Goal: Task Accomplishment & Management: Manage account settings

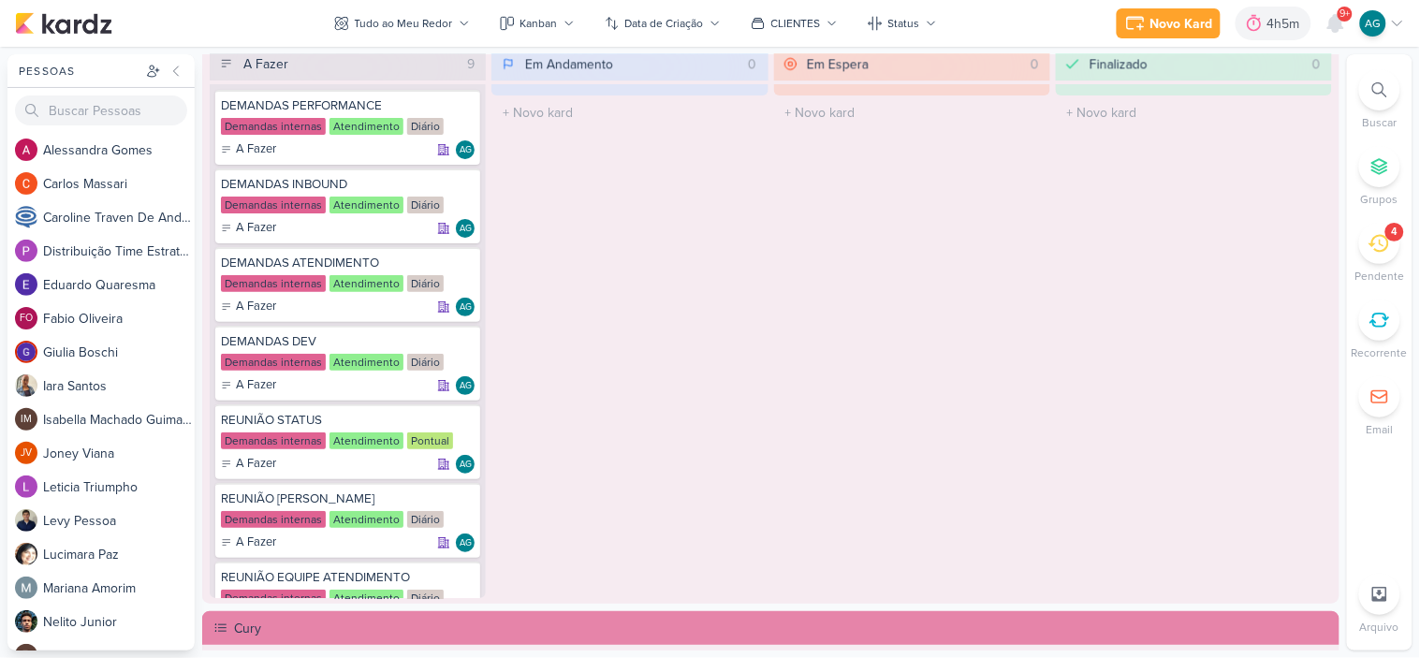
scroll to position [1351, 0]
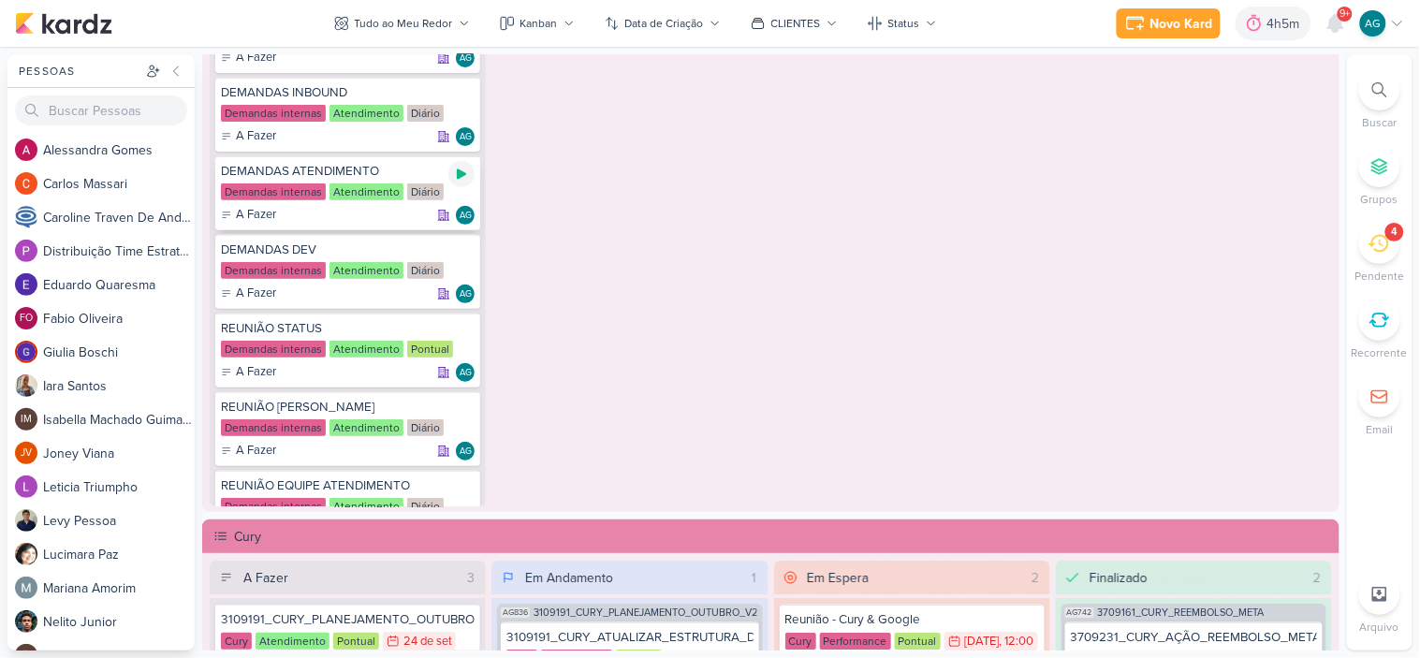
click at [461, 173] on icon at bounding box center [461, 174] width 9 height 10
click at [1381, 263] on div "4" at bounding box center [1379, 243] width 41 height 41
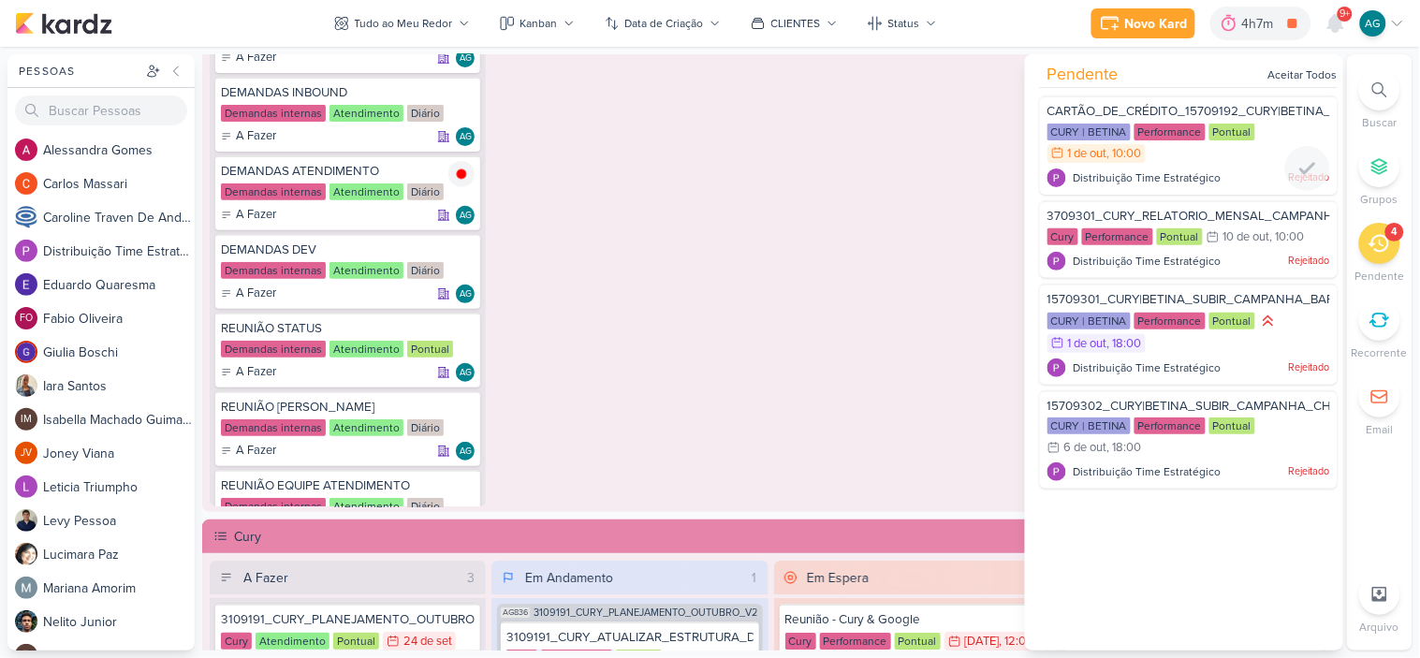
click at [1188, 99] on div "CARTÃO_DE_CRÉDITO_15709192_CURY|BETINA_PLANO_DE_MIDIA_OUTUBRO CURY | BETINA Per…" at bounding box center [1189, 144] width 298 height 99
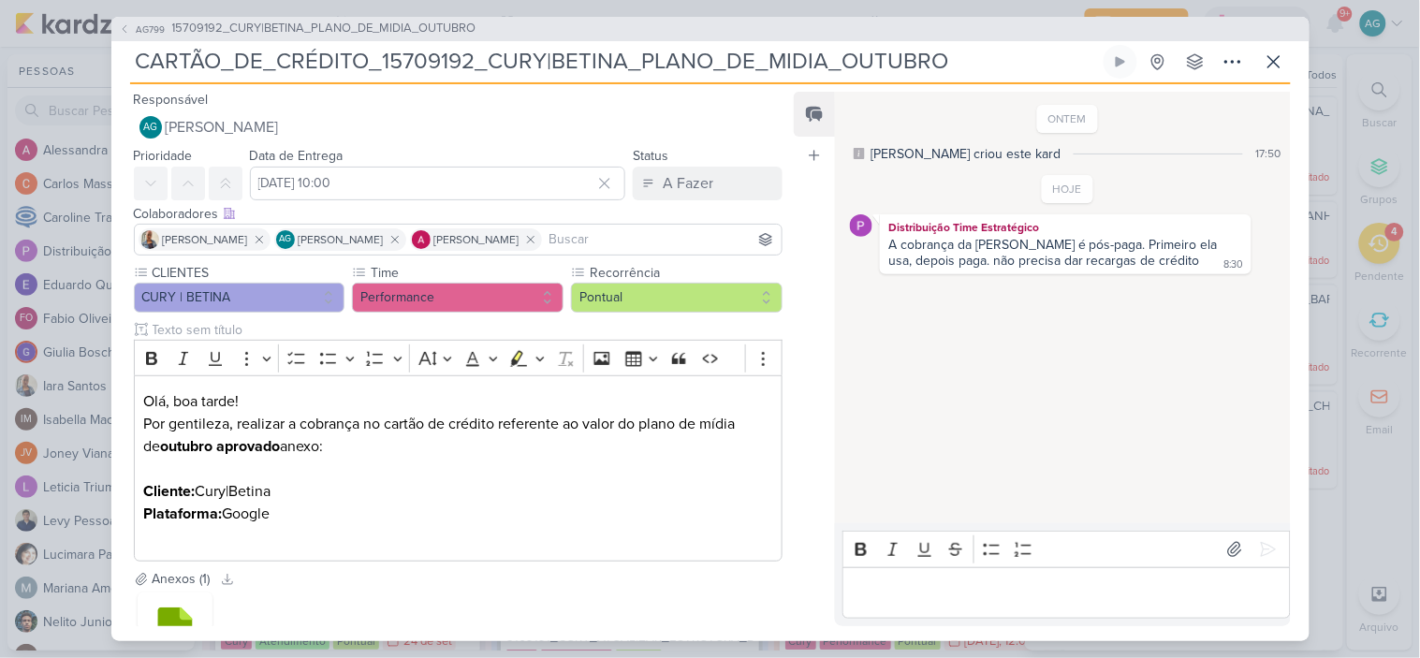
drag, startPoint x: 136, startPoint y: 62, endPoint x: 1018, endPoint y: 45, distance: 882.6
click at [1018, 45] on input "CARTÃO_DE_CRÉDITO_15709192_CURY|BETINA_PLANO_DE_MIDIA_OUTUBRO" at bounding box center [615, 62] width 970 height 34
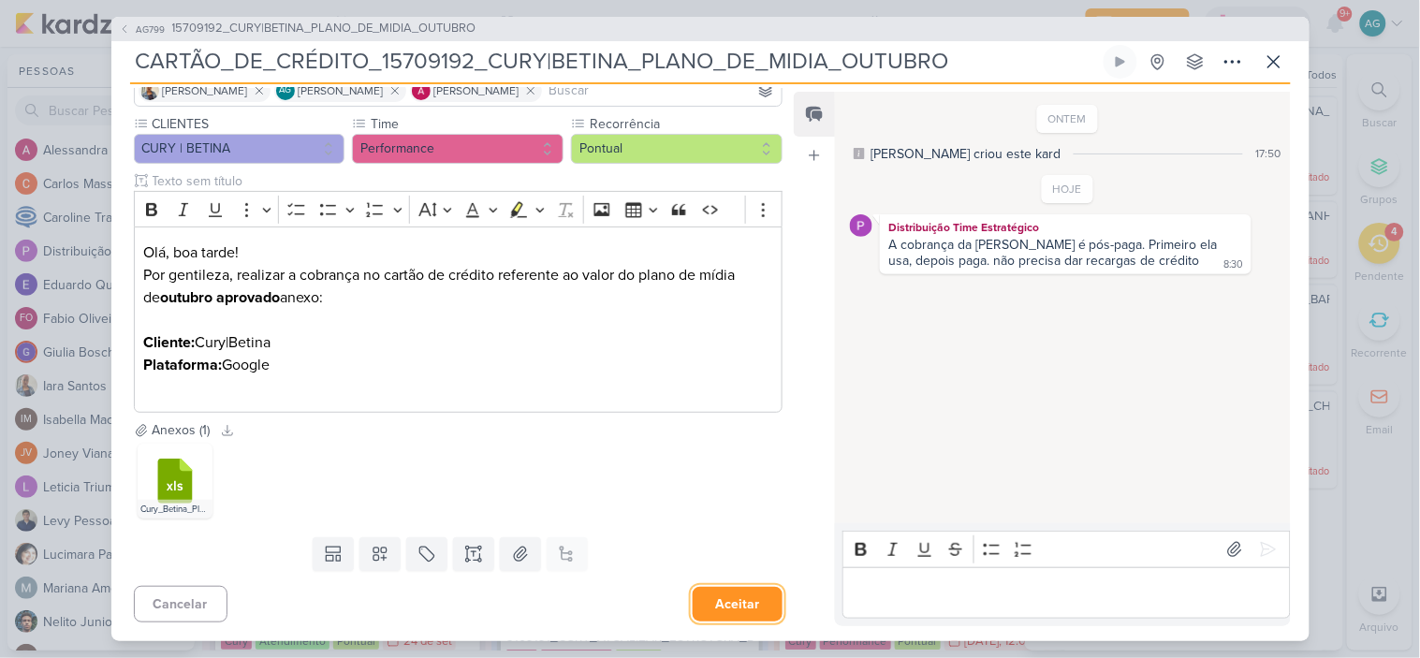
click at [722, 610] on button "Aceitar" at bounding box center [738, 604] width 90 height 35
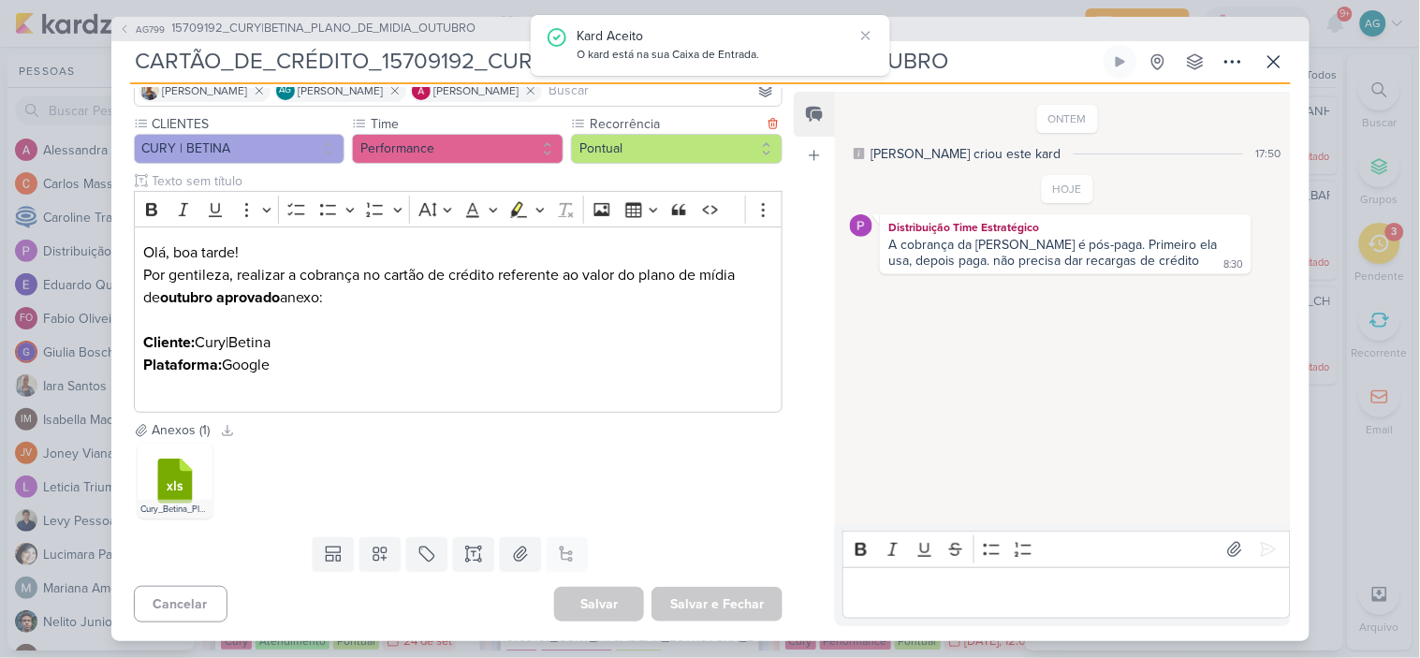
scroll to position [45, 0]
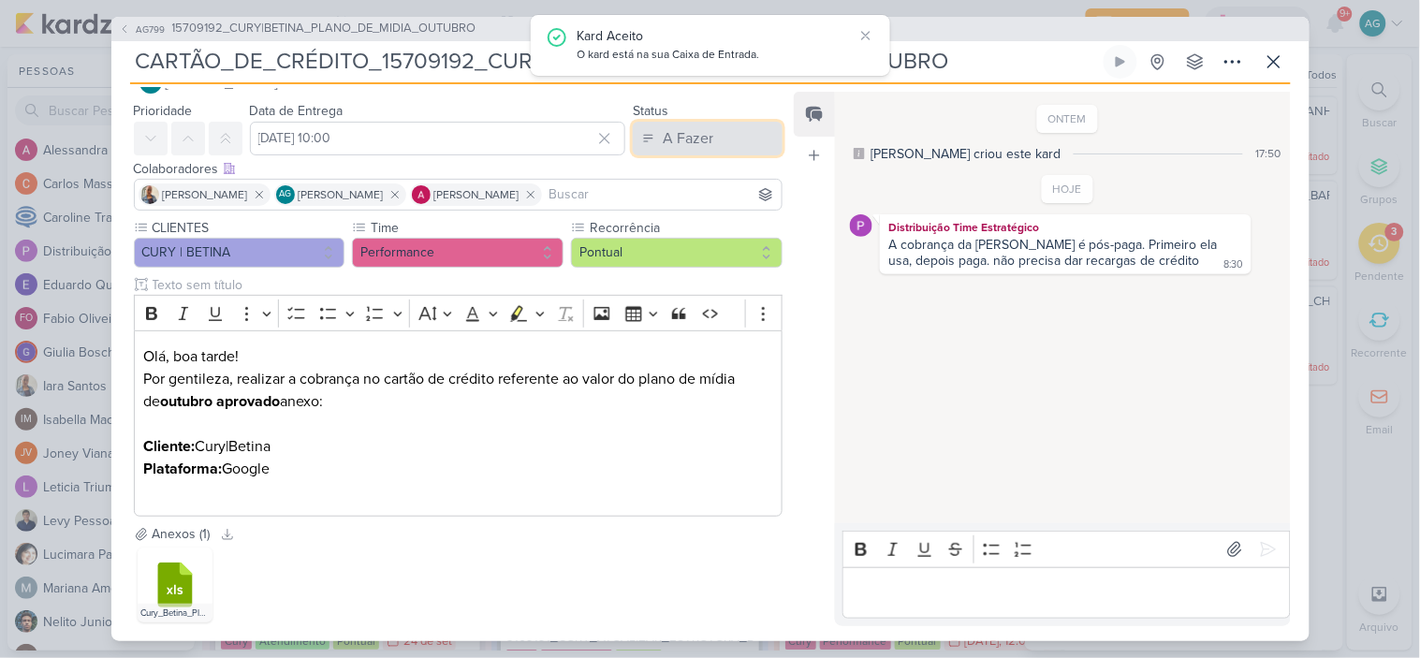
click at [678, 144] on div "A Fazer" at bounding box center [688, 138] width 51 height 22
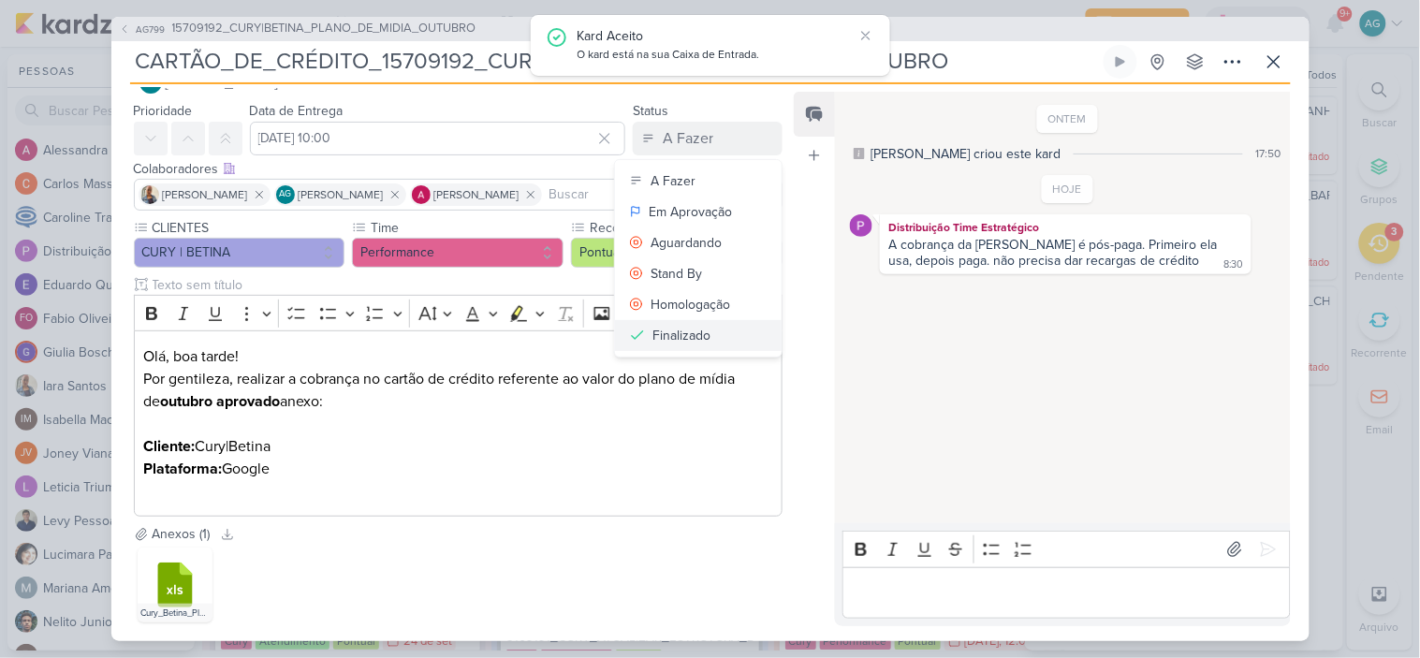
click at [690, 338] on div "Finalizado" at bounding box center [681, 336] width 58 height 20
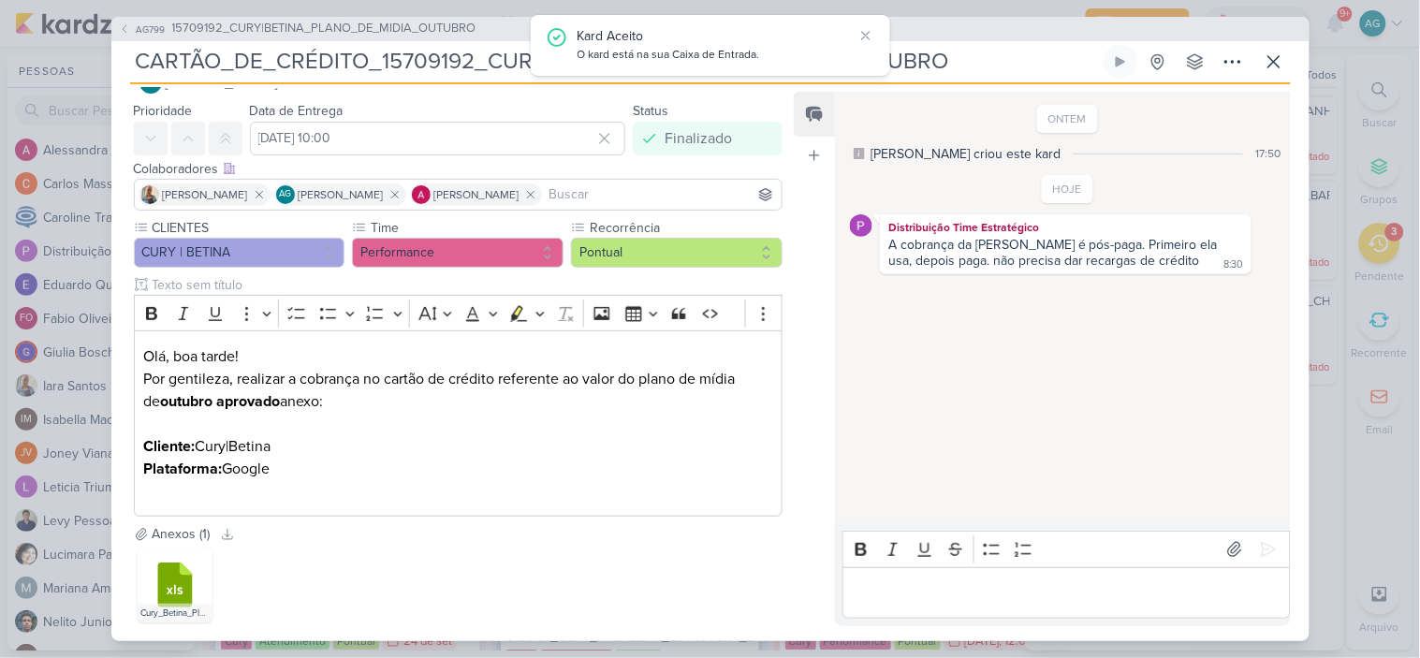
scroll to position [0, 0]
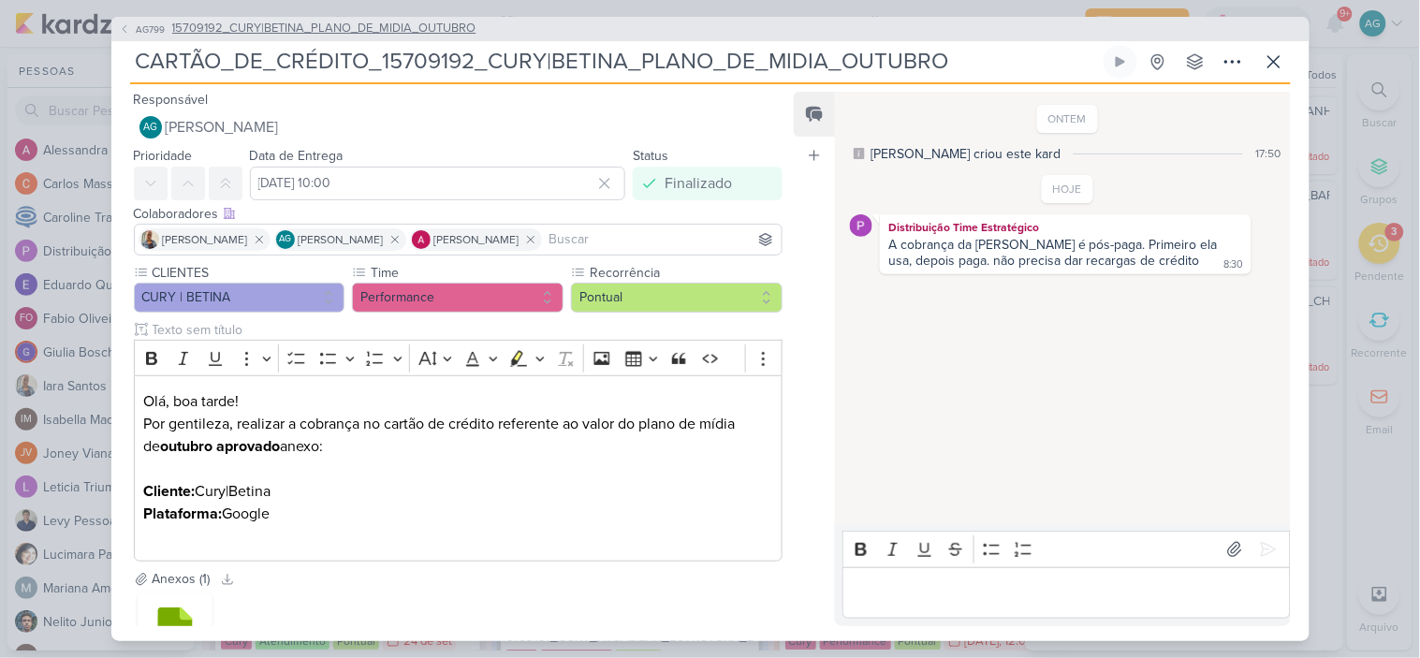
click at [465, 24] on span "15709192_CURY|BETINA_PLANO_DE_MIDIA_OUTUBRO" at bounding box center [324, 29] width 304 height 19
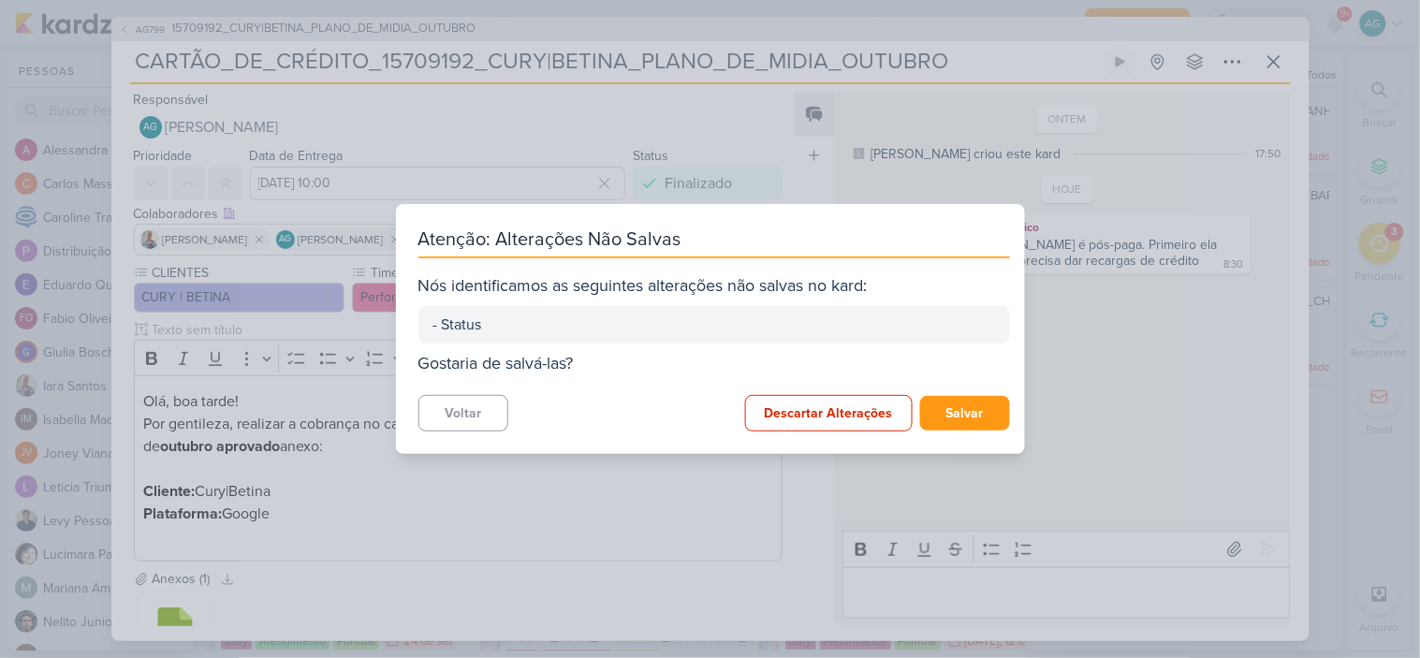
click at [621, 429] on div "Voltar Descartar Alterações Salvar" at bounding box center [713, 413] width 591 height 36
click at [478, 424] on button "Voltar" at bounding box center [463, 413] width 90 height 36
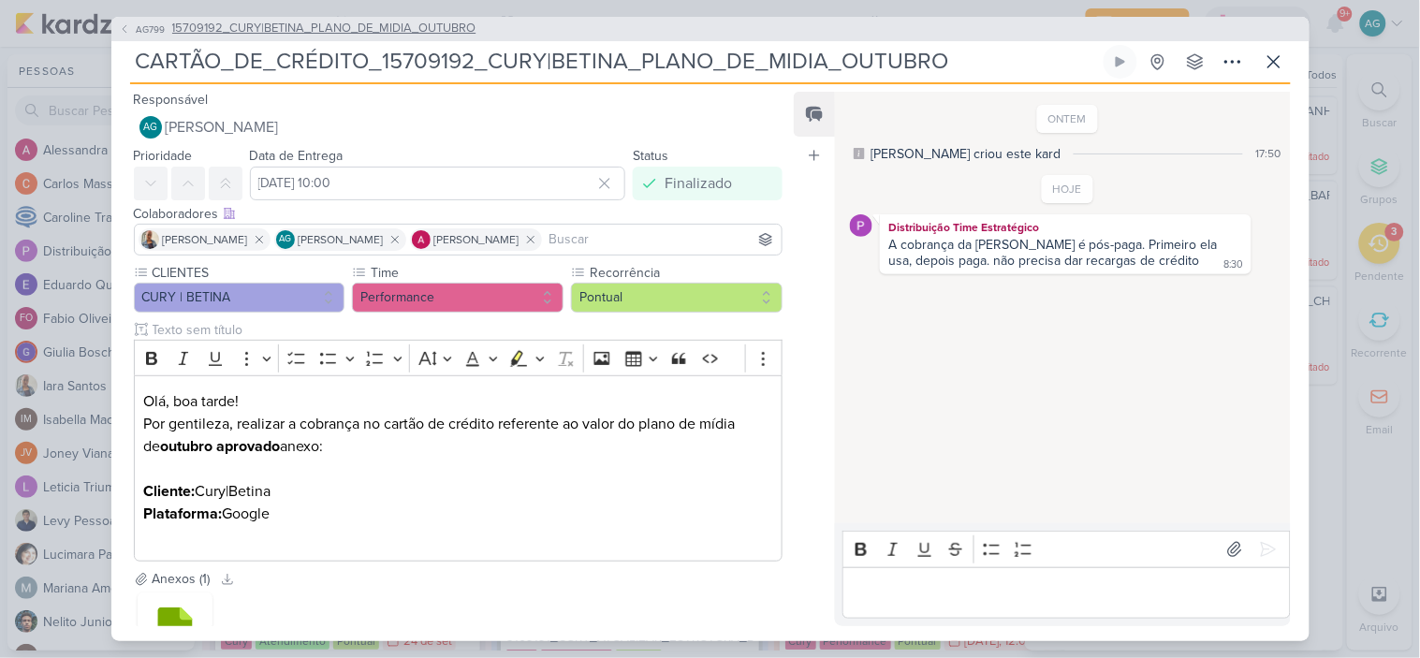
click at [375, 35] on span "15709192_CURY|BETINA_PLANO_DE_MIDIA_OUTUBRO" at bounding box center [324, 29] width 304 height 19
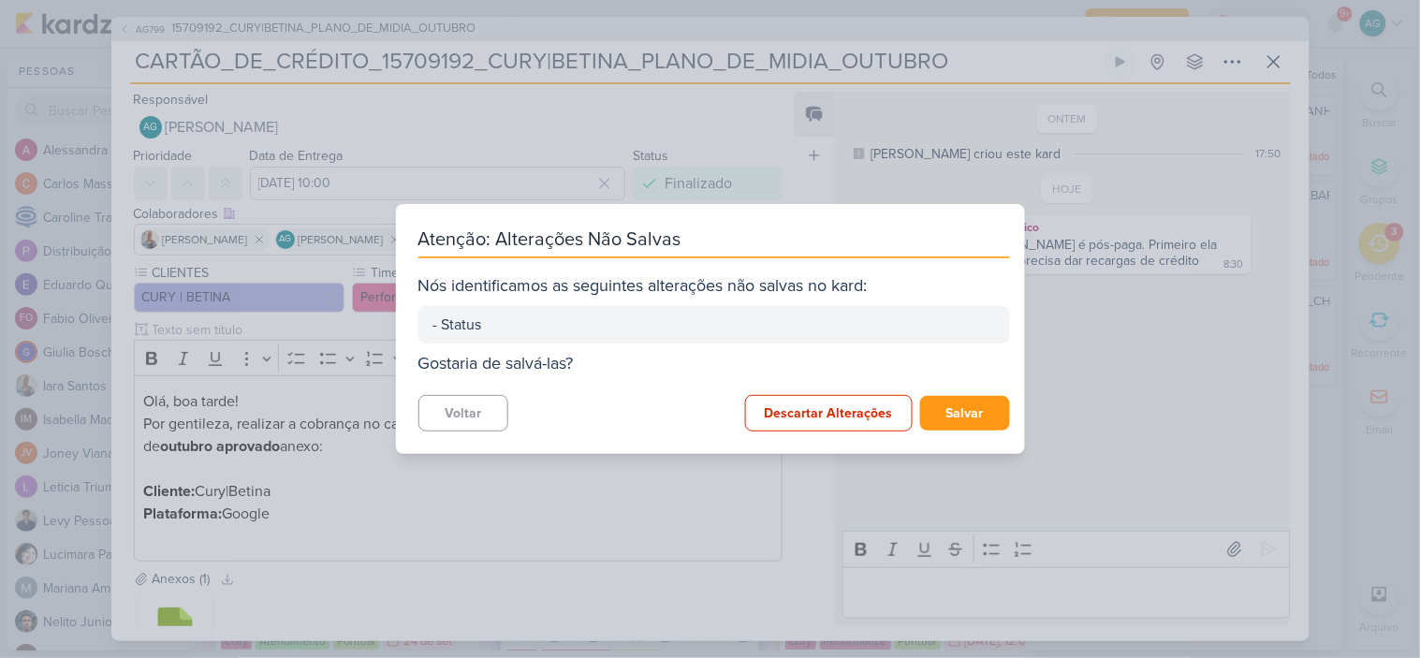
click at [662, 572] on div "Atenção: Alterações Não Salvas Nós identificamos as seguintes alterações não sa…" at bounding box center [710, 329] width 1420 height 658
click at [953, 409] on button "Salvar" at bounding box center [965, 413] width 90 height 35
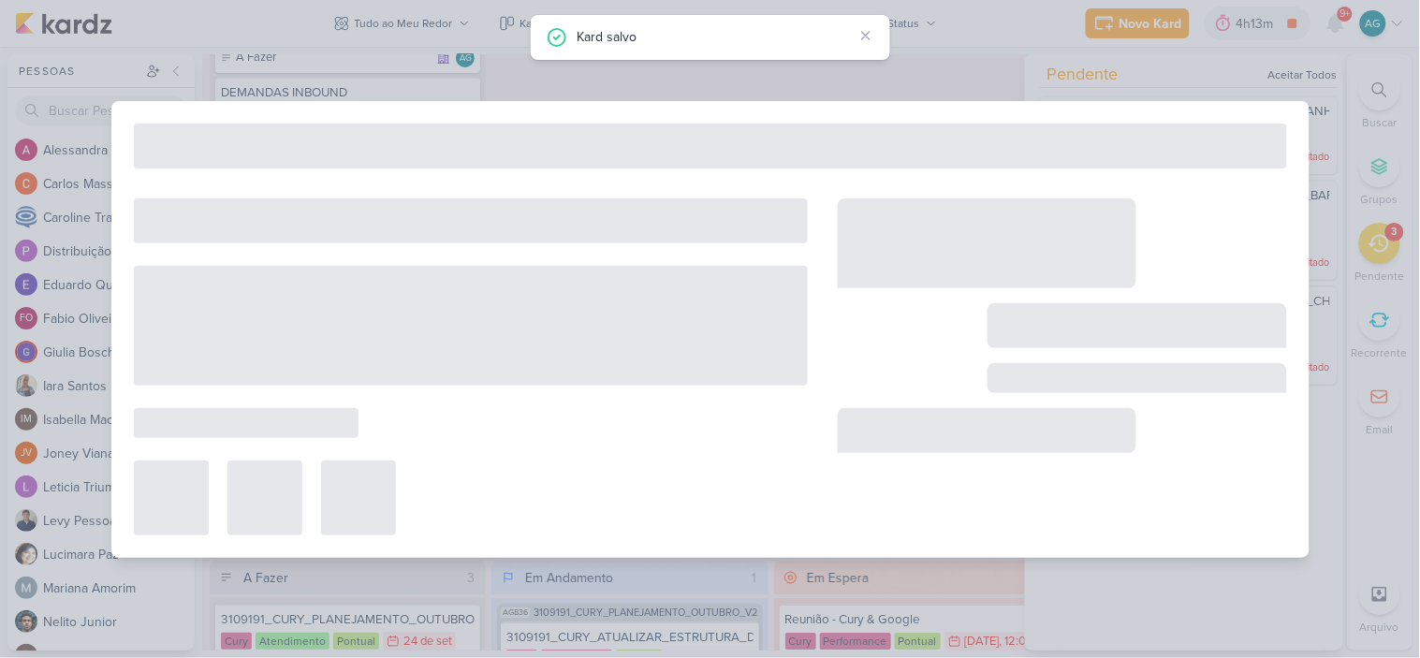
type input "15709192_CURY|BETINA_PLANO_DE_MIDIA_OUTUBRO"
type input "1 de outubro de 2025 às 23:59"
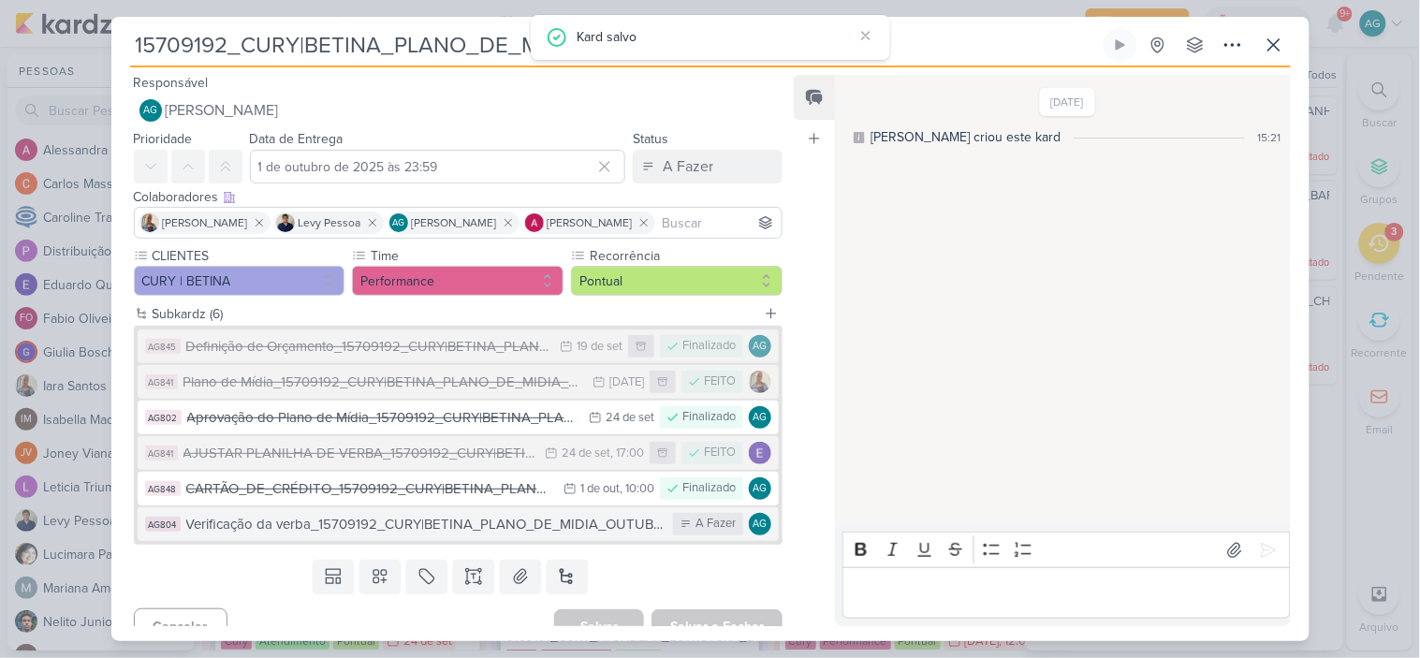
click at [496, 526] on div "Verificação da verba_15709192_CURY|BETINA_PLANO_DE_MIDIA_OUTUBRO" at bounding box center [425, 525] width 478 height 22
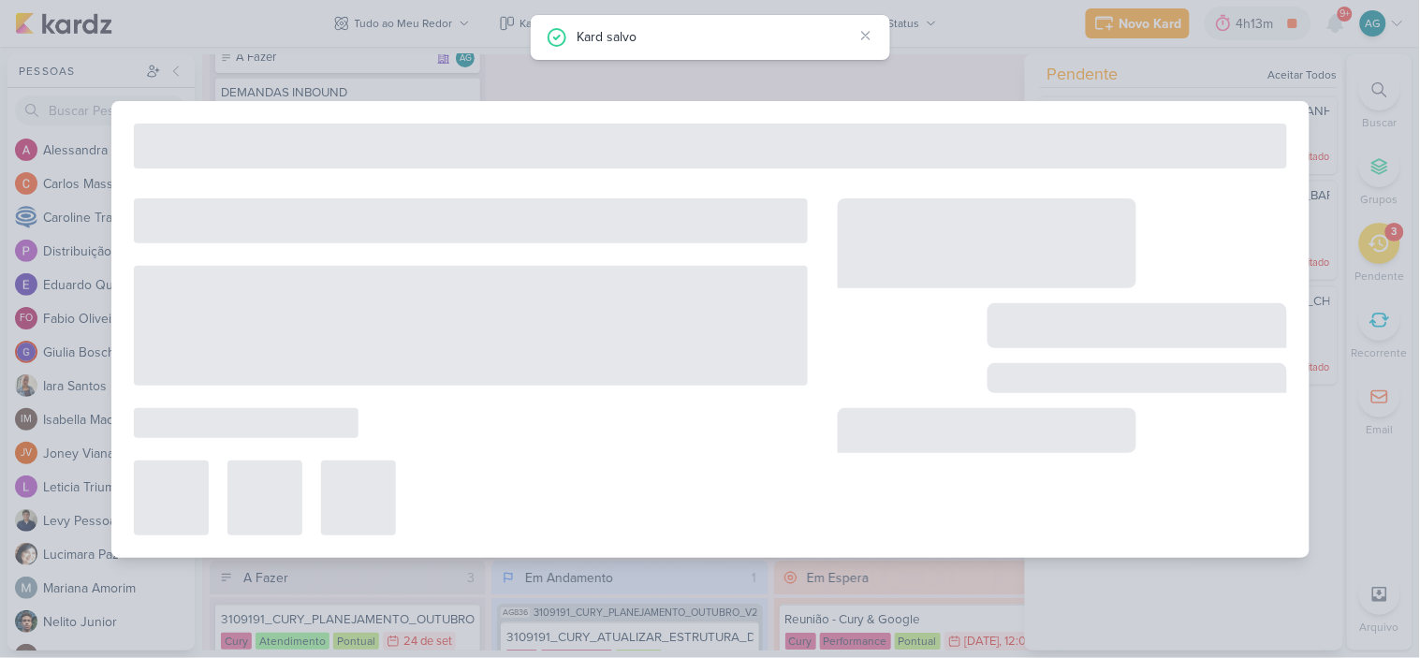
type input "Verificação da verba_15709192_CURY|BETINA_PLANO_DE_MIDIA_OUTUBRO"
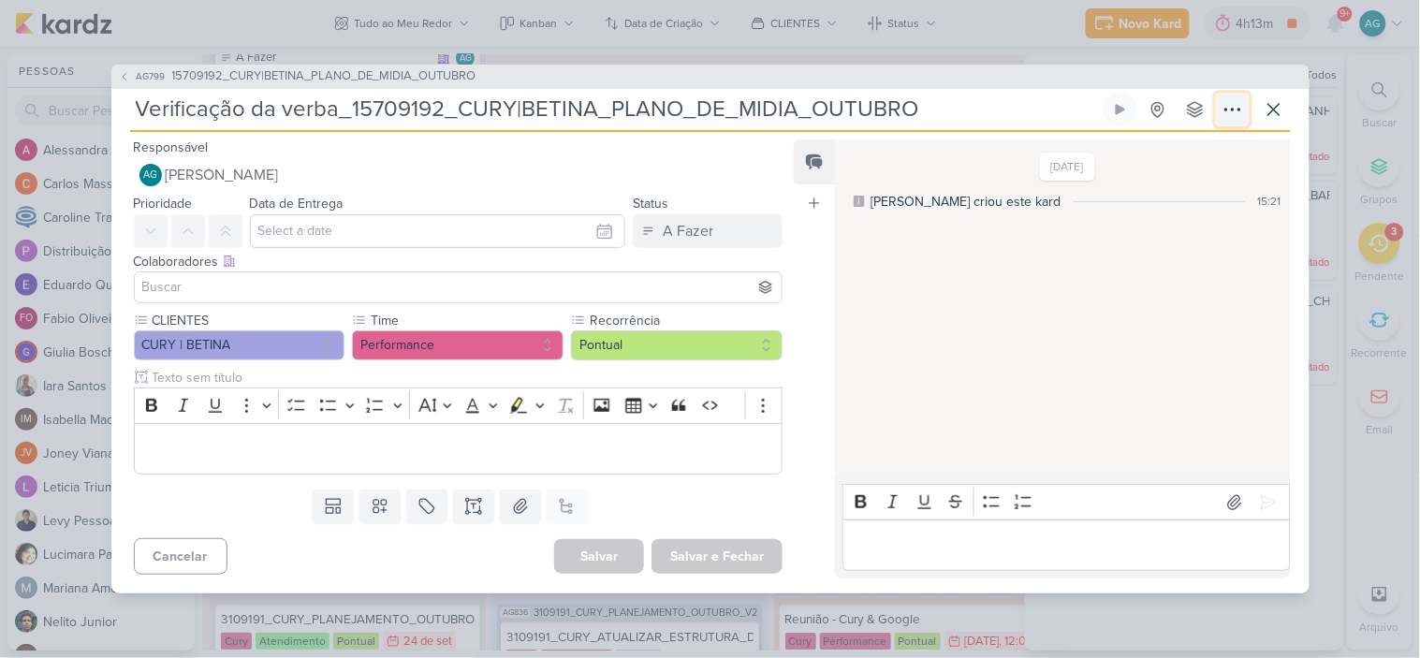
click at [1232, 115] on icon at bounding box center [1232, 109] width 22 height 22
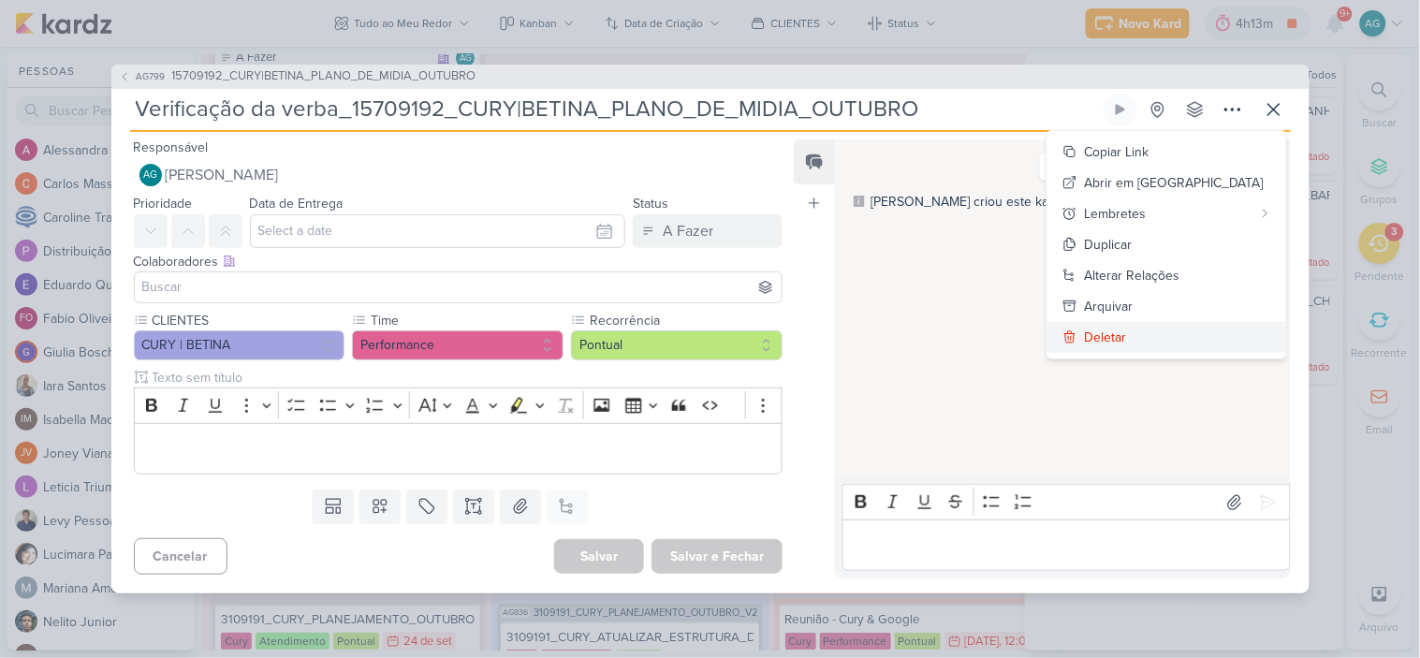
click at [1201, 342] on button "Deletar" at bounding box center [1166, 337] width 239 height 31
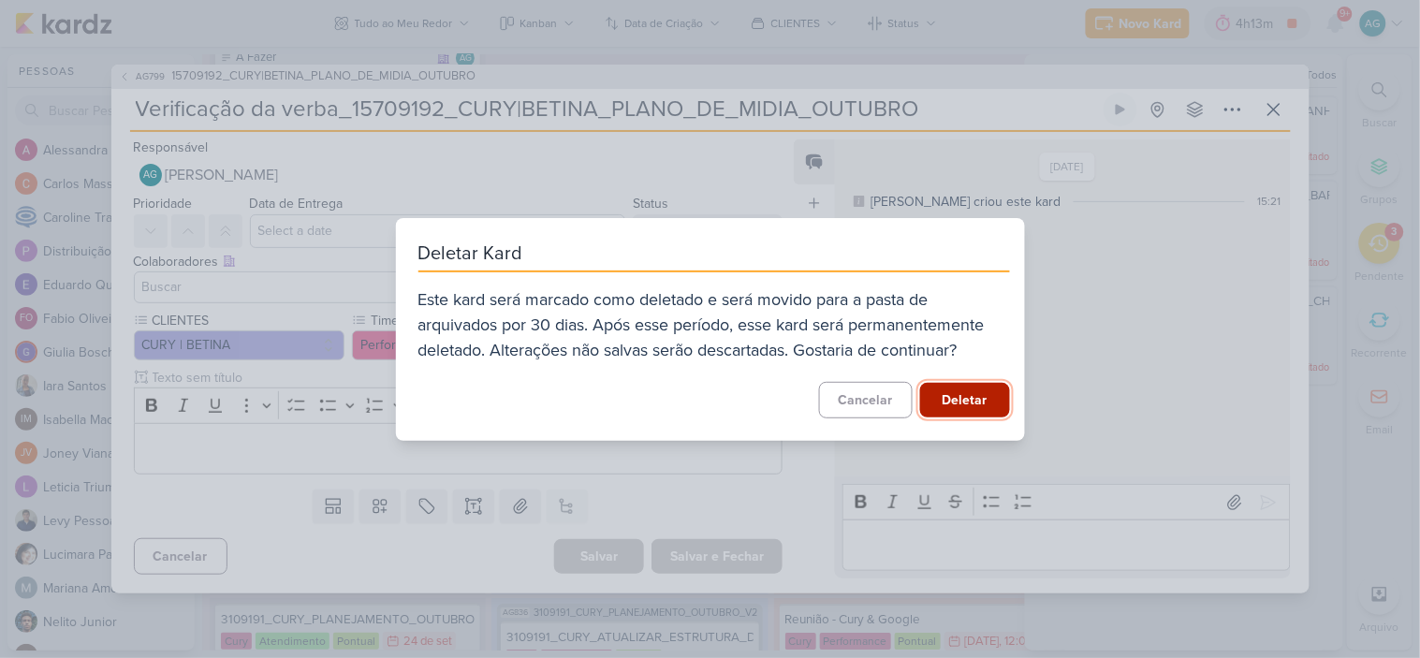
click at [983, 394] on button "Deletar" at bounding box center [965, 400] width 90 height 35
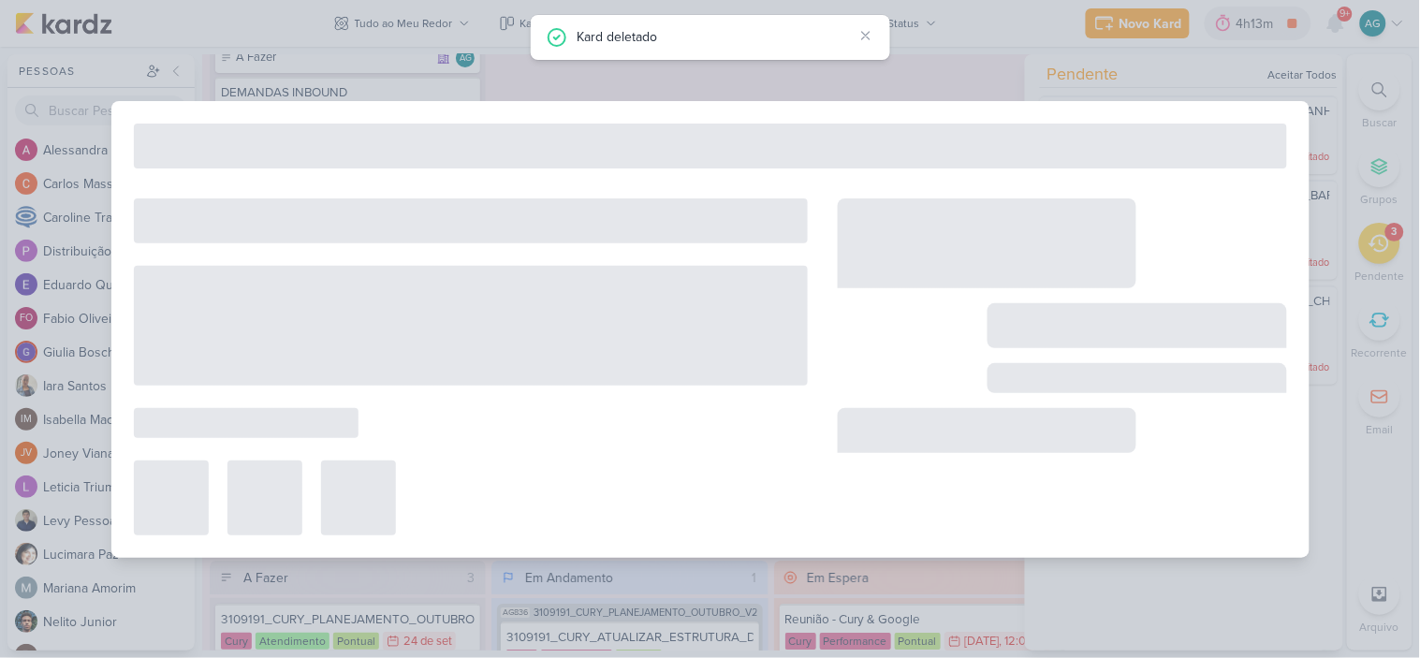
type input "15709192_CURY|BETINA_PLANO_DE_MIDIA_OUTUBRO"
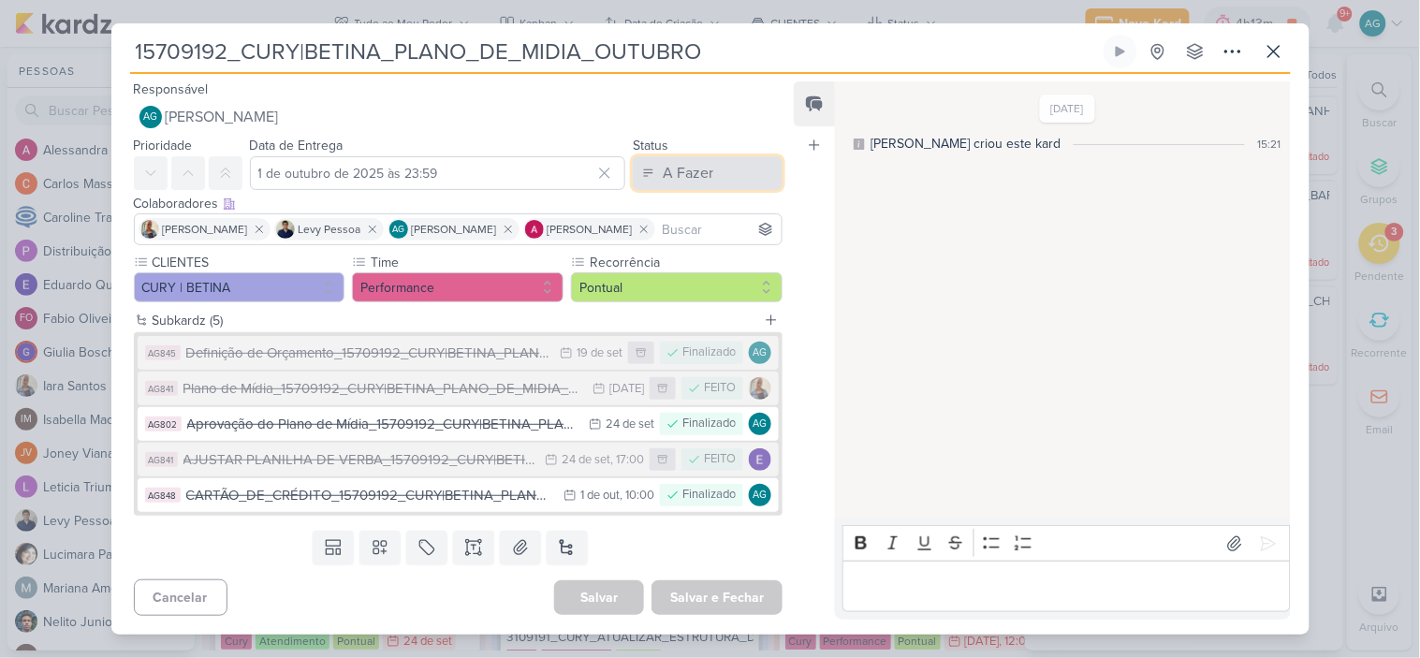
click at [652, 176] on button "A Fazer" at bounding box center [708, 173] width 150 height 34
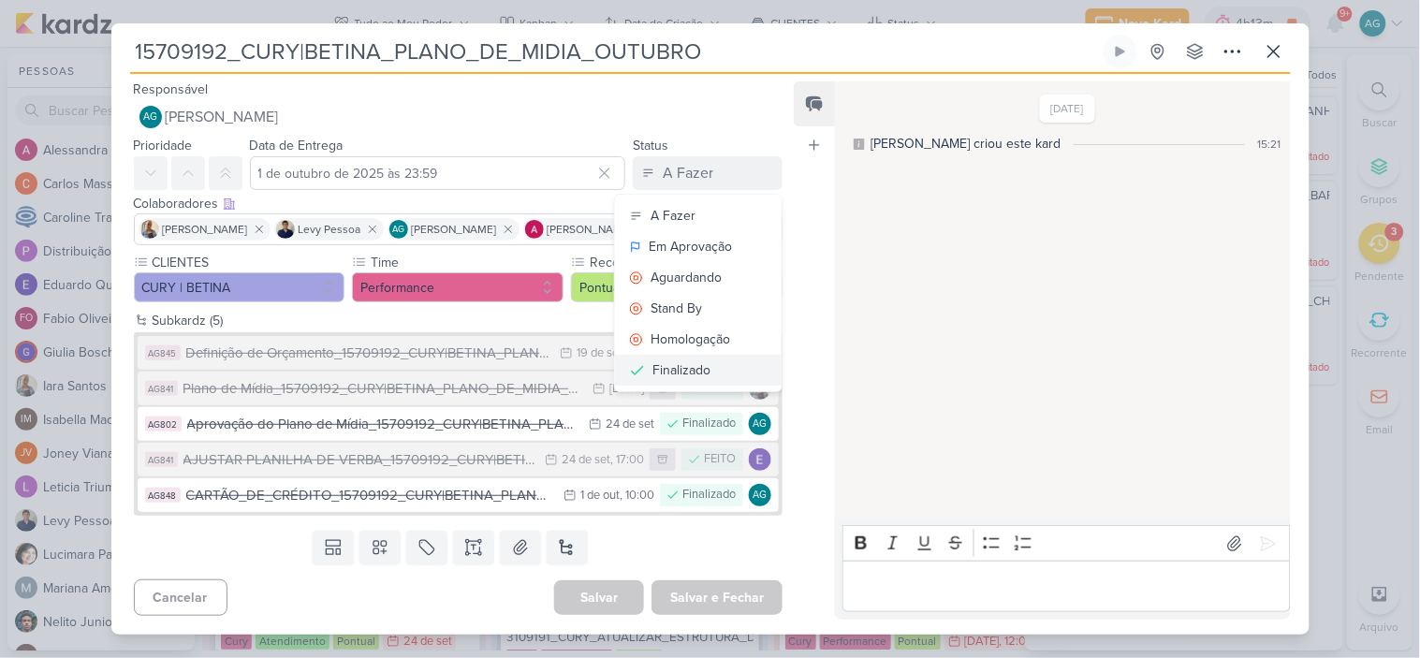
click at [671, 365] on div "Finalizado" at bounding box center [681, 370] width 58 height 20
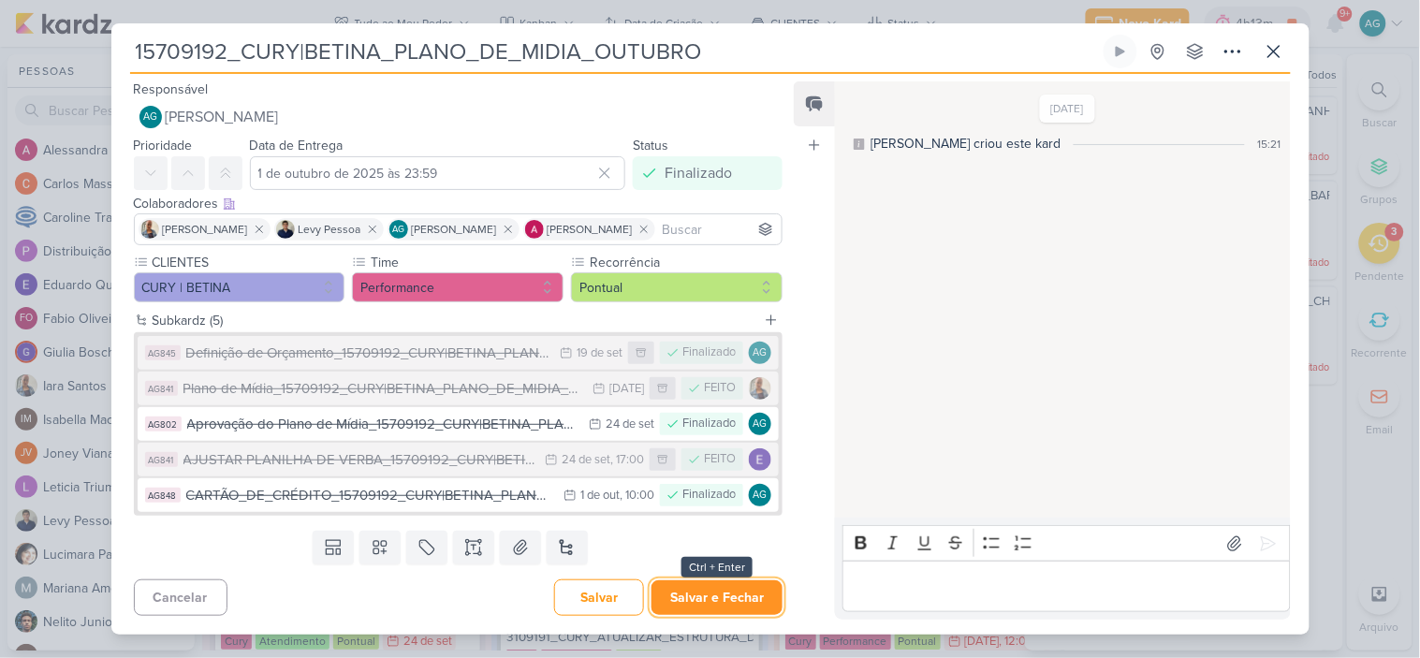
click at [740, 603] on button "Salvar e Fechar" at bounding box center [716, 597] width 131 height 35
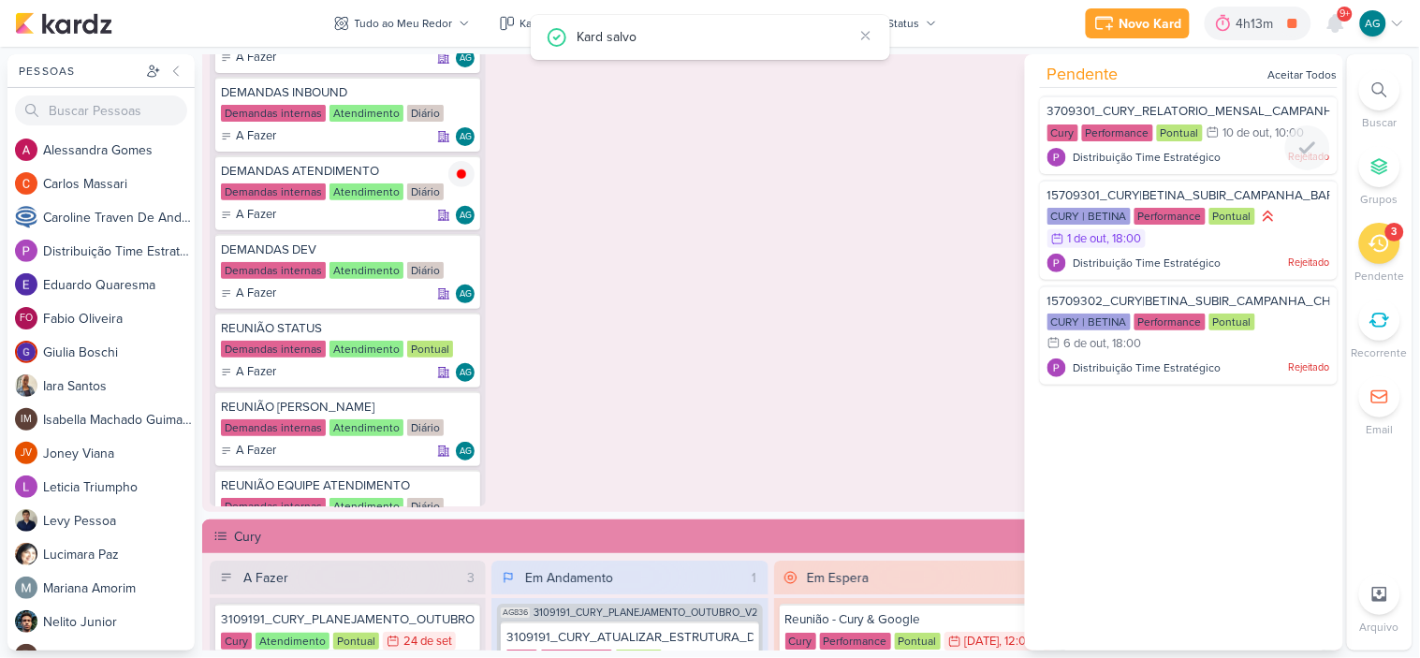
click at [1128, 97] on div "3709301_CURY_RELATORIO_MENSAL_CAMPANHA_CONTRATAÇÃO_RJ Cury Performance Pontual …" at bounding box center [1189, 134] width 298 height 79
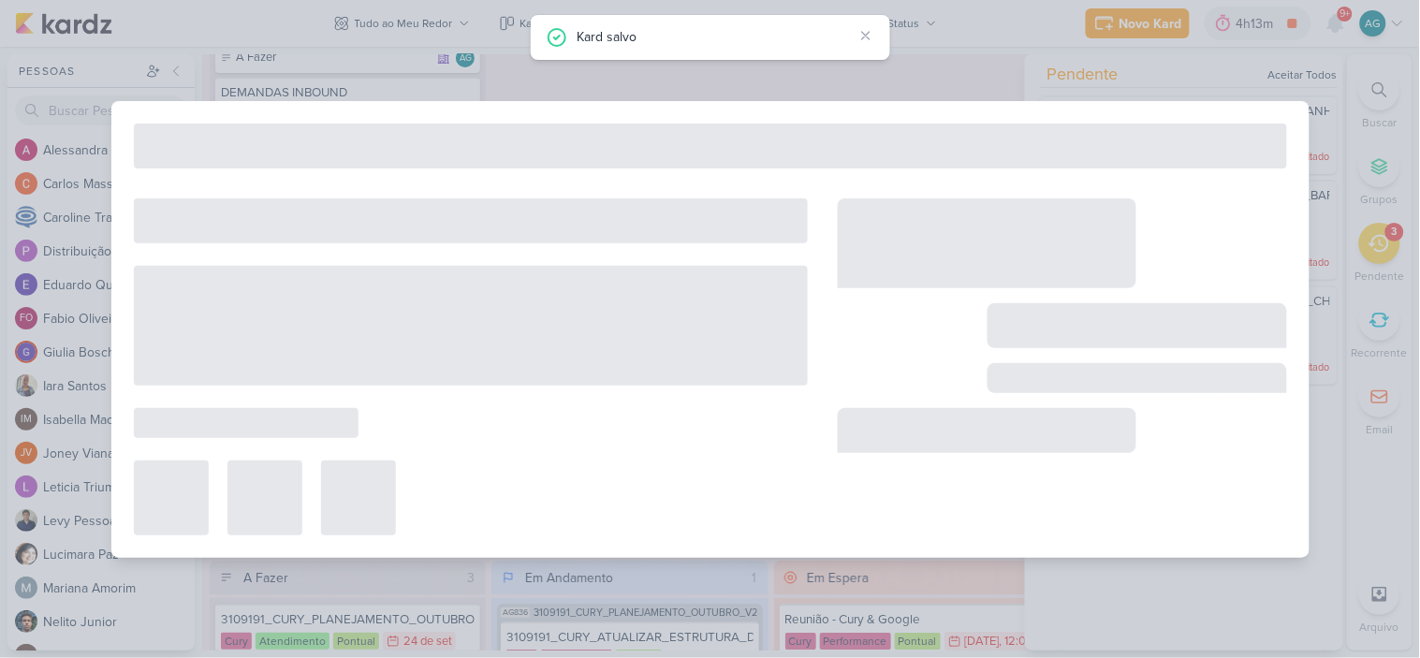
type input "3709301_CURY_RELATORIO_MENSAL_CAMPANHA_CONTRATAÇÃO_RJ"
type input "10 de outubro de 2025 às 10:00"
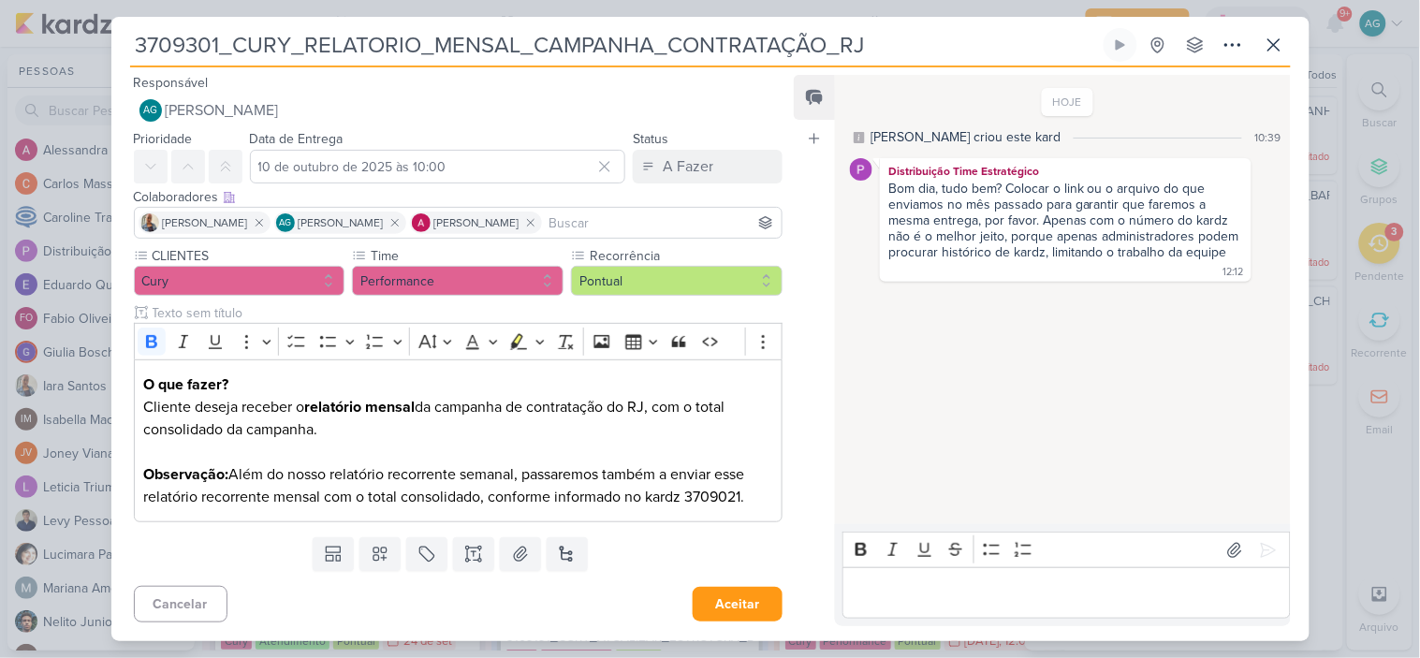
click at [947, 593] on p "Editor editing area: main" at bounding box center [1067, 593] width 428 height 22
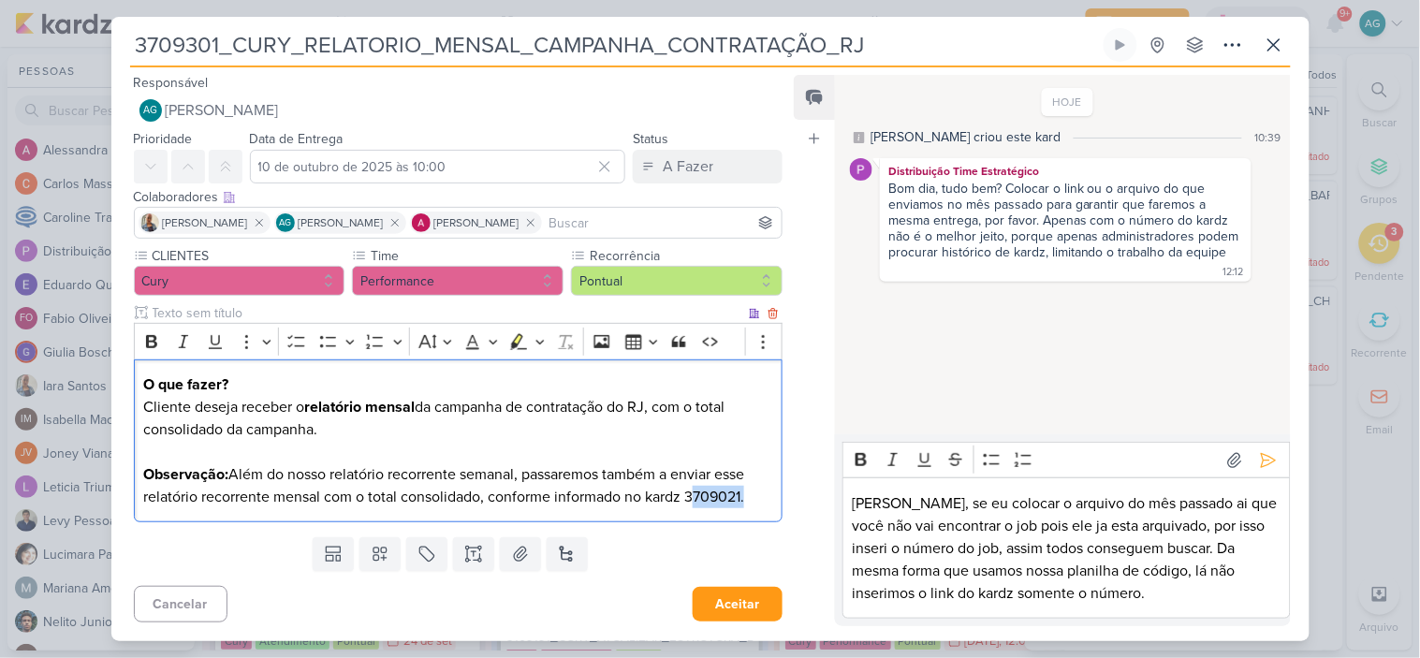
drag, startPoint x: 688, startPoint y: 493, endPoint x: 742, endPoint y: 494, distance: 54.3
click at [742, 494] on p "Observação: Além do nosso relatório recorrente semanal, passaremos também a env…" at bounding box center [457, 485] width 629 height 45
copy p "3709021"
click at [1058, 503] on p "Alessandra, se eu colocar o arquivo do mês passado ai que você não vai encontra…" at bounding box center [1067, 548] width 428 height 112
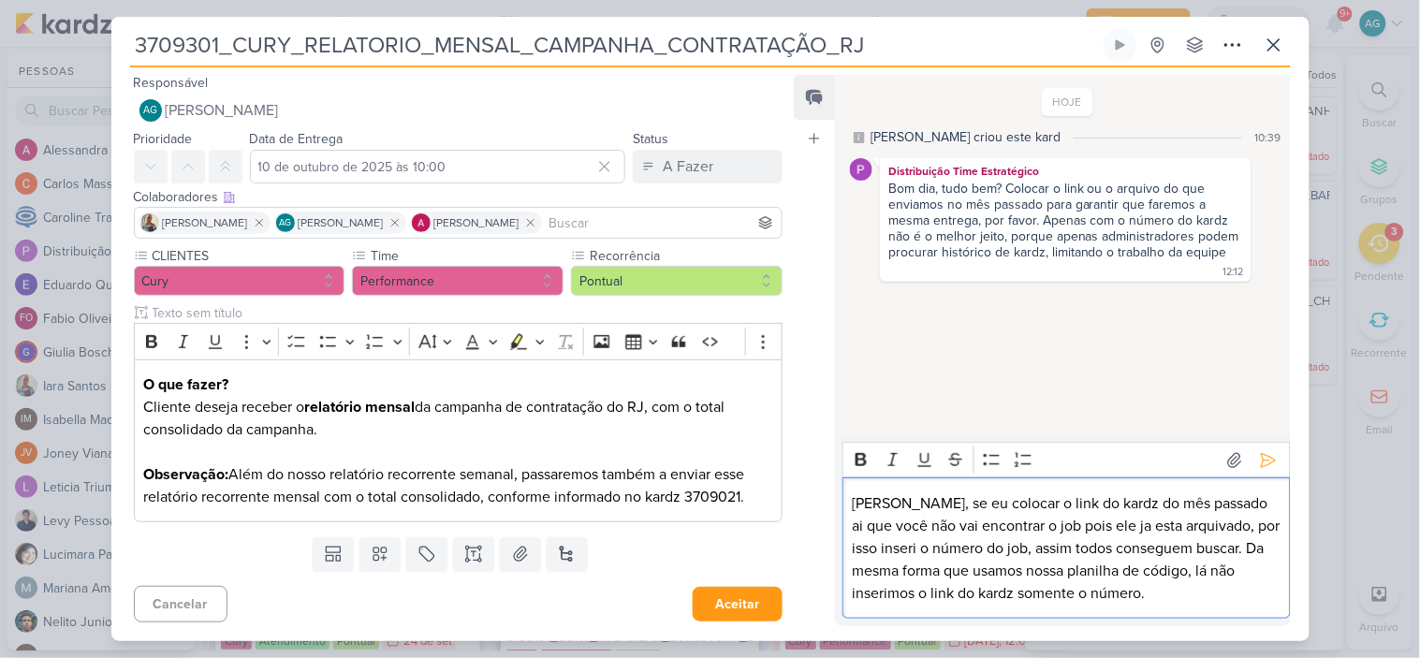
click at [1204, 602] on p "Alessandra, se eu colocar o link do kardz do mês passado ai que você não vai en…" at bounding box center [1067, 548] width 428 height 112
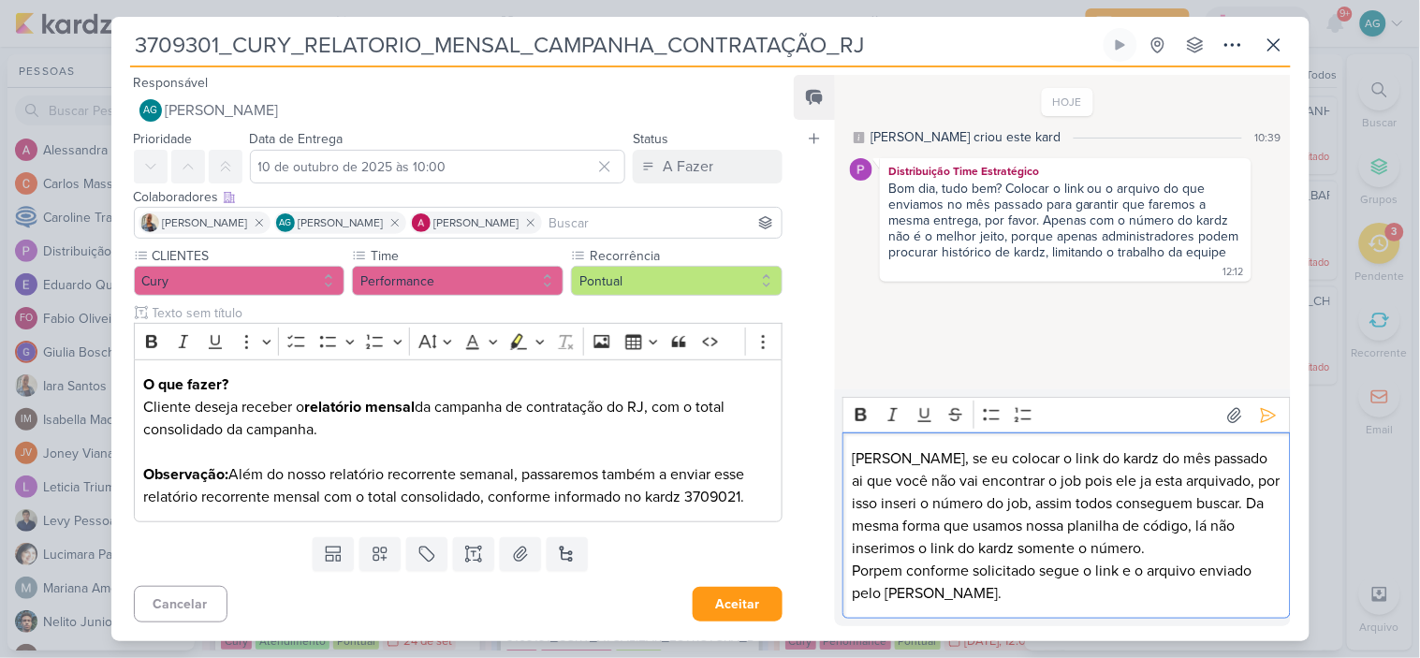
click at [892, 591] on p "Porpem conforme solicitado segue o link e o arquivo enviado pelo rafael." at bounding box center [1067, 582] width 428 height 45
click at [959, 588] on p "Porpem conforme solicitado segue o link e o arquivo enviado pelo Rafael." at bounding box center [1067, 582] width 428 height 45
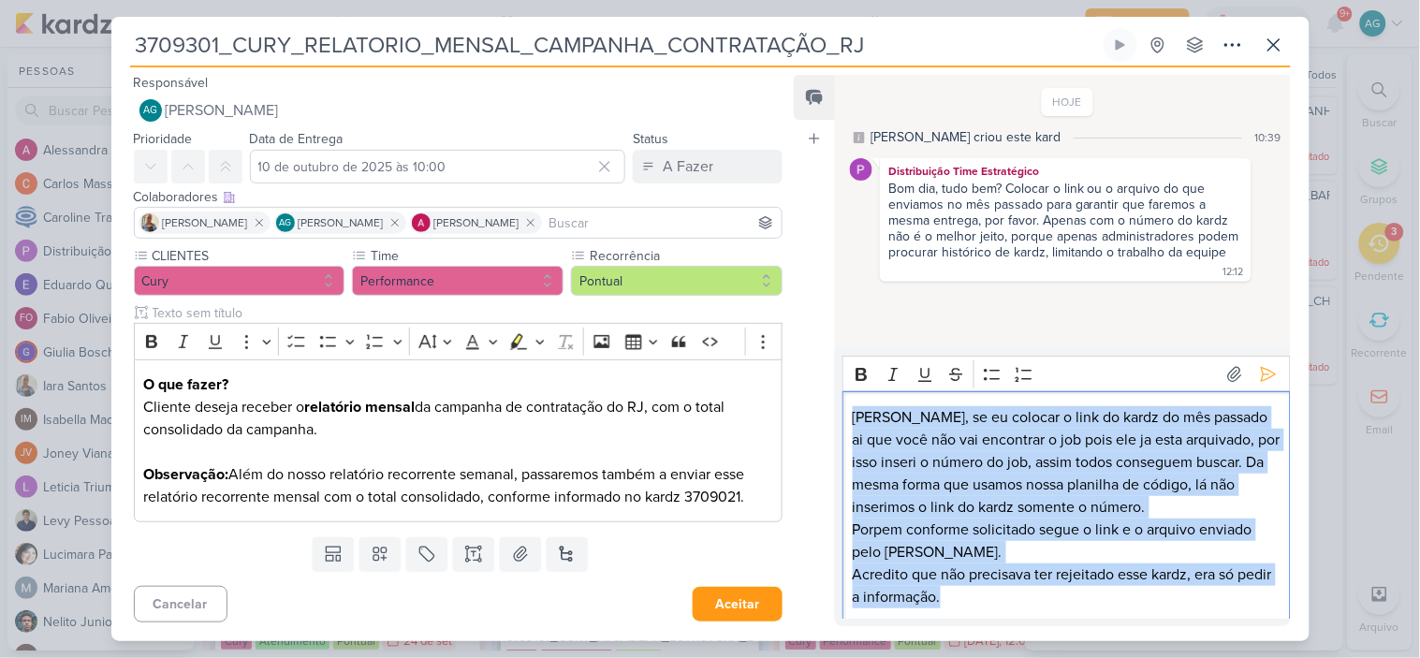
drag, startPoint x: 990, startPoint y: 596, endPoint x: 808, endPoint y: 413, distance: 258.7
click at [808, 413] on div "Feed Atrelar email Solte o email para atrelar ao kard HOJE Aline criou este kar…" at bounding box center [1042, 350] width 496 height 551
copy div "Alessandra, se eu colocar o link do kardz do mês passado ai que você não vai en…"
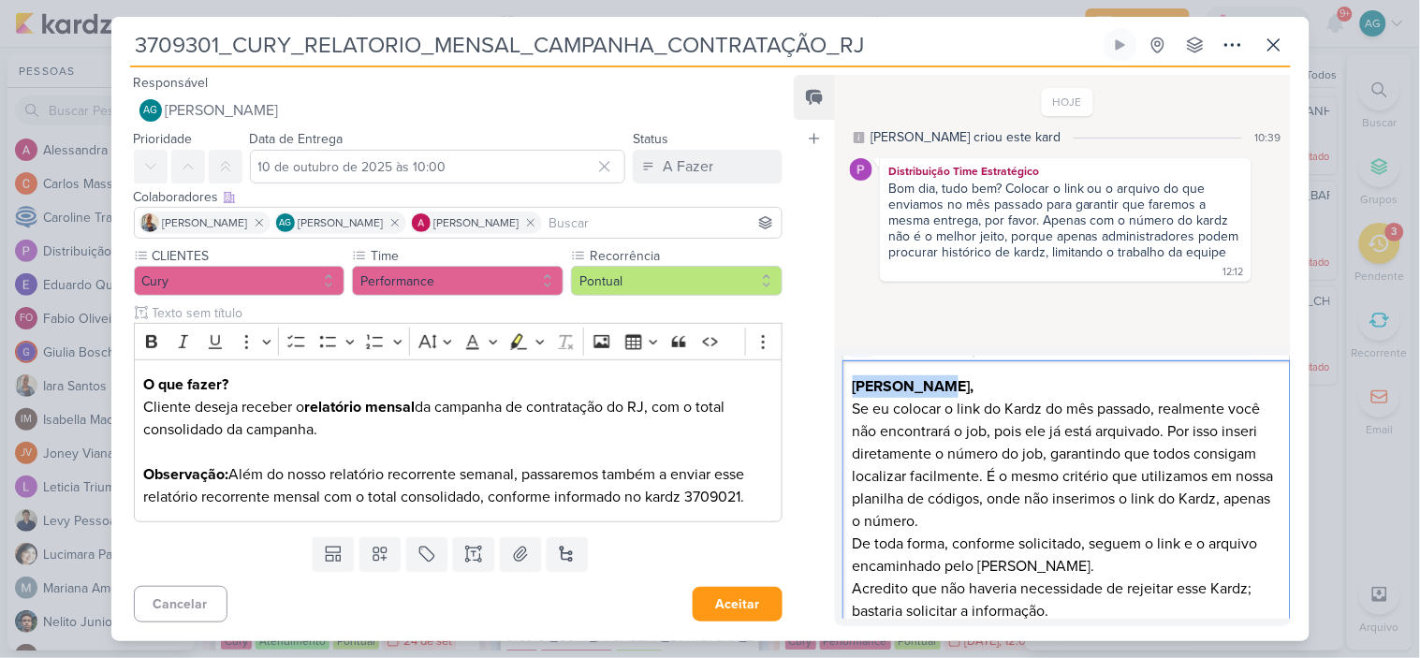
drag, startPoint x: 970, startPoint y: 387, endPoint x: 842, endPoint y: 384, distance: 127.3
click at [842, 384] on div "Alessandra, Se eu colocar o link do Kardz do mês passado, realmente você não en…" at bounding box center [1065, 498] width 447 height 276
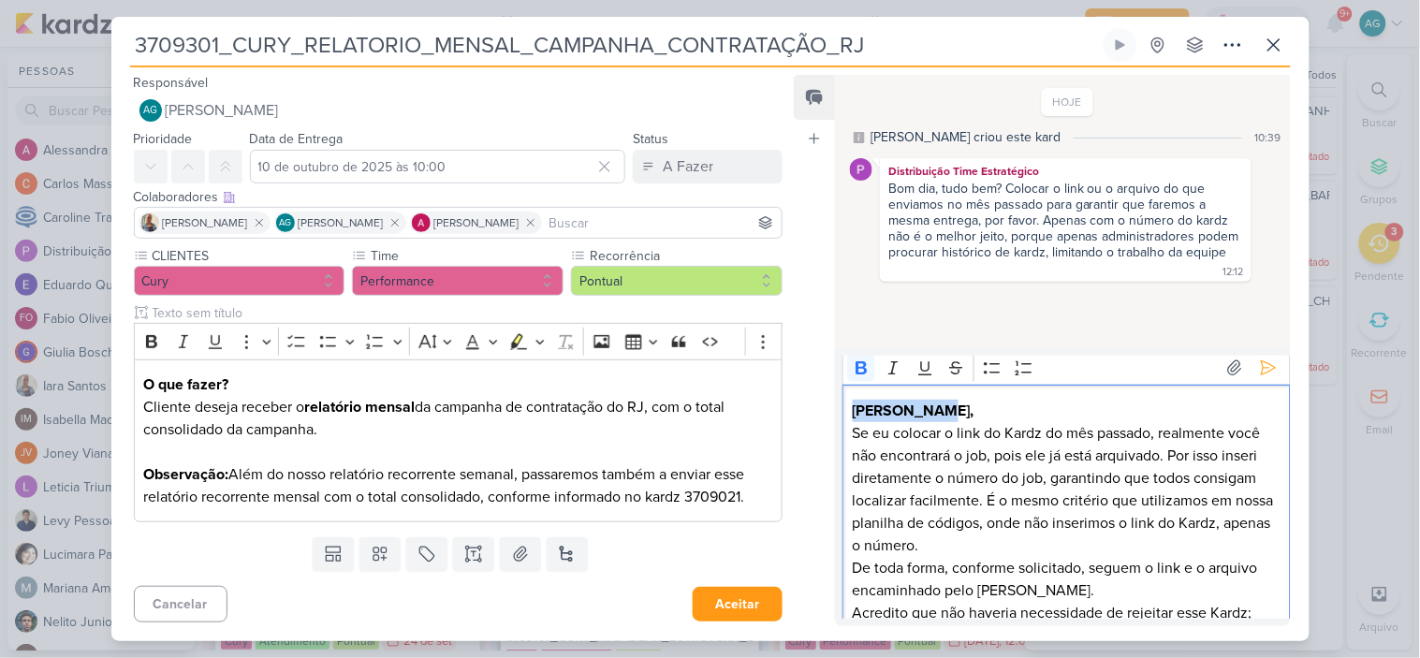
scroll to position [0, 0]
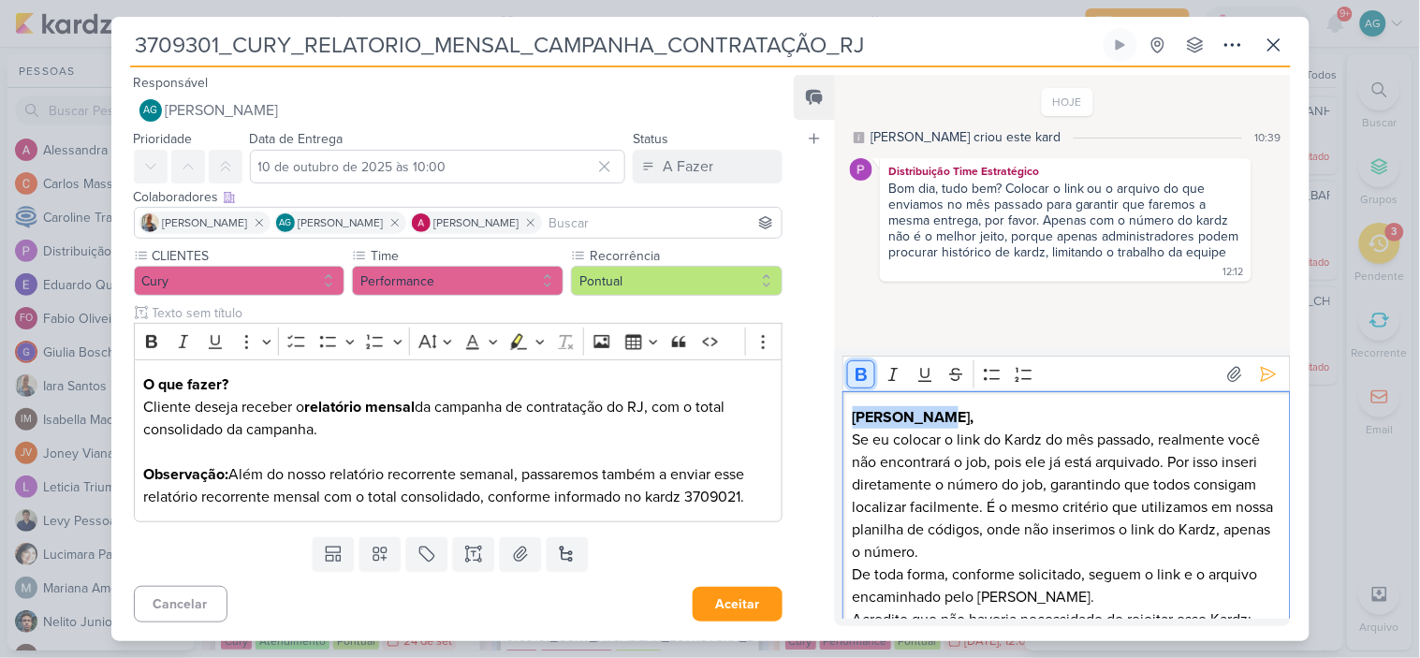
click at [861, 378] on icon "Editor toolbar" at bounding box center [861, 374] width 19 height 19
click at [957, 421] on p "Alessandra," at bounding box center [1067, 417] width 428 height 22
click at [947, 415] on p "Alessandra," at bounding box center [1067, 417] width 428 height 22
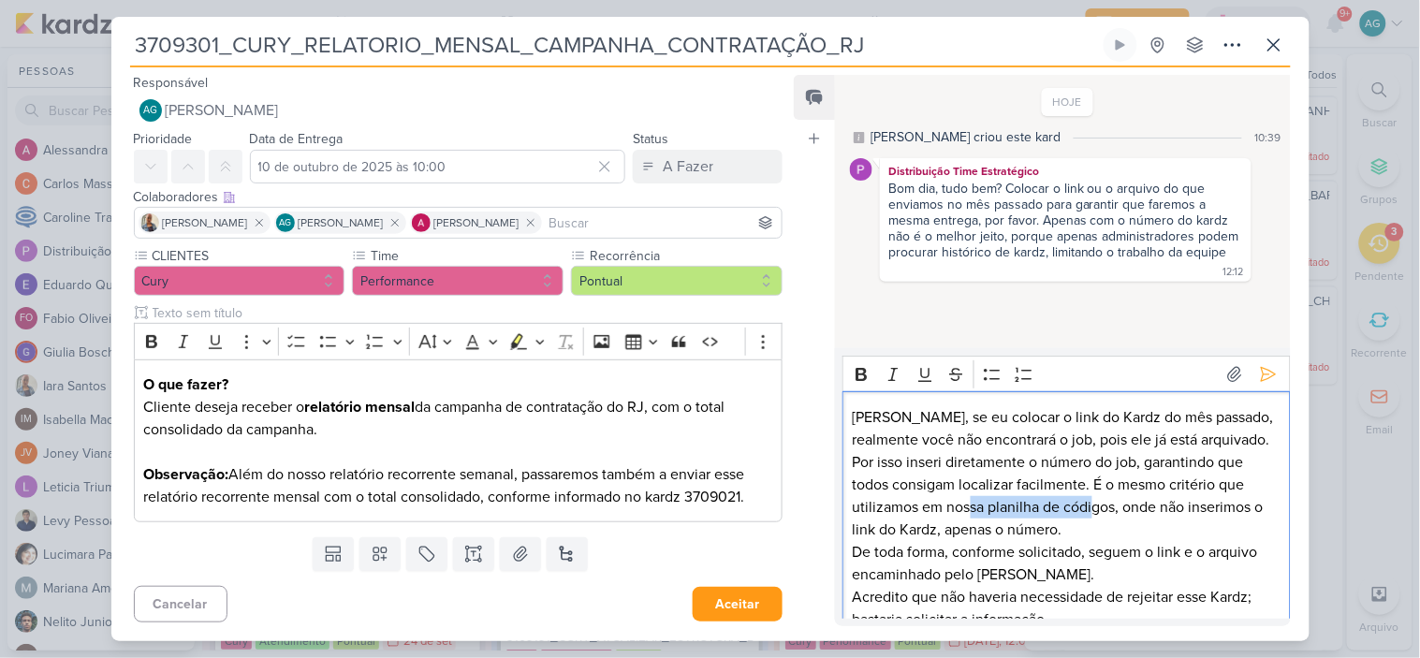
drag, startPoint x: 989, startPoint y: 510, endPoint x: 1116, endPoint y: 508, distance: 126.3
click at [1116, 508] on p "Alessandra, se eu colocar o link do Kardz do mês passado, realmente você não en…" at bounding box center [1067, 473] width 428 height 135
click at [854, 372] on icon "Editor toolbar" at bounding box center [861, 374] width 19 height 19
click at [1176, 532] on p "Alessandra, se eu colocar o link do Kardz do mês passado, realmente você não en…" at bounding box center [1067, 473] width 428 height 135
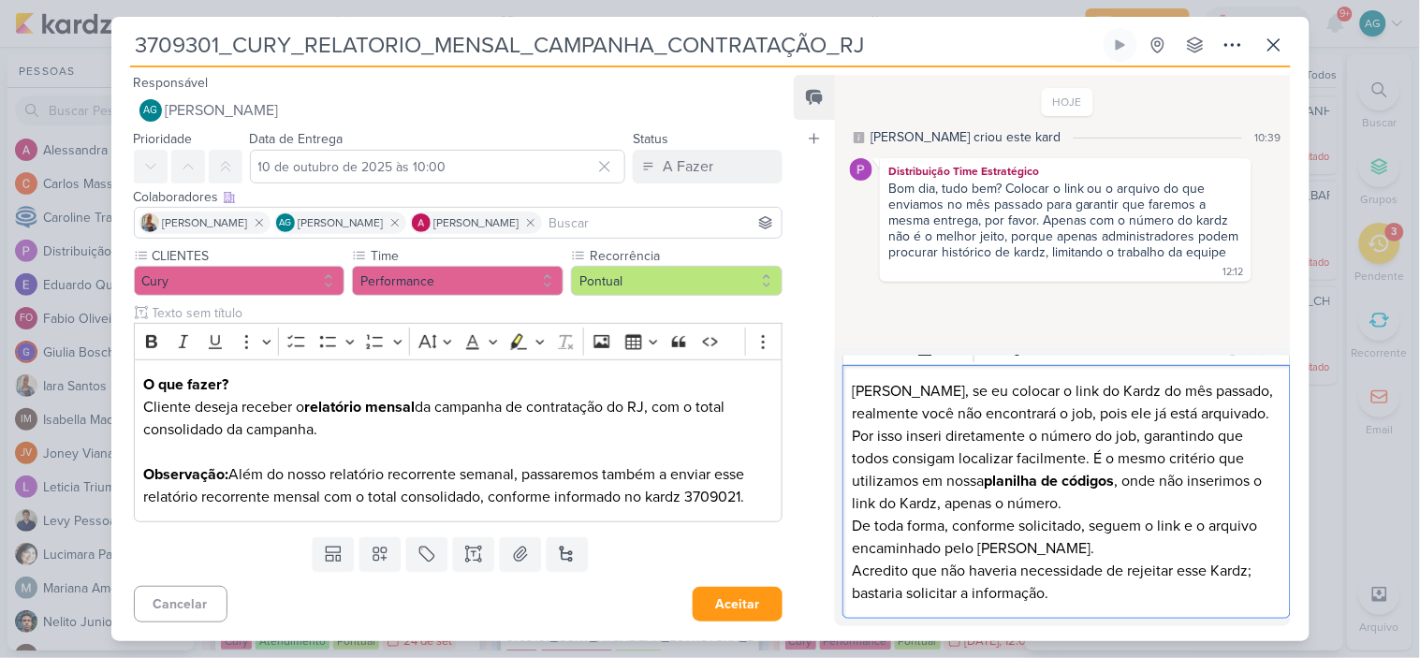
click at [925, 550] on p "De toda forma, conforme solicitado, seguem o link e o arquivo encaminhado pelo …" at bounding box center [1067, 537] width 428 height 45
click at [977, 545] on p "De toda forma, conforme solicitado, seguem o link e o arquivo feito pelo Rafael." at bounding box center [1067, 537] width 428 height 45
click at [1086, 593] on p "Acredito que não haveria necessidade de rejeitar esse Kardz; bastaria solicitar…" at bounding box center [1067, 582] width 428 height 45
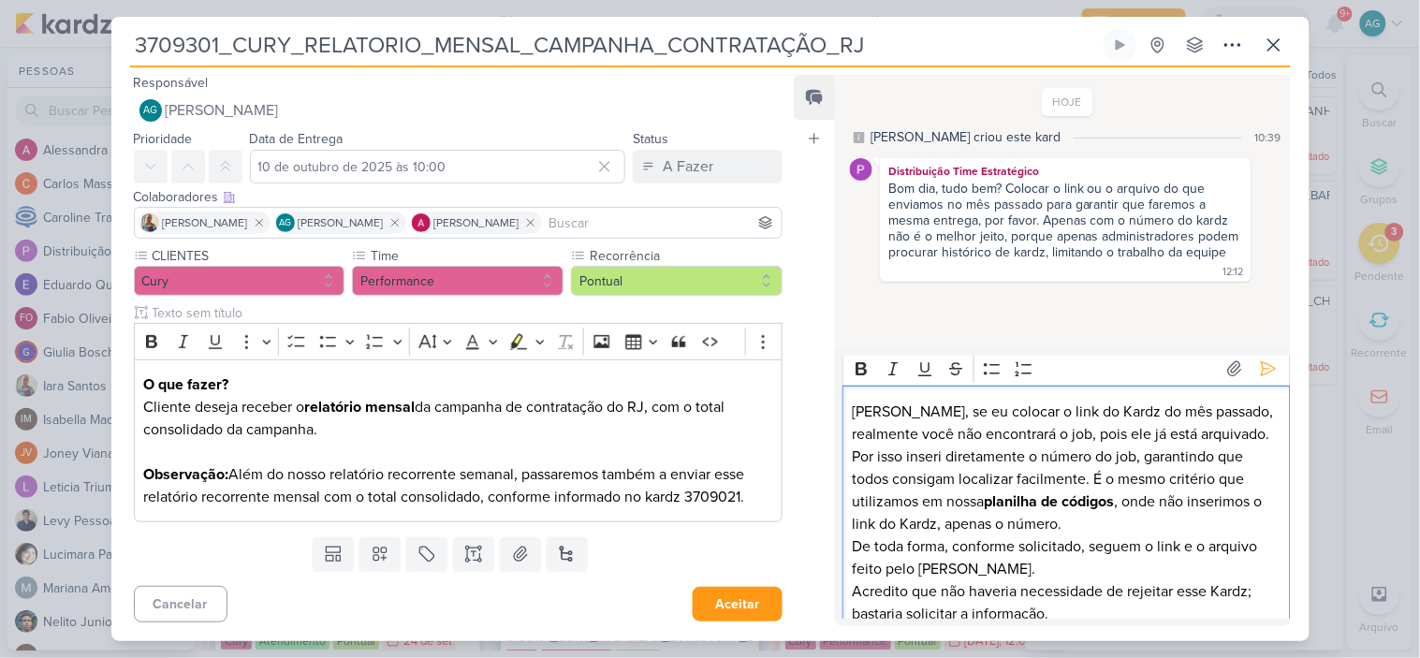
scroll to position [0, 0]
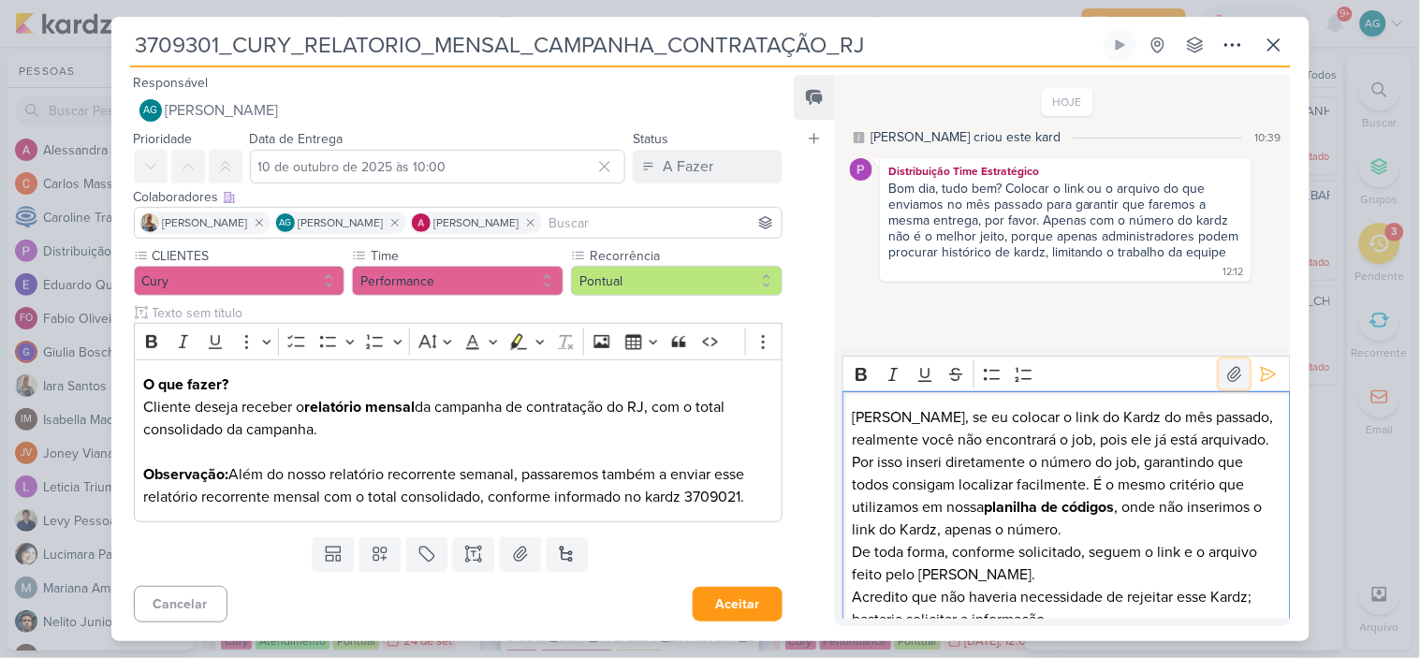
click at [1228, 374] on icon at bounding box center [1234, 374] width 19 height 19
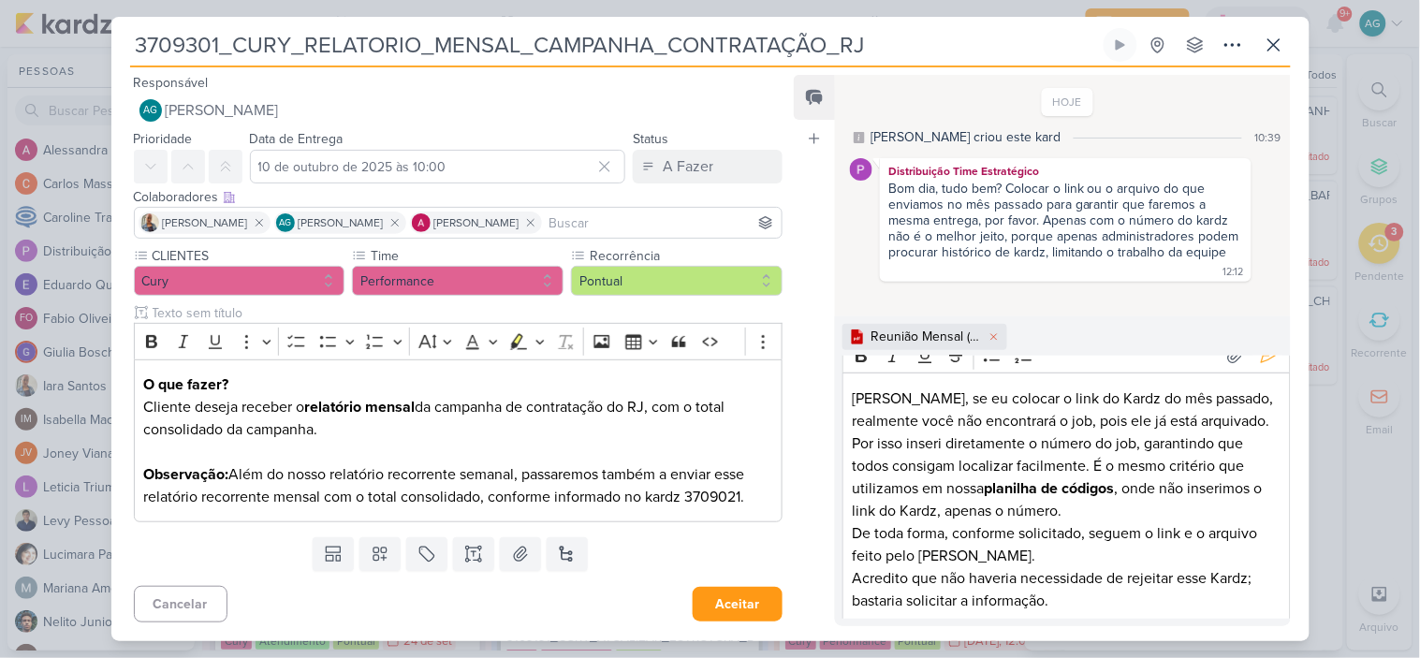
scroll to position [26, 0]
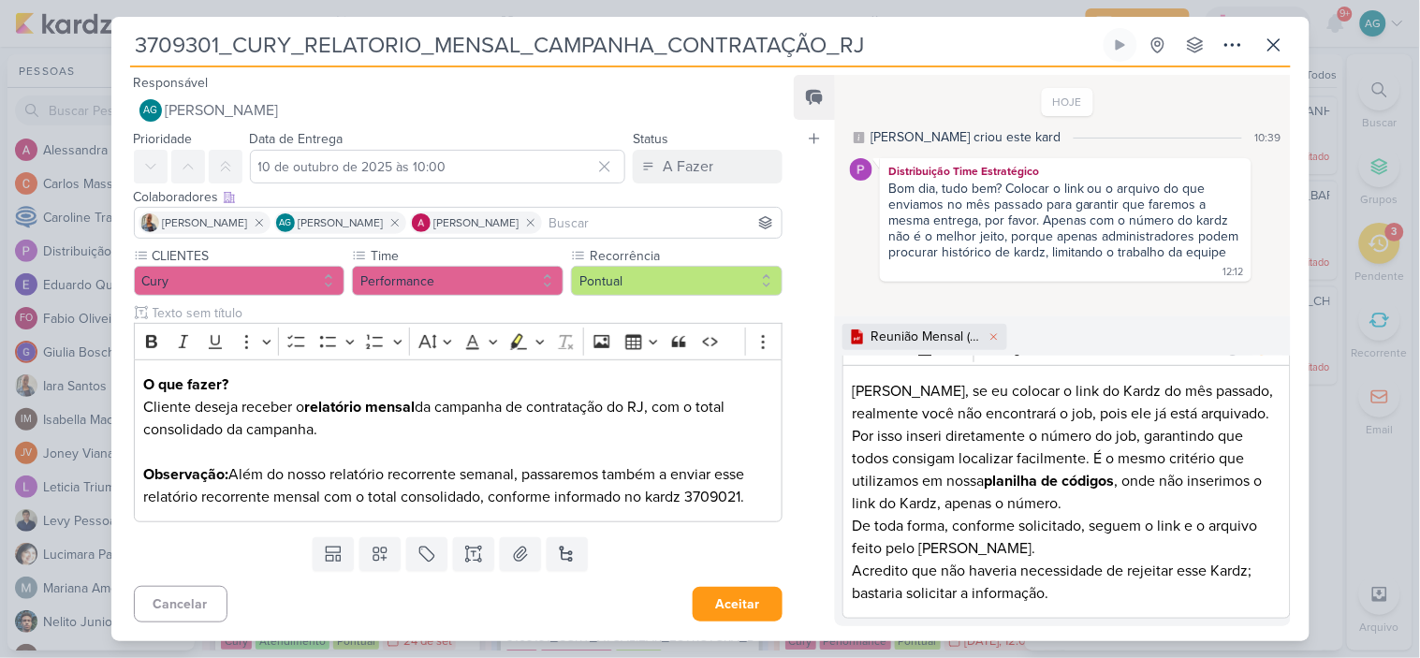
click at [1098, 592] on p "Acredito que não haveria necessidade de rejeitar esse Kardz; bastaria solicitar…" at bounding box center [1067, 582] width 428 height 45
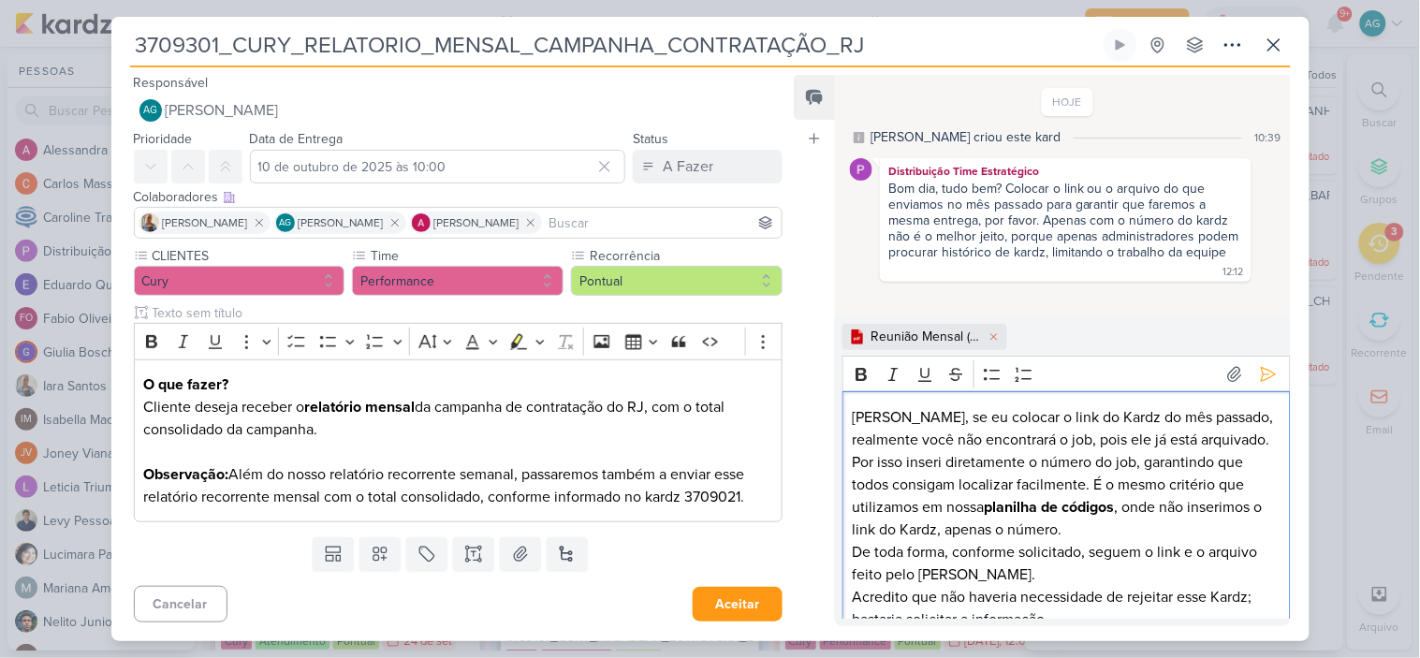
scroll to position [116, 0]
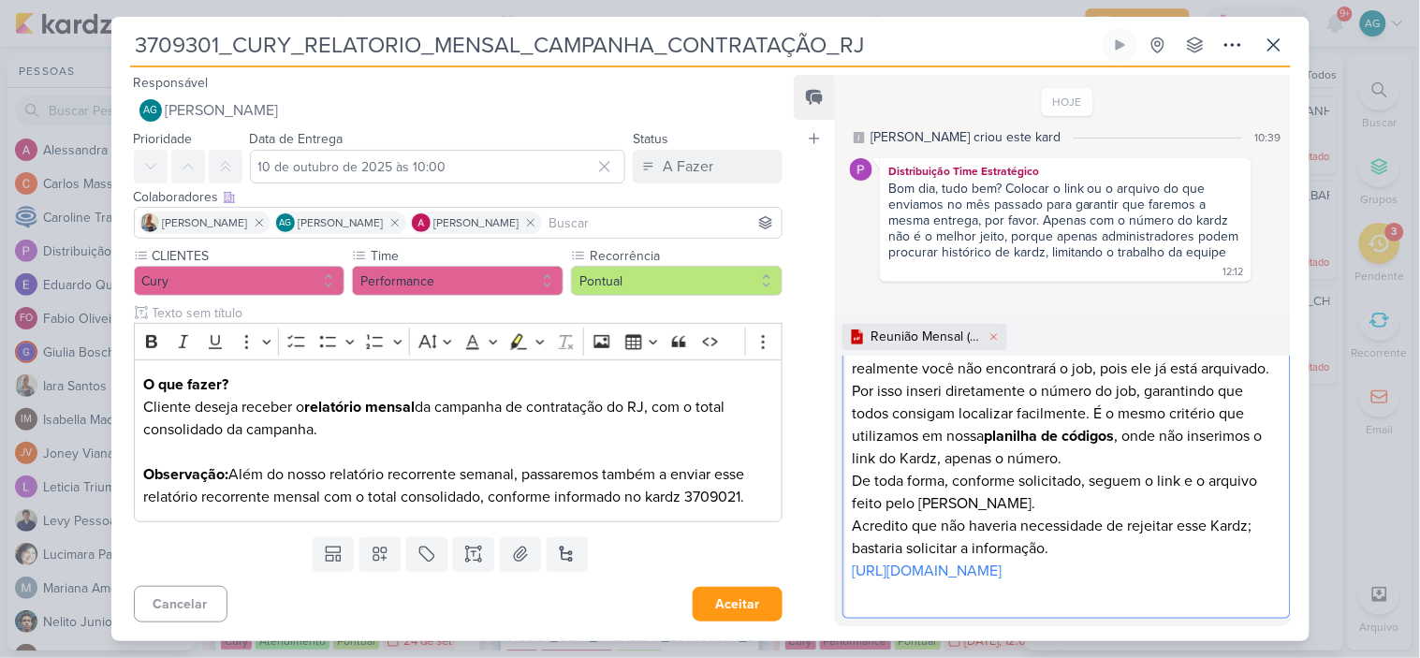
click at [1114, 515] on p "Acredito que não haveria necessidade de rejeitar esse Kardz; bastaria solicitar…" at bounding box center [1067, 537] width 428 height 45
click at [1052, 515] on p "Acredito que não haveria necessidade de rejeitar esse Kardz; bastaria solicitar…" at bounding box center [1067, 537] width 428 height 45
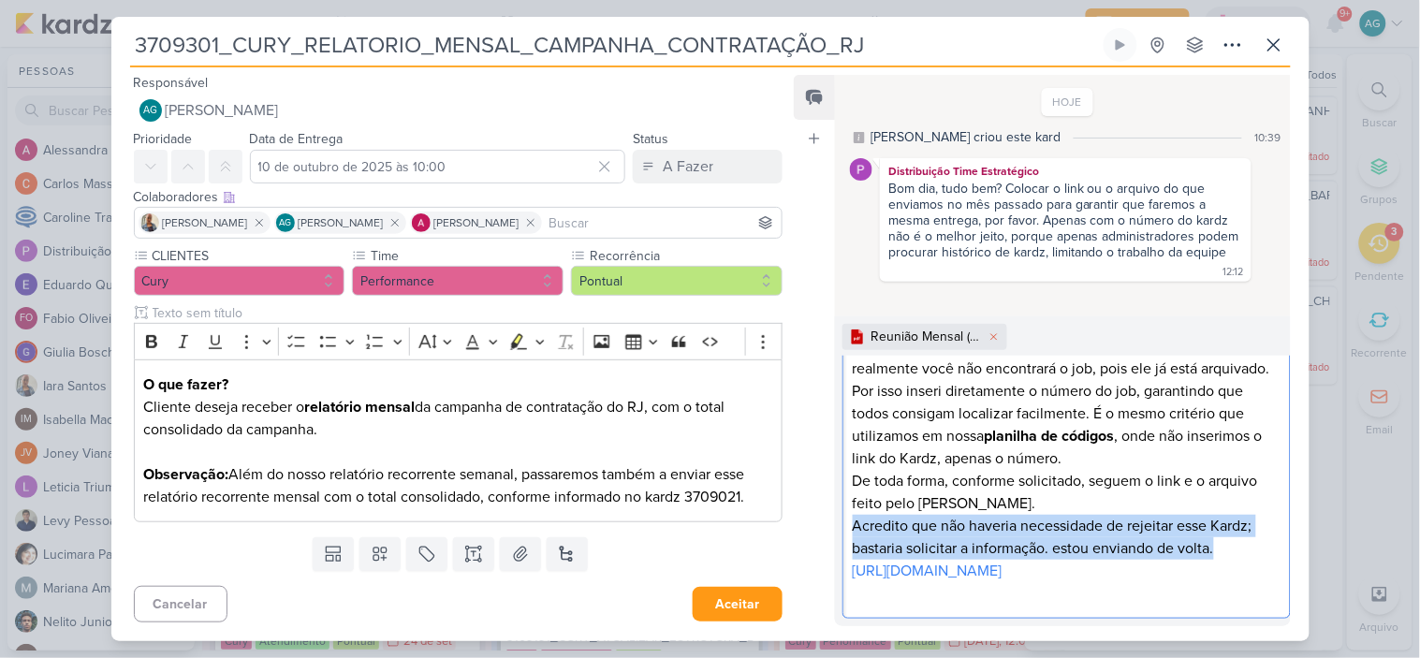
drag, startPoint x: 1219, startPoint y: 506, endPoint x: 849, endPoint y: 484, distance: 371.3
click at [849, 484] on div "Alessandra, se eu colocar o link do Kardz do mês passado, realmente você não en…" at bounding box center [1065, 469] width 447 height 299
copy p "Acredito que não haveria necessidade de rejeitar esse Kardz; bastaria solicitar…"
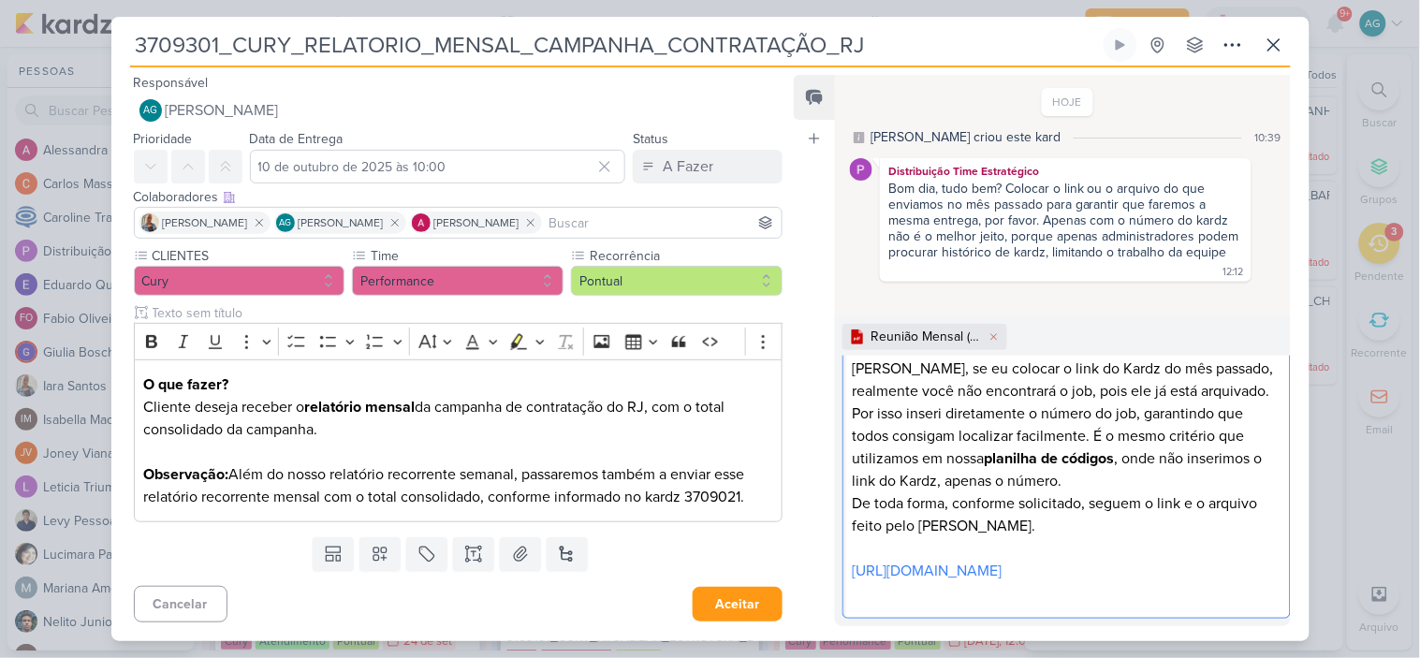
scroll to position [71, 0]
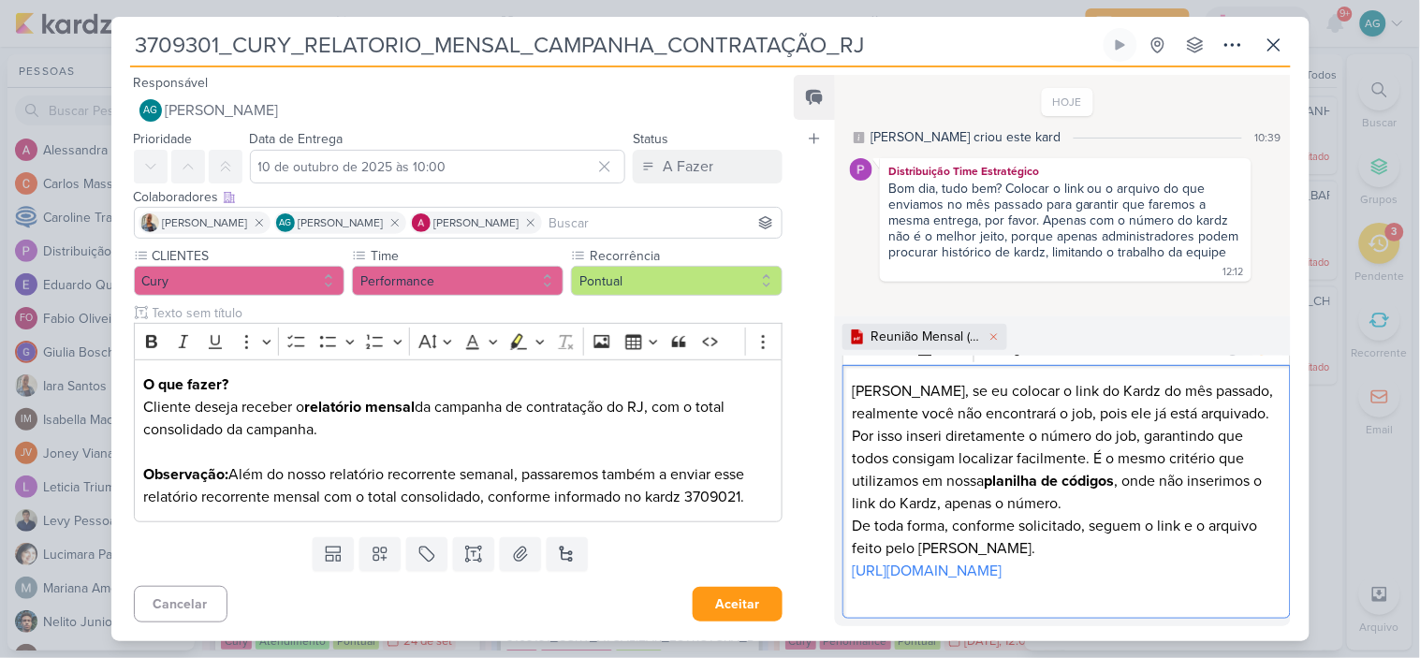
click at [1081, 569] on p "https://app.kardz.app/kard-window/0Pwx1kcx54uOzUu4A2bldR49uPNJaU1XivXHjX7HwWjyL…" at bounding box center [1067, 571] width 428 height 22
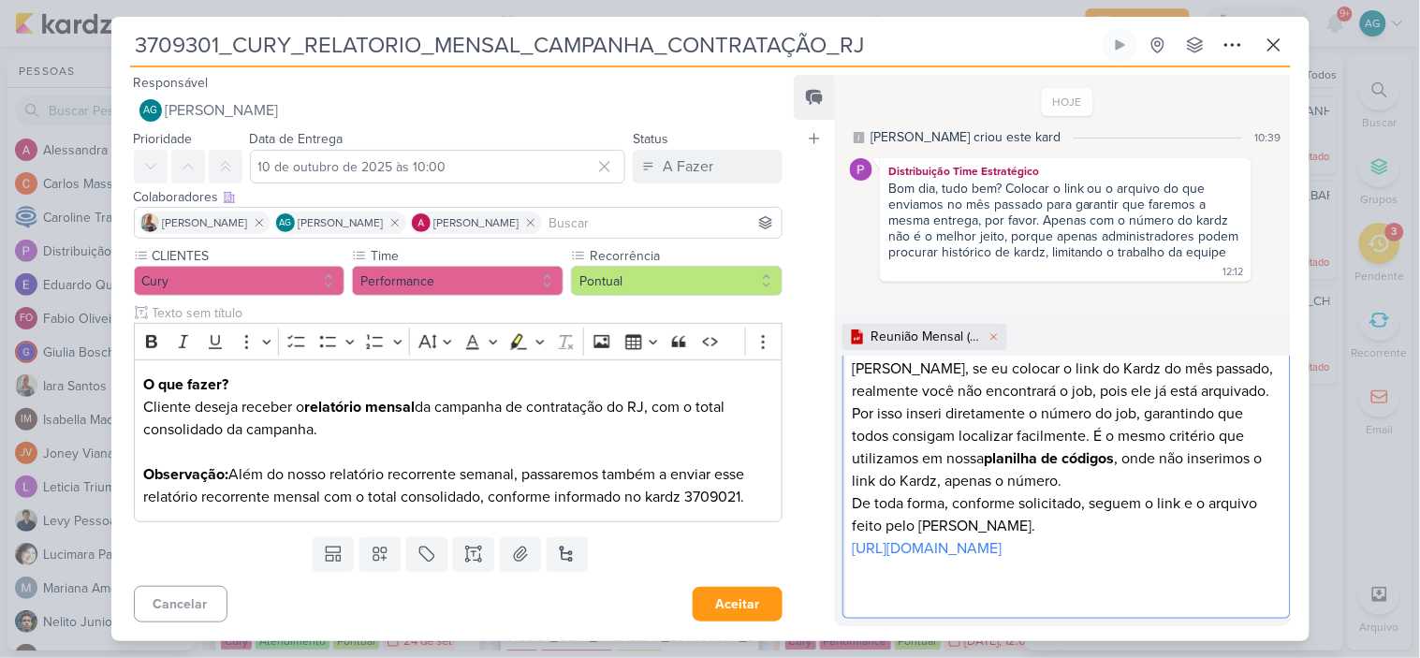
scroll to position [116, 0]
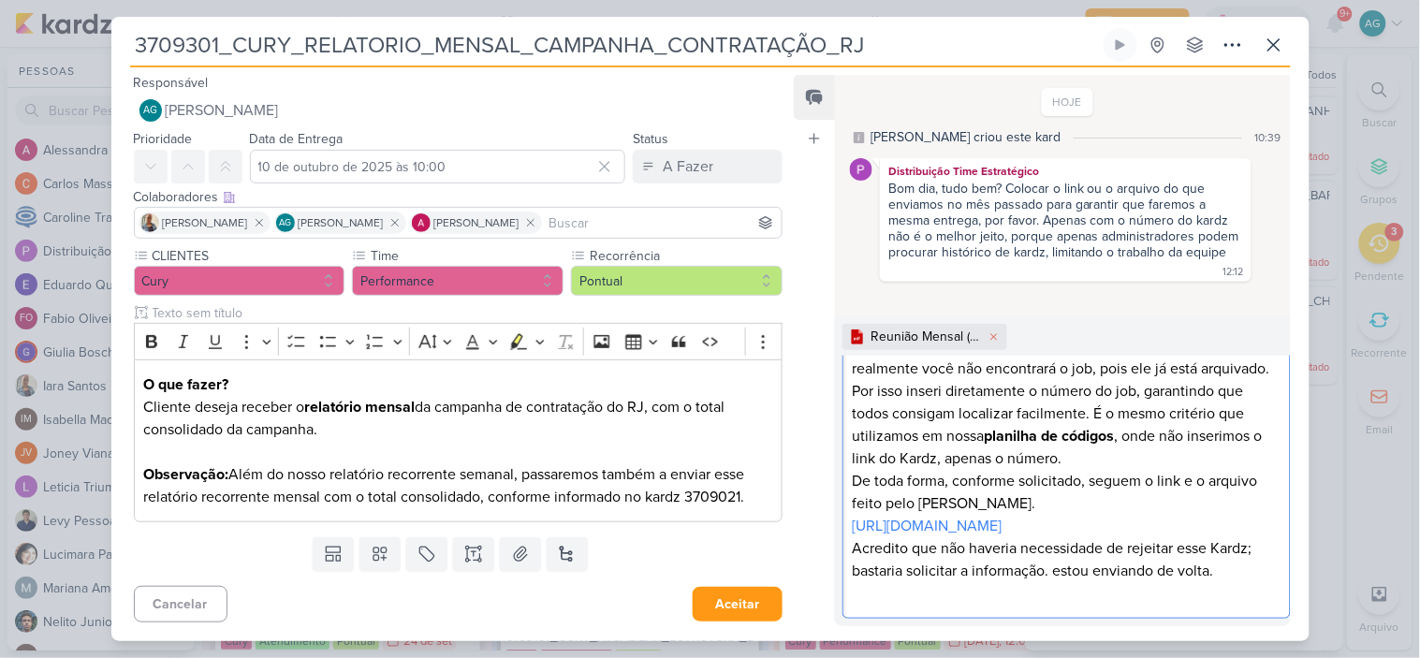
click at [1063, 568] on p "Acredito que não haveria necessidade de rejeitar esse Kardz; bastaria solicitar…" at bounding box center [1067, 559] width 428 height 45
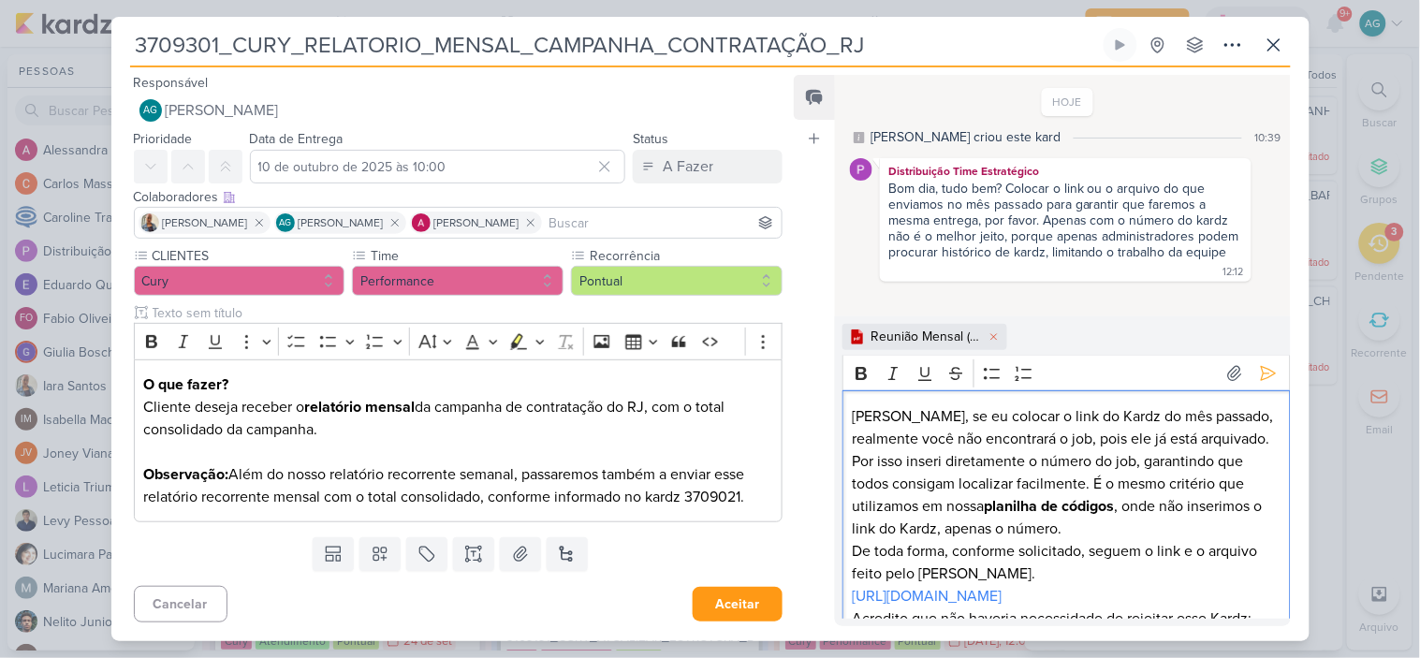
scroll to position [0, 0]
click at [1261, 372] on icon at bounding box center [1268, 374] width 19 height 19
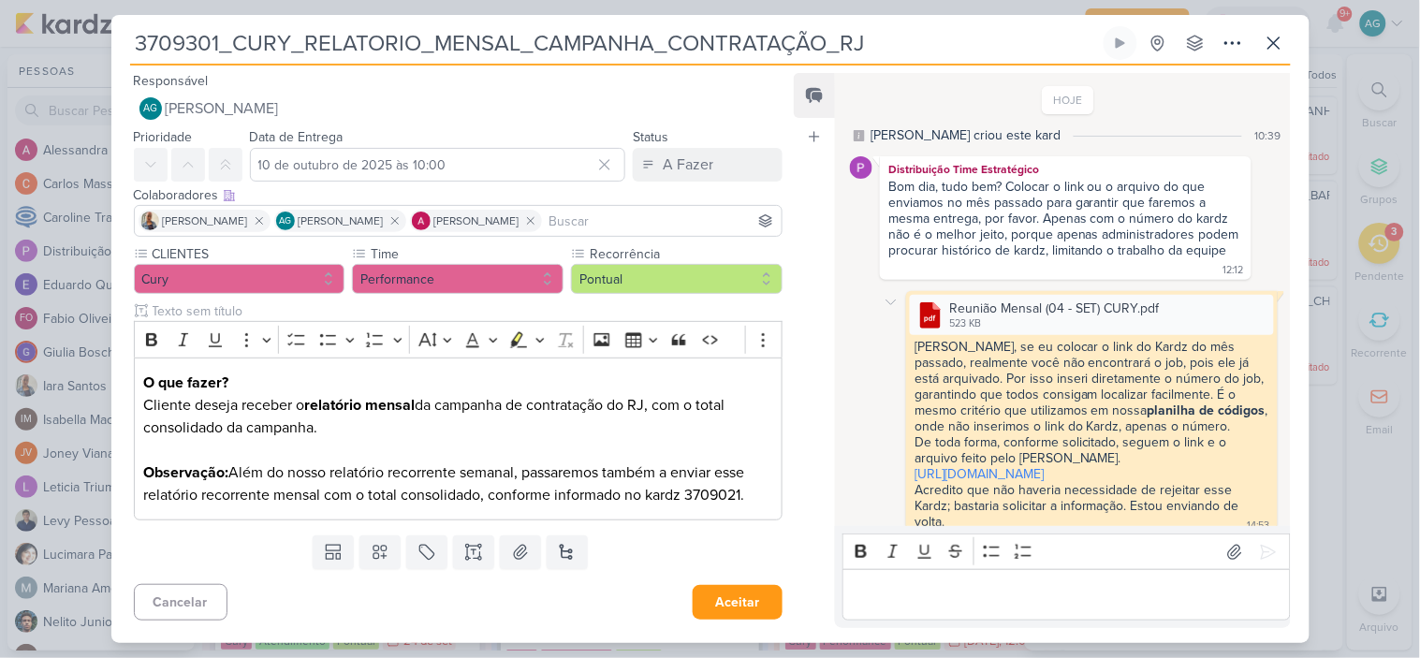
scroll to position [80, 0]
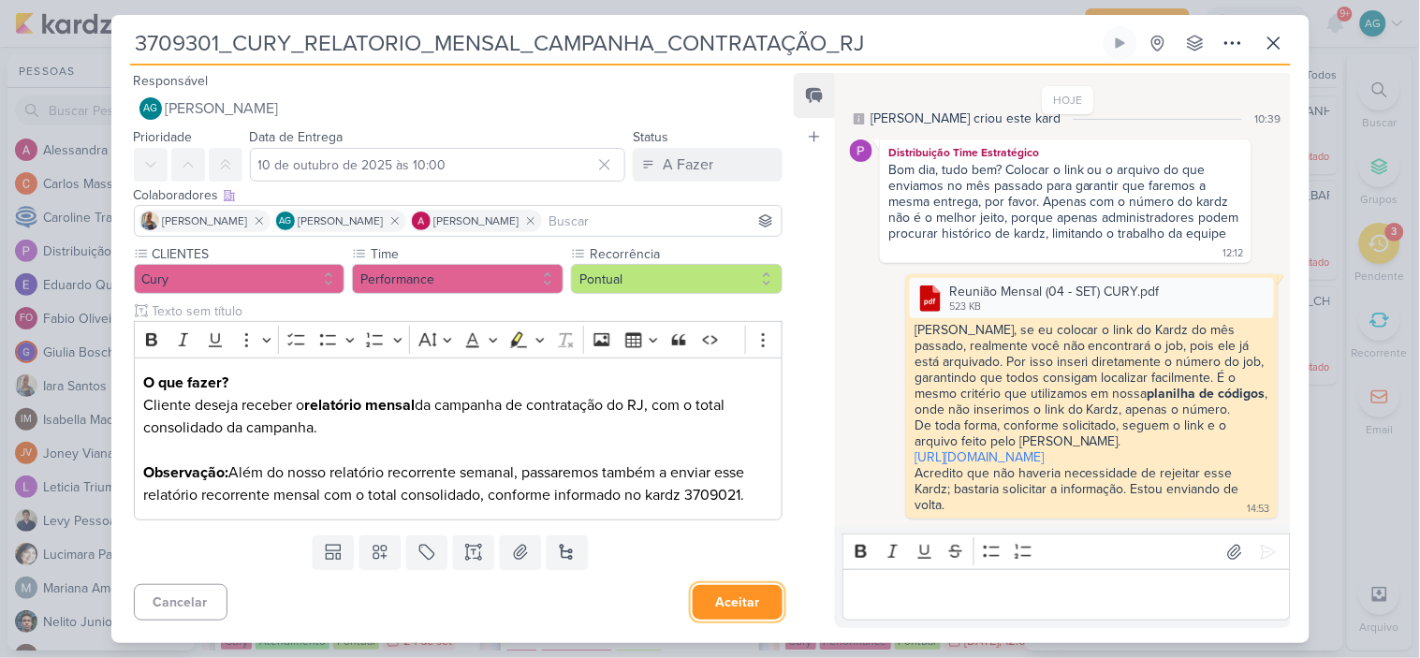
click at [735, 605] on button "Aceitar" at bounding box center [738, 602] width 90 height 35
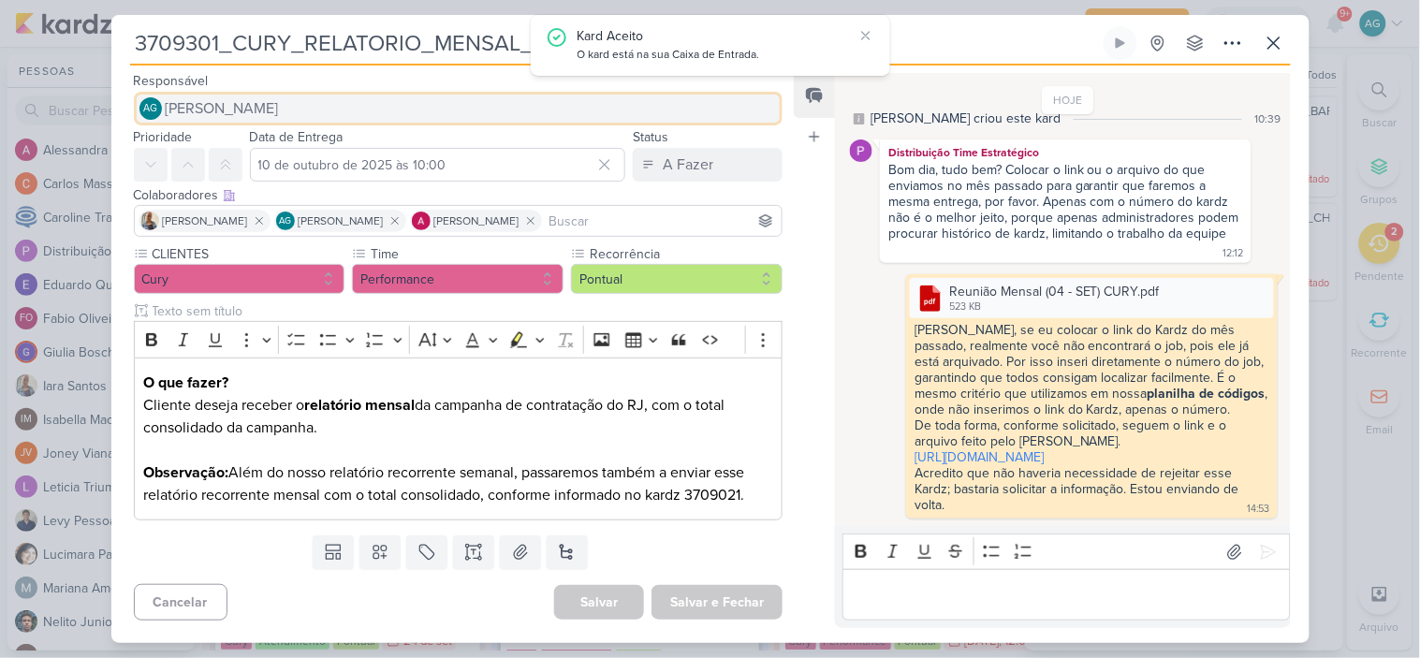
click at [421, 99] on button "AG Aline Gimenez Graciano" at bounding box center [458, 109] width 649 height 34
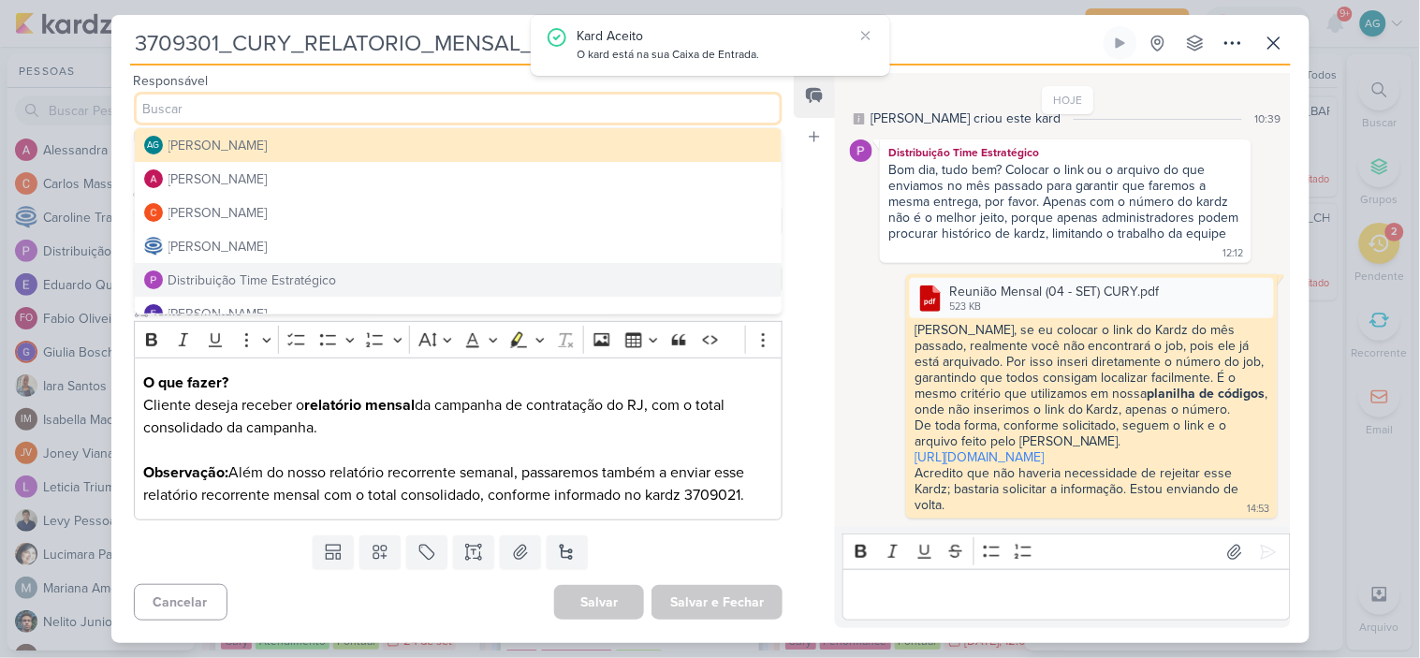
click at [322, 281] on div "Distribuição Time Estratégico" at bounding box center [252, 280] width 168 height 20
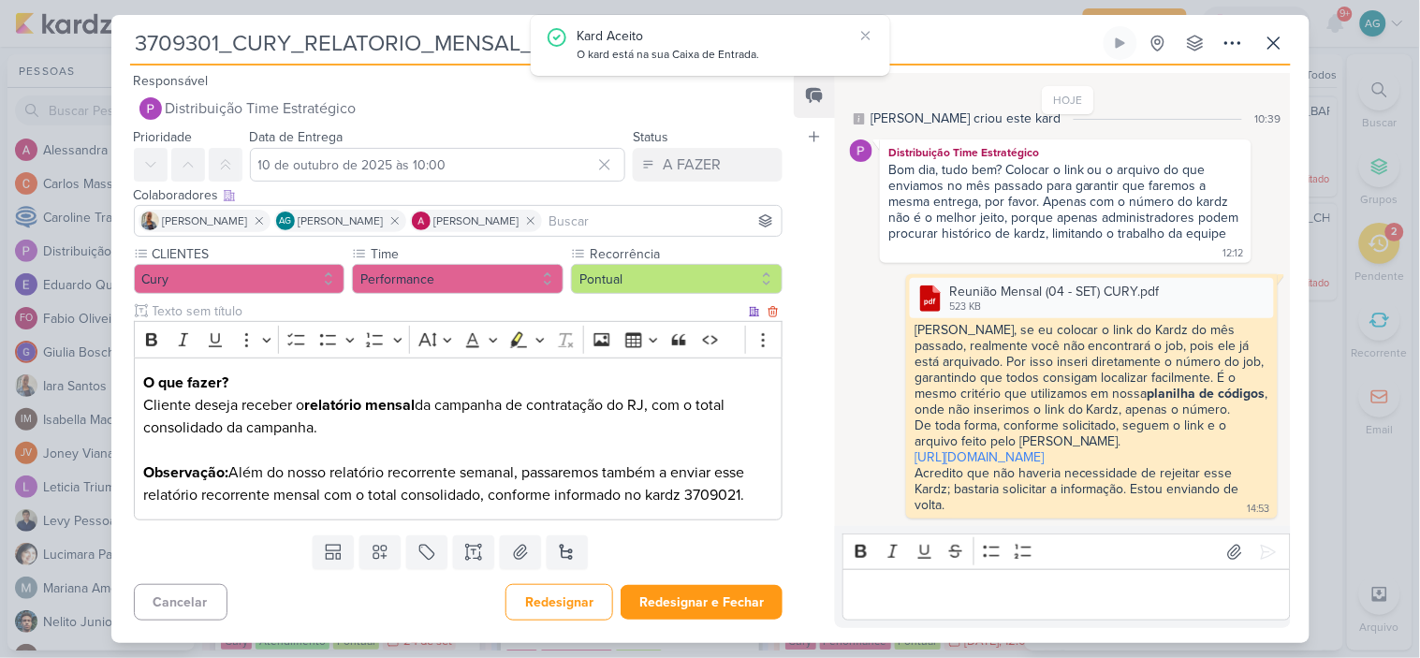
scroll to position [1, 0]
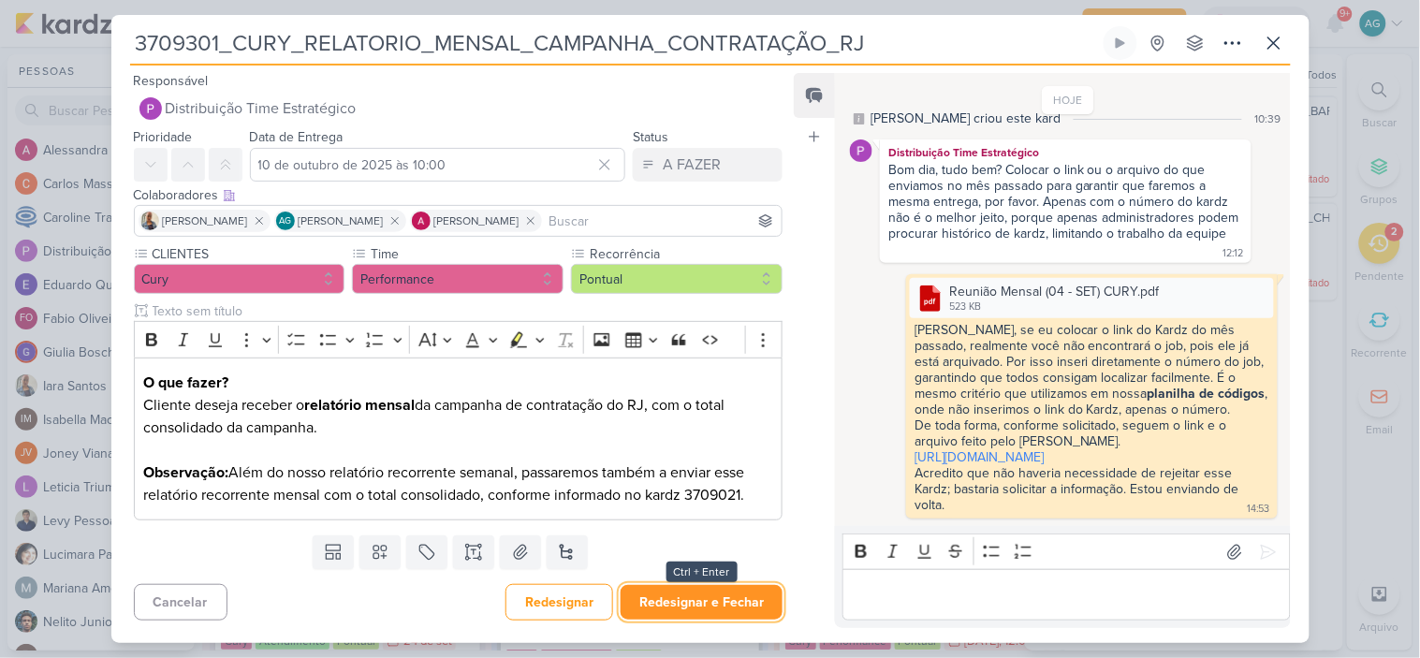
click at [705, 595] on button "Redesignar e Fechar" at bounding box center [701, 602] width 162 height 35
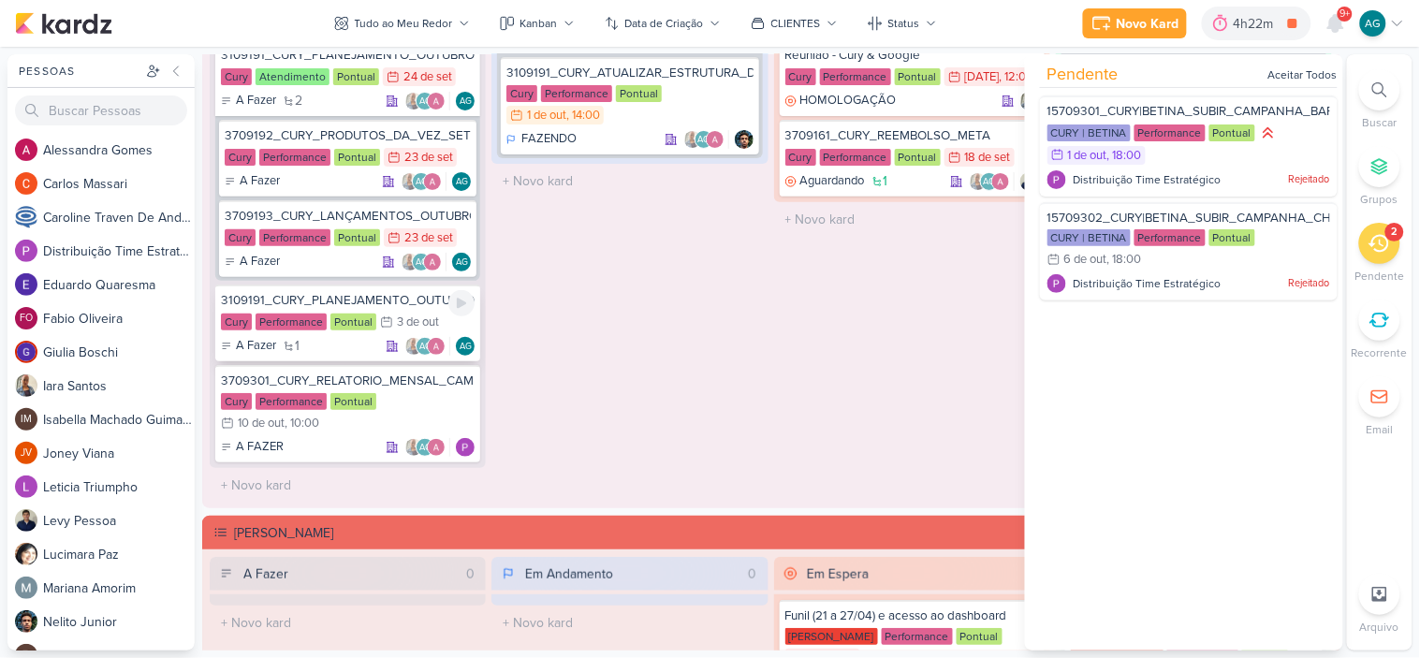
scroll to position [2020, 0]
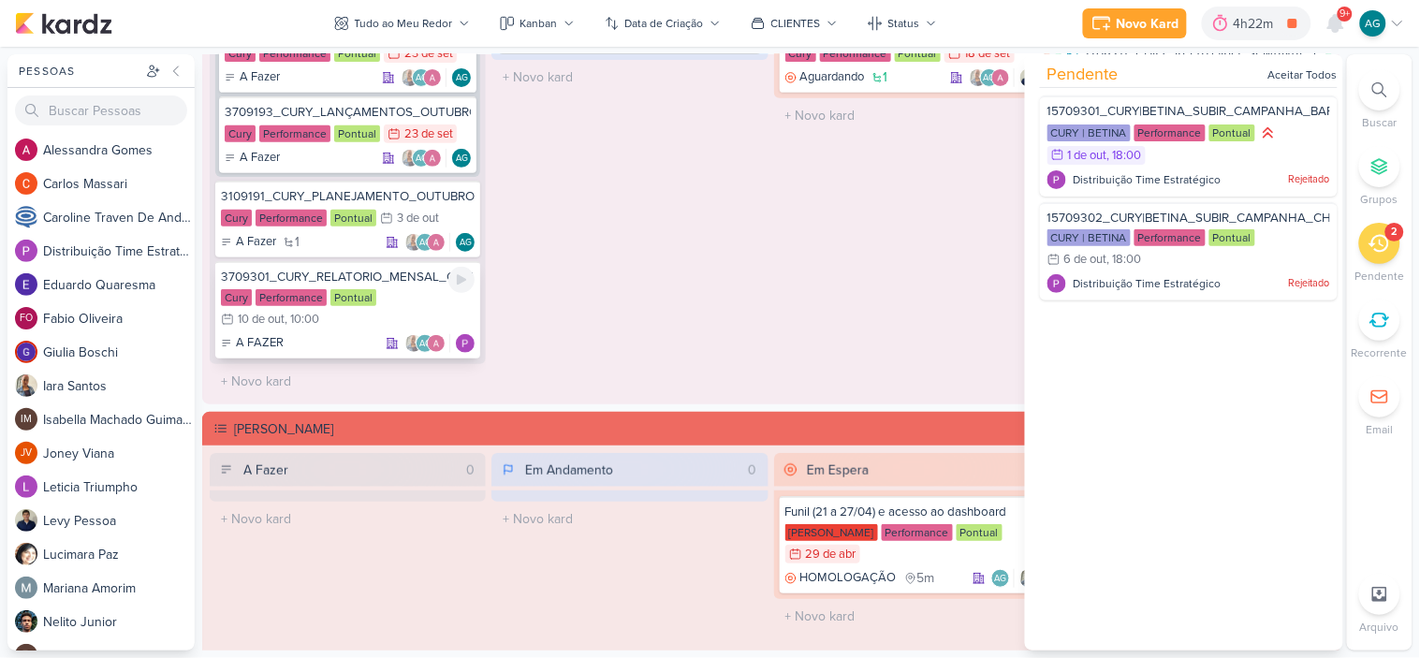
click at [421, 273] on div "3709301_CURY_RELATORIO_MENSAL_CAMPANHA_CONTRATAÇÃO_RJ" at bounding box center [348, 277] width 254 height 17
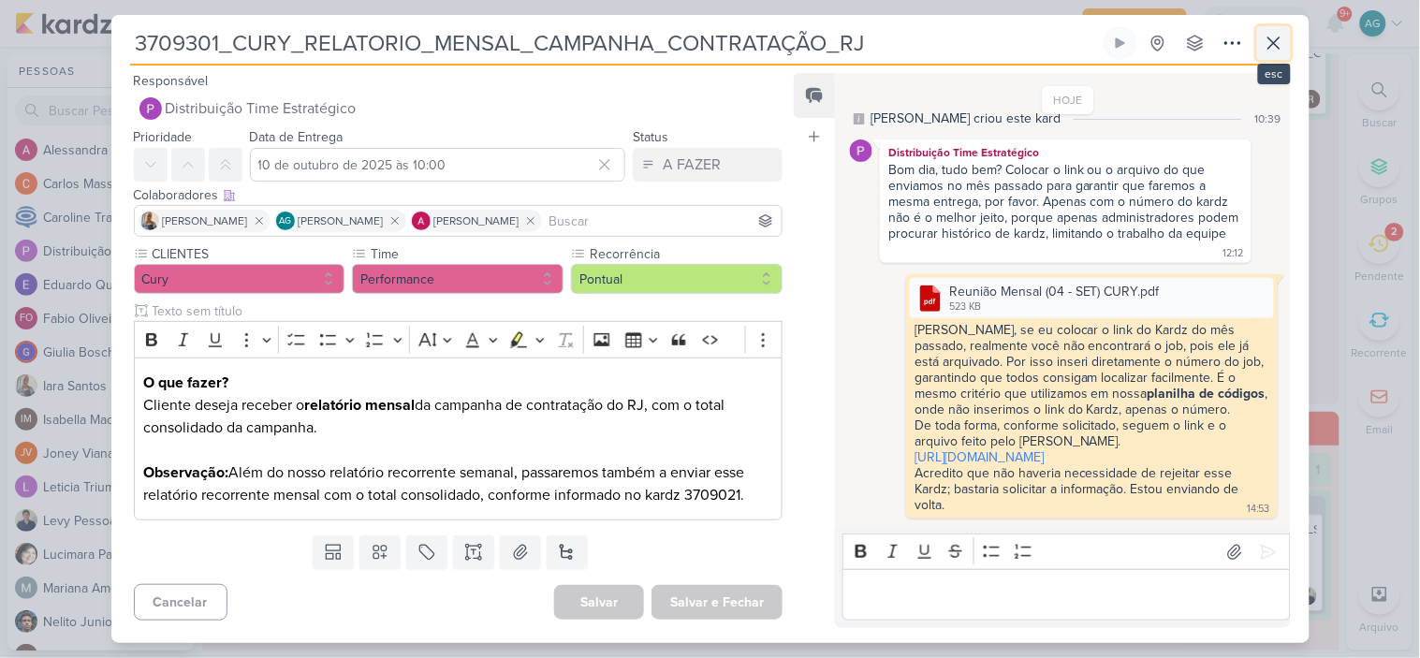
click at [1278, 42] on icon at bounding box center [1273, 43] width 22 height 22
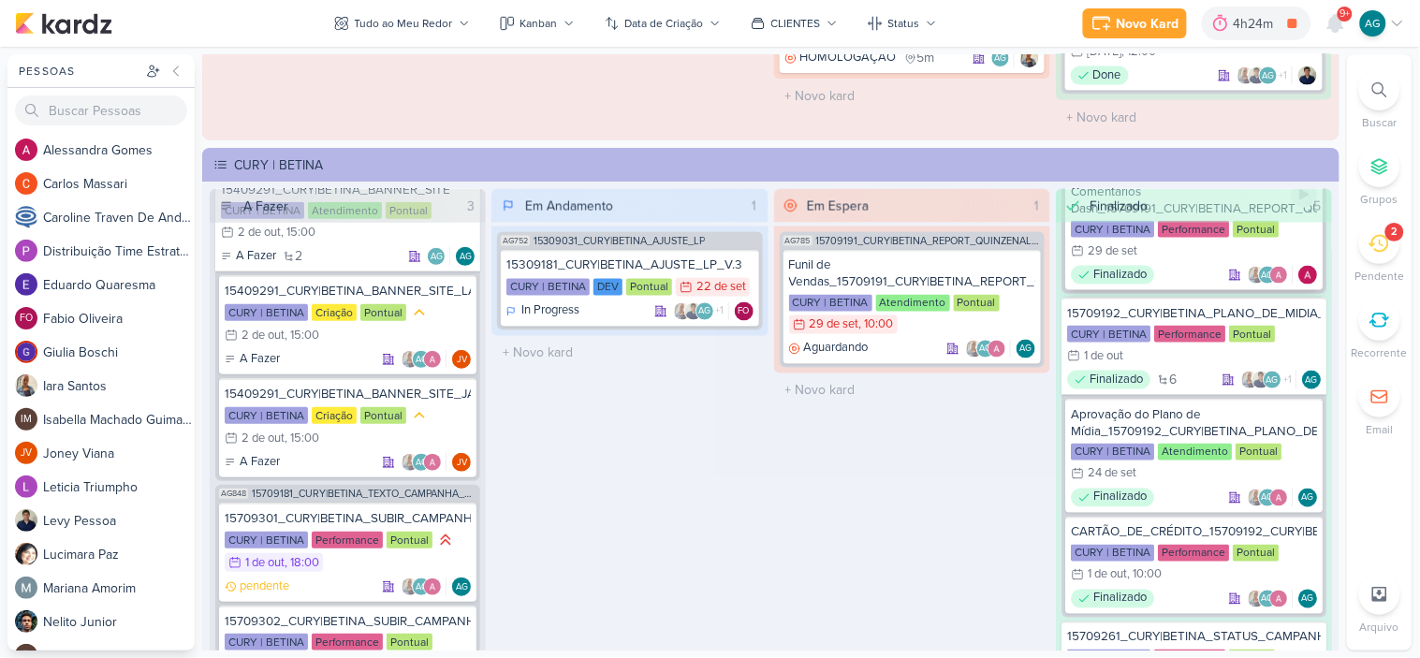
scroll to position [662, 0]
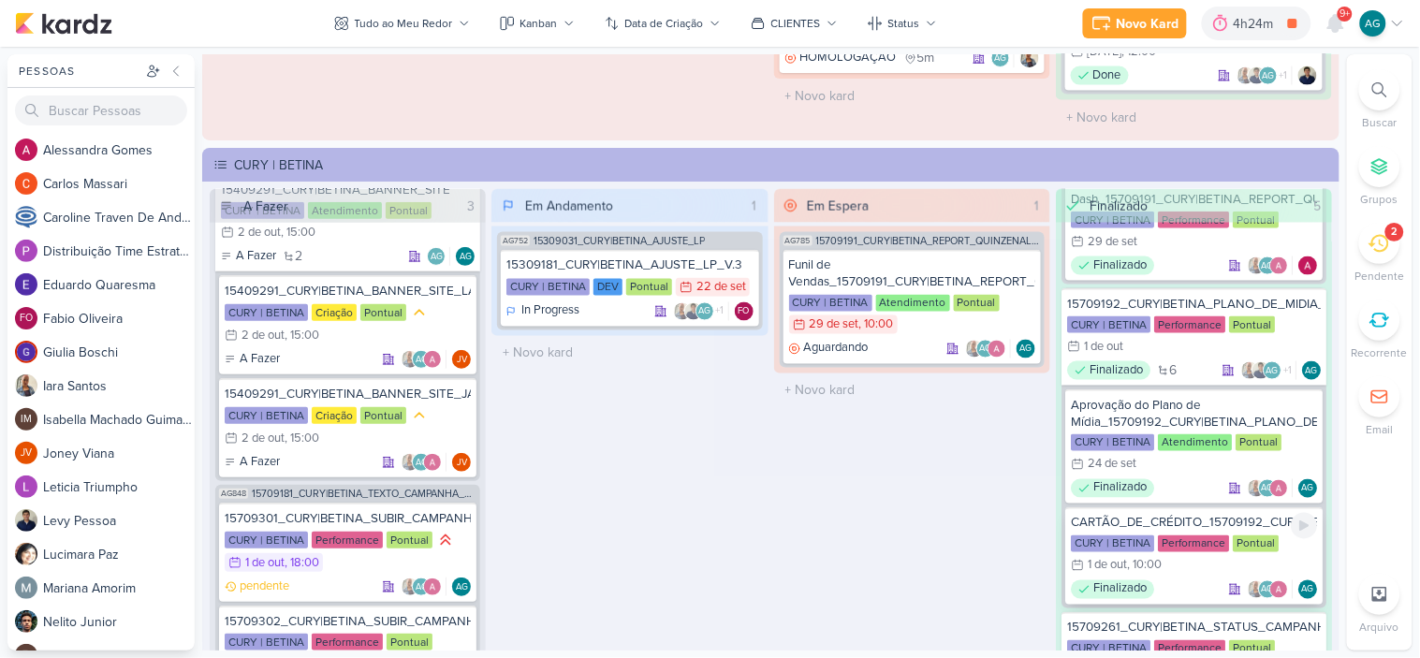
click at [1200, 515] on div "CARTÃO_DE_CRÉDITO_15709192_CURY|BETINA_PLANO_DE_MIDIA_OUTUBRO" at bounding box center [1194, 523] width 246 height 17
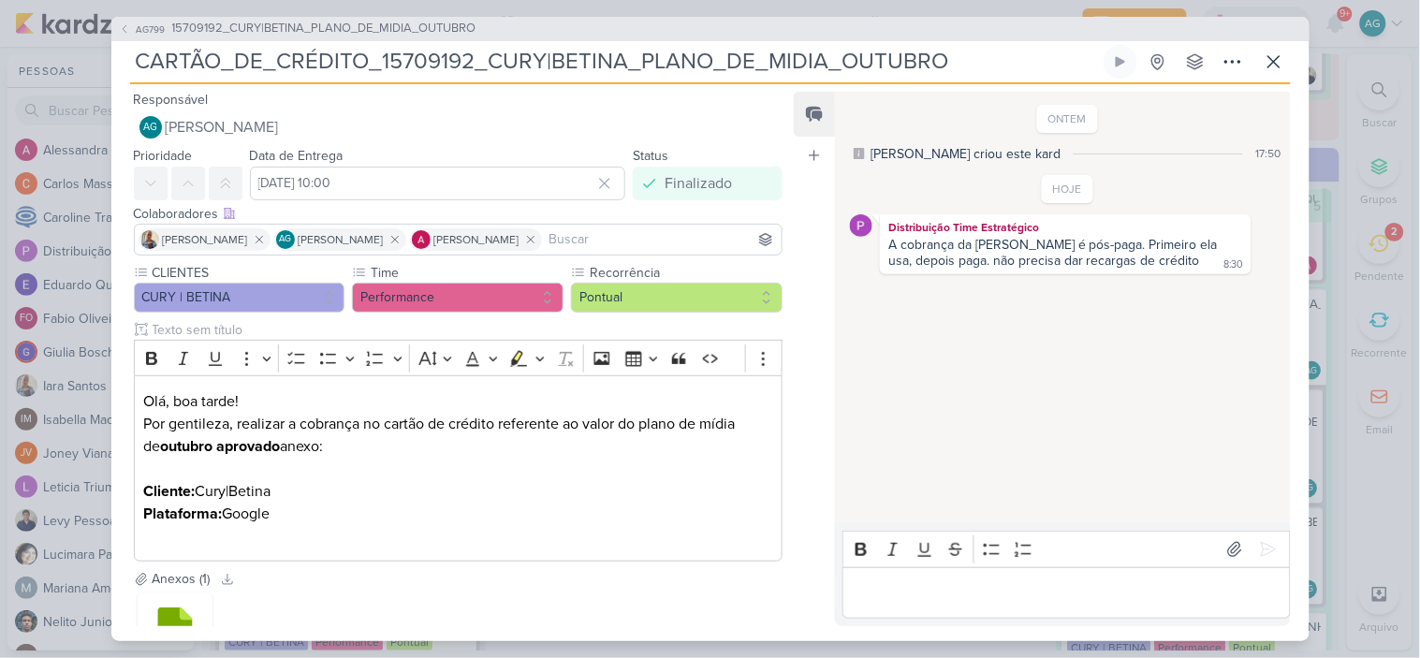
click at [970, 591] on p "Editor editing area: main" at bounding box center [1067, 592] width 428 height 22
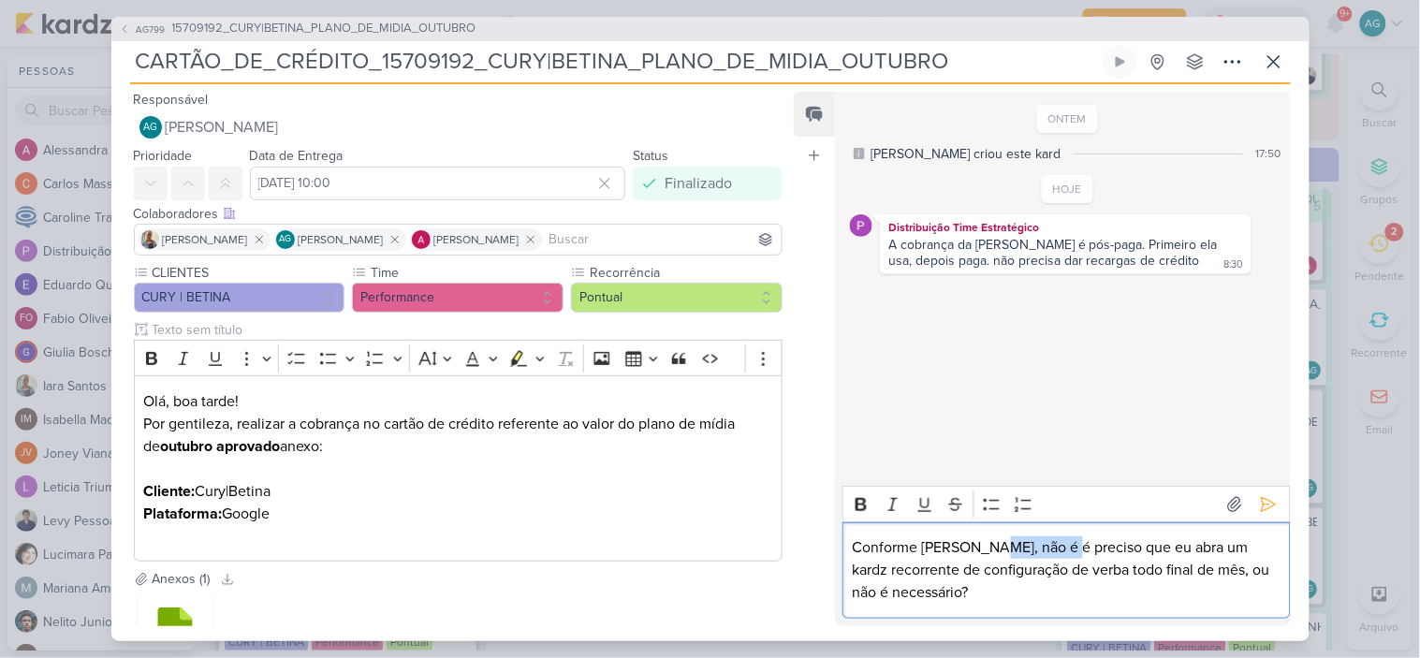
drag, startPoint x: 983, startPoint y: 545, endPoint x: 1052, endPoint y: 547, distance: 69.3
click at [1052, 547] on p "Conforme Iara, não é é preciso que eu abra um kardz recorrente de configuração …" at bounding box center [1067, 569] width 428 height 67
click at [1062, 548] on p "Conforme Iara, não necessário que eu abra um kardz recorrente de configuração d…" at bounding box center [1067, 569] width 428 height 67
drag, startPoint x: 1124, startPoint y: 593, endPoint x: 1295, endPoint y: 599, distance: 171.3
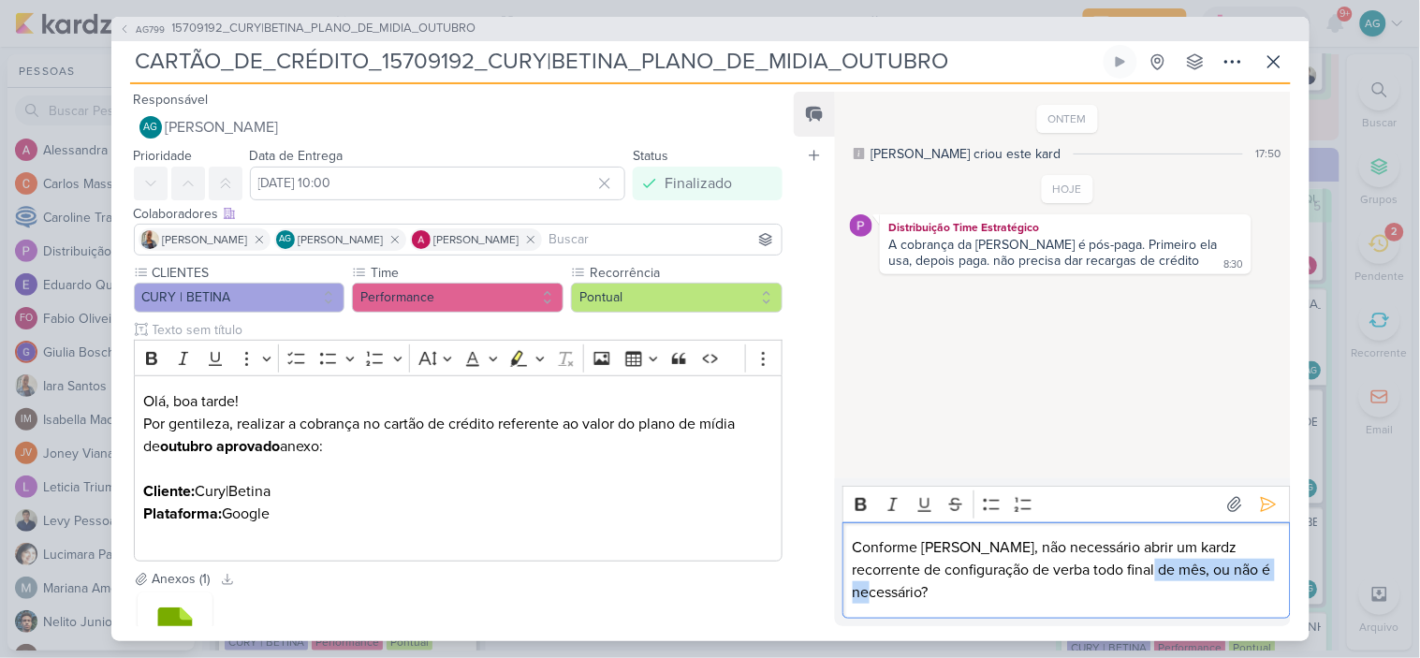
click at [1295, 599] on div "Responsável AG Aline Gimenez Graciano Nenhum contato encontrado create new cont…" at bounding box center [710, 362] width 1198 height 557
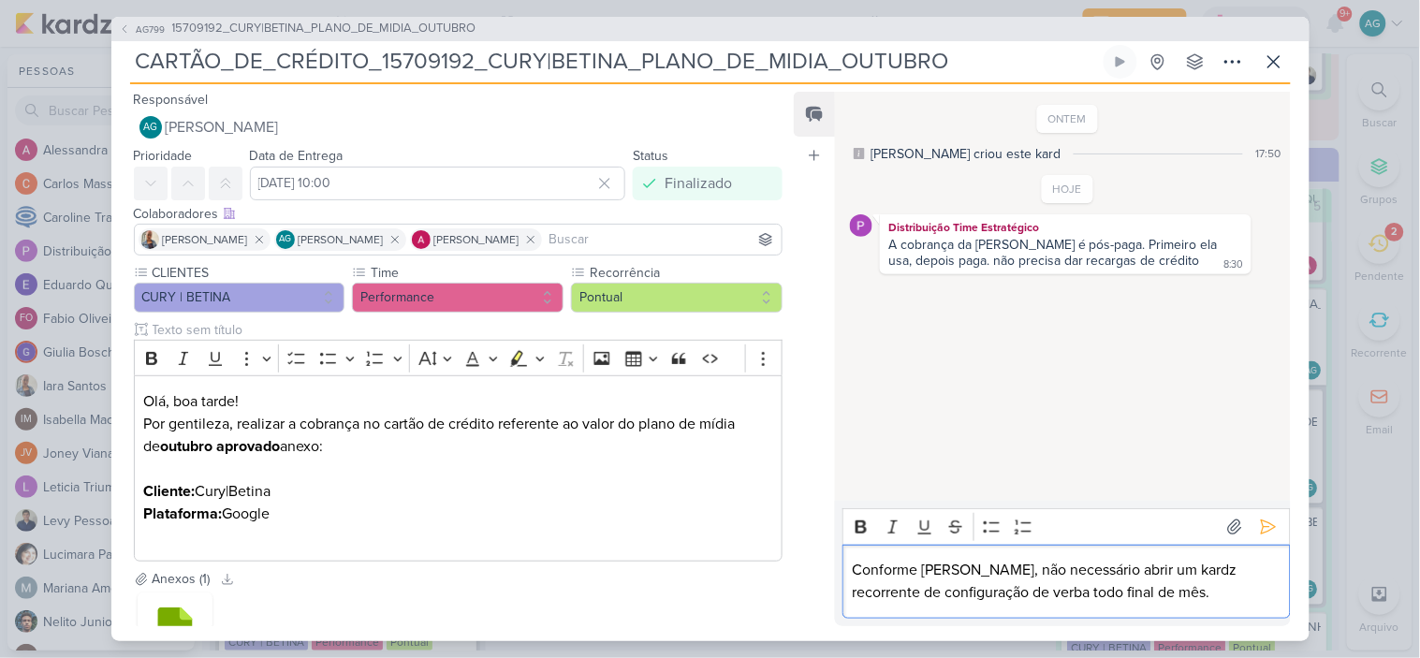
click at [981, 572] on p "Conforme Iara, não necessário abrir um kardz recorrente de configuração de verb…" at bounding box center [1067, 581] width 428 height 45
click at [1164, 596] on p "Conforme Iara, não é necessário abrir um kardz recorrente de configuração de ve…" at bounding box center [1067, 581] width 428 height 45
click at [1259, 529] on icon at bounding box center [1268, 527] width 19 height 19
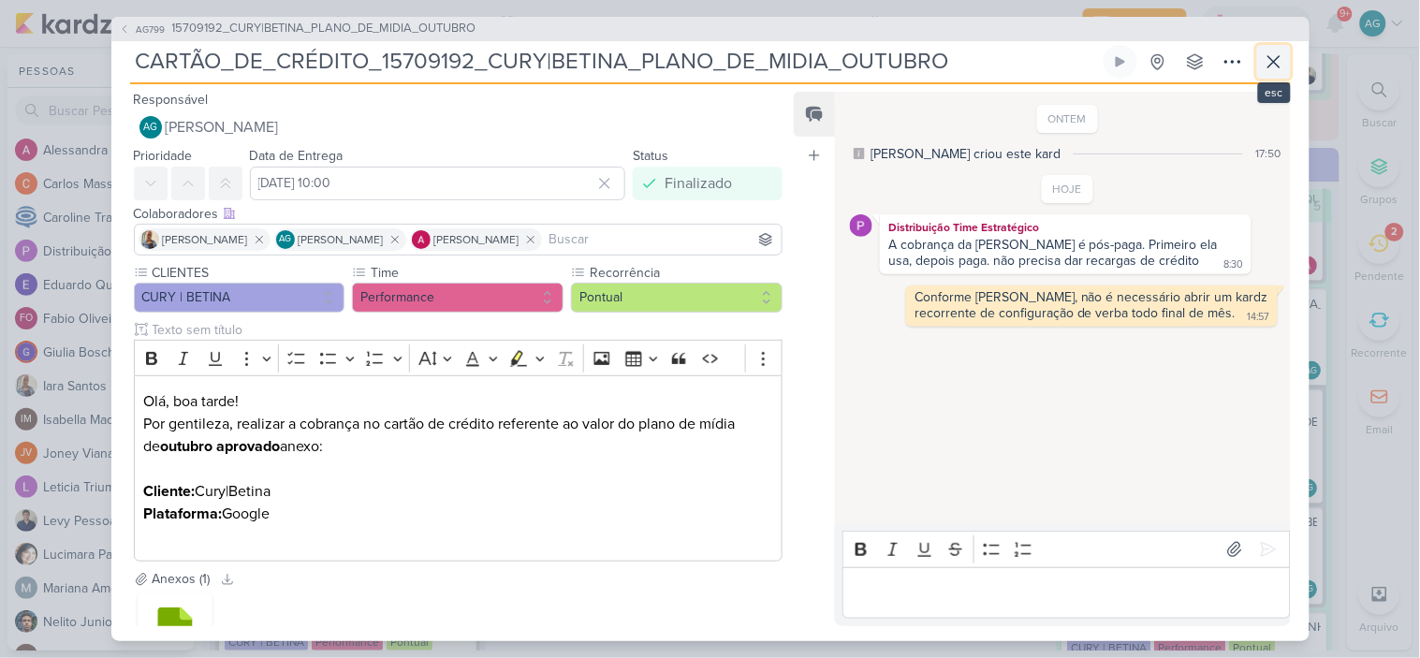
click at [1284, 51] on icon at bounding box center [1273, 62] width 22 height 22
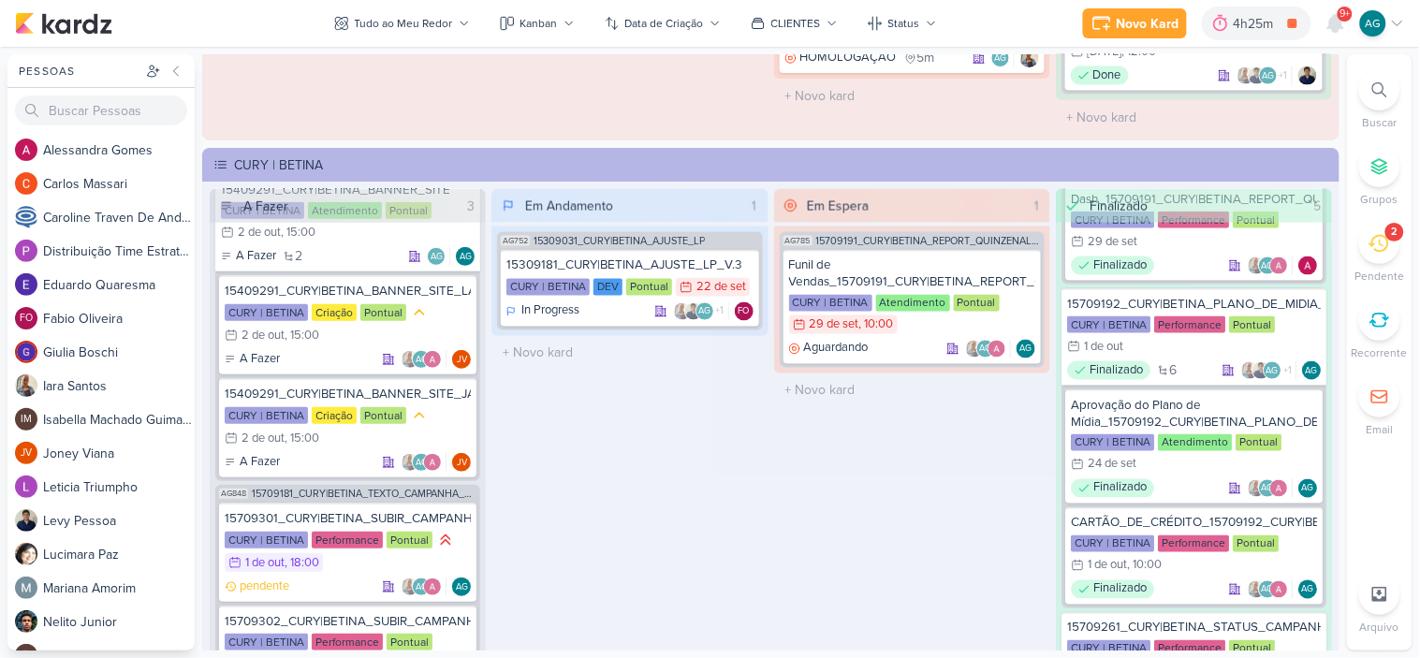
click at [1383, 249] on icon at bounding box center [1378, 244] width 21 height 18
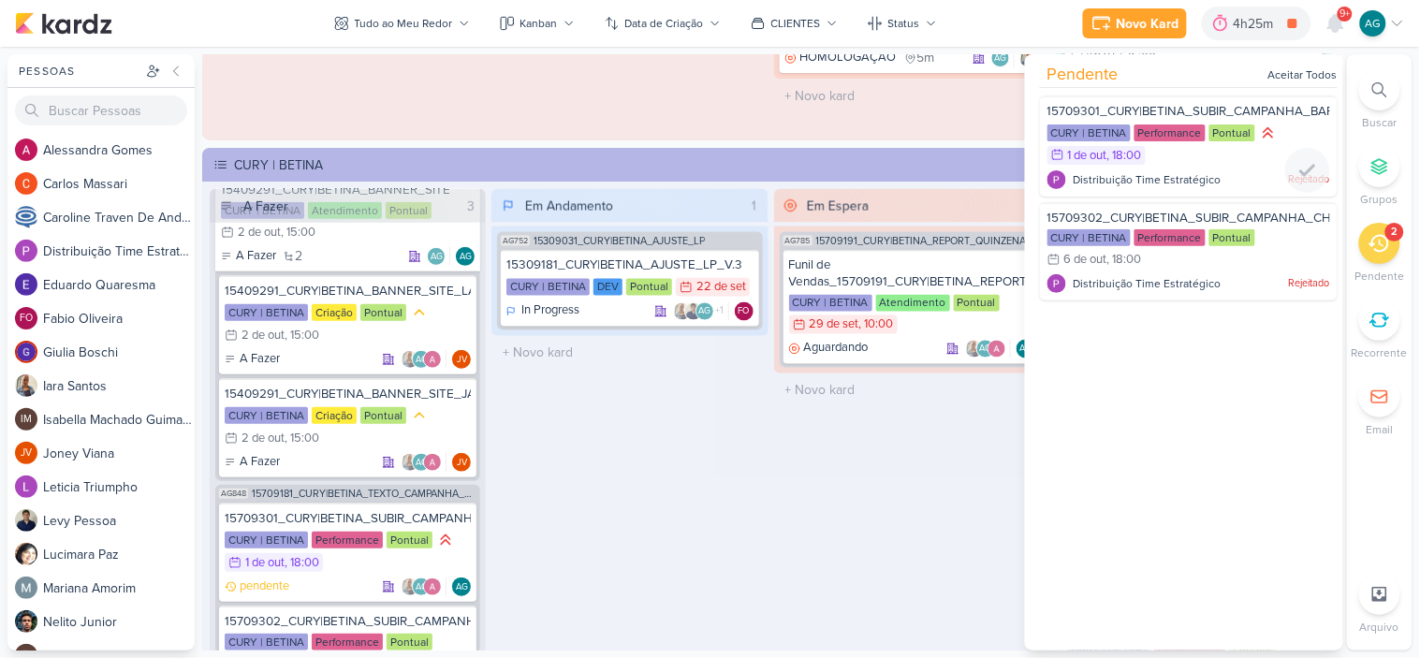
click at [1237, 161] on div "CURY | BETINA Performance Pontual 1/10 1 de out , 18:00" at bounding box center [1188, 145] width 283 height 43
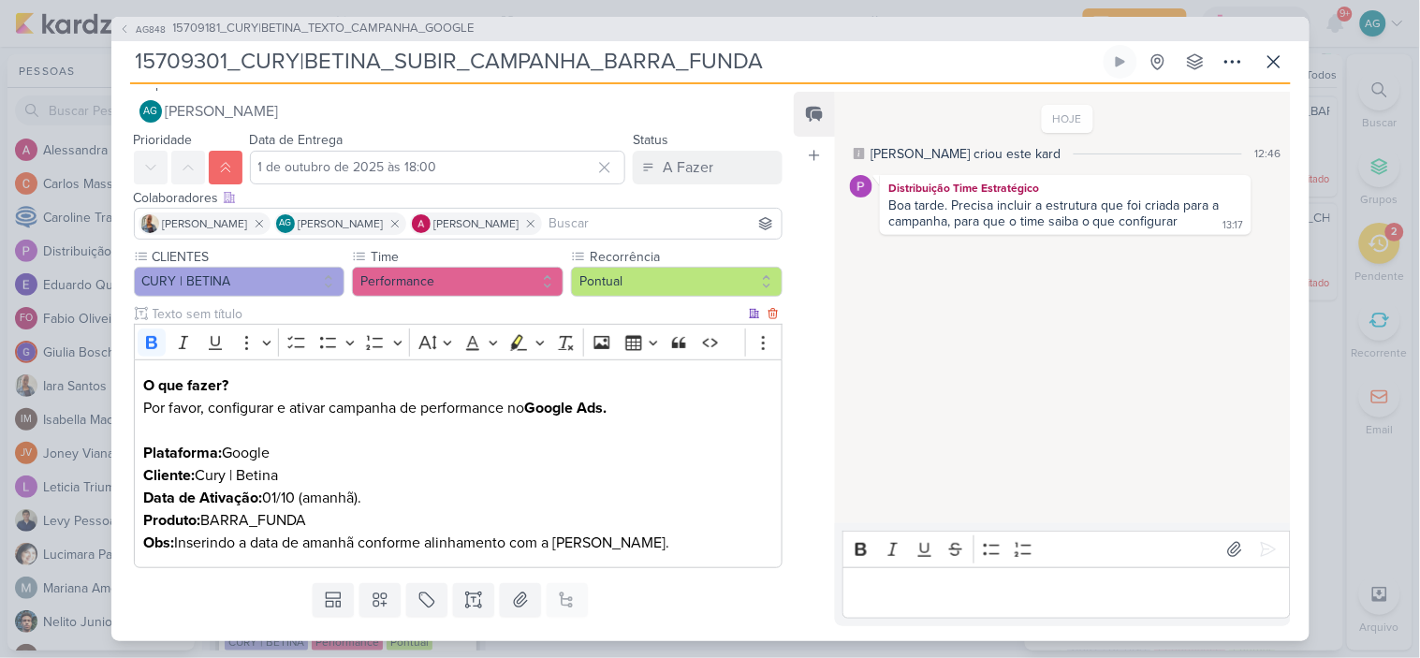
scroll to position [0, 0]
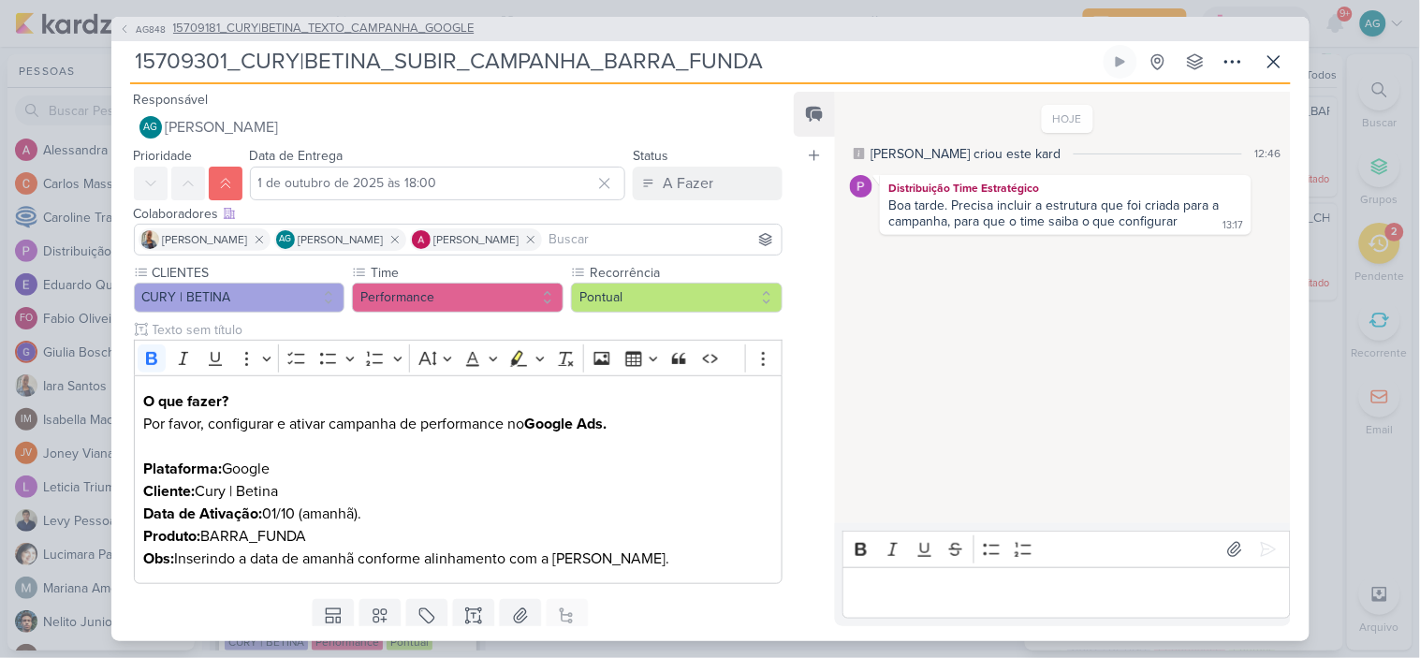
click at [421, 33] on span "15709181_CURY|BETINA_TEXTO_CAMPANHA_GOOGLE" at bounding box center [323, 29] width 301 height 19
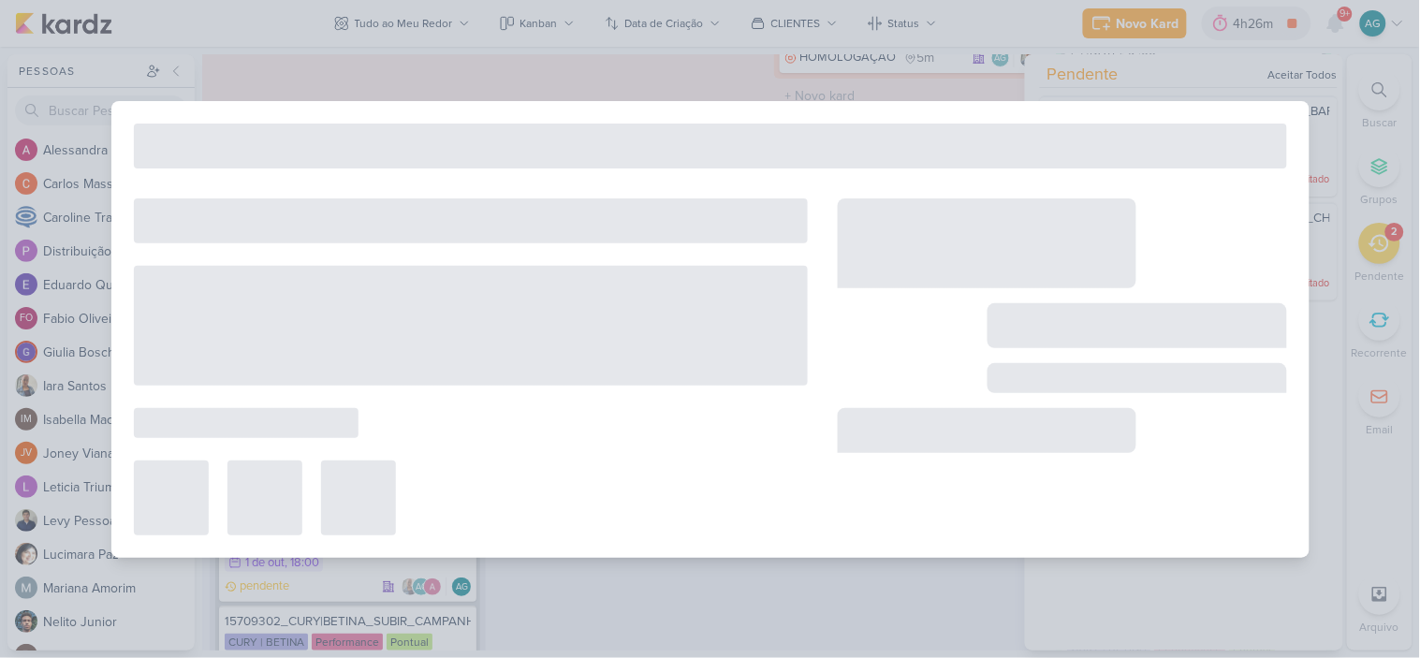
type input "15709181_CURY|BETINA_TEXTO_CAMPANHA_GOOGLE"
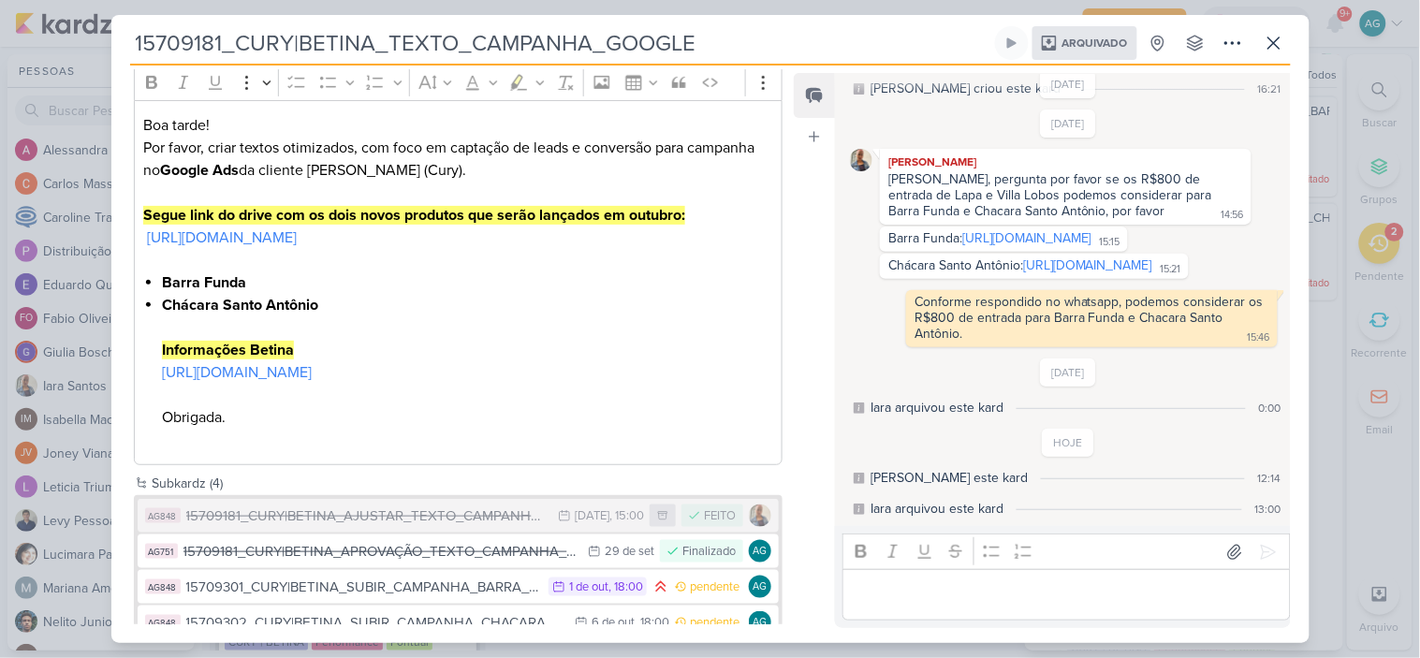
scroll to position [291, 0]
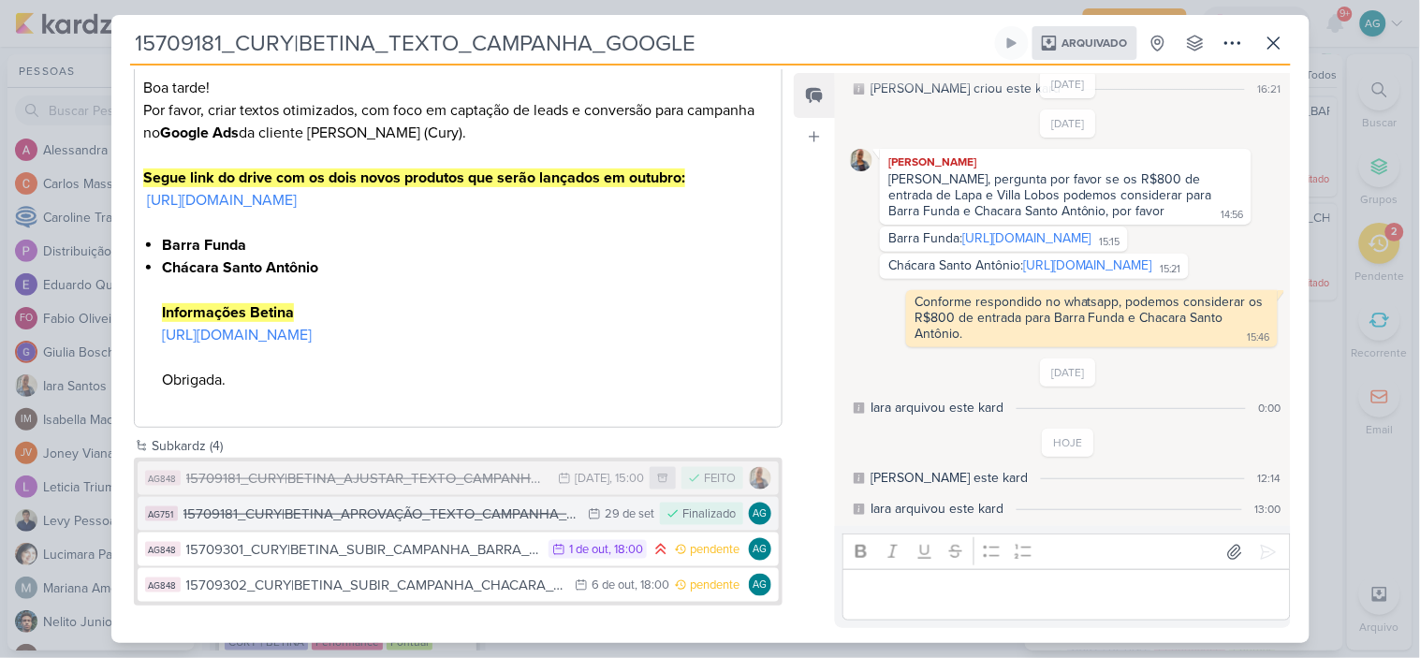
click at [468, 513] on div "15709181_CURY|BETINA_APROVAÇÃO_TEXTO_CAMPANHA_GOOGLE" at bounding box center [381, 514] width 396 height 22
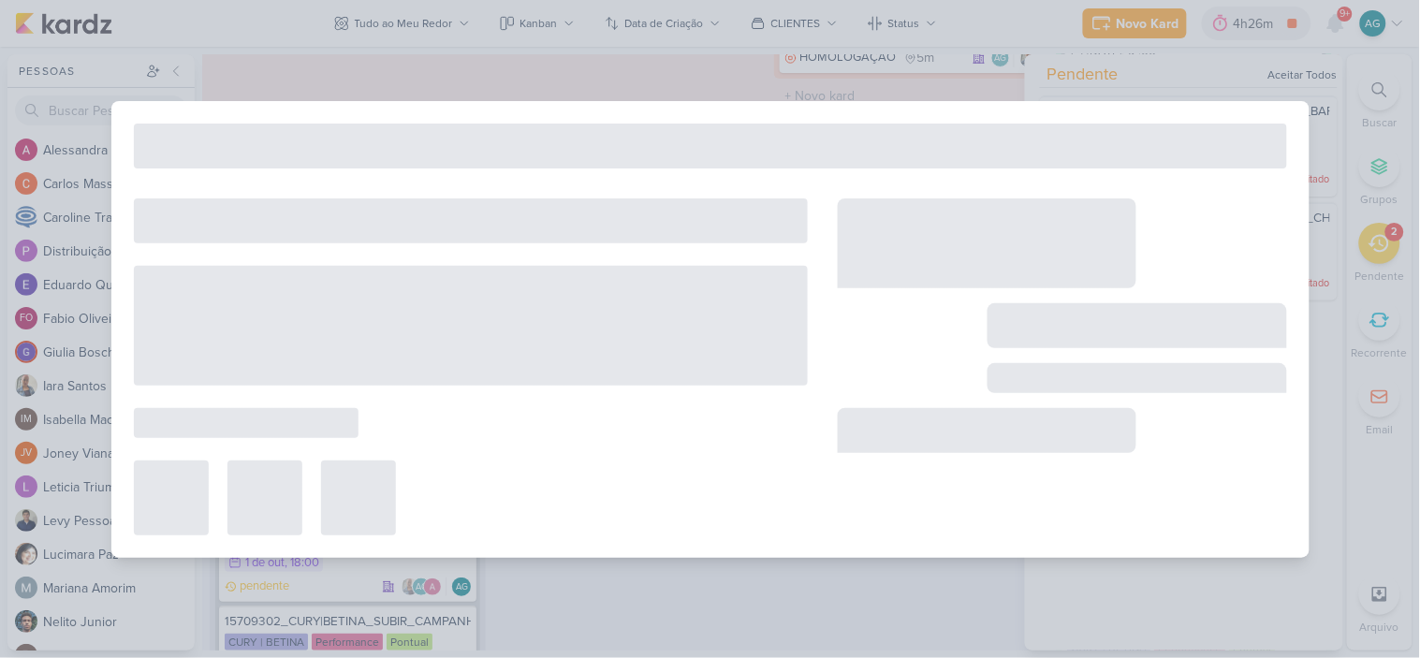
type input "15709181_CURY|BETINA_APROVAÇÃO_TEXTO_CAMPANHA_GOOGLE"
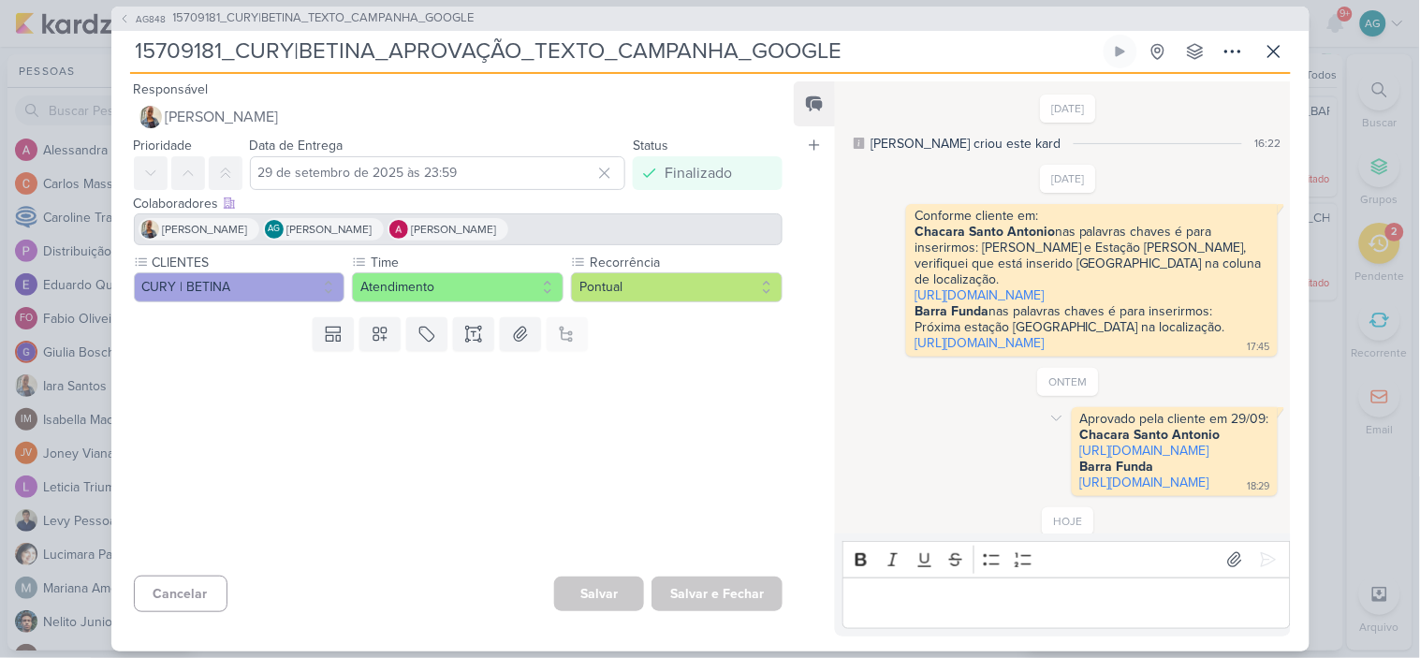
scroll to position [182, 0]
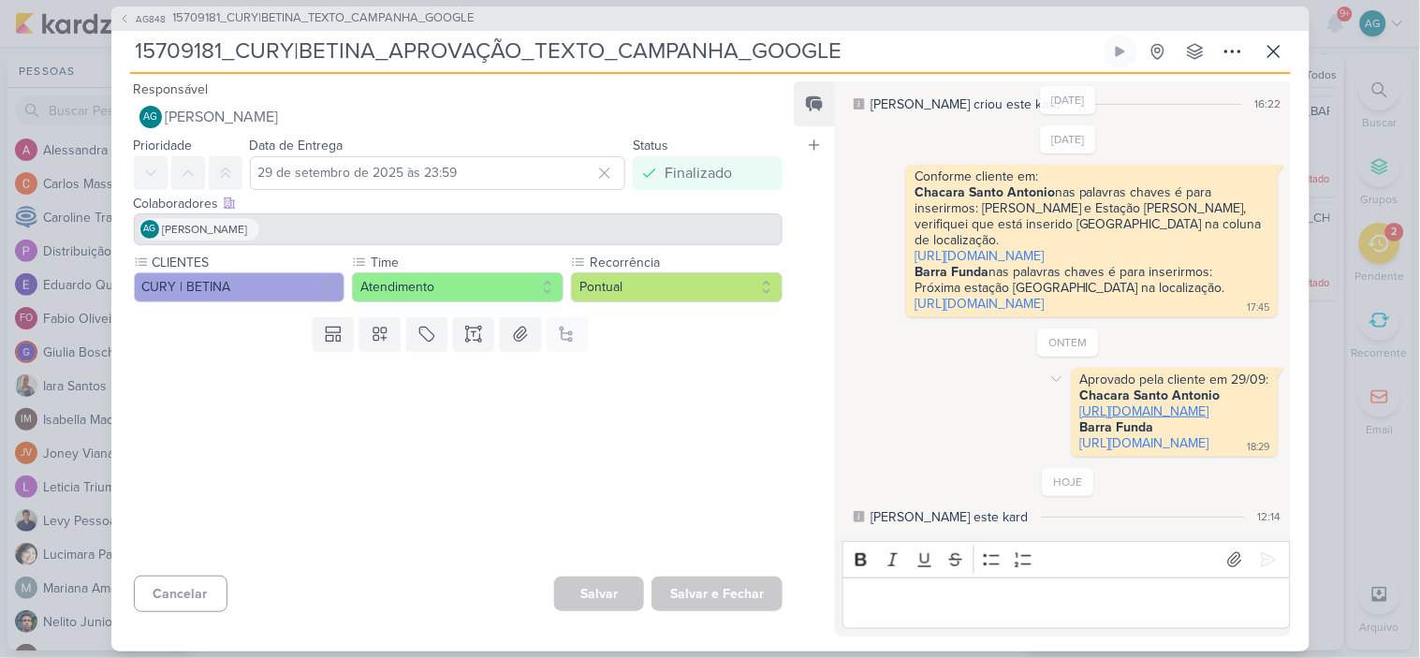
click at [1080, 403] on link "https://docs.google.com/spreadsheets/d/1RSwBWsEVWJokflJ2vHgtmuNRSvvjL4H4L_CmN9U…" at bounding box center [1144, 411] width 129 height 16
drag, startPoint x: 911, startPoint y: 324, endPoint x: 1266, endPoint y: 430, distance: 371.3
click at [1266, 430] on div "Aprovado pela cliente em 29/09: Chacara Santo Antonio https://docs.google.com/s…" at bounding box center [1175, 412] width 206 height 89
copy span "Chacara Santo Antonio https://docs.google.com/spreadsheets/d/1RSwBWsEVWJokflJ2v…"
click at [412, 22] on span "15709181_CURY|BETINA_TEXTO_CAMPANHA_GOOGLE" at bounding box center [323, 18] width 301 height 19
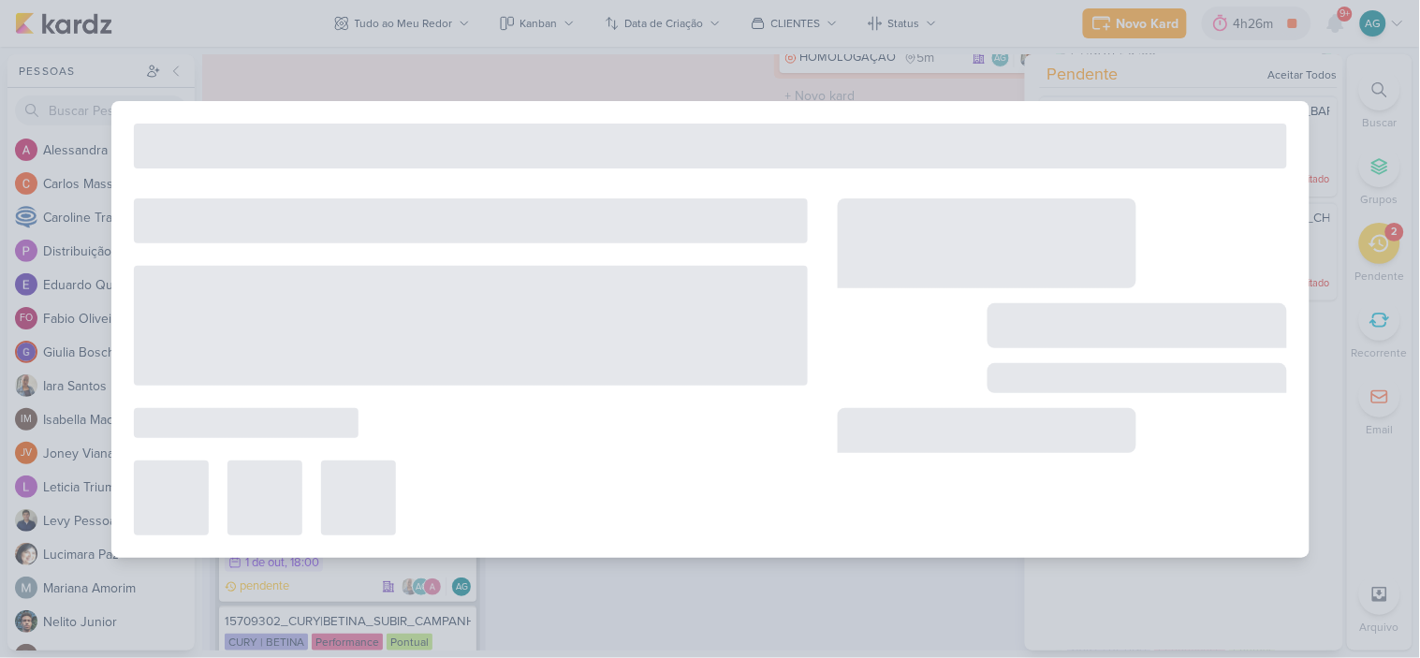
type input "15709181_CURY|BETINA_TEXTO_CAMPANHA_GOOGLE"
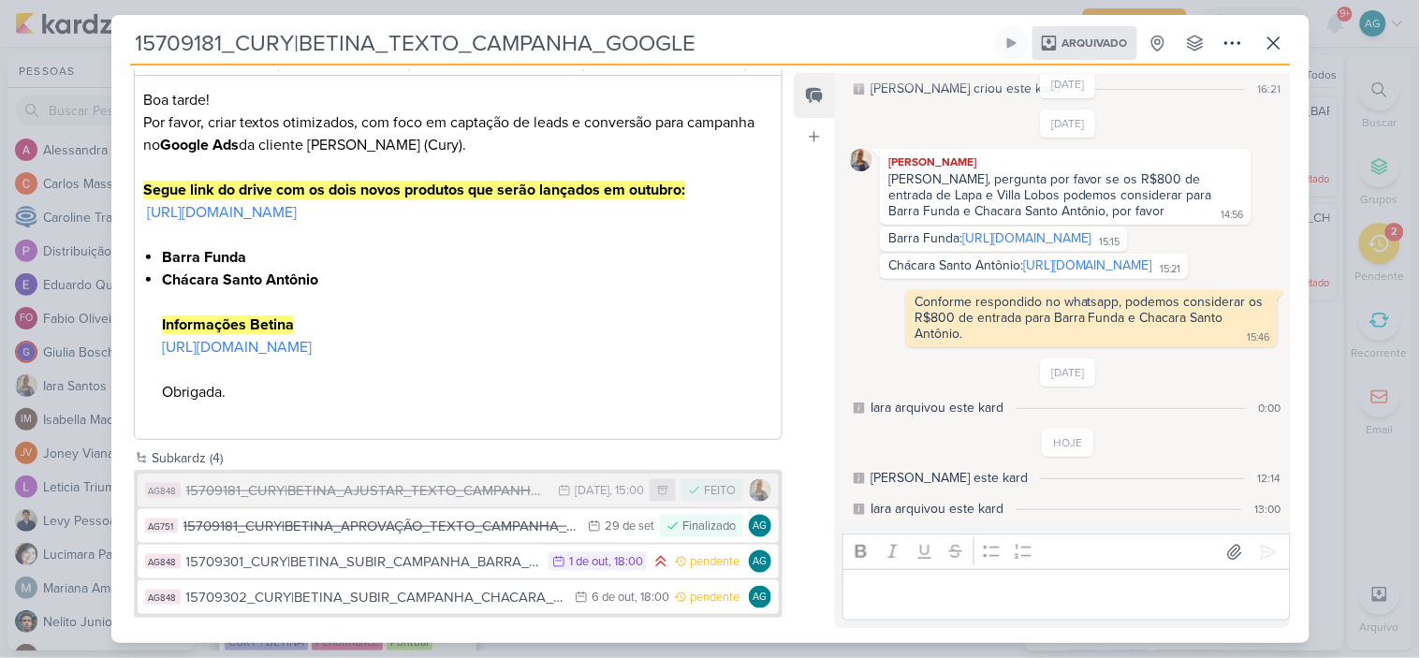
scroll to position [291, 0]
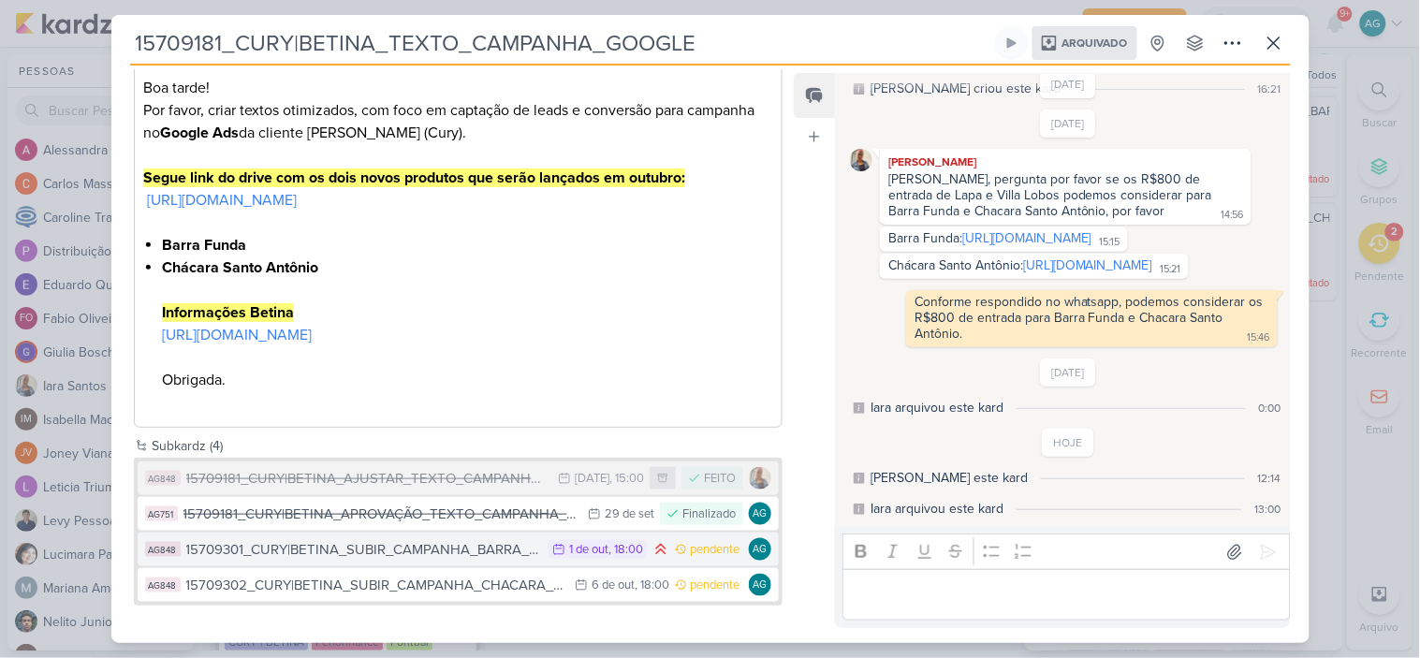
click at [426, 546] on div "15709301_CURY|BETINA_SUBIR_CAMPANHA_BARRA_FUNDA" at bounding box center [362, 550] width 353 height 22
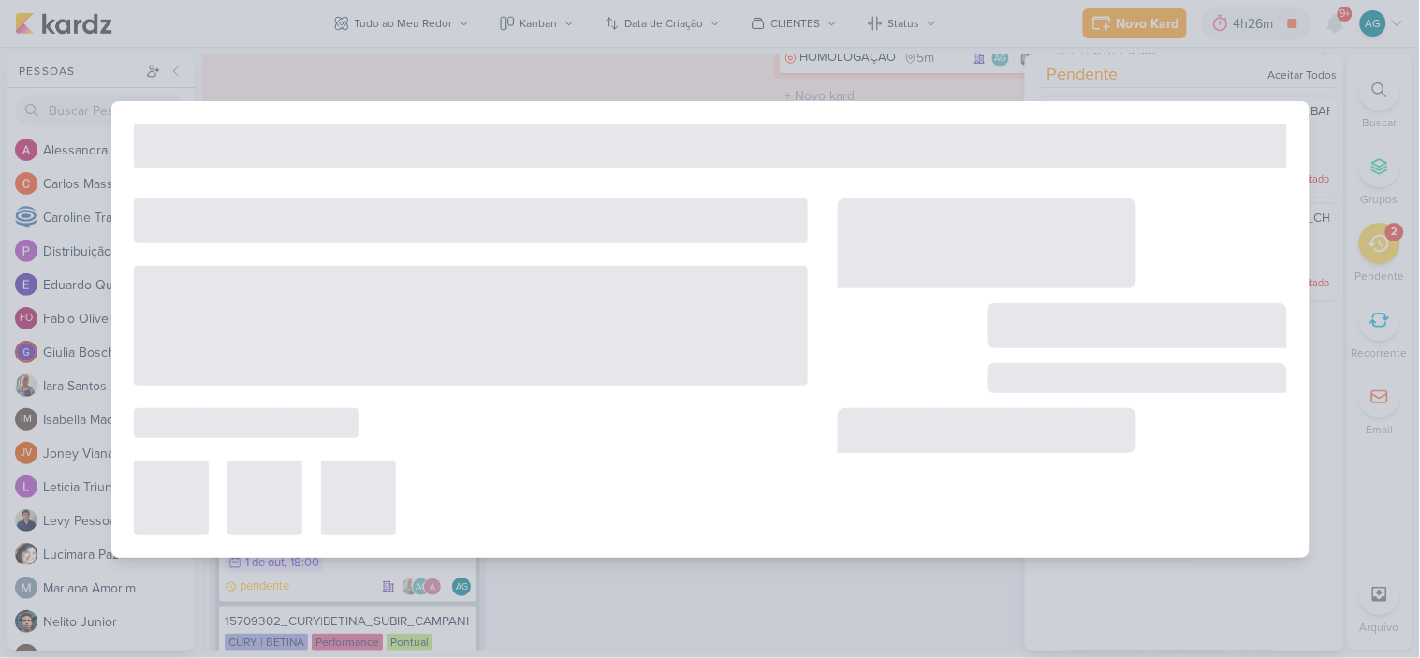
type input "15709301_CURY|BETINA_SUBIR_CAMPANHA_BARRA_FUNDA"
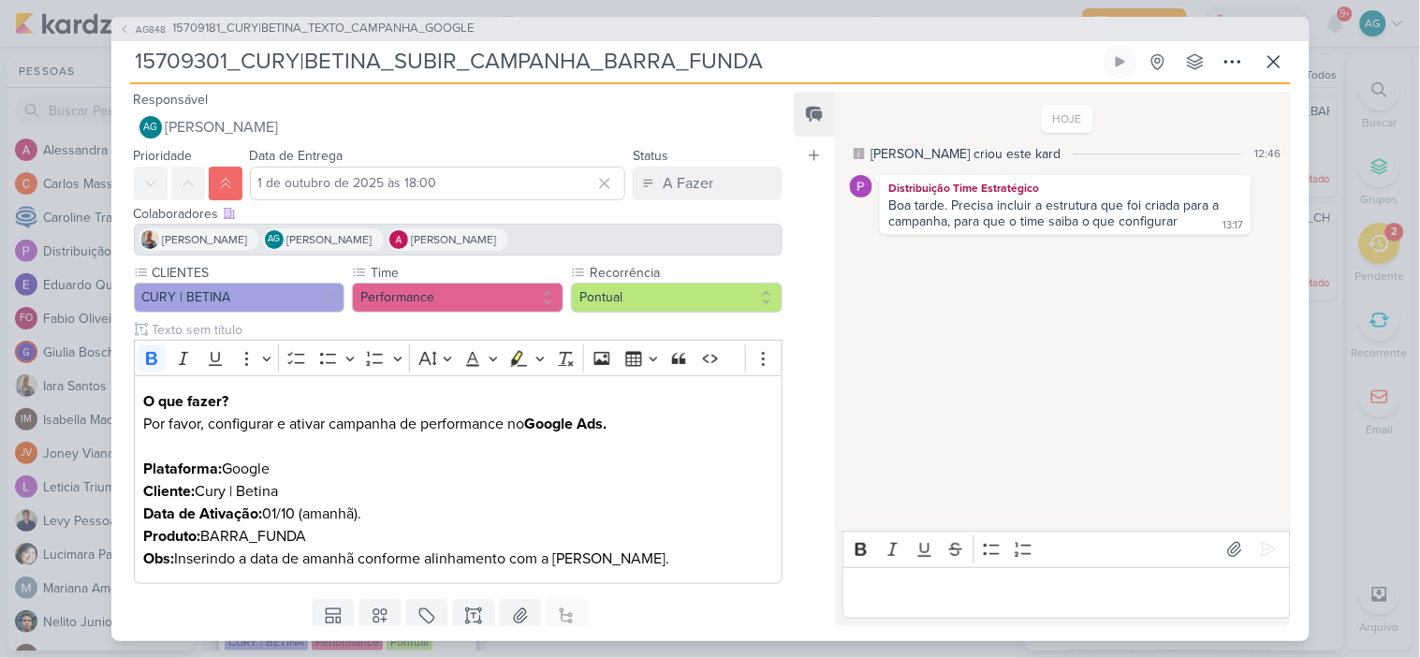
click at [1076, 601] on p "Editor editing area: main" at bounding box center [1067, 592] width 428 height 22
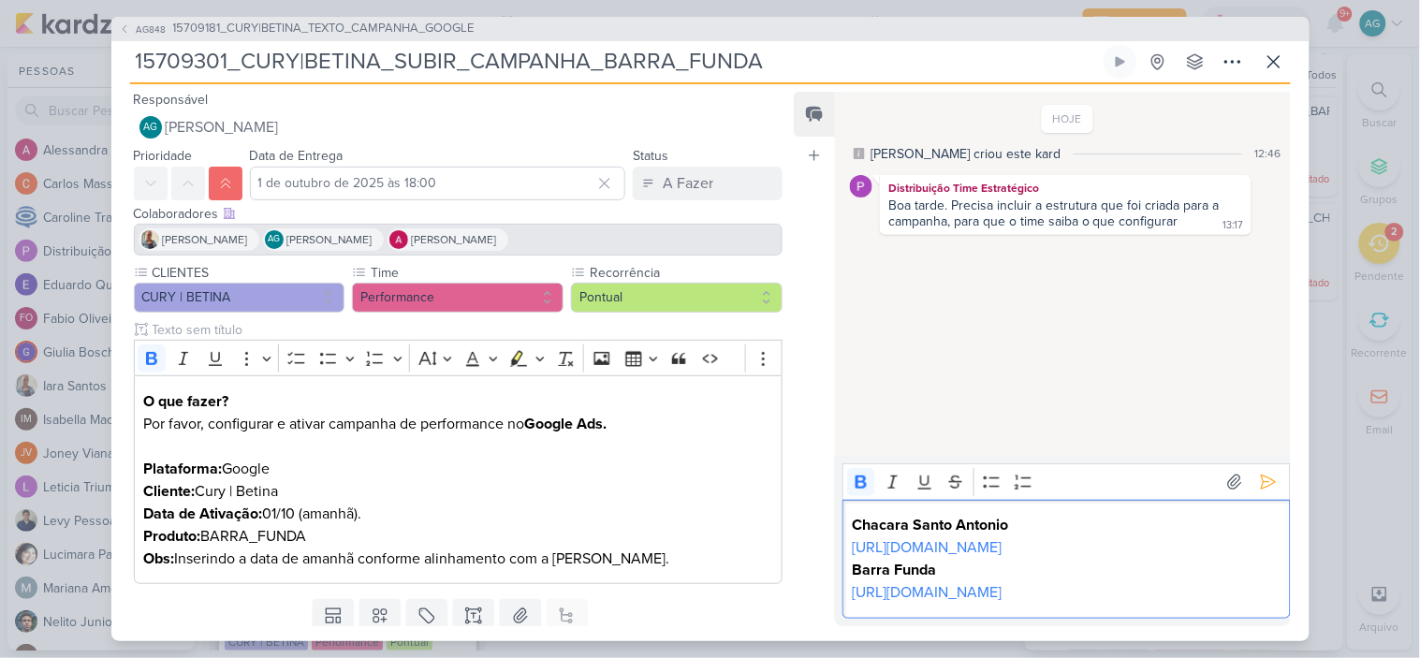
drag, startPoint x: 1118, startPoint y: 524, endPoint x: 809, endPoint y: 440, distance: 321.0
click at [809, 440] on div "Feed Atrelar email Solte o email para atrelar ao kard HOJE Aline criou este kar…" at bounding box center [1042, 359] width 496 height 534
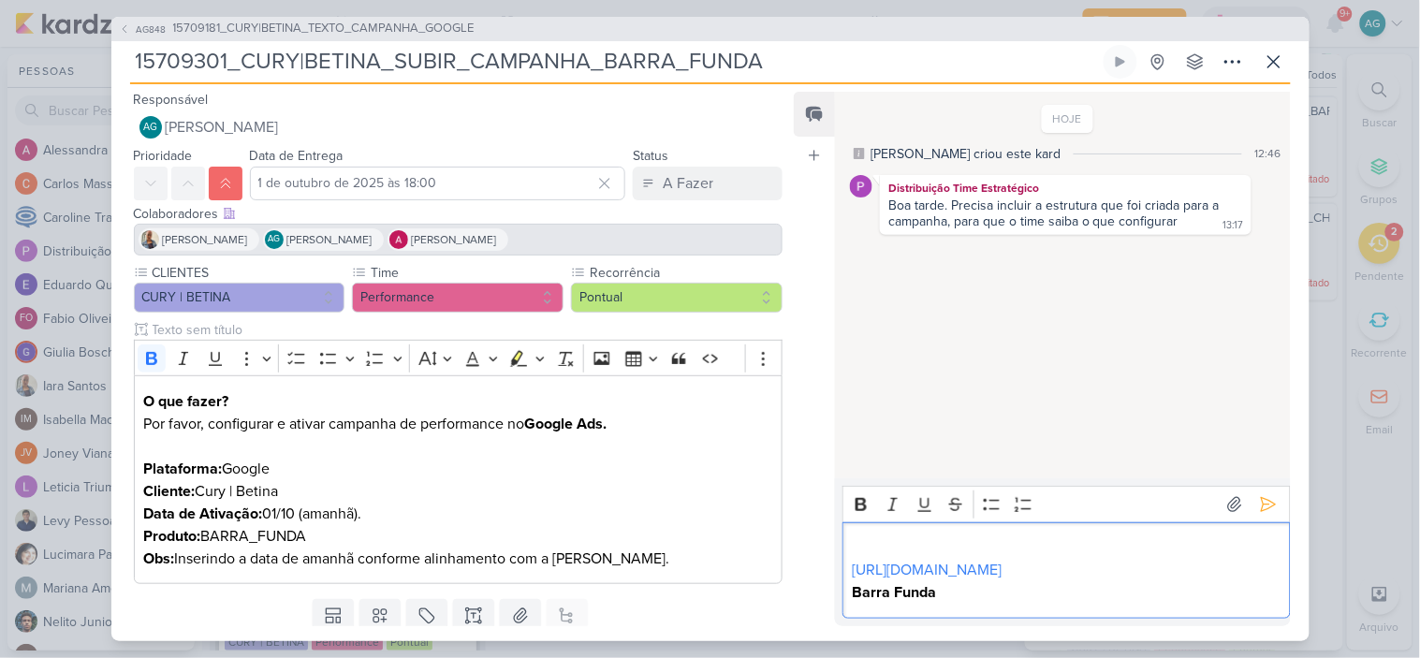
drag, startPoint x: 970, startPoint y: 592, endPoint x: 824, endPoint y: 496, distance: 174.9
click at [824, 496] on div "Feed Atrelar email Solte o email para atrelar ao kard HOJE Aline criou este kar…" at bounding box center [1042, 359] width 496 height 534
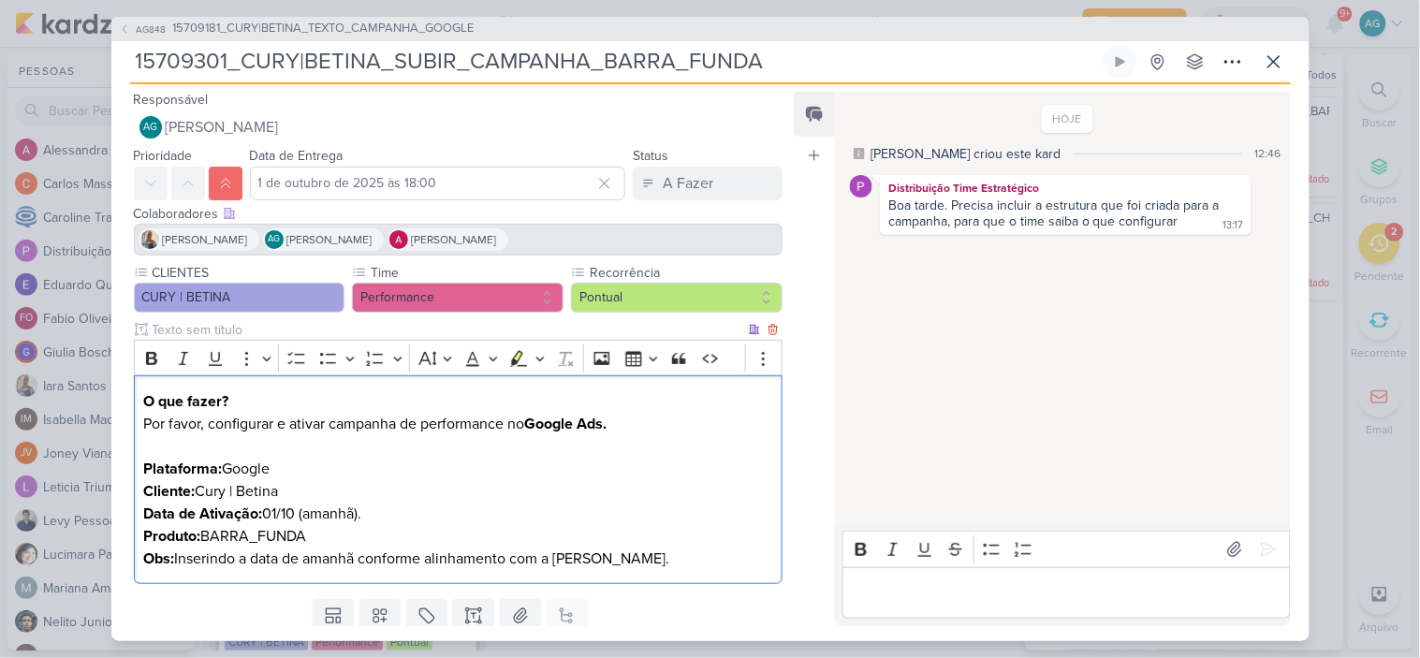
click at [722, 566] on p "O que fazer? Por favor, configurar e ativar campanha de performance no Google A…" at bounding box center [457, 480] width 629 height 180
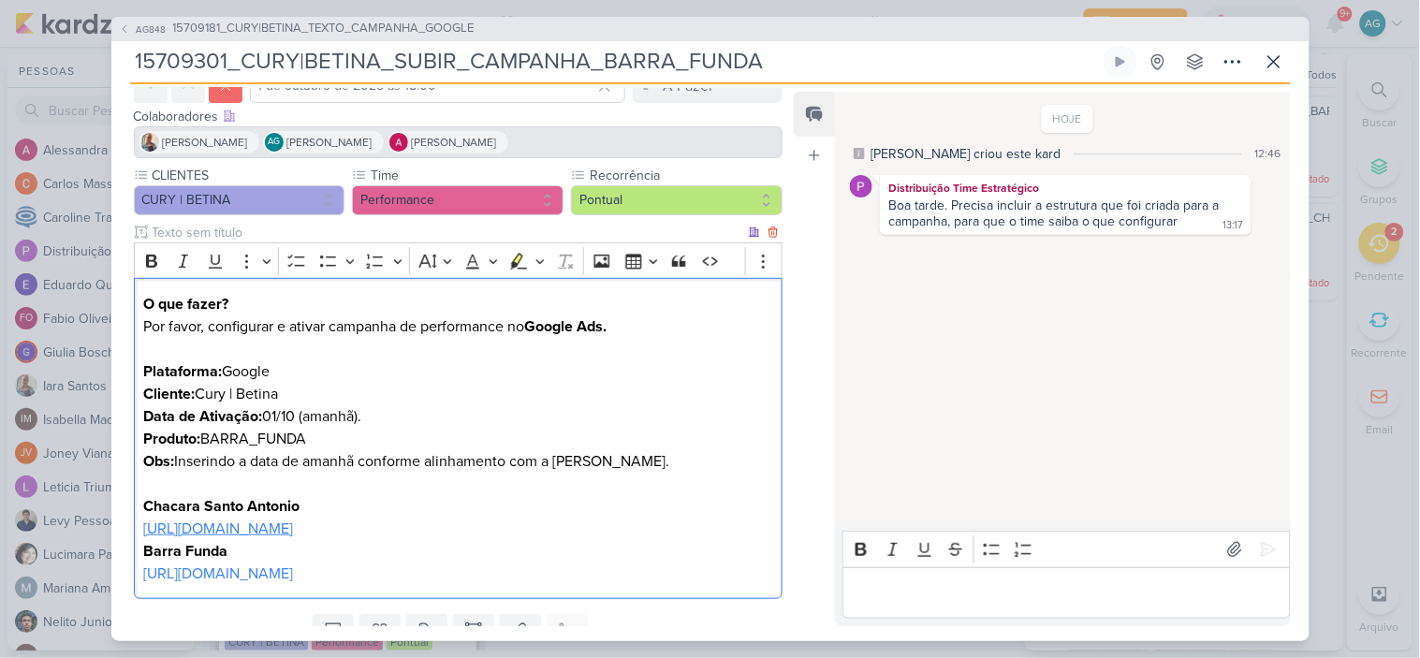
scroll to position [201, 0]
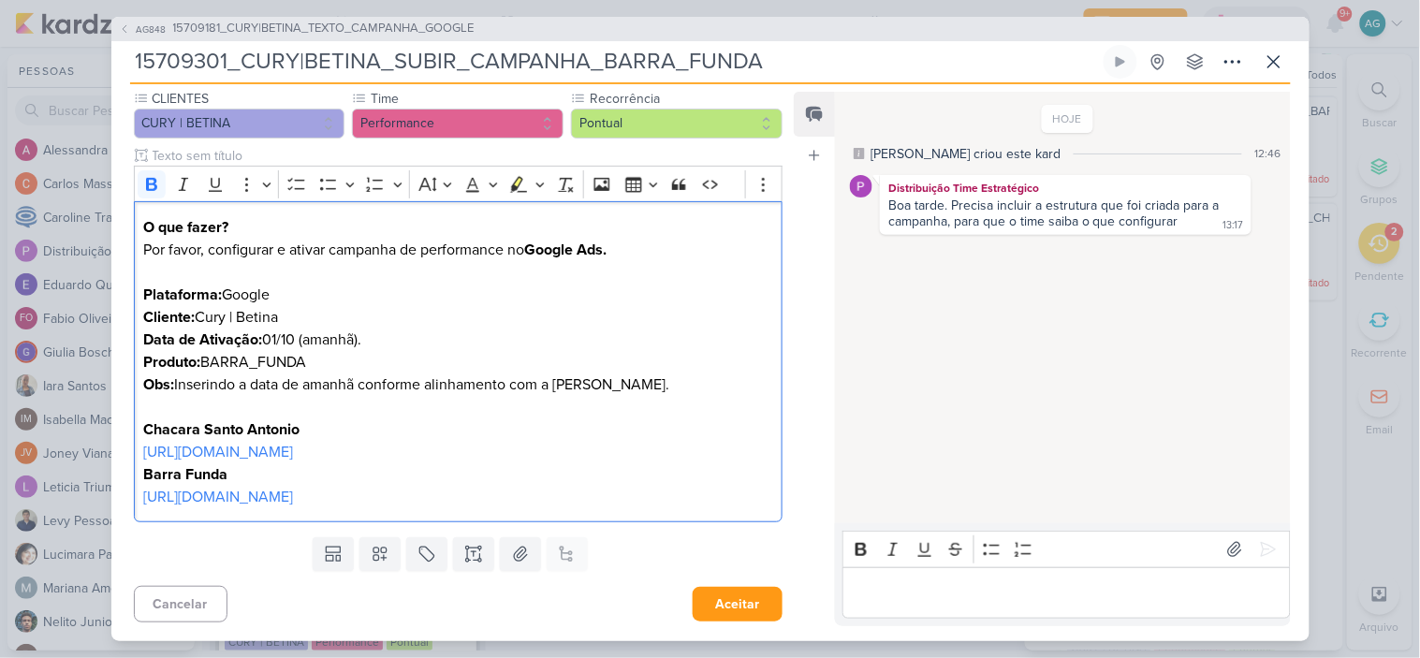
drag, startPoint x: 477, startPoint y: 454, endPoint x: 124, endPoint y: 393, distance: 358.9
click at [124, 393] on div "CLIENTES CURY | BETINA Time" at bounding box center [450, 309] width 679 height 441
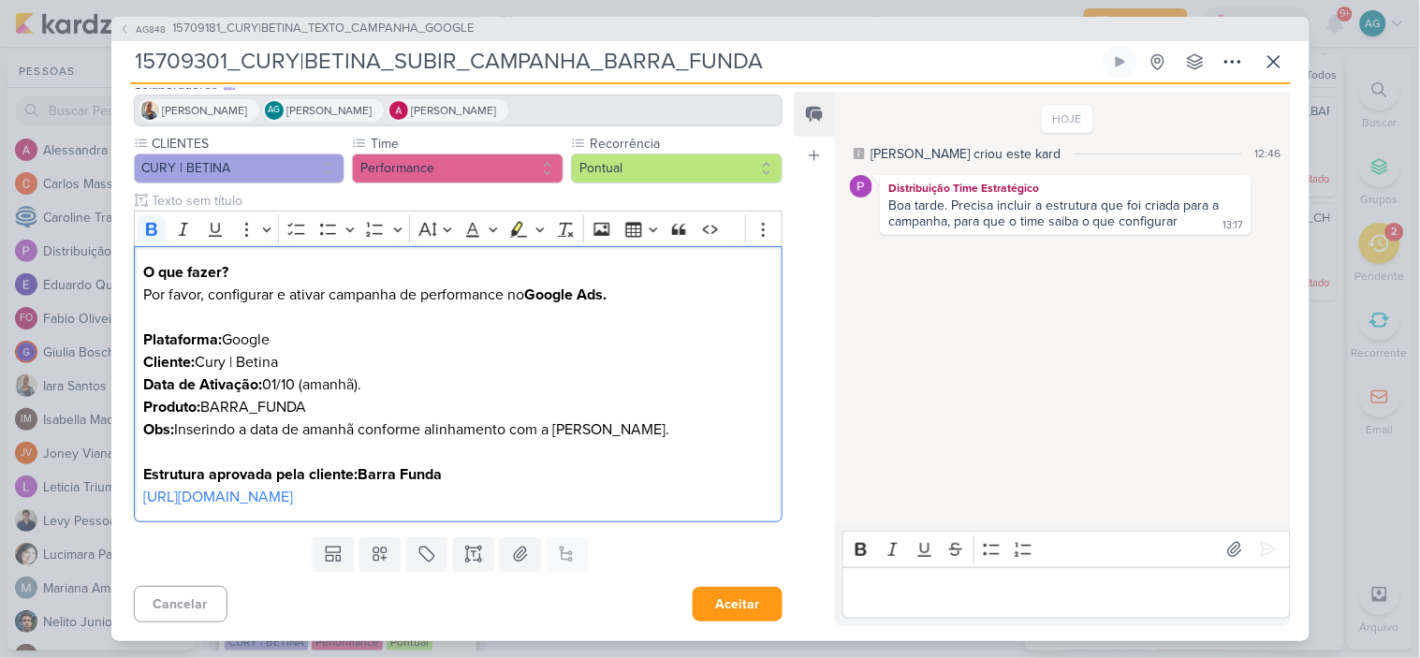
scroll to position [174, 0]
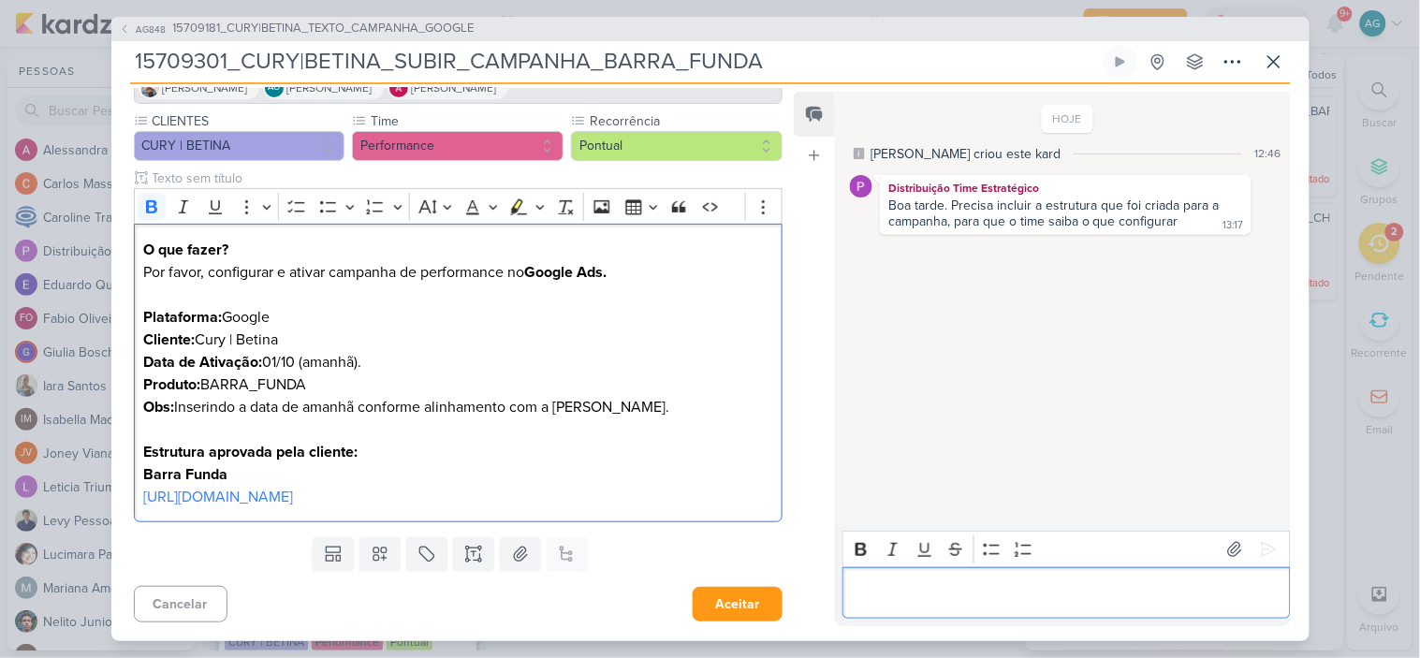
click at [881, 596] on p "Editor editing area: main" at bounding box center [1067, 592] width 428 height 22
click at [1264, 550] on icon at bounding box center [1268, 550] width 14 height 14
click at [750, 596] on button "Aceitar" at bounding box center [738, 604] width 90 height 35
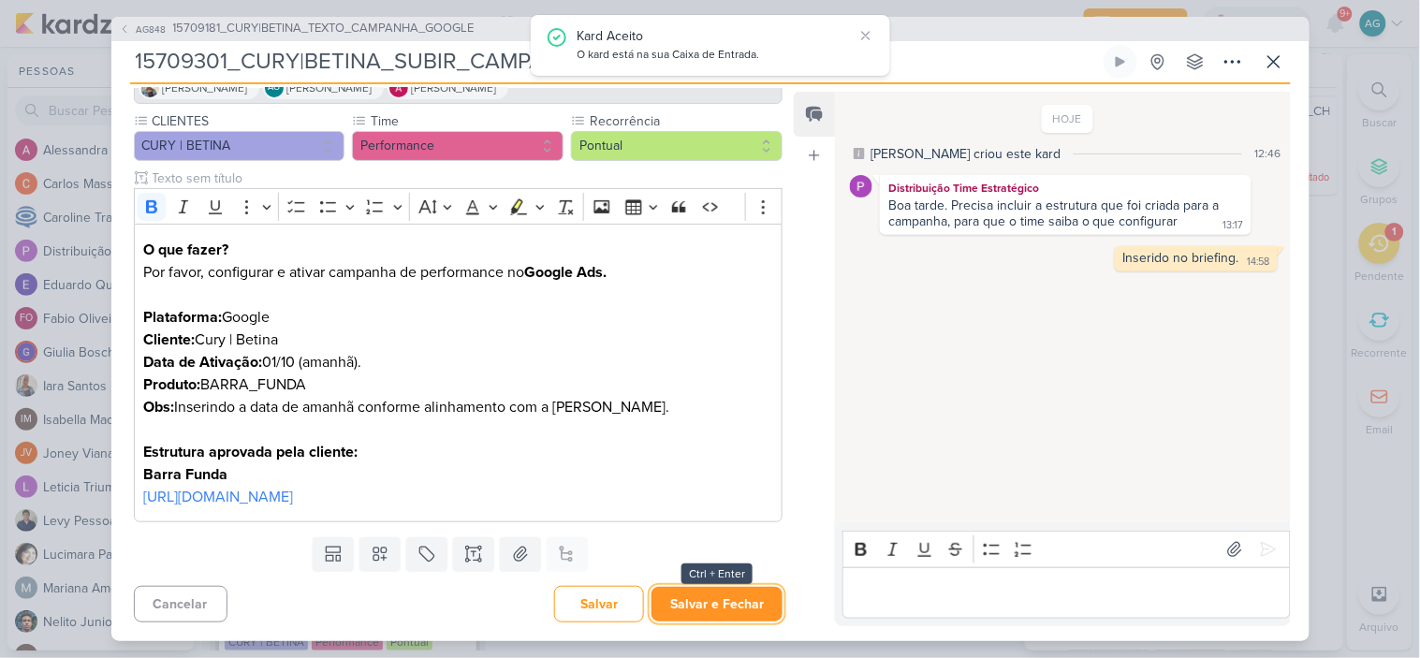
click at [736, 611] on button "Salvar e Fechar" at bounding box center [716, 604] width 131 height 35
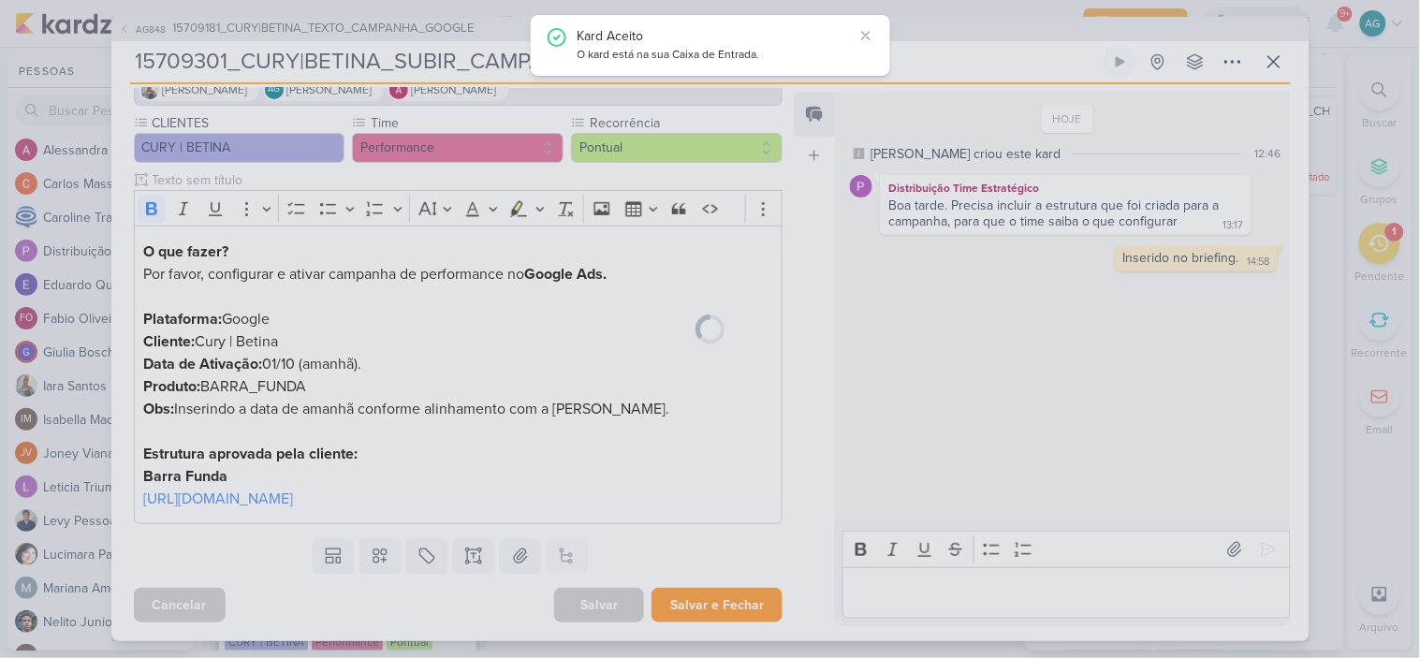
scroll to position [172, 0]
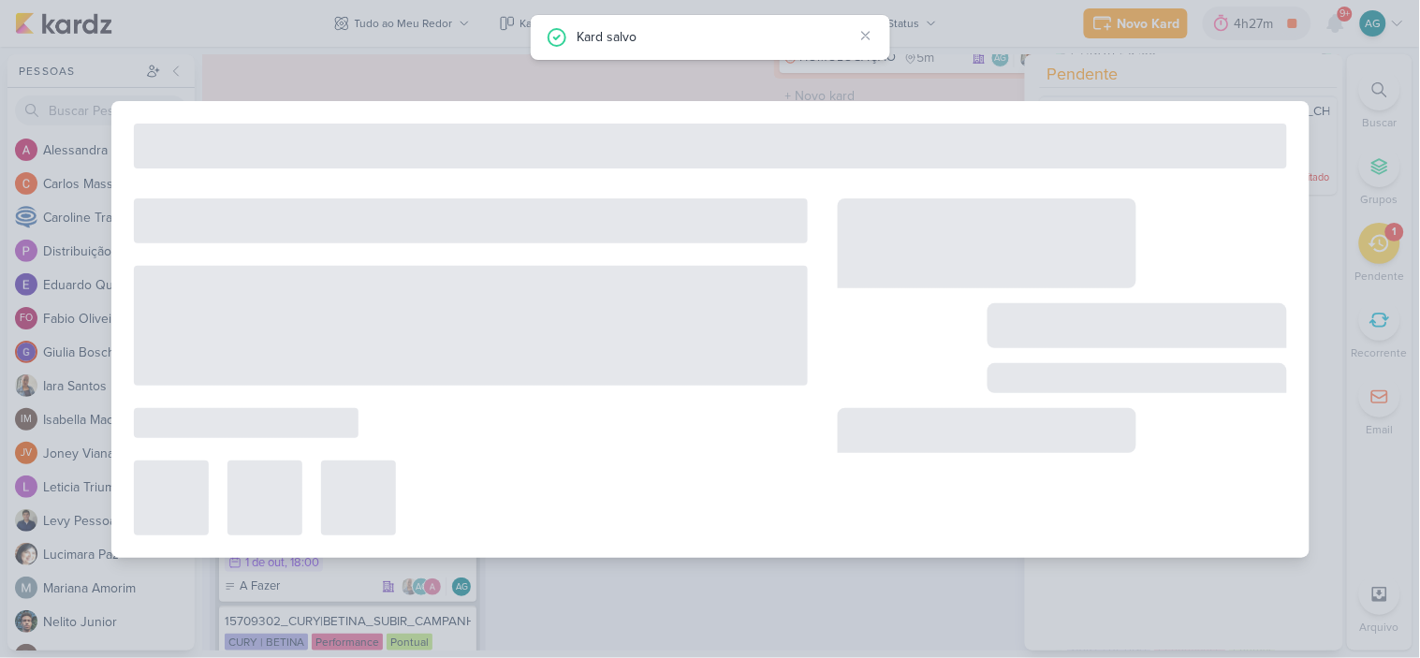
type input "15709181_CURY|BETINA_TEXTO_CAMPANHA_GOOGLE"
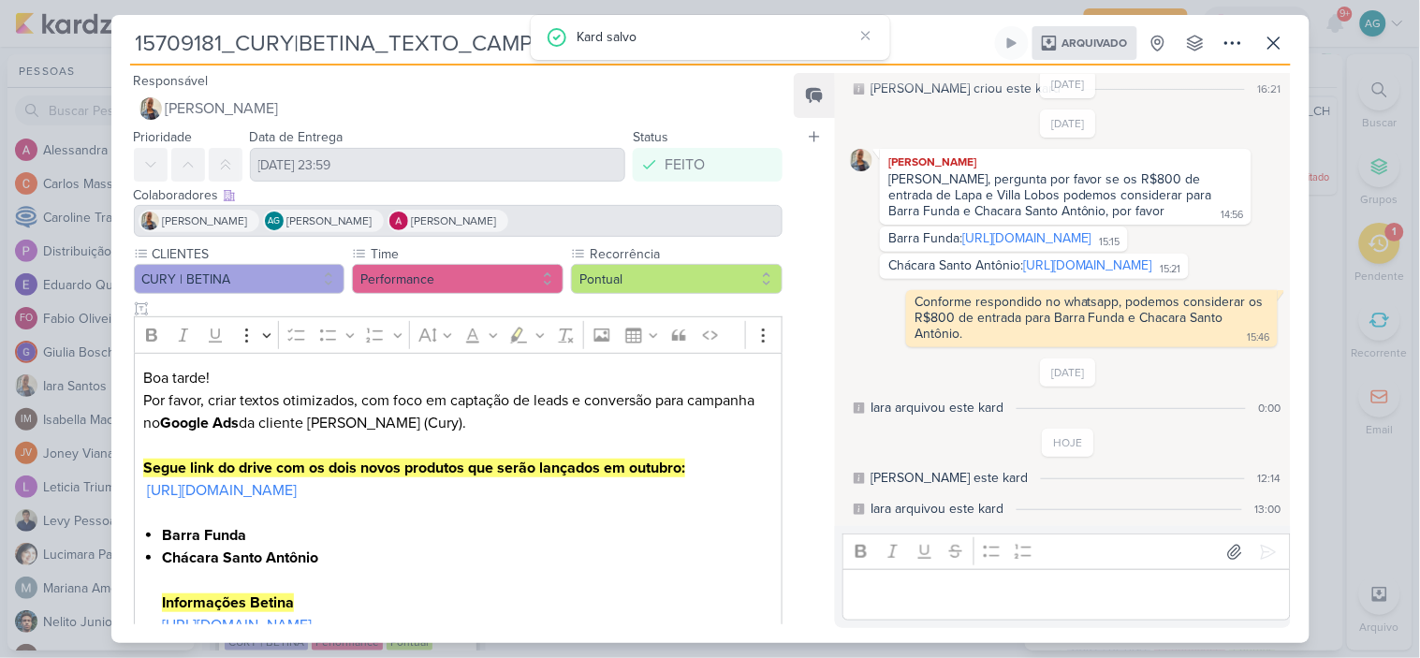
scroll to position [291, 0]
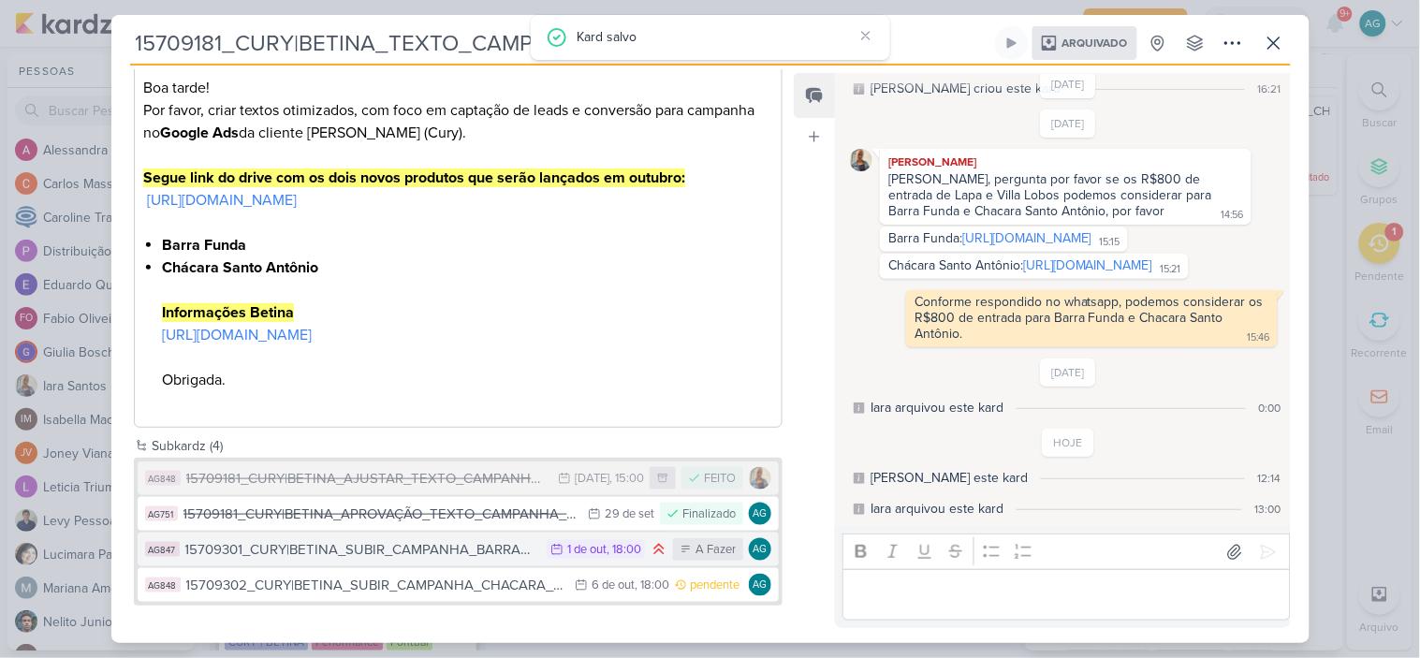
click at [459, 548] on div "15709301_CURY|BETINA_SUBIR_CAMPANHA_BARRA_FUNDA" at bounding box center [361, 550] width 353 height 22
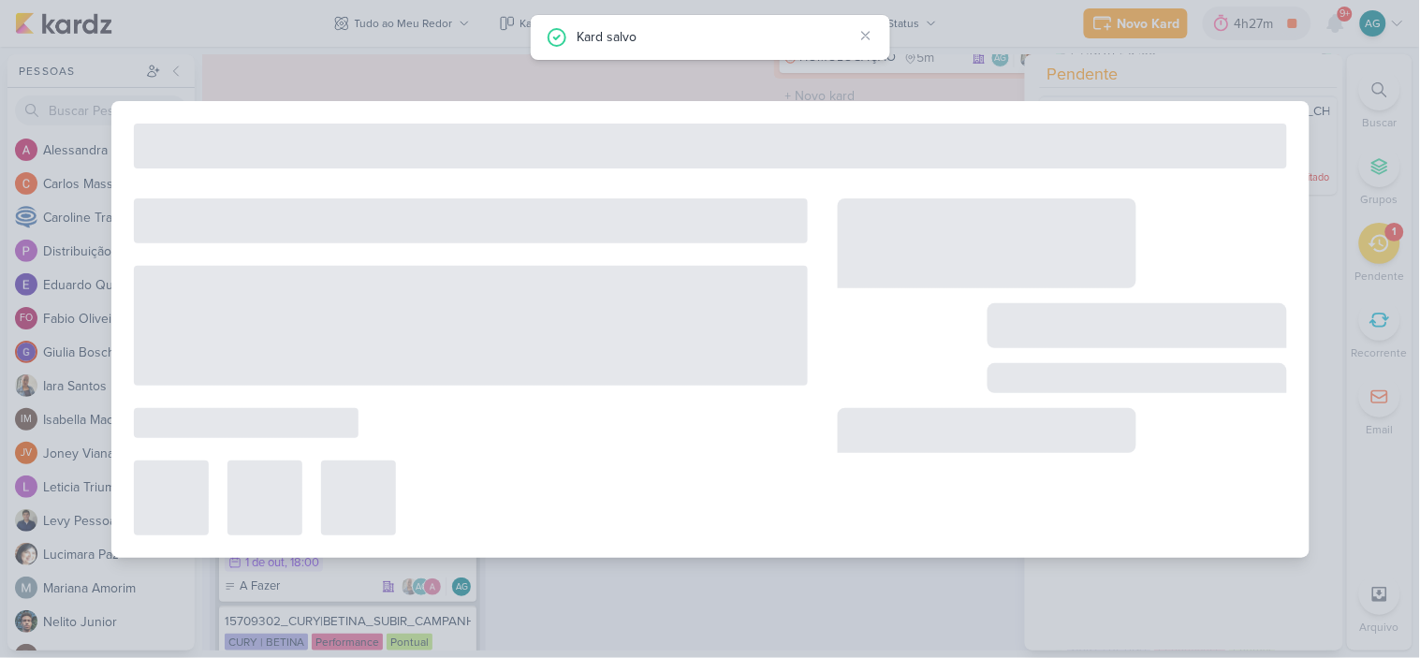
type input "15709301_CURY|BETINA_SUBIR_CAMPANHA_BARRA_FUNDA"
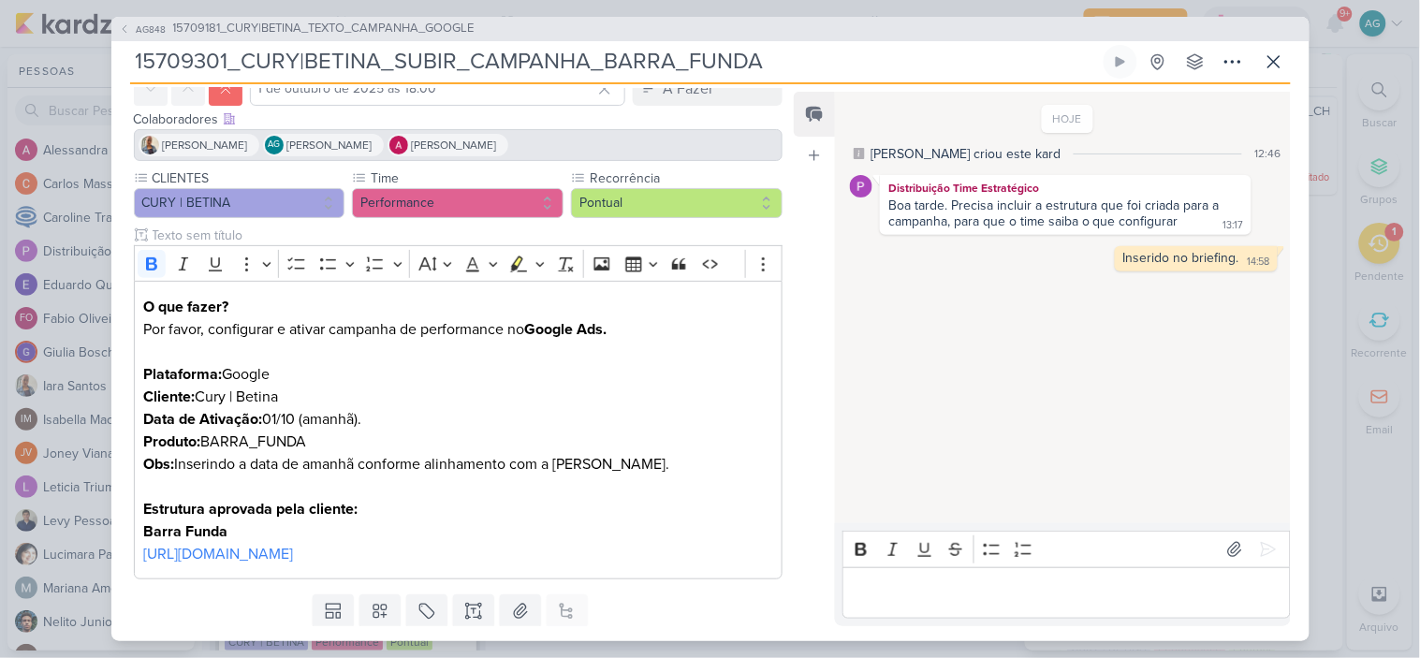
scroll to position [0, 0]
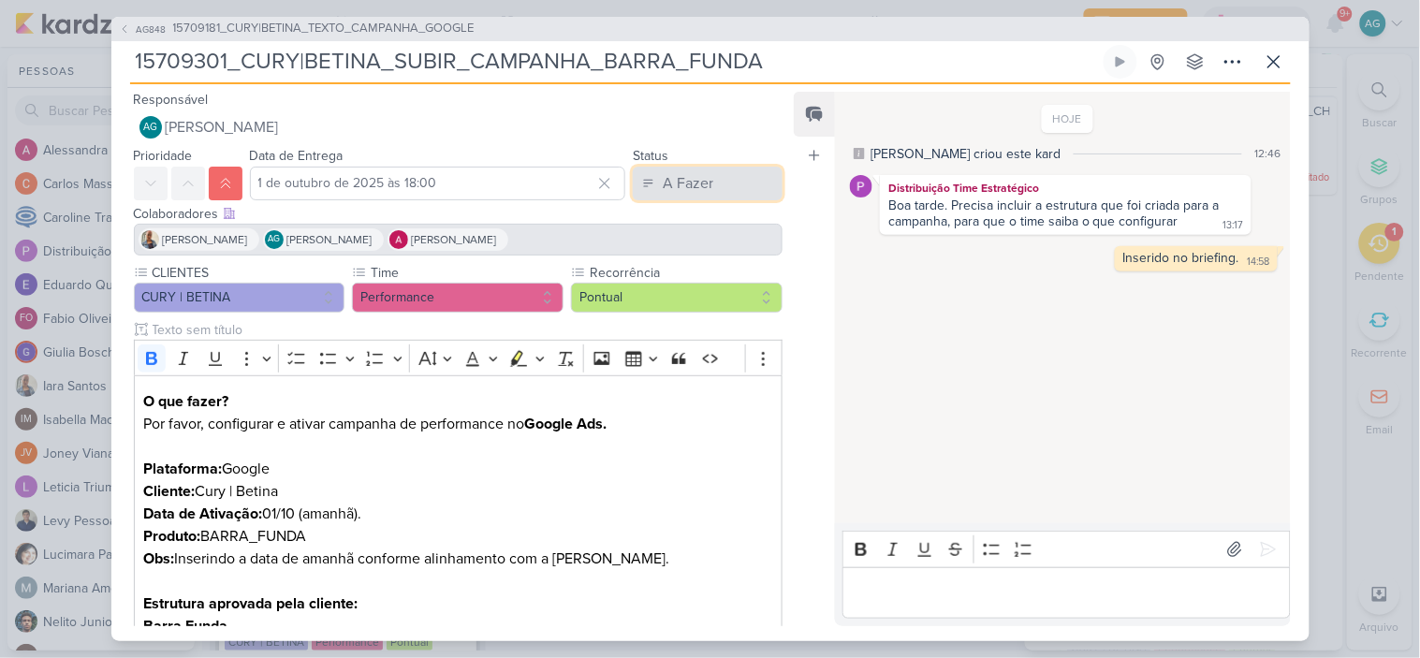
click at [697, 185] on div "A Fazer" at bounding box center [688, 183] width 51 height 22
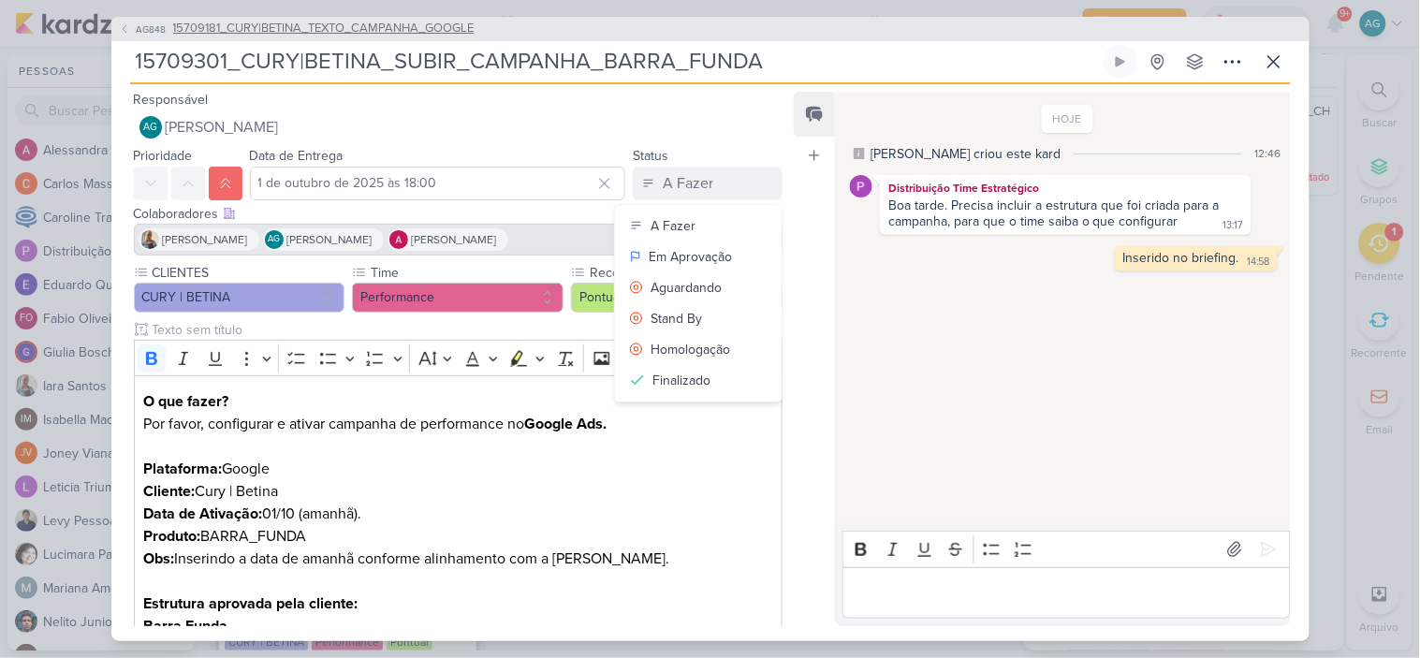
click at [312, 31] on span "15709181_CURY|BETINA_TEXTO_CAMPANHA_GOOGLE" at bounding box center [323, 29] width 301 height 19
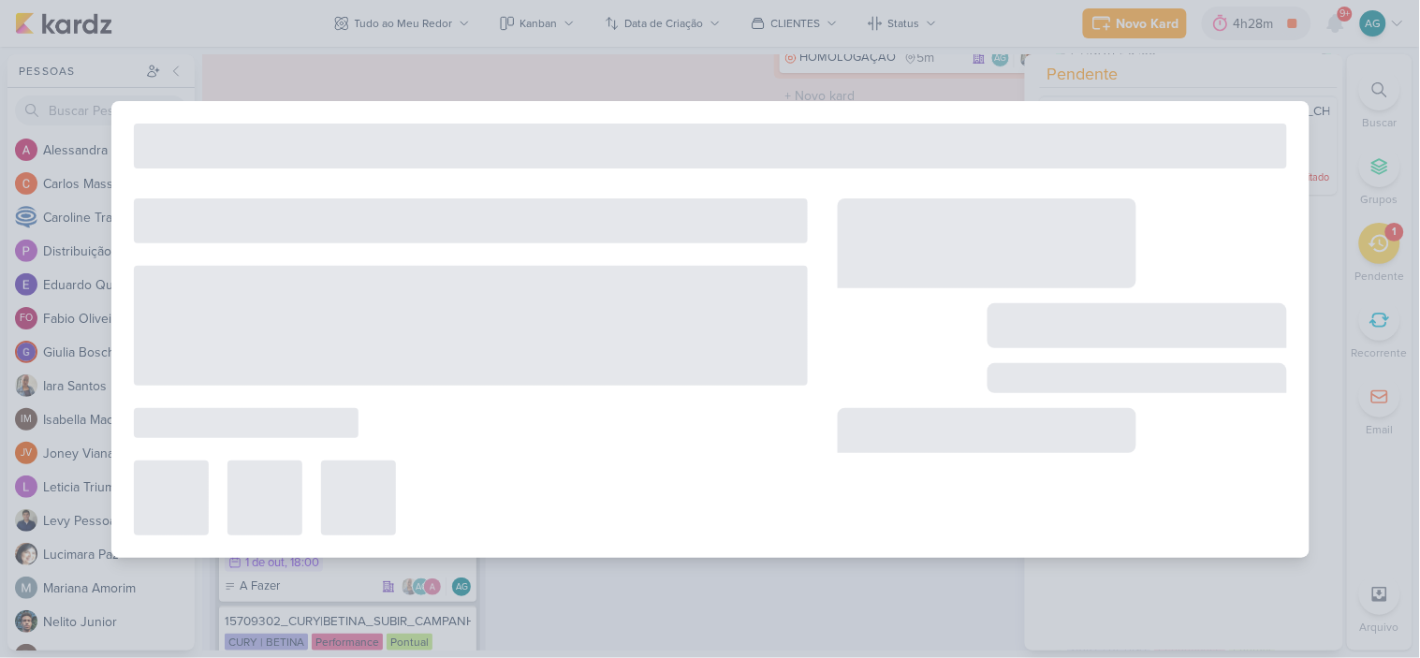
type input "15709181_CURY|BETINA_TEXTO_CAMPANHA_GOOGLE"
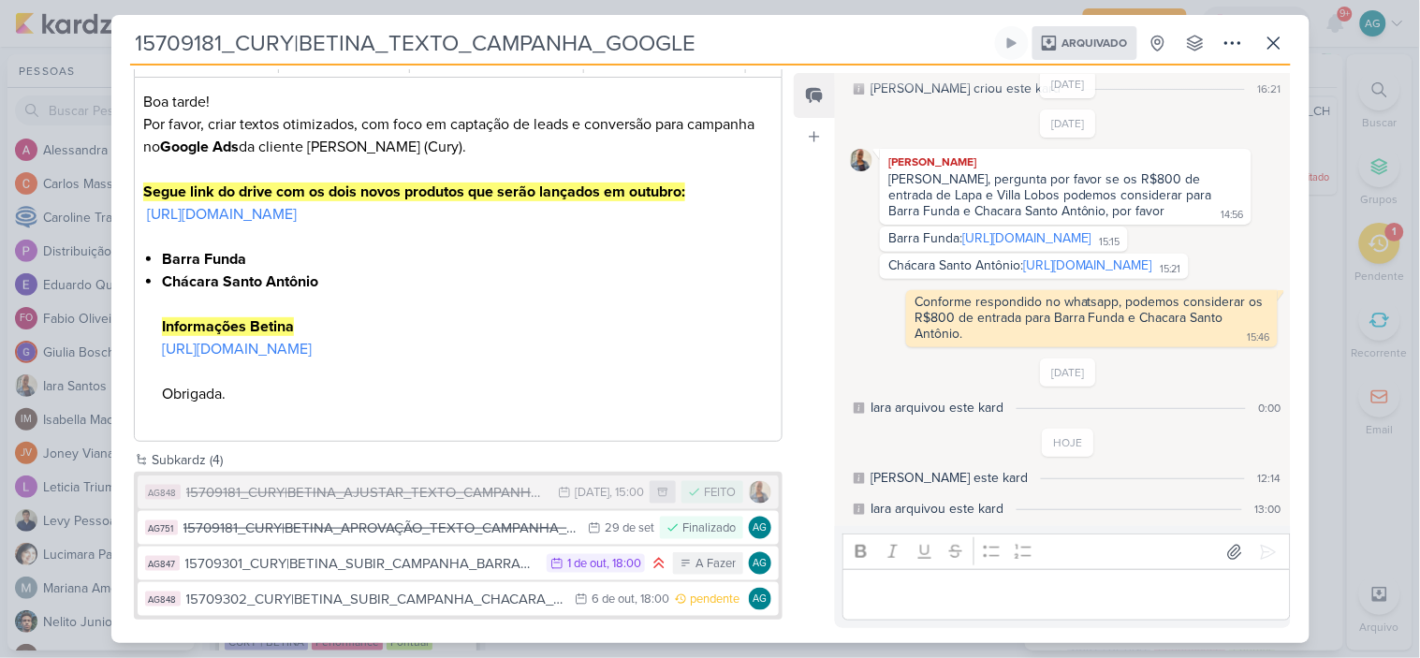
scroll to position [291, 0]
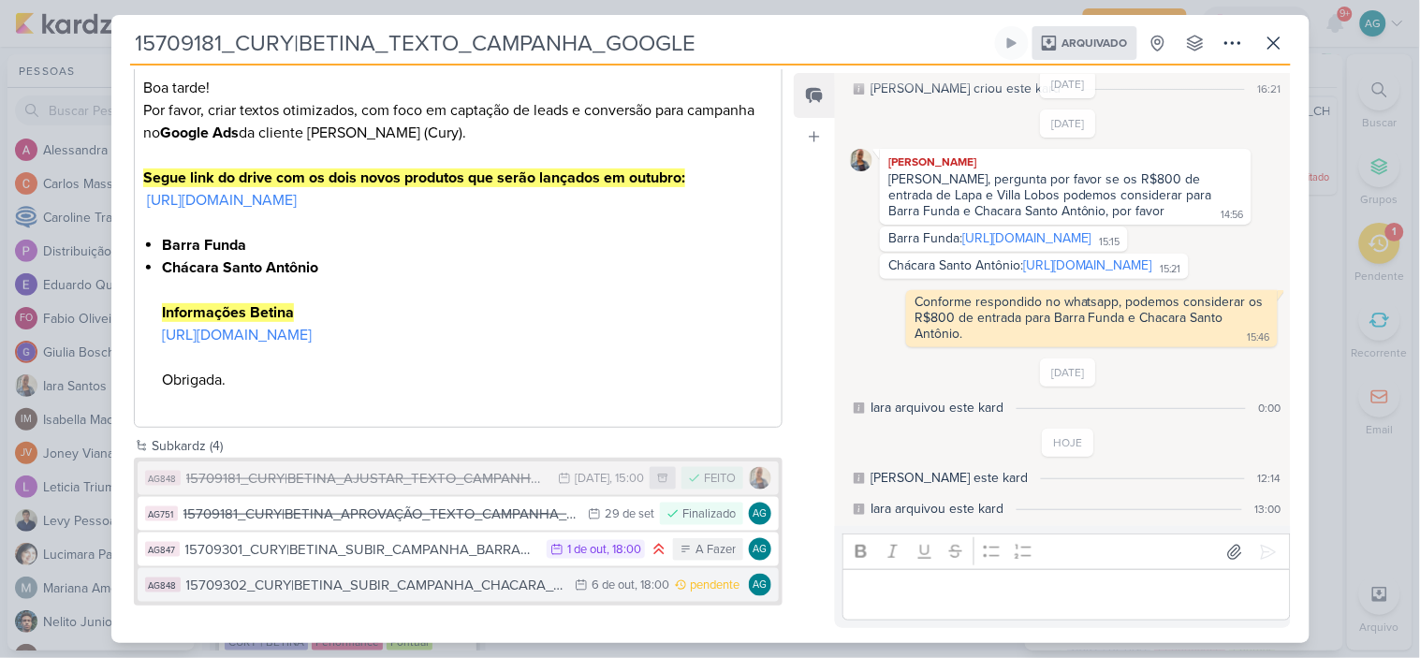
click at [442, 588] on div "15709302_CURY|BETINA_SUBIR_CAMPANHA_CHACARA_SANTO_ANTONIO" at bounding box center [376, 586] width 380 height 22
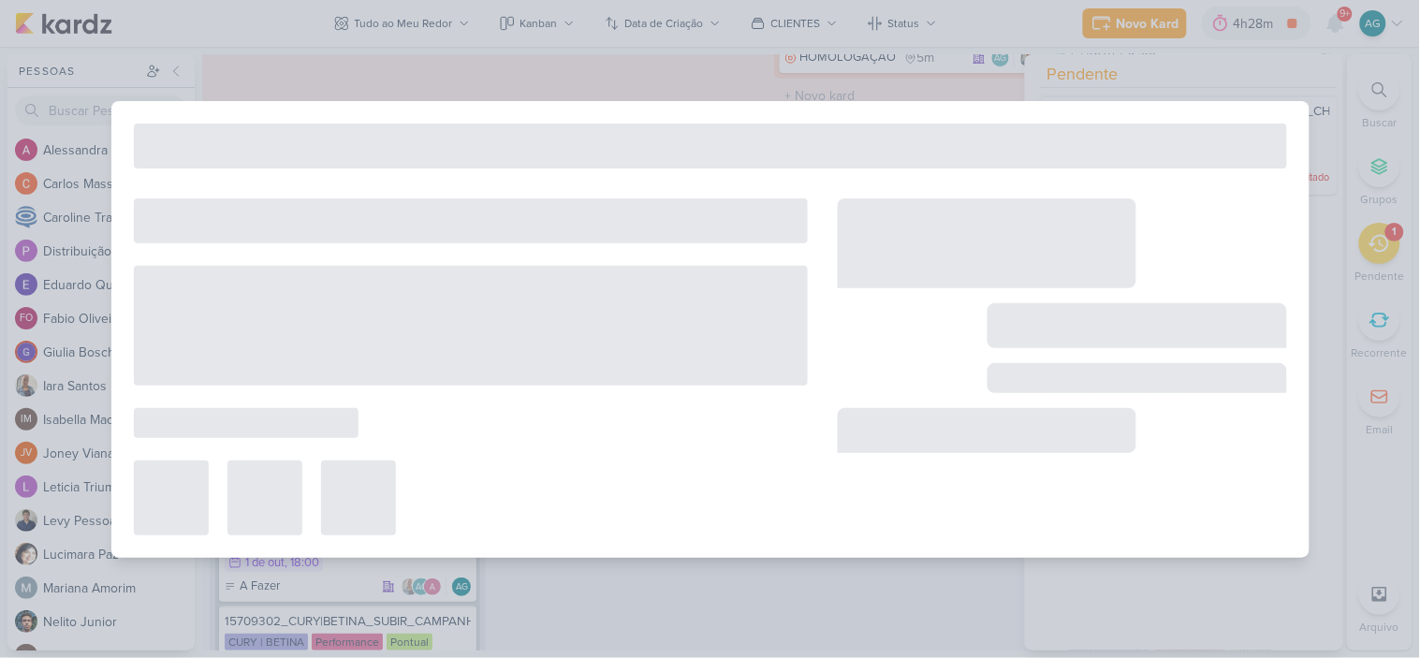
type input "15709302_CURY|BETINA_SUBIR_CAMPANHA_CHACARA_SANTO_ANTONIO"
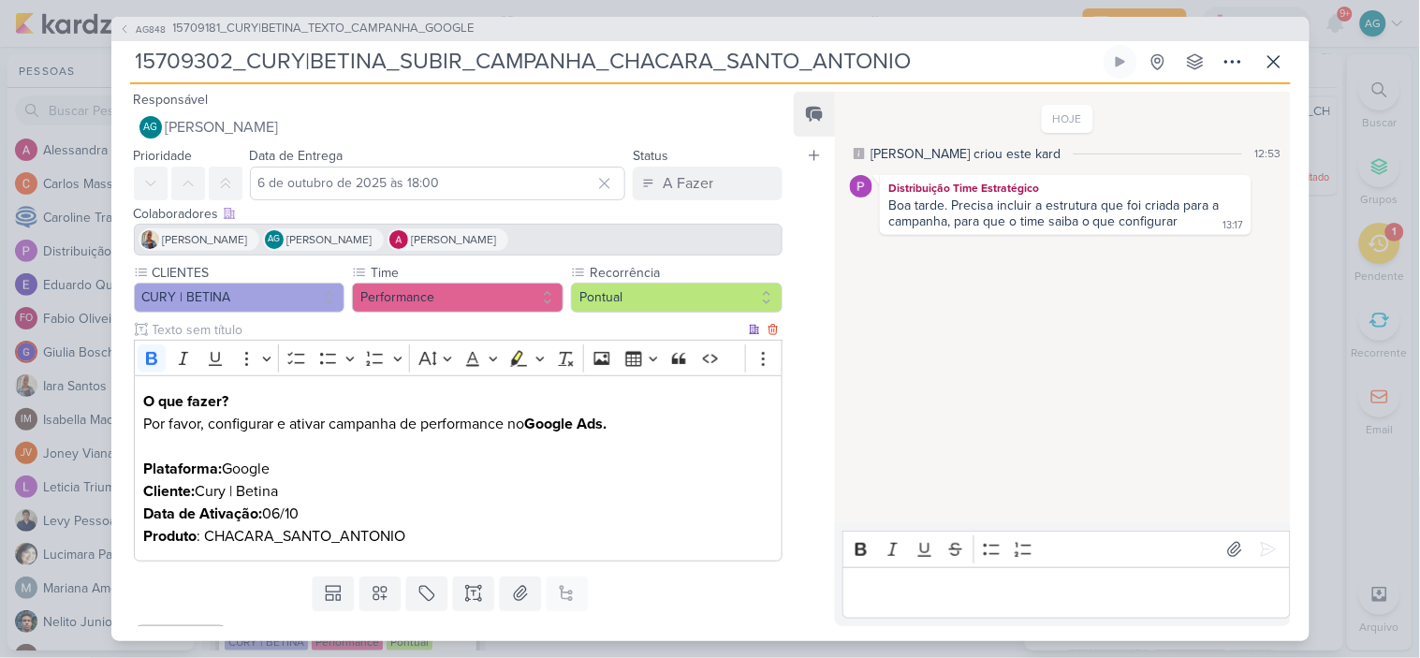
scroll to position [39, 0]
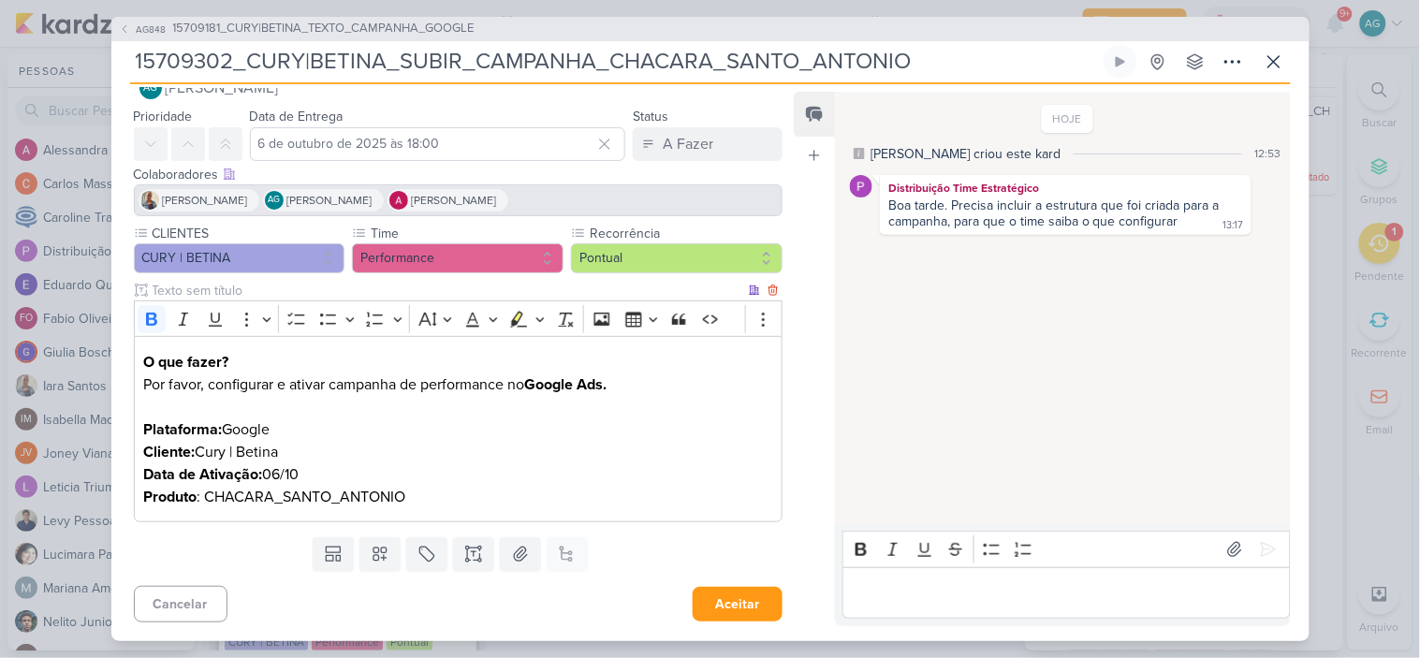
click at [475, 491] on p "O que fazer? Por favor, configurar e ativar campanha de performance no Google A…" at bounding box center [457, 429] width 629 height 157
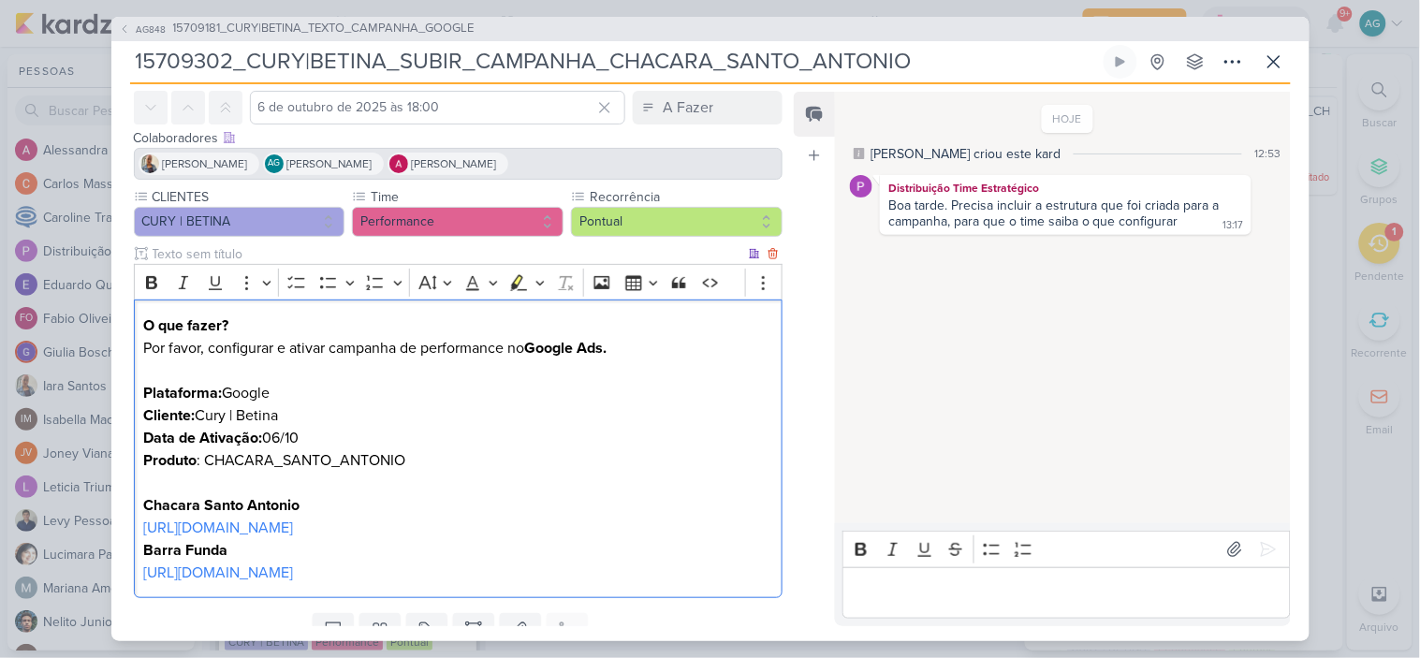
scroll to position [103, 0]
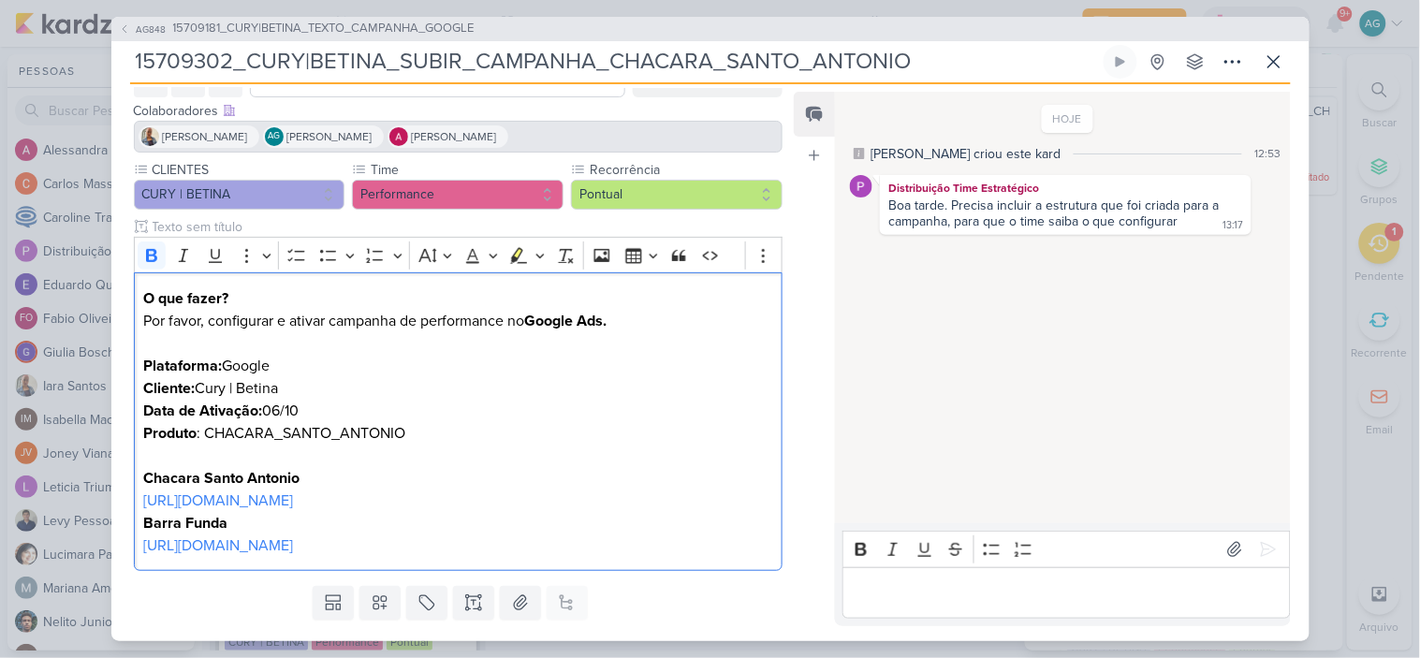
drag, startPoint x: 311, startPoint y: 612, endPoint x: 124, endPoint y: 553, distance: 195.3
click at [124, 553] on div "CLIENTES CURY | BETINA Time" at bounding box center [450, 369] width 679 height 418
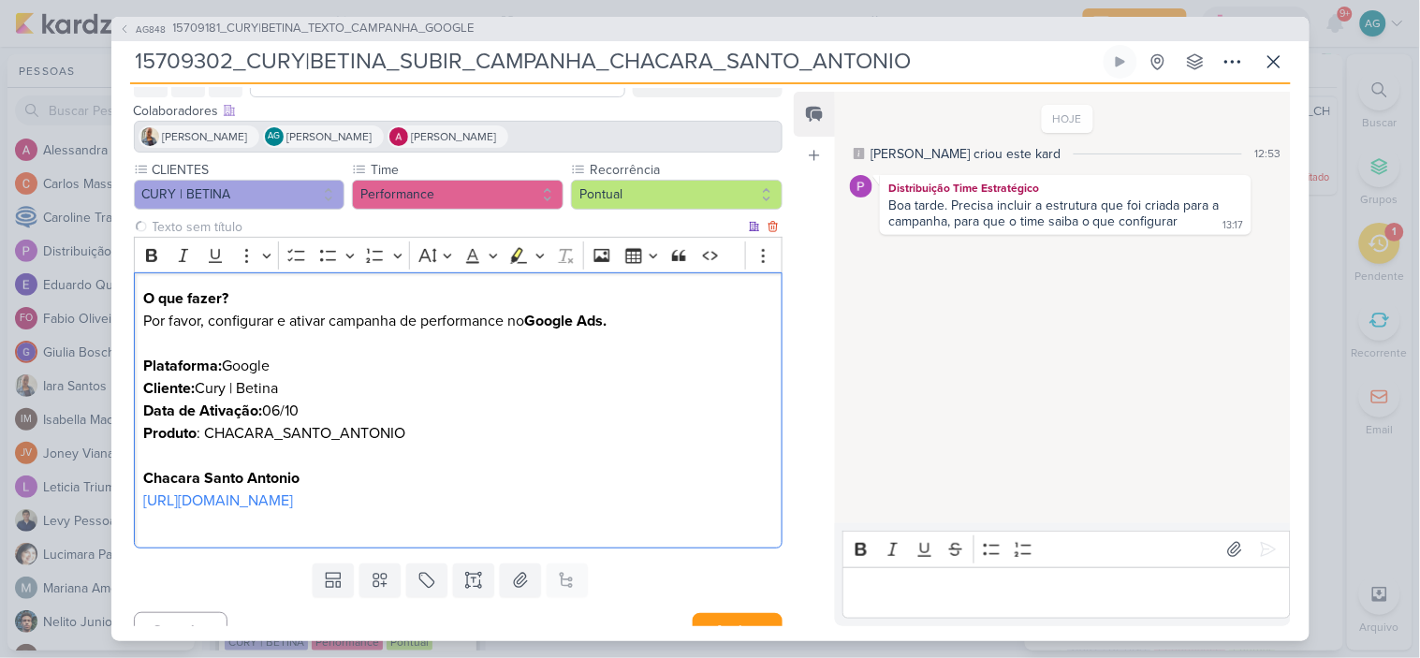
click at [172, 452] on p "O que fazer? Por favor, configurar e ativar campanha de performance no Google A…" at bounding box center [457, 388] width 629 height 202
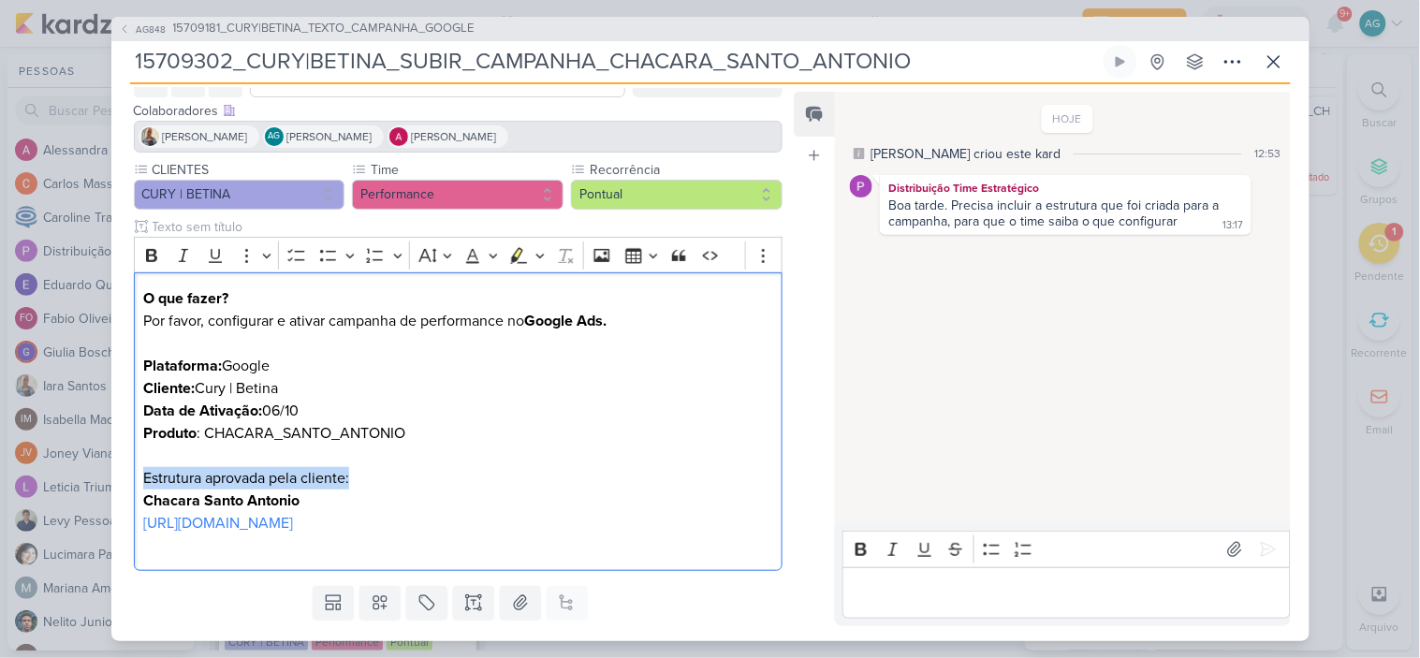
drag, startPoint x: 368, startPoint y: 474, endPoint x: 86, endPoint y: 480, distance: 281.7
click at [86, 480] on div "AG848 15709181_CURY|BETINA_TEXTO_CAMPANHA_GOOGLE 15709302_CURY|BETINA_SUBIR_CAM…" at bounding box center [710, 329] width 1420 height 658
click at [153, 253] on icon "Editor toolbar" at bounding box center [151, 255] width 19 height 19
click at [911, 590] on p "Editor editing area: main" at bounding box center [1067, 592] width 428 height 22
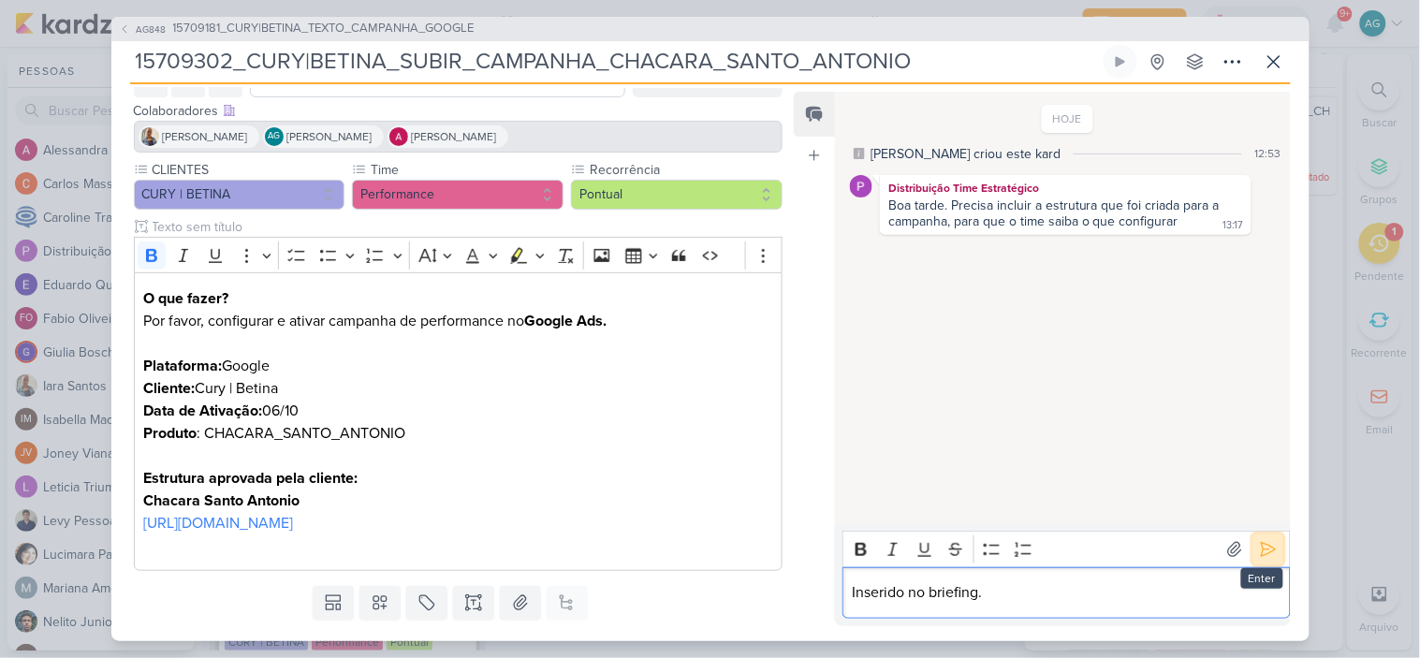
click at [1265, 547] on icon at bounding box center [1268, 550] width 14 height 14
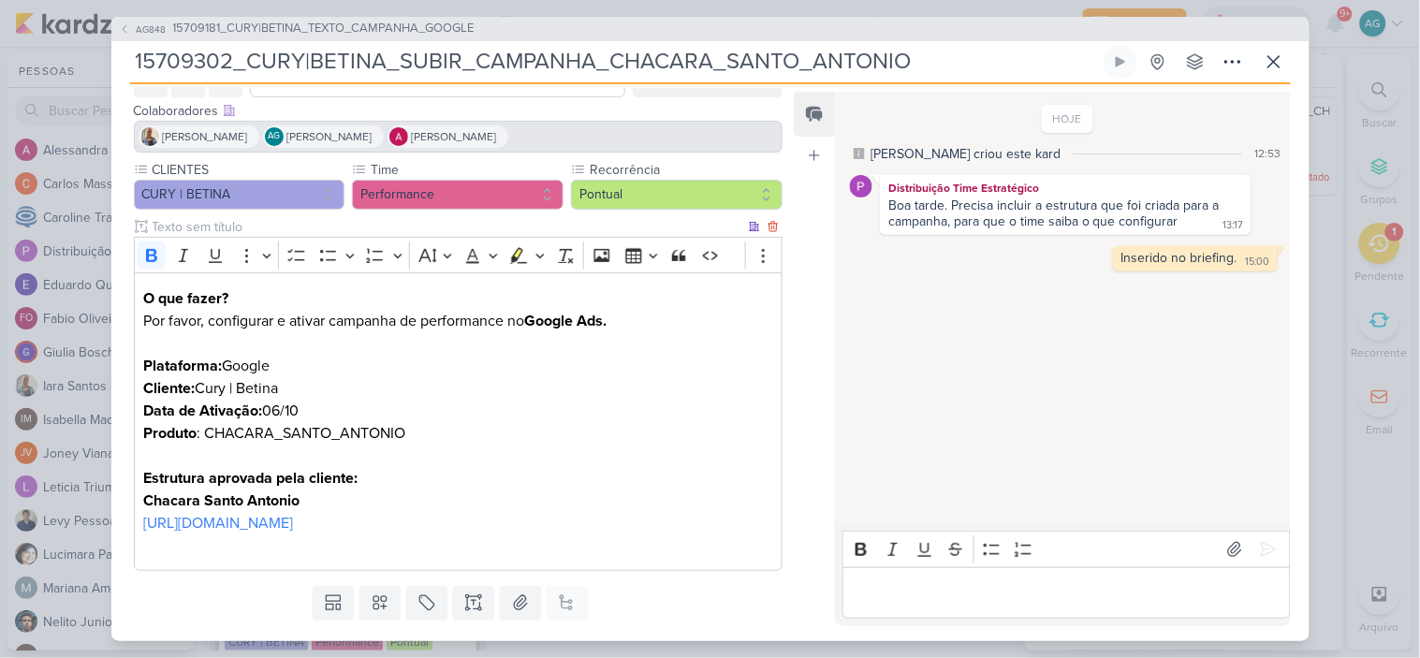
scroll to position [174, 0]
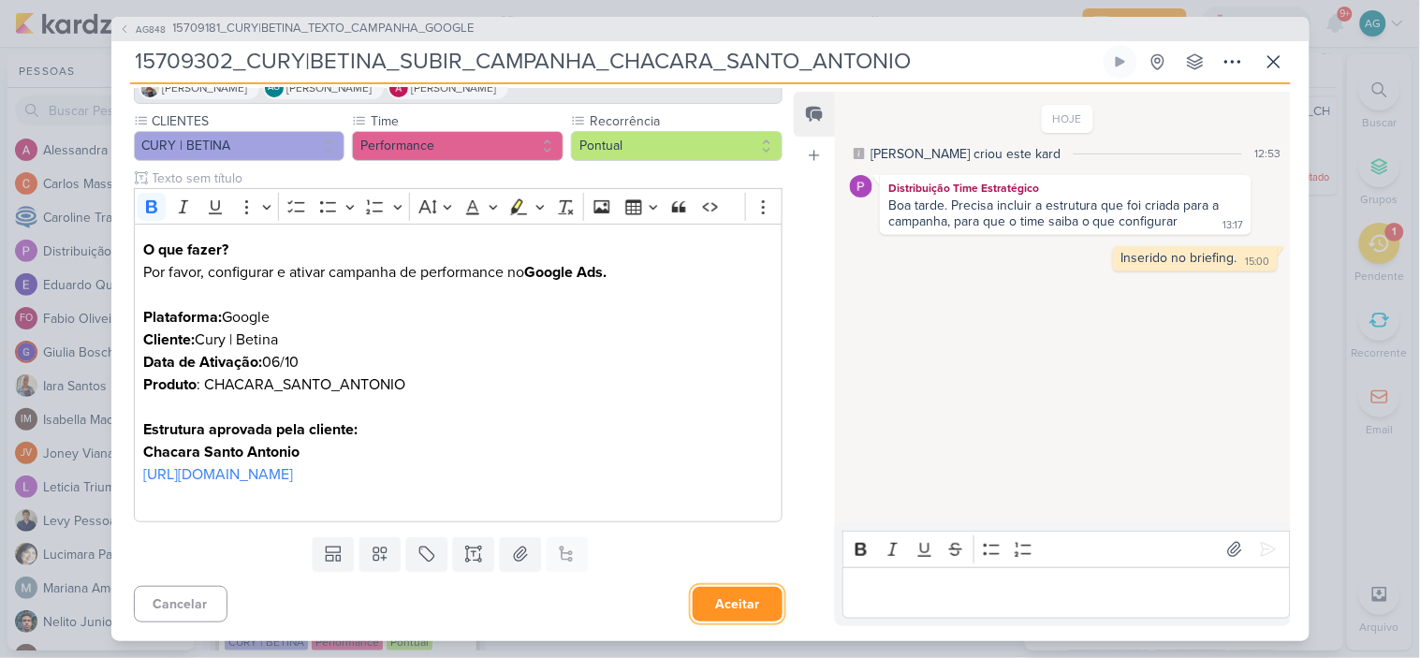
click at [726, 601] on button "Aceitar" at bounding box center [738, 604] width 90 height 35
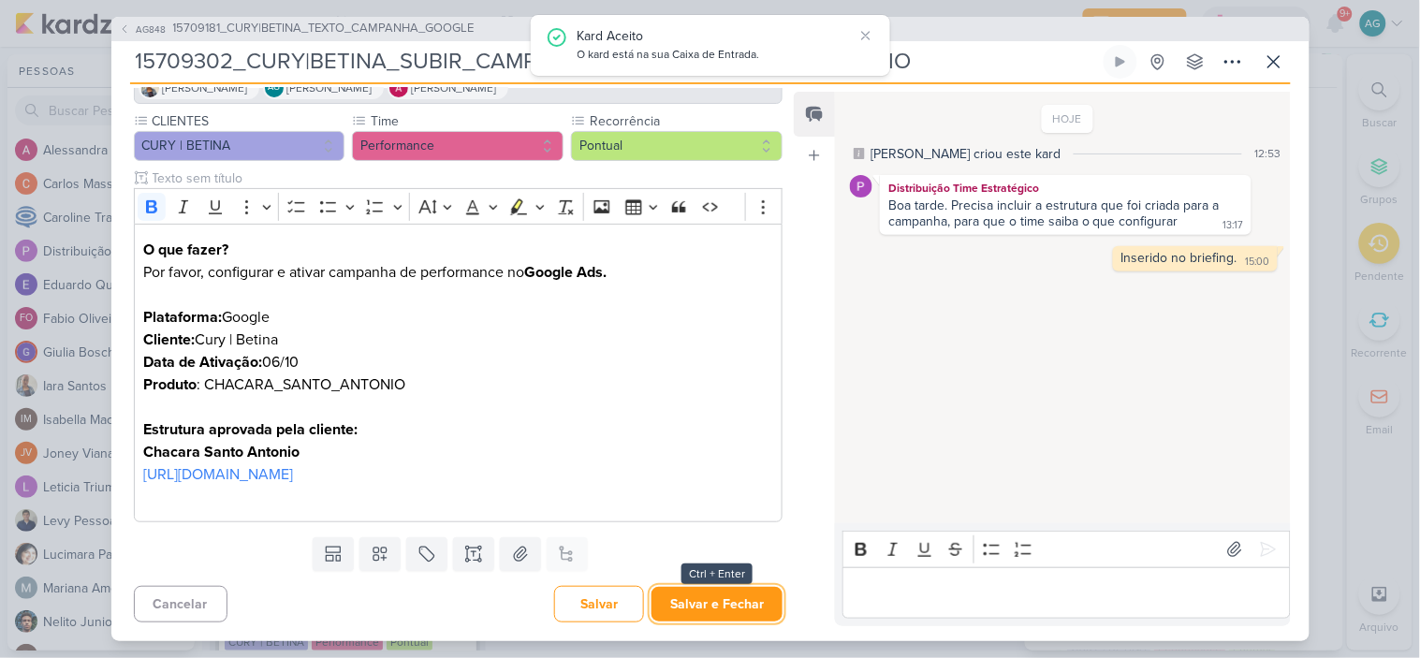
click at [727, 601] on button "Salvar e Fechar" at bounding box center [716, 604] width 131 height 35
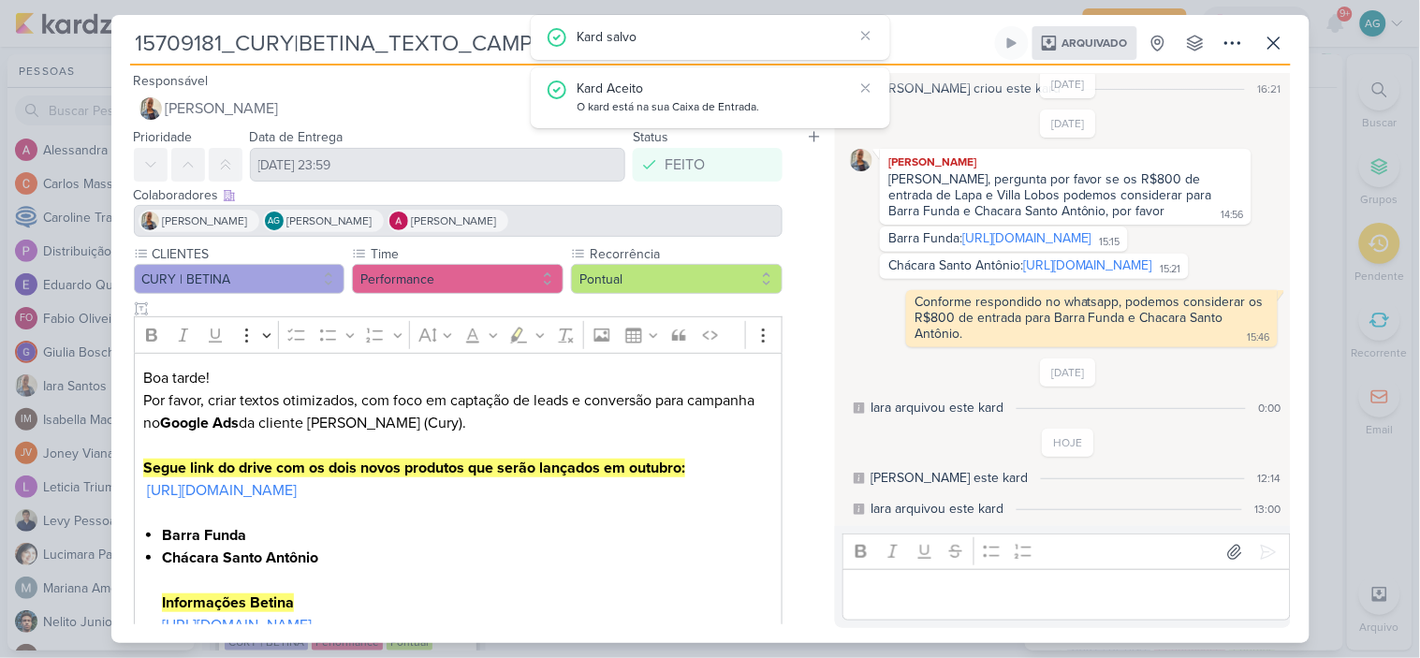
scroll to position [291, 0]
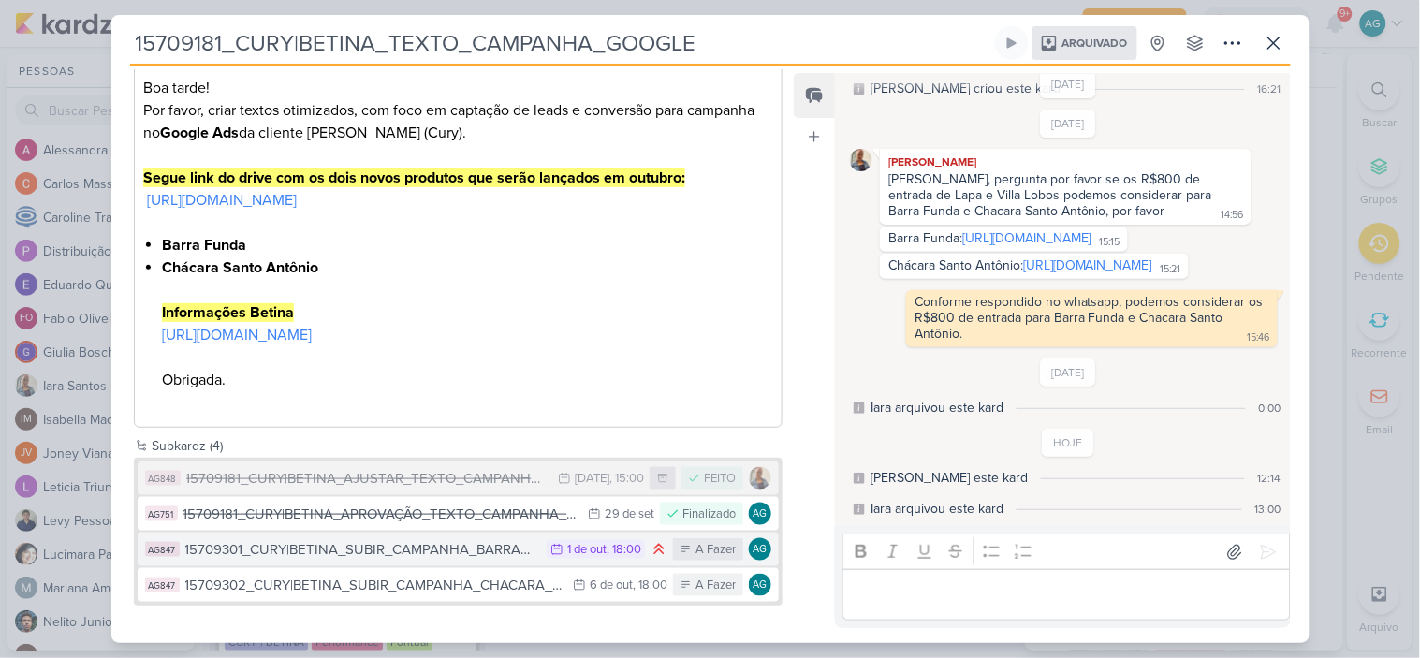
click at [477, 541] on div "15709301_CURY|BETINA_SUBIR_CAMPANHA_BARRA_FUNDA" at bounding box center [361, 550] width 353 height 22
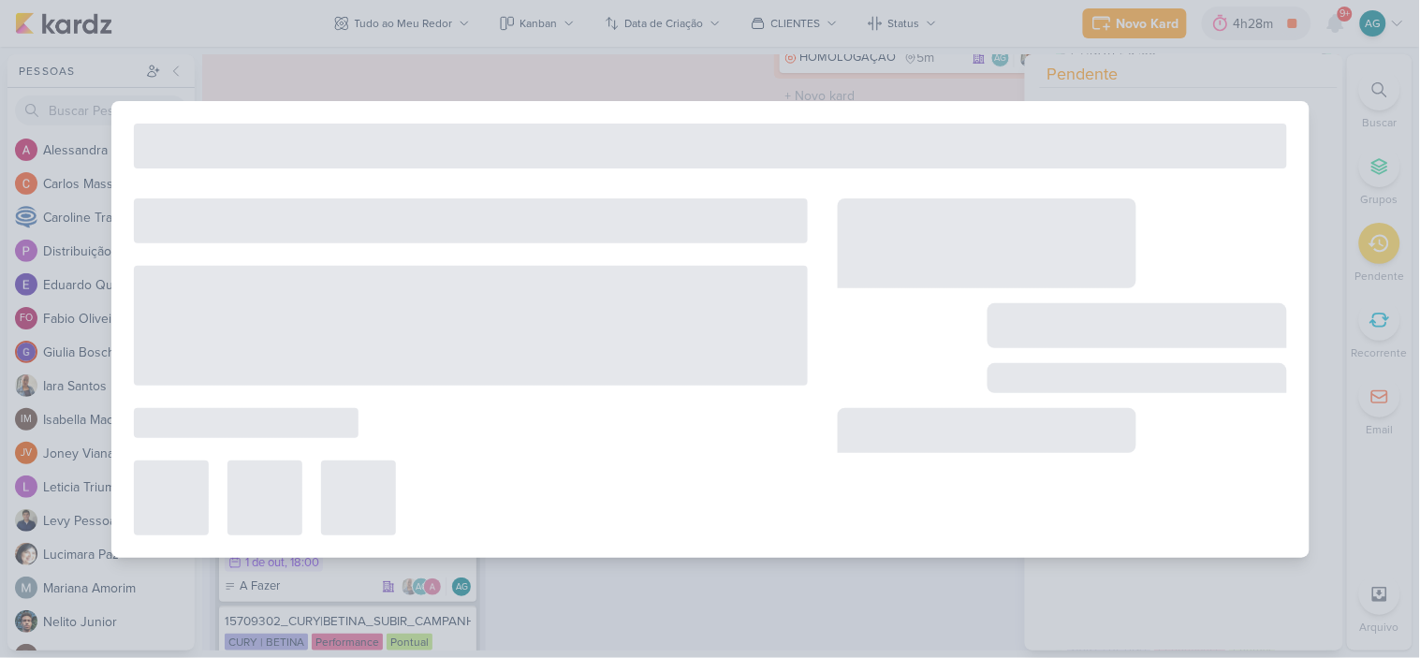
type input "15709301_CURY|BETINA_SUBIR_CAMPANHA_BARRA_FUNDA"
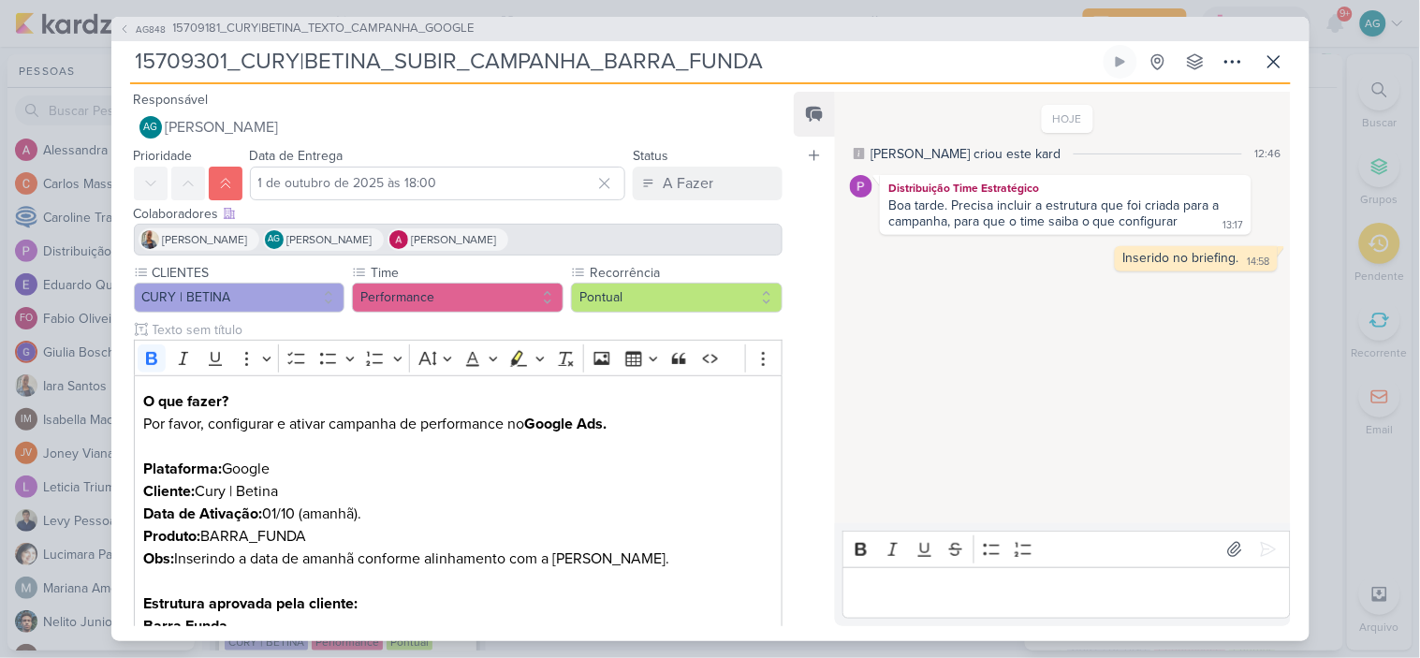
scroll to position [174, 0]
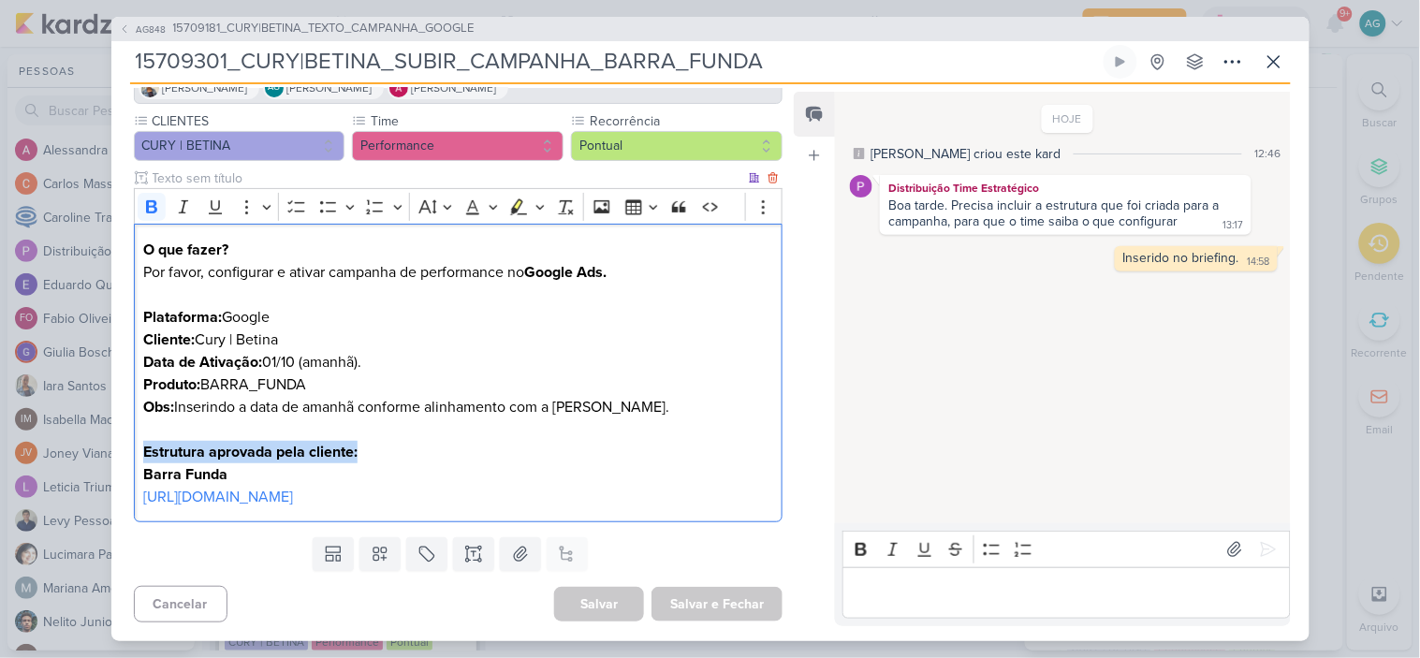
drag, startPoint x: 372, startPoint y: 430, endPoint x: 136, endPoint y: 430, distance: 235.8
click at [136, 430] on div "O que fazer? Por favor, configurar e ativar campanha de performance no Google A…" at bounding box center [458, 373] width 649 height 299
copy strong "Estrutura aprovada pela cliente:"
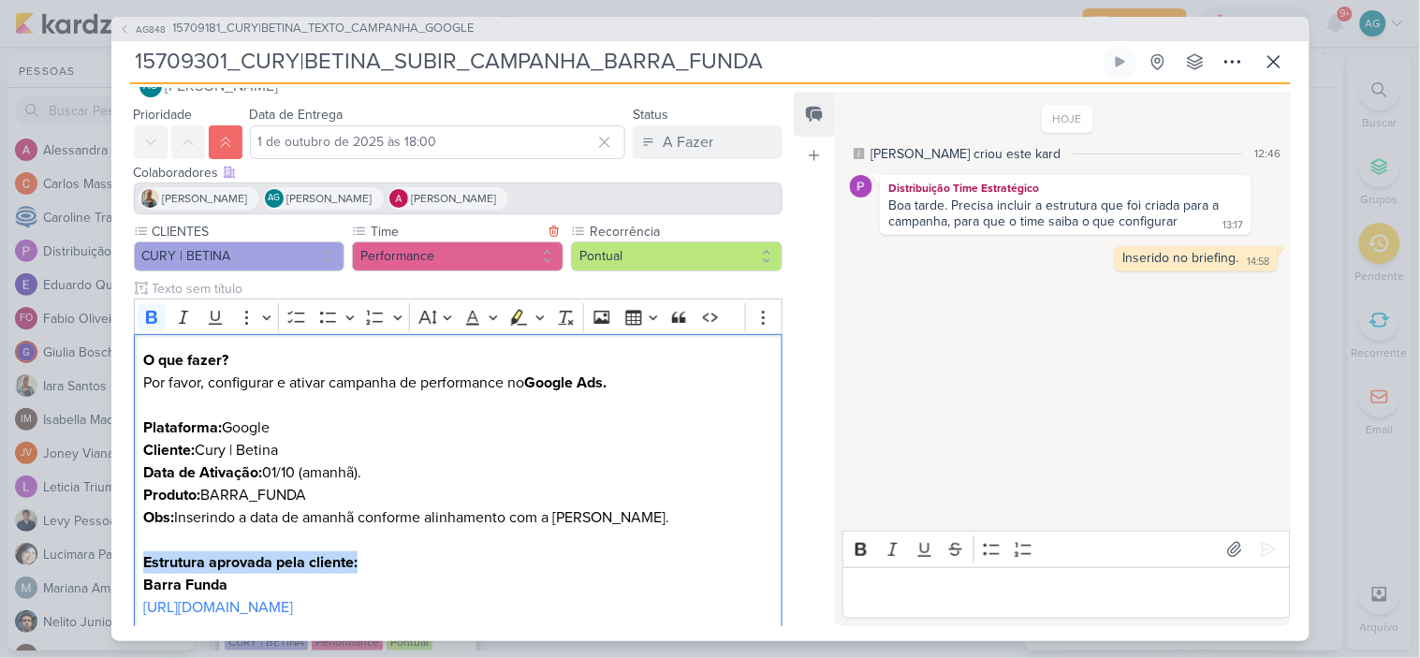
scroll to position [0, 0]
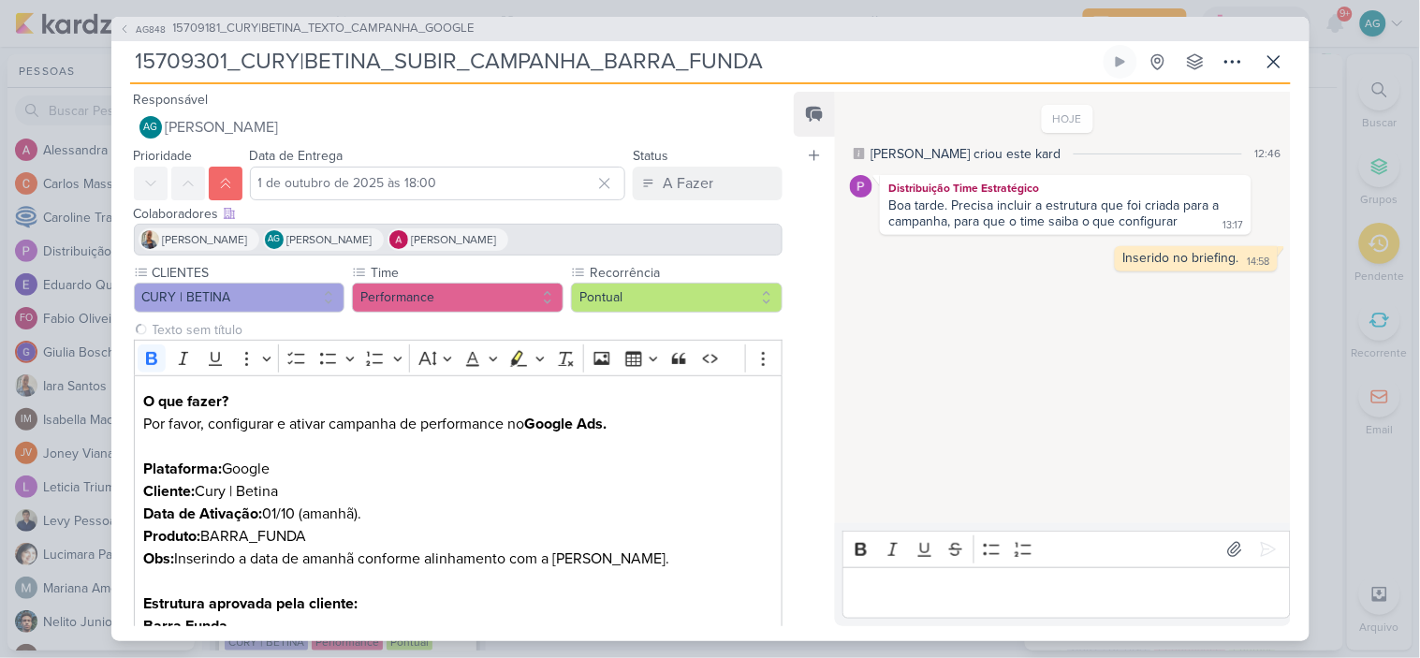
click at [437, 17] on div "AG848 15709181_CURY|BETINA_TEXTO_CAMPANHA_GOOGLE" at bounding box center [710, 29] width 1198 height 24
click at [437, 26] on span "15709181_CURY|BETINA_TEXTO_CAMPANHA_GOOGLE" at bounding box center [323, 29] width 301 height 19
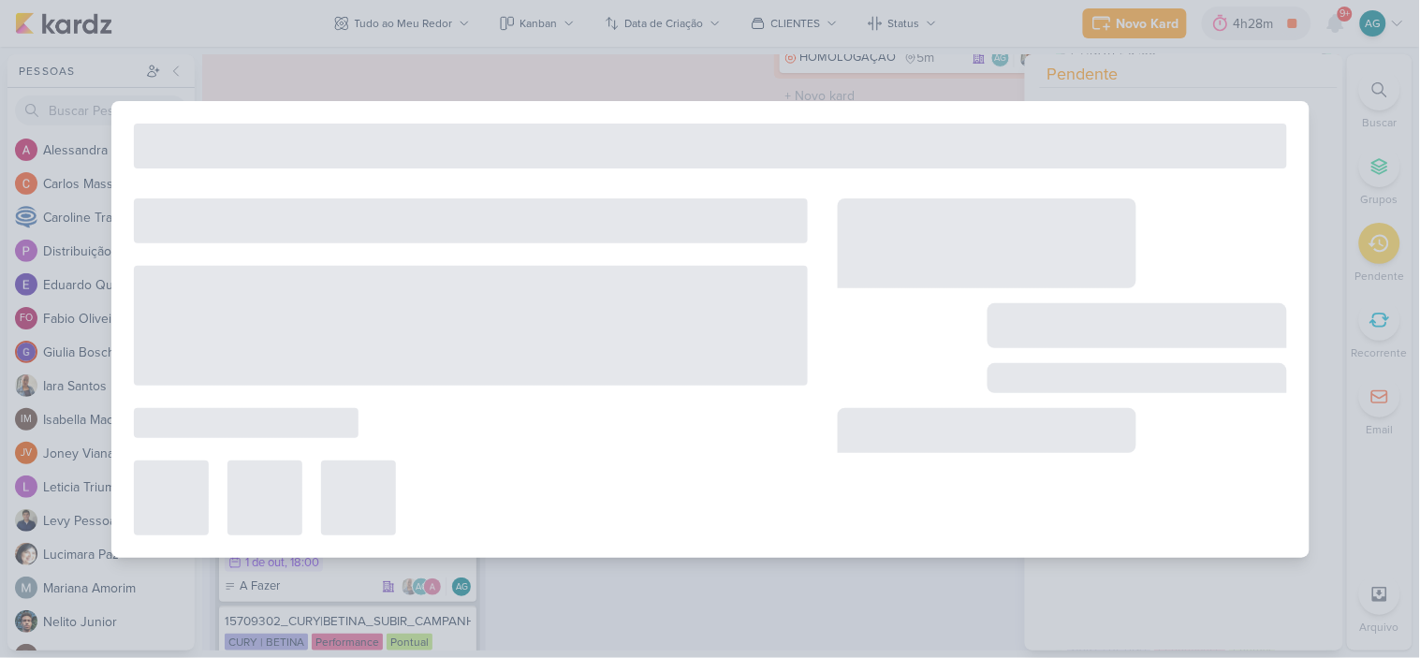
type input "15709181_CURY|BETINA_TEXTO_CAMPANHA_GOOGLE"
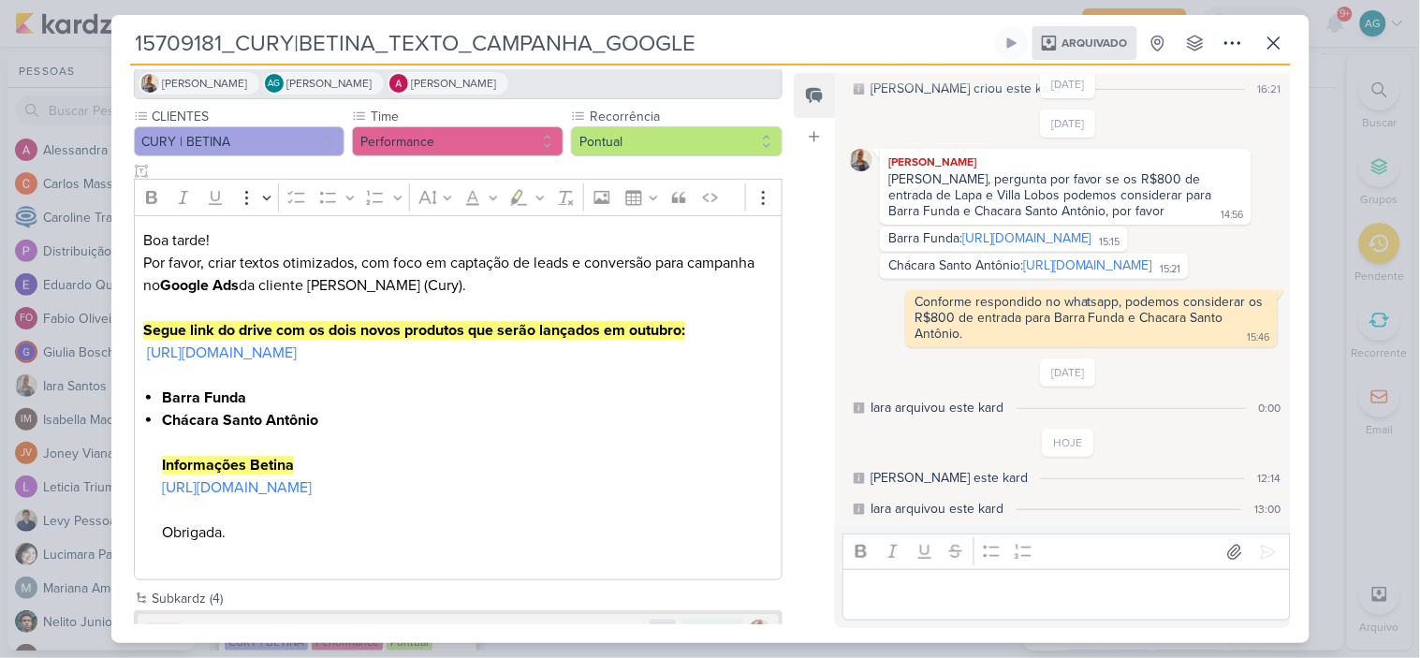
scroll to position [291, 0]
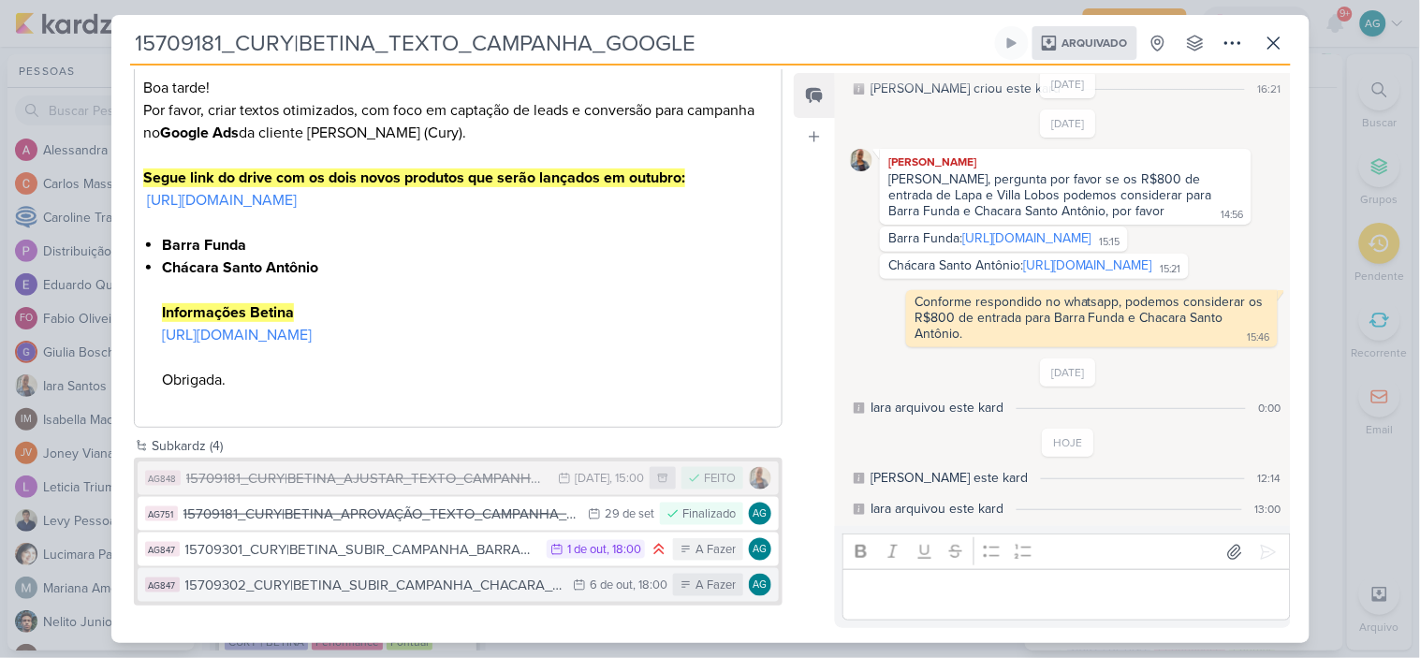
click at [491, 580] on div "15709302_CURY|BETINA_SUBIR_CAMPANHA_CHACARA_SANTO_ANTONIO" at bounding box center [374, 586] width 379 height 22
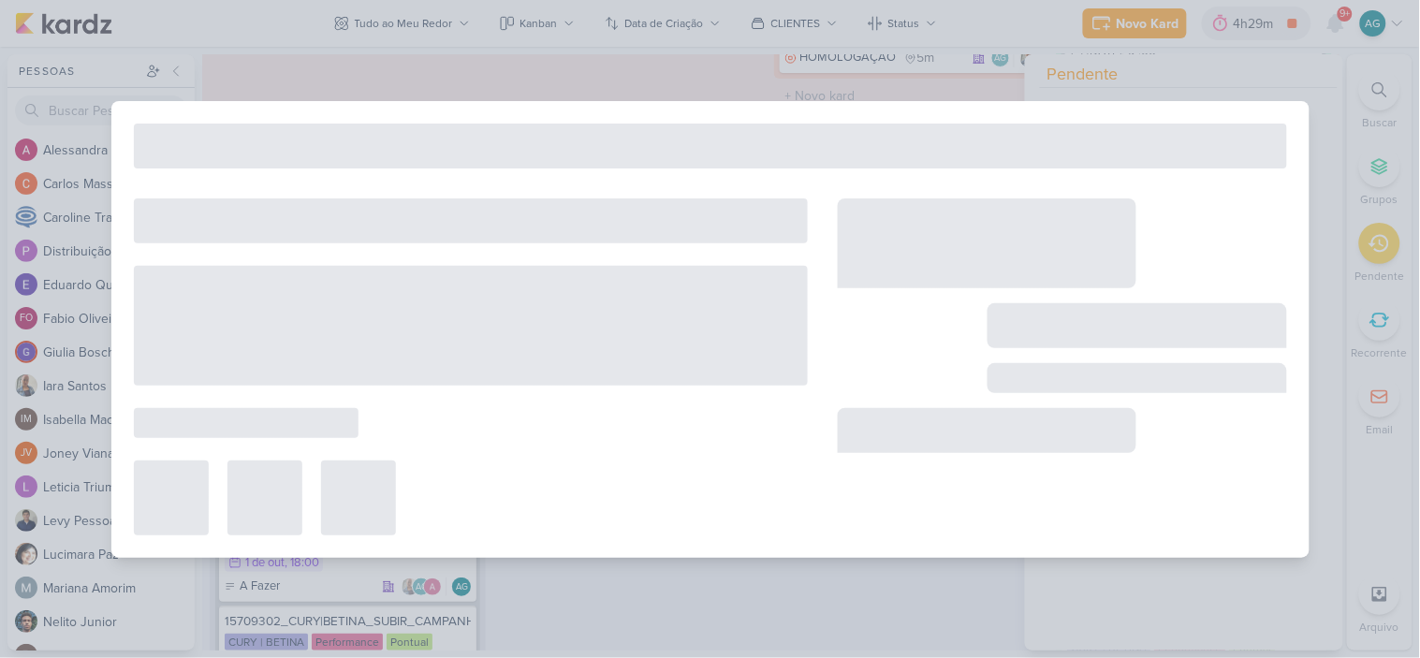
type input "15709302_CURY|BETINA_SUBIR_CAMPANHA_CHACARA_SANTO_ANTONIO"
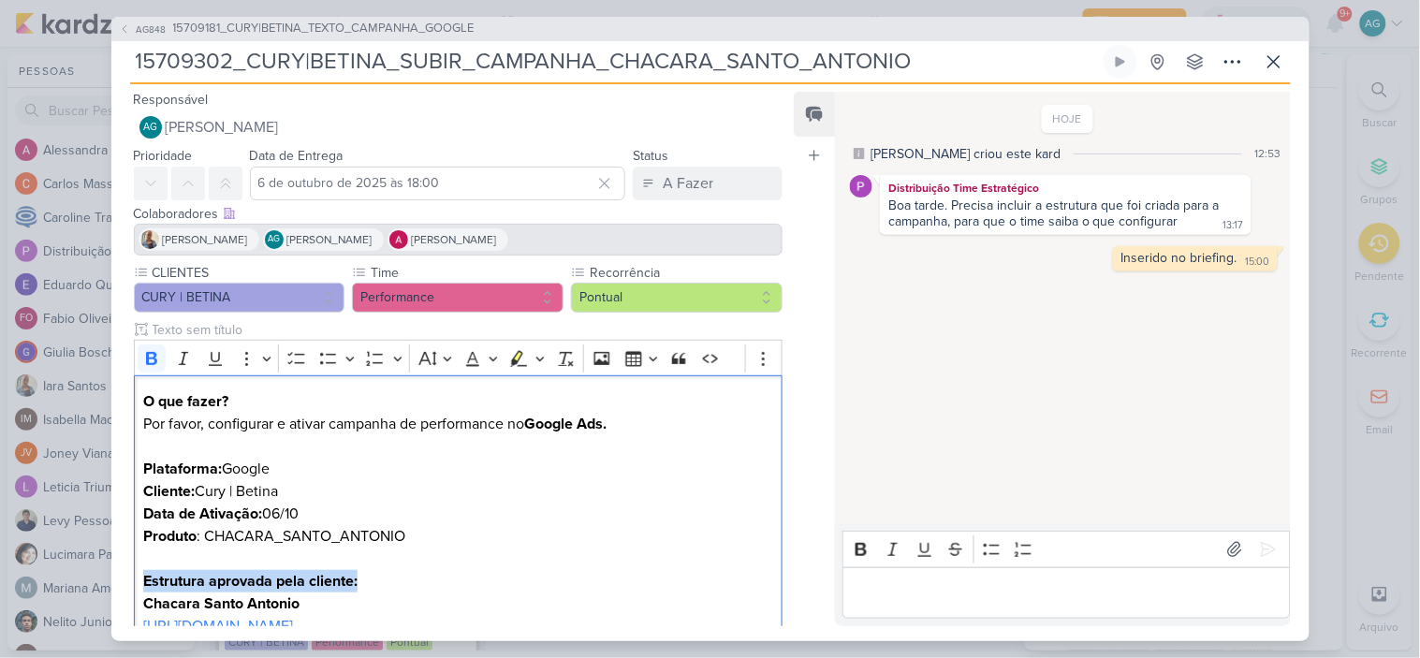
drag, startPoint x: 372, startPoint y: 578, endPoint x: 87, endPoint y: 572, distance: 284.6
click at [87, 572] on div "AG848 15709181_CURY|BETINA_TEXTO_CAMPANHA_GOOGLE 15709302_CURY|BETINA_SUBIR_CAM…" at bounding box center [710, 329] width 1420 height 658
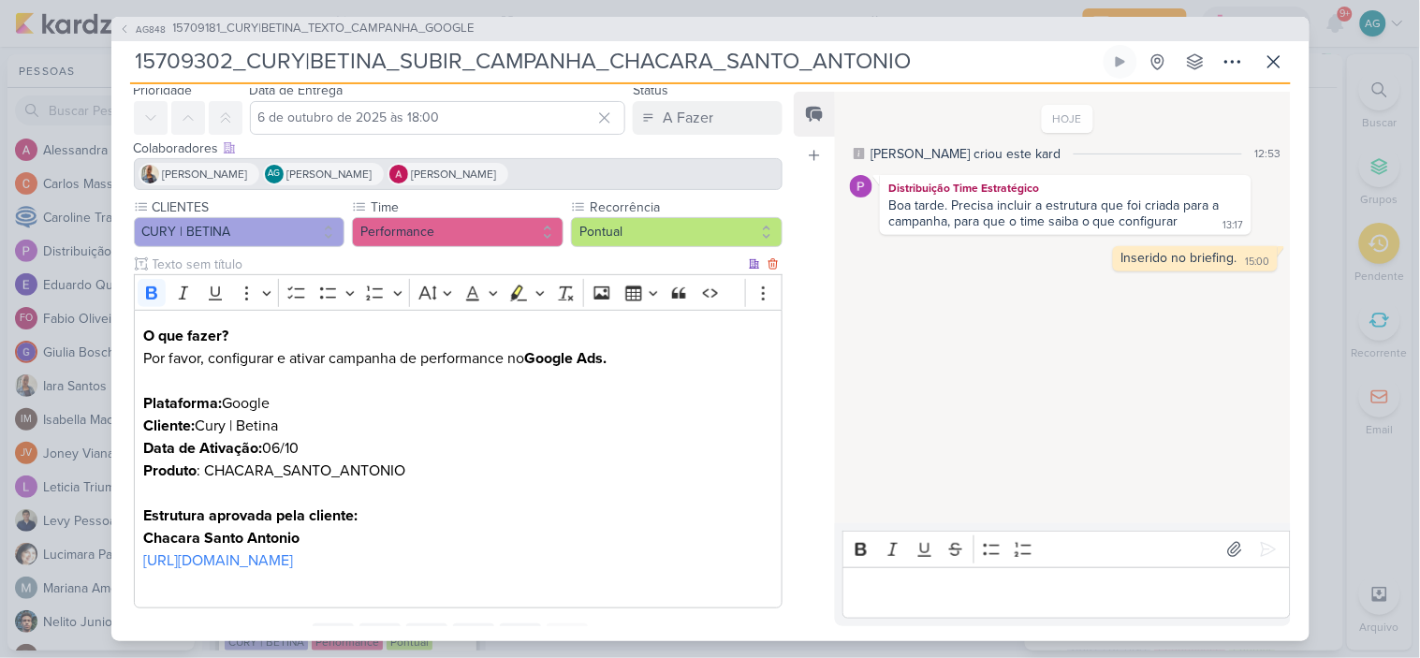
scroll to position [174, 0]
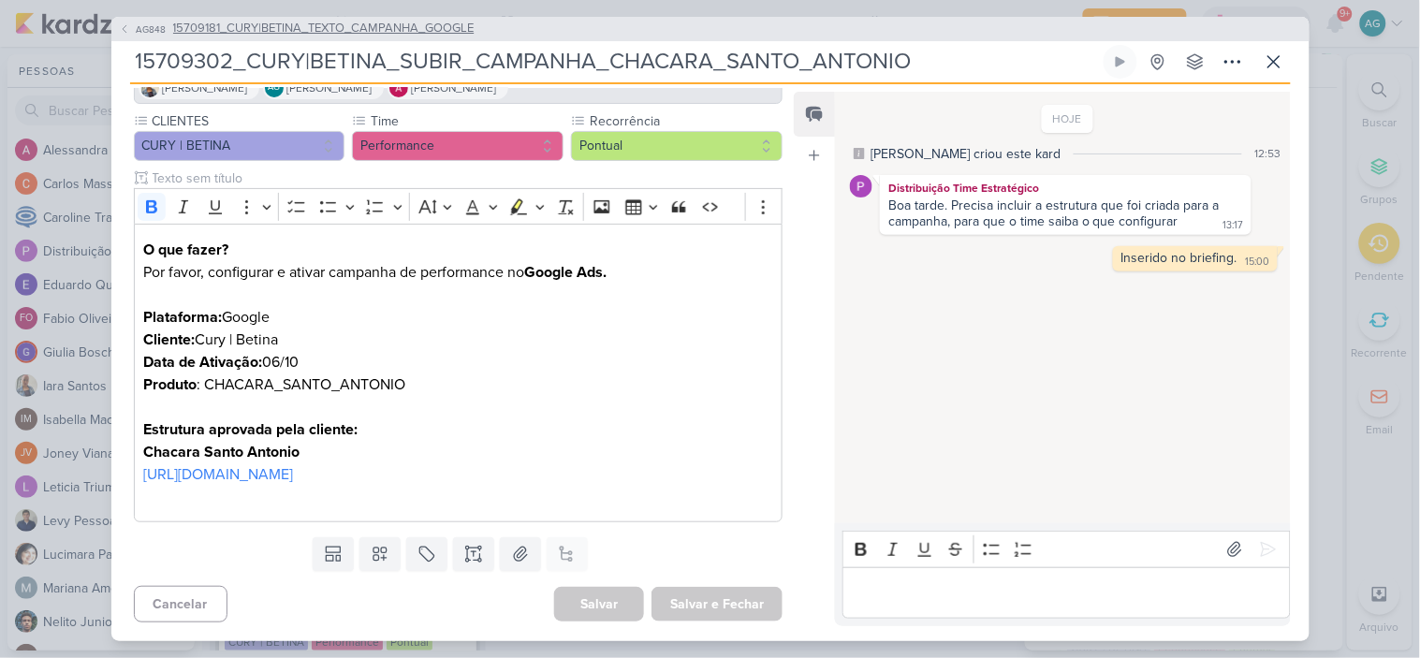
click at [386, 22] on span "15709181_CURY|BETINA_TEXTO_CAMPANHA_GOOGLE" at bounding box center [323, 29] width 301 height 19
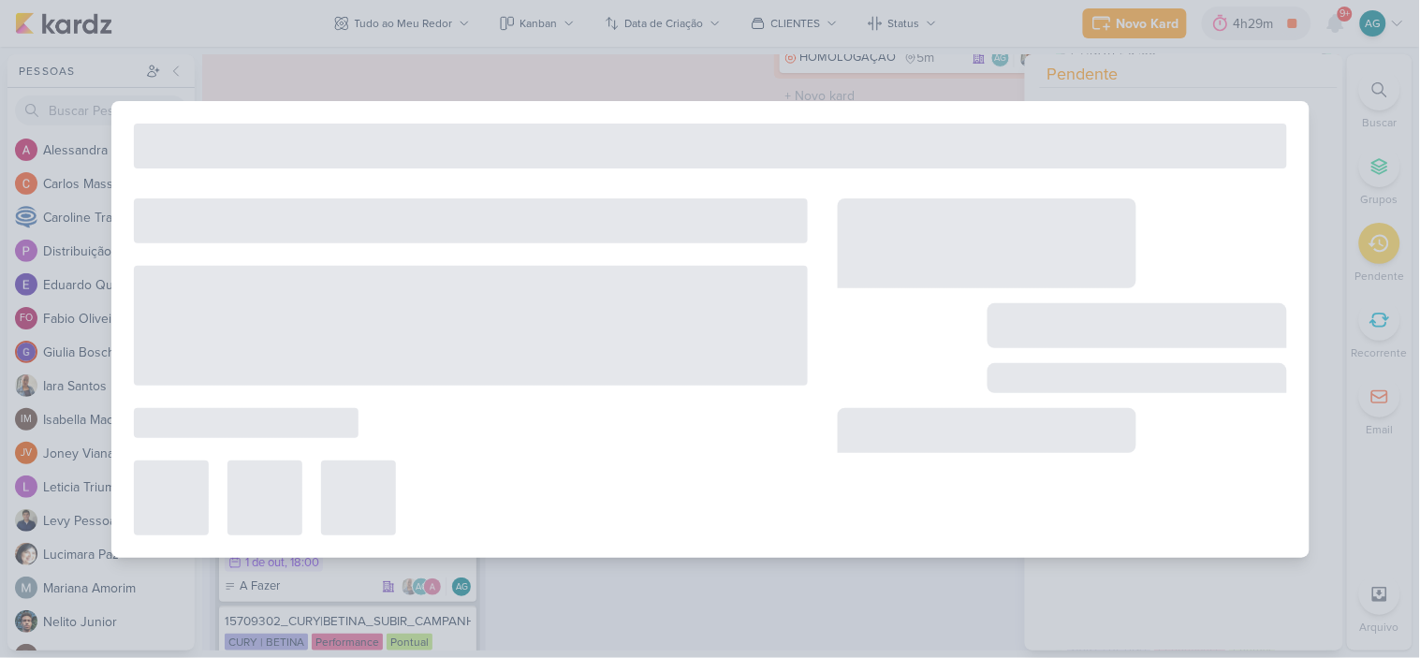
type input "15709181_CURY|BETINA_TEXTO_CAMPANHA_GOOGLE"
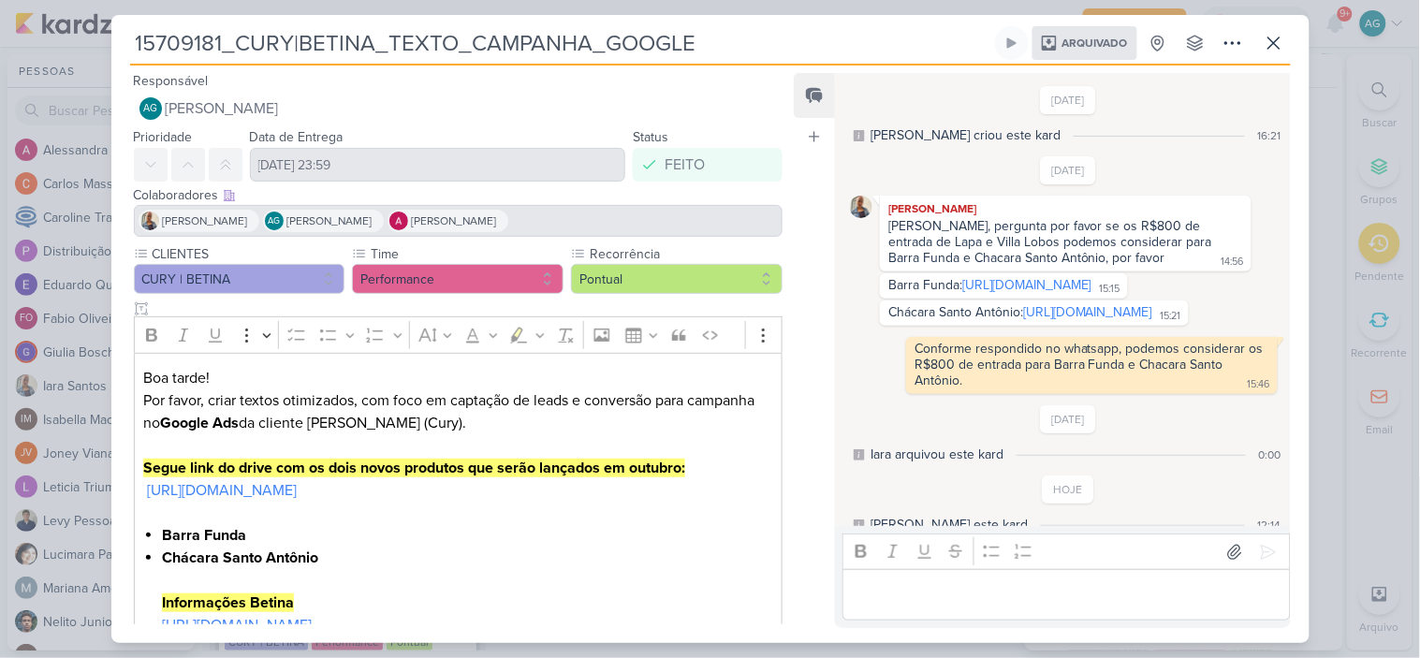
scroll to position [153, 0]
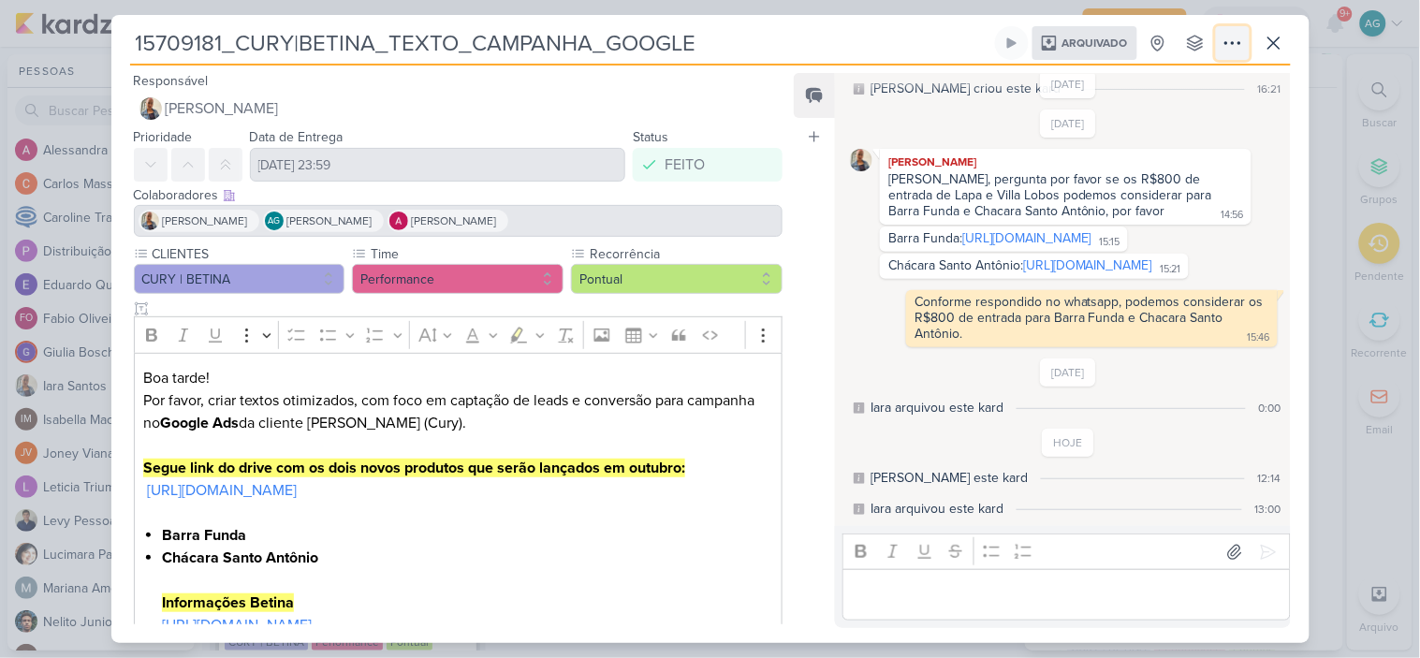
click at [1247, 44] on button at bounding box center [1233, 43] width 34 height 34
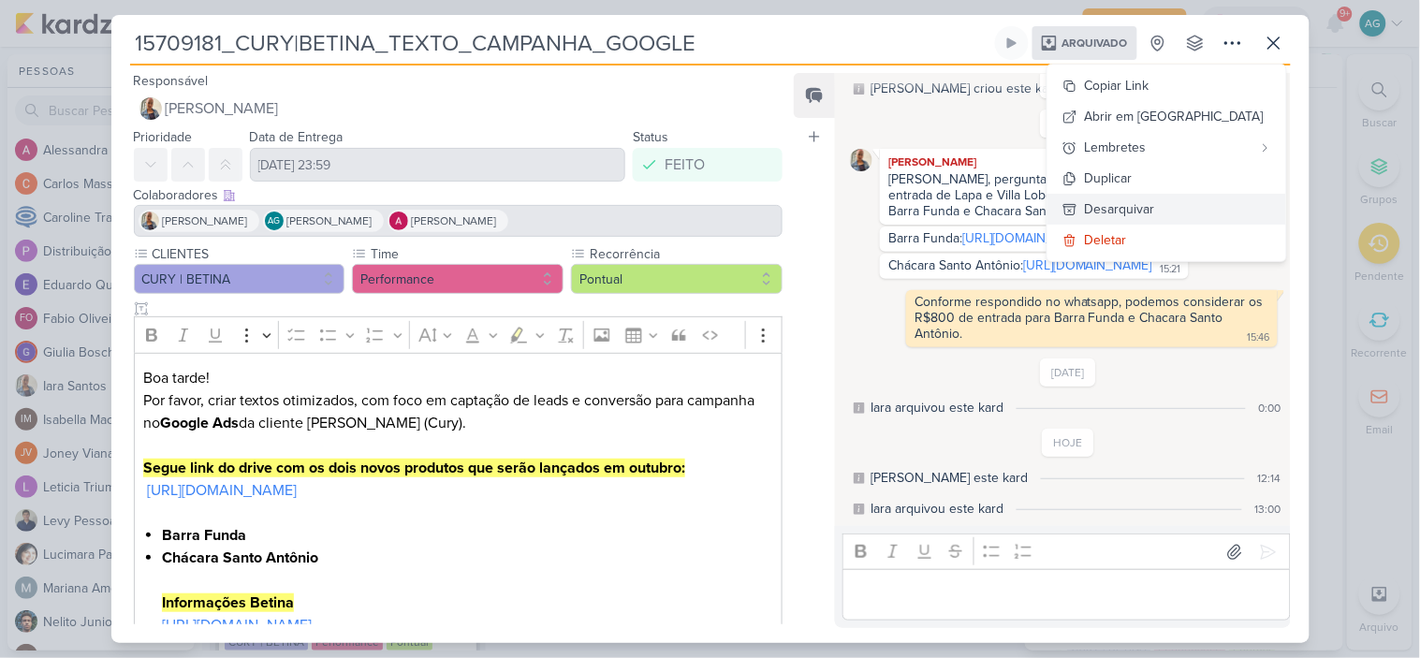
click at [1155, 202] on div "Desarquivar" at bounding box center [1120, 209] width 70 height 20
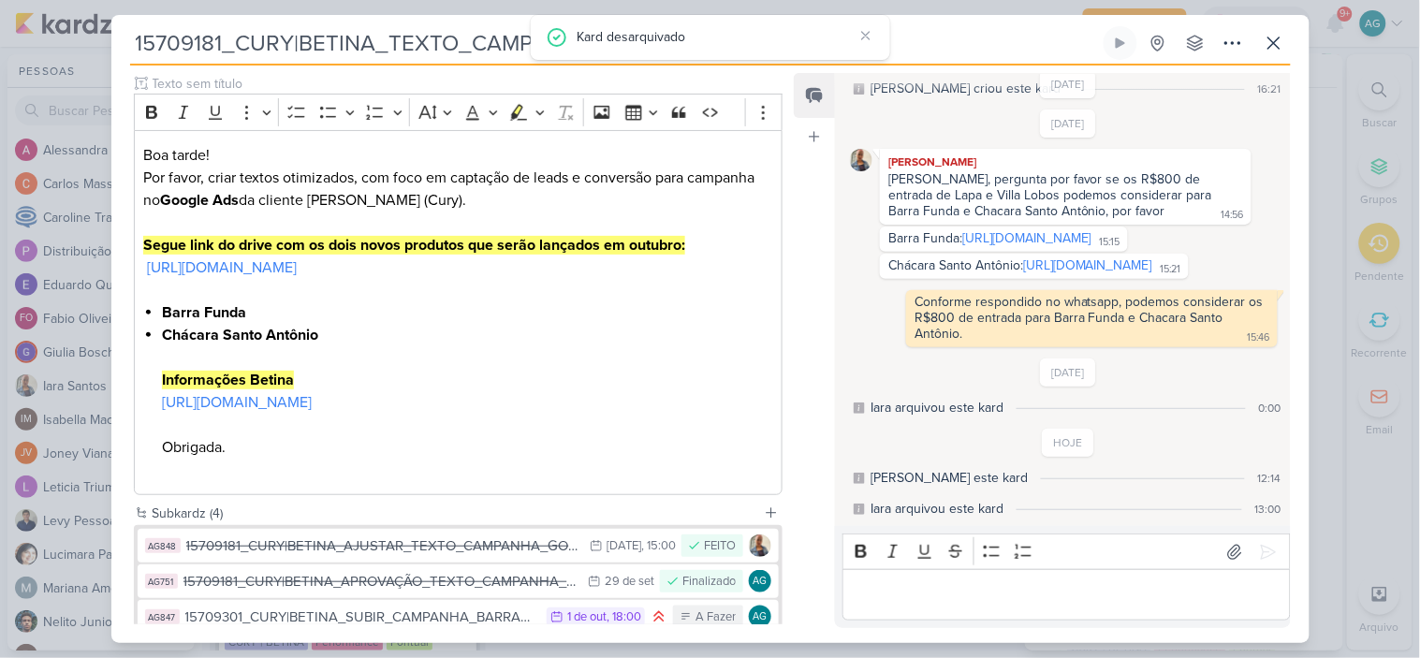
scroll to position [380, 0]
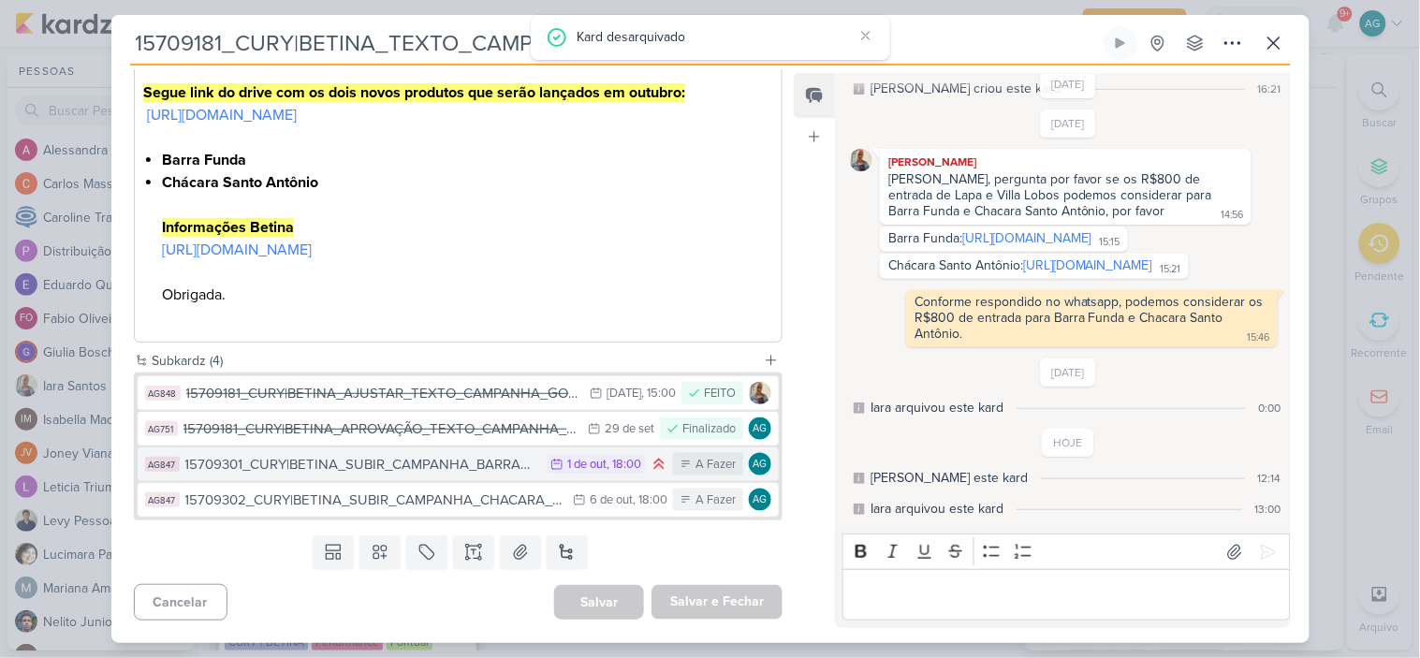
click at [451, 471] on div "15709301_CURY|BETINA_SUBIR_CAMPANHA_BARRA_FUNDA" at bounding box center [361, 465] width 353 height 22
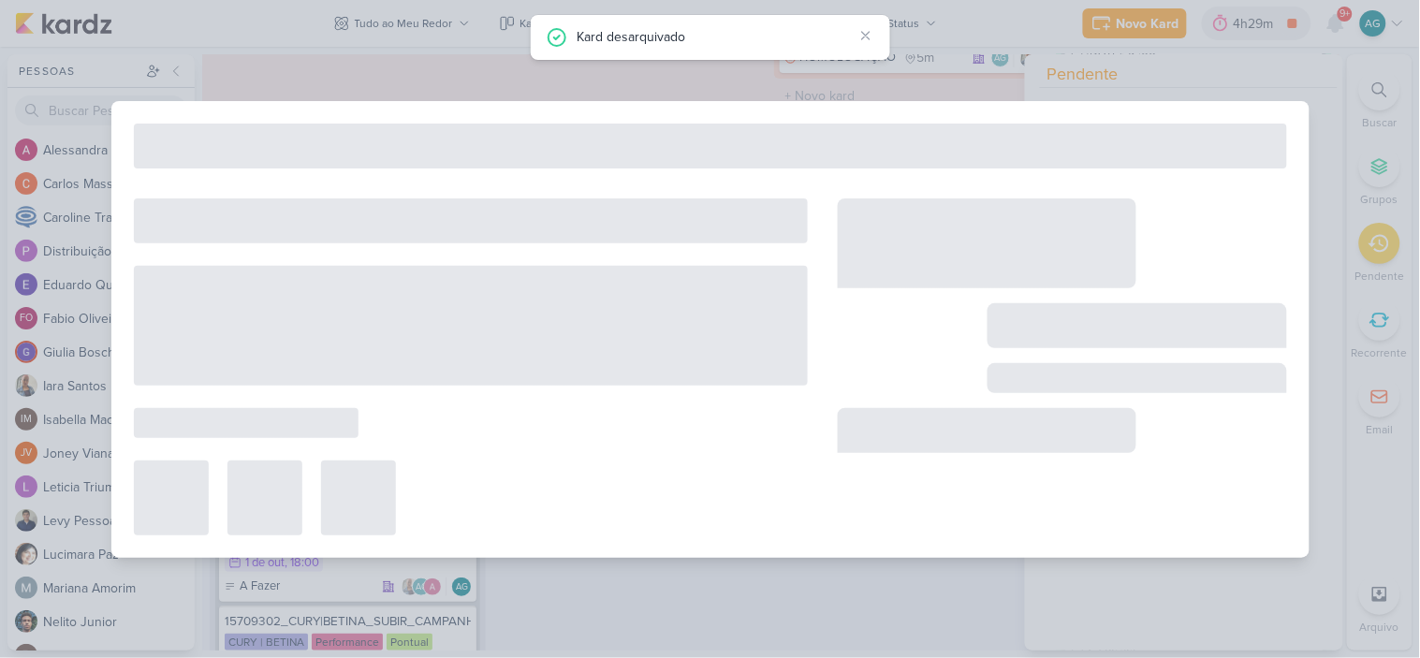
scroll to position [844, 0]
type input "15709301_CURY|BETINA_SUBIR_CAMPANHA_BARRA_FUNDA"
type input "1 de outubro de 2025 às 18:00"
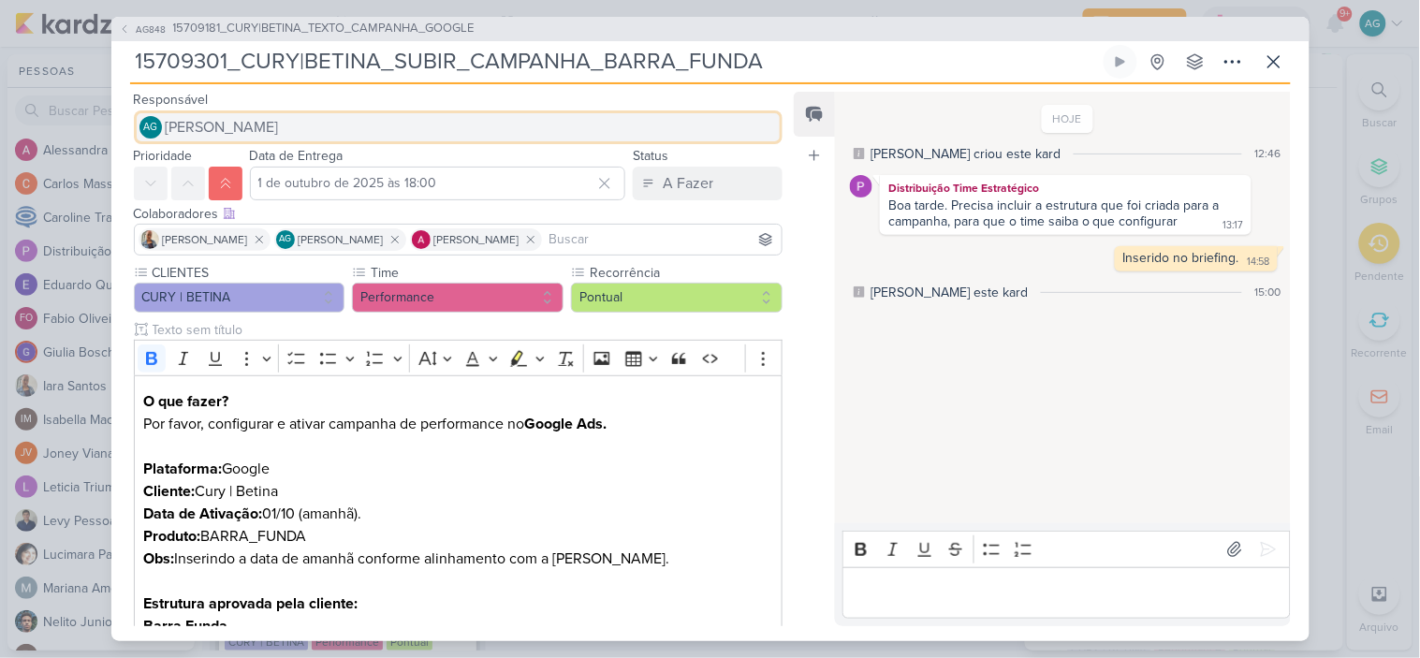
click at [279, 118] on span "[PERSON_NAME]" at bounding box center [222, 127] width 113 height 22
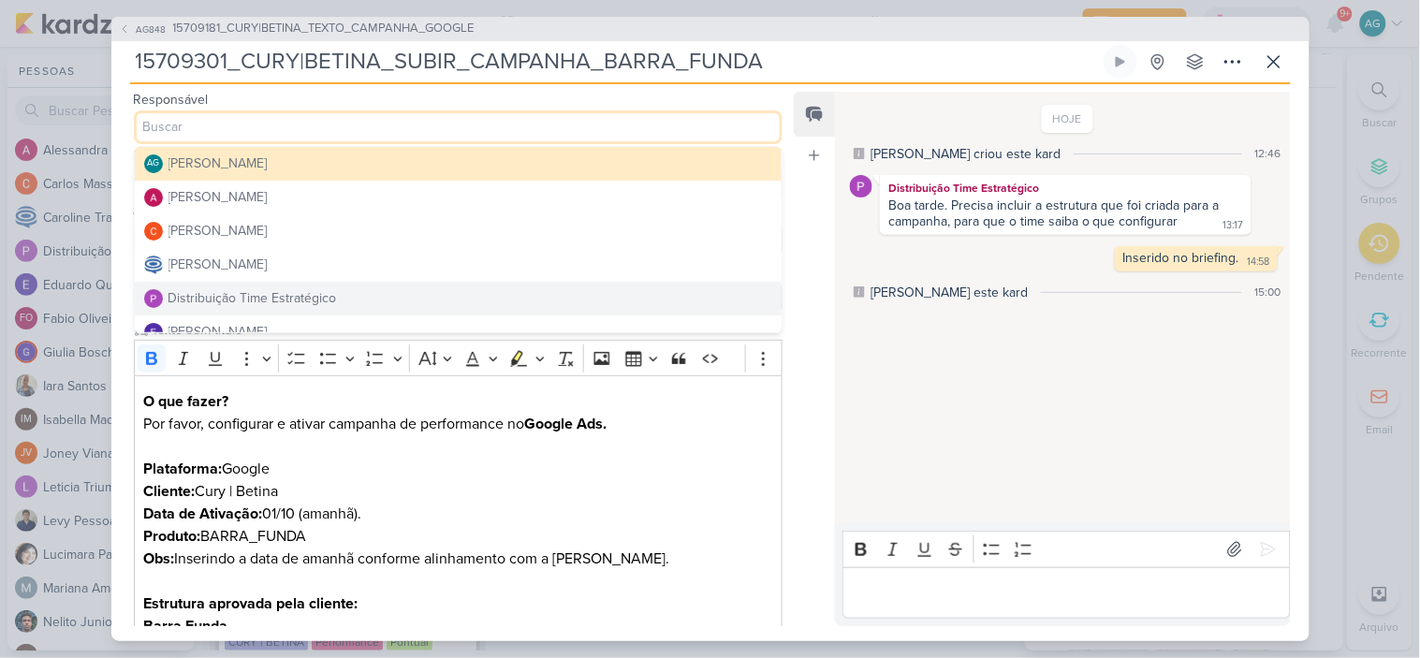
click at [299, 291] on div "Distribuição Time Estratégico" at bounding box center [252, 298] width 168 height 20
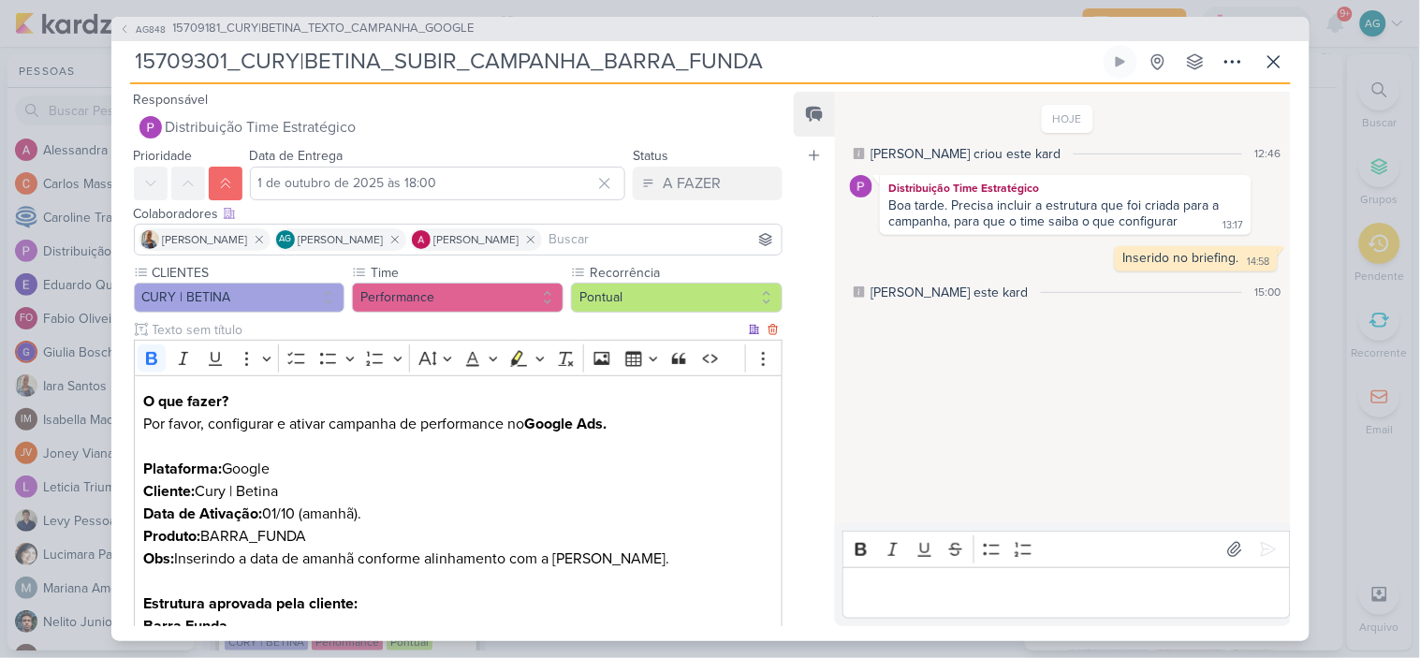
scroll to position [174, 0]
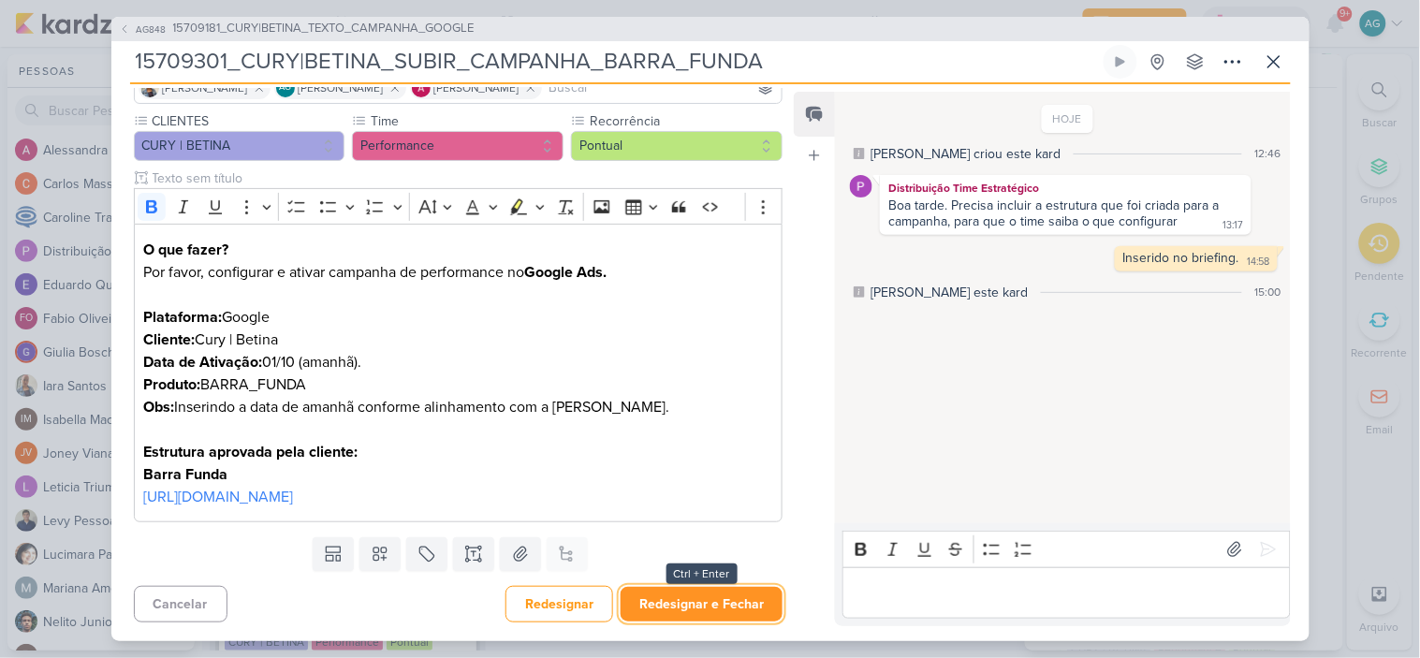
click at [721, 609] on button "Redesignar e Fechar" at bounding box center [701, 604] width 162 height 35
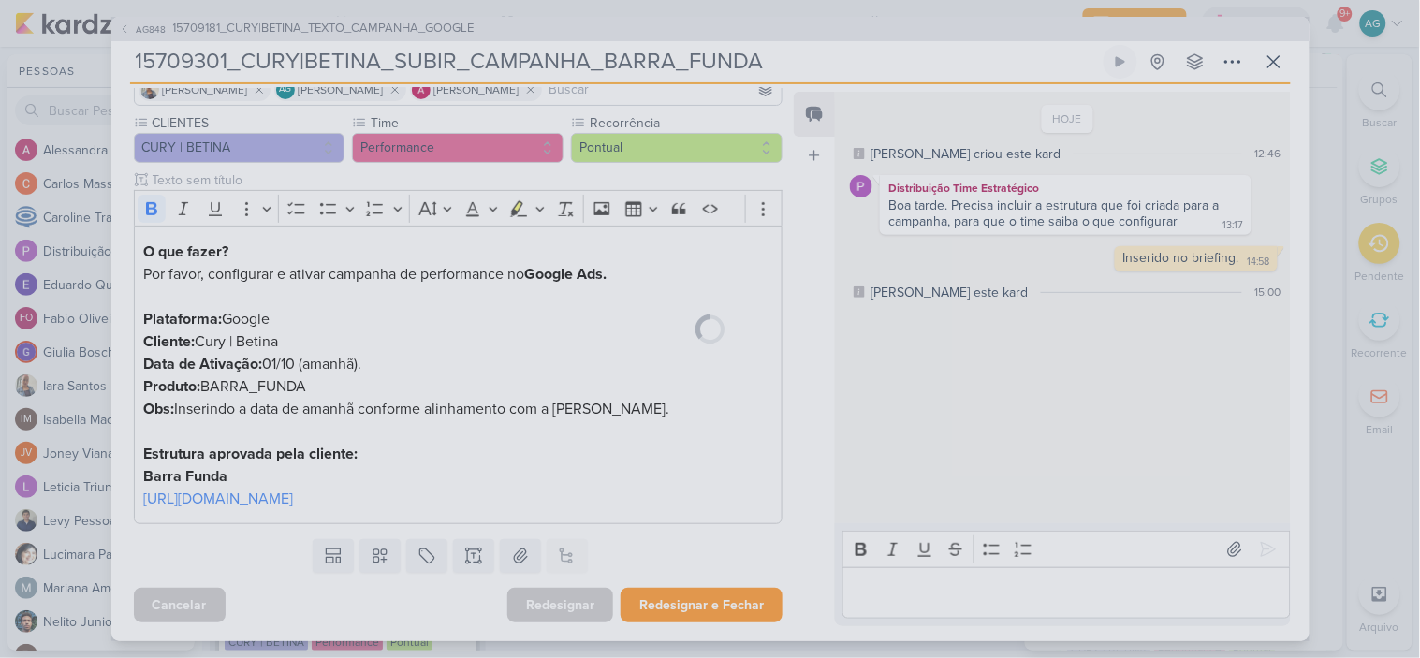
scroll to position [172, 0]
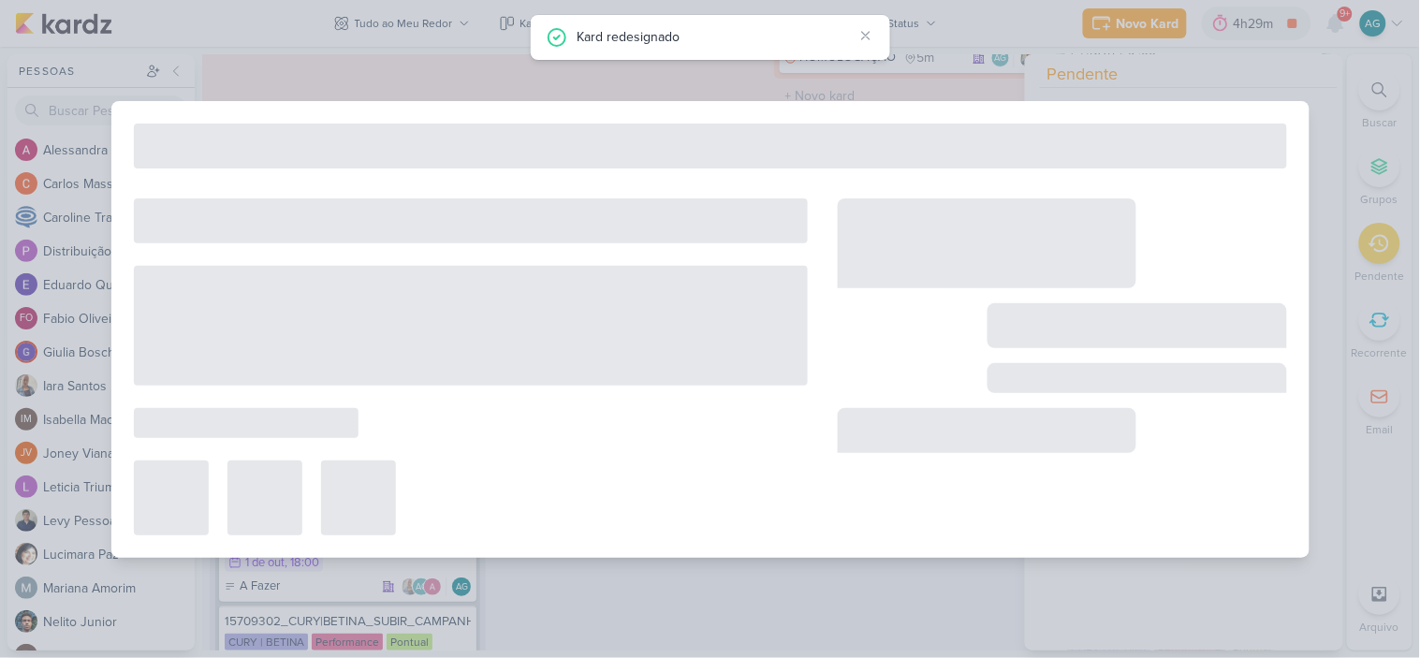
type input "15709181_CURY|BETINA_TEXTO_CAMPANHA_GOOGLE"
type input "22 de setembro de 2025 às 23:59"
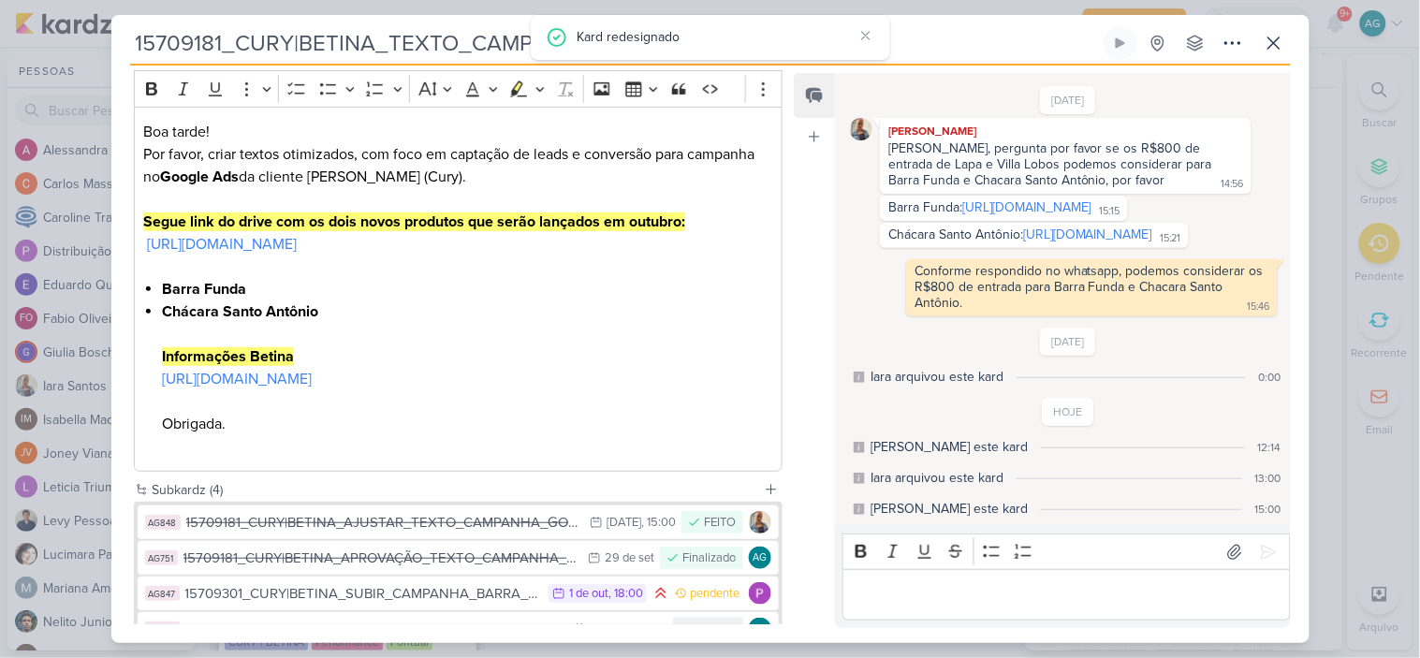
scroll to position [380, 0]
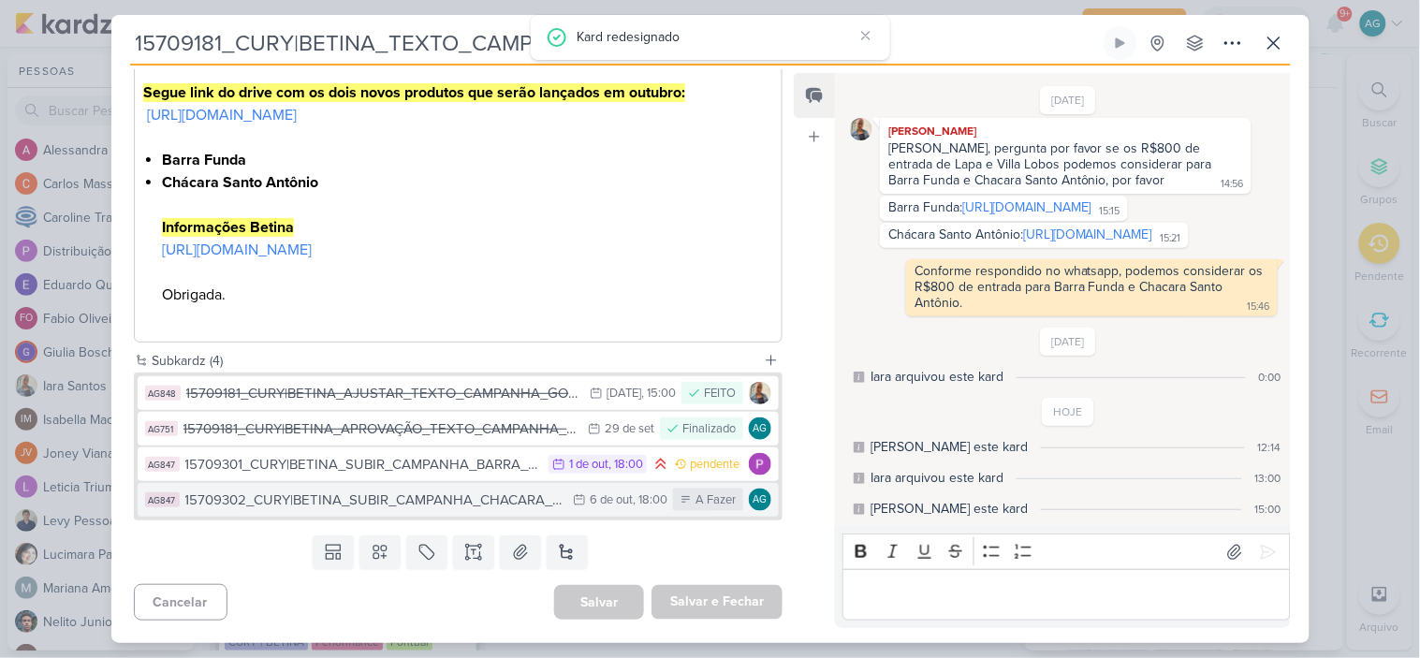
click at [466, 505] on div "15709302_CURY|BETINA_SUBIR_CAMPANHA_CHACARA_SANTO_ANTONIO" at bounding box center [374, 500] width 379 height 22
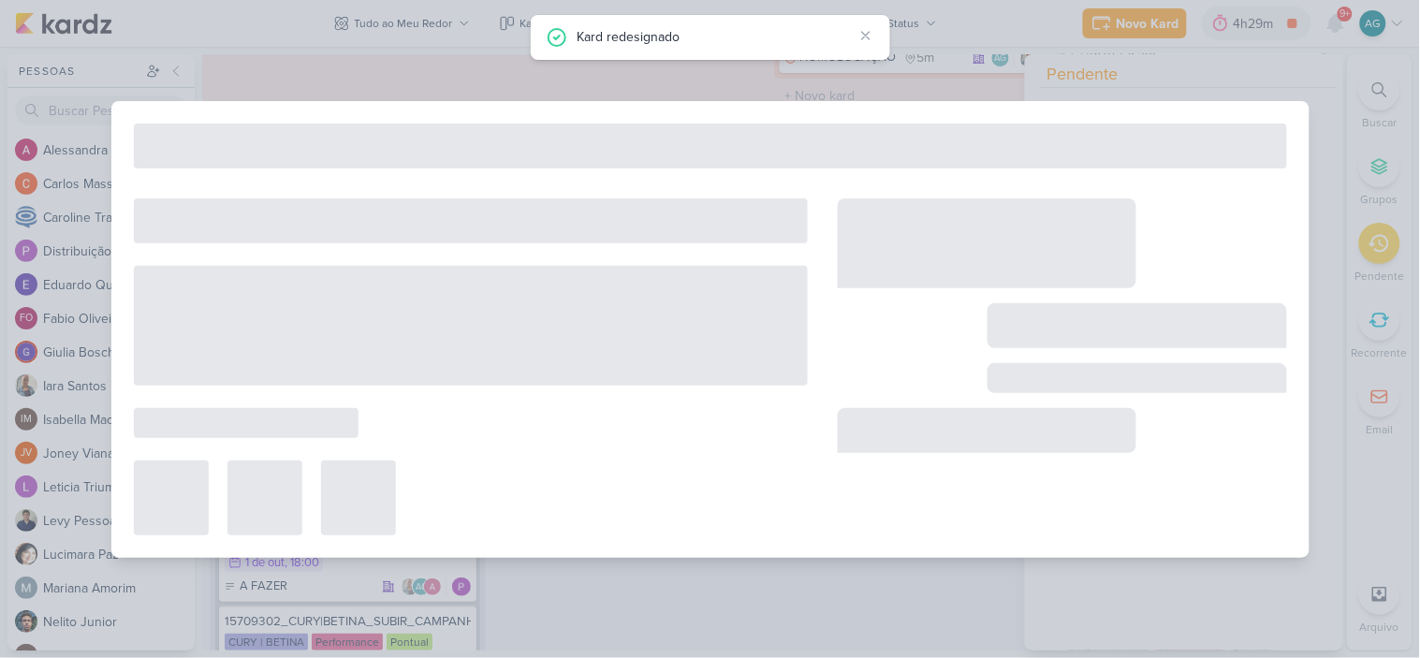
type input "15709302_CURY|BETINA_SUBIR_CAMPANHA_CHACARA_SANTO_ANTONIO"
type input "6 de outubro de 2025 às 18:00"
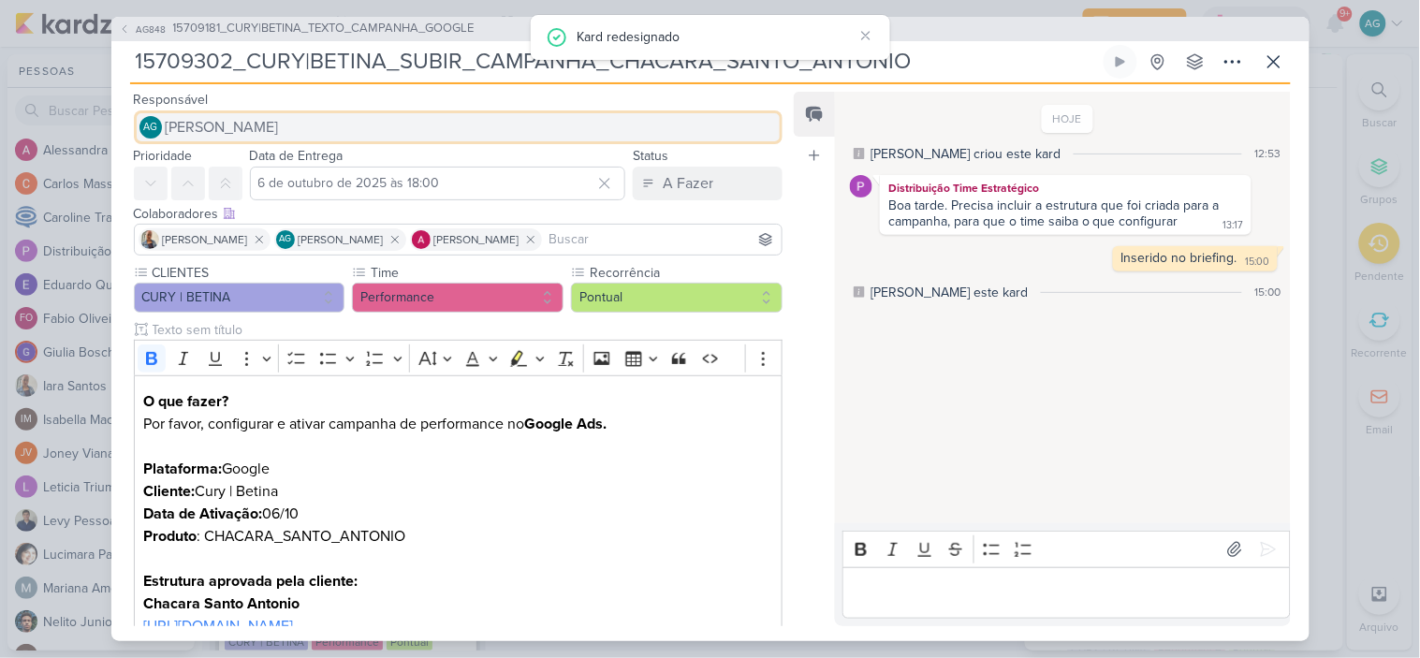
click at [279, 124] on span "[PERSON_NAME]" at bounding box center [222, 127] width 113 height 22
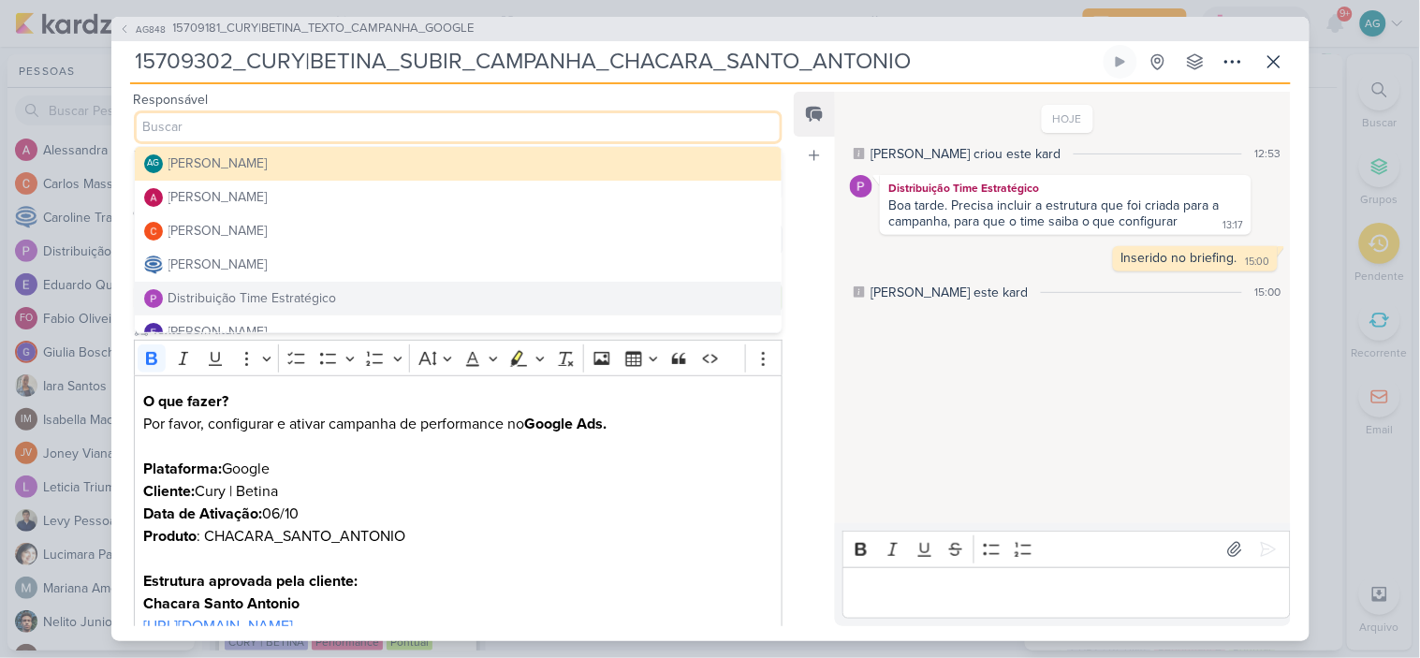
click at [350, 293] on button "Distribuição Time Estratégico" at bounding box center [459, 299] width 648 height 34
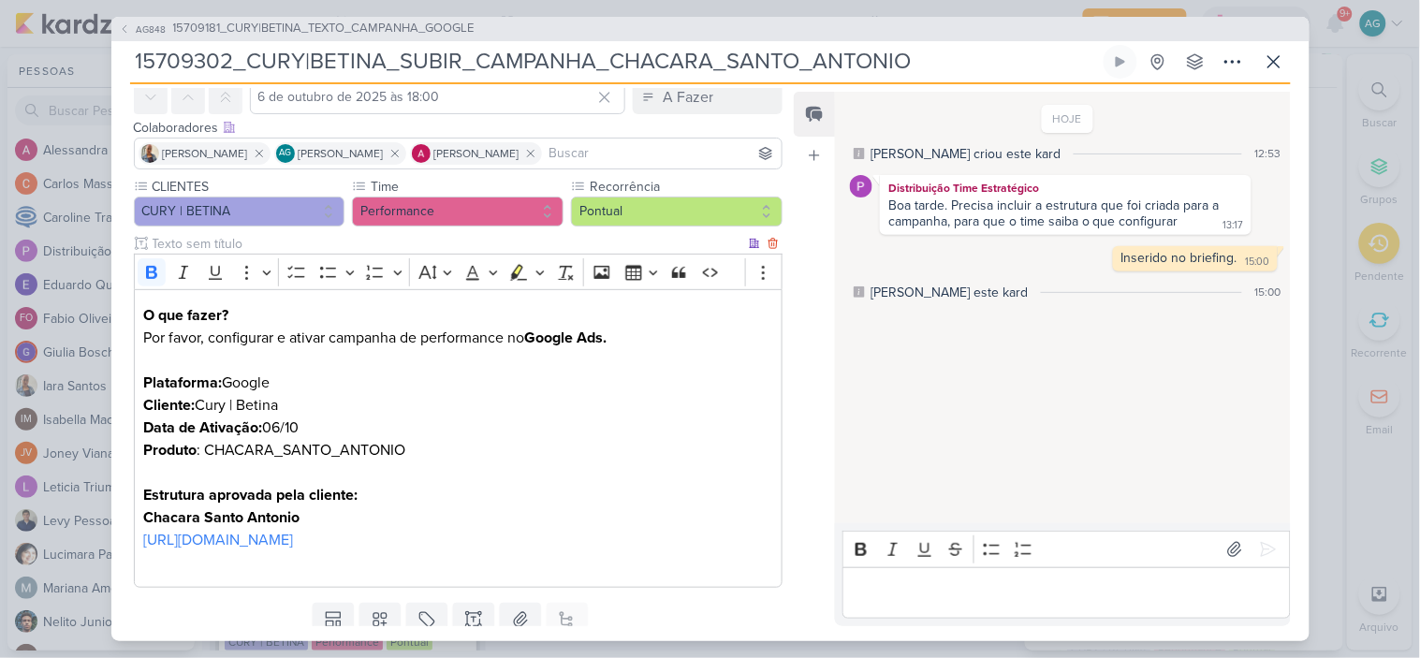
scroll to position [174, 0]
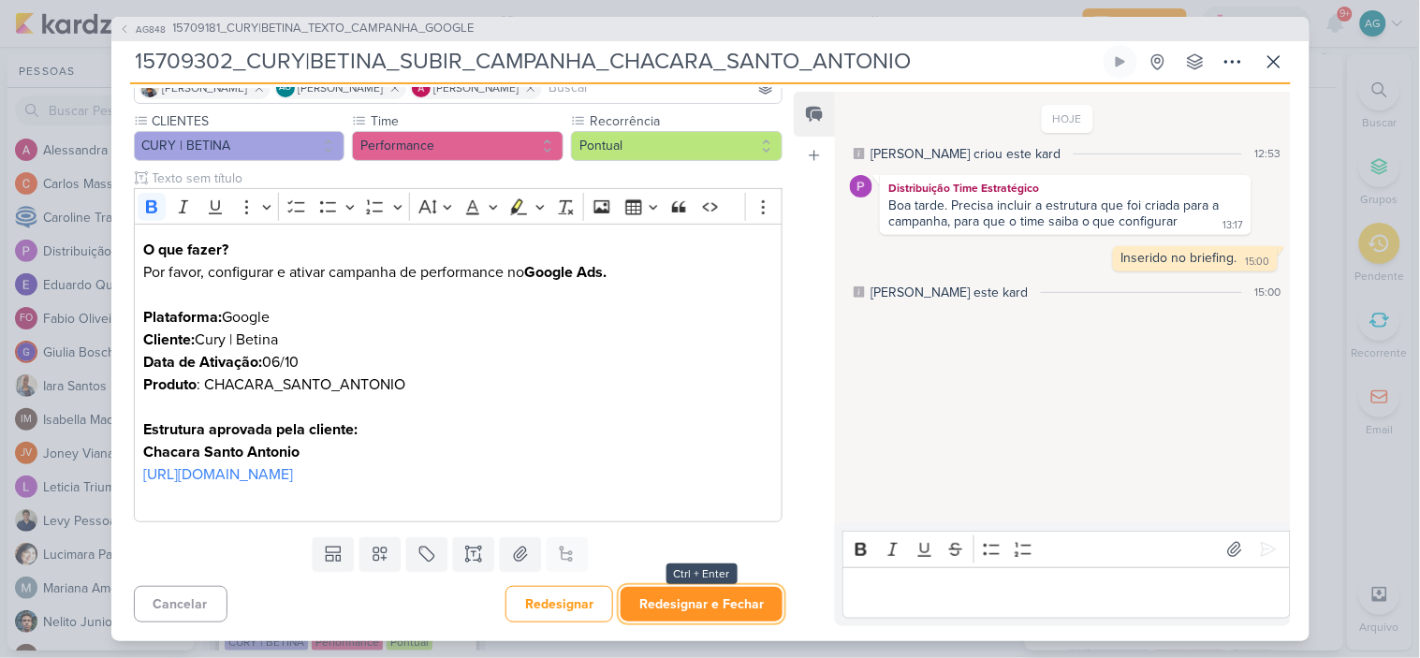
click at [700, 601] on button "Redesignar e Fechar" at bounding box center [701, 604] width 162 height 35
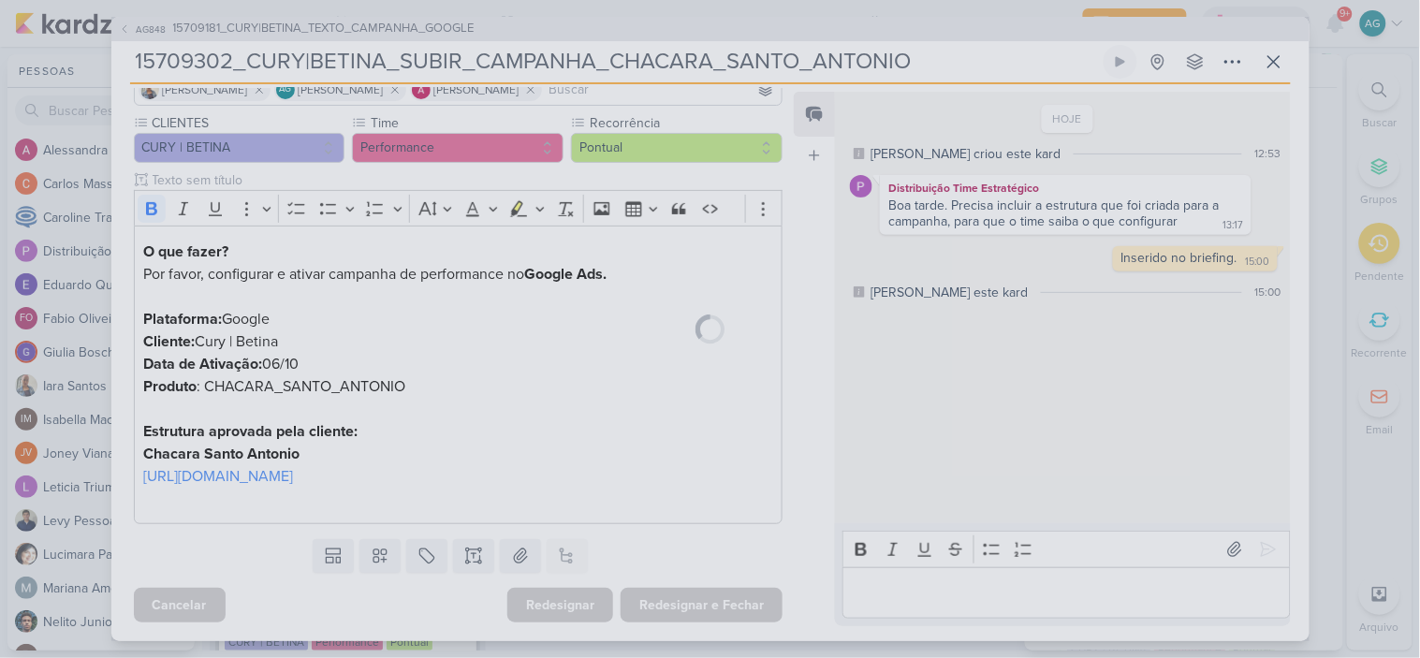
scroll to position [172, 0]
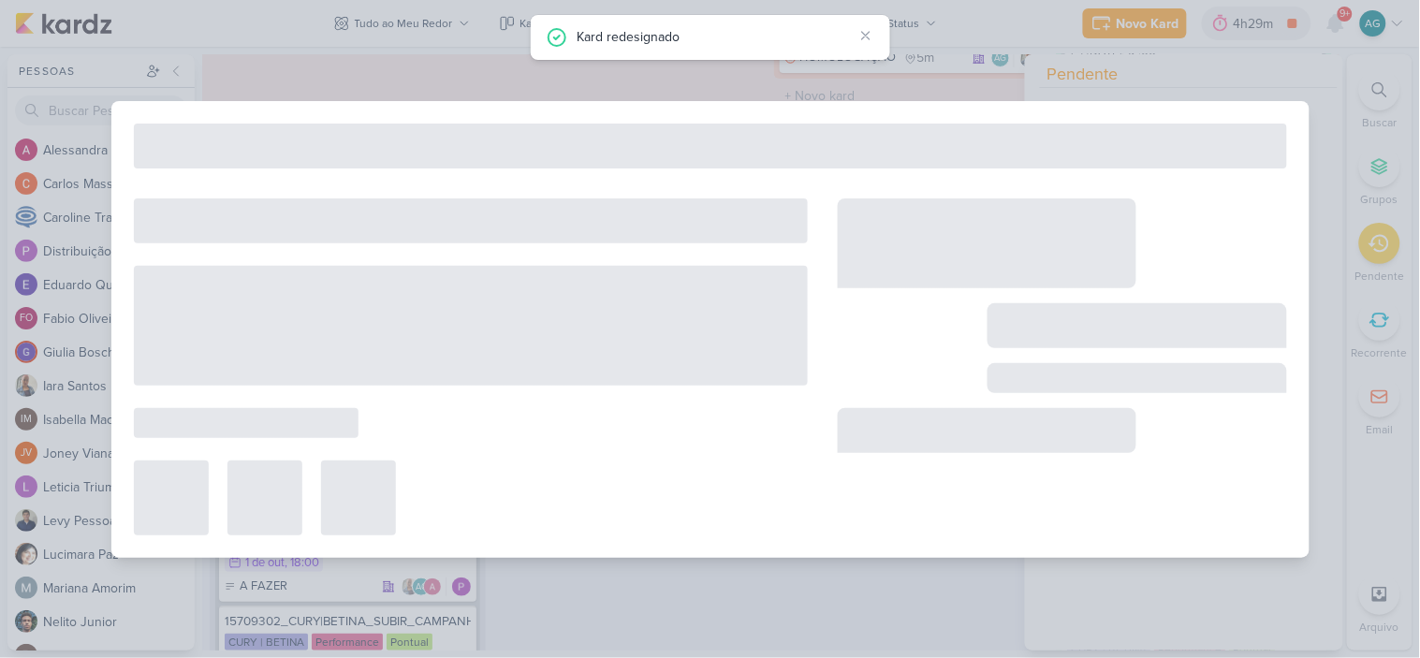
type input "15709181_CURY|BETINA_TEXTO_CAMPANHA_GOOGLE"
type input "22 de setembro de 2025 às 23:59"
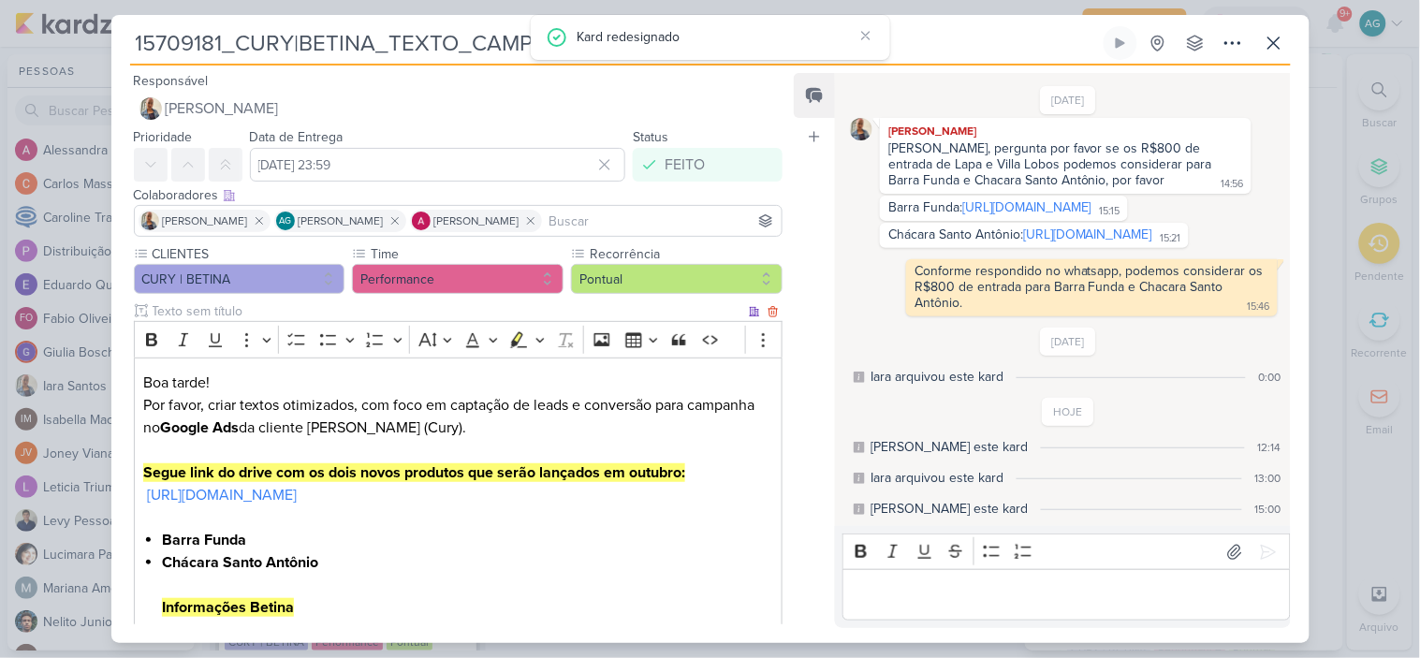
scroll to position [380, 0]
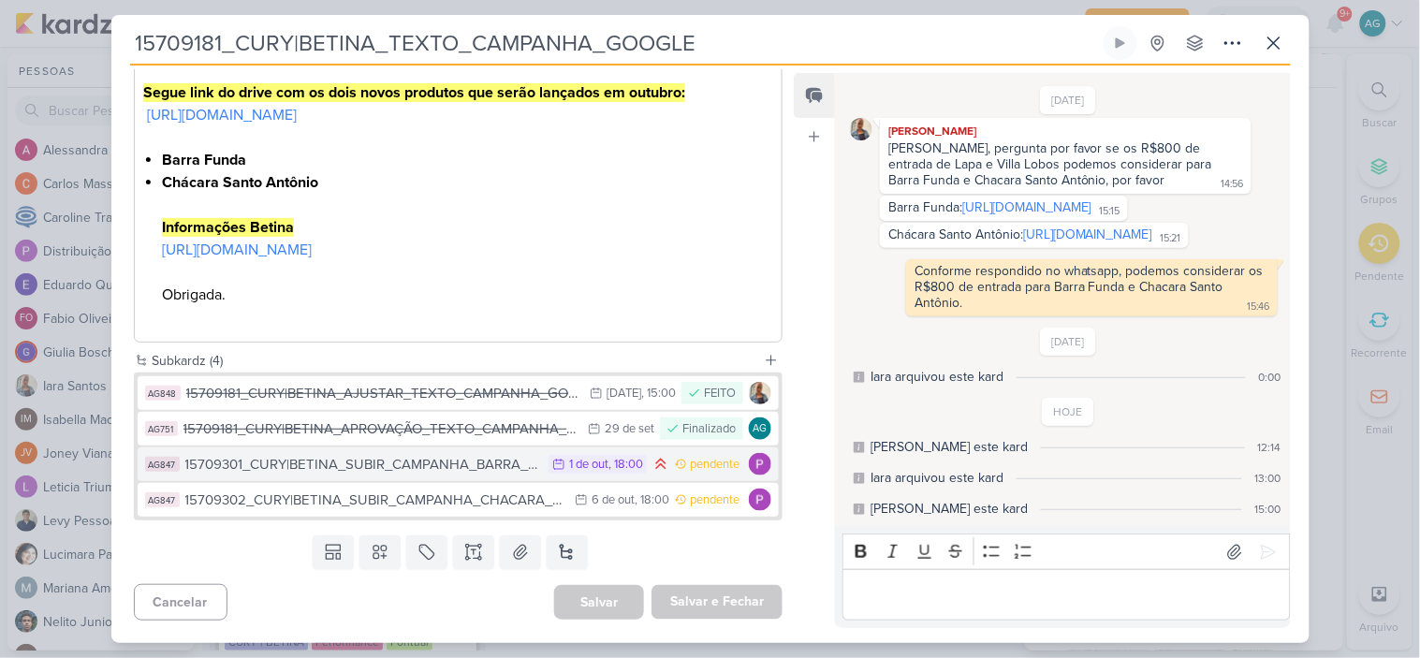
click at [452, 474] on div "15709301_CURY|BETINA_SUBIR_CAMPANHA_BARRA_FUNDA" at bounding box center [362, 465] width 354 height 22
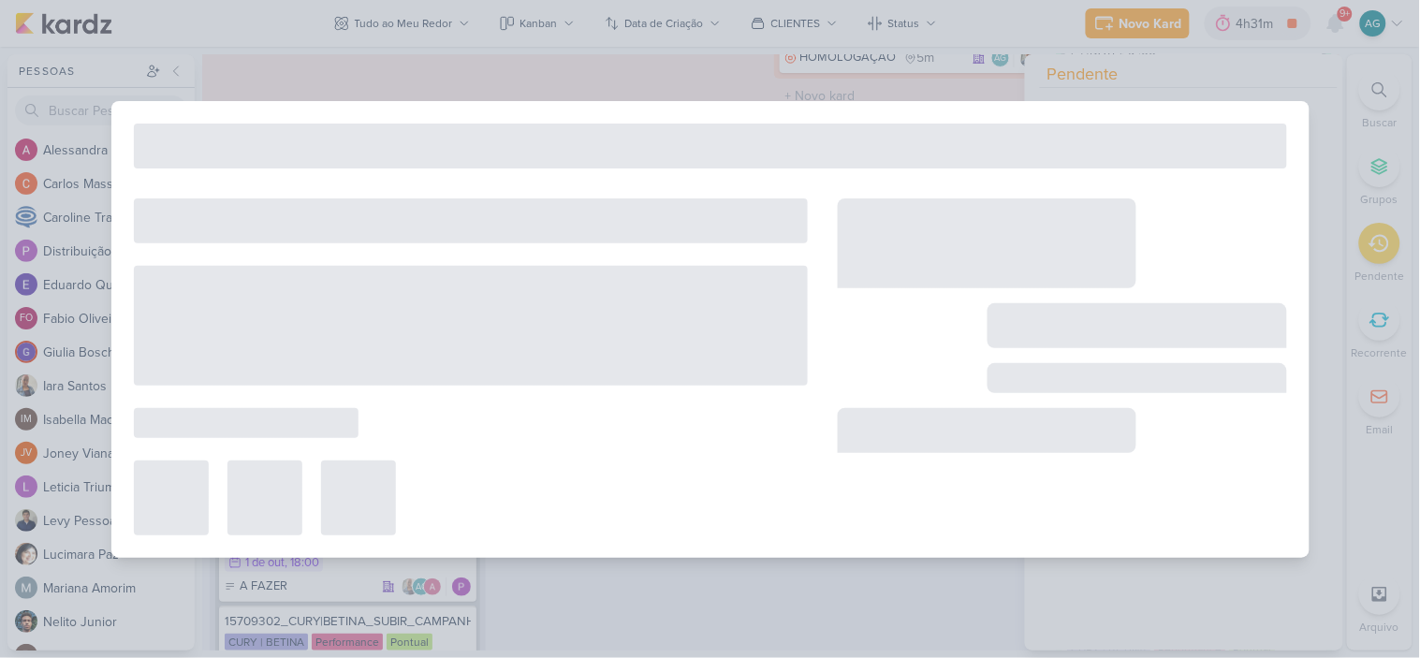
type input "15709301_CURY|BETINA_SUBIR_CAMPANHA_BARRA_FUNDA"
type input "1 de outubro de 2025 às 18:00"
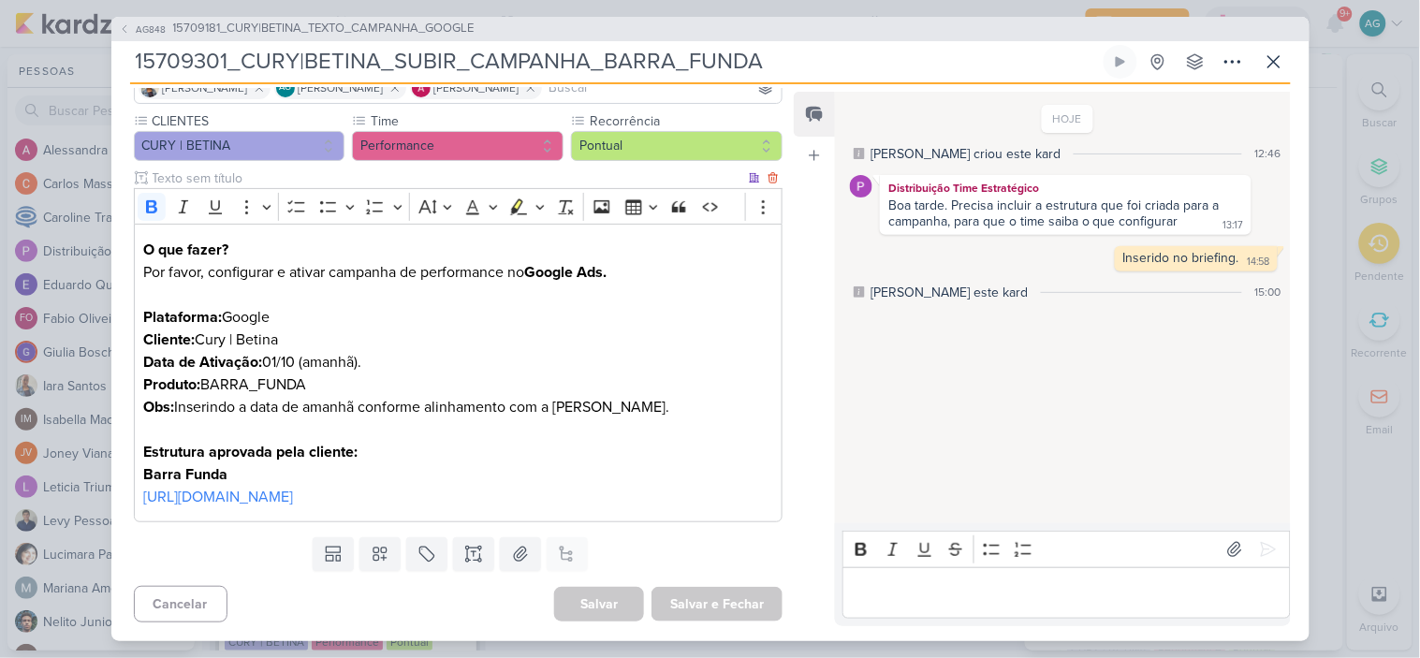
scroll to position [174, 0]
click at [1278, 57] on icon at bounding box center [1273, 61] width 11 height 11
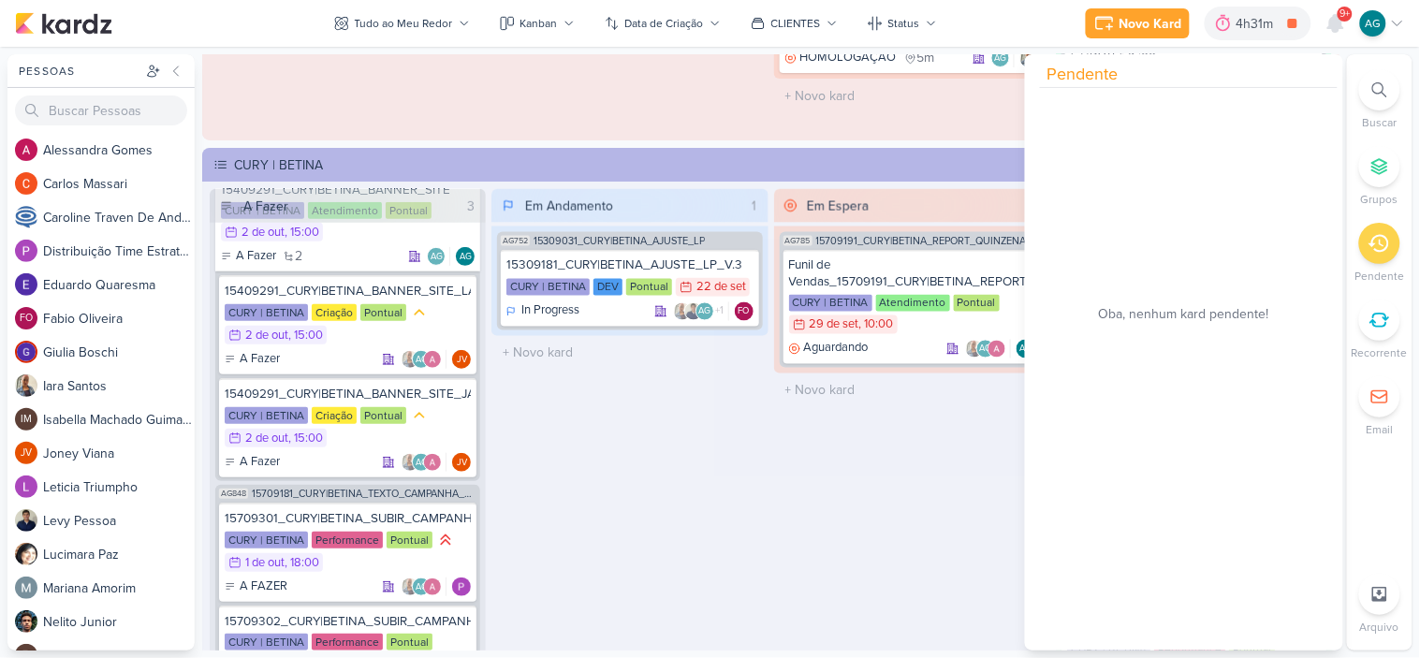
click at [900, 518] on div "Em Espera 1 AG785 15709191_CURY|BETINA_REPORT_QUINZENAL_30.09 Funil de Vendas_1…" at bounding box center [912, 464] width 276 height 551
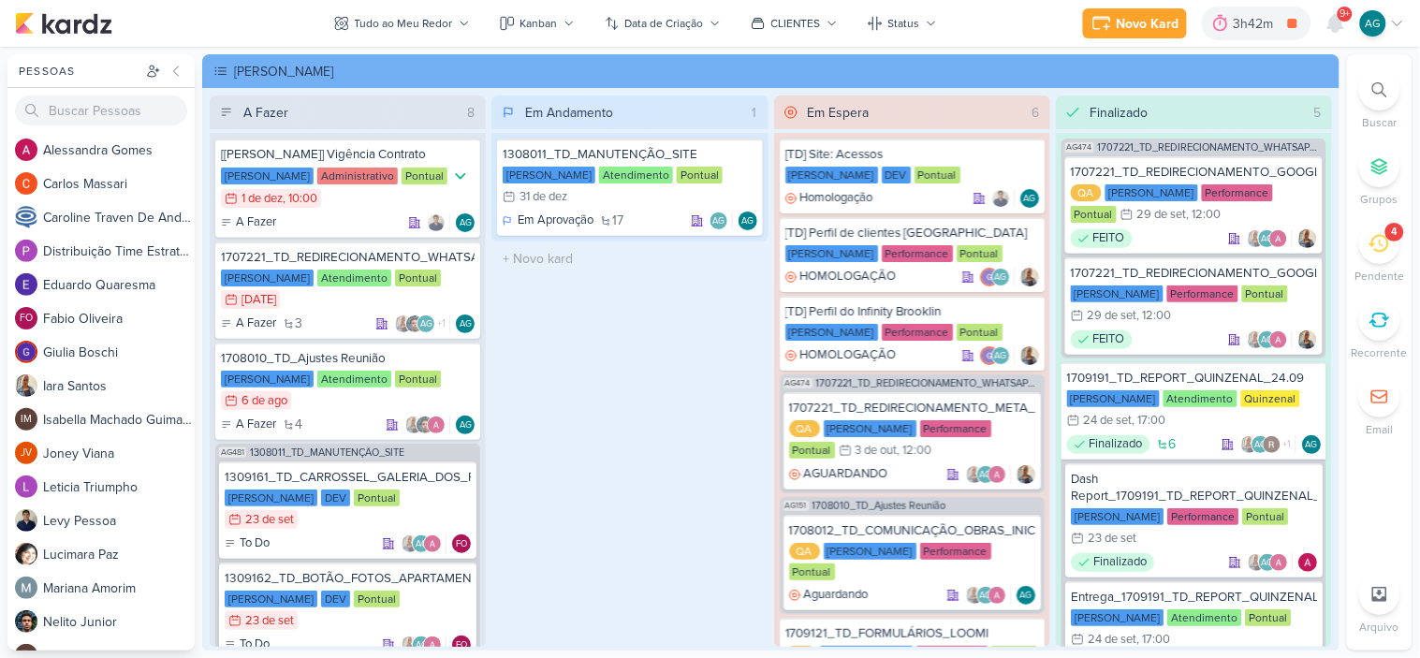
scroll to position [257, 0]
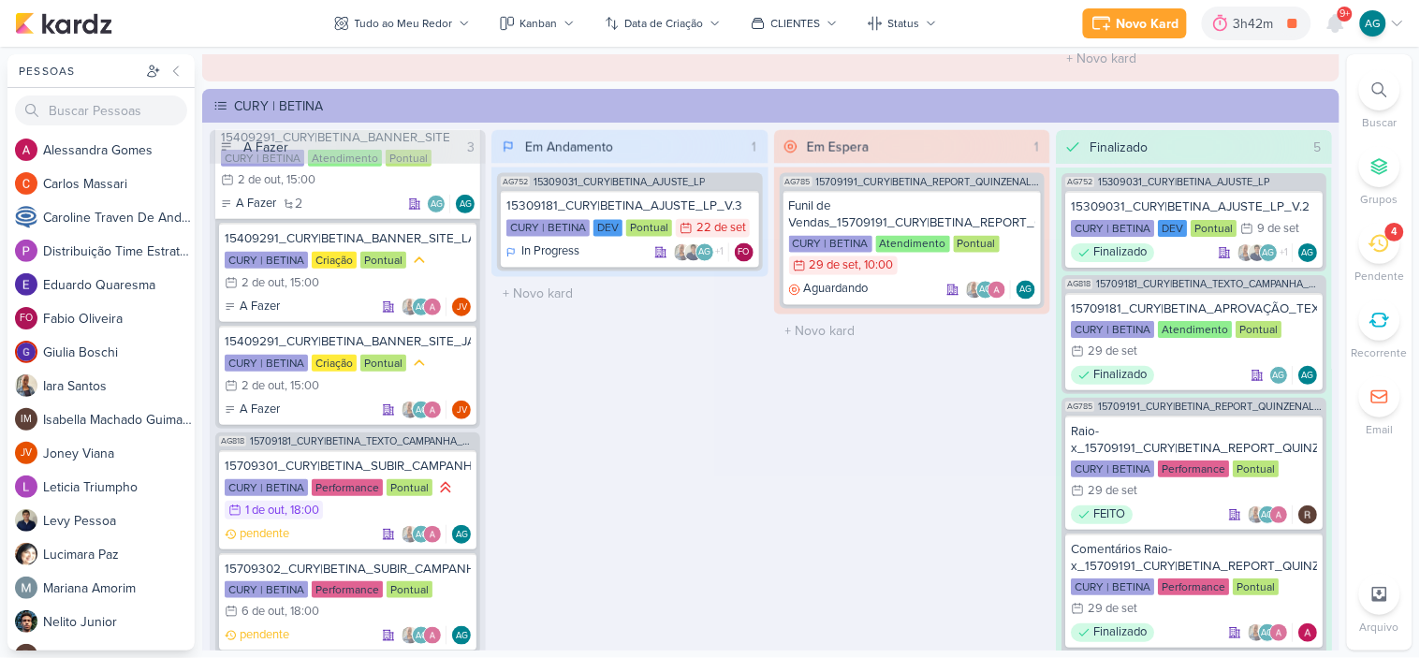
click at [1376, 85] on icon at bounding box center [1379, 89] width 15 height 15
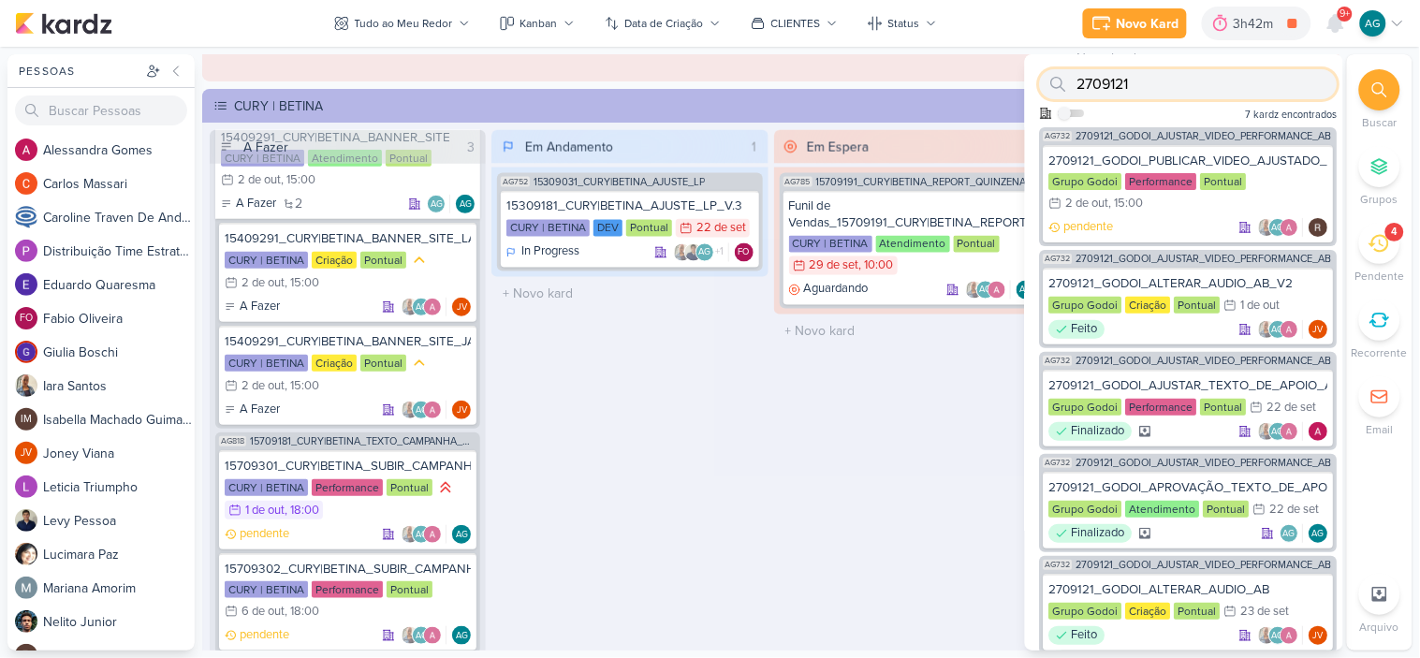
paste input "37090"
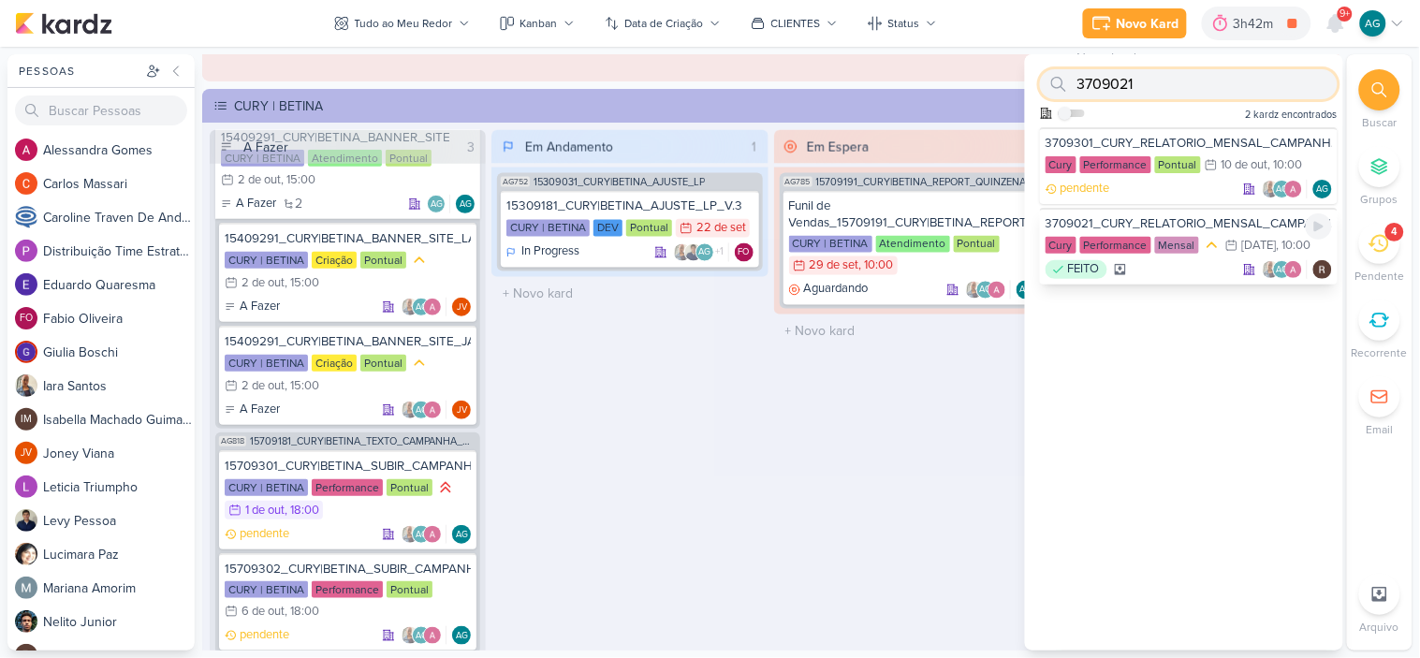
type input "3709021"
click at [1191, 211] on div "3709021_CURY_RELATORIO_MENSAL_CAMPANHA_CONTRATAÇÃO_RJ Cury Performance Mensal 4…" at bounding box center [1189, 246] width 298 height 77
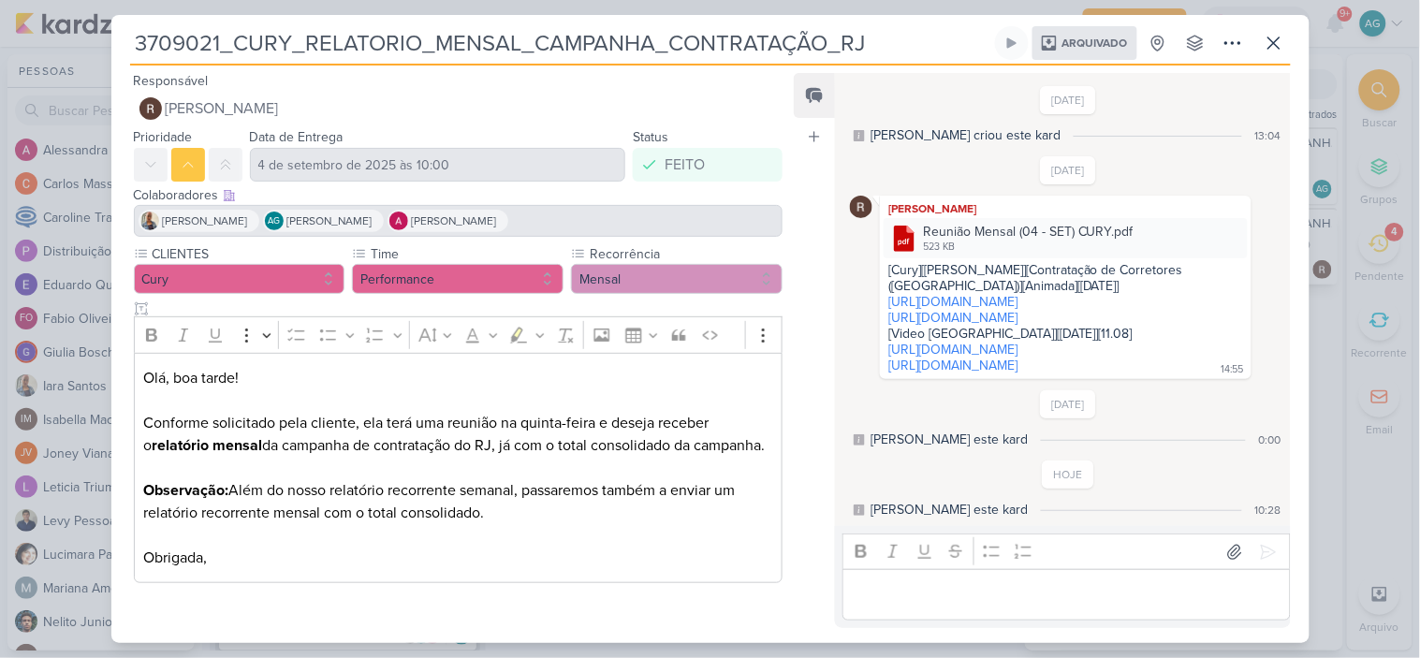
scroll to position [70, 0]
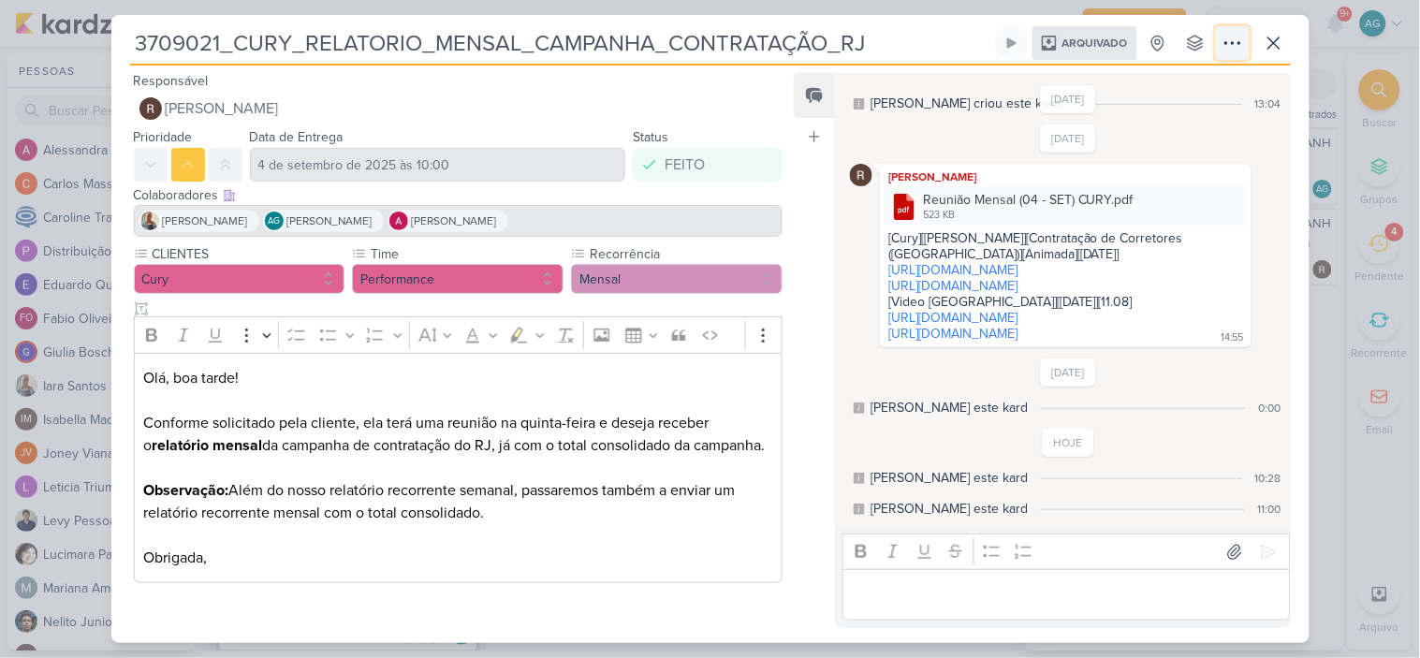
click at [1235, 43] on icon at bounding box center [1232, 43] width 22 height 22
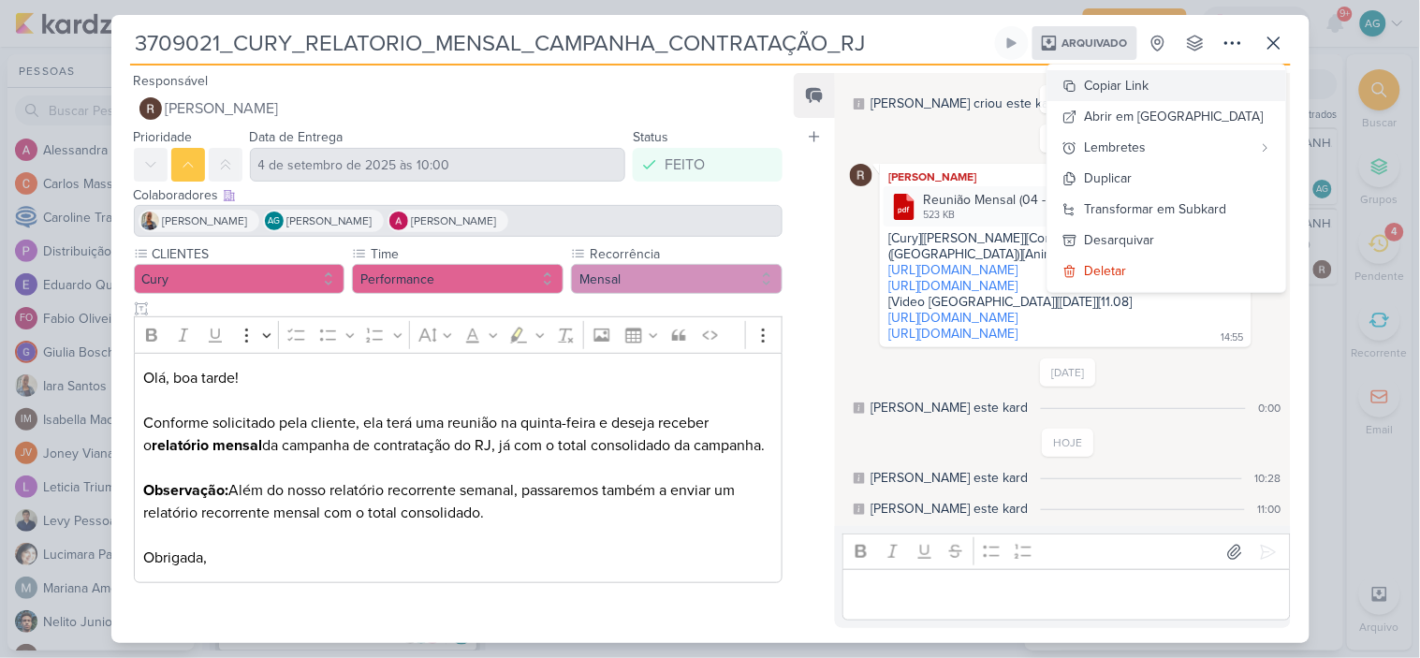
click at [1149, 80] on div "Copiar Link" at bounding box center [1117, 86] width 65 height 20
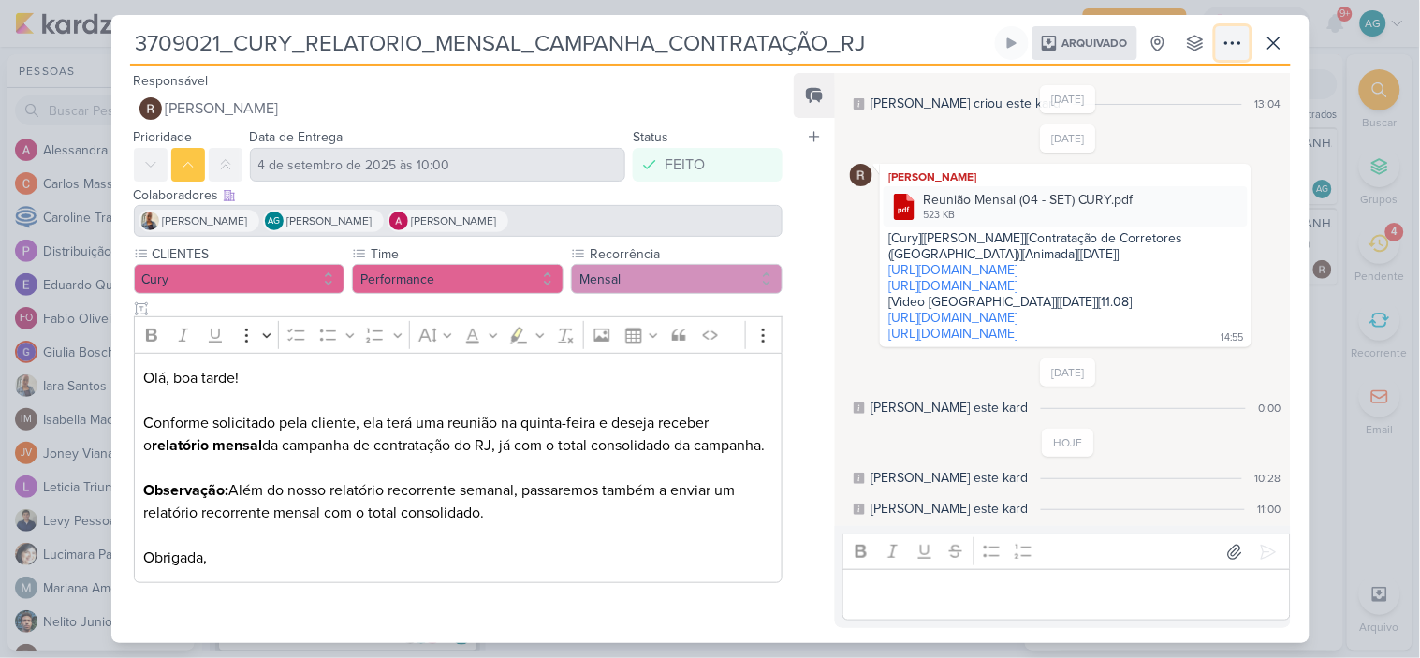
click at [1227, 48] on icon at bounding box center [1232, 43] width 22 height 22
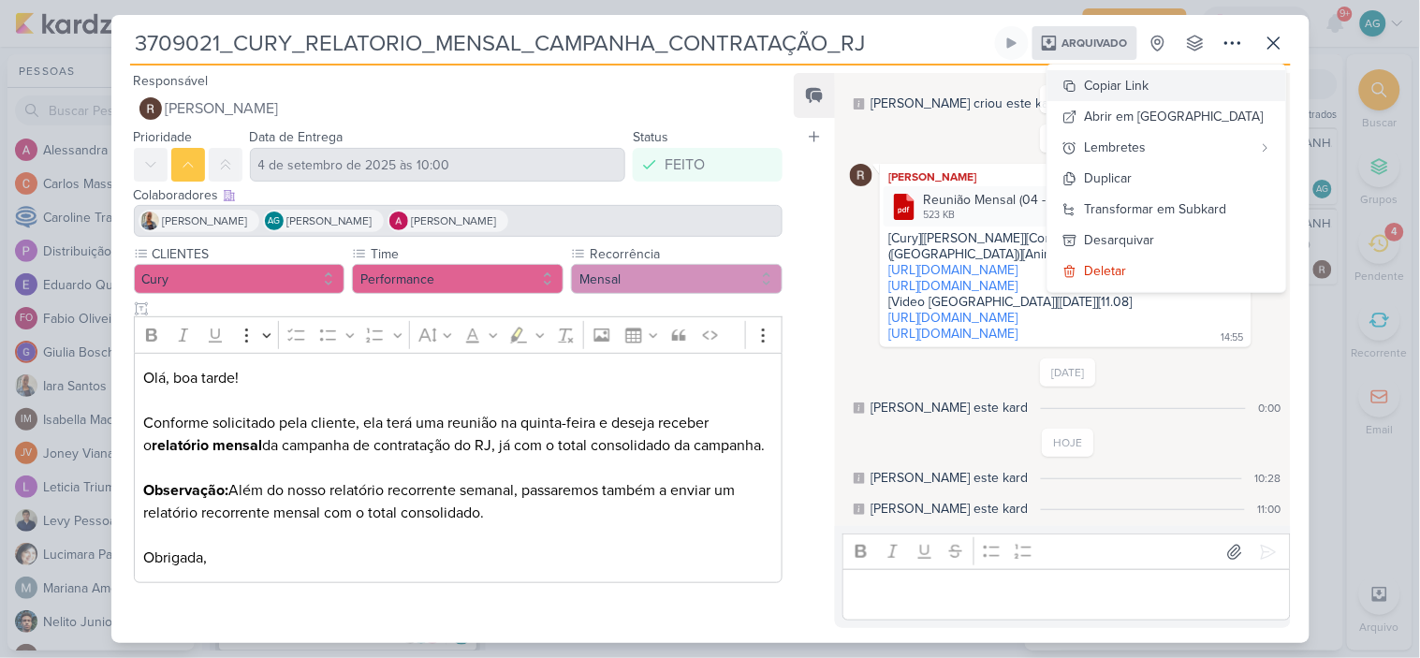
click at [1149, 80] on div "Copiar Link" at bounding box center [1117, 86] width 65 height 20
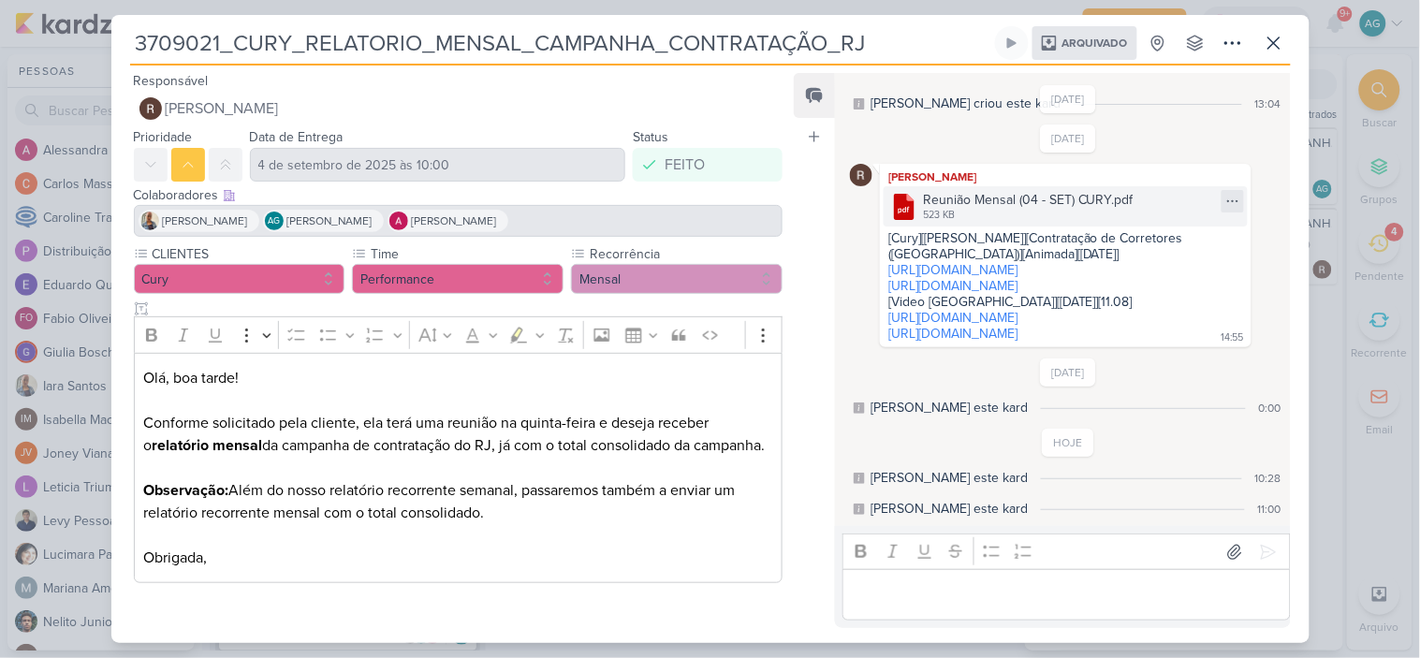
click at [1229, 194] on icon at bounding box center [1232, 201] width 15 height 15
click at [1204, 194] on div "Baixar" at bounding box center [1203, 197] width 36 height 20
click at [1230, 48] on icon at bounding box center [1232, 43] width 22 height 22
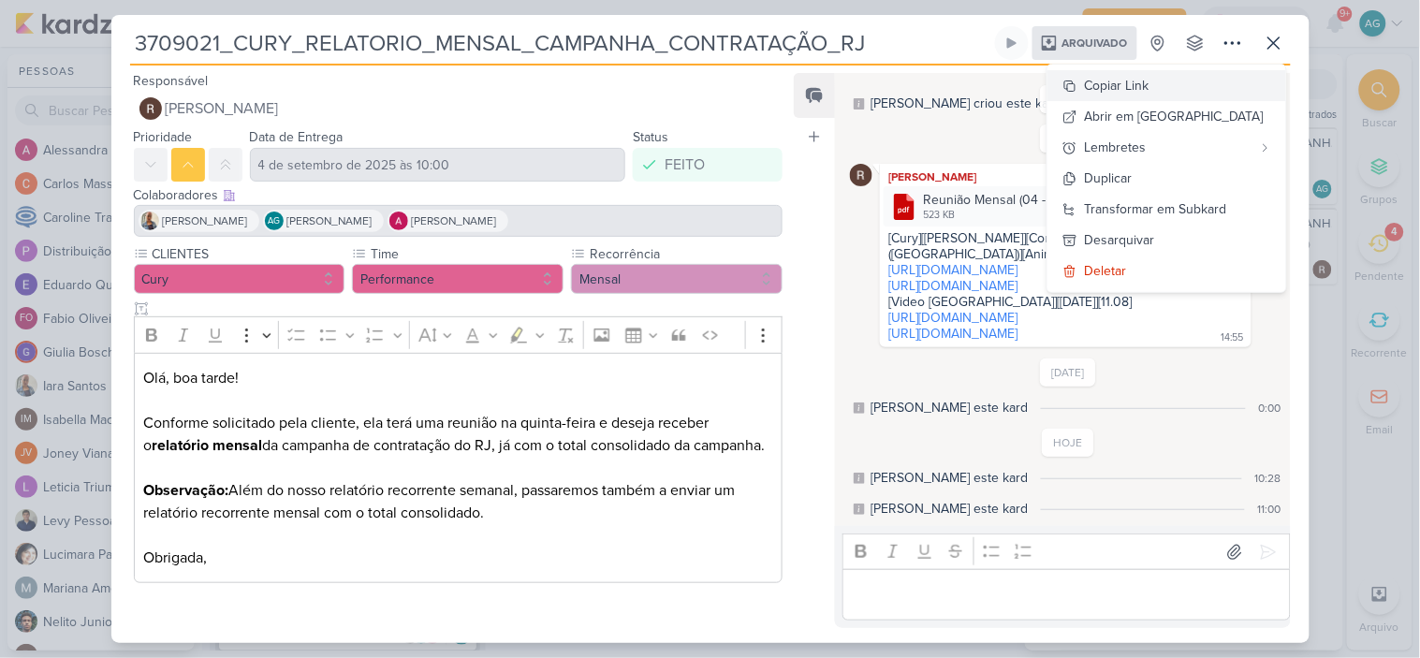
click at [1149, 82] on div "Copiar Link" at bounding box center [1117, 86] width 65 height 20
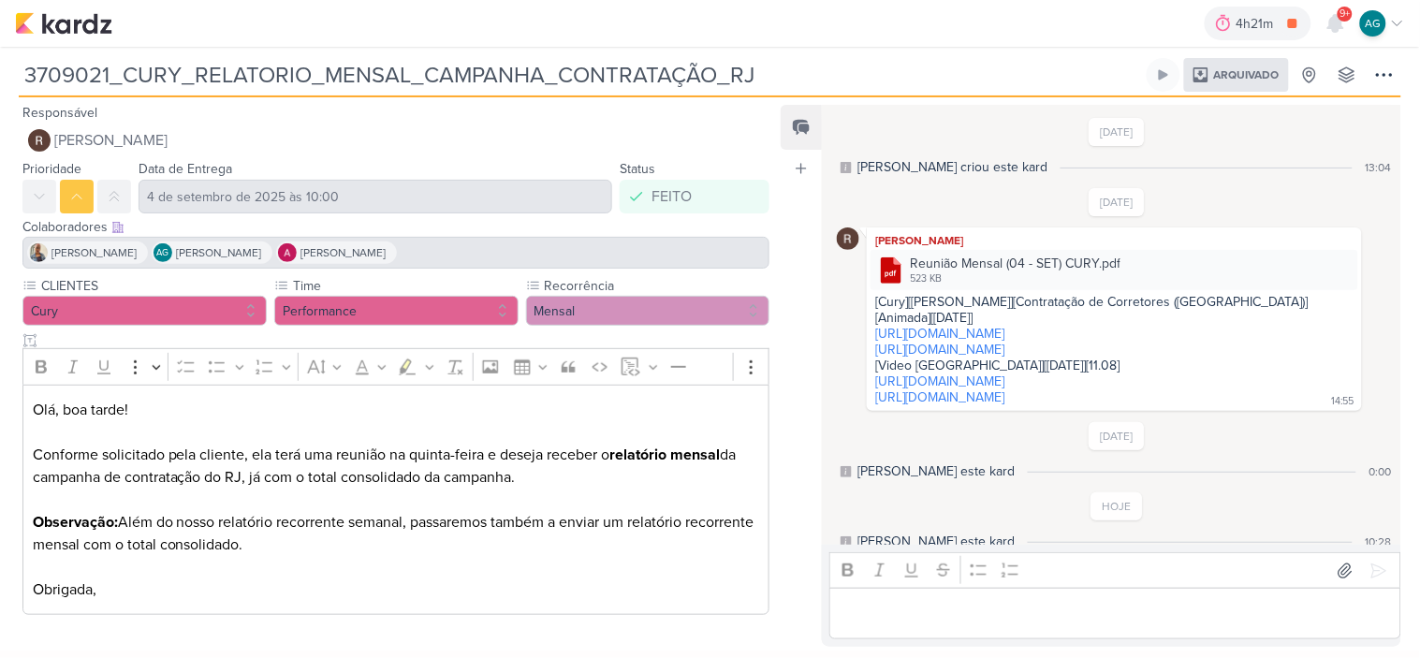
scroll to position [33, 0]
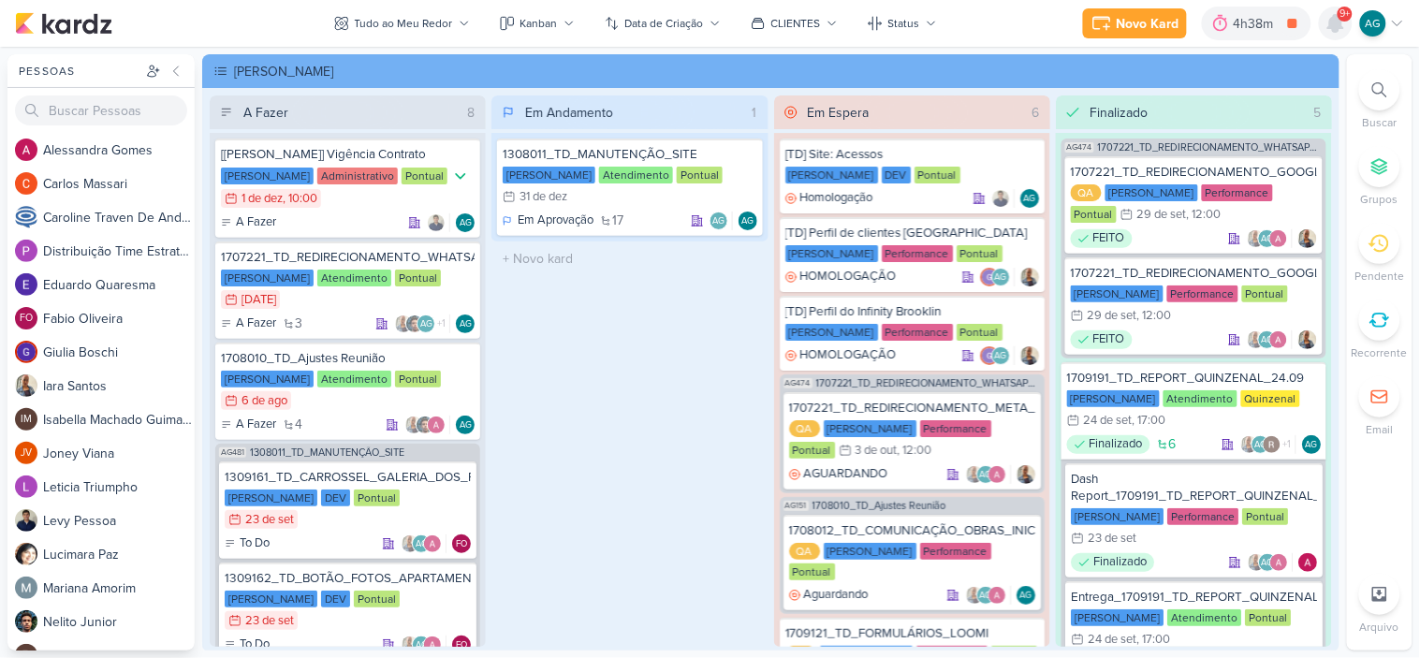
click at [1341, 25] on icon at bounding box center [1335, 23] width 15 height 17
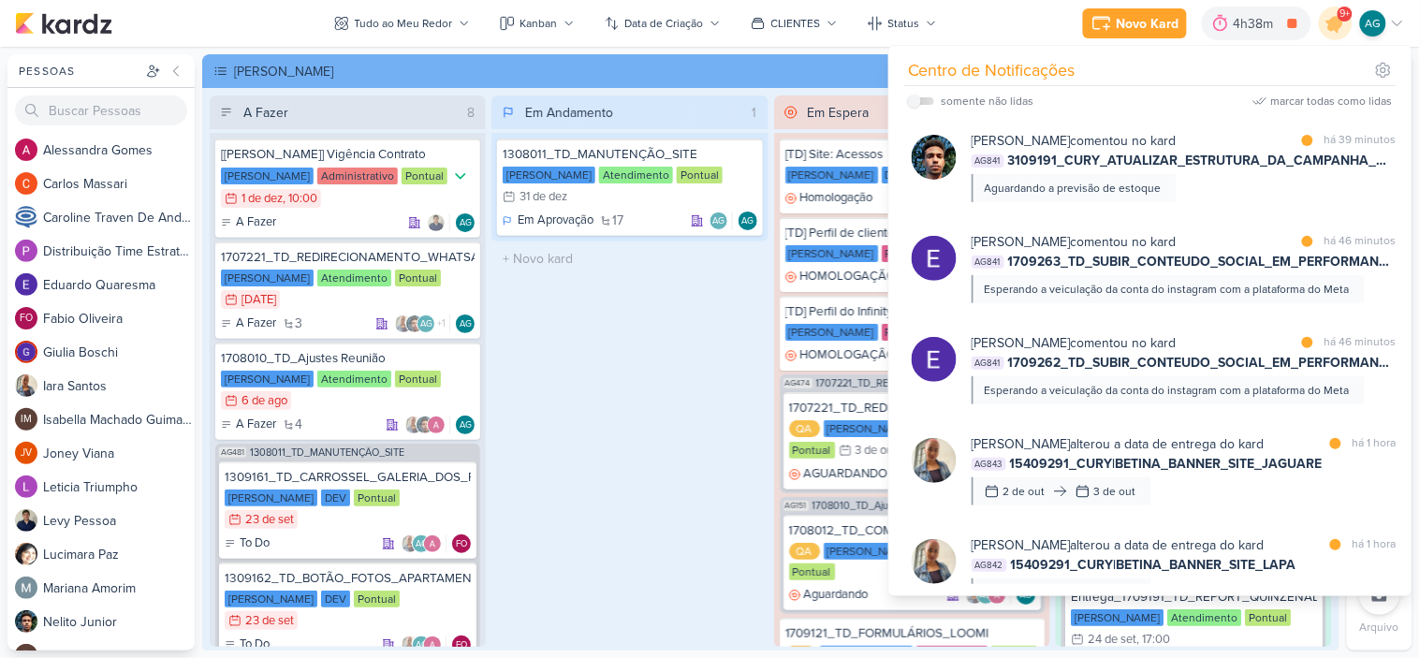
click at [585, 419] on div "Em Andamento 1 1308011_TD_MANUTENÇÃO_SITE Teixeira Duarte Atendimento Pontual 3…" at bounding box center [629, 370] width 276 height 551
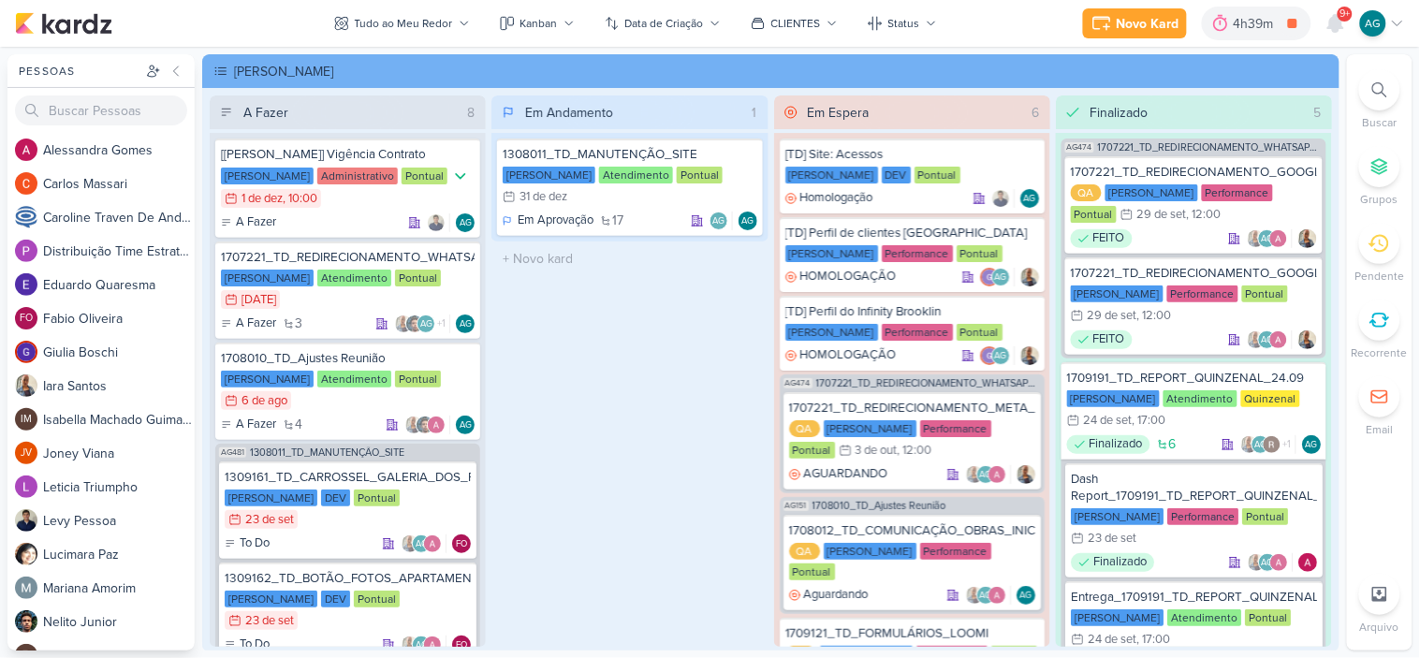
click at [1368, 94] on div at bounding box center [1379, 89] width 41 height 41
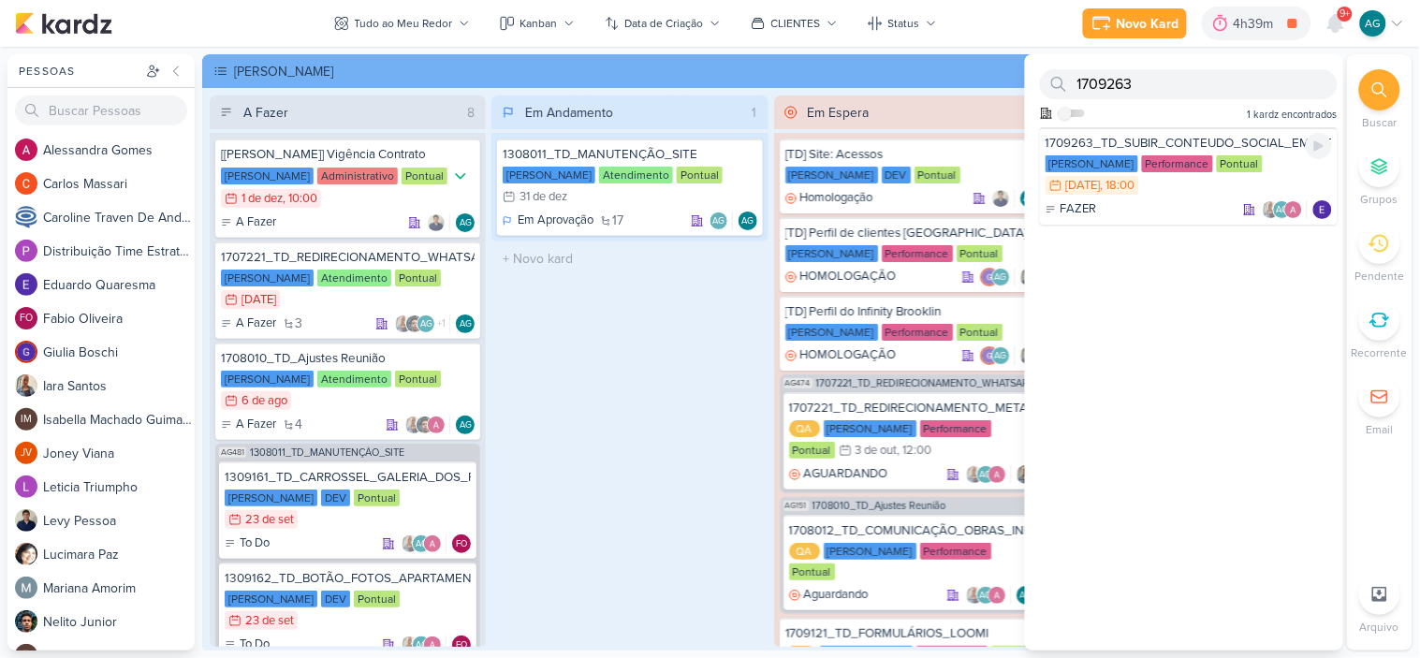
click at [1218, 136] on div "1709263_TD_SUBIR_CONTEUDO_SOCIAL_EM_PERFORMANCE_LCSA" at bounding box center [1188, 143] width 286 height 17
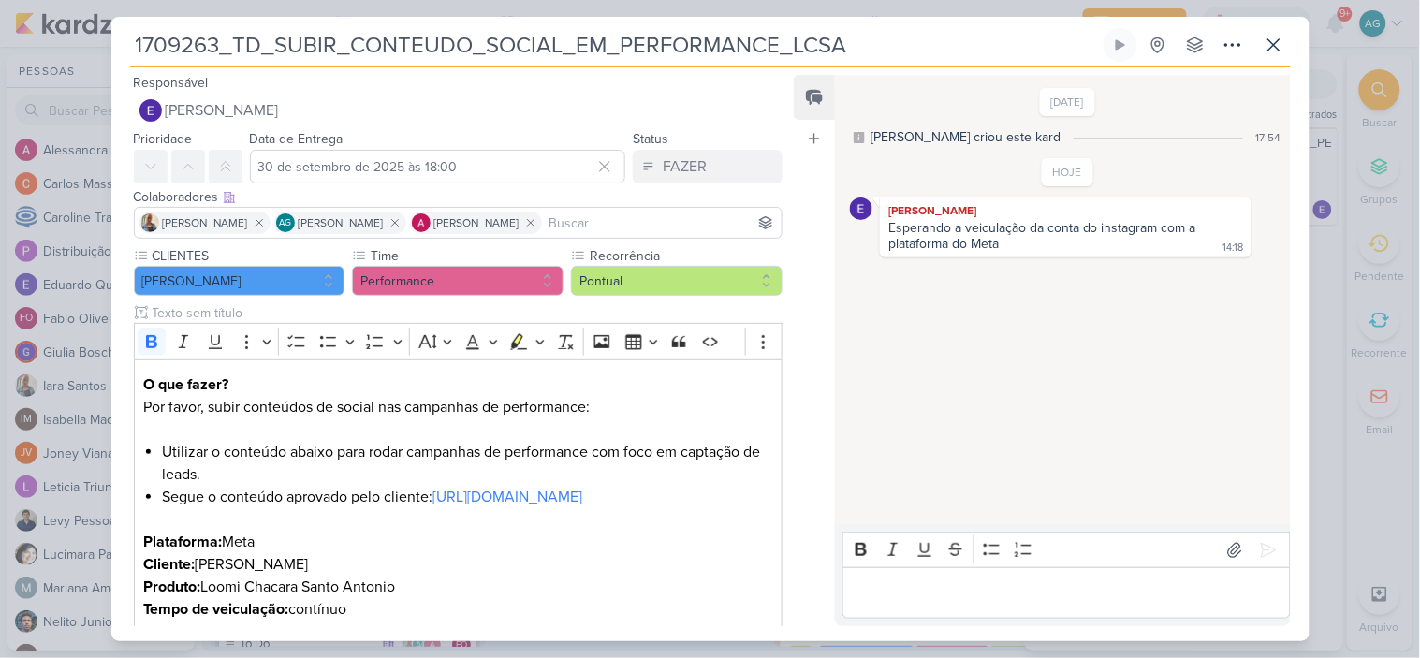
click at [1006, 599] on p "Editor editing area: main" at bounding box center [1067, 593] width 428 height 22
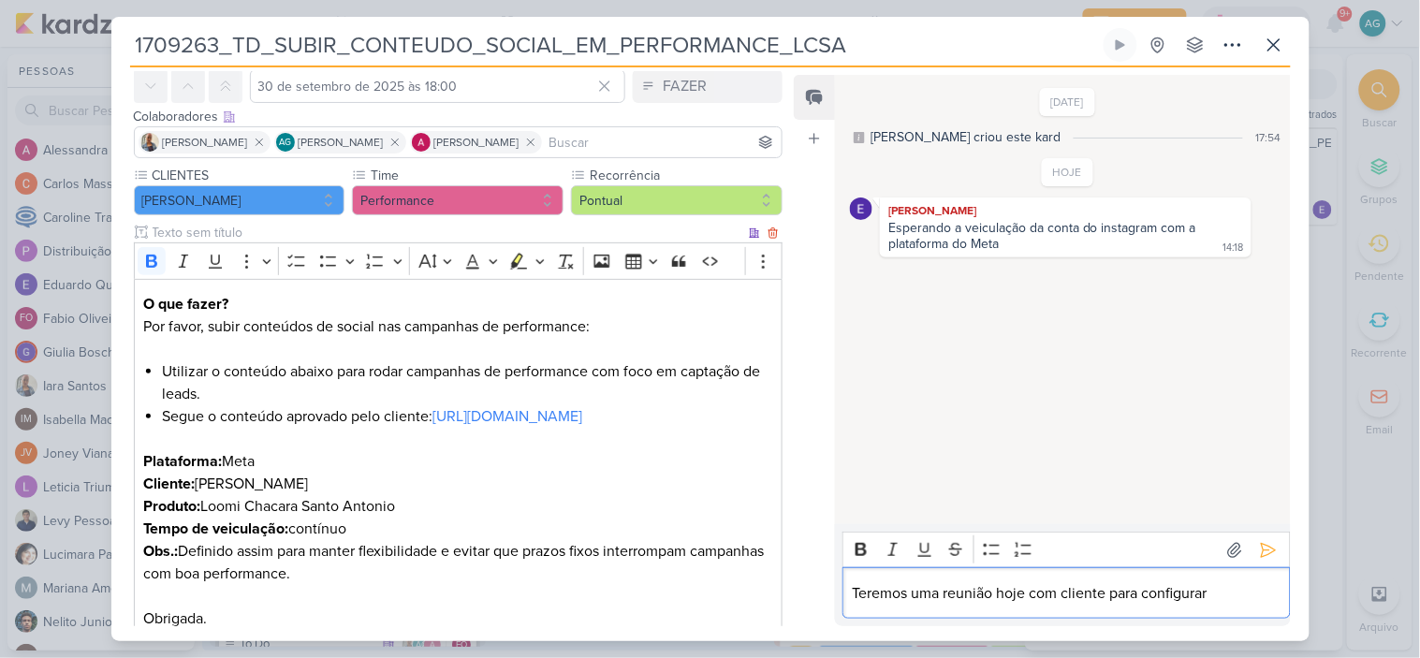
scroll to position [226, 0]
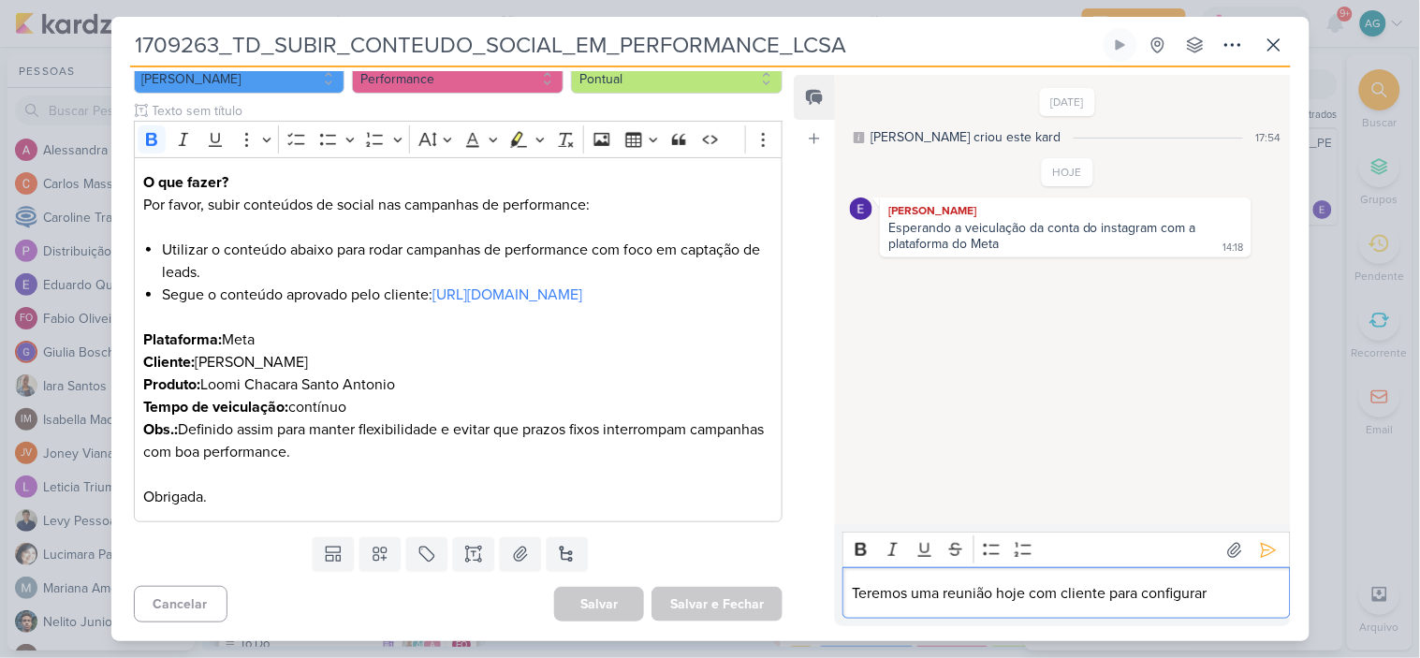
click at [1034, 594] on p "Teremos uma reunião hoje com cliente para configurar" at bounding box center [1067, 593] width 428 height 22
click at [1255, 595] on p "Teremos uma reunião hoje 30/09 com cliente para configurar" at bounding box center [1067, 593] width 428 height 22
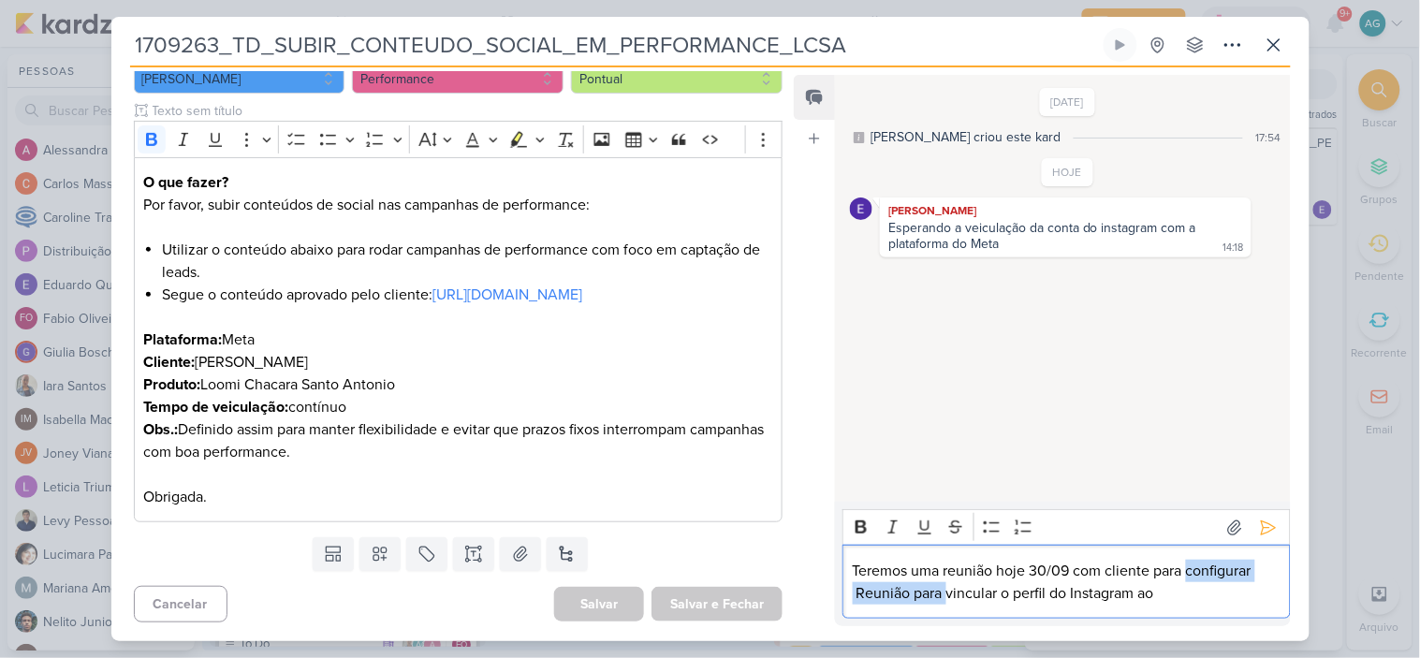
drag, startPoint x: 1189, startPoint y: 569, endPoint x: 946, endPoint y: 595, distance: 244.7
click at [946, 595] on p "Teremos uma reunião hoje 30/09 com cliente para configurar Reunião para vincula…" at bounding box center [1067, 582] width 428 height 45
click at [1032, 591] on p "Teremos uma reunião hoje 30/09 com cliente para vincular o perfil do Instagram …" at bounding box center [1067, 582] width 428 height 45
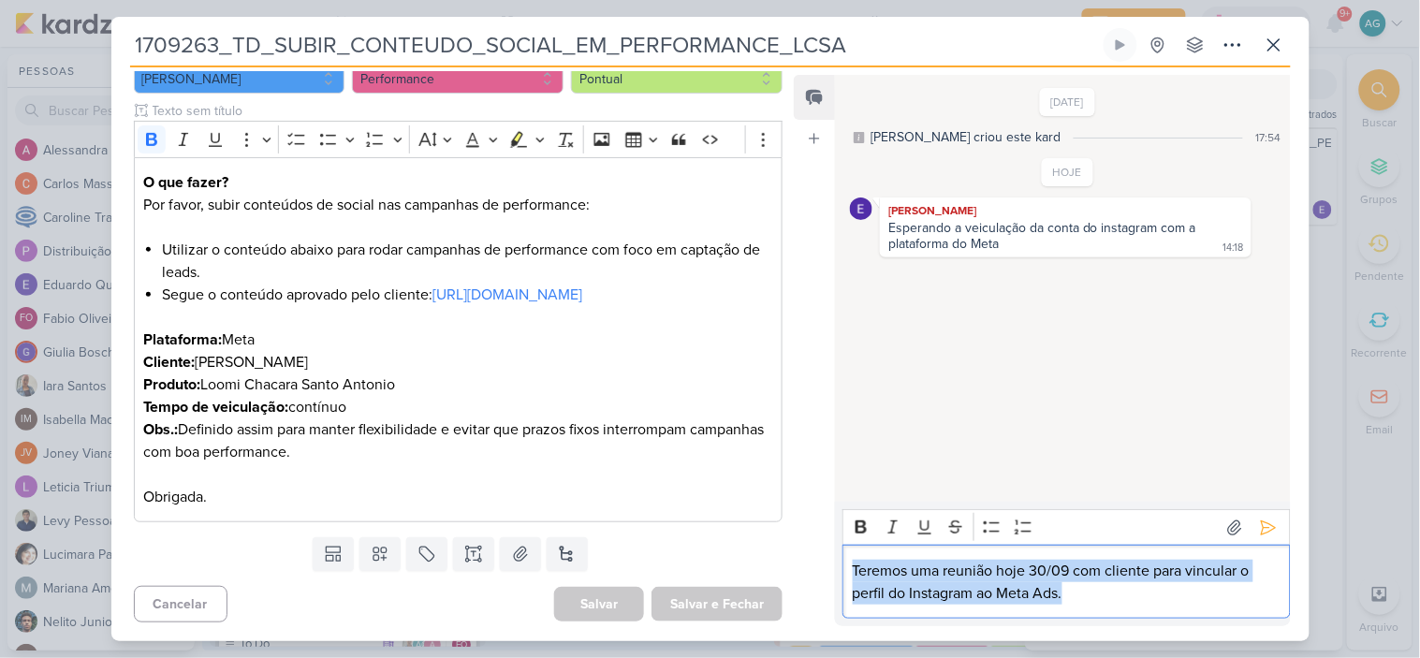
drag, startPoint x: 1096, startPoint y: 597, endPoint x: 816, endPoint y: 569, distance: 281.2
click at [816, 569] on div "Feed Atrelar email Solte o email para atrelar ao kard 26/9/25 Aline criou este …" at bounding box center [1042, 350] width 496 height 551
copy p "Teremos uma reunião hoje 30/09 com cliente para vincular o perfil do Instagram …"
click at [1265, 520] on icon at bounding box center [1268, 527] width 19 height 19
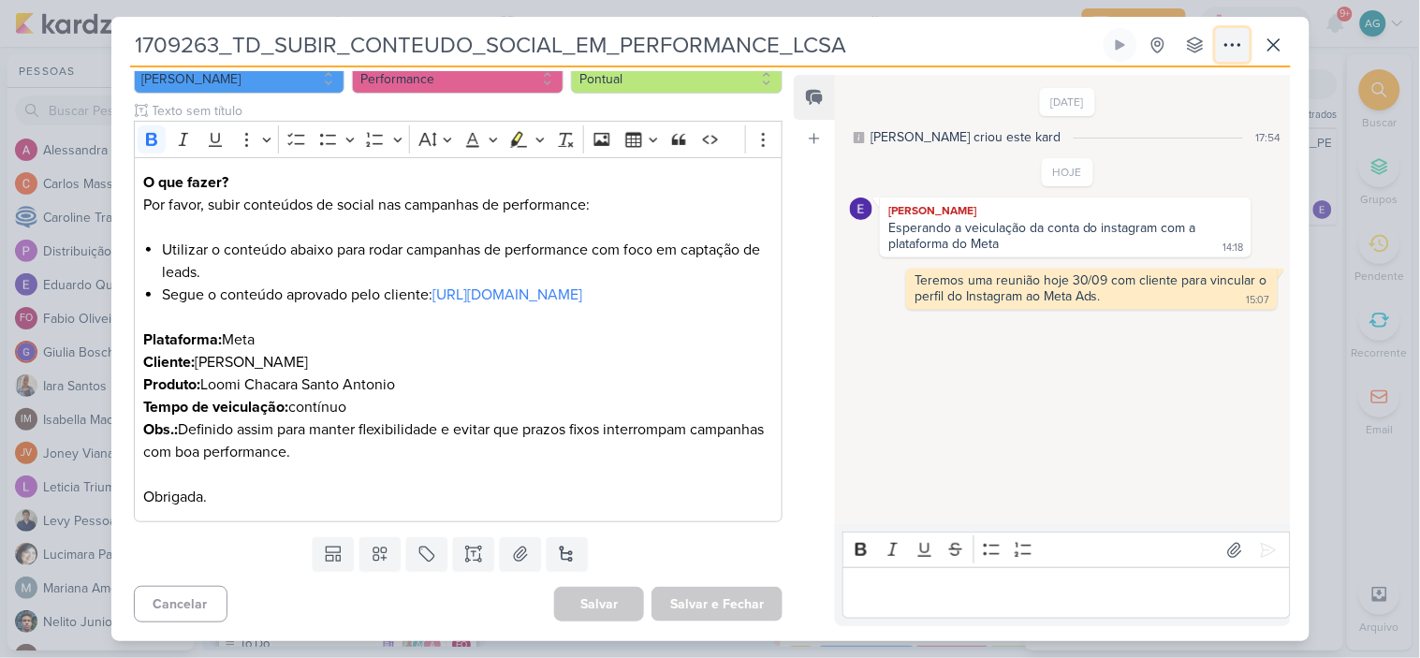
click at [1232, 50] on icon at bounding box center [1232, 45] width 22 height 22
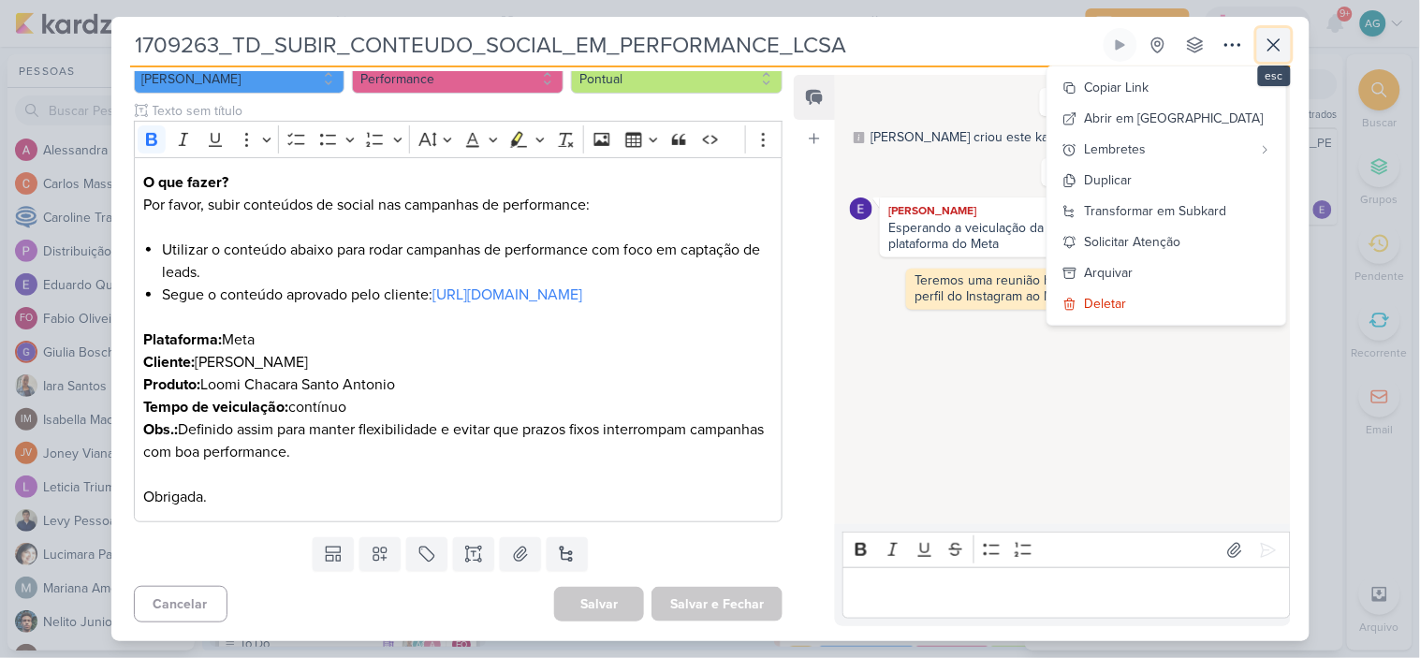
click at [1270, 48] on icon at bounding box center [1273, 44] width 11 height 11
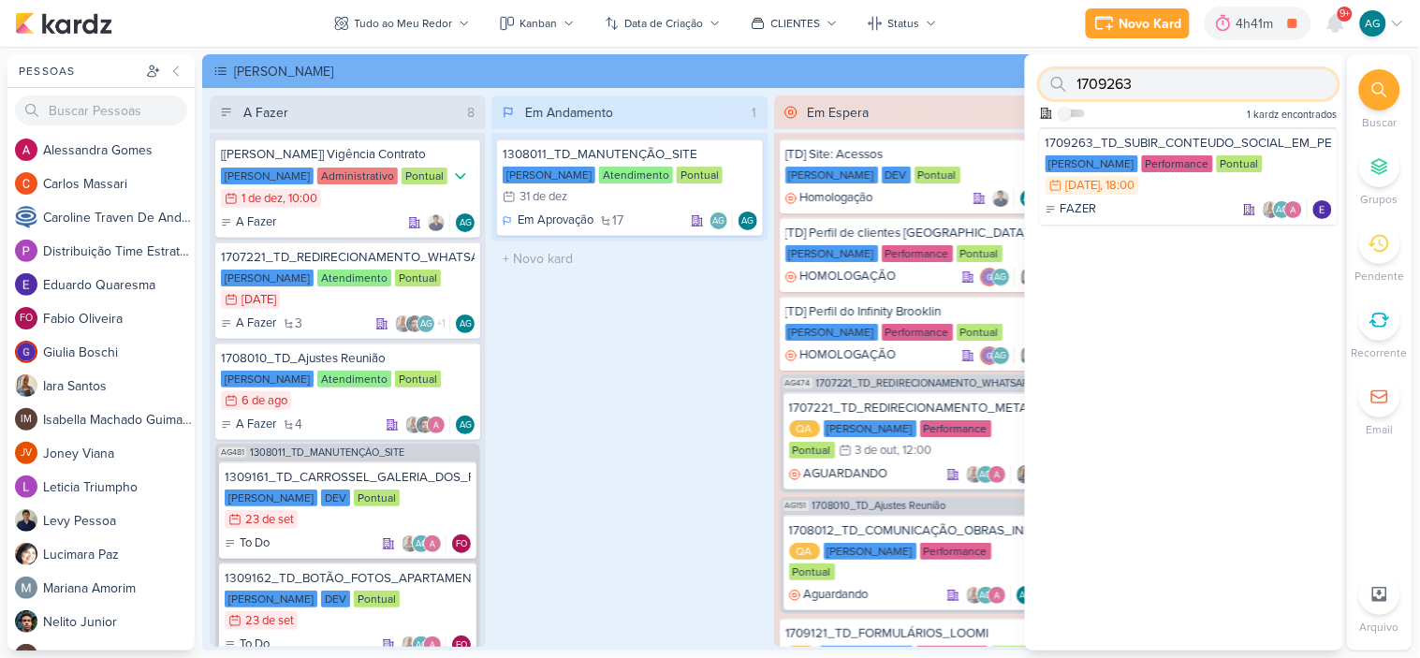
click at [1180, 85] on input "1709263" at bounding box center [1189, 84] width 298 height 30
click at [1172, 139] on div "1709262_TD_SUBIR_CONTEUDO_SOCIAL_EM_PERFORMANCE_IADL" at bounding box center [1188, 143] width 286 height 17
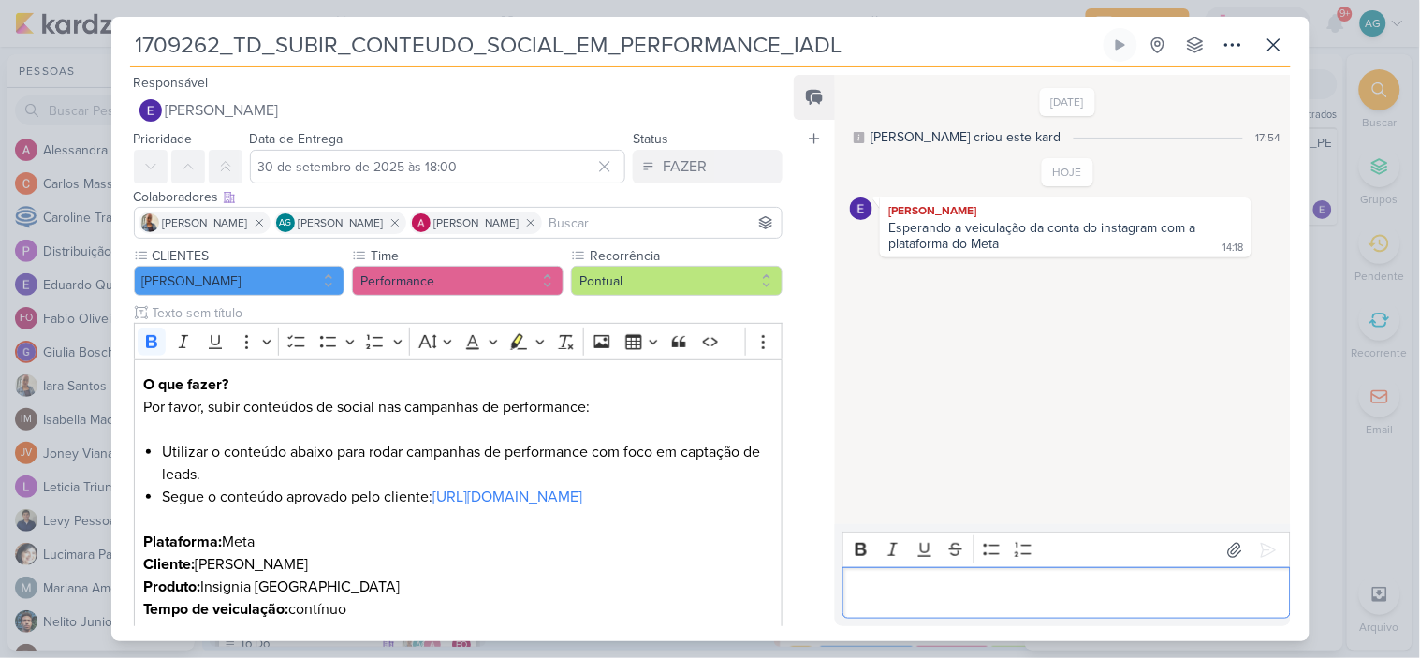
click at [1056, 605] on div "Editor editing area: main" at bounding box center [1065, 592] width 447 height 51
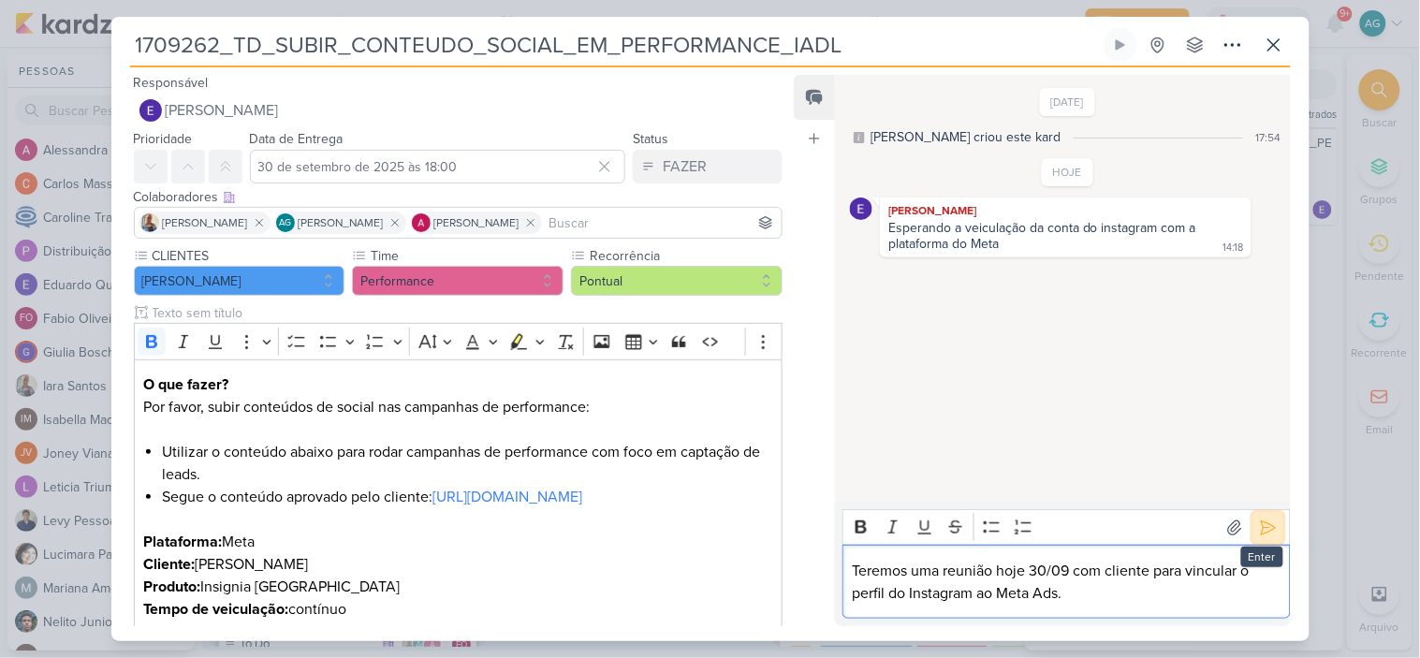
click at [1261, 527] on icon at bounding box center [1268, 527] width 14 height 14
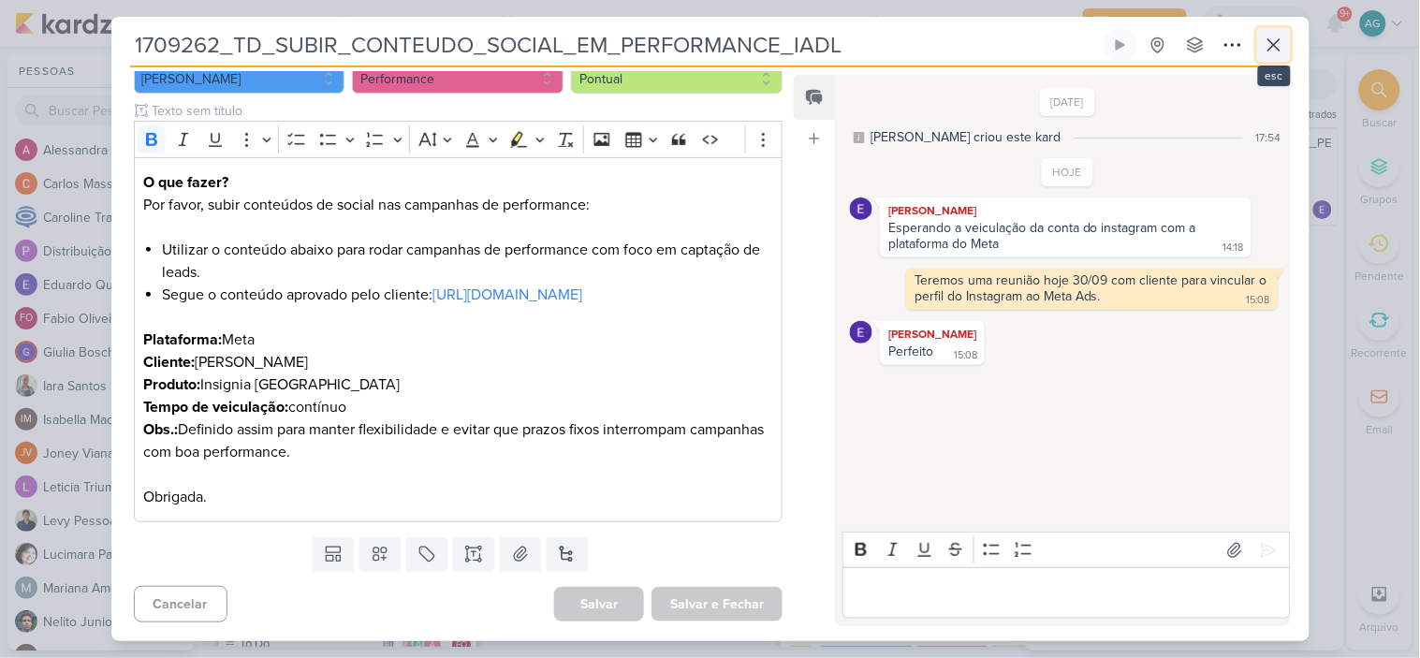
click at [1289, 50] on button at bounding box center [1274, 45] width 34 height 34
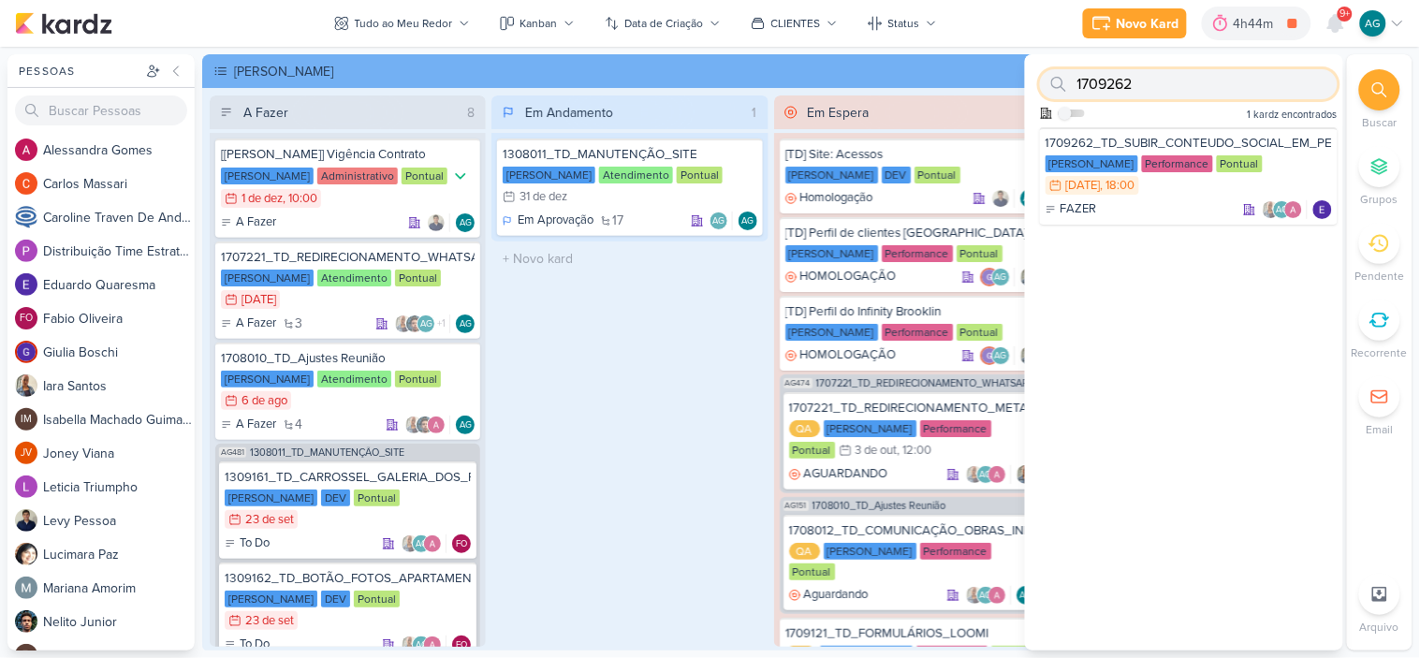
drag, startPoint x: 1140, startPoint y: 82, endPoint x: 1053, endPoint y: 80, distance: 87.1
click at [1053, 80] on div "1709262" at bounding box center [1189, 84] width 298 height 30
paste input "5709303_CURY|BETINA_AJUSTE_PLANO_DE_MIDIA"
type input "1709262"
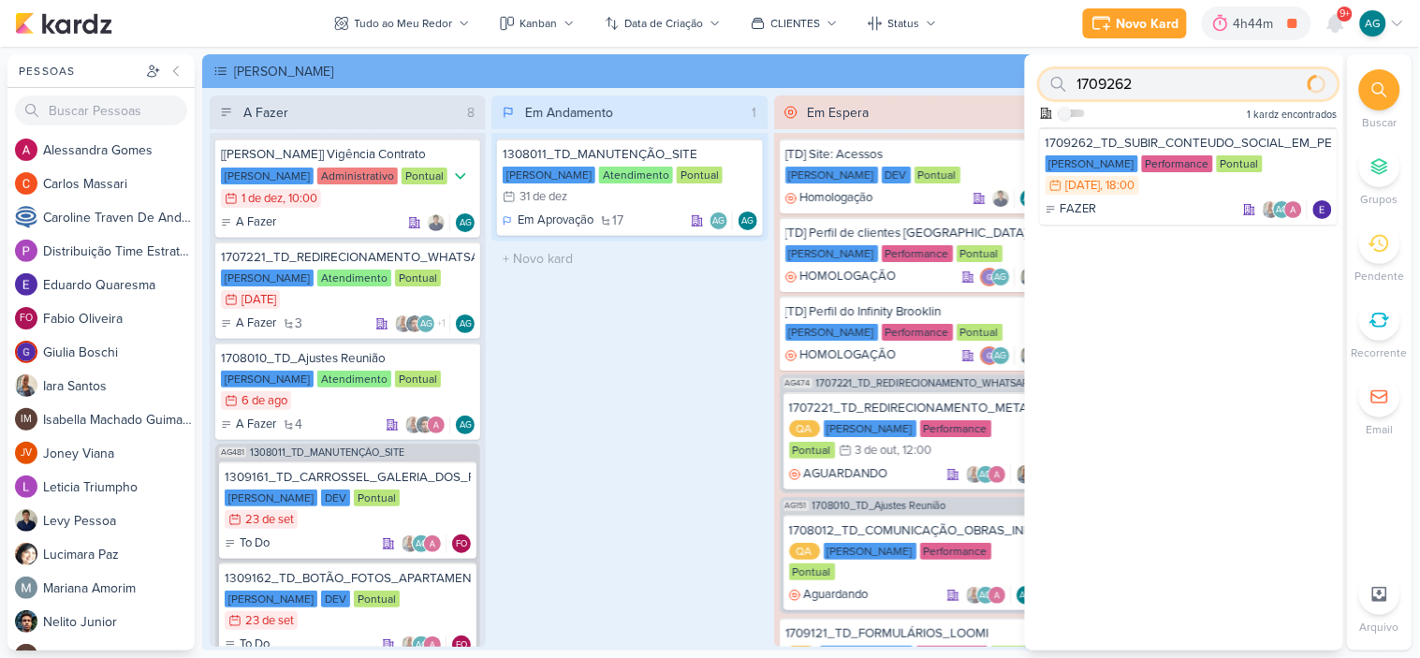
scroll to position [0, 0]
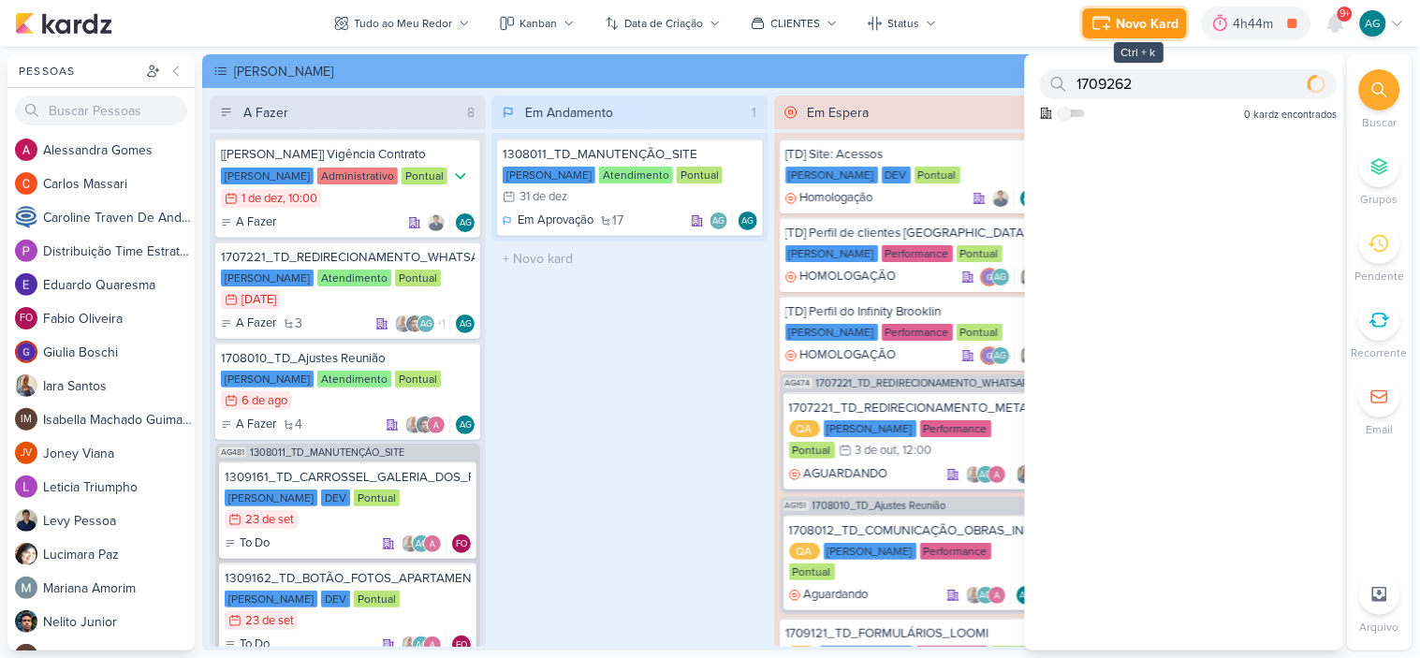
click at [1140, 21] on div "Novo Kard" at bounding box center [1147, 24] width 63 height 20
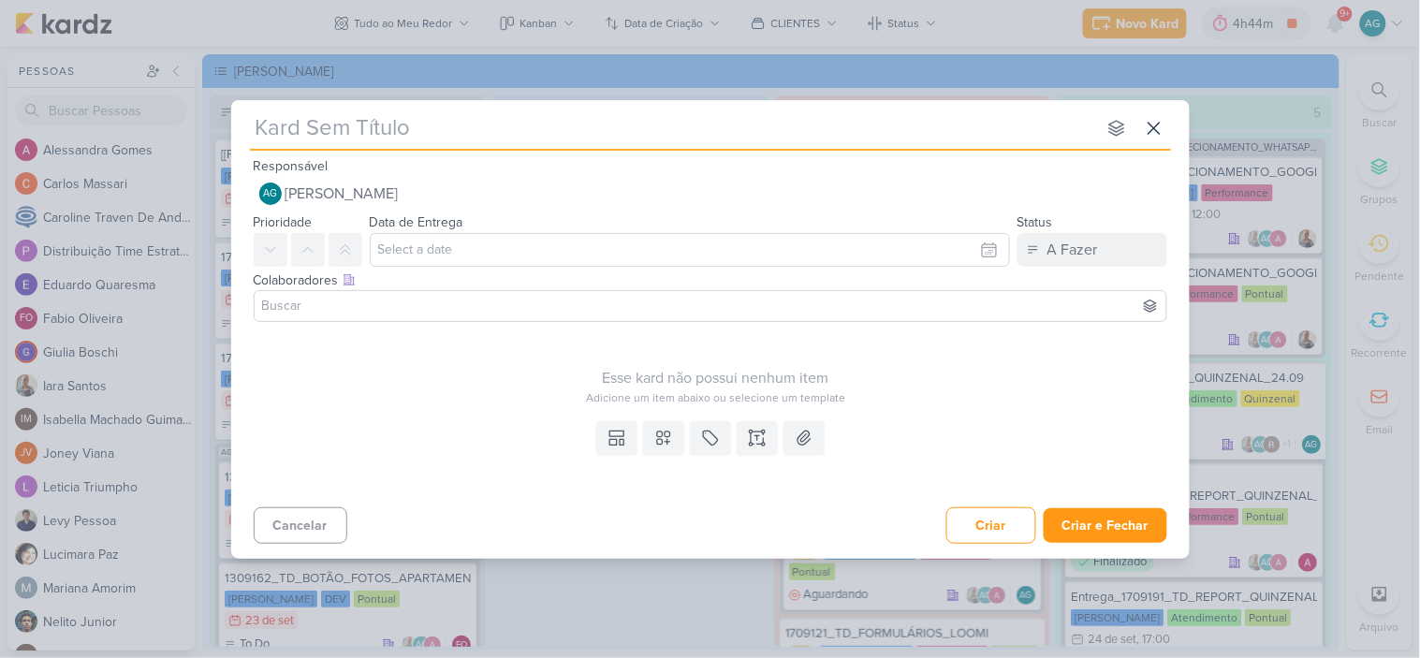
type input "15709303_CURY|BETINA_AJUSTE_PLANO_DE_MIDIA"
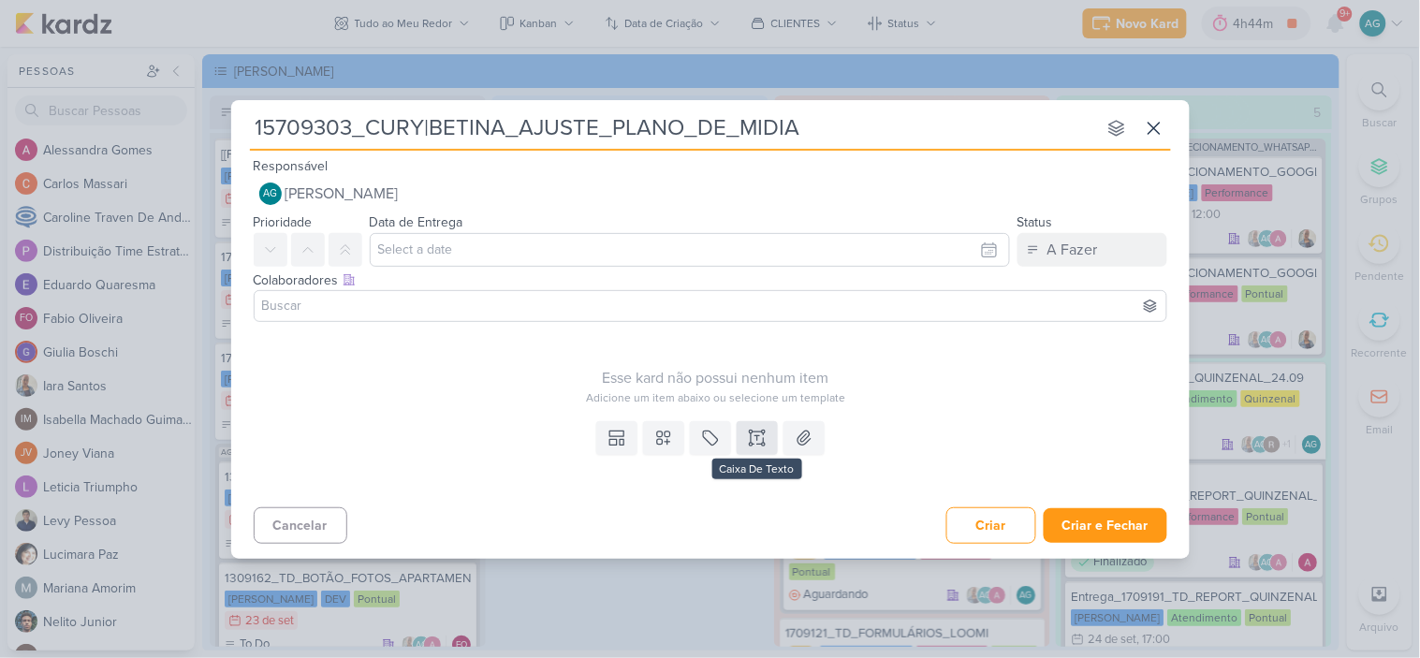
type input "15709303_CURY|BETINA_AJUSTE_PLANO_DE_MIDIA"
click at [761, 434] on icon at bounding box center [757, 438] width 19 height 19
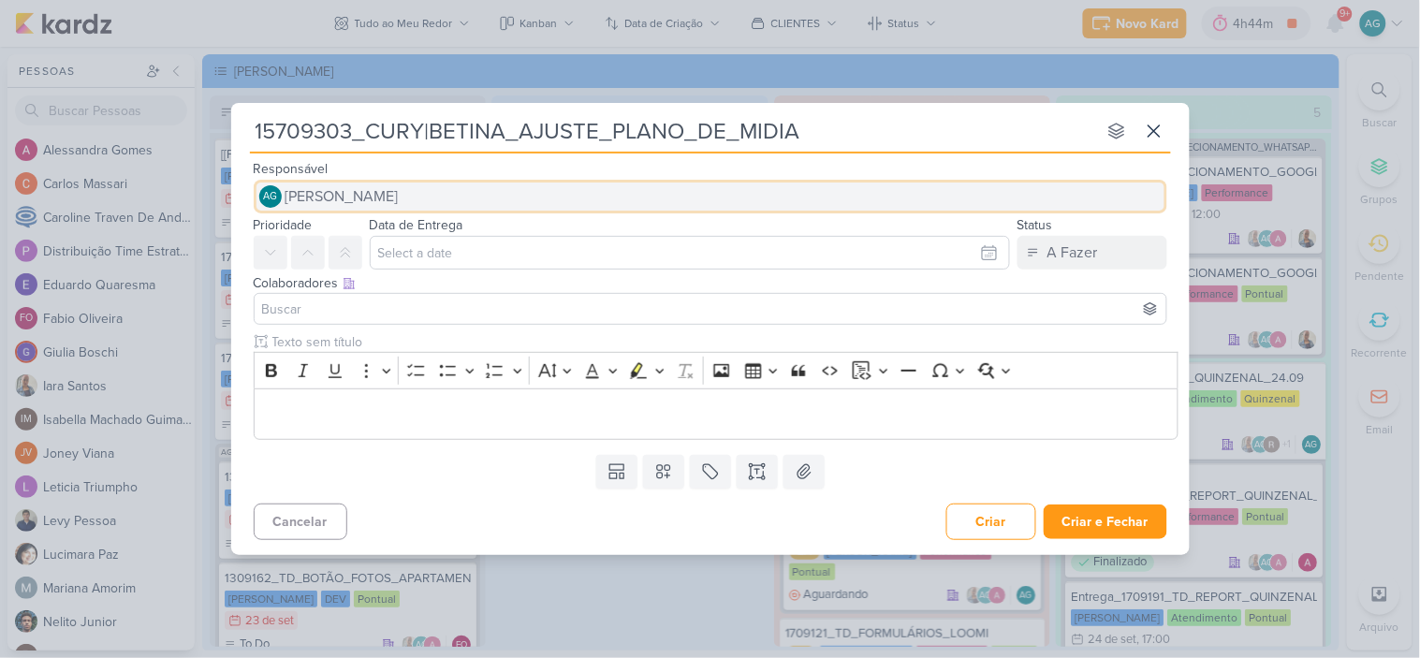
click at [647, 209] on button "AG Aline Gimenez Graciano" at bounding box center [710, 197] width 913 height 34
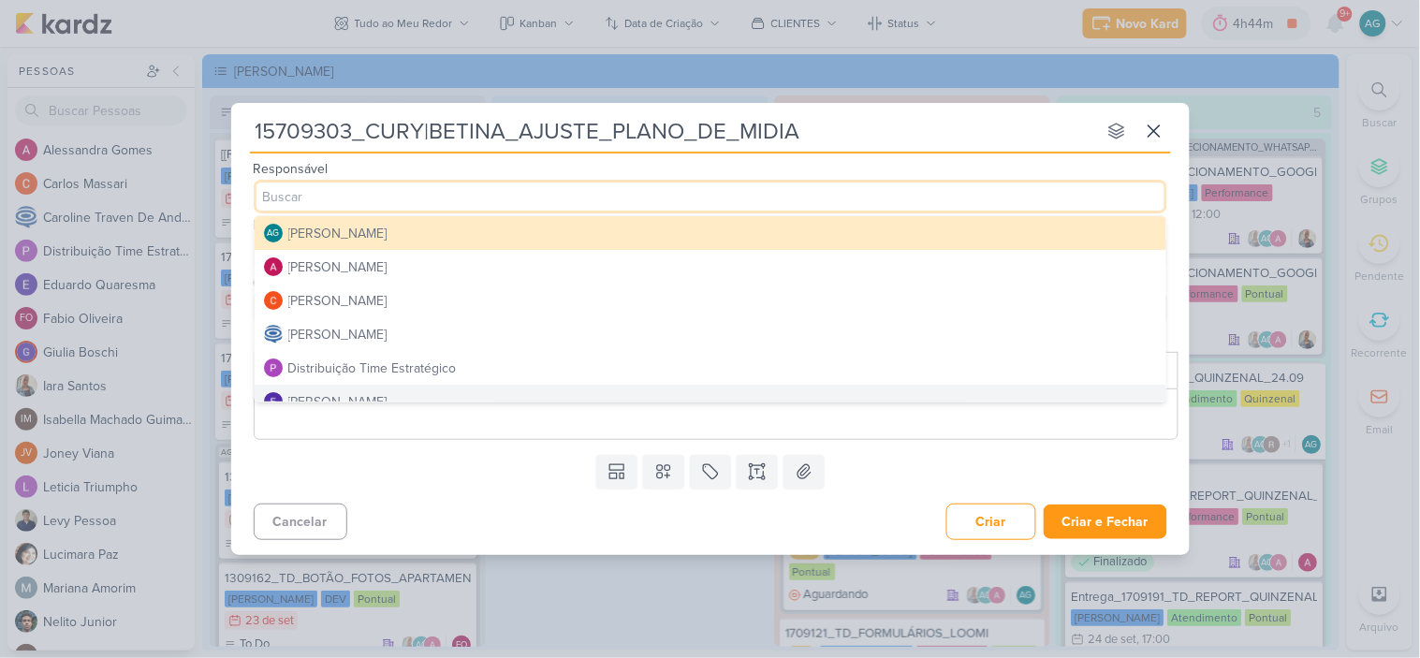
click at [1058, 472] on div "Templates Campos Personalizados Marcadores Caixa De Texto Anexo" at bounding box center [710, 471] width 958 height 49
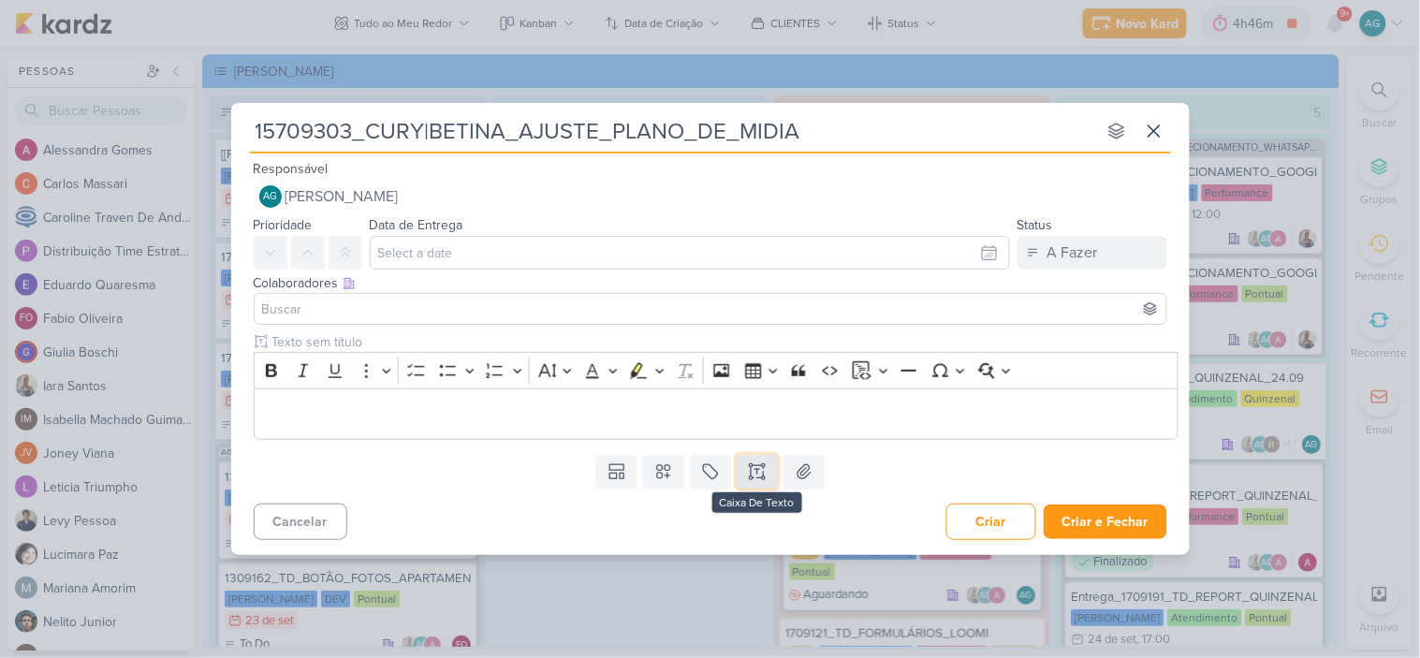
click at [756, 465] on icon at bounding box center [756, 465] width 9 height 0
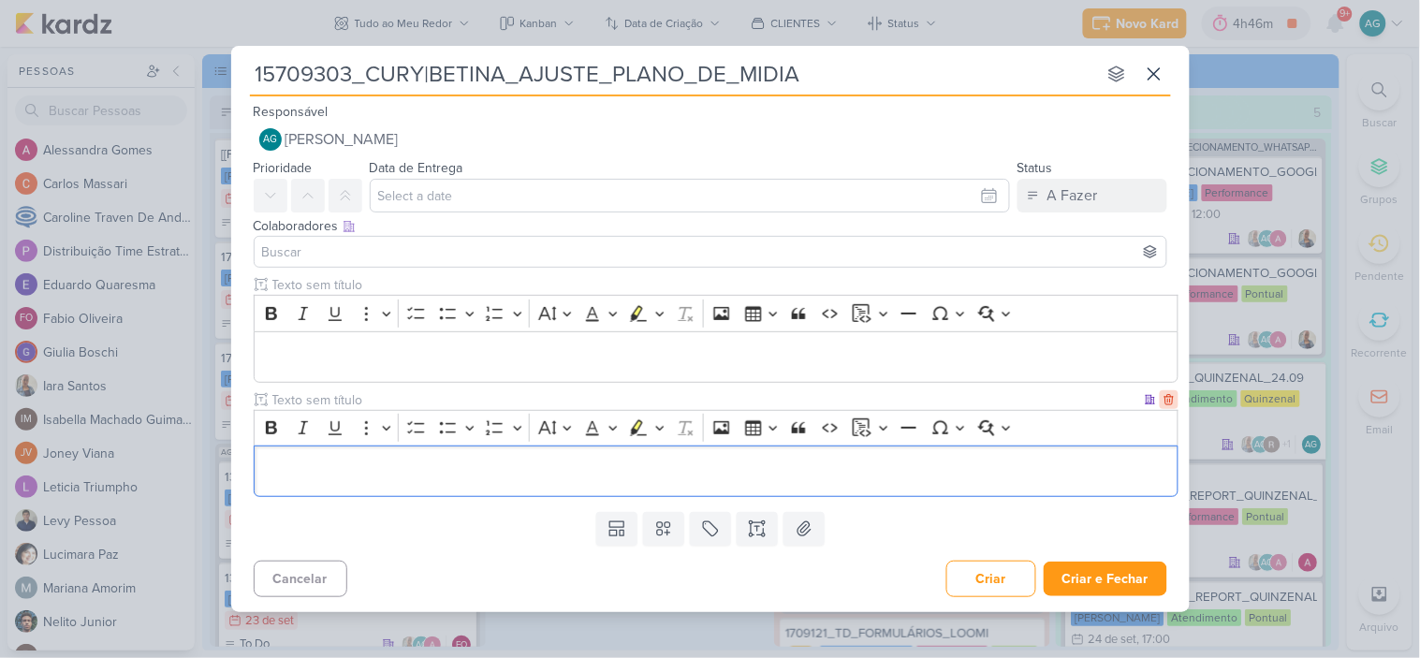
click at [1170, 400] on icon at bounding box center [1168, 400] width 8 height 10
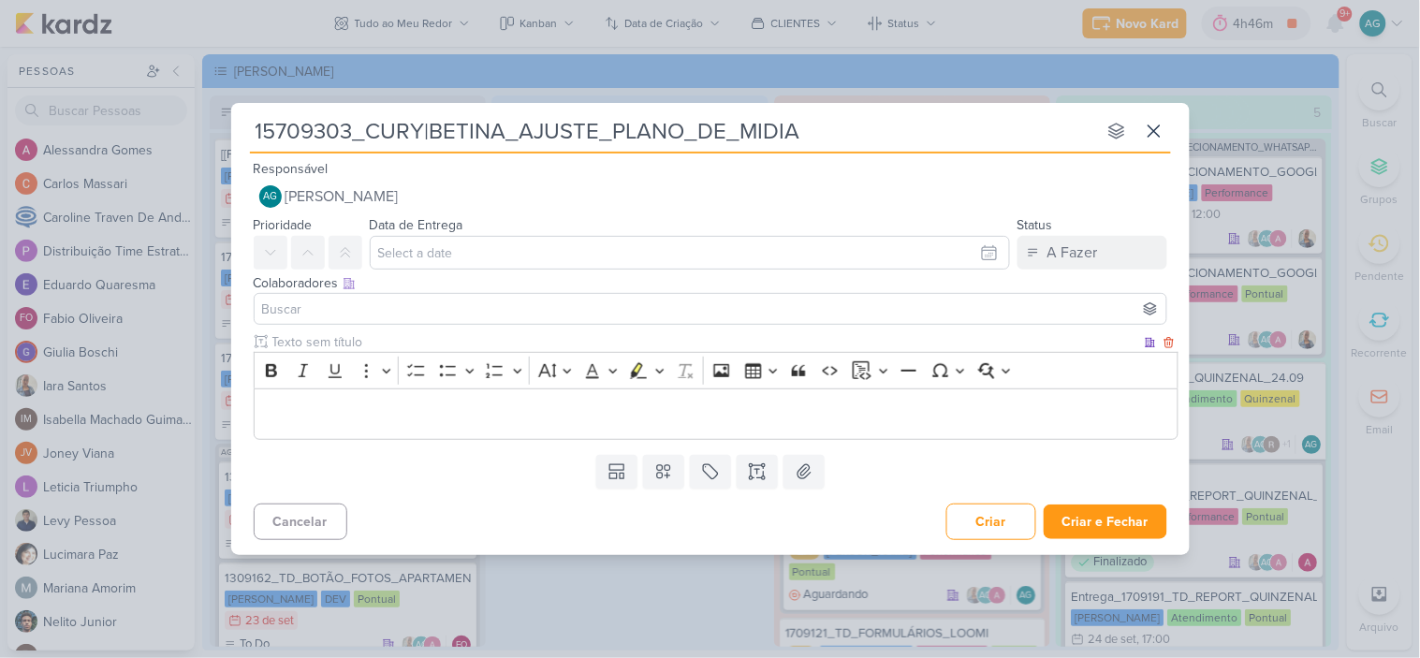
click at [562, 402] on p "Editor editing area: main" at bounding box center [715, 413] width 905 height 22
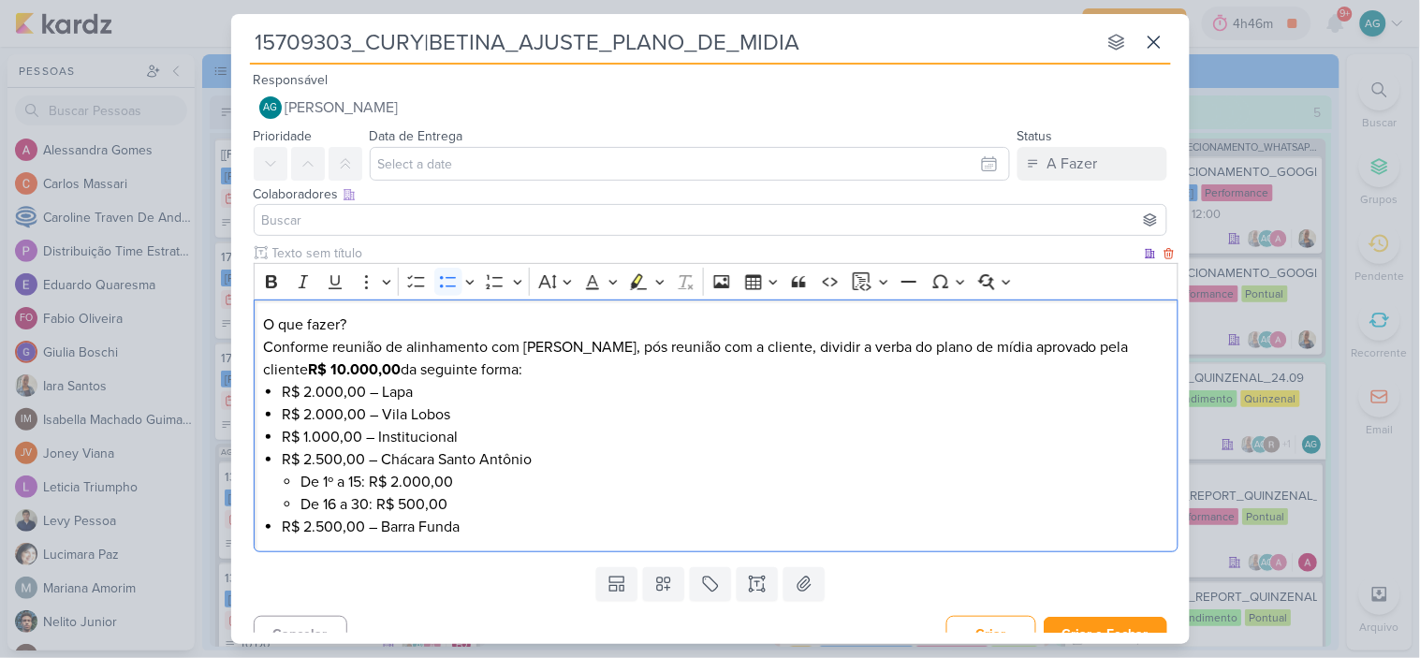
click at [494, 343] on p "O que fazer? Conforme reunião de alinhamento com Levy, pós reunião com a client…" at bounding box center [715, 347] width 905 height 67
click at [469, 370] on p "O que fazer? Conforme reunião de alinhamento, pós reunião com a cliente, dividi…" at bounding box center [715, 347] width 905 height 67
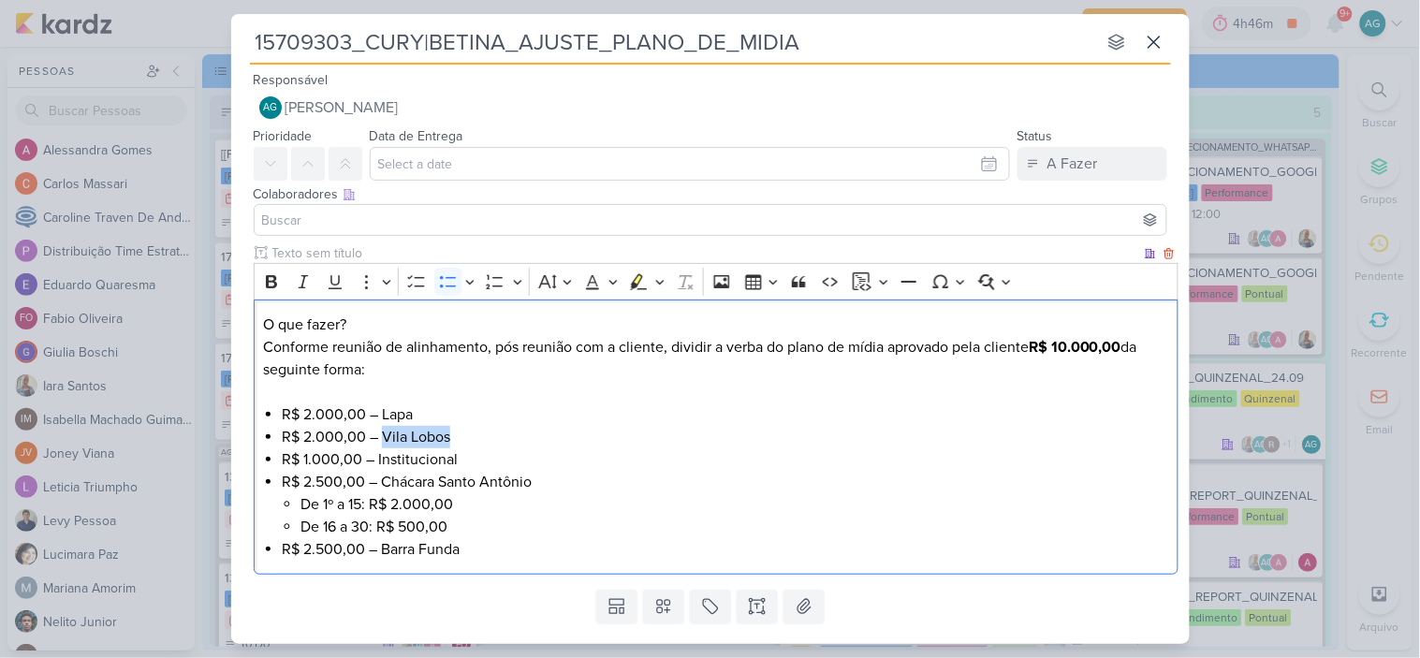
drag, startPoint x: 384, startPoint y: 436, endPoint x: 452, endPoint y: 436, distance: 68.3
click at [452, 436] on li "R$ 2.000,00 – Vila Lobos" at bounding box center [725, 437] width 886 height 22
click at [366, 524] on li "De 16 a 30: R$ 500,00" at bounding box center [734, 527] width 868 height 22
drag, startPoint x: 357, startPoint y: 322, endPoint x: 232, endPoint y: 326, distance: 124.5
click at [232, 326] on div "Clique para deixar o item visível somente à membros da sua organização Rich Tex…" at bounding box center [710, 412] width 958 height 339
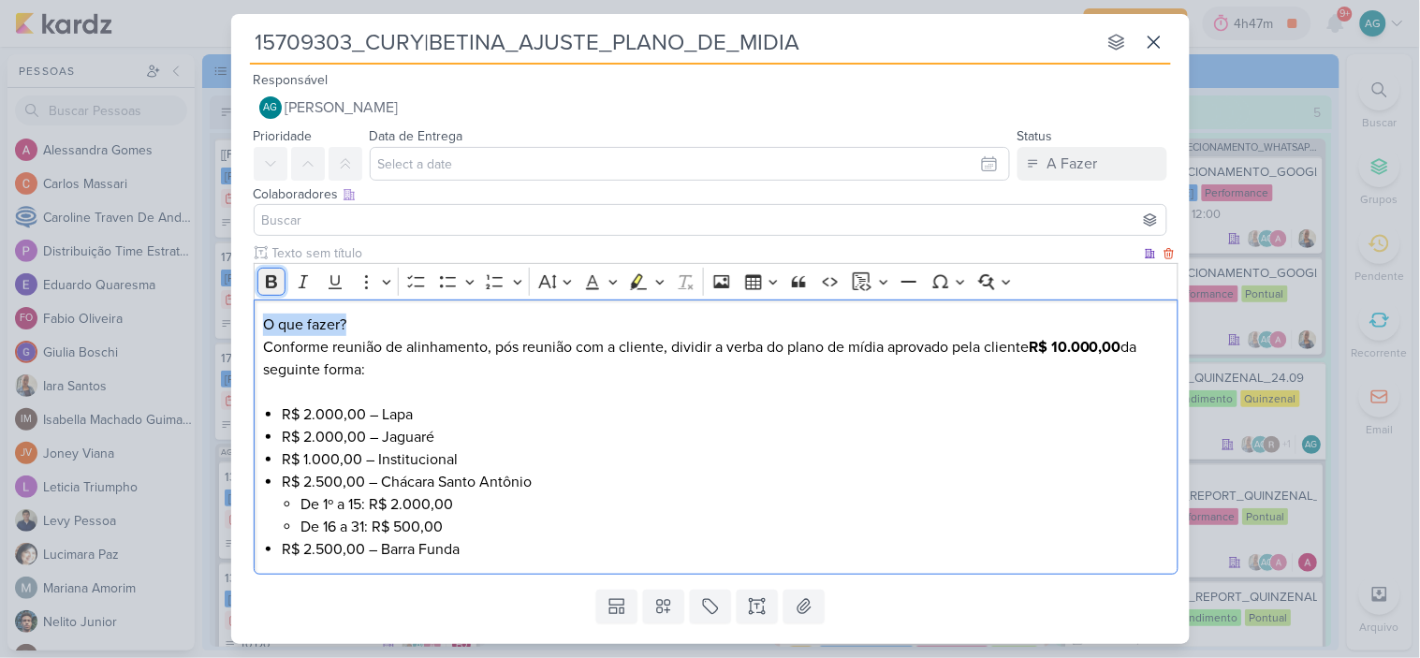
click at [271, 278] on icon "Editor toolbar" at bounding box center [271, 281] width 19 height 19
click at [653, 502] on li "De 1º a 15: R$ 2.000,00" at bounding box center [734, 504] width 868 height 22
click at [681, 349] on p "O que fazer? Conforme reunião de alinhamento, pós reunião com a cliente, dividi…" at bounding box center [715, 359] width 905 height 90
click at [677, 540] on li "R$ 2.500,00 – Barra Funda" at bounding box center [725, 549] width 886 height 22
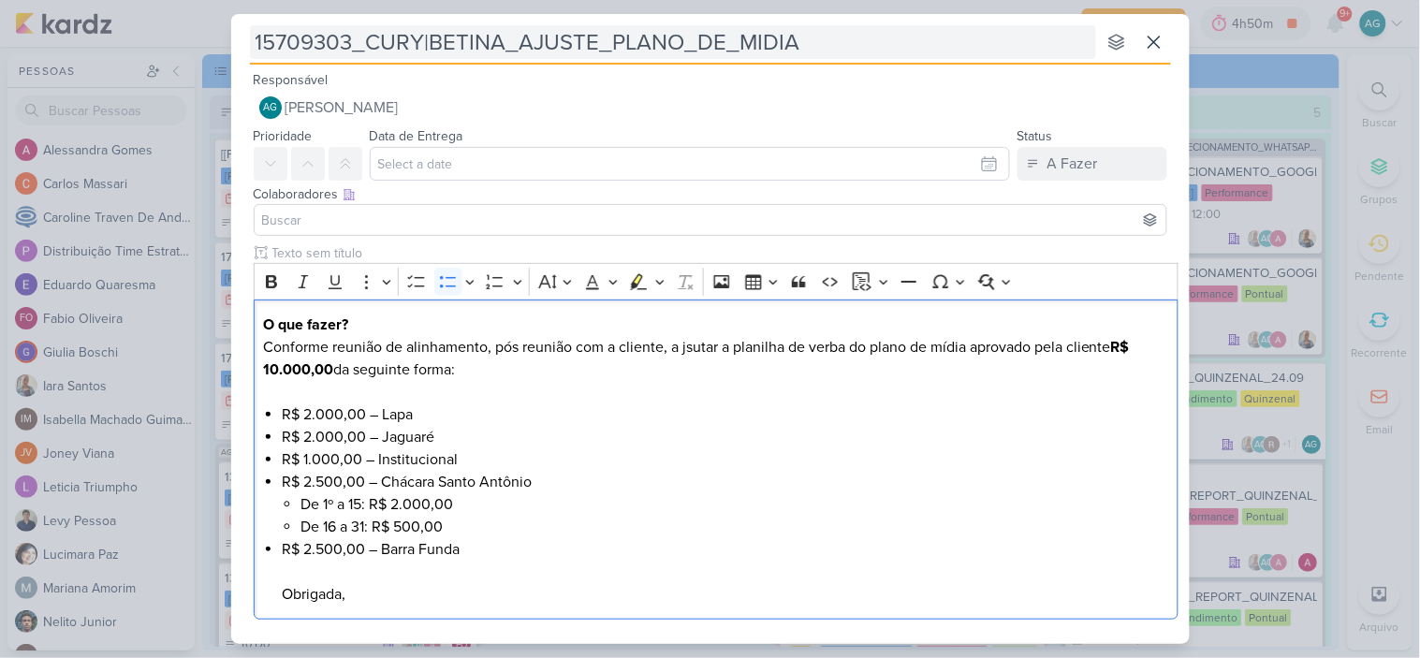
click at [594, 38] on input "15709303_CURY|BETINA_AJUSTE_PLANO_DE_MIDIA" at bounding box center [673, 42] width 846 height 34
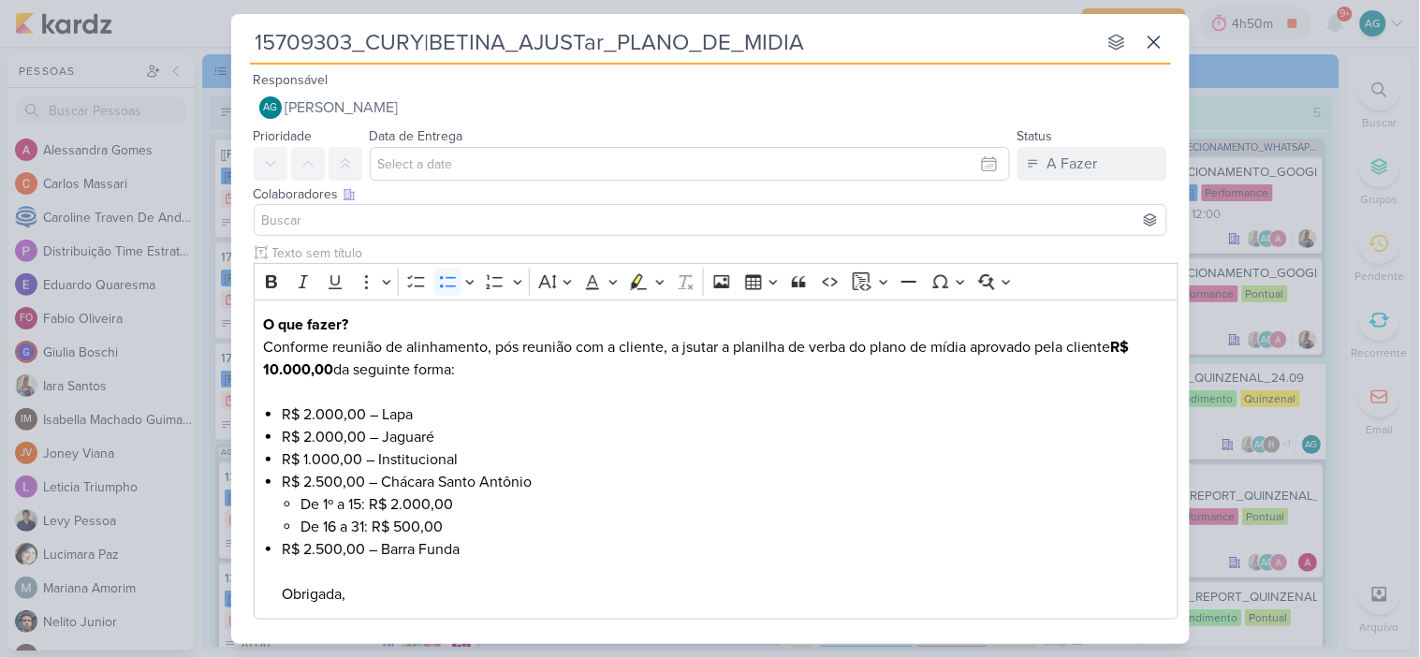
type input "15709303_CURY|BETINA_AJUSTa_PLANO_DE_MIDIA"
type input "15709303_CURY|BETINA_AJUST_PLANO_DE_MIDIA"
type input "15709303_CURY|BETINA_AJUSTAR_PLANO_DE_MIDIA"
click at [691, 40] on input "15709303_CURY|BETINA_AJUSTAR_PLANO_DE_MIDIA" at bounding box center [673, 42] width 846 height 34
type input "15709303_CURY|BETINA_AJUSTAR_PLAN_DE_MIDIA"
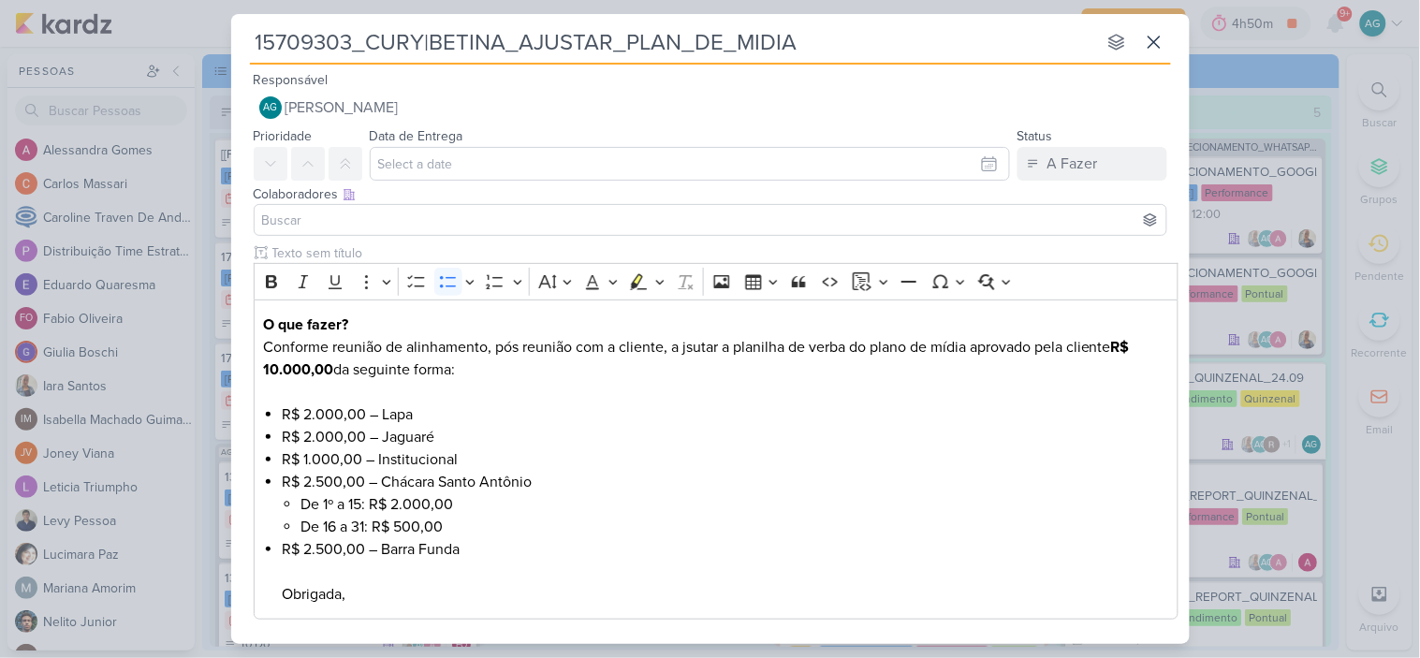
type input "15709303_CURY|BETINA_AJUSTAR_PLANI_DE_MIDIA"
type input "15709303_CURY|BETINA_AJUSTAR_PLANILHA_DE_MIDIA"
click at [847, 42] on input "15709303_CURY|BETINA_AJUSTAR_PLANILHA_DE_MIDIA" at bounding box center [673, 42] width 846 height 34
type input "15709303_CURY|BETINA_AJUSTAR_PLANILHA_DE_"
type input "15709303_CURY|BETINA_AJUSTAR_PLANILHA_DE_VERBA"
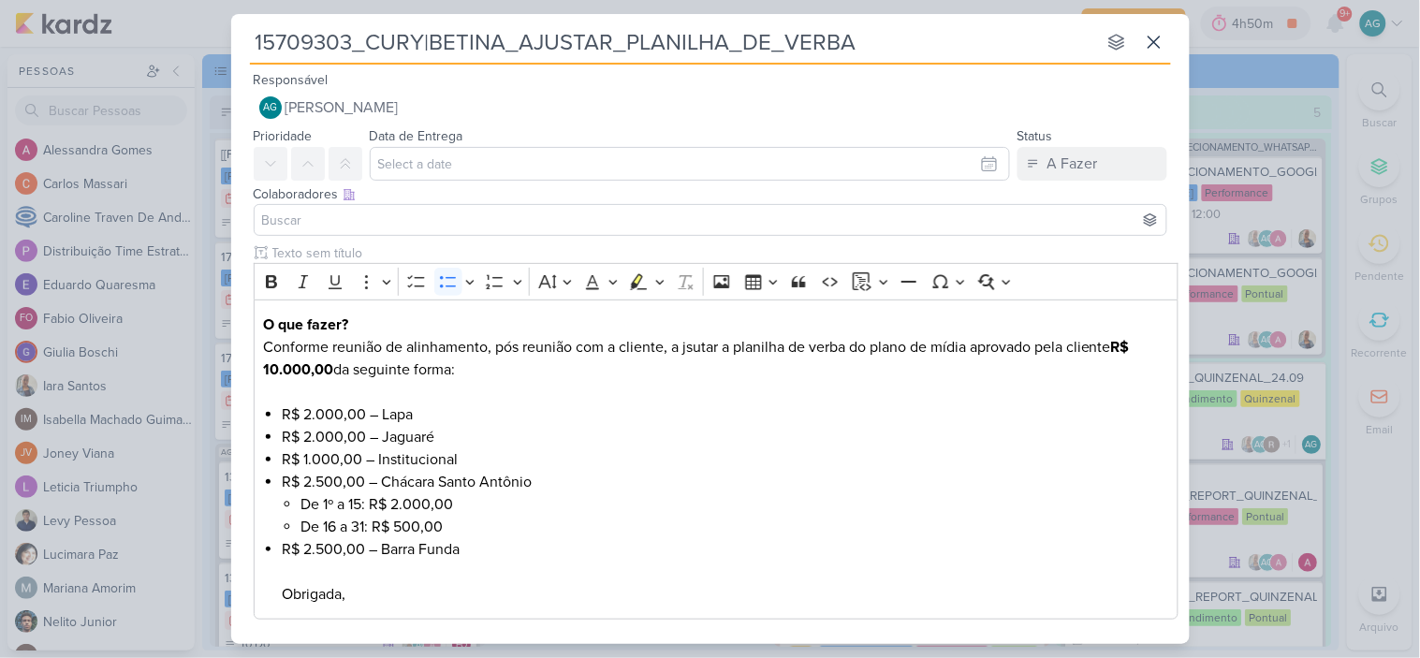
type input "15709303_CURY|BETINA_AJUSTAR_PLANILHA_DE_VERBA_"
type input "15709303_CURY|BETINA_AJUSTAR_PLANILHA_DE_VERBA_V"
type input "15709303_CURY|BETINA_AJUSTAR_PLANILHA_DE_VERBA_V>"
type input "15709303_CURY|BETINA_AJUSTAR_PLANILHA_DE_VERBA_V"
type input "15709303_CURY|BETINA_AJUSTAR_PLANILHA_DE_VERBA_V.2"
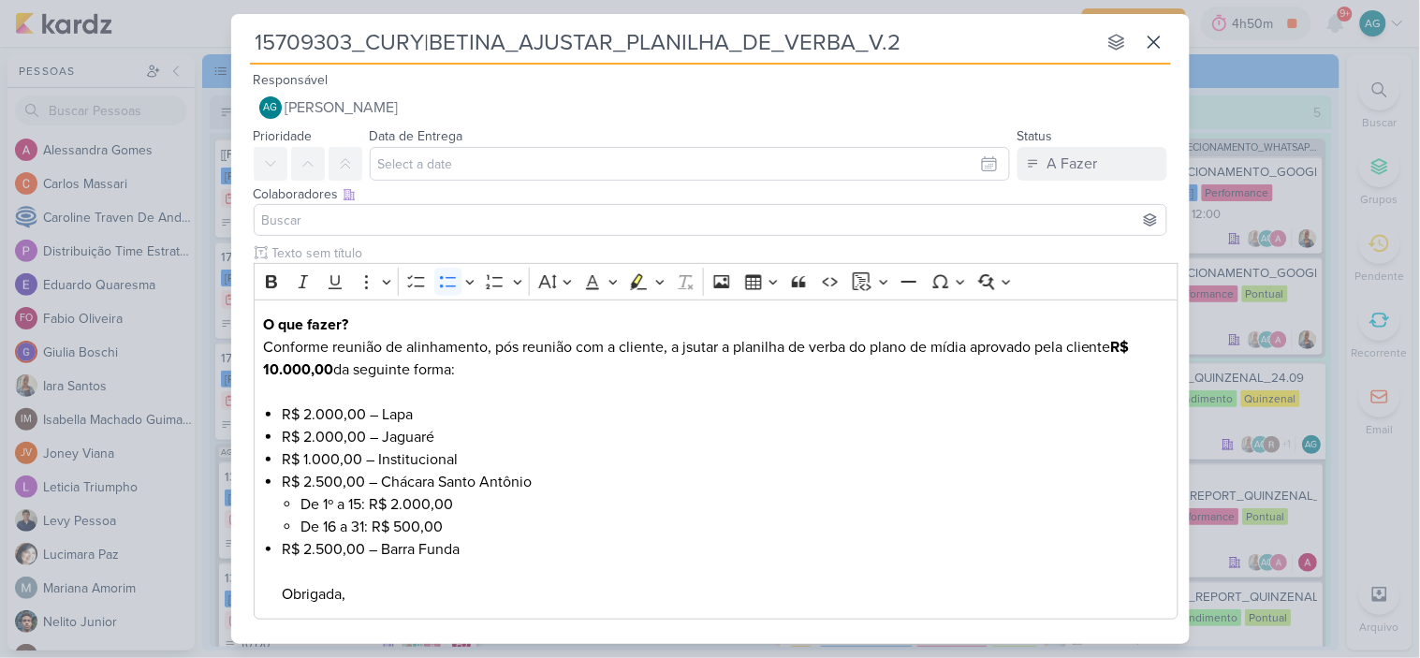
drag, startPoint x: 911, startPoint y: 33, endPoint x: 229, endPoint y: 50, distance: 681.5
click at [229, 50] on div "15709303_CURY|BETINA_AJUSTAR_PLANILHA_DE_VERBA_V.2 nenhum grupo disponível esc …" at bounding box center [710, 329] width 1420 height 658
type input "15709303_CURY|BETINA_AJUSTAR_PLANILHA_DE_VERBA_V.2"
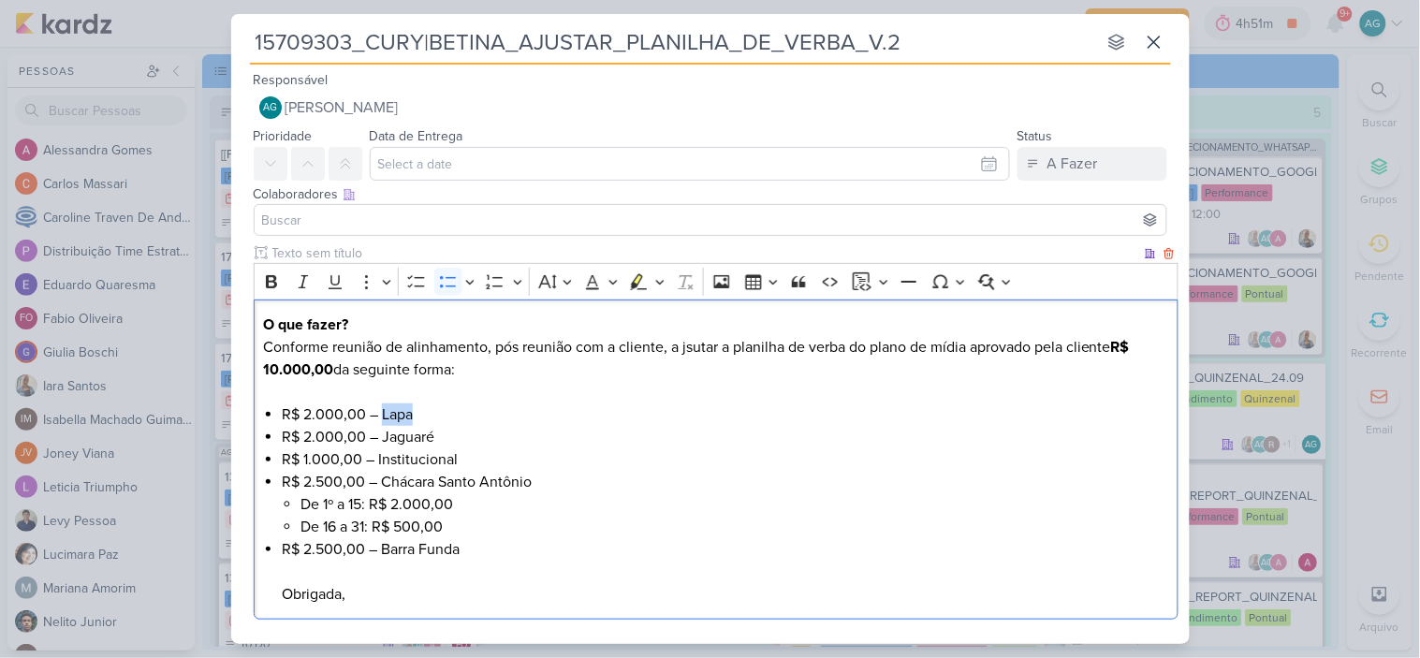
drag, startPoint x: 382, startPoint y: 416, endPoint x: 437, endPoint y: 410, distance: 55.5
click at [437, 410] on li "R$ 2.000,00 – Lapa" at bounding box center [725, 414] width 886 height 22
click at [385, 436] on li "R$ 2.000,00 – Jaguaré" at bounding box center [725, 437] width 886 height 22
click at [380, 478] on li "R$ 2.500,00 – Chácara Santo Antônio De 1º a 15: R$ 2.000,00 De 16 a 31: R$ 500,…" at bounding box center [725, 504] width 886 height 67
click at [475, 547] on li "R$ 2.500,00 – Barra Funda Obrigada," at bounding box center [725, 571] width 886 height 67
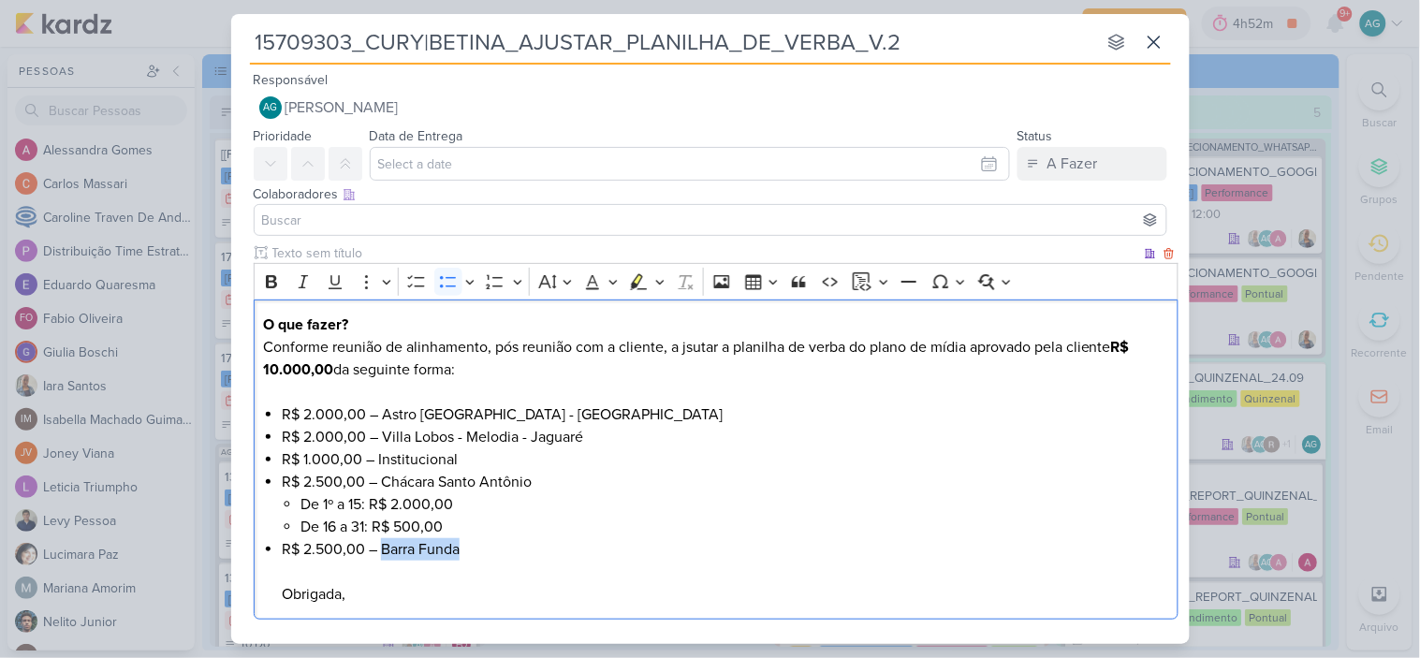
drag, startPoint x: 475, startPoint y: 547, endPoint x: 385, endPoint y: 544, distance: 90.8
click at [385, 544] on li "R$ 2.500,00 – Barra Funda Obrigada," at bounding box center [725, 571] width 886 height 67
copy li "Barra Funda"
click at [382, 554] on li "R$ 2.500,00 – Barra Funda Obrigada," at bounding box center [725, 571] width 886 height 67
click at [487, 550] on li "R$ 2.500,00 – Barra Funda Obrigada," at bounding box center [725, 571] width 886 height 67
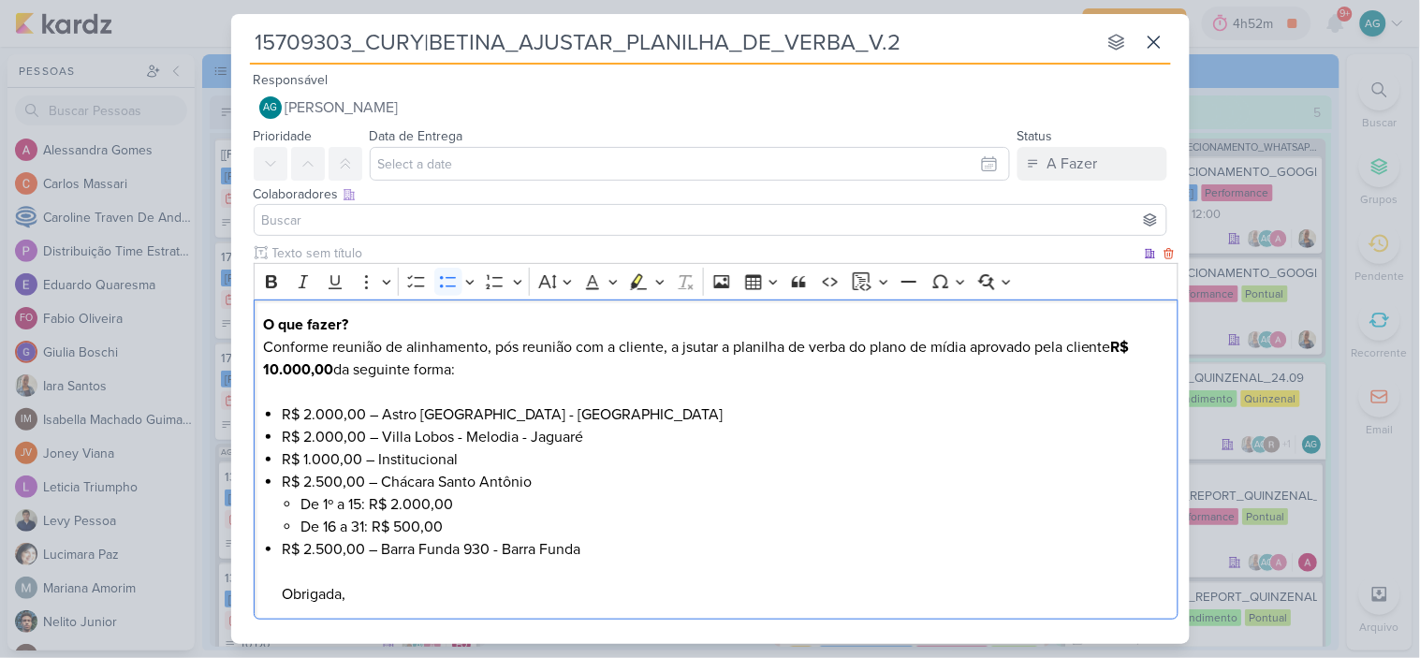
click at [384, 479] on li "R$ 2.500,00 – Chácara Santo Antônio De 1º a 15: R$ 2.000,00 De 16 a 31: R$ 500,…" at bounding box center [725, 504] width 886 height 67
drag, startPoint x: 412, startPoint y: 477, endPoint x: 562, endPoint y: 478, distance: 150.7
click at [562, 478] on li "R$ 2.500,00 – Alto Chácara Santo Antônio De 1º a 15: R$ 2.000,00 De 16 a 31: R$…" at bounding box center [725, 504] width 886 height 67
click at [582, 490] on li "R$ 2.500,00 – Alto Chácara Santo Antônio De 1º a 15: R$ 2.000,00 De 16 a 31: R$…" at bounding box center [725, 504] width 886 height 67
drag, startPoint x: 571, startPoint y: 482, endPoint x: 412, endPoint y: 481, distance: 159.1
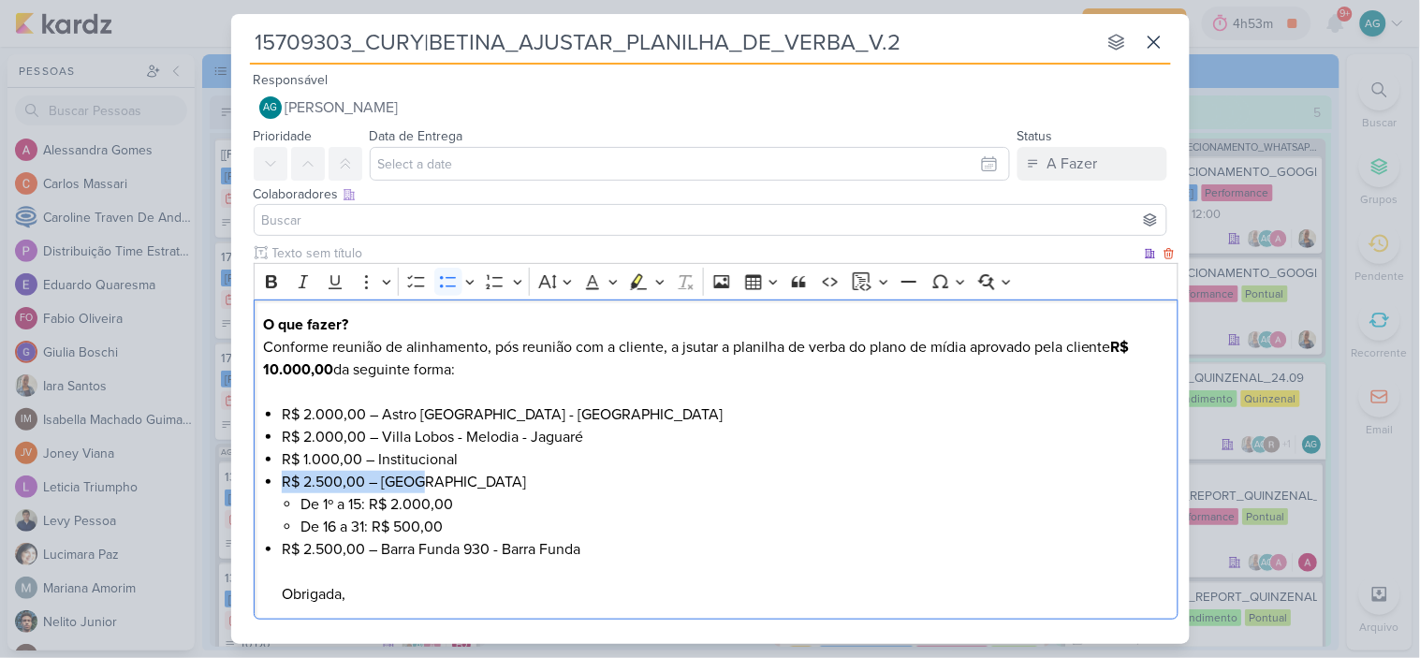
click at [412, 481] on li "R$ 2.500,00 – Alto Chácara Santo Antônio De 1º a 15: R$ 2.000,00 De 16 a 31: R$…" at bounding box center [725, 504] width 886 height 67
click at [400, 488] on li "R$ 2.500,00 – Alto Chácara Santo Antônio De 1º a 15: R$ 2.000,00 De 16 a 31: R$…" at bounding box center [725, 504] width 886 height 67
drag, startPoint x: 384, startPoint y: 480, endPoint x: 560, endPoint y: 485, distance: 176.0
click at [560, 485] on li "R$ 2.500,00 – Alto Chácara Santo Antônio De 1º a 15: R$ 2.000,00 De 16 a 31: R$…" at bounding box center [725, 504] width 886 height 67
copy li "Alto Chácara Santo Antônio"
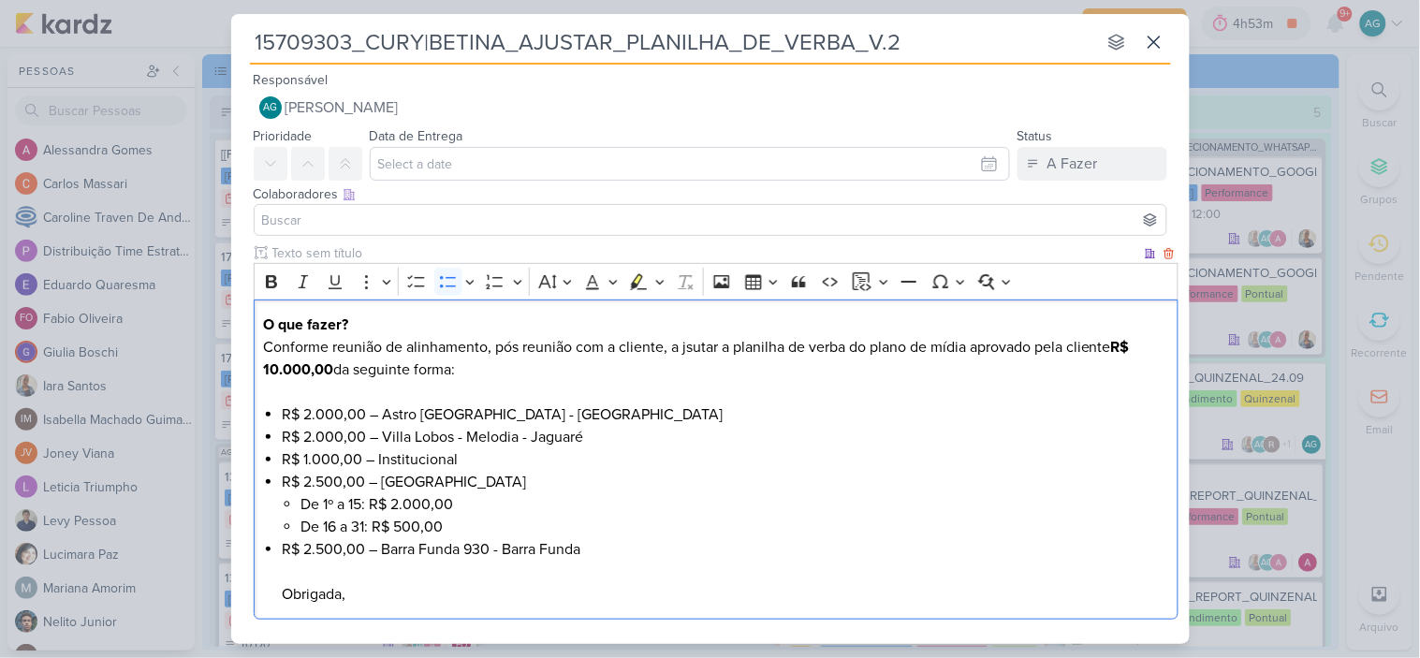
click at [622, 480] on li "R$ 2.500,00 – Alto Chácara Santo Antônio De 1º a 15: R$ 2.000,00 De 16 a 31: R$…" at bounding box center [725, 504] width 886 height 67
click at [600, 488] on li "R$ 2.500,00 – Alto Chácara Santo Antônio De 1º a 15: R$ 2.000,00 De 16 a 31: R$…" at bounding box center [725, 504] width 886 height 67
click at [573, 481] on li "R$ 2.500,00 – Alto Chácara Santo Antônio De 1º a 15: R$ 2.000,00 De 16 a 31: R$…" at bounding box center [725, 504] width 886 height 67
click at [558, 488] on li "R$ 2.500,00 – Alto Chácara Santo Antônio De 1º a 15: R$ 2.000,00 De 16 a 31: R$…" at bounding box center [725, 504] width 886 height 67
click at [562, 481] on li "R$ 2.500,00 – Alto Chácara Santo Antônio De 1º a 15: R$ 2.000,00 De 16 a 31: R$…" at bounding box center [725, 504] width 886 height 67
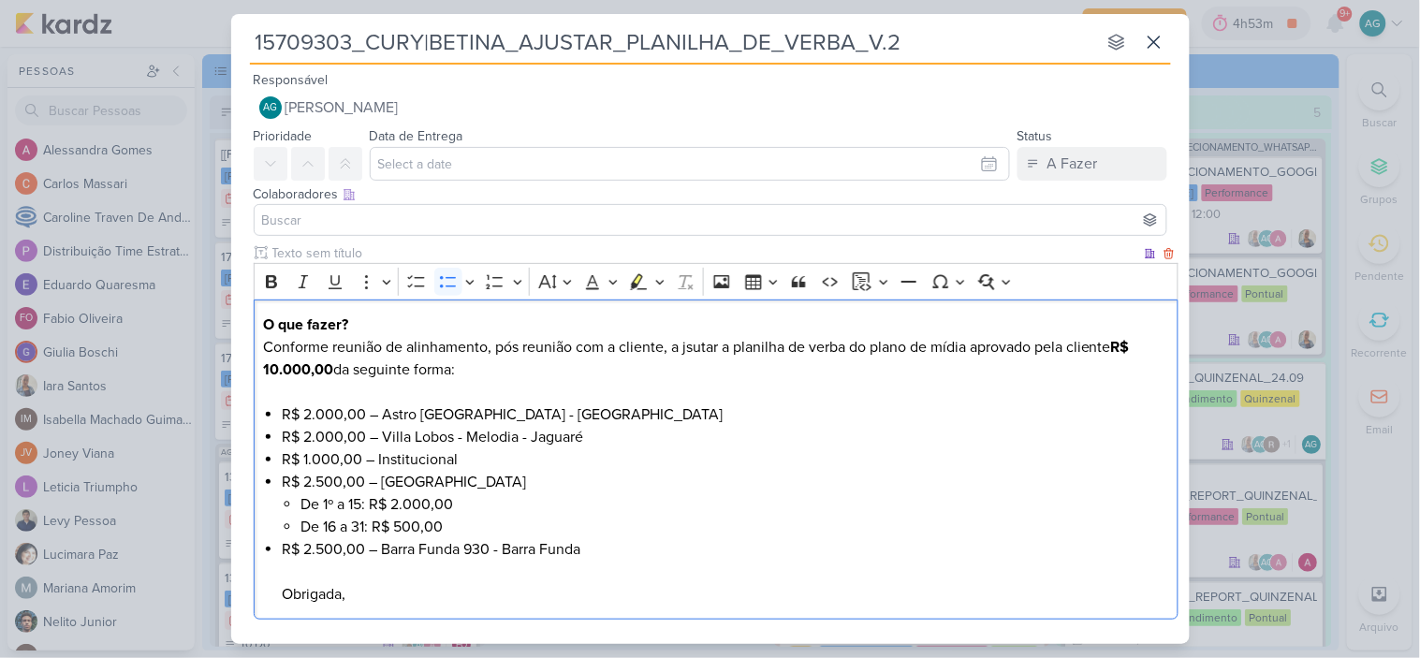
click at [561, 479] on li "R$ 2.500,00 – Alto Chácara Santo Antônio De 1º a 15: R$ 2.000,00 De 16 a 31: R$…" at bounding box center [725, 504] width 886 height 67
click at [588, 488] on li "R$ 2.500,00 – Alto Chácara Santo Antônio - Alto Chácara Santo Antônio De 1º a 1…" at bounding box center [725, 504] width 886 height 67
drag, startPoint x: 382, startPoint y: 412, endPoint x: 507, endPoint y: 412, distance: 125.4
click at [507, 412] on li "R$ 2.000,00 – Astro Santa Marina - Lapa" at bounding box center [725, 414] width 886 height 22
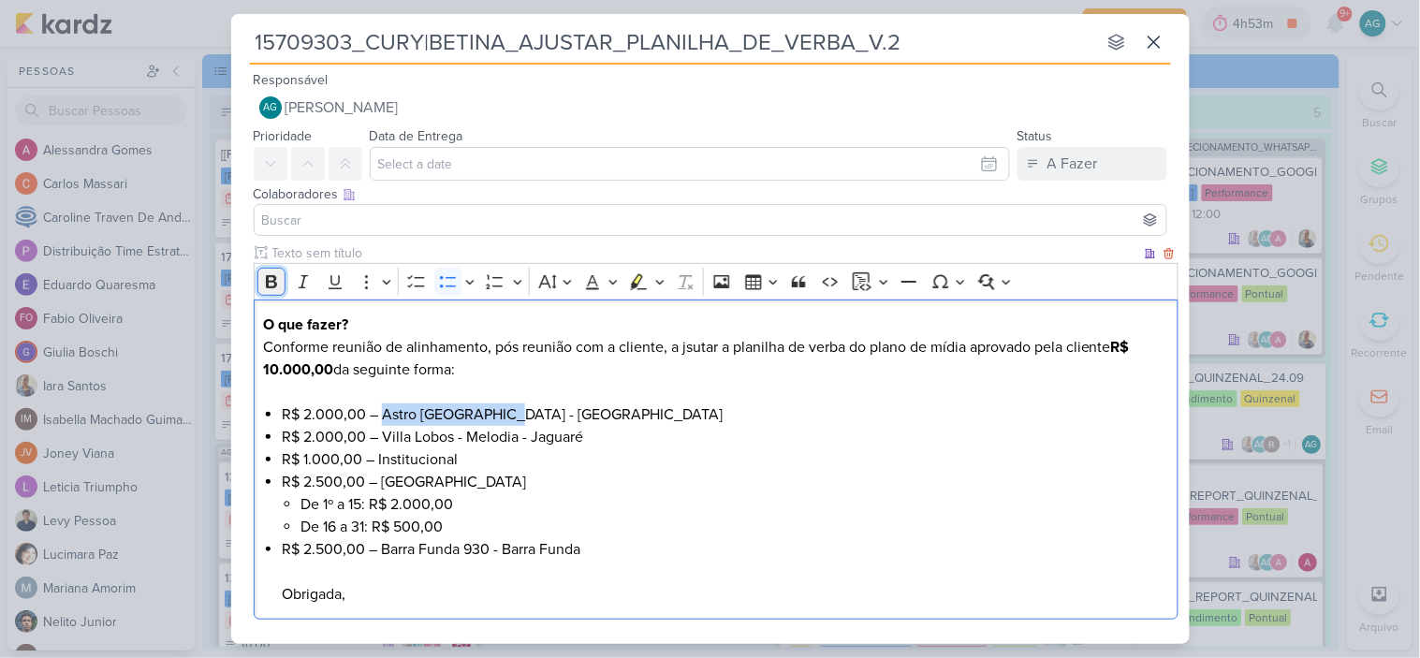
click at [267, 281] on icon "Editor toolbar" at bounding box center [271, 281] width 11 height 13
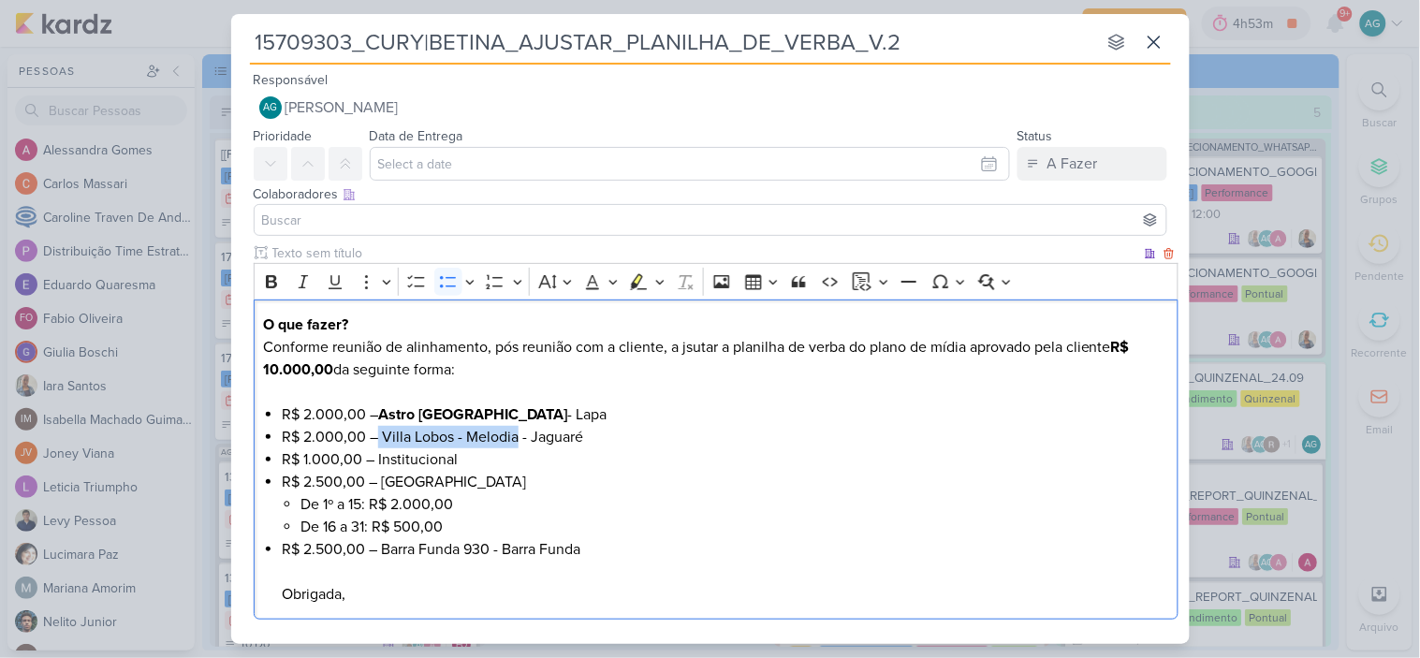
drag, startPoint x: 379, startPoint y: 435, endPoint x: 519, endPoint y: 436, distance: 140.4
click at [519, 436] on li "R$ 2.000,00 – Villa Lobos - Melodia - Jaguaré" at bounding box center [725, 437] width 886 height 22
click at [274, 279] on icon "Editor toolbar" at bounding box center [271, 281] width 11 height 13
drag, startPoint x: 384, startPoint y: 483, endPoint x: 560, endPoint y: 477, distance: 176.0
click at [560, 477] on li "R$ 2.500,00 – Alto Chácara Santo Antônio - Chácara Santo Antônio De 1º a 15: R$…" at bounding box center [725, 504] width 886 height 67
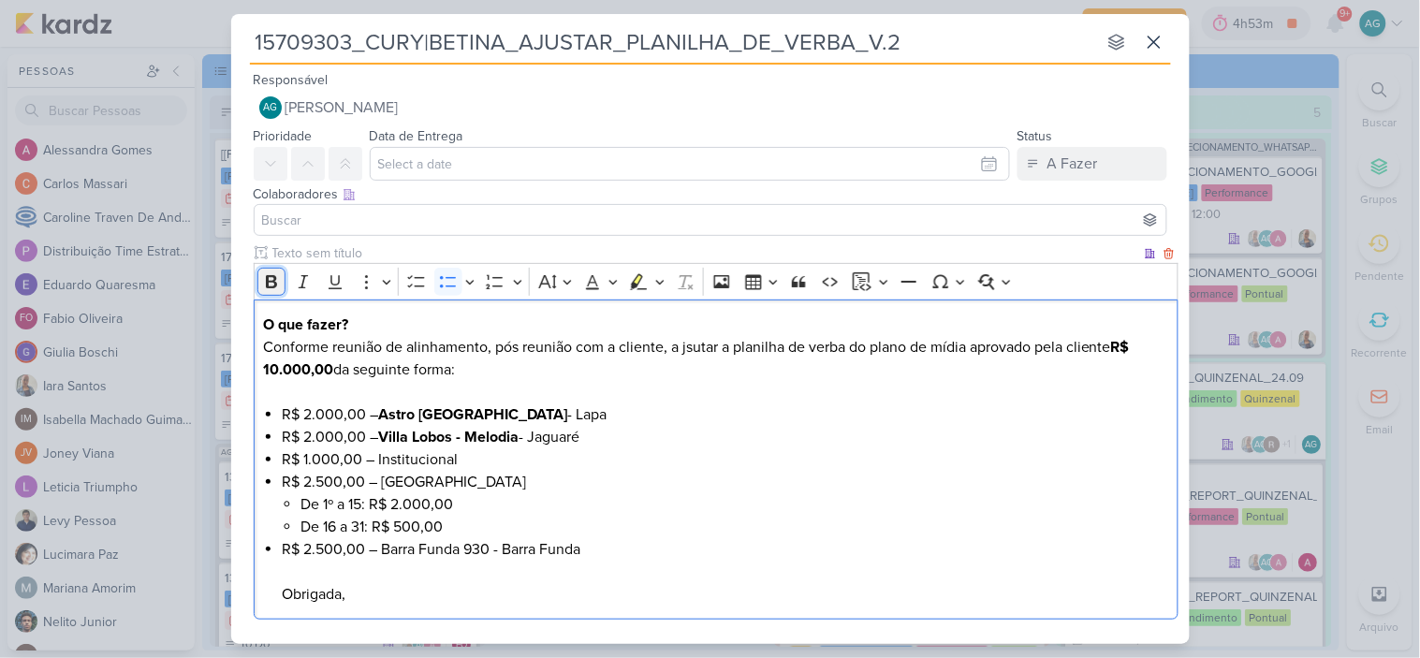
click at [269, 284] on icon "Editor toolbar" at bounding box center [271, 281] width 11 height 13
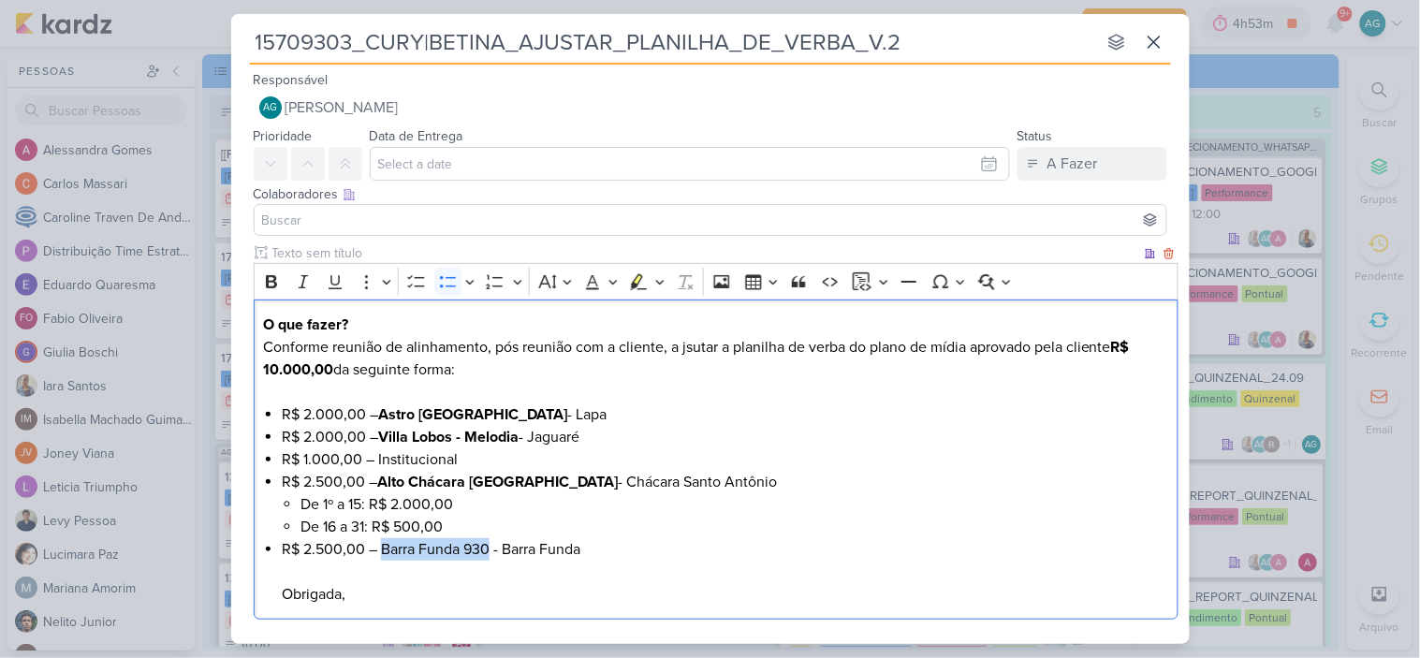
drag, startPoint x: 382, startPoint y: 549, endPoint x: 492, endPoint y: 547, distance: 110.5
click at [492, 547] on li "R$ 2.500,00 – Barra Funda 930 - Barra Funda Obrigada," at bounding box center [725, 571] width 886 height 67
click at [268, 283] on icon "Editor toolbar" at bounding box center [271, 281] width 11 height 13
click at [613, 526] on li "De 16 a 31: R$ 500,00" at bounding box center [734, 527] width 868 height 22
click at [693, 353] on p "O que fazer? Conforme reunião de alinhamento, pós reunião com a cliente, a jsut…" at bounding box center [715, 359] width 905 height 90
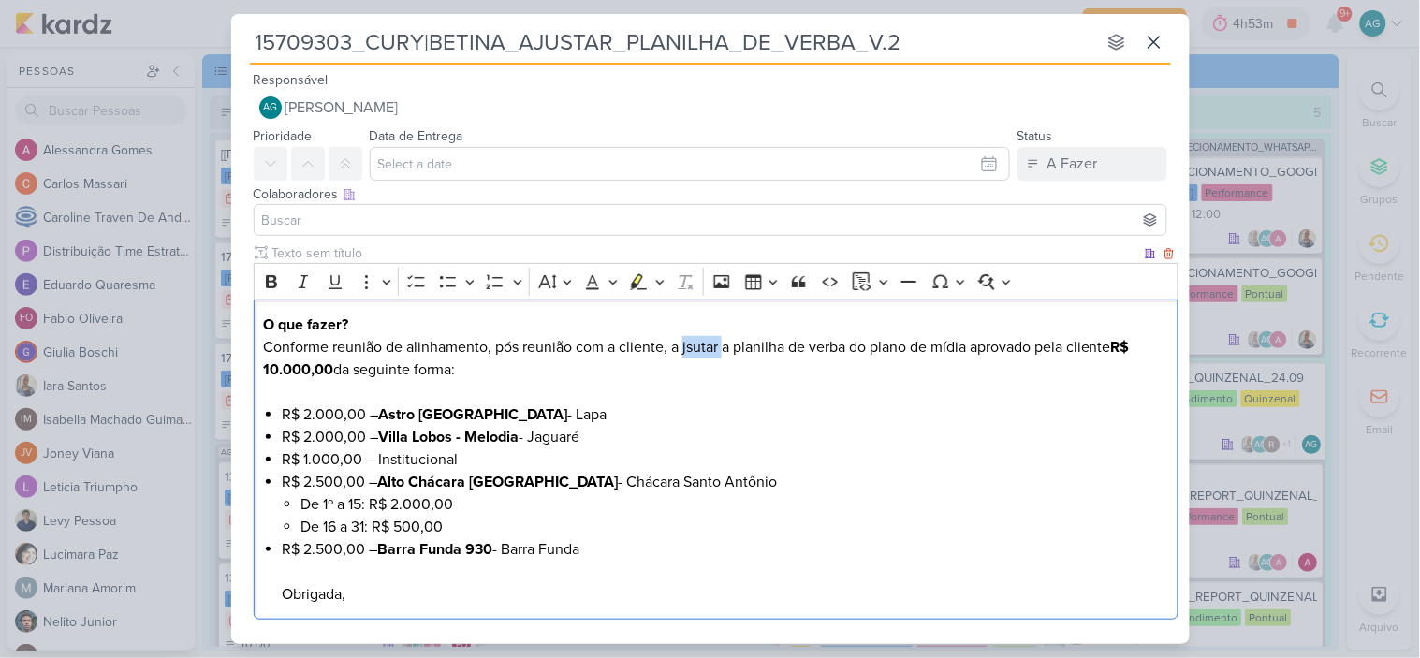
click at [693, 353] on p "O que fazer? Conforme reunião de alinhamento, pós reunião com a cliente, a jsut…" at bounding box center [715, 359] width 905 height 90
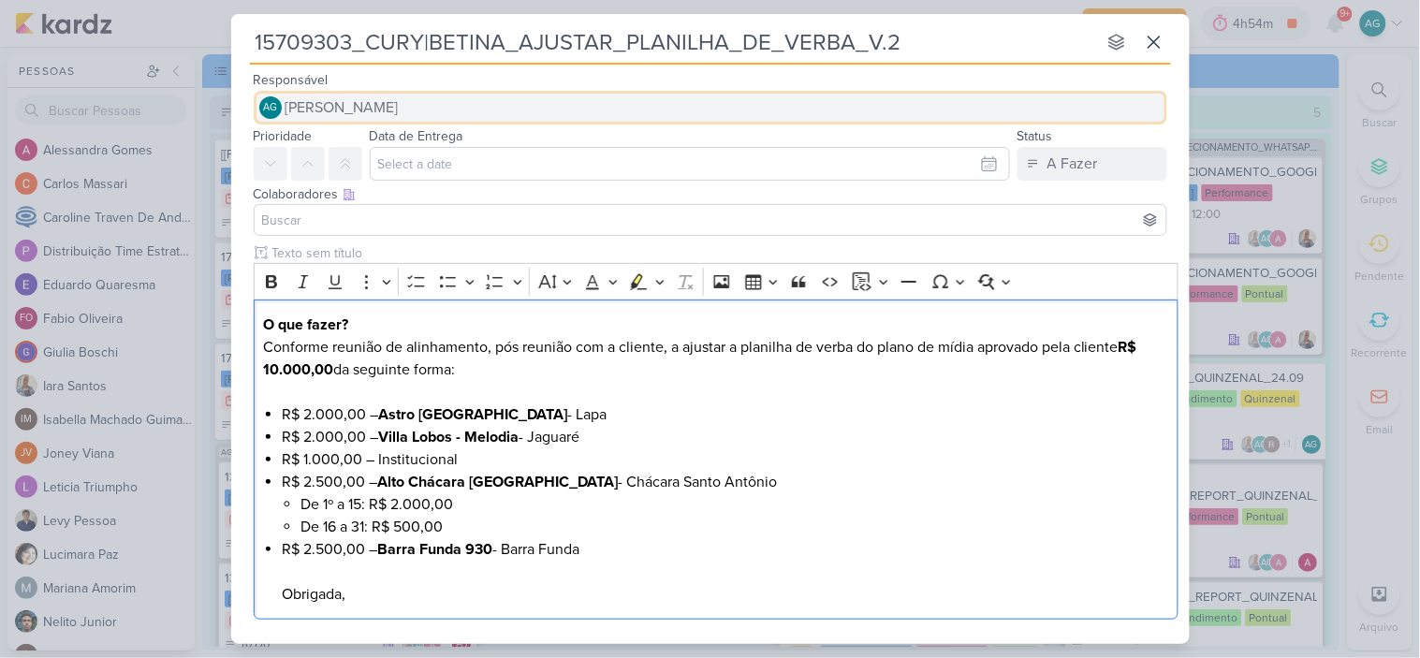
click at [399, 99] on span "[PERSON_NAME]" at bounding box center [341, 107] width 113 height 22
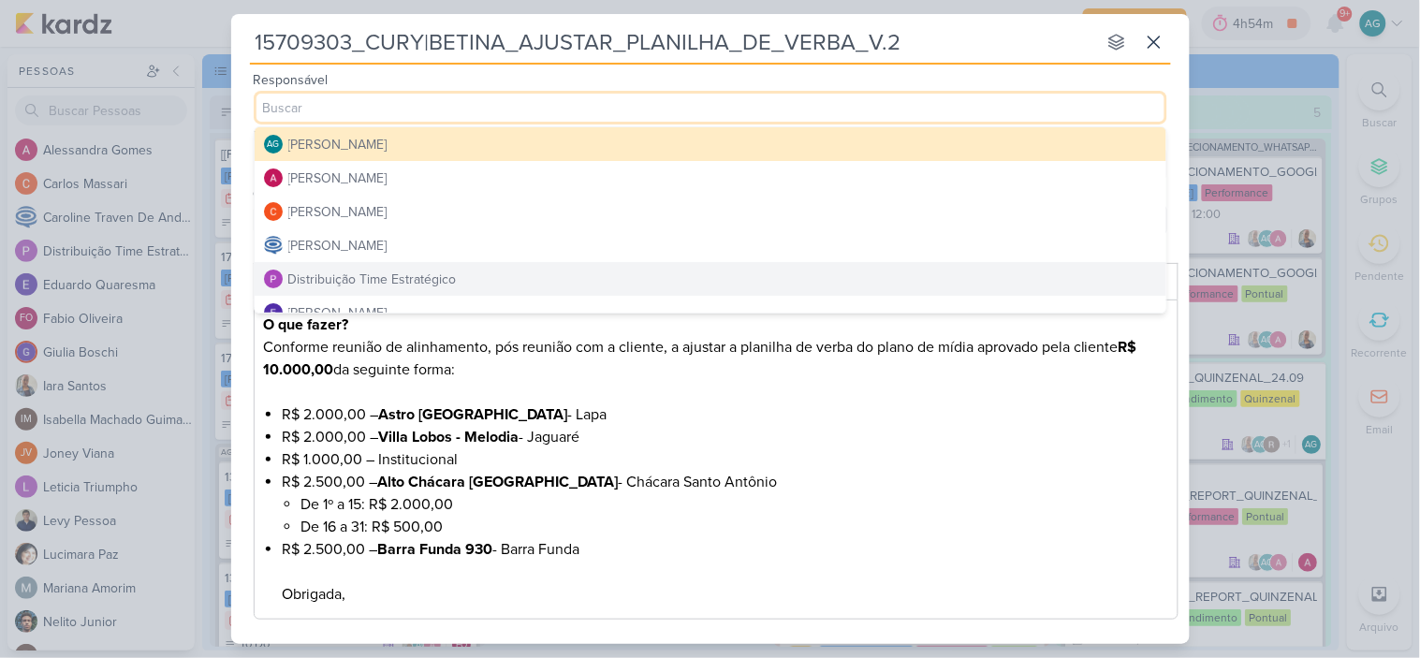
click at [404, 271] on div "Distribuição Time Estratégico" at bounding box center [372, 280] width 168 height 20
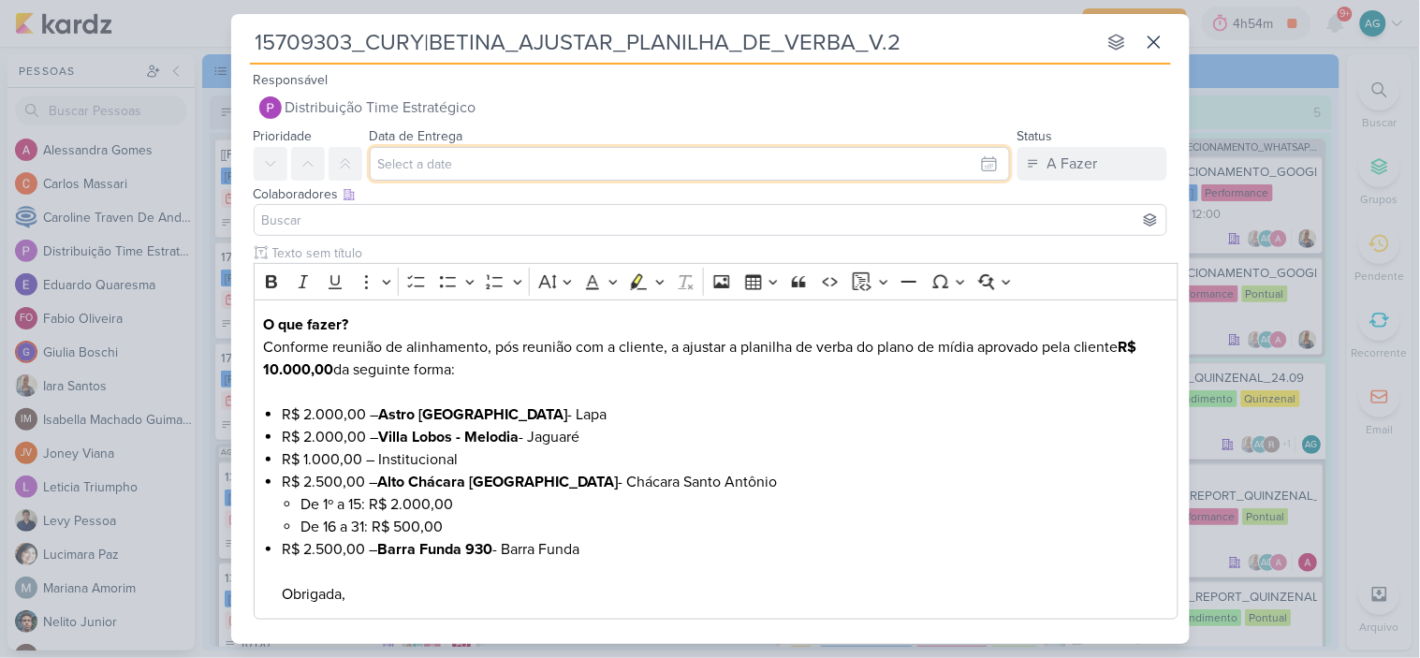
click at [436, 155] on input "text" at bounding box center [690, 164] width 640 height 34
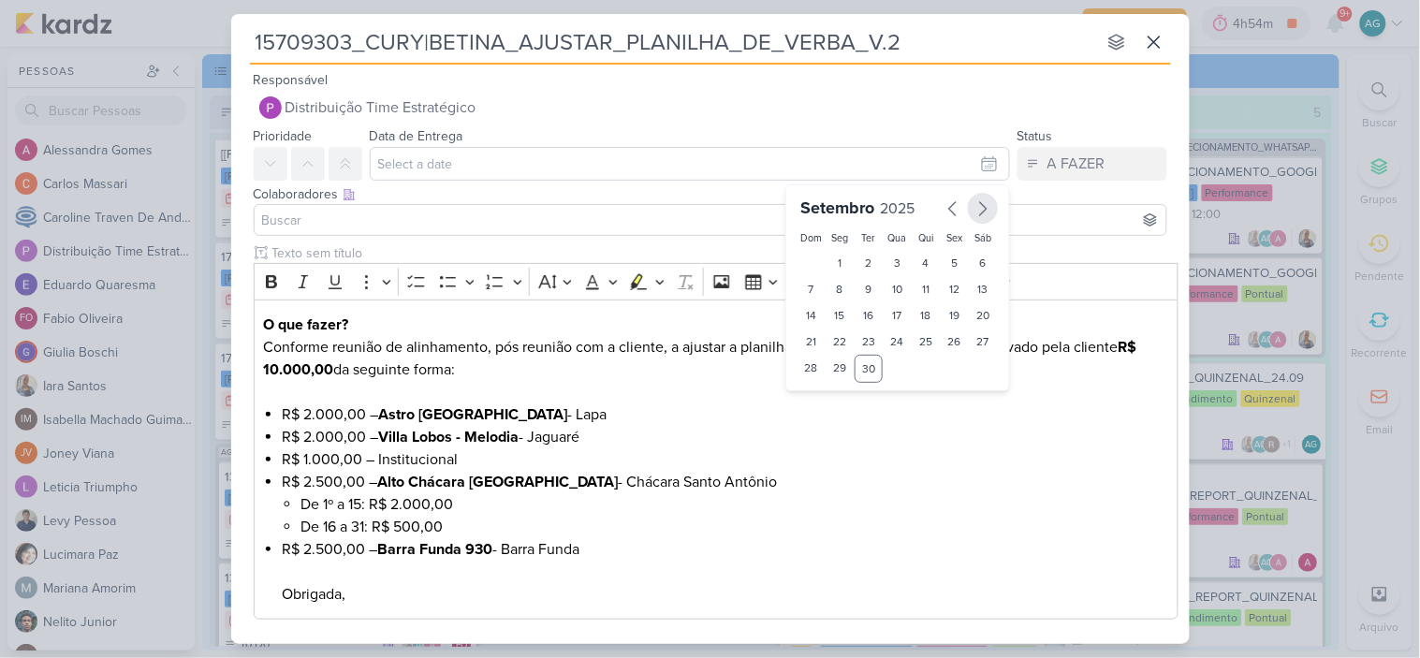
click at [978, 213] on icon "button" at bounding box center [982, 208] width 22 height 22
click at [918, 262] on div "2" at bounding box center [925, 263] width 29 height 26
type input "2 de outubro de 2025 às 23:59"
click at [830, 395] on select "00 01 02 03 04 05 06 07 08 09 10 11 12 13 14 15 16 17 18 19 20 21 22 23" at bounding box center [840, 399] width 26 height 22
select select "18"
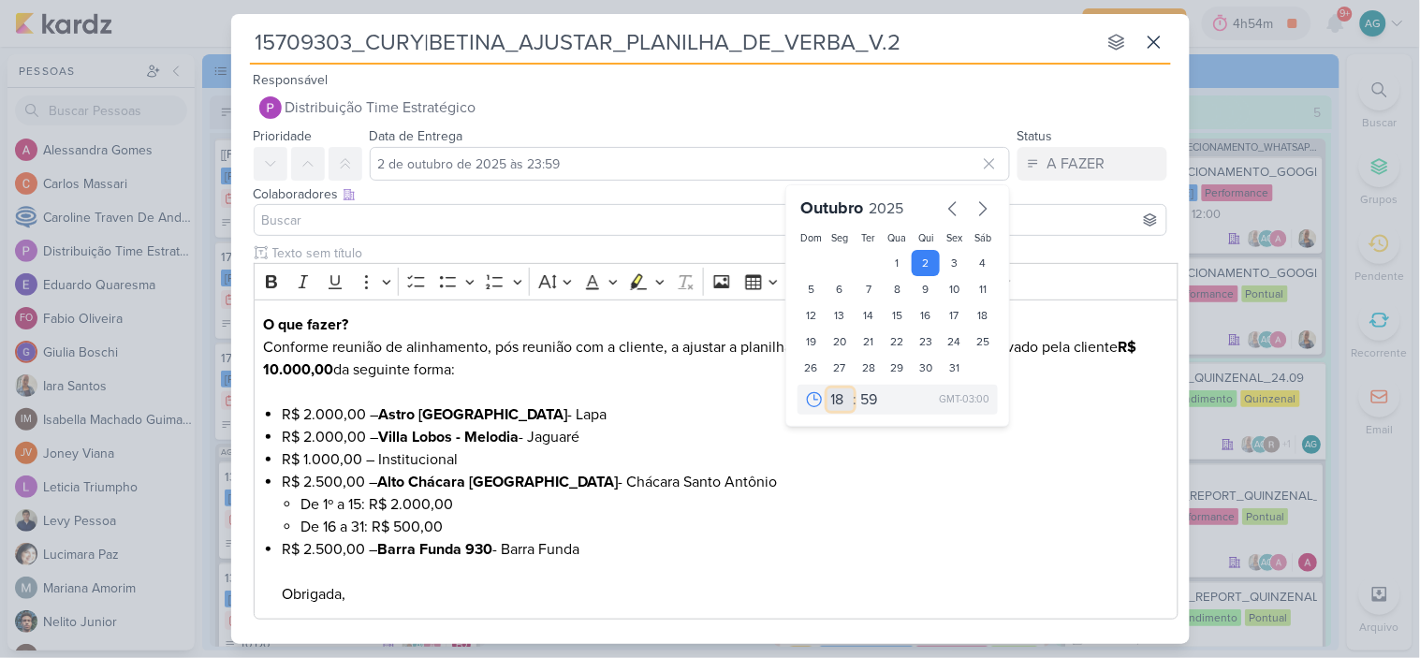
click at [827, 388] on select "00 01 02 03 04 05 06 07 08 09 10 11 12 13 14 15 16 17 18 19 20 21 22 23" at bounding box center [840, 399] width 26 height 22
type input "2 de outubro de 2025 às 18:59"
click at [857, 396] on select "00 05 10 15 20 25 30 35 40 45 50 55 59" at bounding box center [870, 399] width 26 height 22
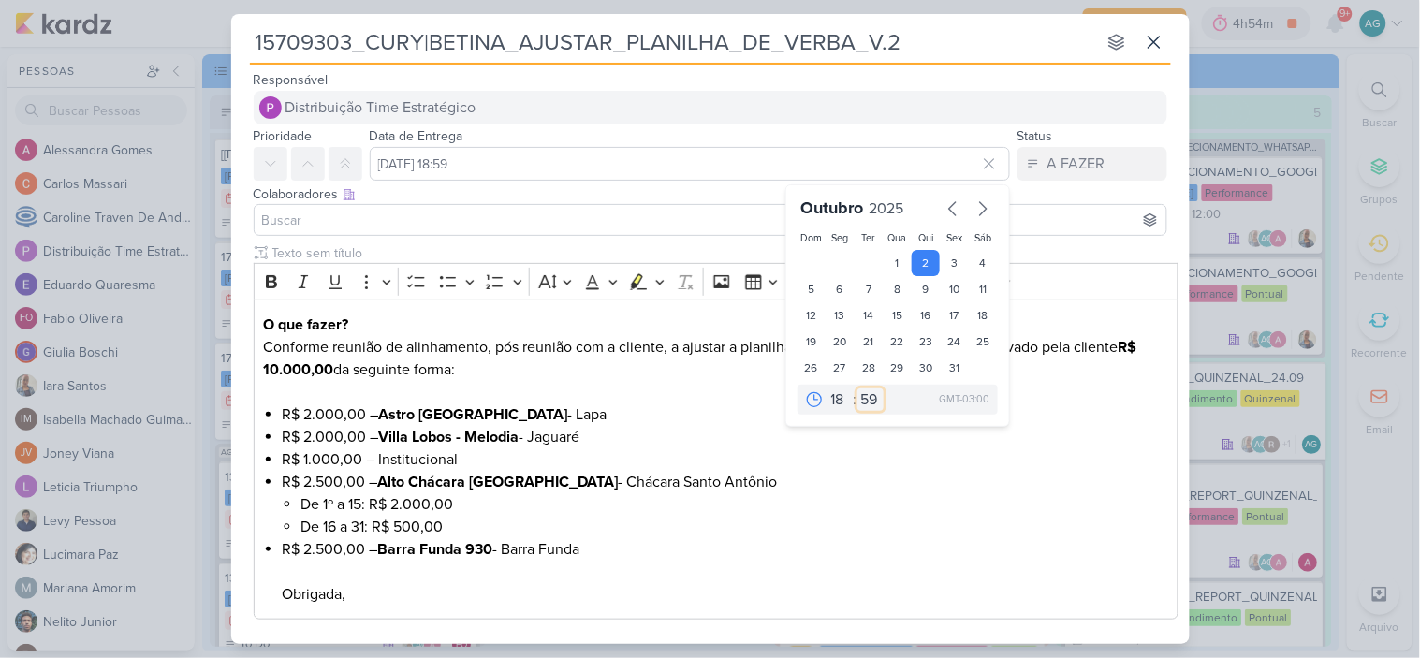
select select "0"
click at [857, 388] on select "00 05 10 15 20 25 30 35 40 45 50 55 59" at bounding box center [870, 399] width 26 height 22
type input "2 de outubro de 2025 às 18:00"
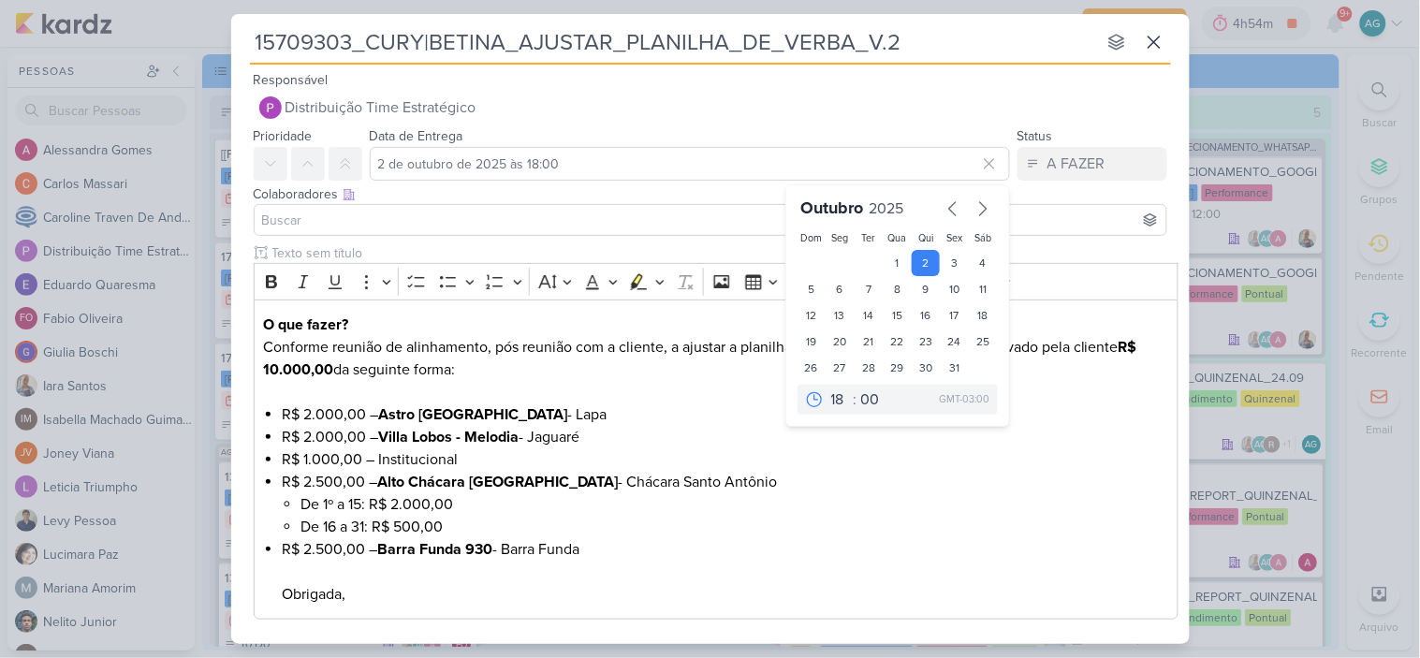
click at [468, 216] on input at bounding box center [710, 220] width 904 height 22
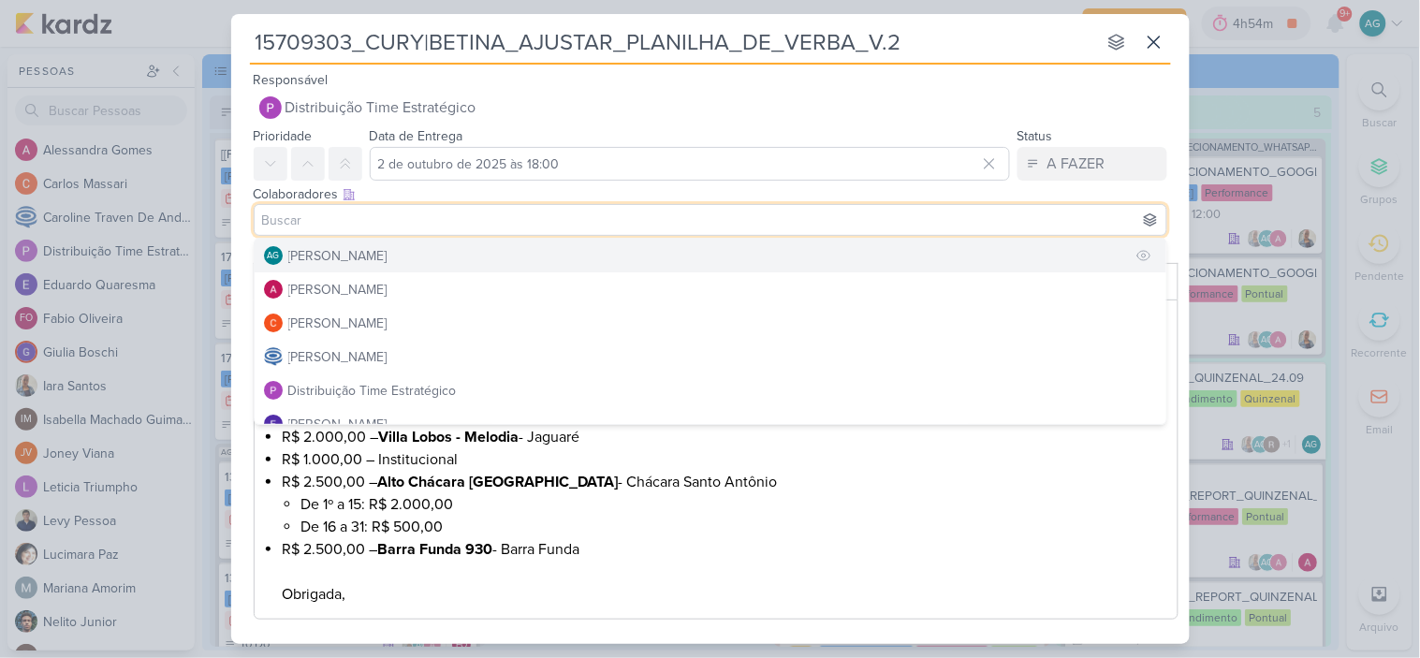
click at [387, 257] on div "[PERSON_NAME]" at bounding box center [337, 256] width 99 height 20
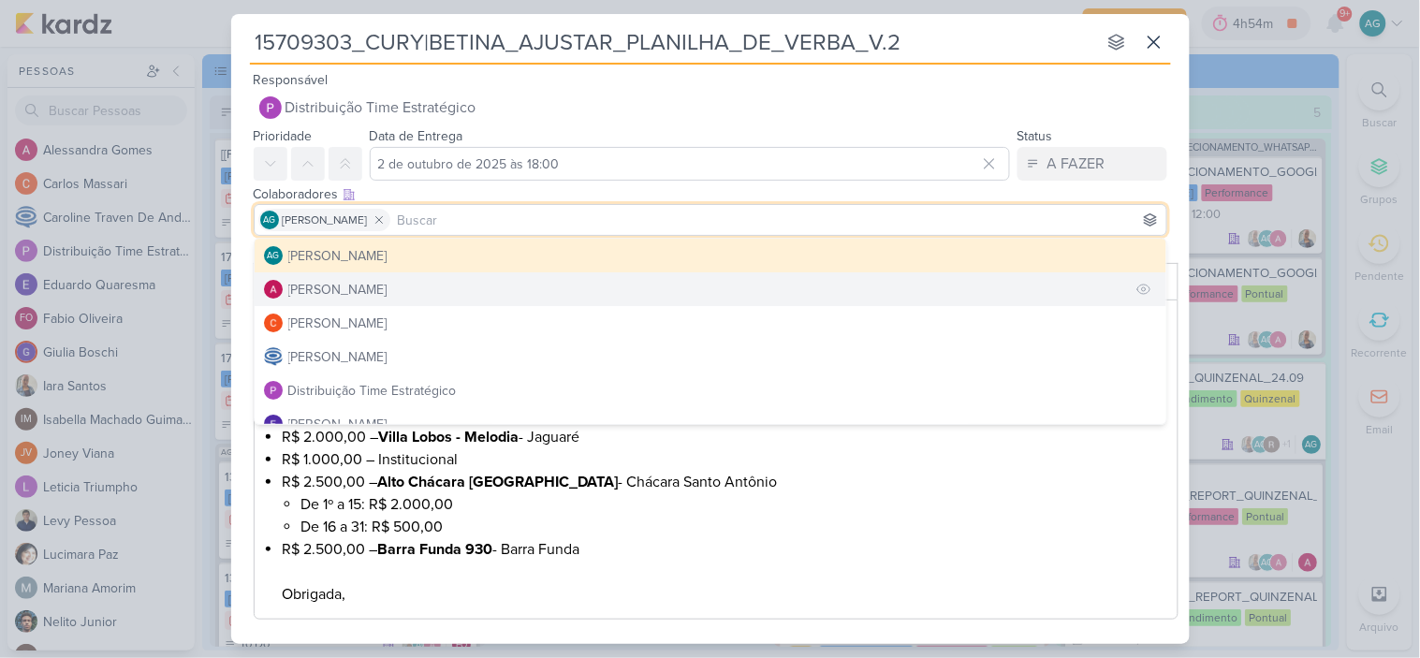
click at [415, 287] on button "Alessandra Gomes" at bounding box center [710, 289] width 911 height 34
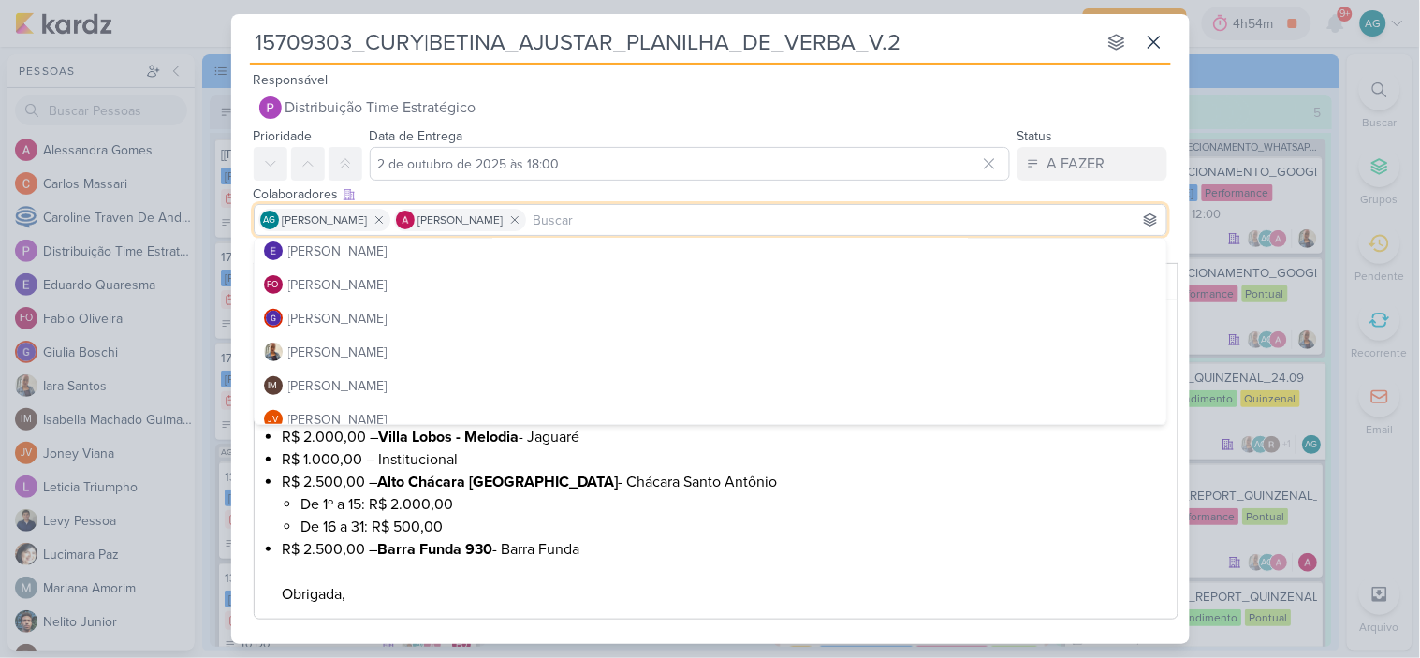
scroll to position [208, 0]
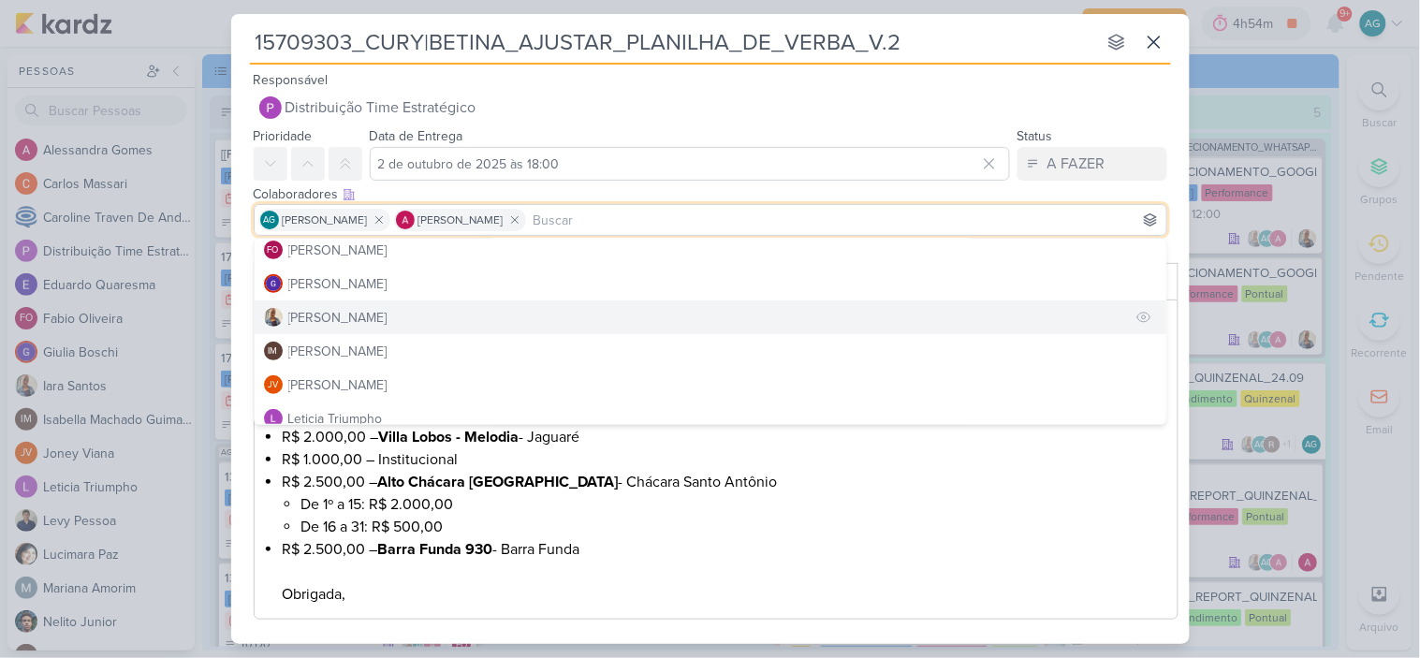
click at [387, 304] on button "Iara Santos" at bounding box center [710, 317] width 911 height 34
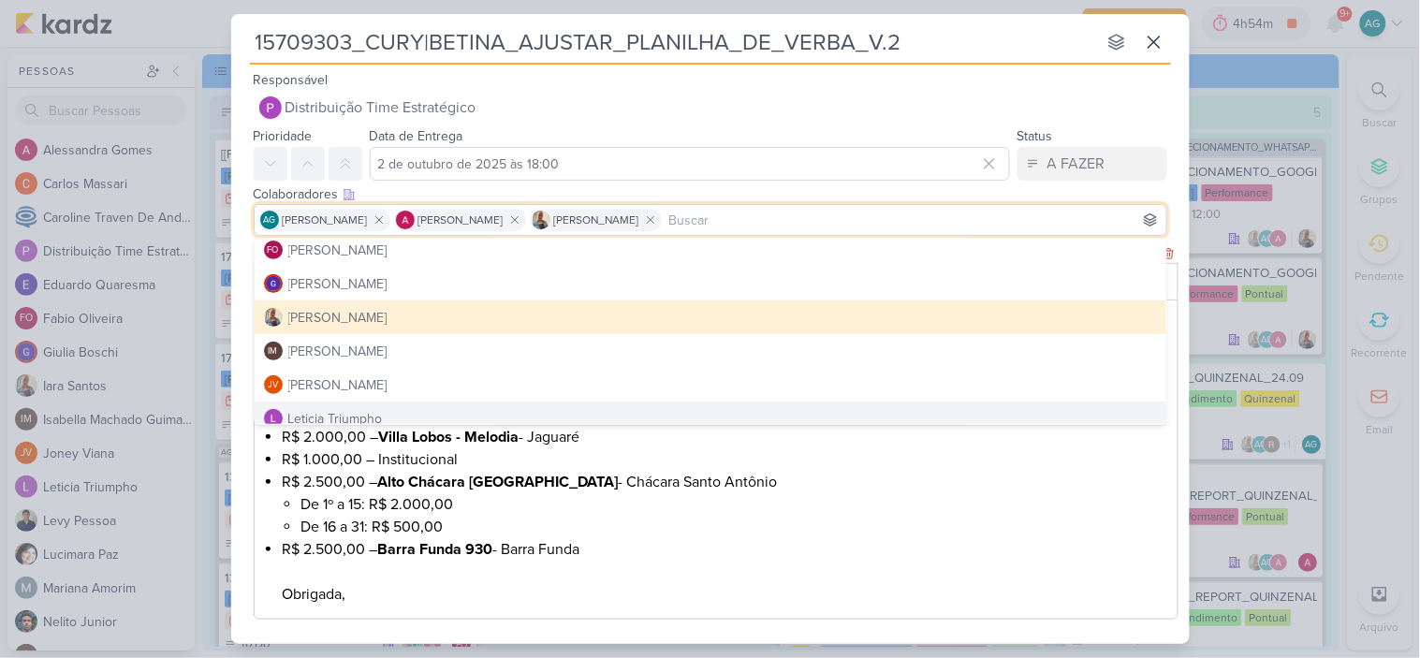
click at [808, 582] on li "R$ 2.500,00 – Barra Funda 930 - Barra Funda Obrigada," at bounding box center [725, 571] width 886 height 67
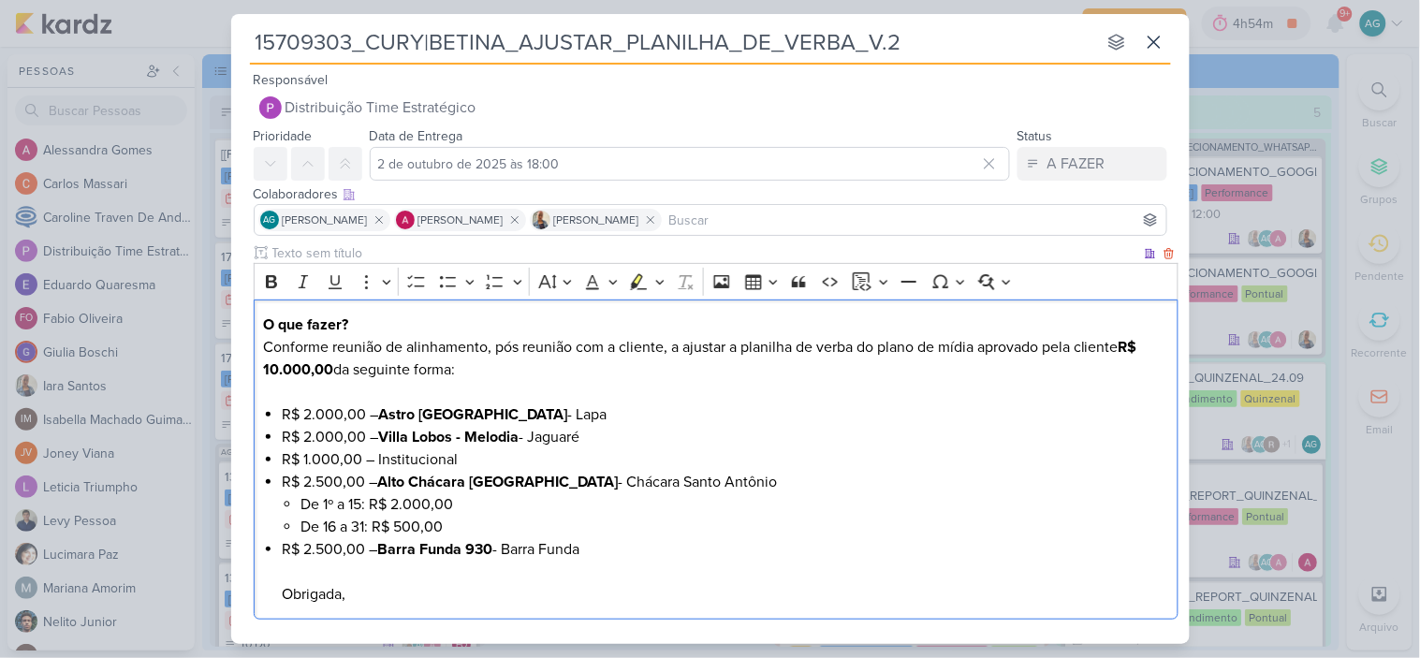
click at [672, 352] on p "O que fazer? Conforme reunião de alinhamento, pós reunião com a cliente, a ajus…" at bounding box center [715, 359] width 905 height 90
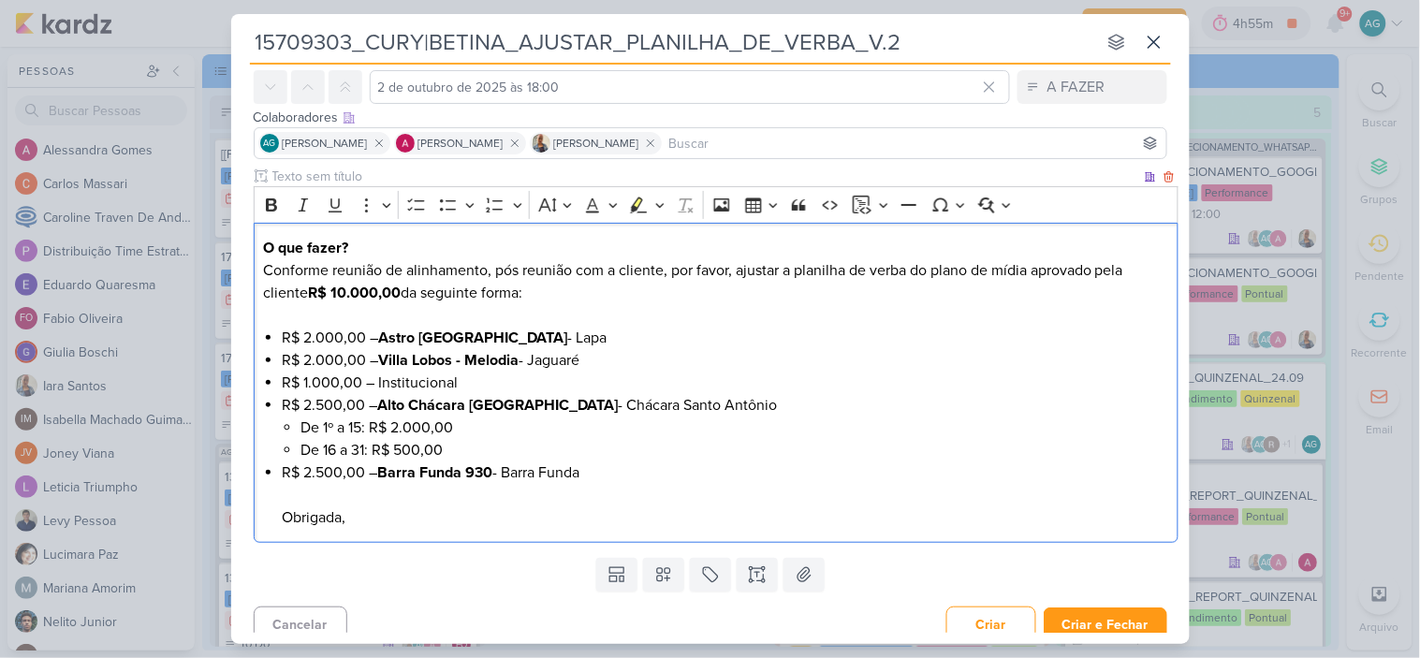
scroll to position [91, 0]
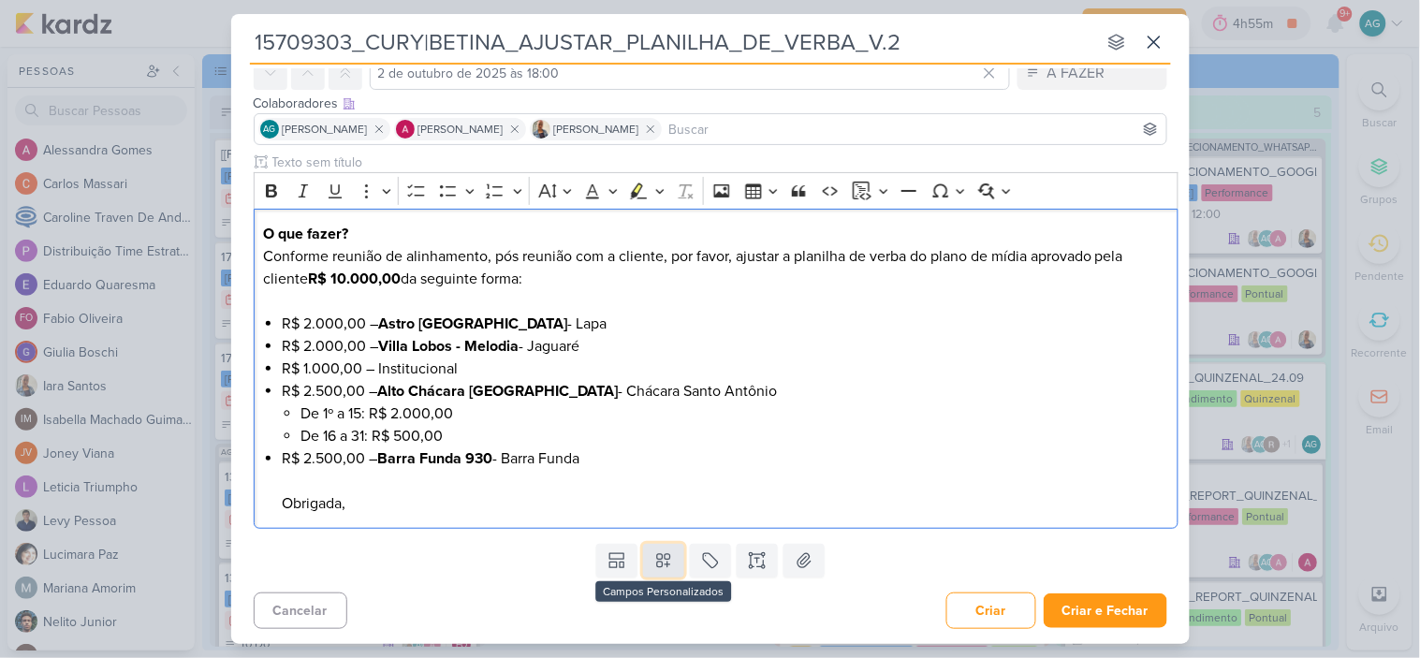
click at [667, 567] on icon at bounding box center [663, 560] width 19 height 19
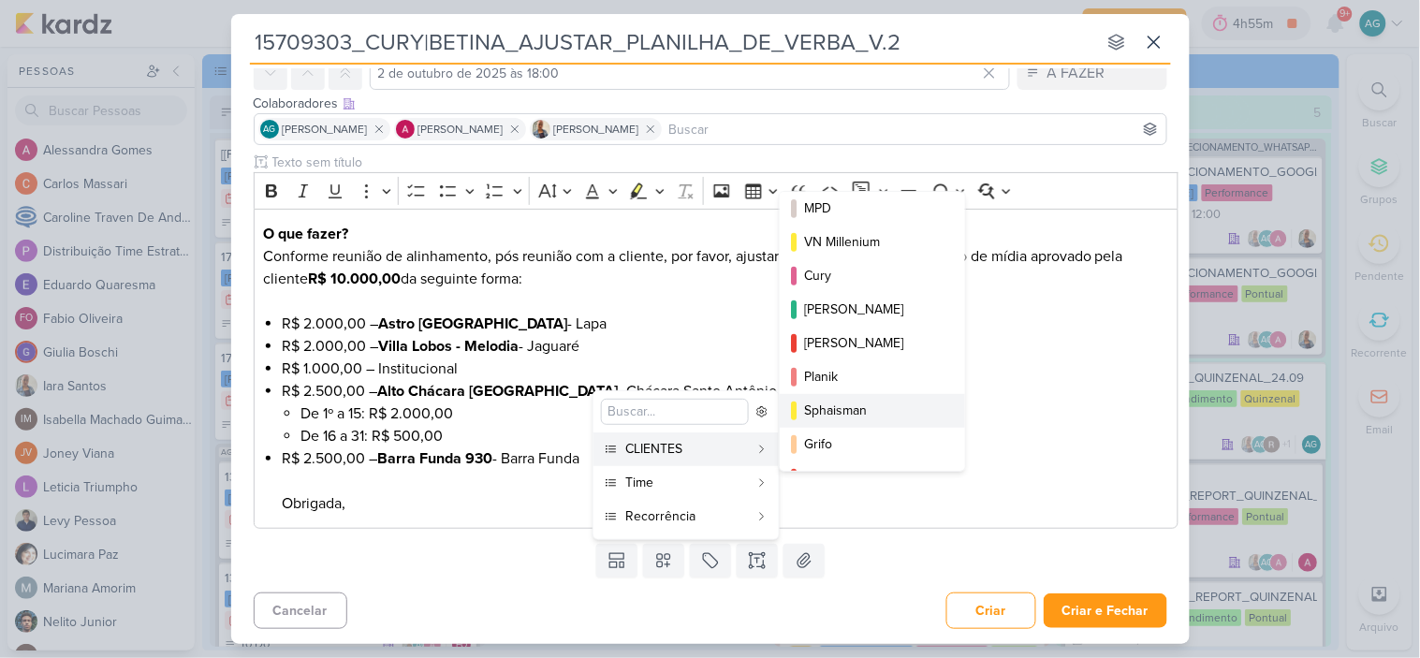
scroll to position [304, 0]
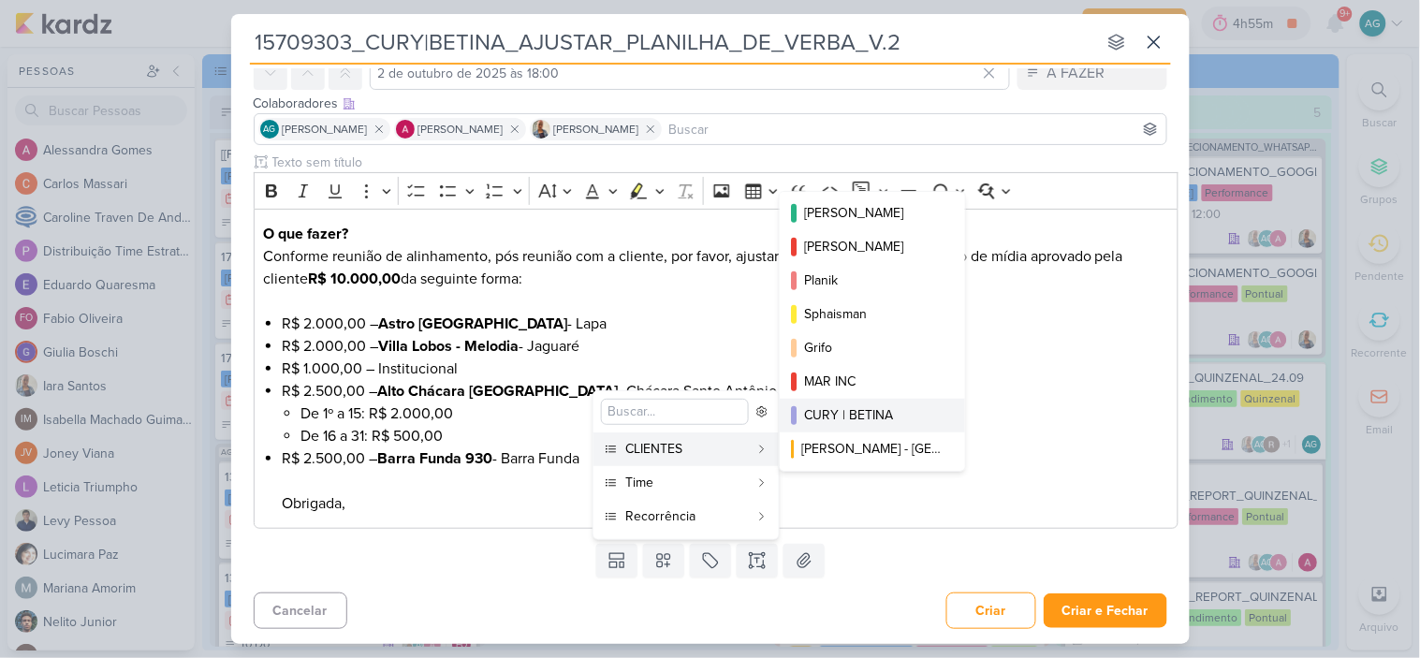
click at [874, 414] on div "CURY | BETINA" at bounding box center [873, 415] width 139 height 20
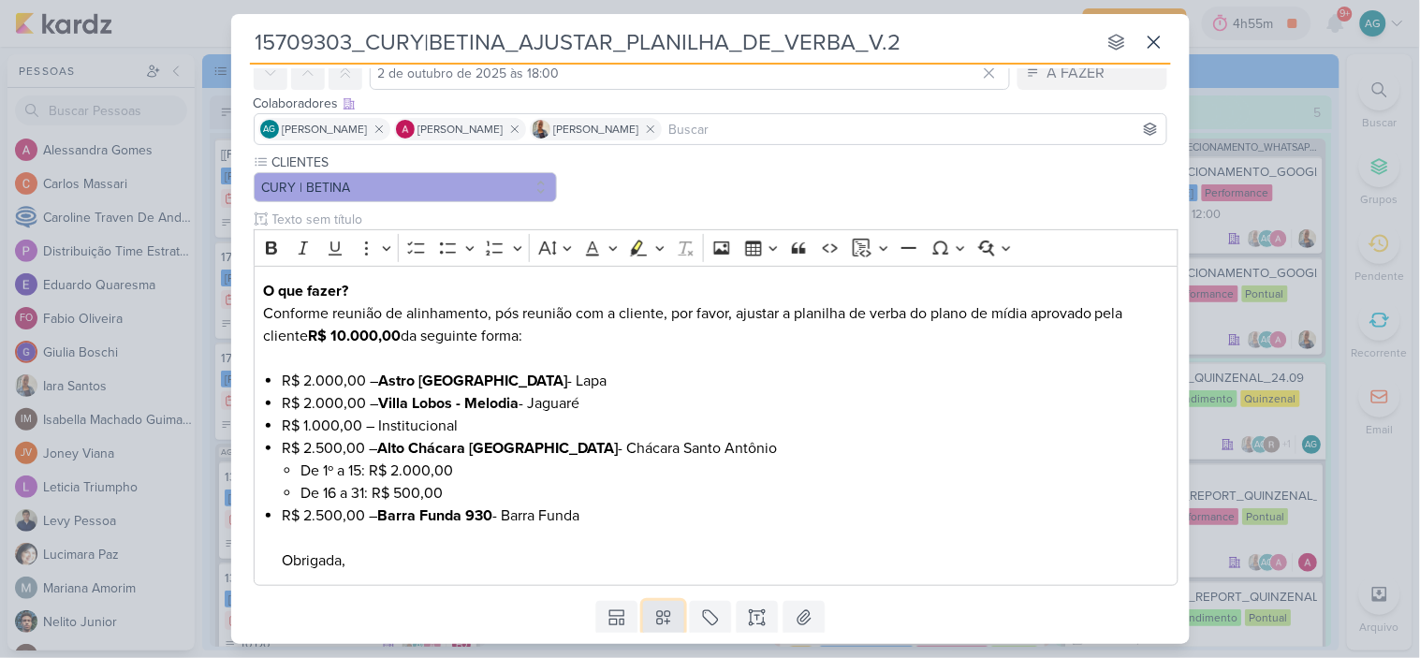
click at [664, 609] on icon at bounding box center [663, 617] width 19 height 19
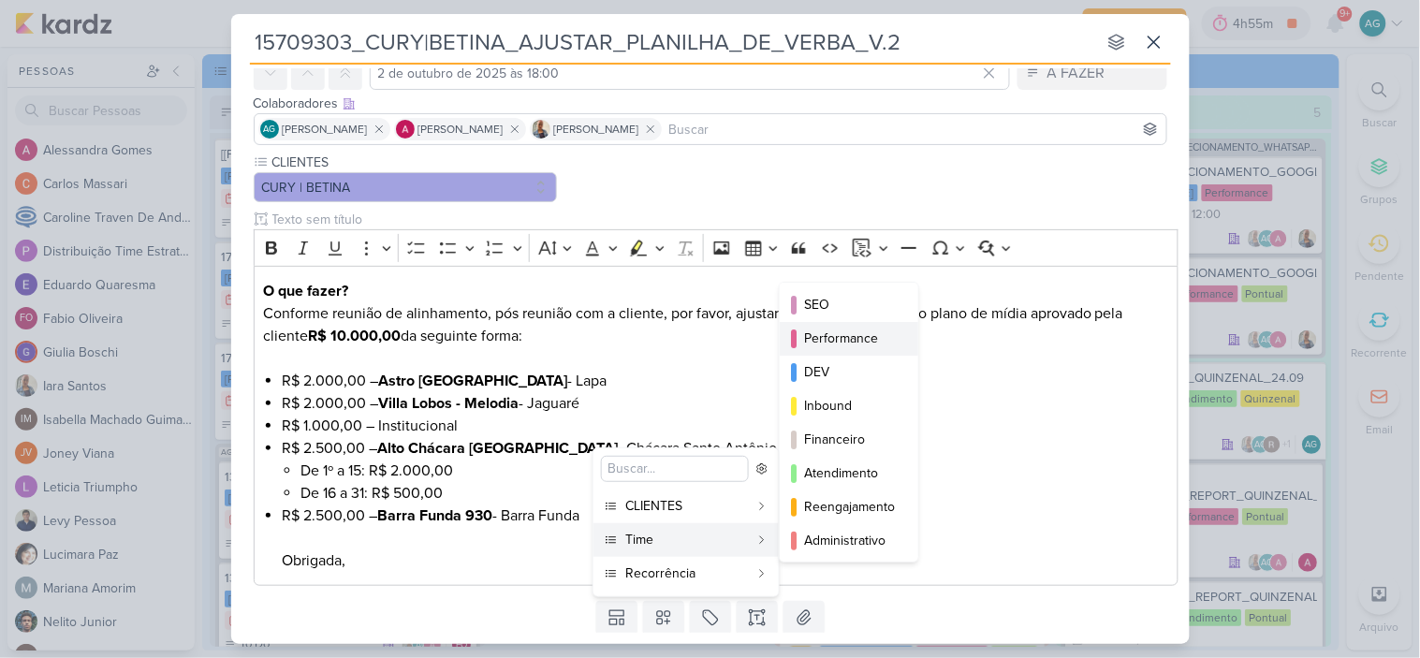
click at [868, 338] on div "Performance" at bounding box center [850, 338] width 92 height 20
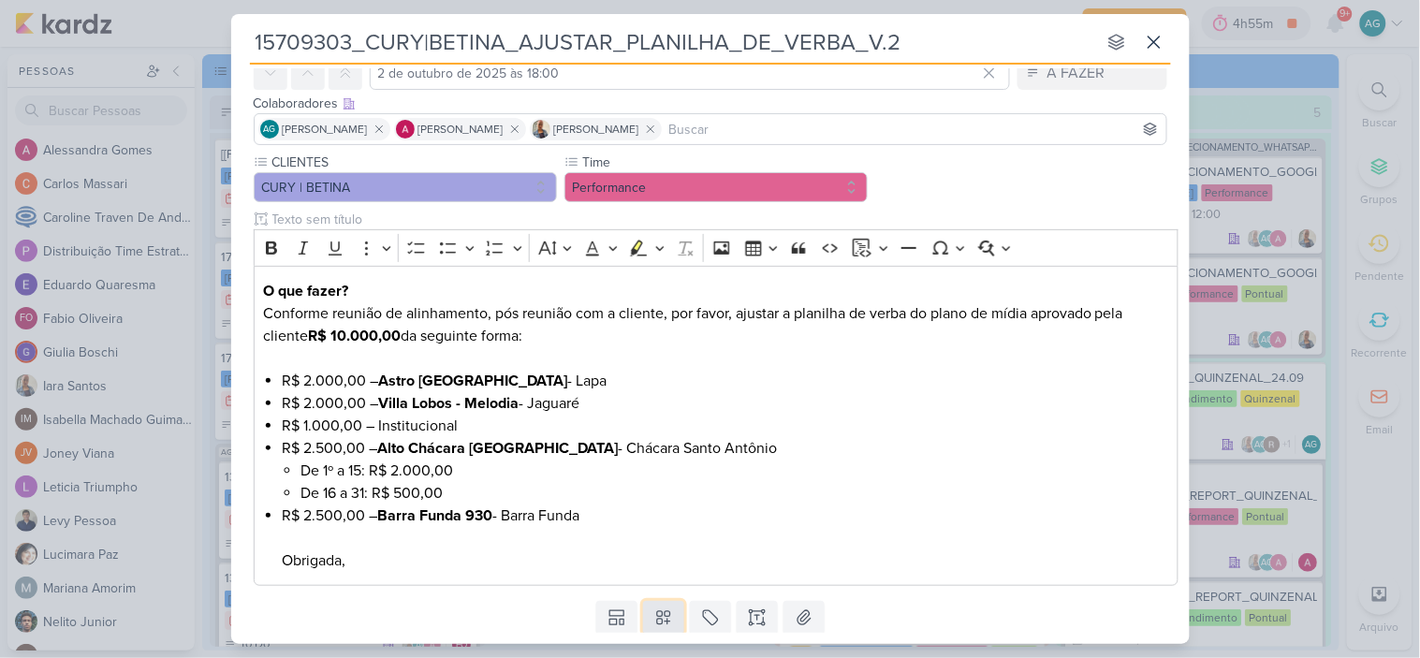
click at [667, 618] on icon at bounding box center [663, 617] width 19 height 19
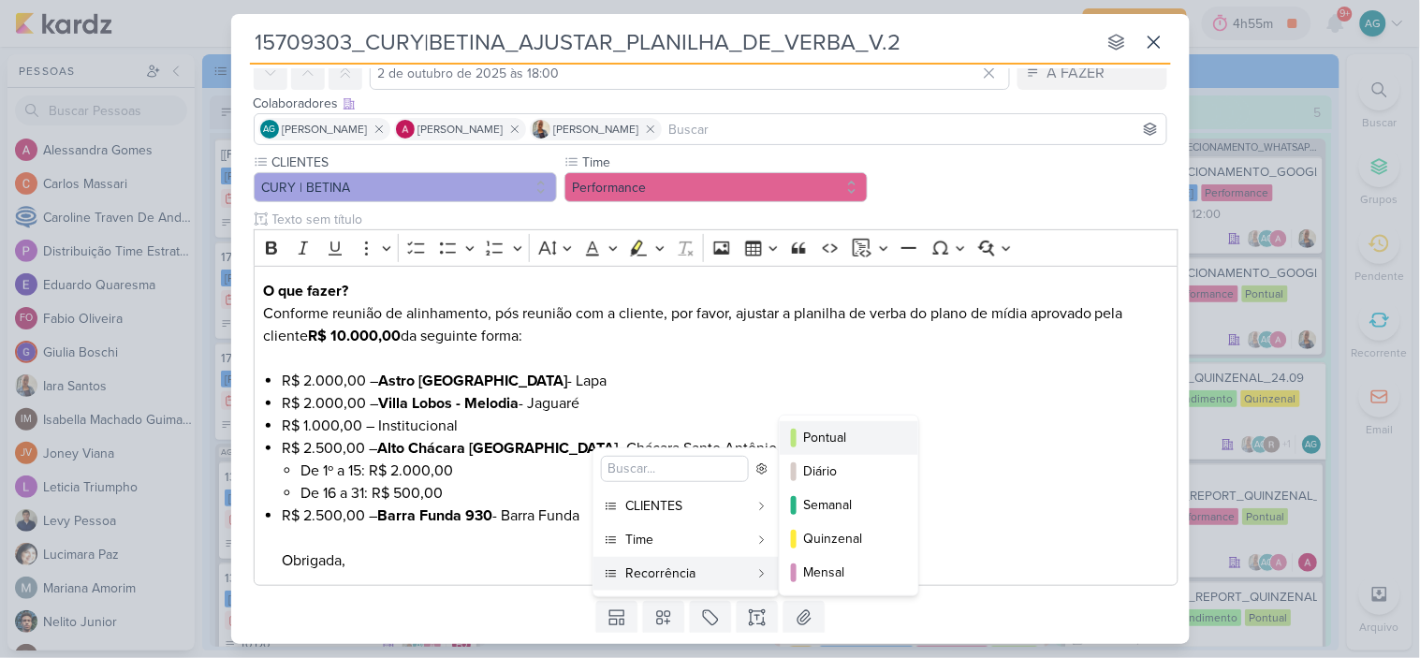
click at [859, 424] on button "Pontual" at bounding box center [849, 438] width 139 height 34
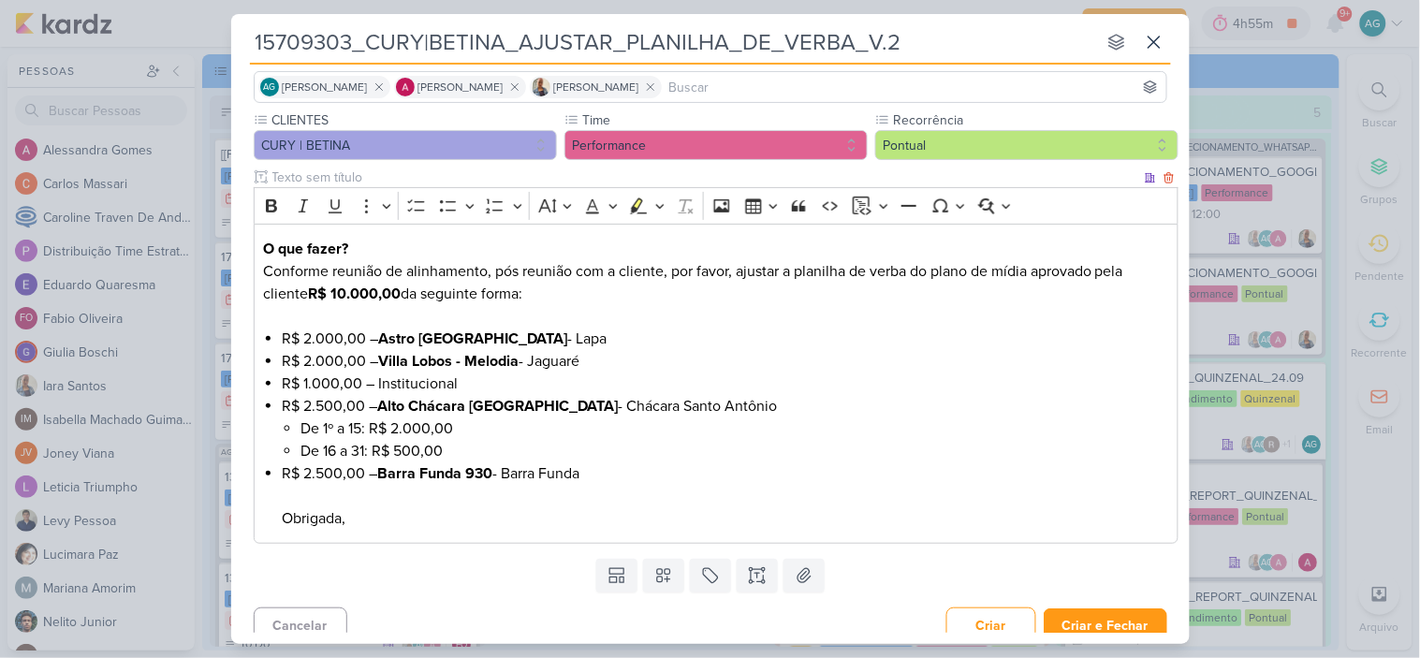
scroll to position [148, 0]
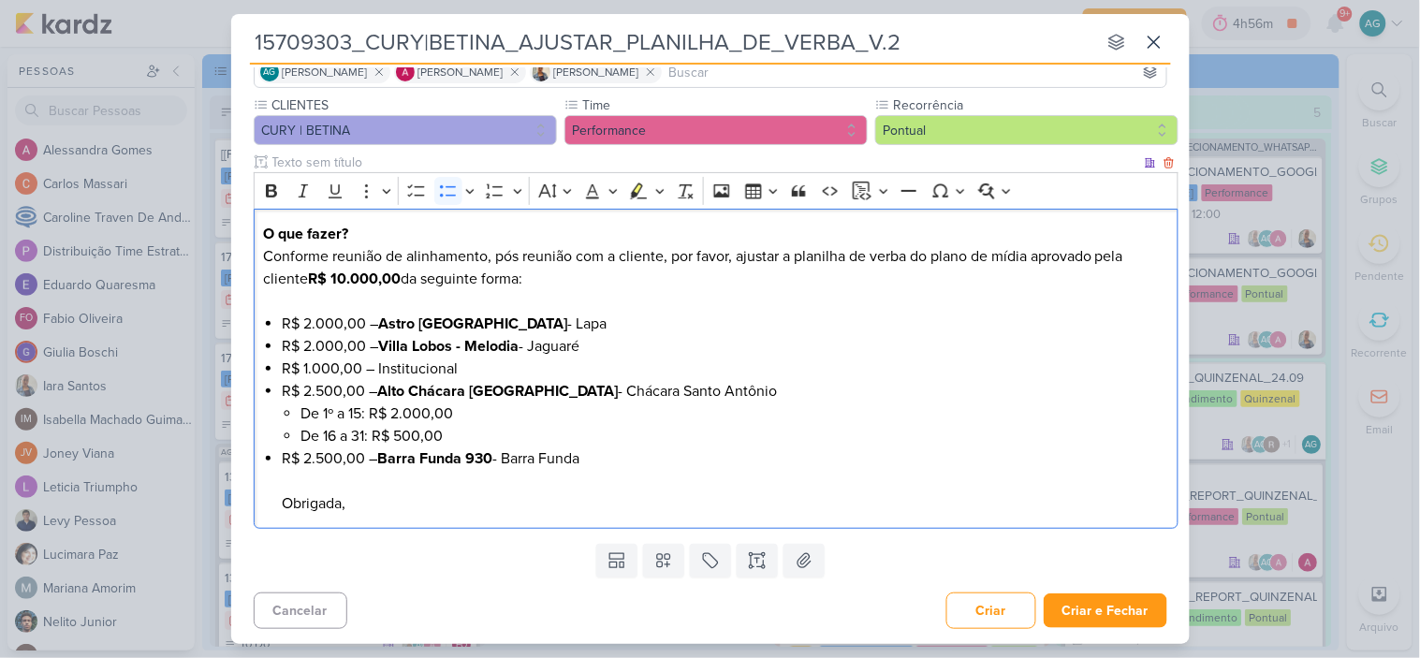
drag, startPoint x: 619, startPoint y: 457, endPoint x: 253, endPoint y: 395, distance: 371.1
click at [254, 395] on div "O que fazer? Conforme reunião de alinhamento, pós reunião com a cliente, por fa…" at bounding box center [716, 369] width 925 height 321
copy ul "R$ 2.500,00 – Alto Chácara Santo Antônio - Chácara Santo Antônio De 1º a 15: R$…"
click at [264, 321] on div "O que fazer? Conforme reunião de alinhamento, pós reunião com a cliente, por fa…" at bounding box center [716, 369] width 925 height 321
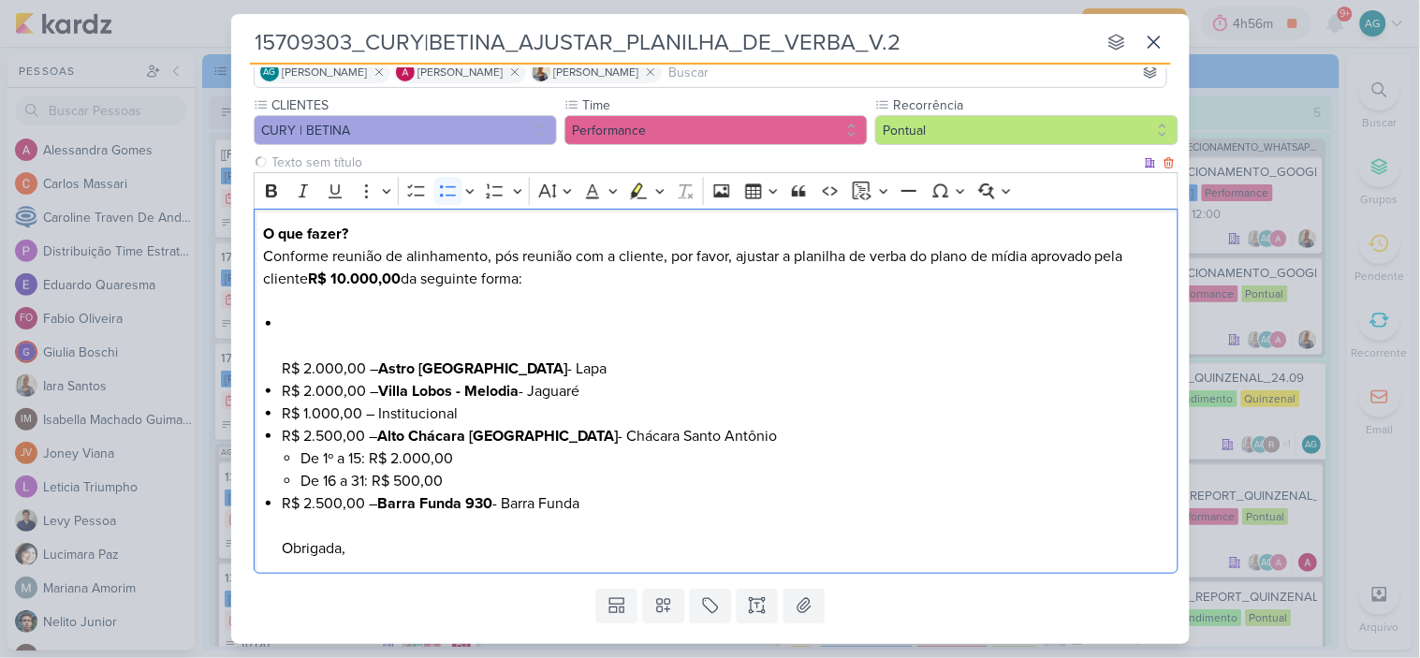
click at [292, 318] on li "R$ 2.000,00 – Astro Santa Marina - Lapa" at bounding box center [725, 346] width 886 height 67
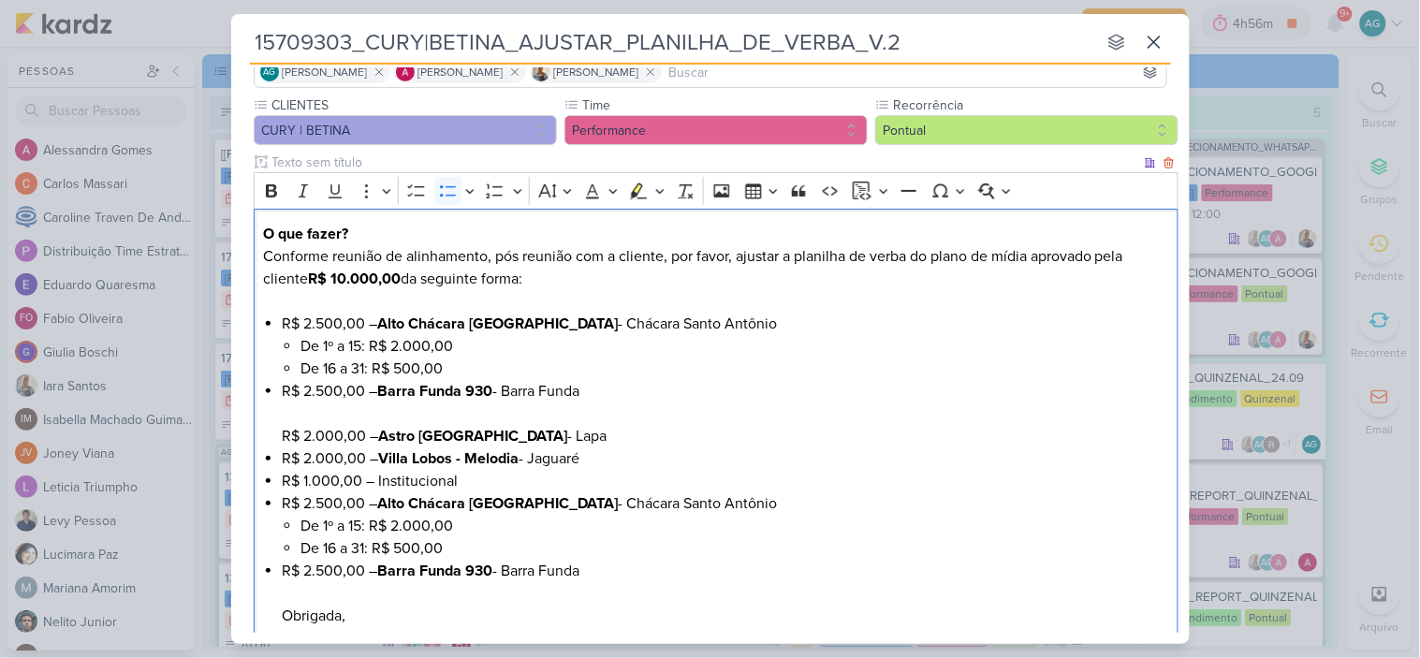
drag, startPoint x: 611, startPoint y: 387, endPoint x: 284, endPoint y: 387, distance: 327.5
click at [284, 387] on li "R$ 2.500,00 – Barra Funda 930 - Barra Funda R$ 2.000,00 – Astro Santa Marina - …" at bounding box center [725, 413] width 886 height 67
click at [283, 319] on li "R$ 2.500,00 – Alto Chácara Santo Antônio - Chácara Santo Antônio De 1º a 15: R$…" at bounding box center [725, 346] width 886 height 67
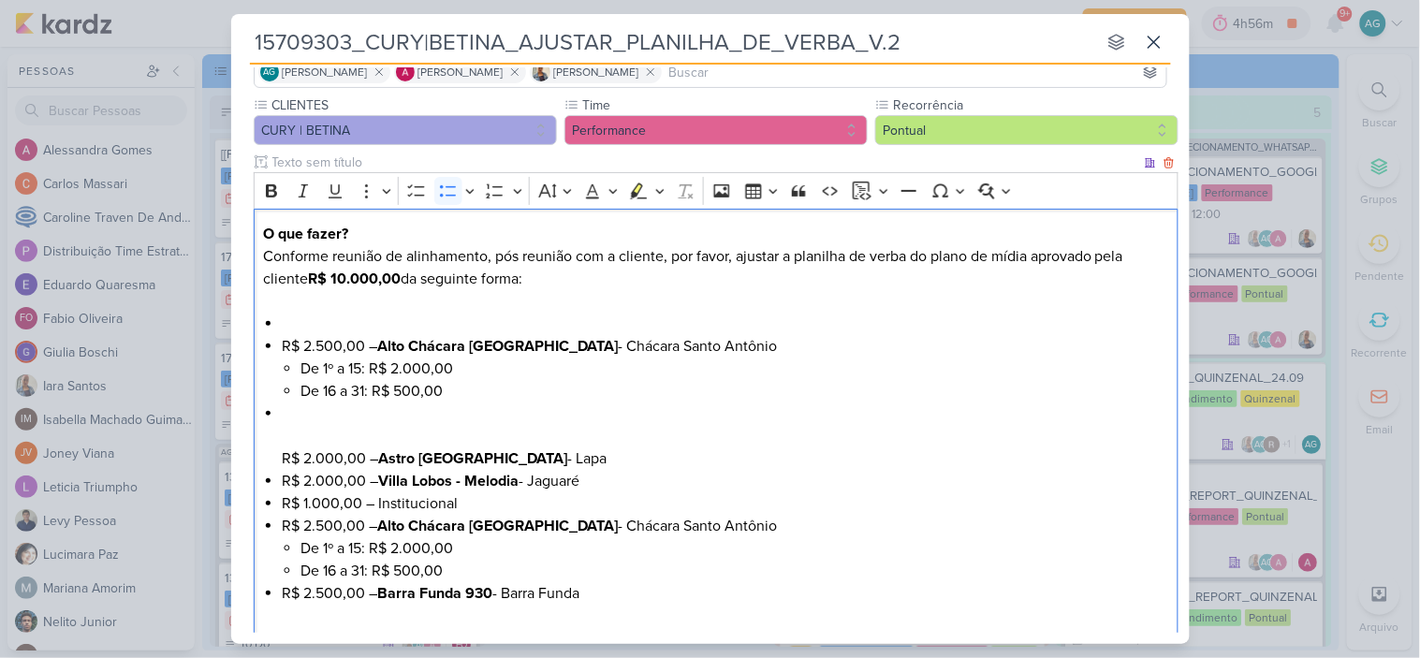
click at [283, 319] on li "Editor editing area: main" at bounding box center [725, 324] width 886 height 22
click at [298, 413] on li "R$ 2.000,00 – Astro Santa Marina - Lapa" at bounding box center [725, 435] width 886 height 67
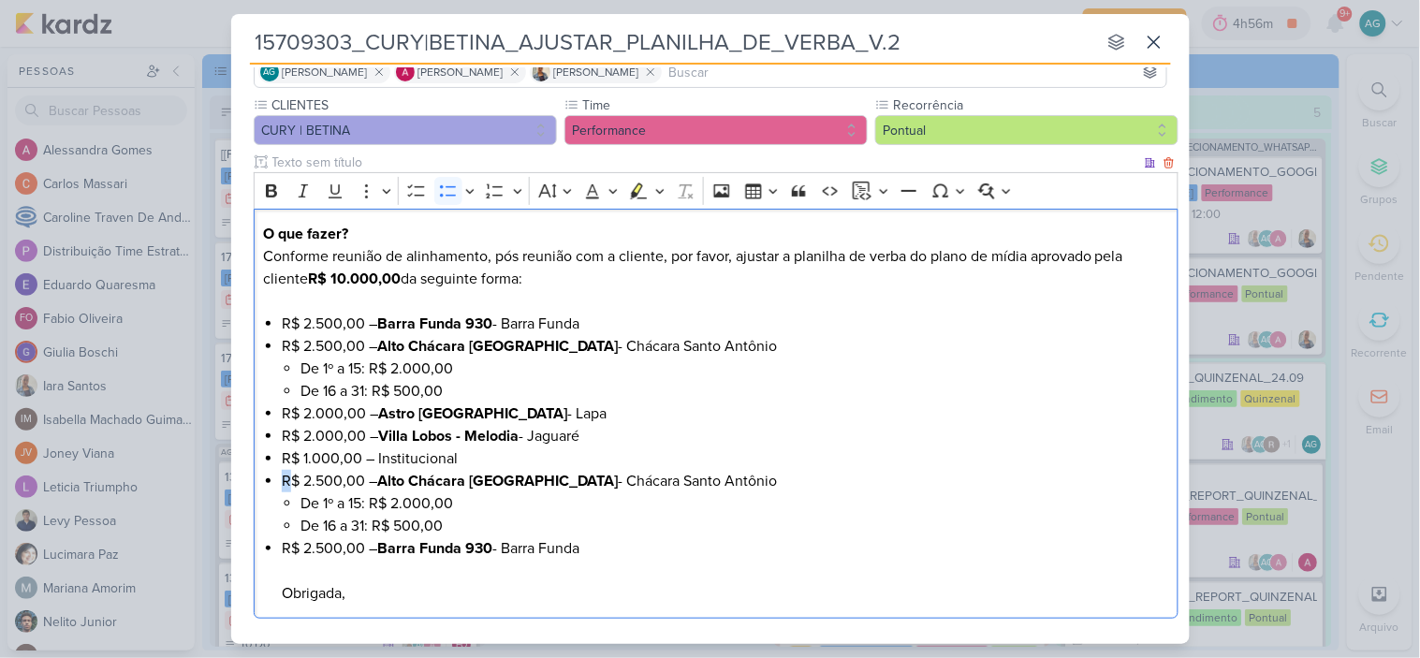
drag, startPoint x: 267, startPoint y: 481, endPoint x: 290, endPoint y: 481, distance: 23.4
click at [290, 481] on li "R$ 2.500,00 – Alto Chácara Santo Antônio - Chácara Santo Antônio De 1º a 15: R$…" at bounding box center [725, 503] width 886 height 67
drag, startPoint x: 618, startPoint y: 552, endPoint x: 238, endPoint y: 487, distance: 385.5
click at [238, 487] on div "CLIENTES CURY | BETINA Time" at bounding box center [710, 360] width 958 height 531
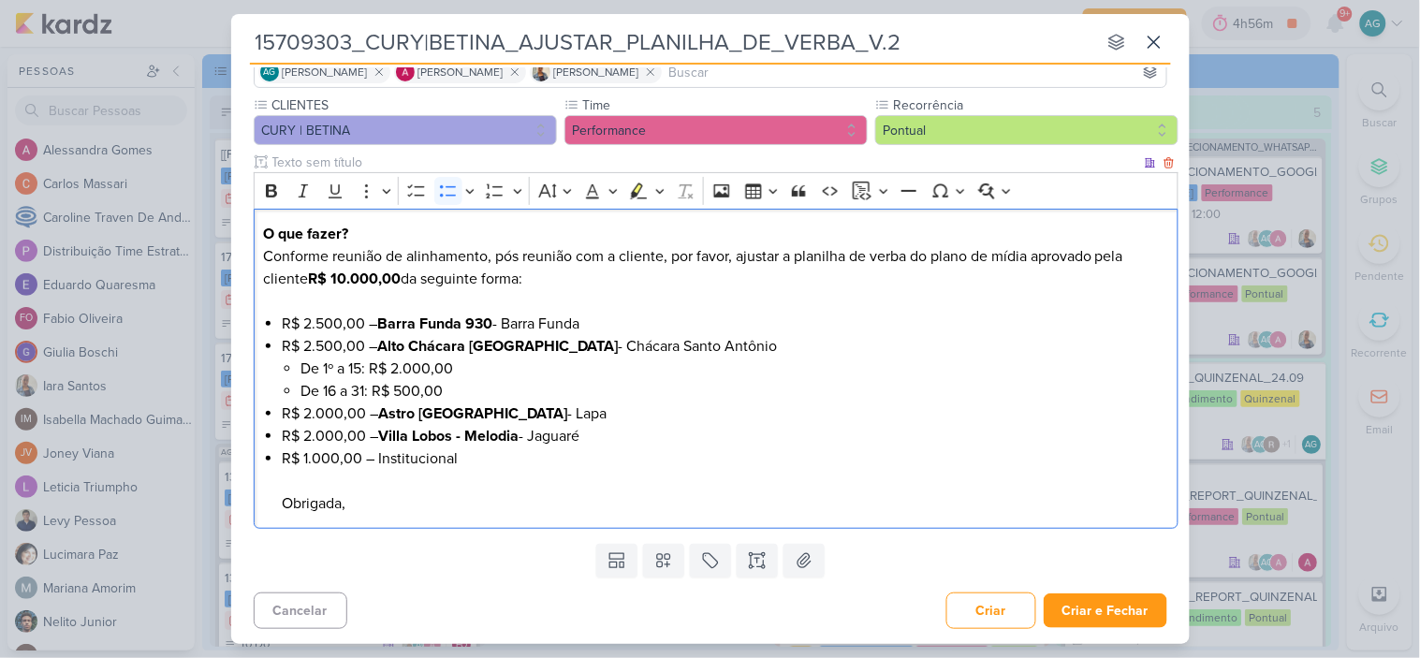
click at [422, 459] on li "R$ 1.000,00 – Institucional Obrigada," at bounding box center [725, 480] width 886 height 67
click at [273, 189] on icon "Editor toolbar" at bounding box center [271, 190] width 11 height 13
click at [824, 451] on li "R$ 1.000,00 – Institucional Obrigada," at bounding box center [725, 480] width 886 height 67
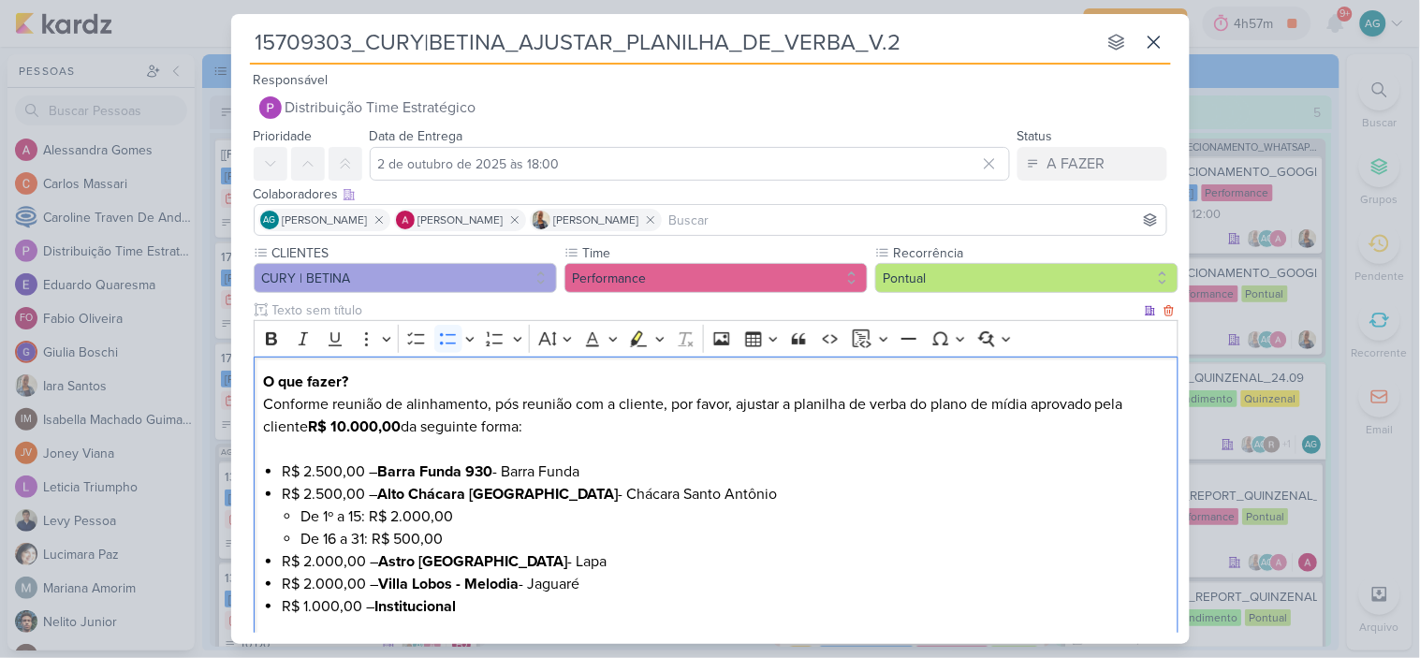
scroll to position [104, 0]
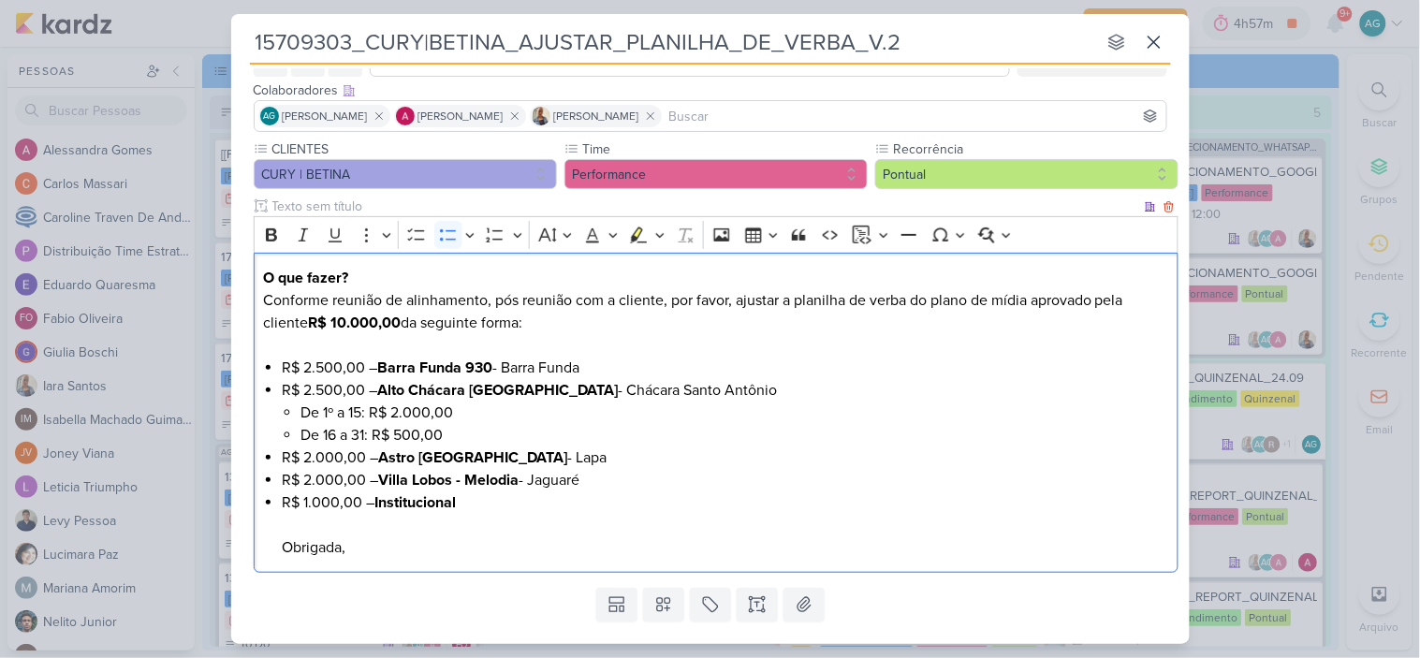
click at [603, 503] on li "R$ 1.000,00 – Institucional Obrigada," at bounding box center [725, 524] width 886 height 67
click at [566, 491] on li "R$ 1.000,00 – Institucional Obrigada," at bounding box center [725, 524] width 886 height 67
click at [526, 509] on li "R$ 1.000,00 – Institucional Obrigada," at bounding box center [725, 524] width 886 height 67
click at [468, 497] on li "R$ 1.000,00 – Institucional Obrigada," at bounding box center [725, 524] width 886 height 67
click at [464, 498] on li "R$ 1.000,00 – Institucional Obrigada," at bounding box center [725, 524] width 886 height 67
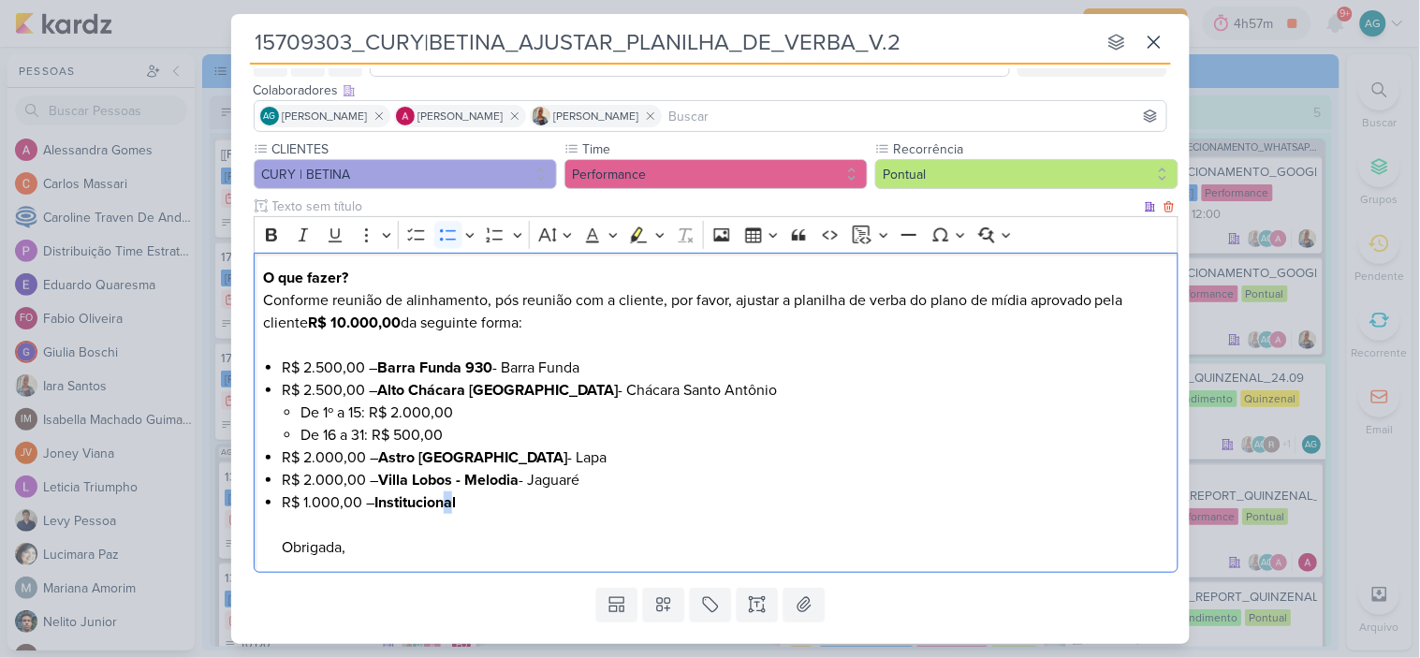
click at [452, 500] on strong "Institucional" at bounding box center [414, 502] width 81 height 19
click at [462, 501] on li "R$ 1.000,00 – Institucional Obrigada," at bounding box center [725, 524] width 886 height 67
click at [463, 501] on li "R$ 1.000,00 – Institucional Obrigada," at bounding box center [725, 524] width 886 height 67
click at [474, 505] on li "R$ 1.000,00 – Institucional Obrigada," at bounding box center [725, 524] width 886 height 67
click at [462, 503] on li "R$ 1.000,00 – Institucional Obrigada," at bounding box center [725, 524] width 886 height 67
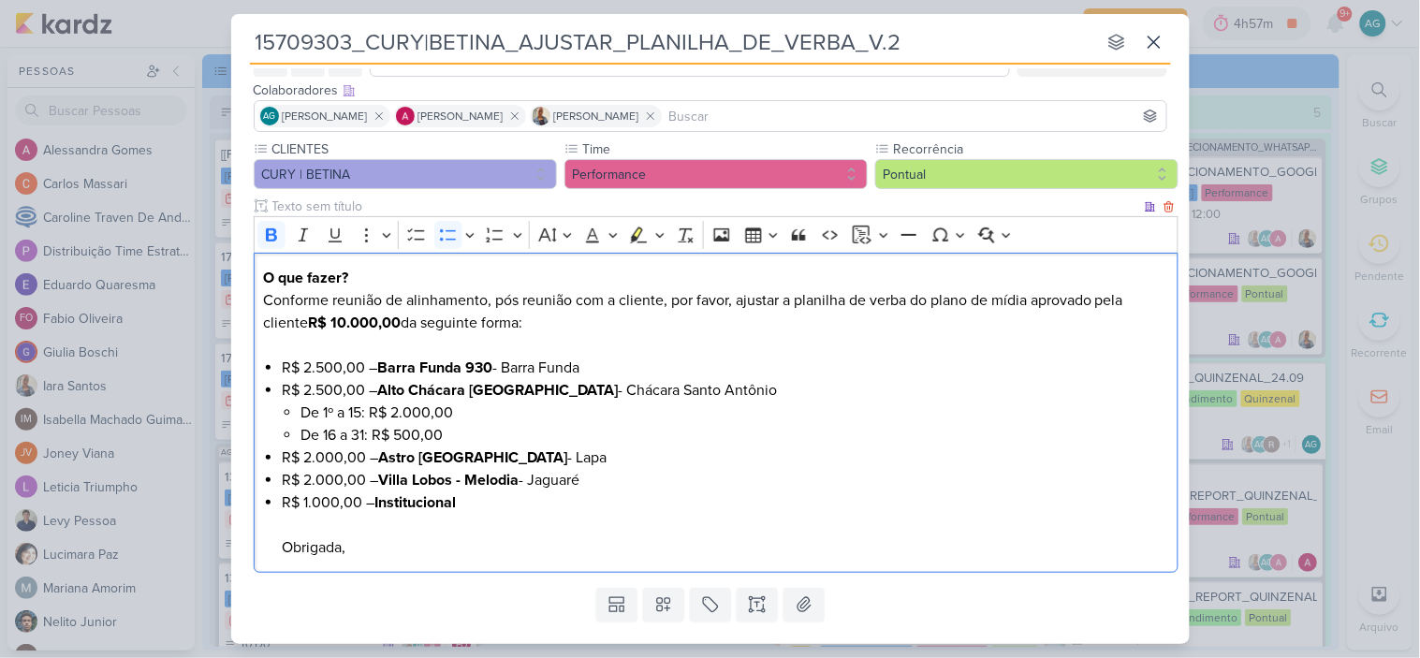
click at [453, 502] on strong "Institucional" at bounding box center [414, 502] width 81 height 19
click at [838, 494] on li "R$ 1.000,00 – Institucional ⁠⁠⁠⁠⁠⁠⁠ Obrigada," at bounding box center [725, 524] width 886 height 67
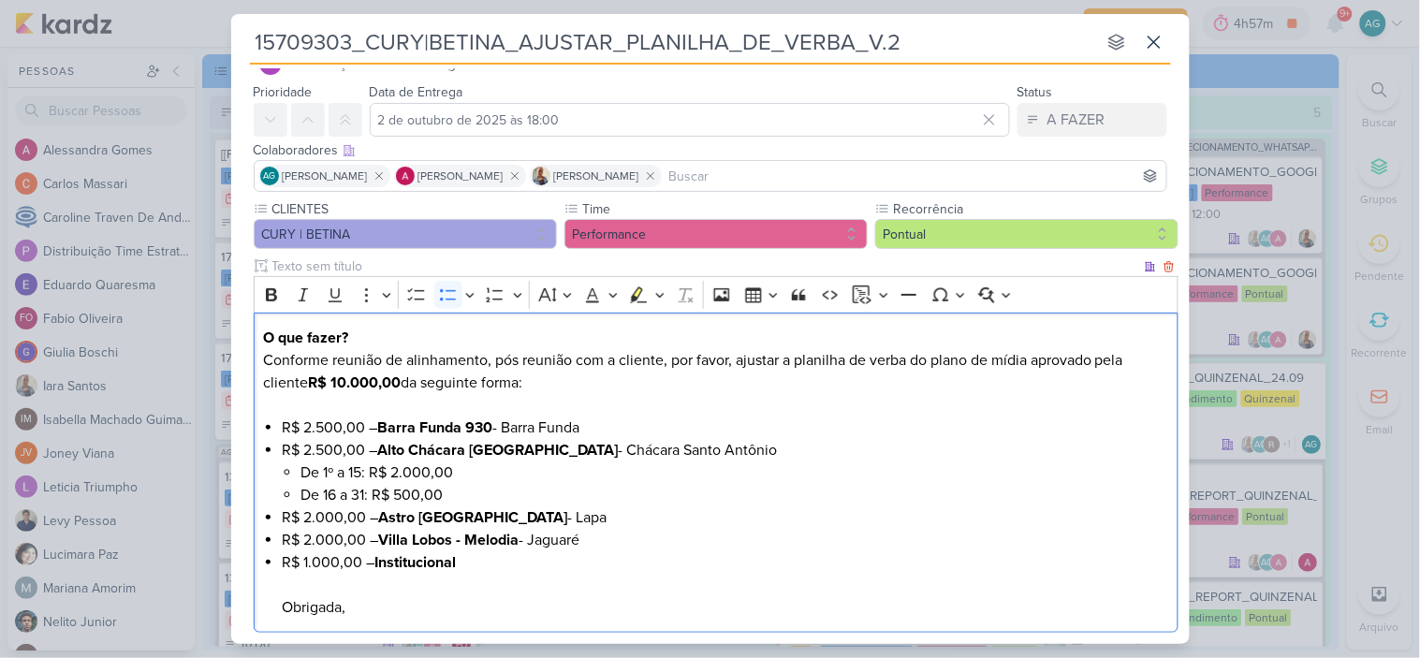
scroll to position [148, 0]
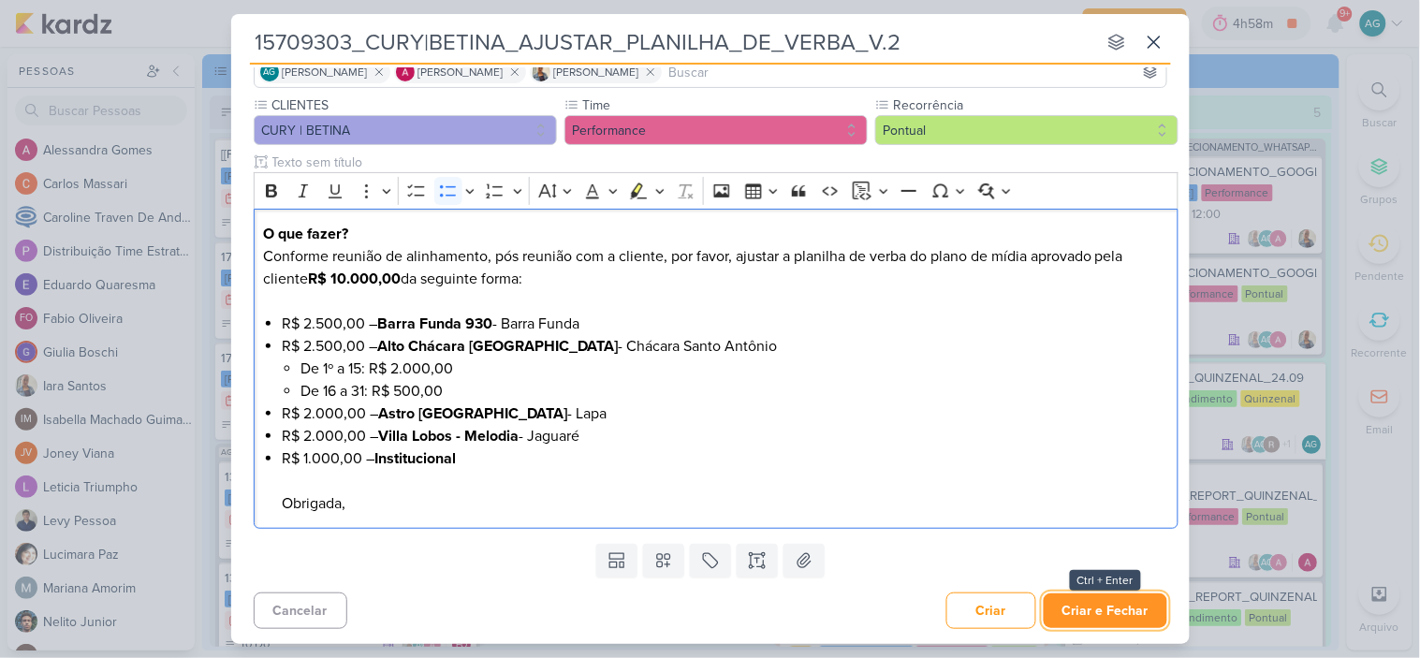
click at [1106, 618] on button "Criar e Fechar" at bounding box center [1105, 610] width 124 height 35
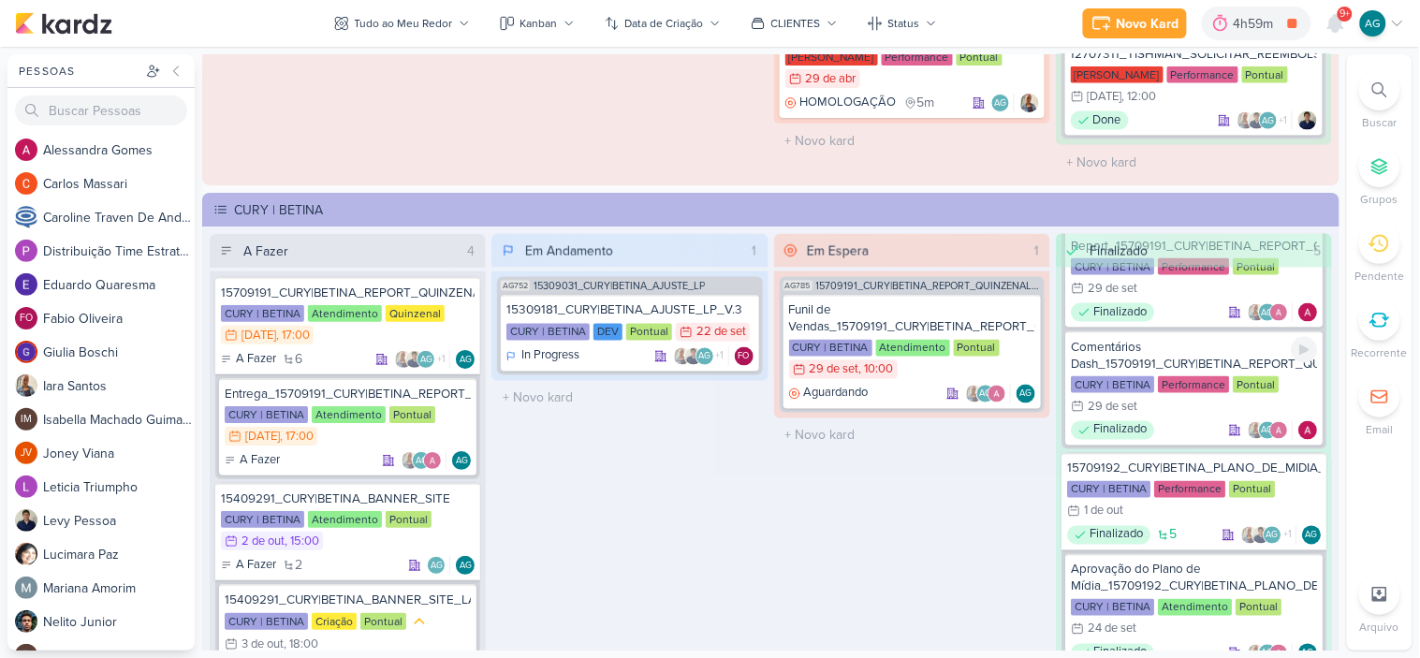
scroll to position [727, 0]
click at [1189, 459] on div "15709192_CURY|BETINA_PLANO_DE_MIDIA_OUTUBRO" at bounding box center [1194, 467] width 254 height 17
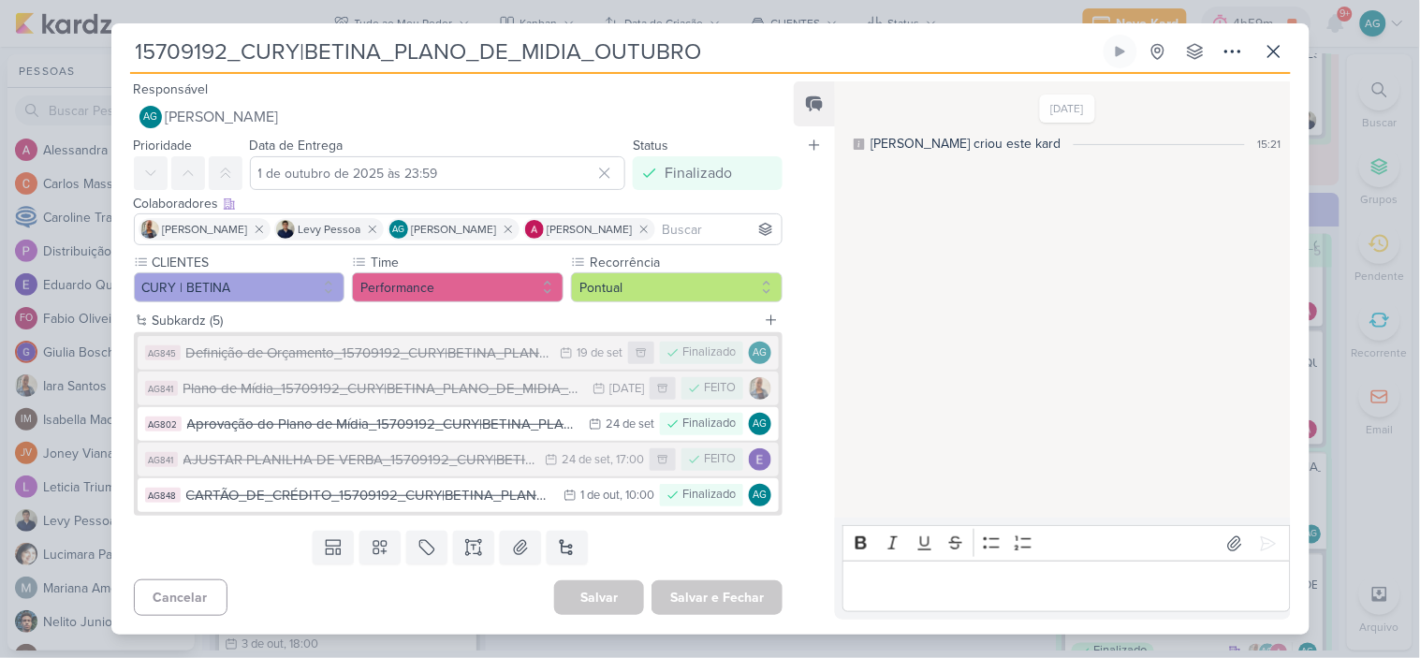
drag, startPoint x: 225, startPoint y: 51, endPoint x: 104, endPoint y: 51, distance: 120.7
click at [104, 51] on div "15709192_CURY|BETINA_PLANO_DE_MIDIA_OUTUBRO Criado por mim" at bounding box center [710, 329] width 1420 height 658
click at [1274, 48] on icon at bounding box center [1273, 51] width 22 height 22
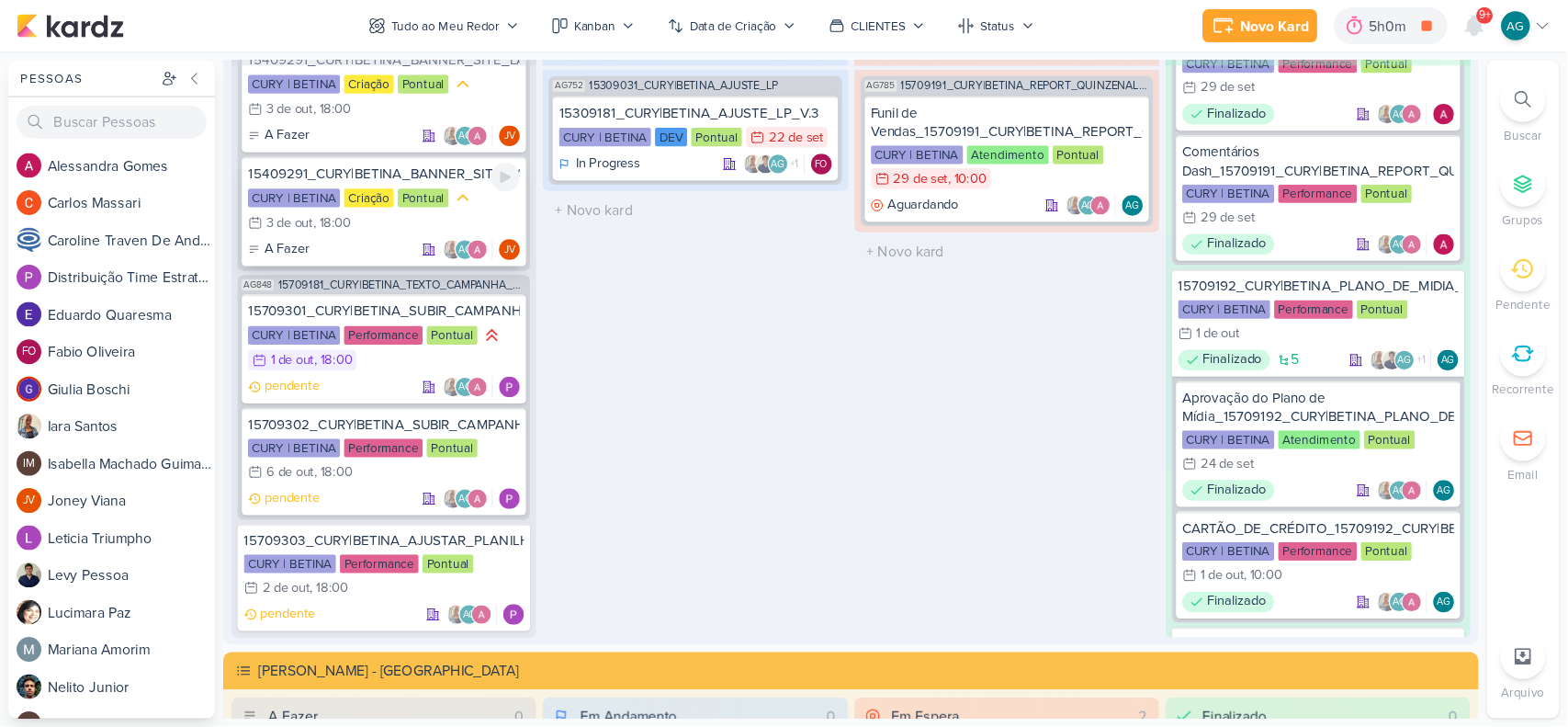
scroll to position [357, 0]
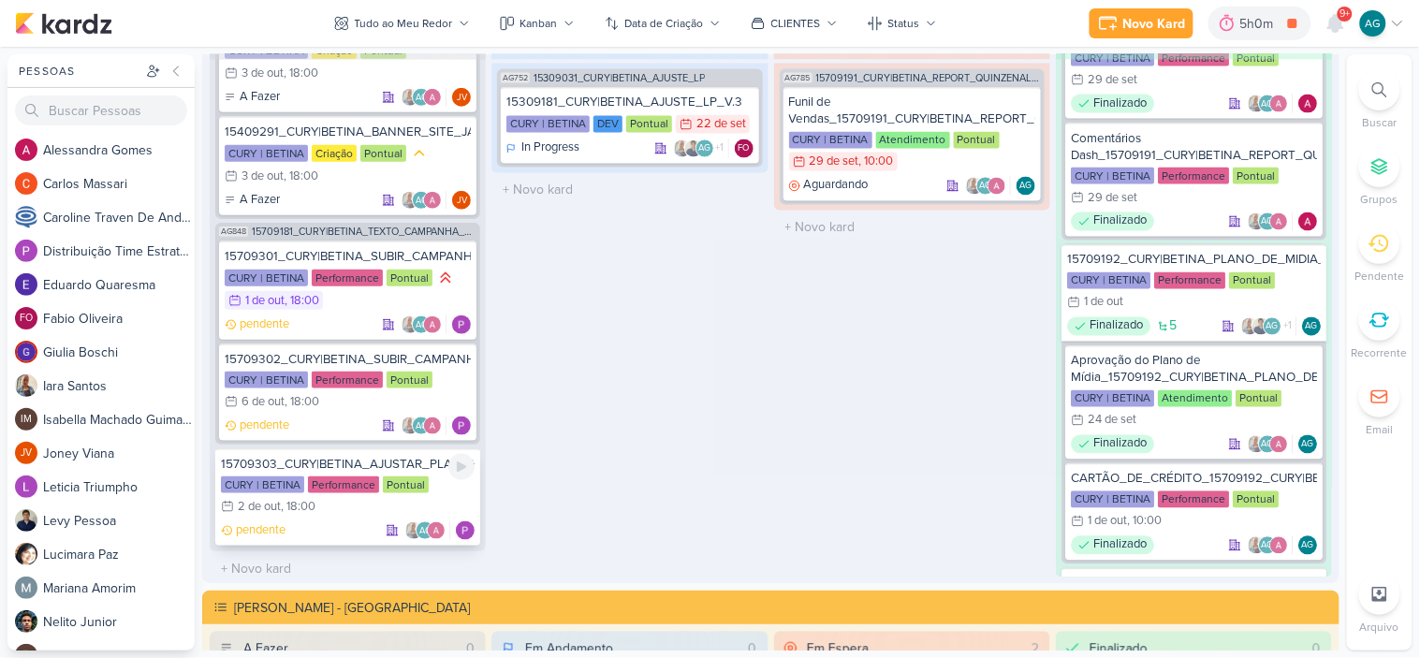
click at [386, 456] on div "15709303_CURY|BETINA_AJUSTAR_PLANILHA_DE_VERBA_V.2" at bounding box center [348, 464] width 254 height 17
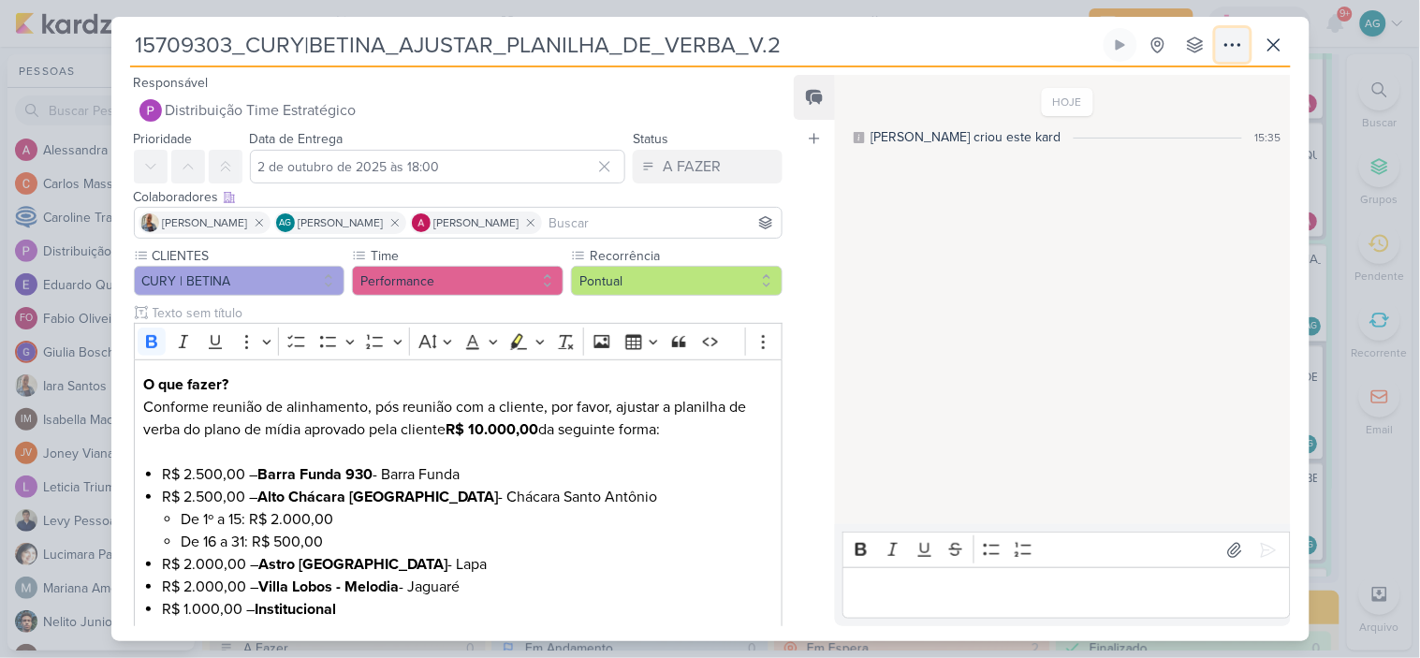
click at [1232, 48] on icon at bounding box center [1232, 45] width 22 height 22
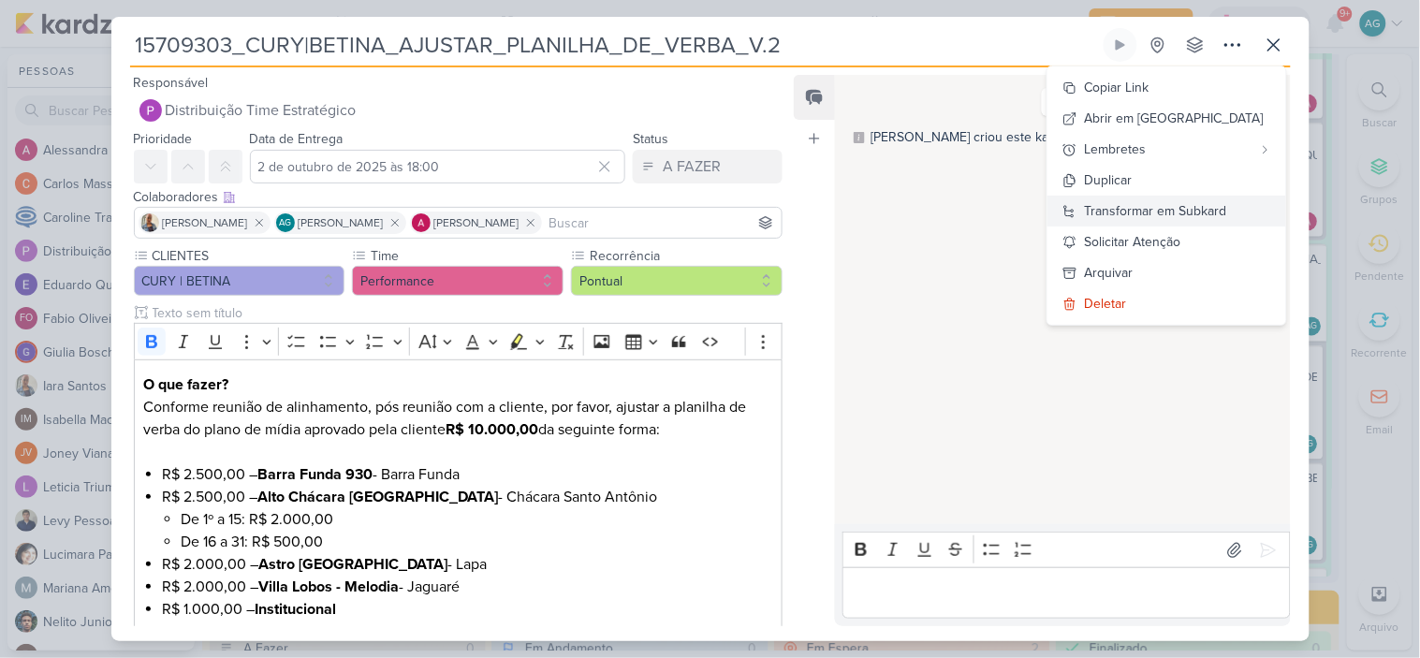
click at [1226, 204] on div "Transformar em Subkard" at bounding box center [1156, 211] width 142 height 20
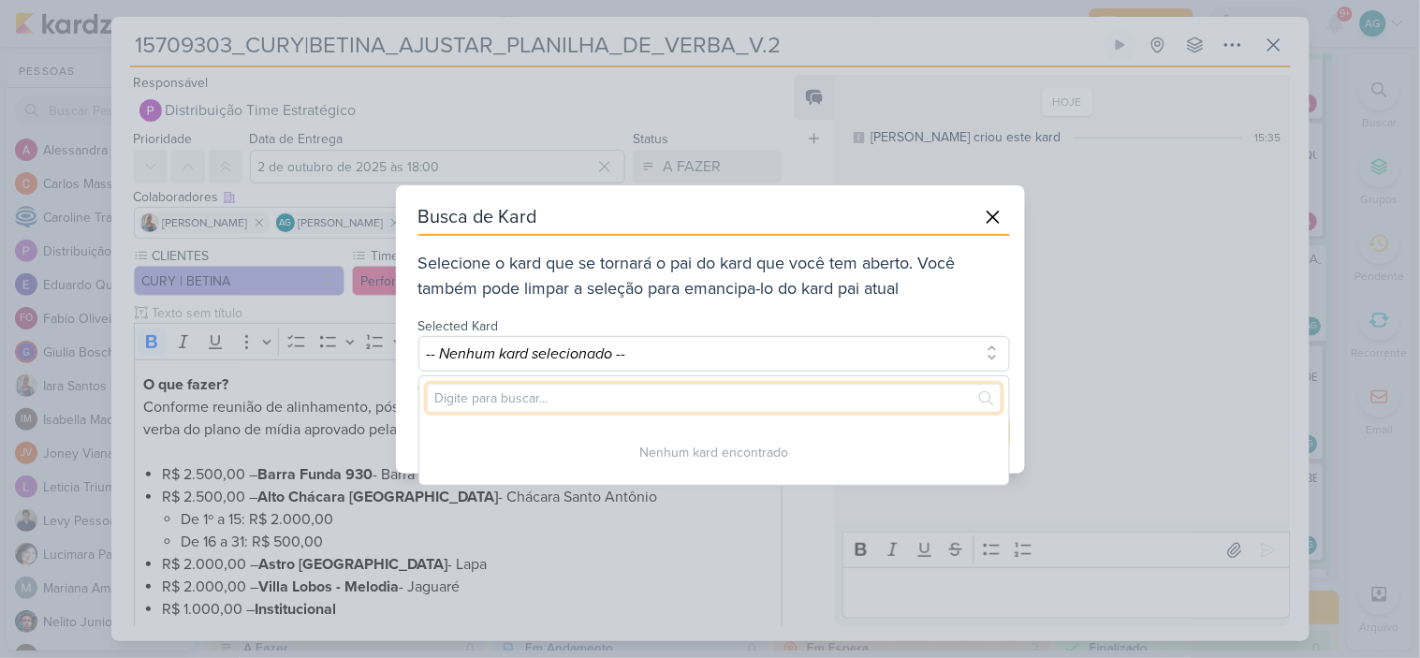
click at [658, 398] on input "text" at bounding box center [714, 398] width 575 height 29
paste input "15709192"
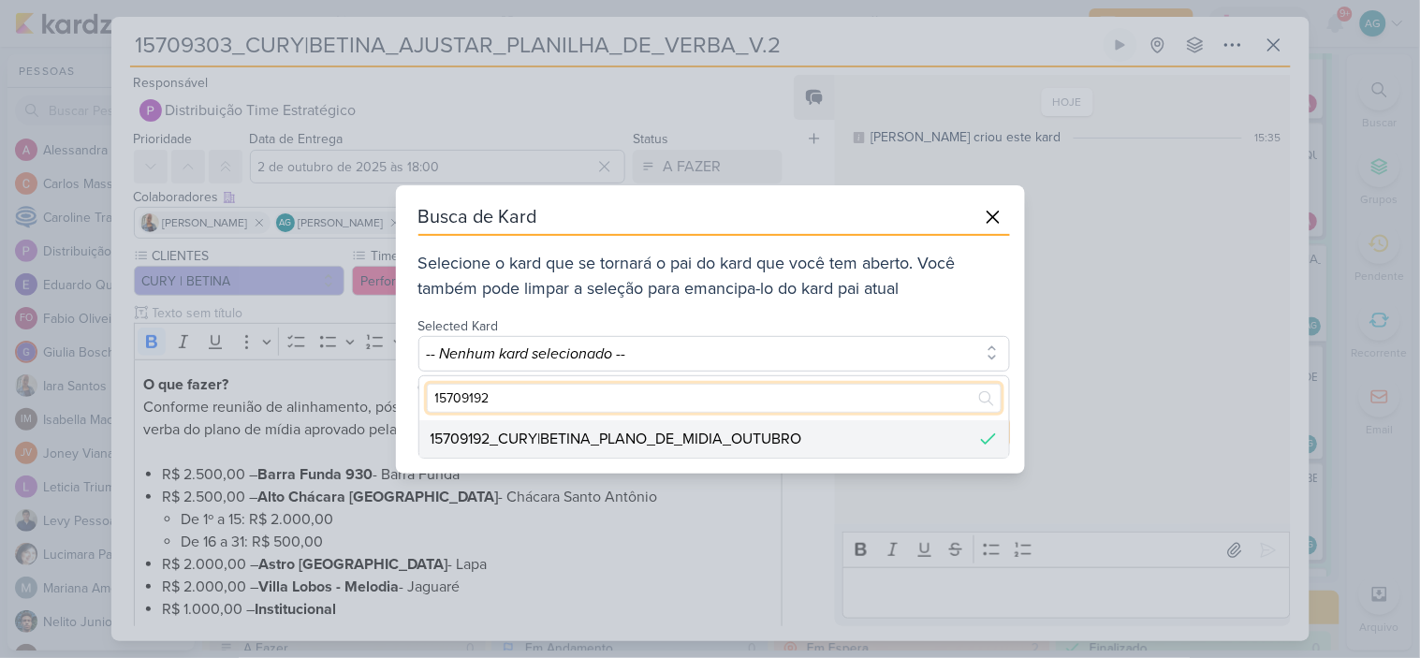
type input "15709192"
click at [681, 430] on div "15709192_CURY|BETINA_PLANO_DE_MIDIA_OUTUBRO" at bounding box center [616, 439] width 372 height 22
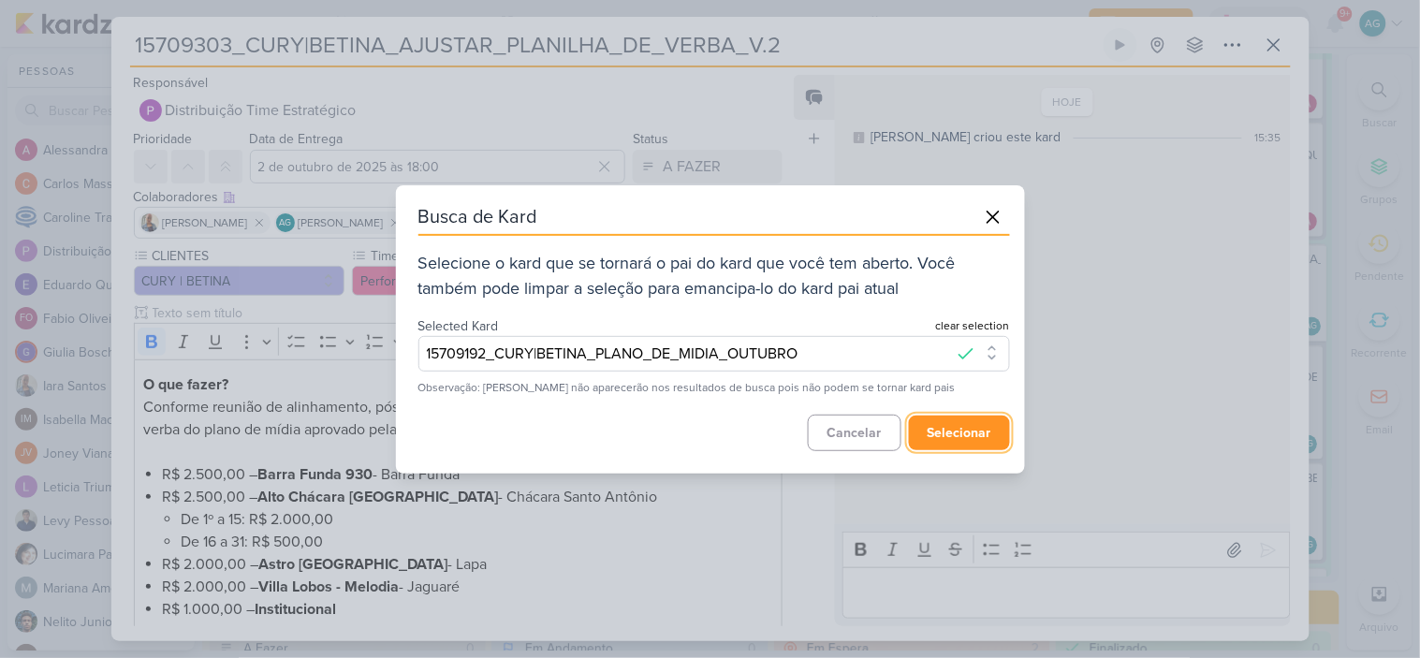
click at [962, 432] on button "selecionar" at bounding box center [959, 433] width 101 height 35
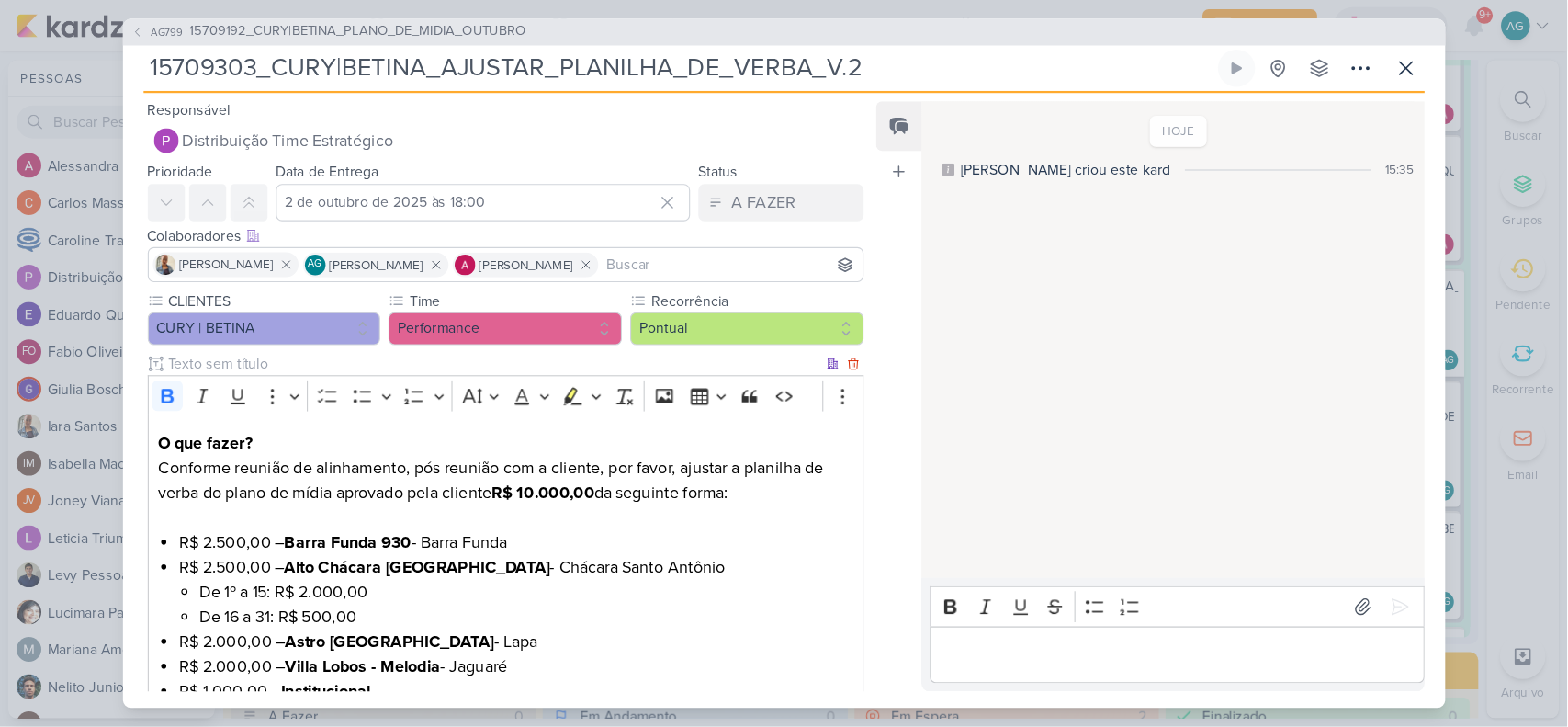
scroll to position [588, 0]
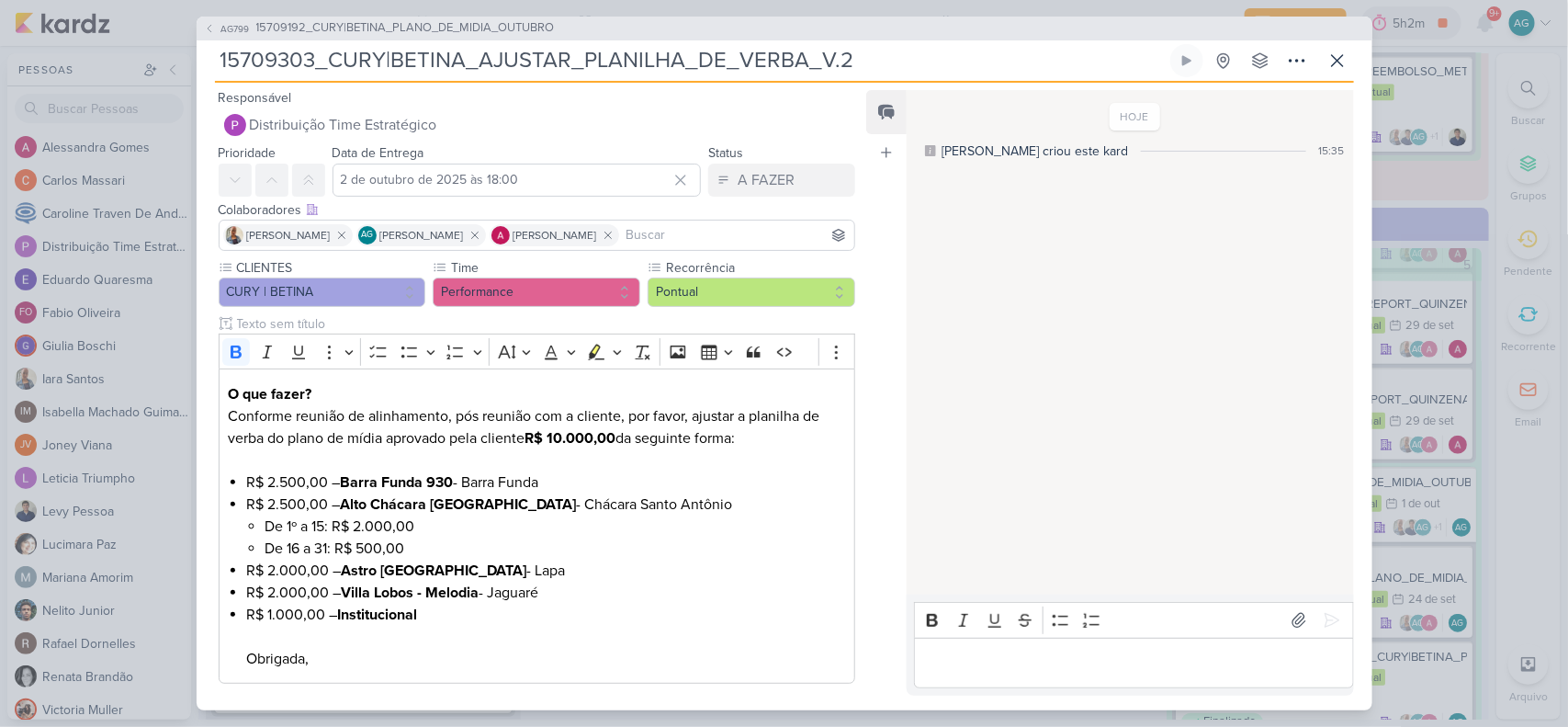
drag, startPoint x: 861, startPoint y: 63, endPoint x: 208, endPoint y: 75, distance: 653.1
click at [208, 75] on div "AG799 15709192_CURY|BETINA_PLANO_DE_MIDIA_OUTUBRO 15709303_CURY|BETINA_AJUSTAR_…" at bounding box center [784, 364] width 1176 height 695
click at [1338, 69] on icon at bounding box center [1337, 61] width 22 height 22
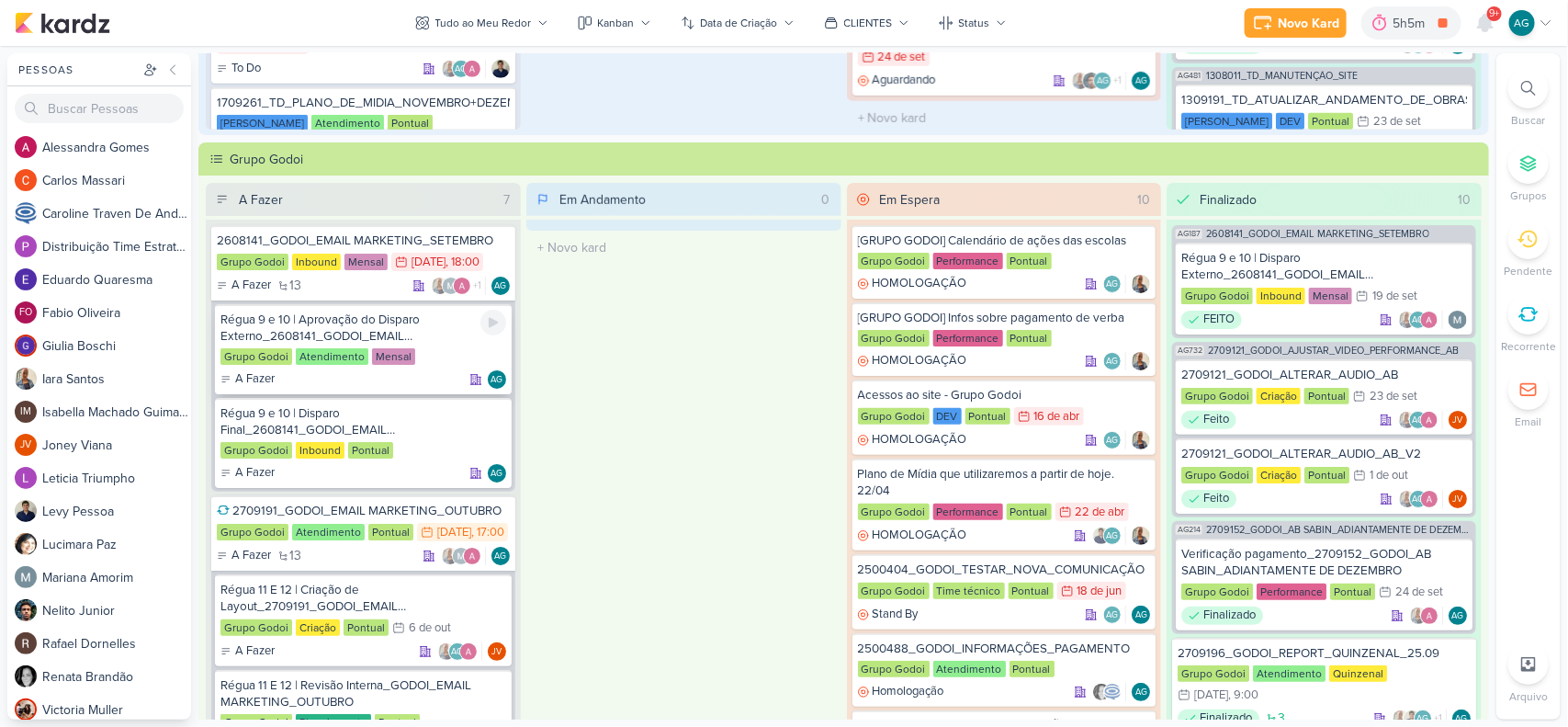
scroll to position [115, 0]
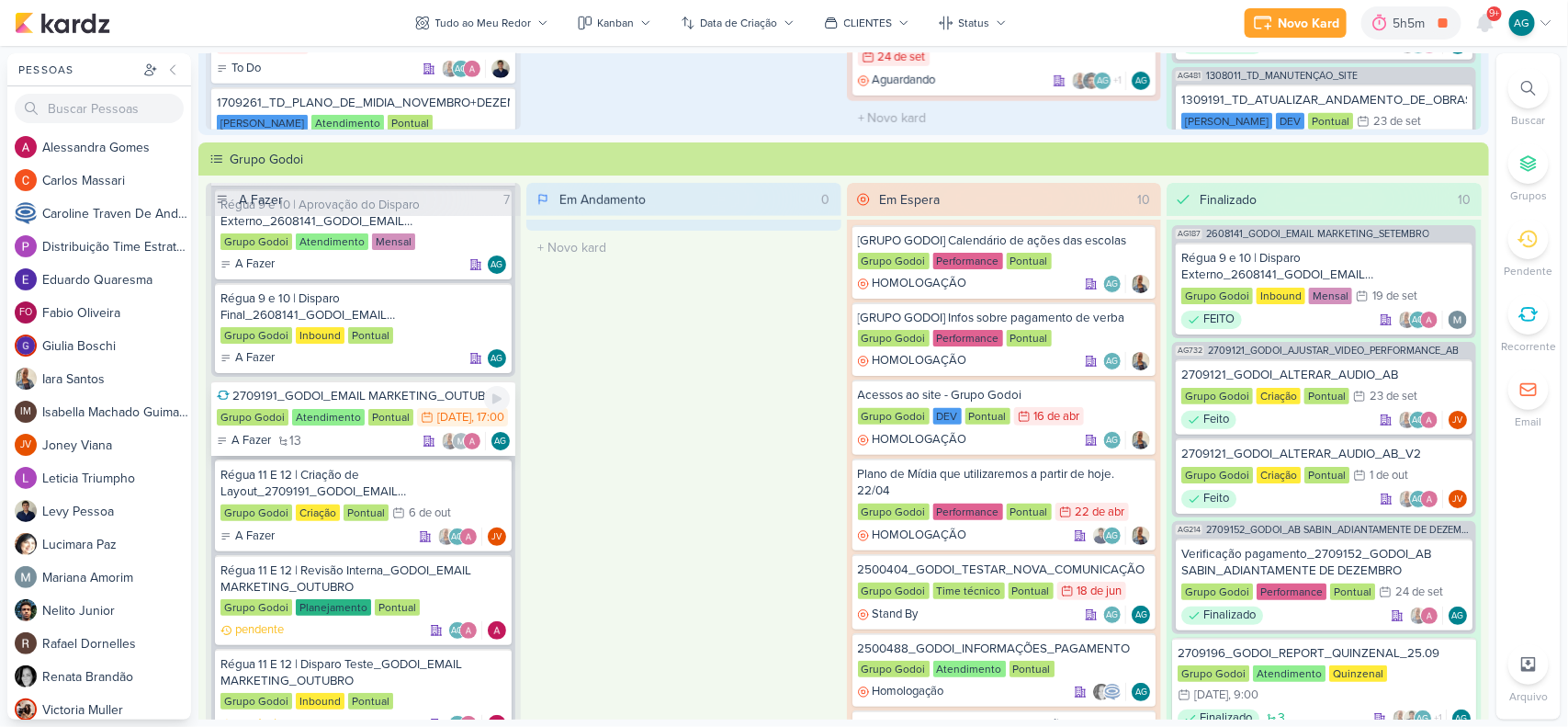
click at [351, 394] on div "2709191_GODOI_EMAIL MARKETING_OUTUBRO" at bounding box center [363, 396] width 294 height 17
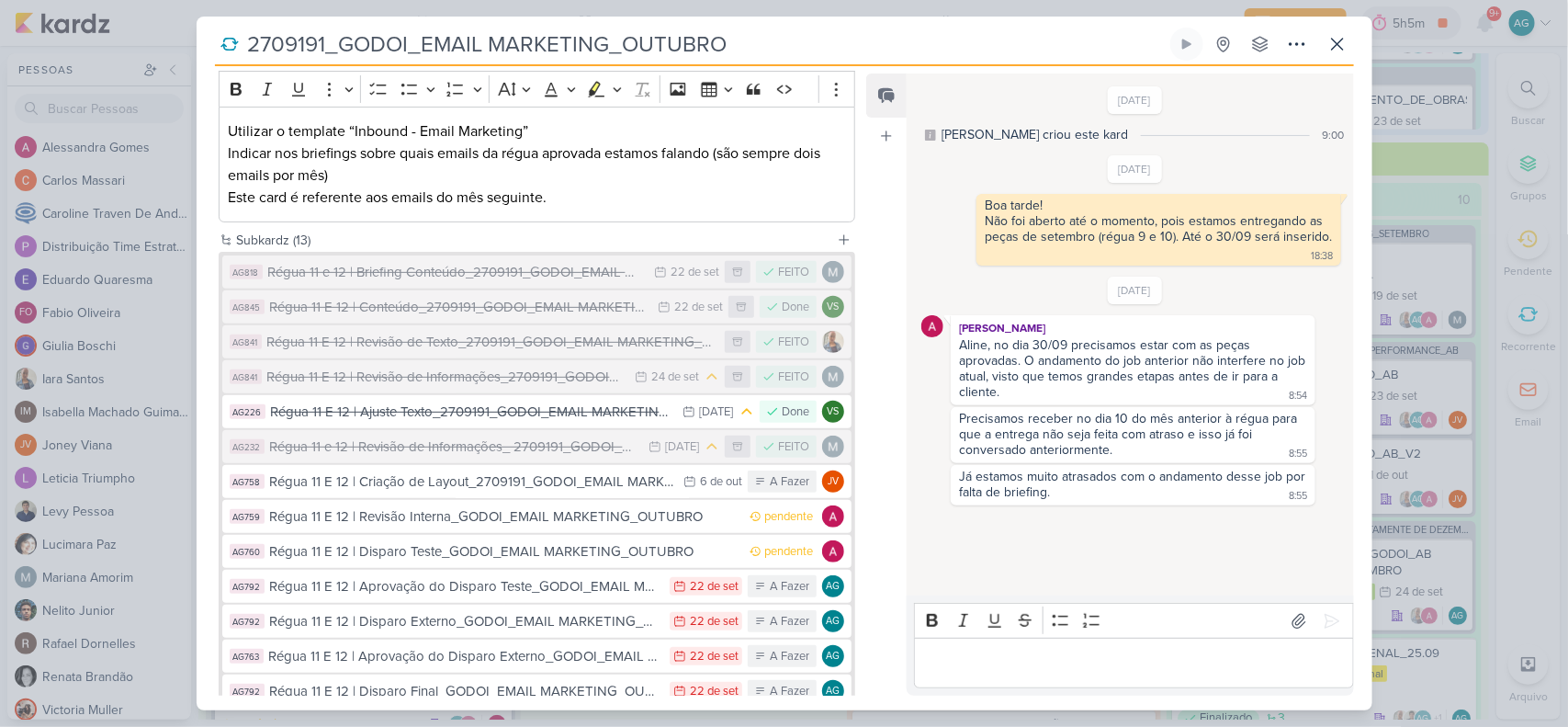
scroll to position [345, 0]
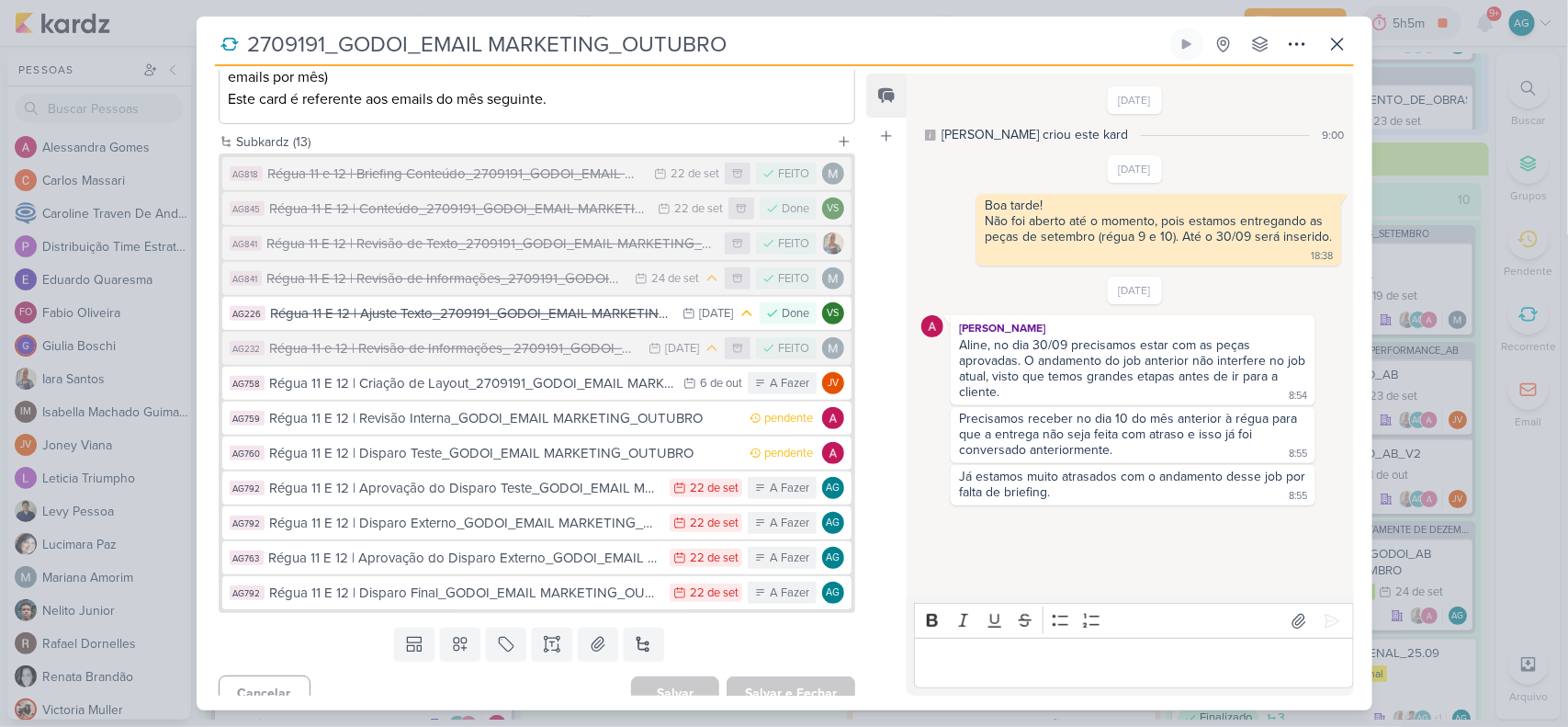
drag, startPoint x: 775, startPoint y: 43, endPoint x: 221, endPoint y: 65, distance: 554.4
click at [221, 65] on div "2709191_GODOI_EMAIL MARKETING_OUTUBRO Criado por Alessandra nenhum grupo dispon…" at bounding box center [784, 46] width 1139 height 38
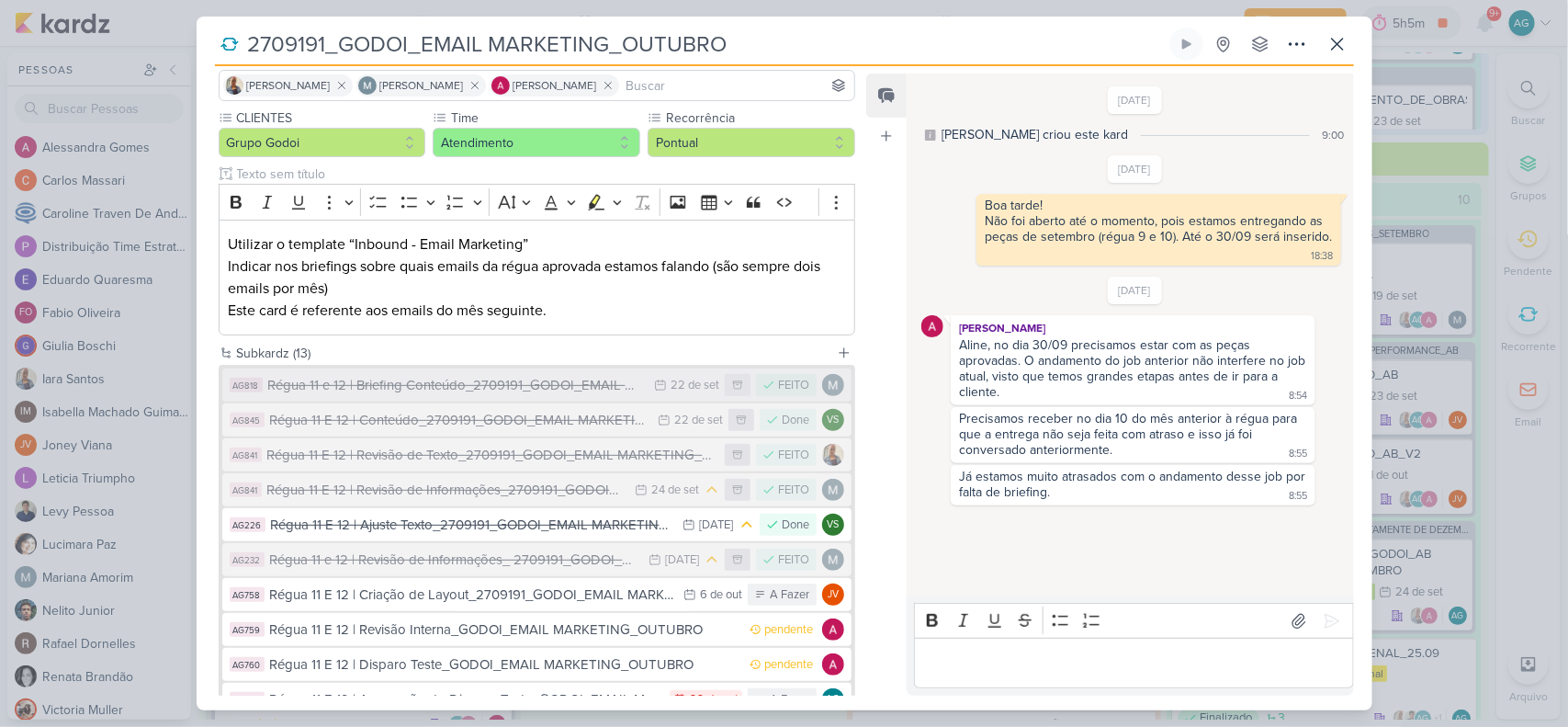
scroll to position [115, 0]
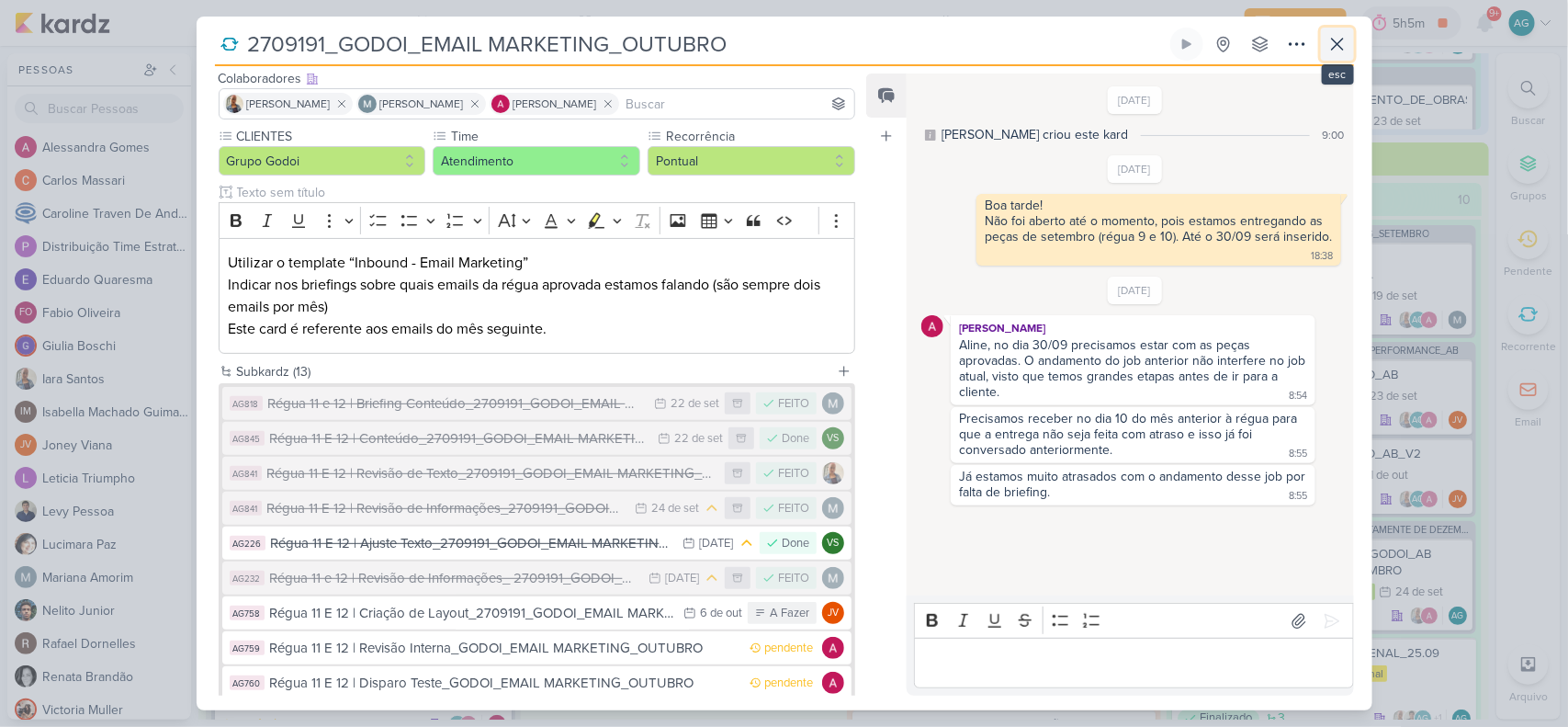
click at [1347, 38] on icon at bounding box center [1337, 44] width 22 height 22
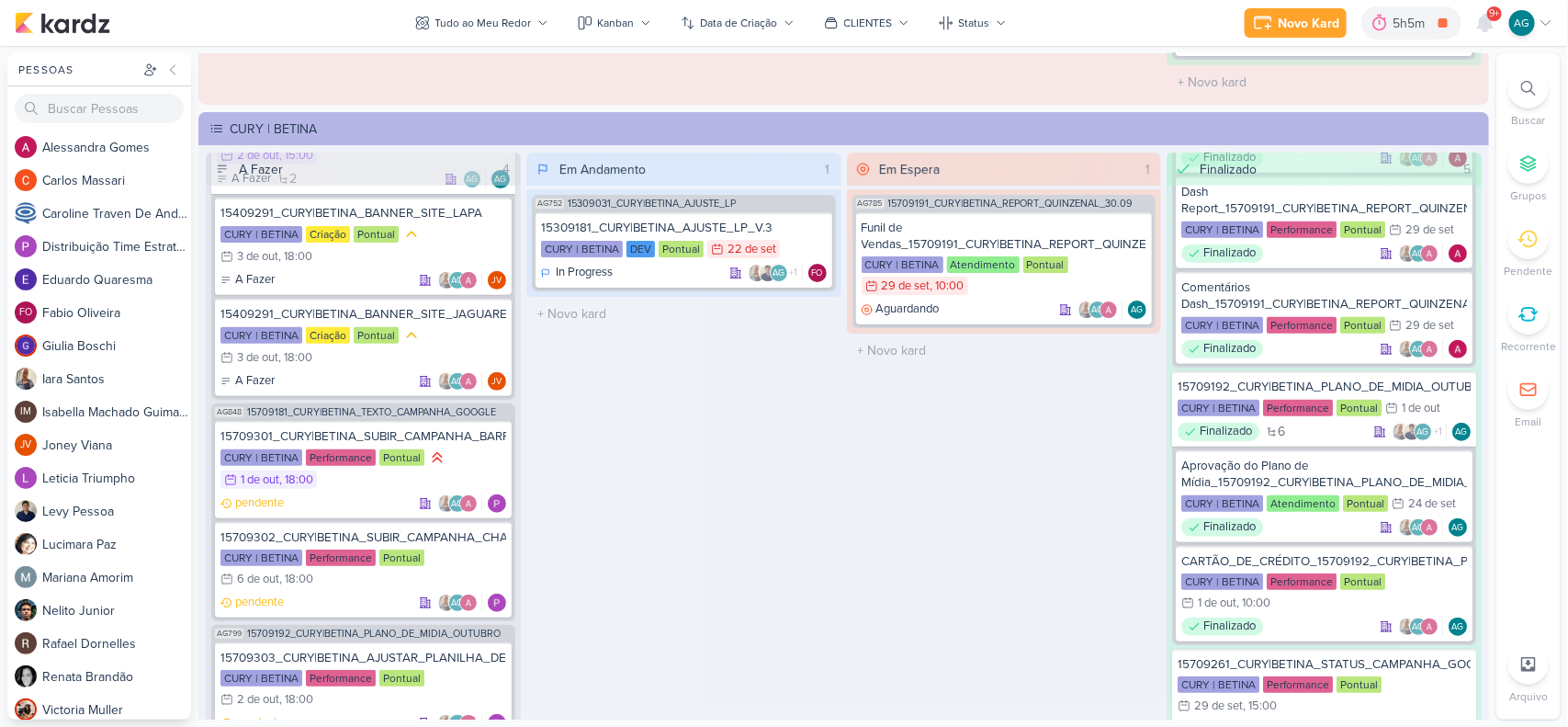
scroll to position [2758, 0]
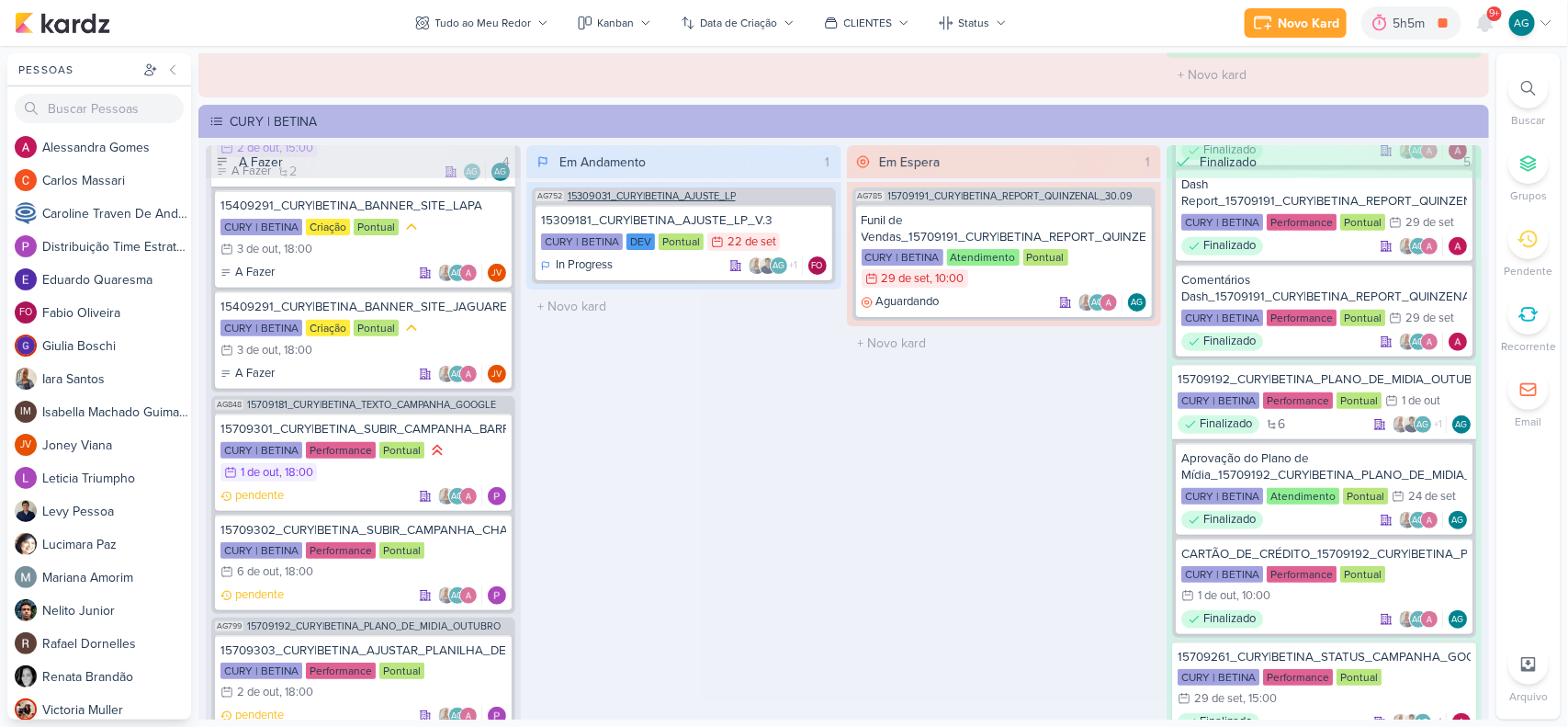
click at [723, 195] on span "15309031_CURY|BETINA_AJUSTE_LP" at bounding box center [651, 196] width 168 height 10
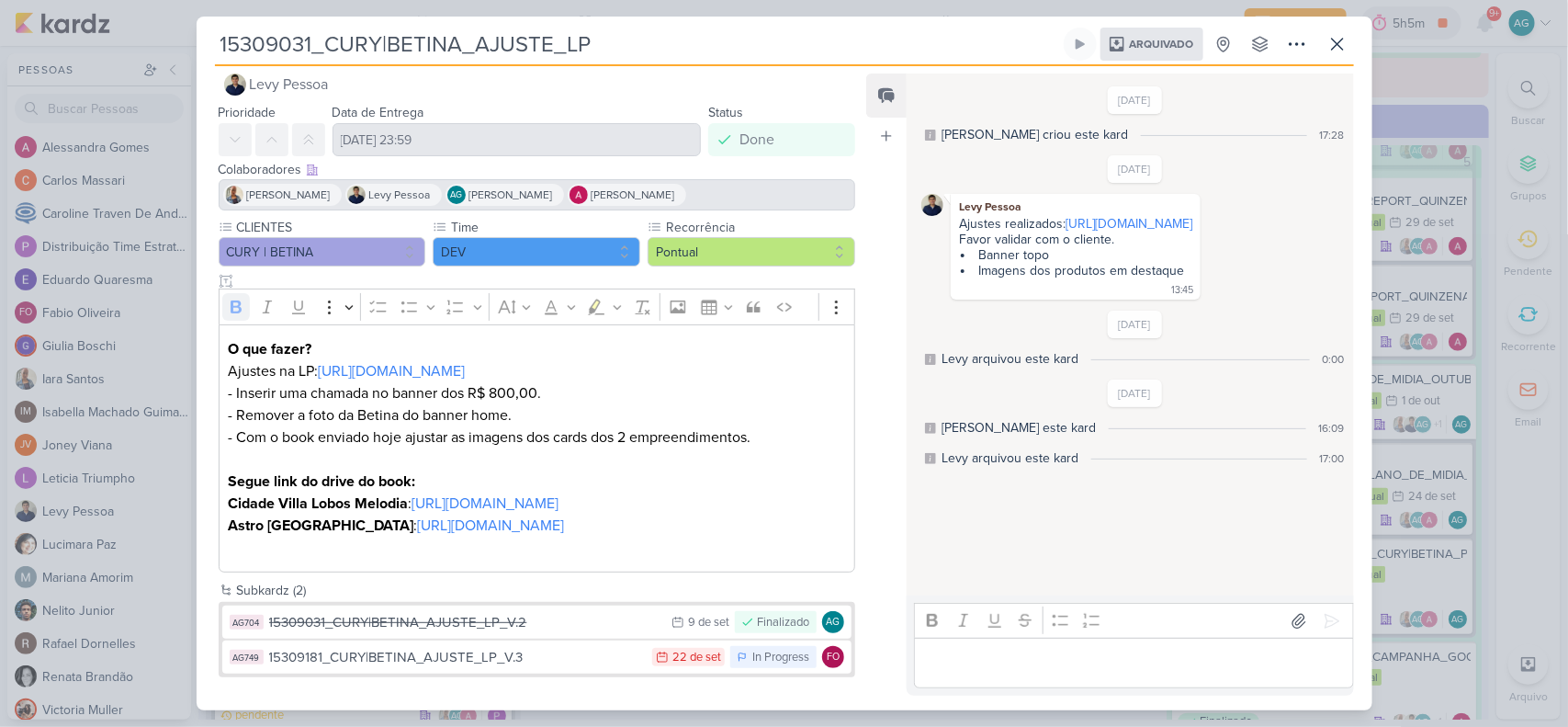
scroll to position [69, 0]
click at [448, 645] on div "15309181_CURY|BETINA_AJUSTE_LP_V.3" at bounding box center [457, 658] width 375 height 22
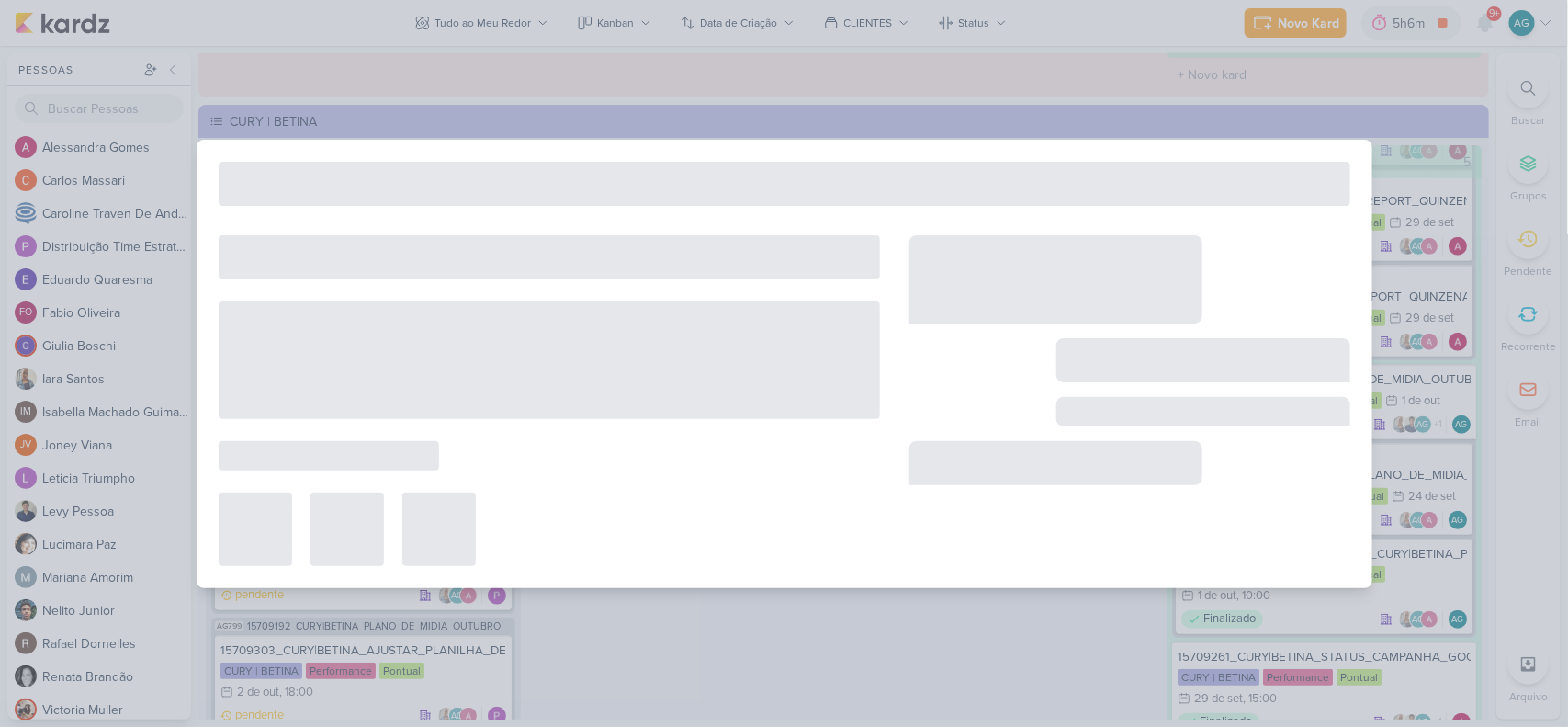
type input "15309181_CURY|BETINA_AJUSTE_LP_V.3"
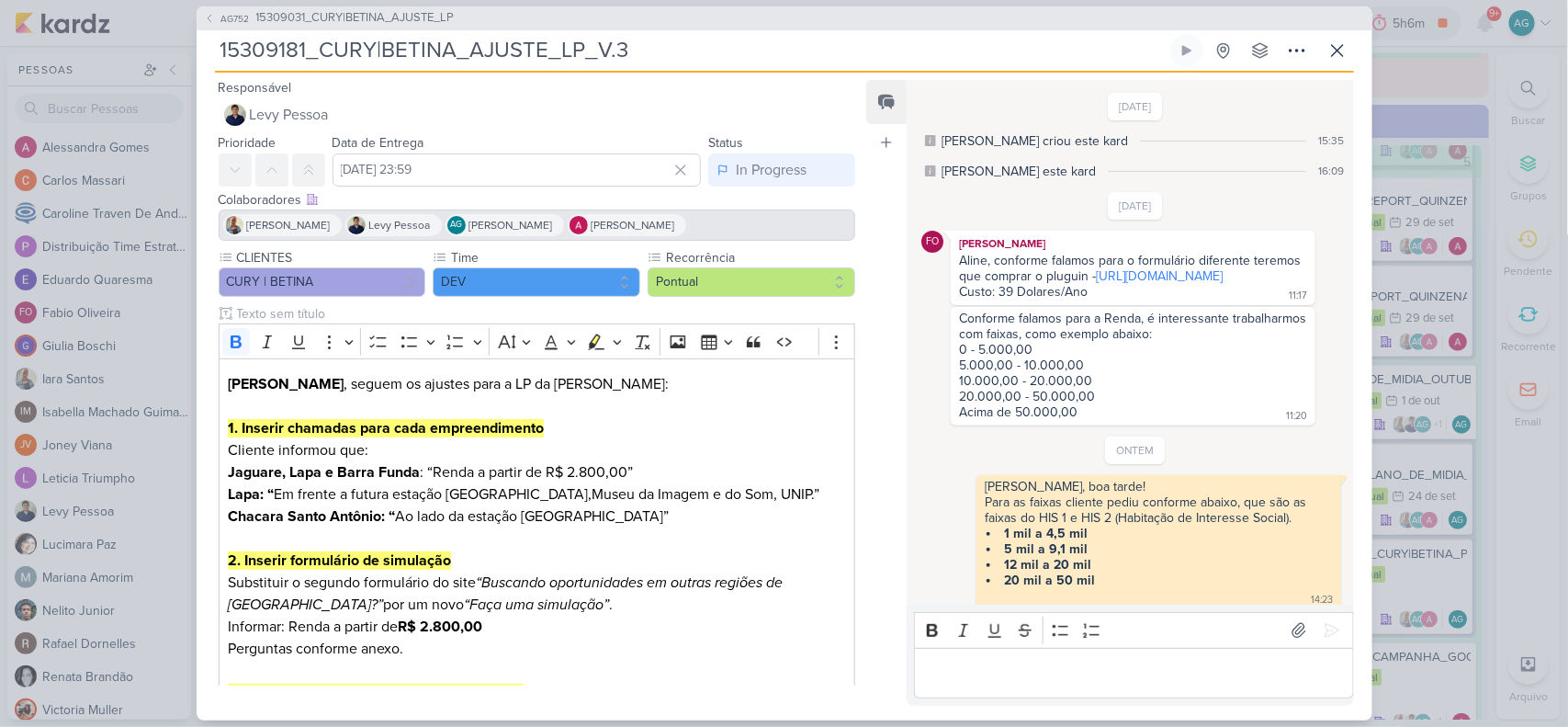
scroll to position [550, 0]
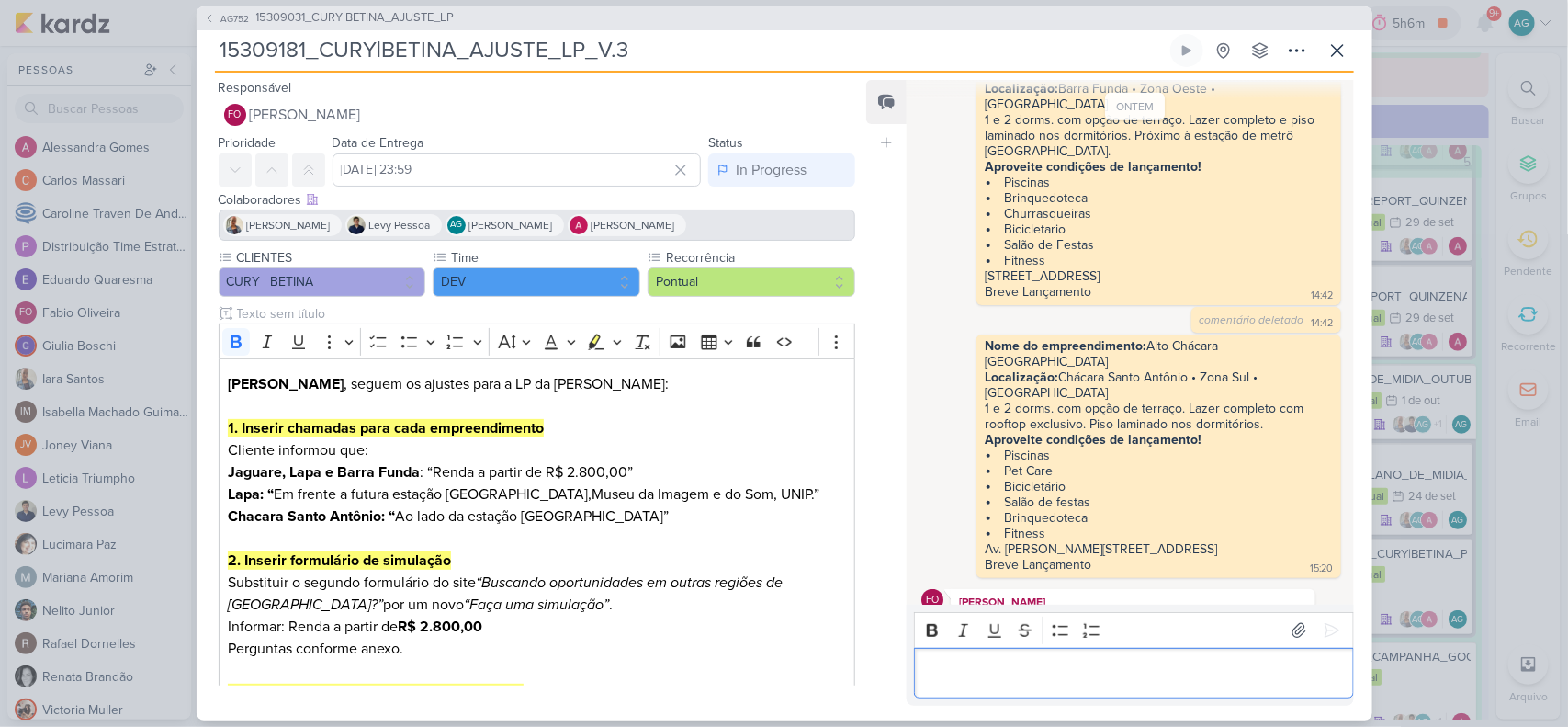
click at [1090, 645] on p "Editor editing area: main" at bounding box center [1134, 673] width 420 height 22
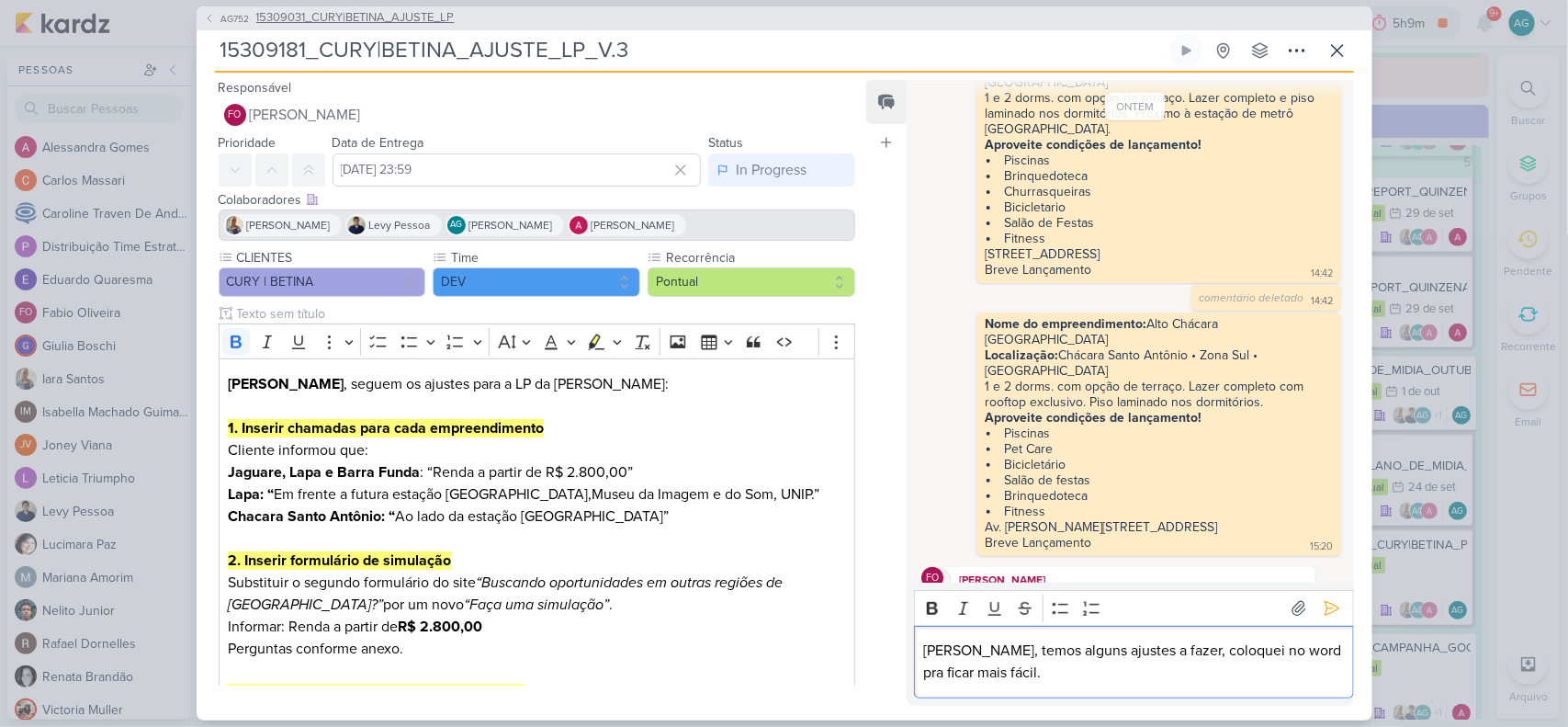
scroll to position [428, 0]
drag, startPoint x: 985, startPoint y: 319, endPoint x: 1045, endPoint y: 319, distance: 60.0
click at [1045, 348] on strong "Localização:" at bounding box center [1021, 356] width 74 height 16
click at [1011, 348] on strong "Localização:" at bounding box center [1021, 356] width 74 height 16
click at [990, 316] on strong "Nome do empreendimento:" at bounding box center [1065, 324] width 162 height 16
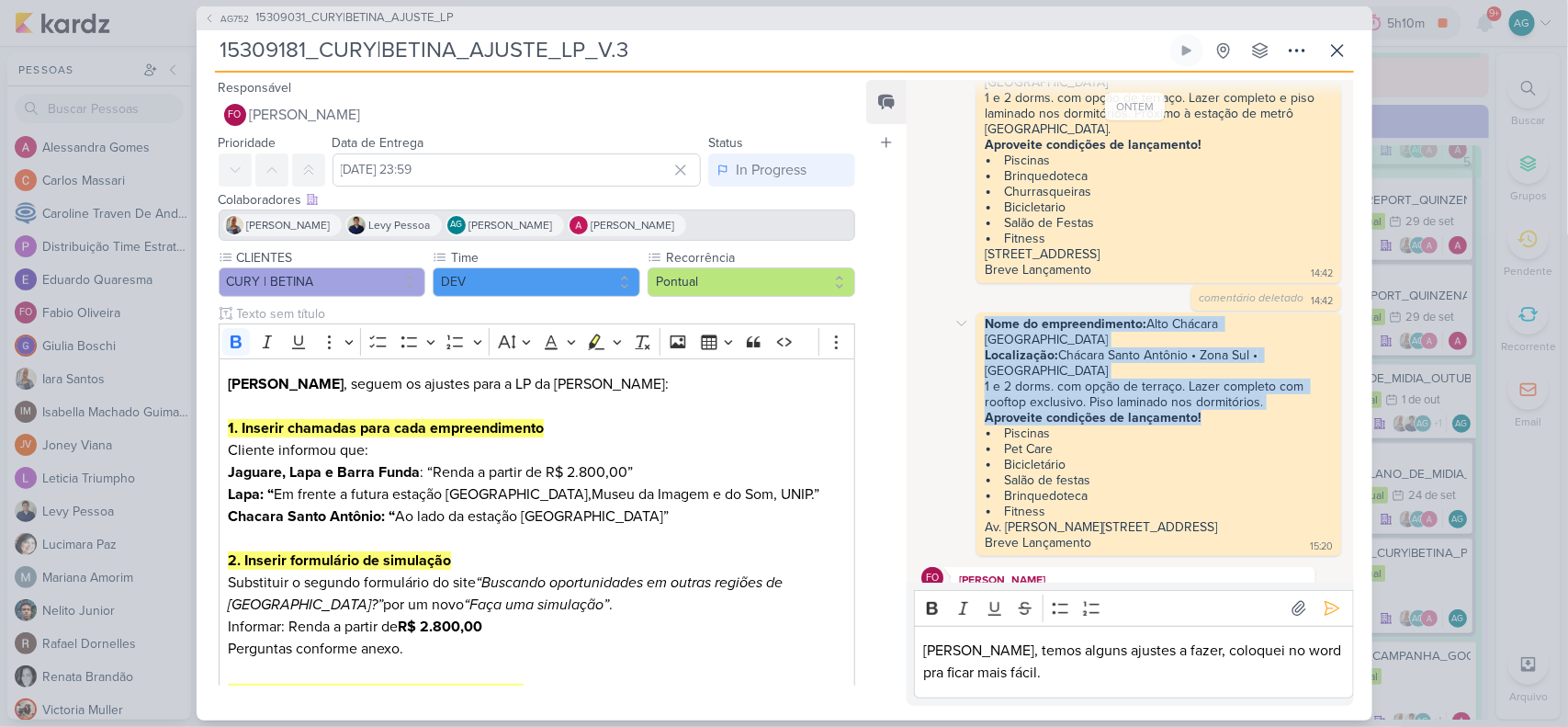
drag, startPoint x: 985, startPoint y: 300, endPoint x: 1215, endPoint y: 354, distance: 236.3
click at [1215, 354] on span "Nome do empreendimento: Alto Chácara Santo Antônio Localização: Chácara Santo A…" at bounding box center [1159, 433] width 348 height 235
copy span "Nome do empreendimento: Alto Chácara Santo Antônio Localização: Chácara Santo A…"
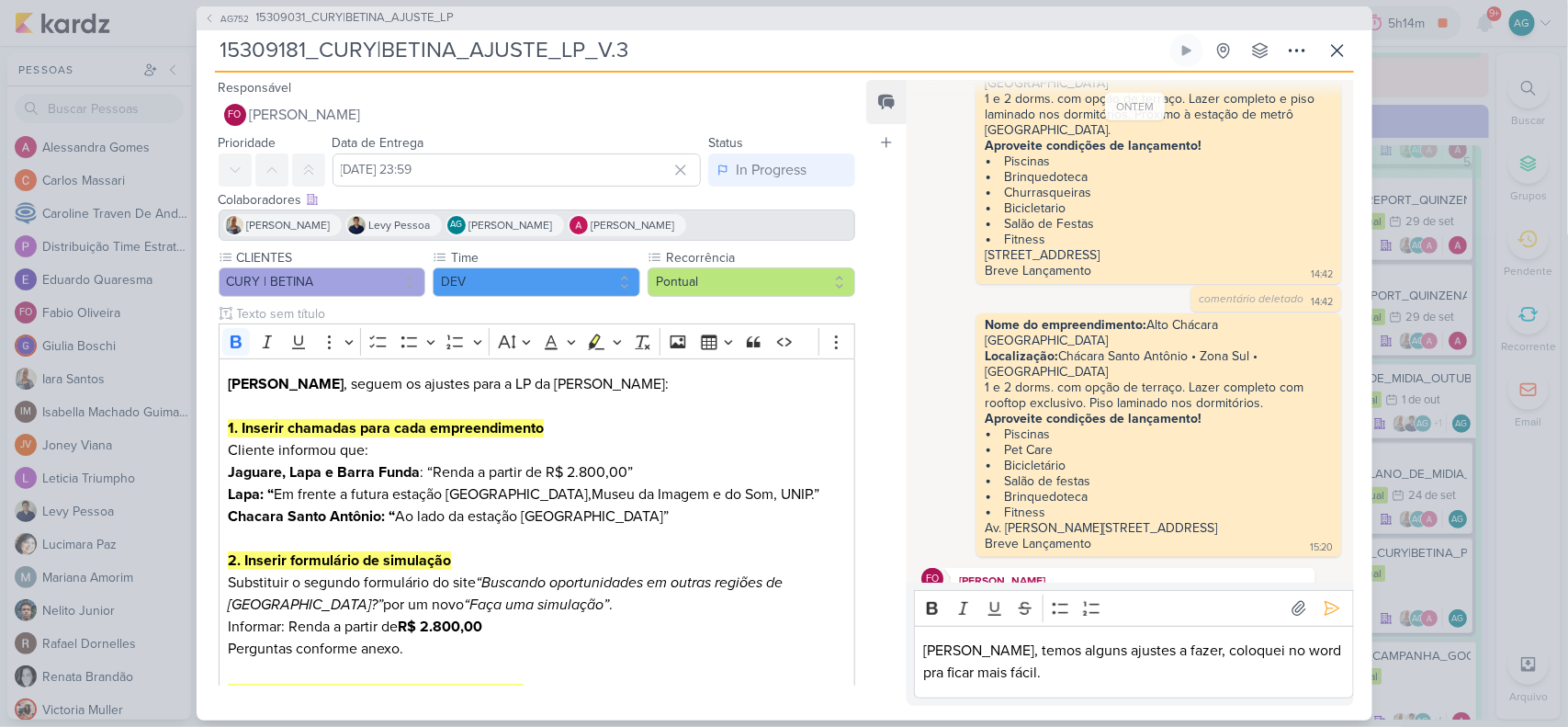
click at [1064, 645] on p "Fabio, temos alguns ajustes a fazer, coloquei no word pra ficar mais fácil." at bounding box center [1134, 661] width 420 height 44
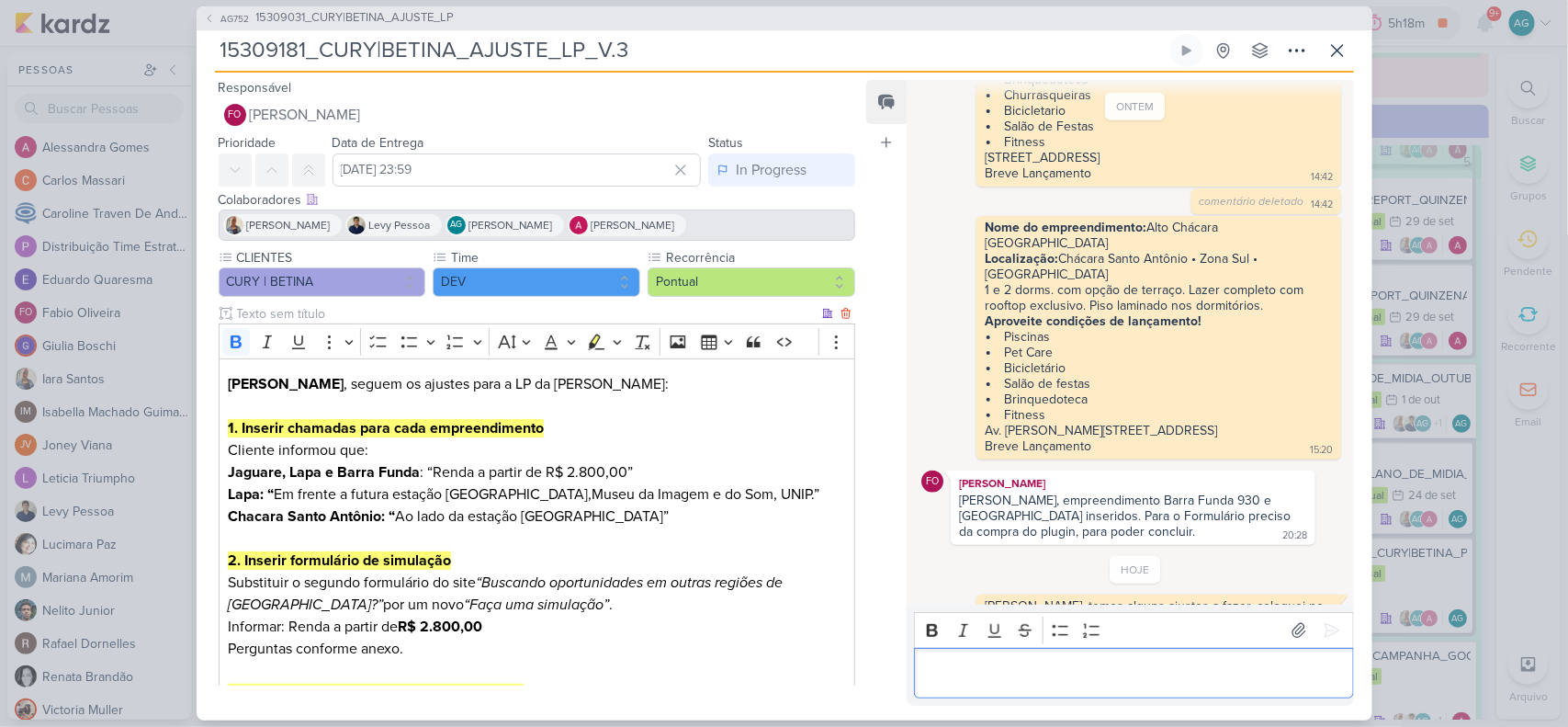
scroll to position [115, 0]
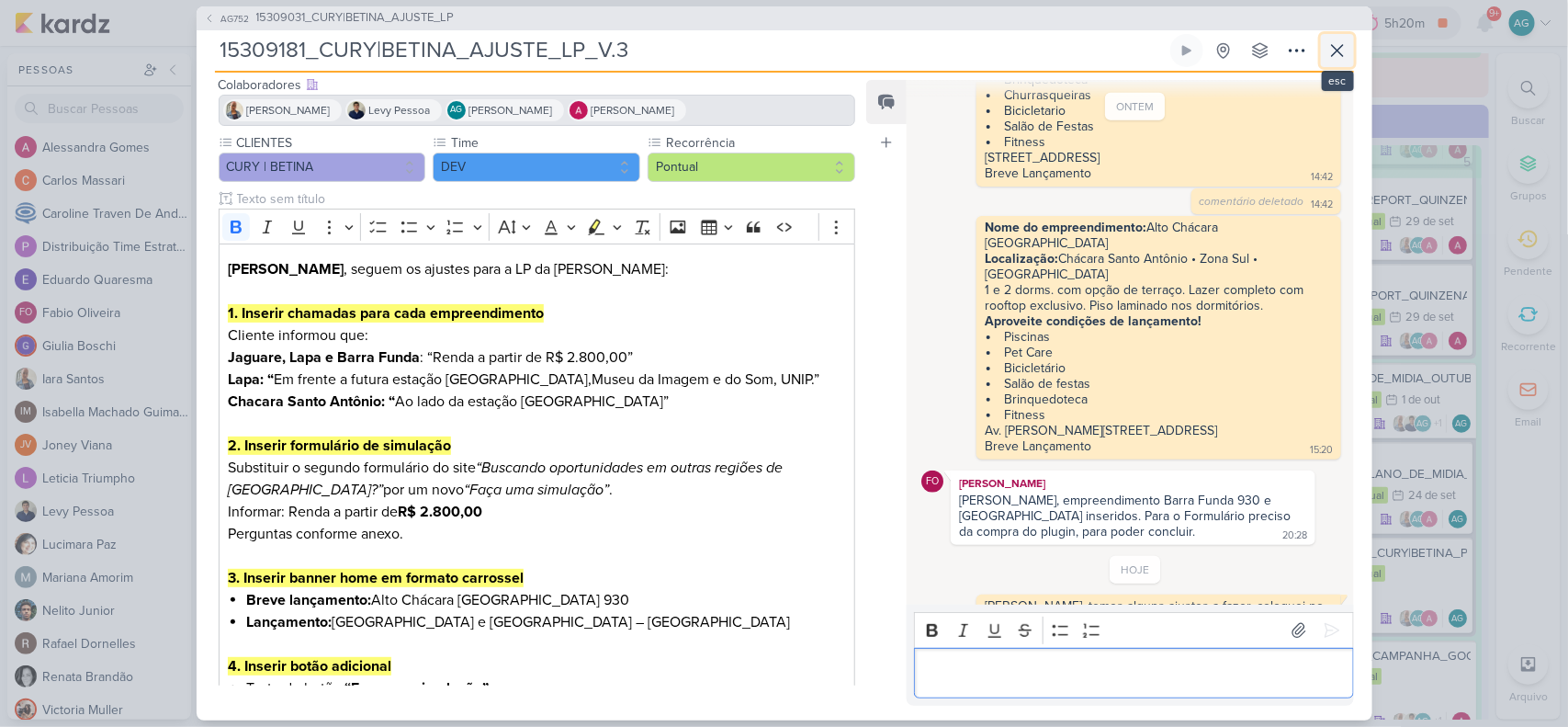
click at [1346, 46] on icon at bounding box center [1337, 50] width 22 height 22
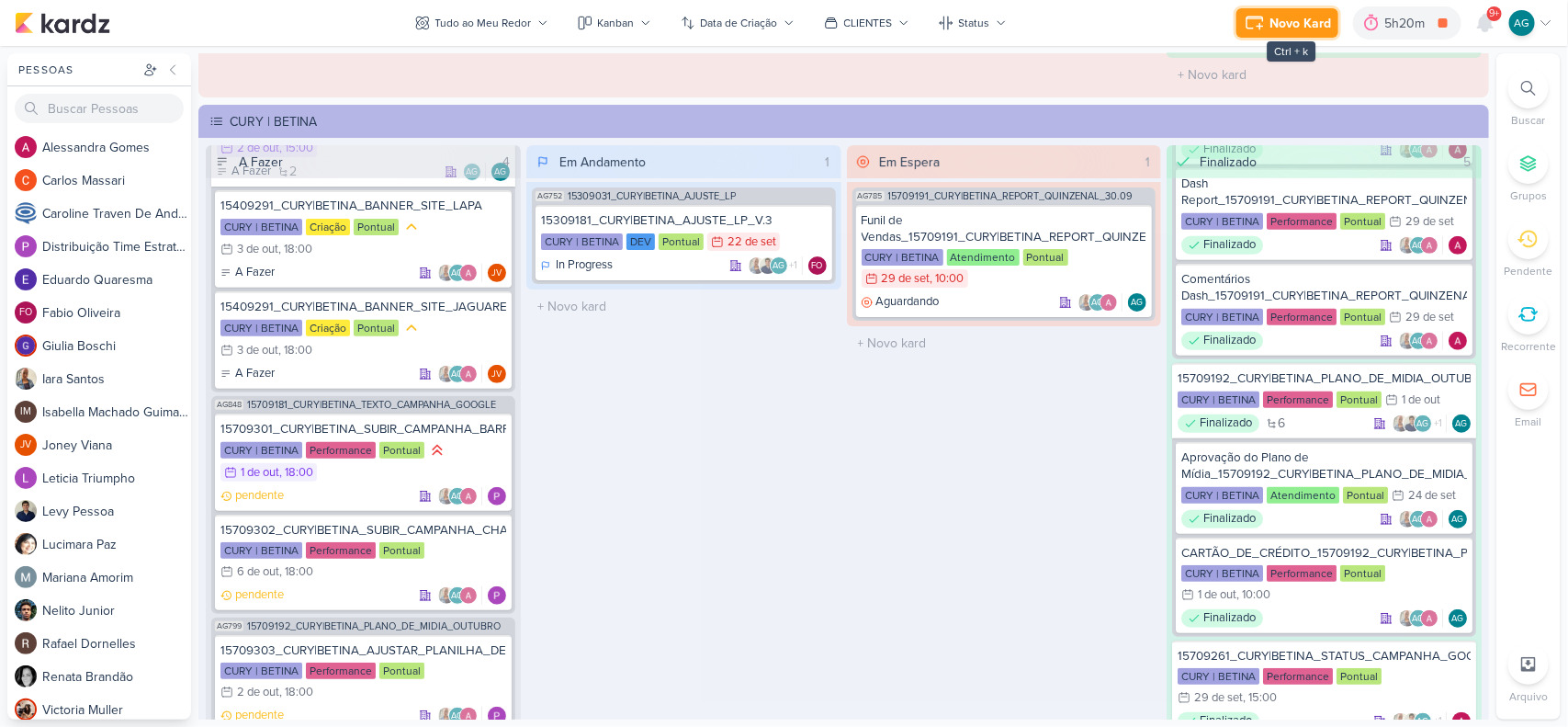
click at [1279, 23] on div "Novo Kard" at bounding box center [1300, 24] width 62 height 20
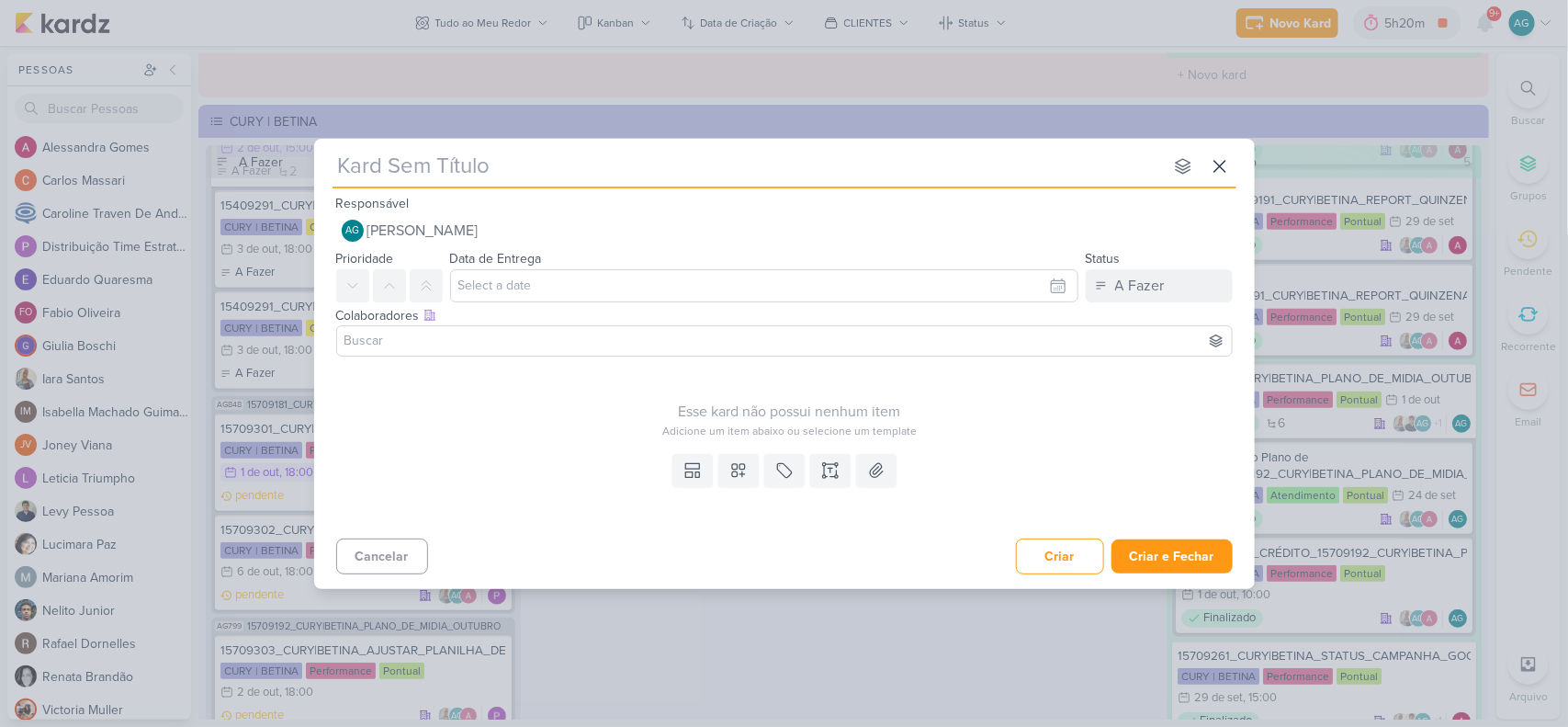
type input "15709304_CURY|BETINA_COMPRA_DE_PLUGIN_FORMULÁRIO"
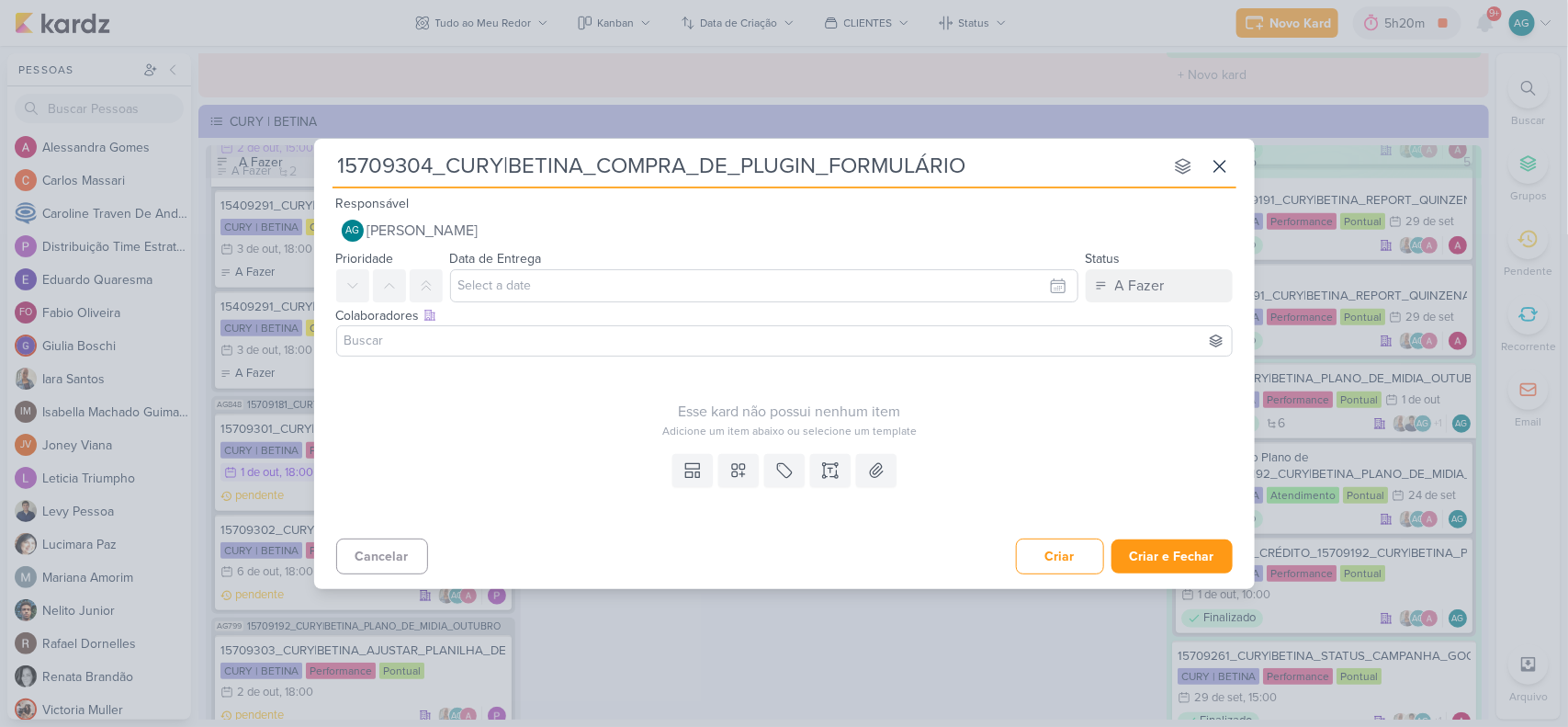
type input "15709304_CURY|BETINA_COMPRA_DE_PLUGIN_FORMULÁRIO"
click at [834, 466] on icon at bounding box center [831, 471] width 19 height 19
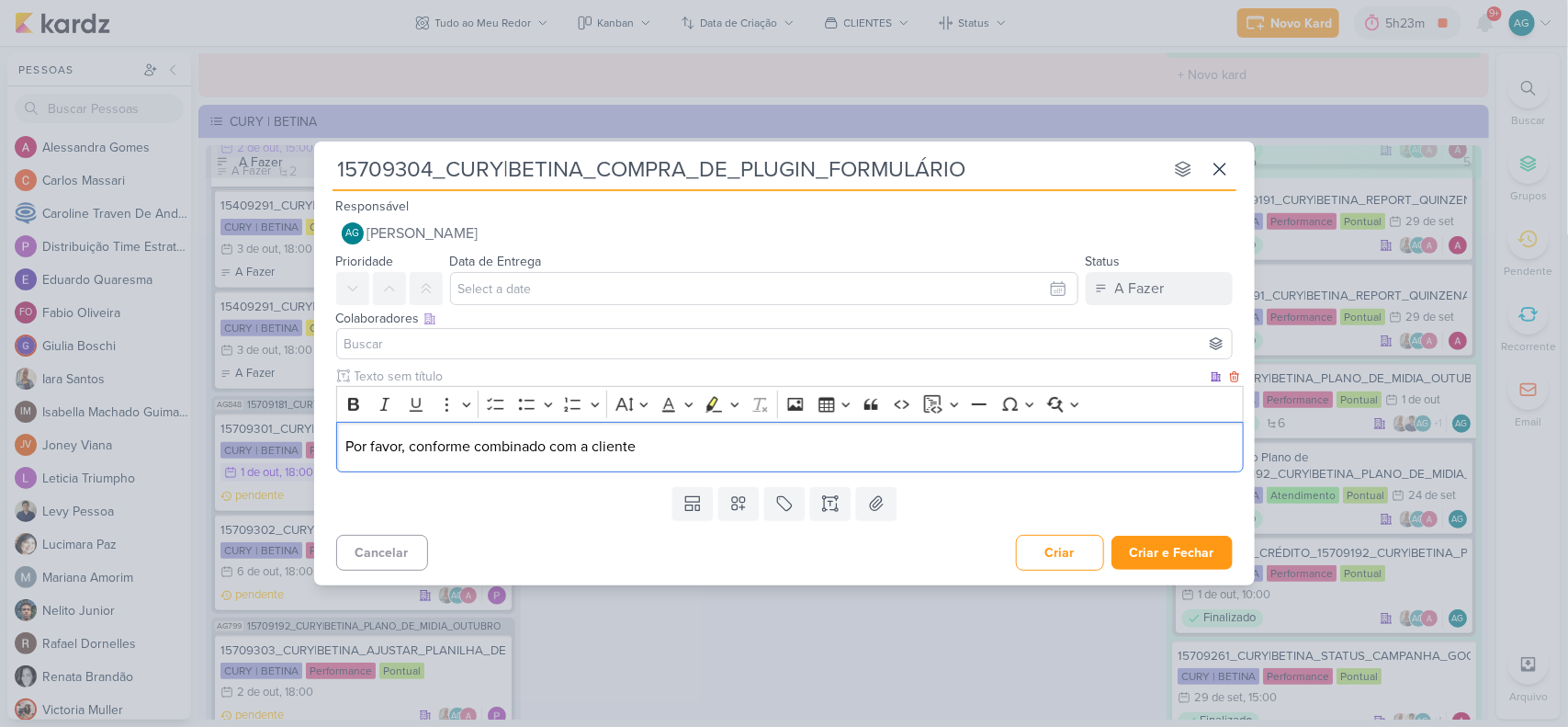
click at [534, 442] on p "Por favor, conforme combinado com a cliente" at bounding box center [789, 447] width 889 height 22
click at [655, 443] on p "Por favor, conforme alinhamento com a cliente" at bounding box center [789, 447] width 889 height 22
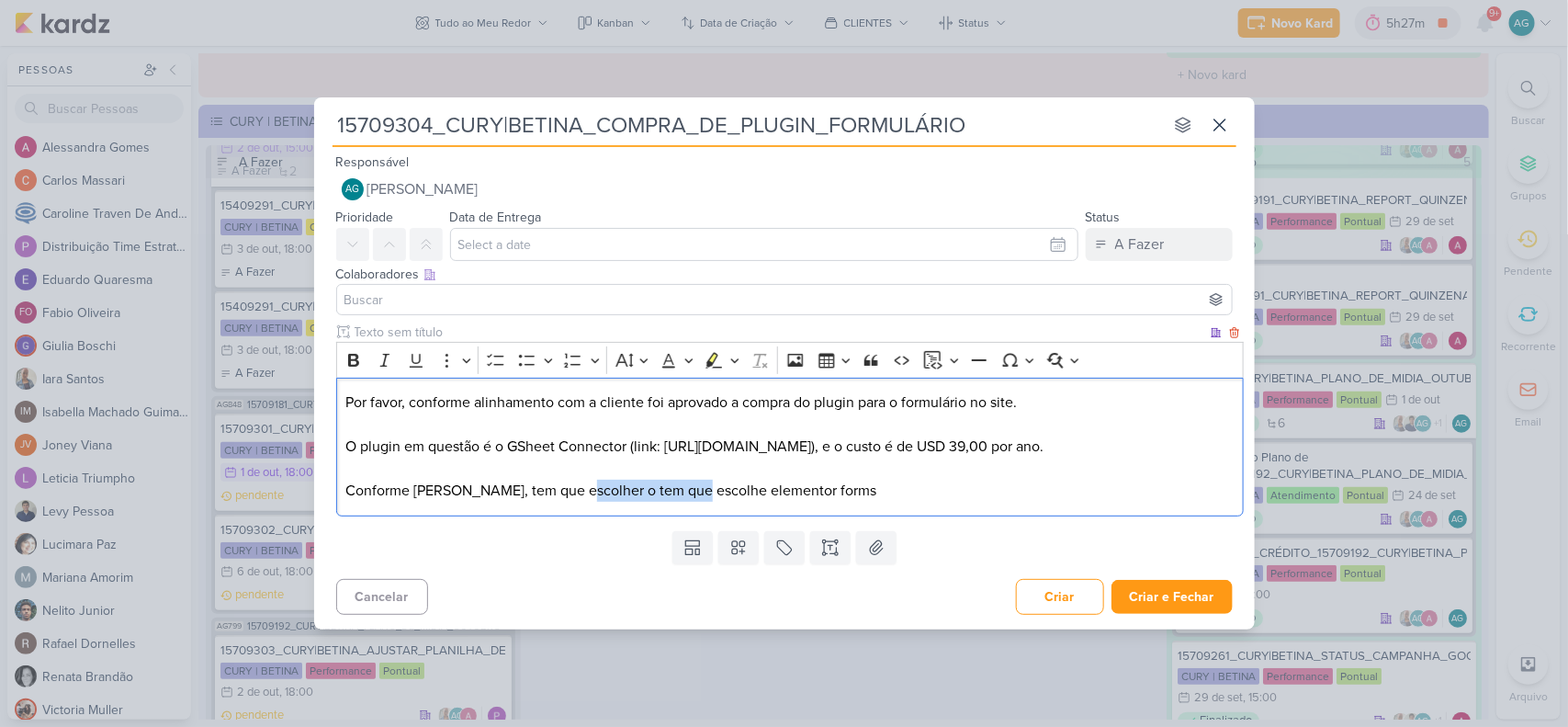
drag, startPoint x: 574, startPoint y: 490, endPoint x: 694, endPoint y: 493, distance: 120.0
click at [694, 493] on p "Por favor, conforme alinhamento com a cliente foi aprovado a compra do plugin p…" at bounding box center [789, 447] width 889 height 110
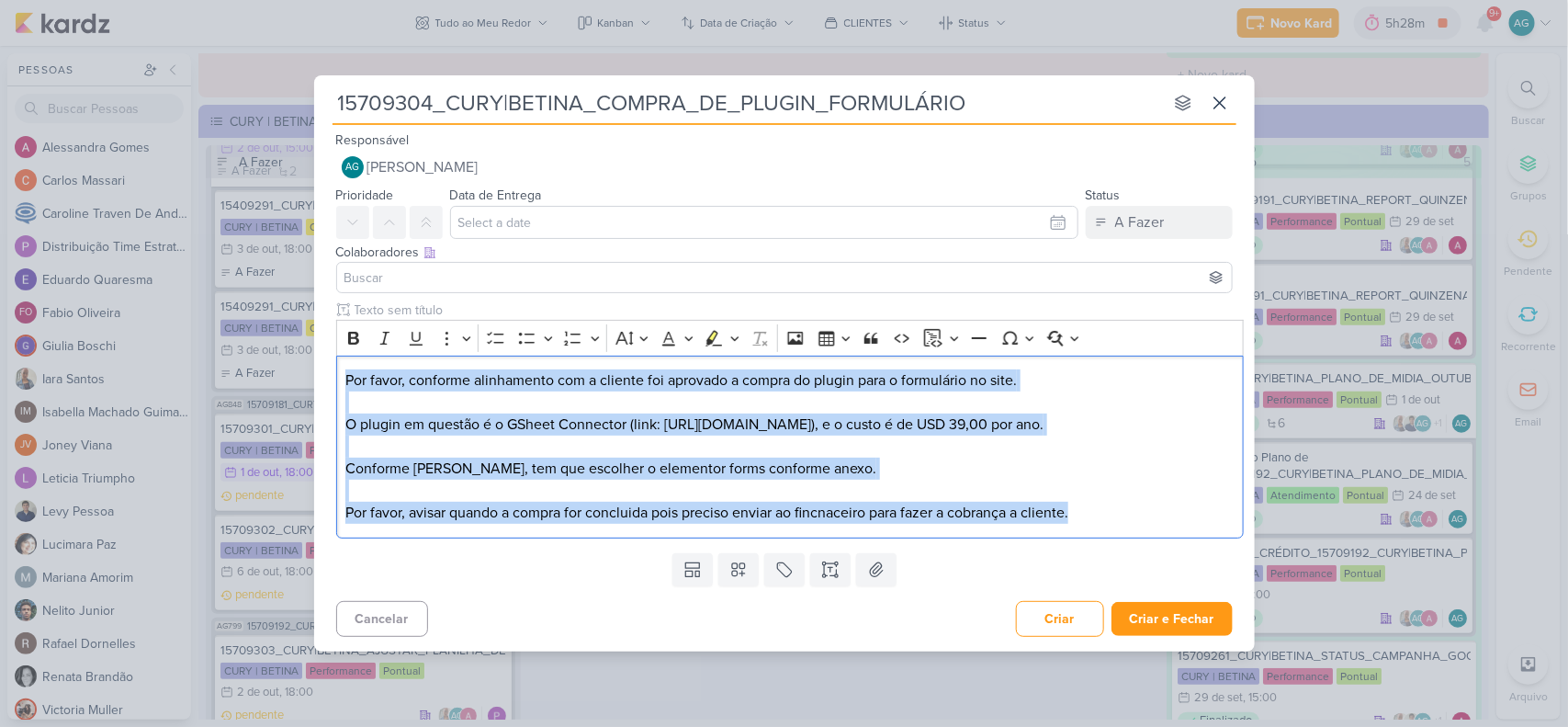
drag, startPoint x: 1094, startPoint y: 509, endPoint x: 322, endPoint y: 370, distance: 784.4
click at [322, 370] on div "Clique para deixar o item visível somente à membros da sua organização Rich Tex…" at bounding box center [784, 422] width 941 height 245
copy p "Por favor, conforme alinhamento com a cliente foi aprovado a compra do plugin p…"
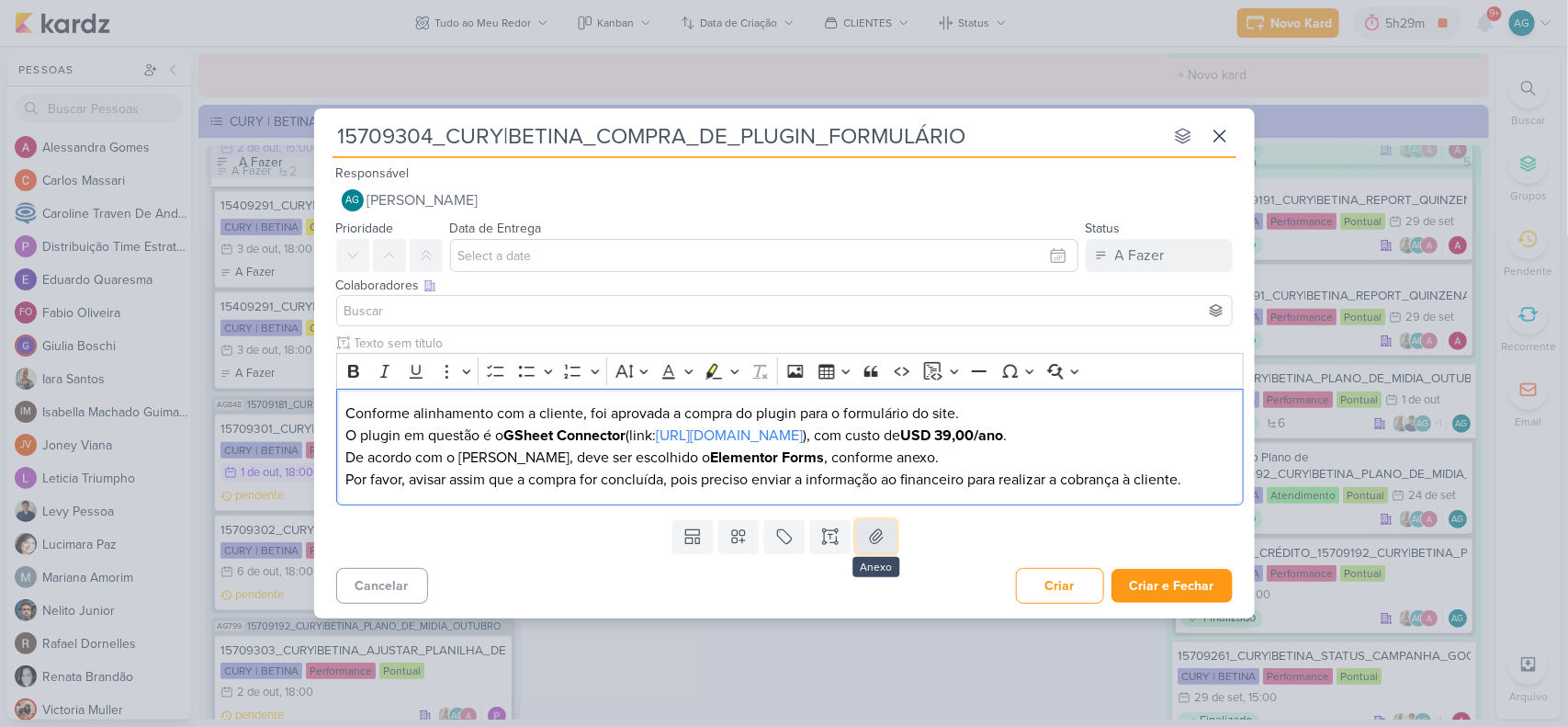
click at [879, 536] on icon at bounding box center [876, 536] width 13 height 14
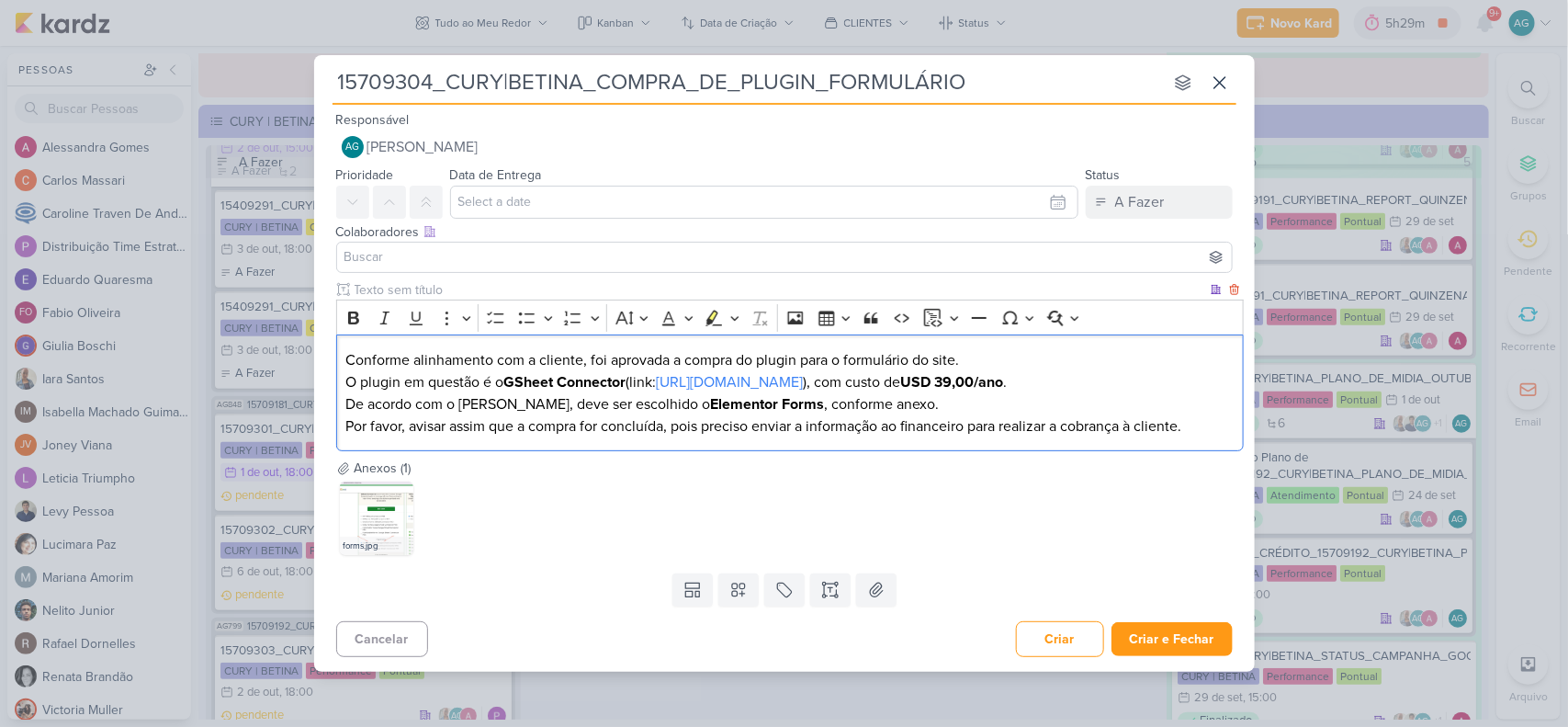
click at [347, 356] on p "Conforme alinhamento com a cliente, foi aprovada a compra do plugin para o form…" at bounding box center [789, 361] width 889 height 22
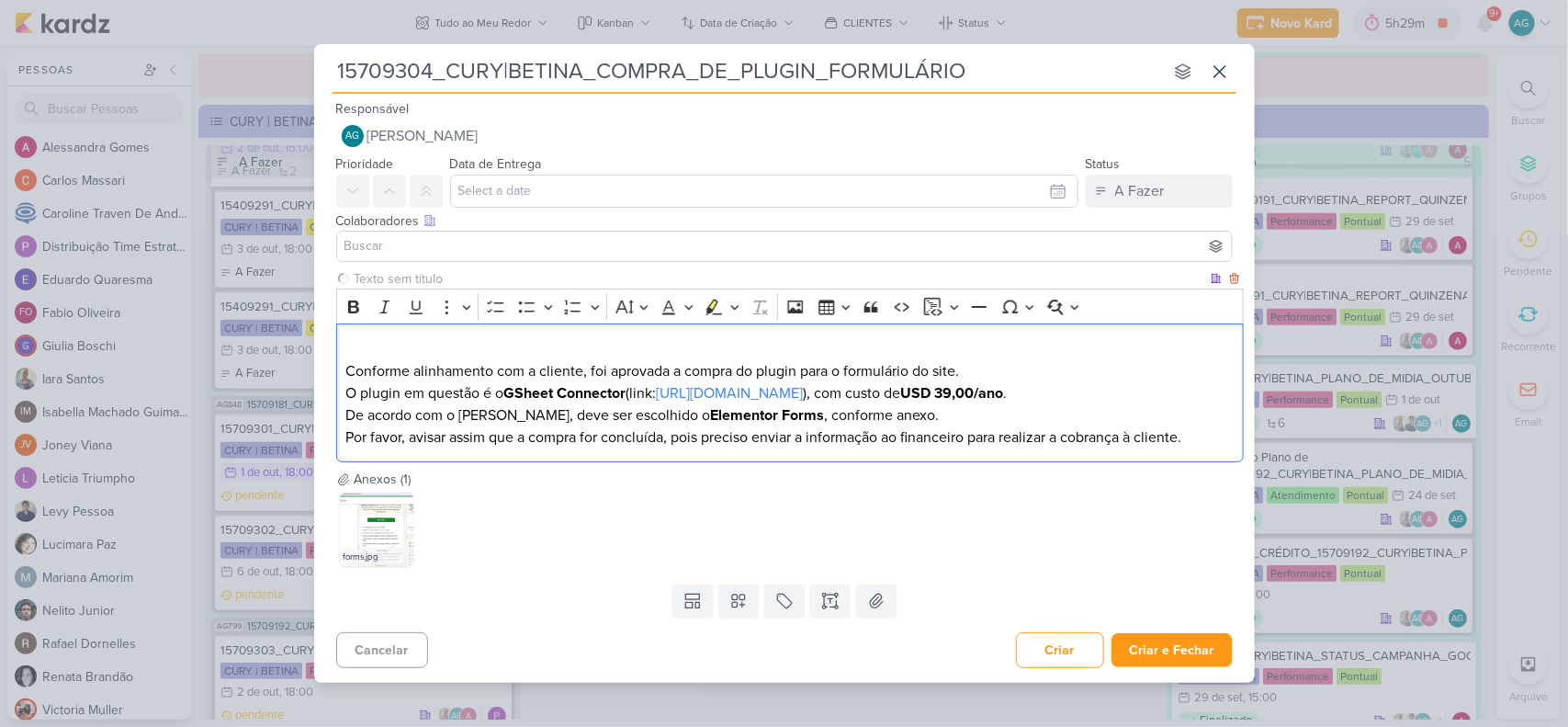
click at [356, 343] on p "Conforme alinhamento com a cliente, foi aprovada a compra do plugin para o form…" at bounding box center [789, 360] width 889 height 44
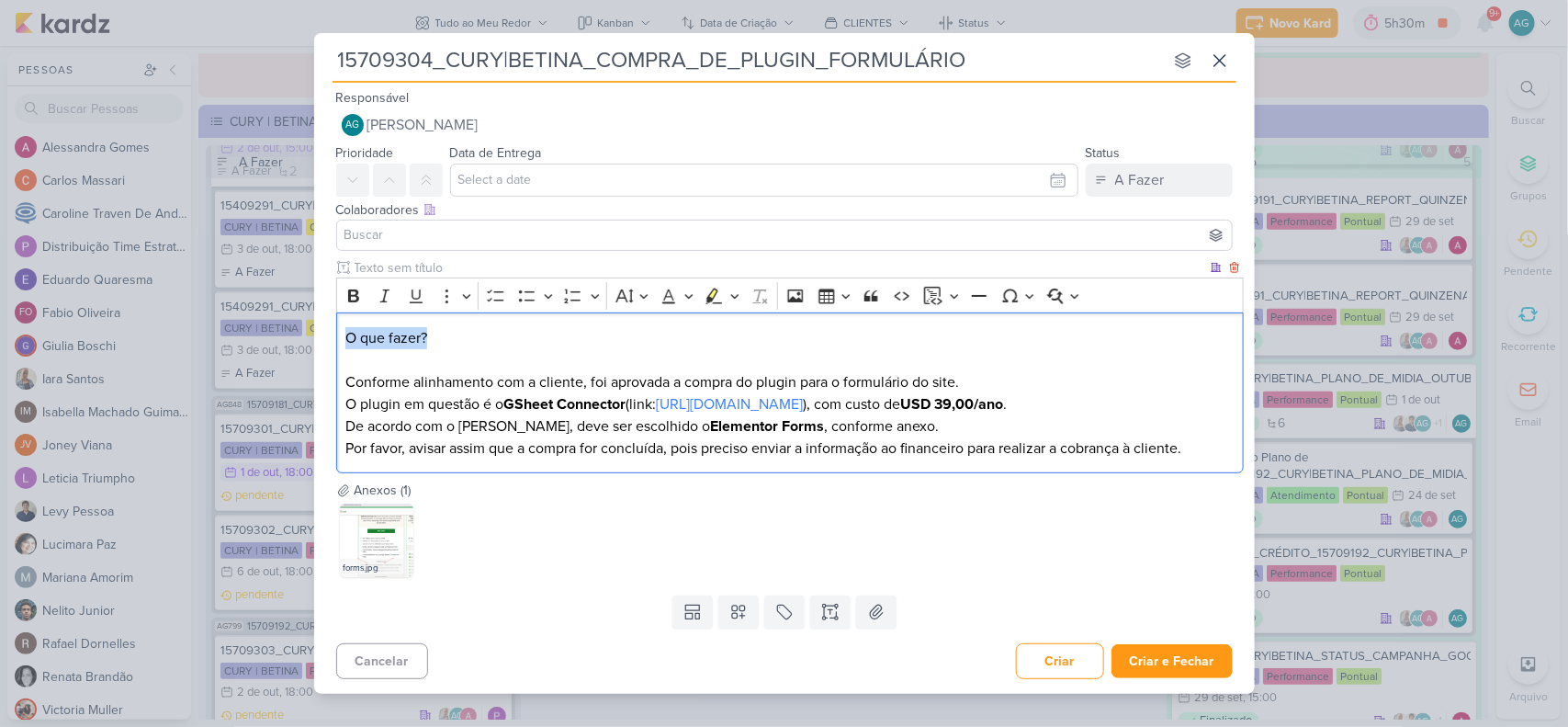
drag, startPoint x: 485, startPoint y: 341, endPoint x: 332, endPoint y: 328, distance: 153.6
click at [332, 328] on div "Clique para deixar o item visível somente à membros da sua organização Rich Tex…" at bounding box center [784, 369] width 941 height 222
click at [351, 293] on icon "Editor toolbar" at bounding box center [353, 296] width 19 height 19
click at [540, 346] on p "O que fazer? Conforme alinhamento com a cliente, foi aprovada a compra do plugi…" at bounding box center [789, 360] width 889 height 66
click at [1220, 449] on p "Por favor, avisar assim que a compra for concluída, pois preciso enviar a infor…" at bounding box center [789, 448] width 889 height 22
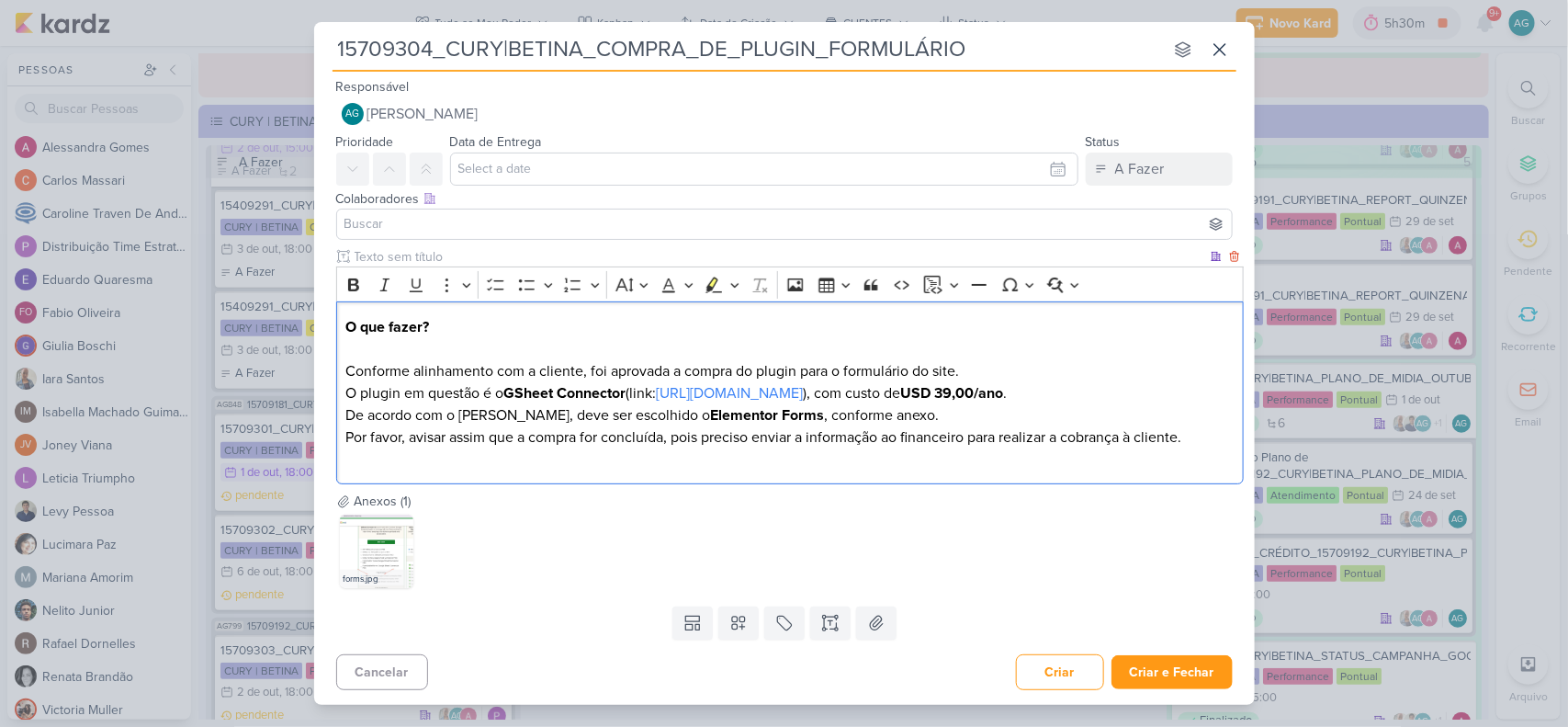
click at [346, 365] on p "O que fazer? Conforme alinhamento com a cliente, foi aprovada a compra do plugi…" at bounding box center [789, 349] width 889 height 66
click at [557, 465] on p "Por favor, avisar assim que a compra for concluída, pois preciso enviar a infor…" at bounding box center [789, 448] width 889 height 44
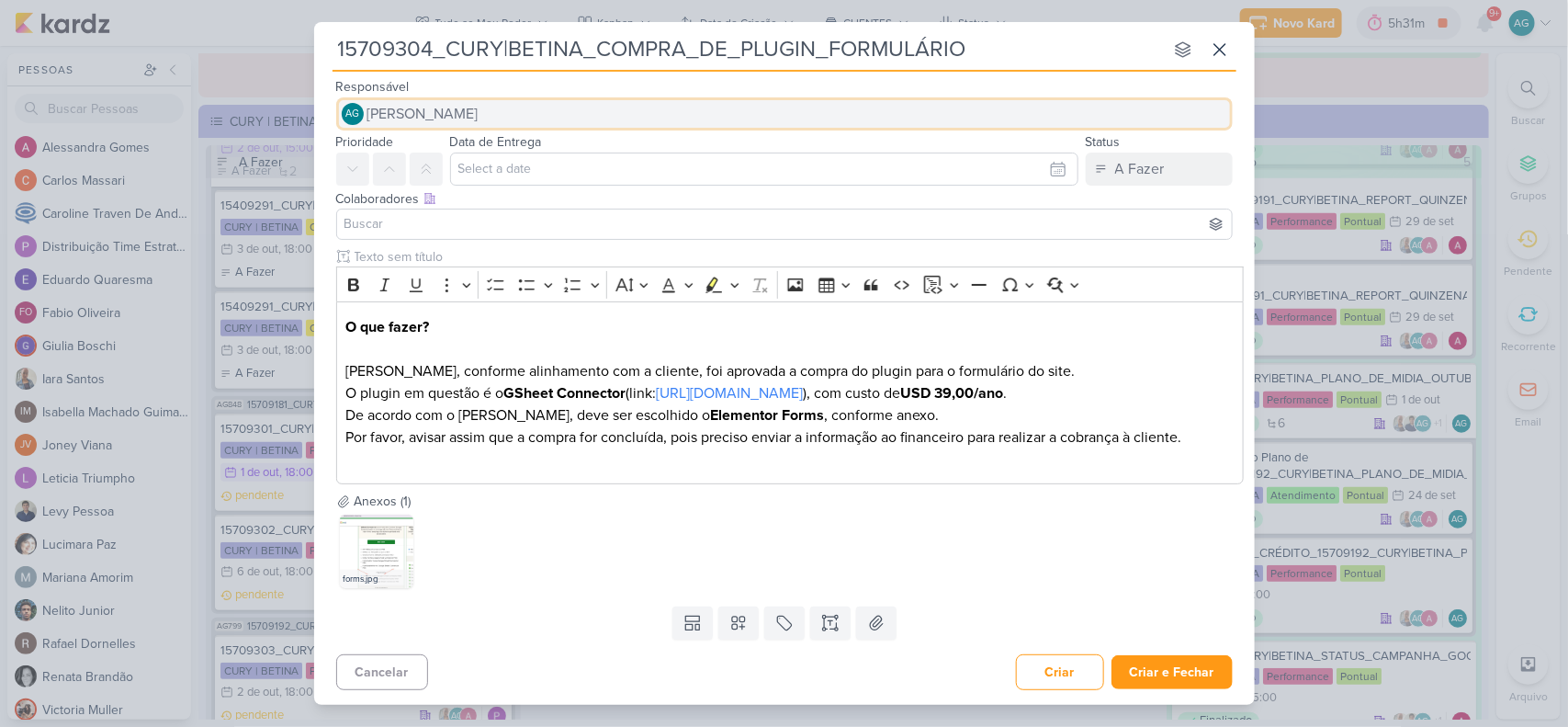
click at [543, 108] on button "AG Aline Gimenez Graciano" at bounding box center [784, 114] width 896 height 33
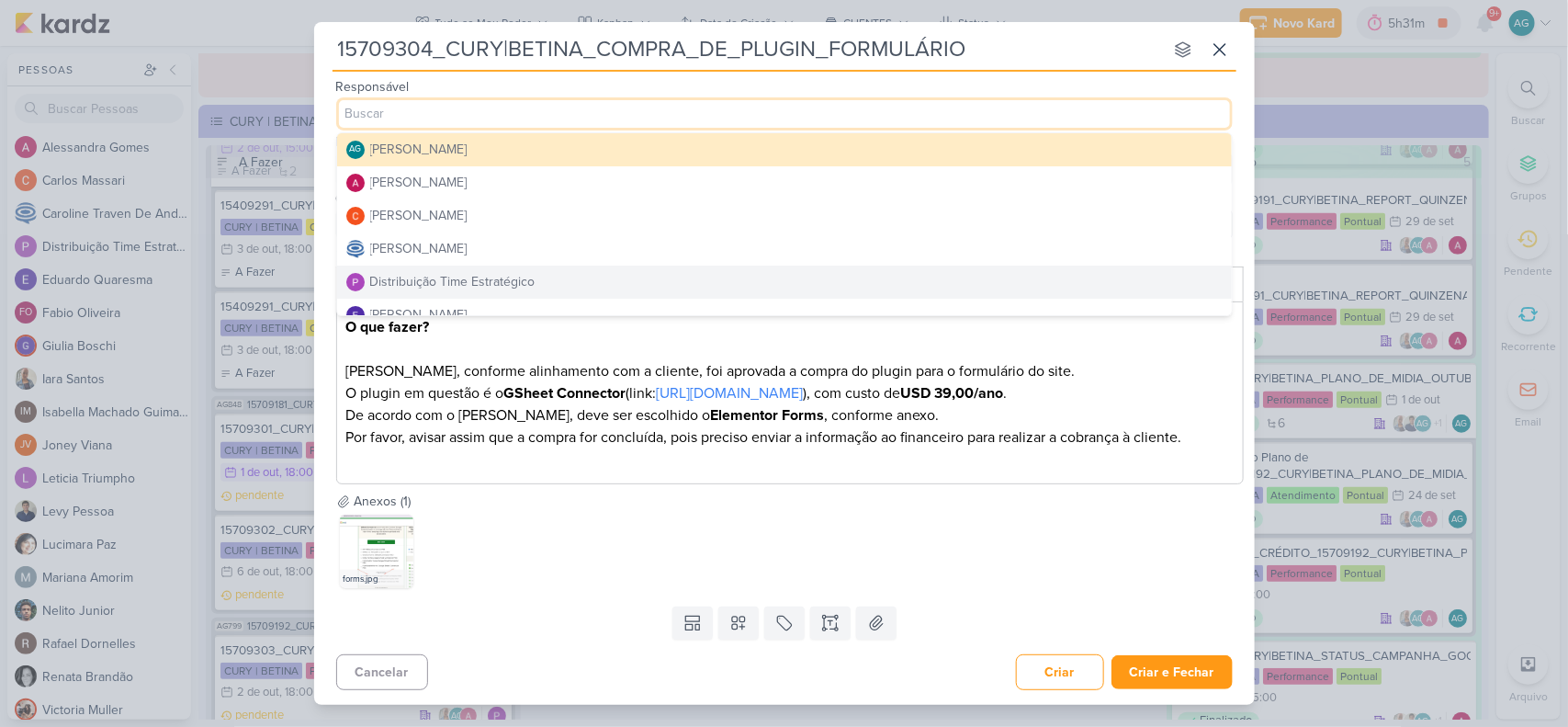
click at [524, 282] on div "Distribuição Time Estratégico" at bounding box center [453, 282] width 165 height 20
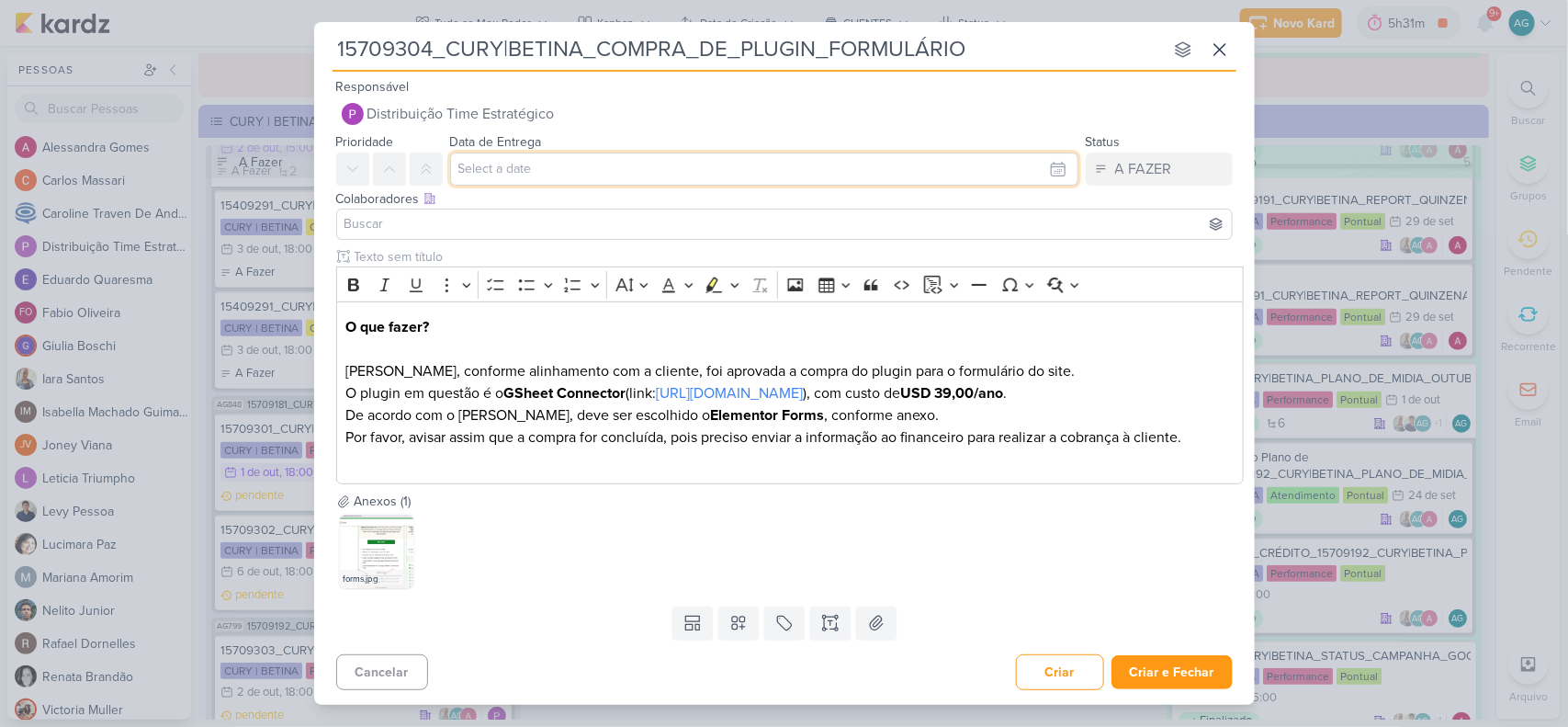
click at [558, 167] on input "text" at bounding box center [765, 169] width 628 height 33
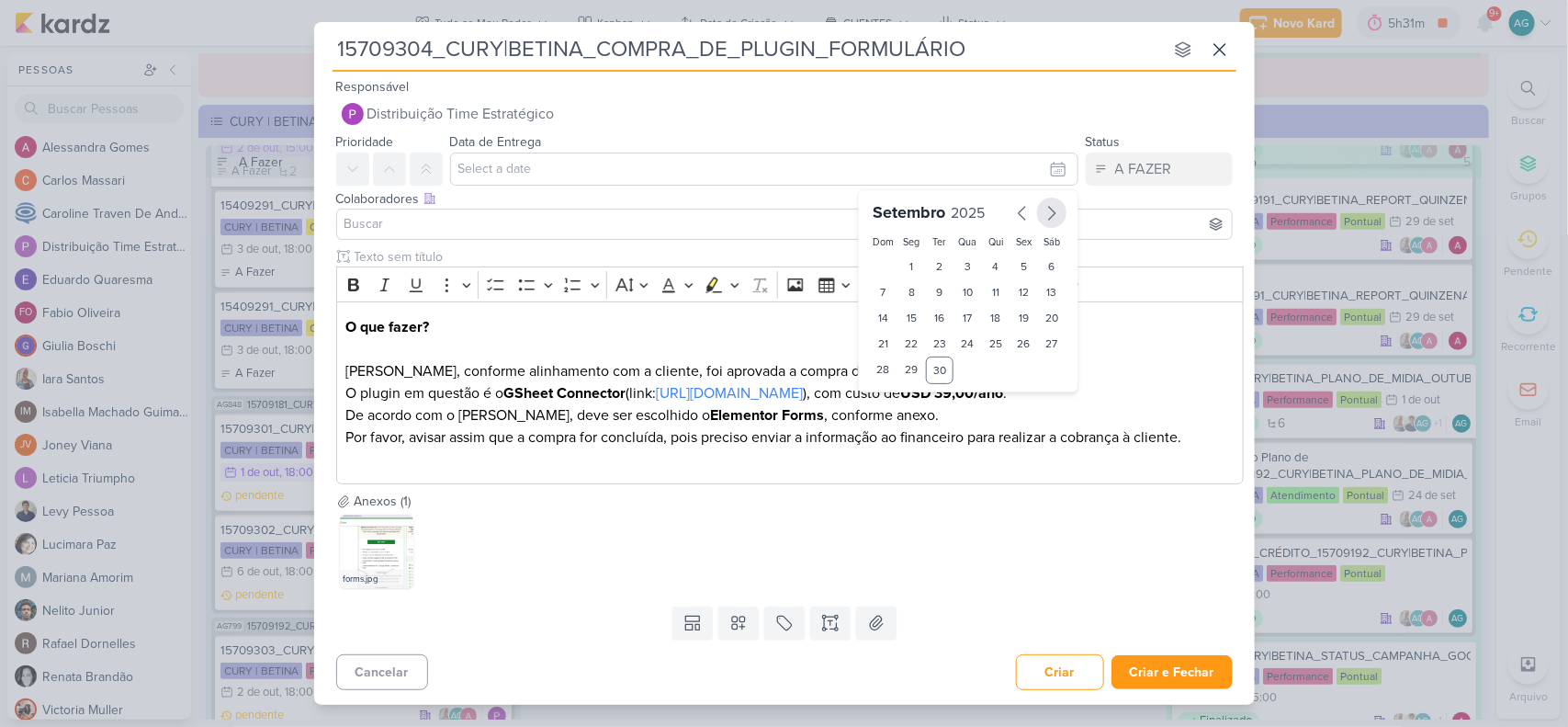
click at [1051, 221] on icon "button" at bounding box center [1052, 213] width 22 height 22
click at [997, 266] on div "2" at bounding box center [996, 266] width 28 height 26
type input "2 de outubro de 2025 às 23:59"
click at [909, 408] on select "00 01 02 03 04 05 06 07 08 09 10 11 12 13 14 15 16 17 18 19 20 21 22 23" at bounding box center [912, 401] width 26 height 22
select select "18"
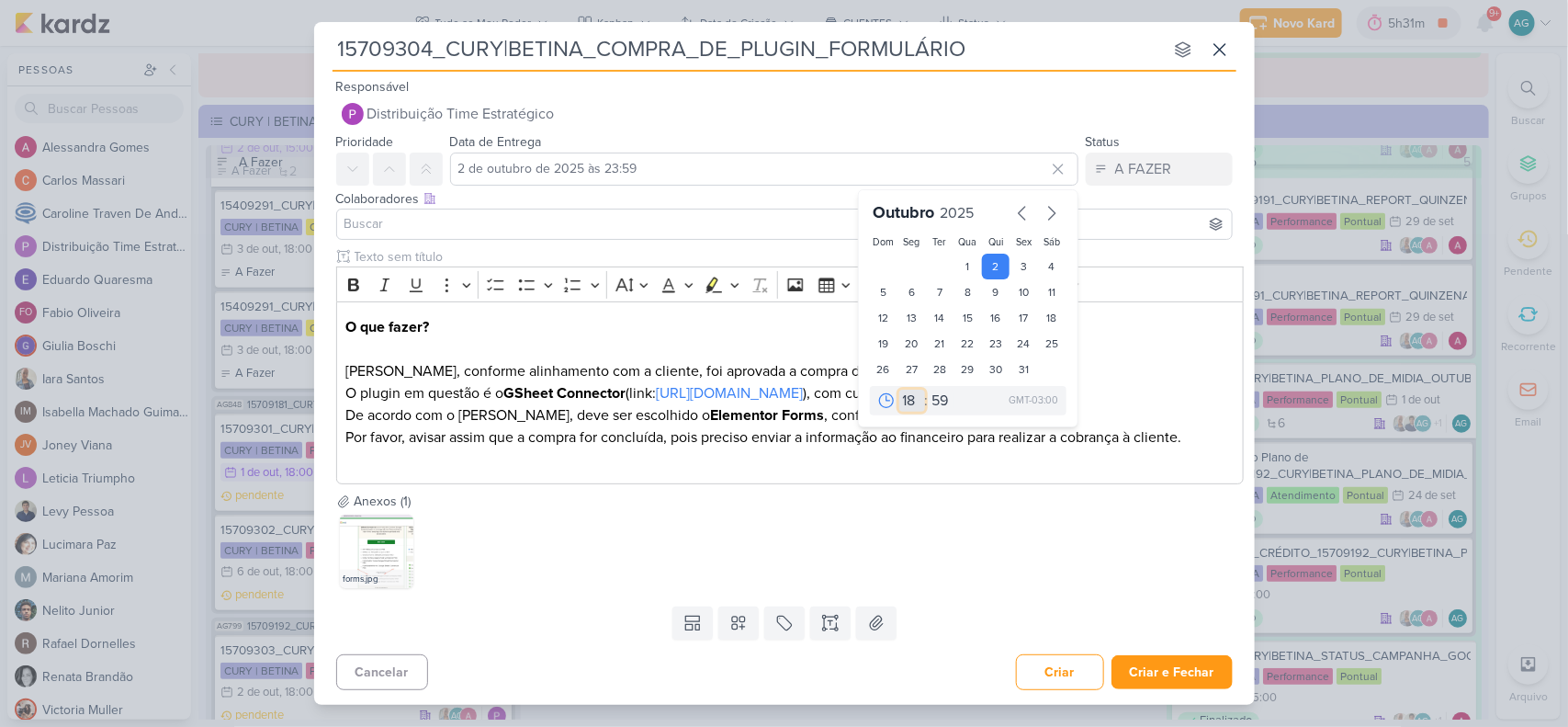
click at [899, 390] on select "00 01 02 03 04 05 06 07 08 09 10 11 12 13 14 15 16 17 18 19 20 21 22 23" at bounding box center [912, 401] width 26 height 22
type input "2 de outubro de 2025 às 18:59"
click at [940, 393] on select "00 05 10 15 20 25 30 35 40 45 50 55 59" at bounding box center [942, 401] width 26 height 22
select select "0"
click at [929, 390] on select "00 05 10 15 20 25 30 35 40 45 50 55 59" at bounding box center [942, 401] width 26 height 22
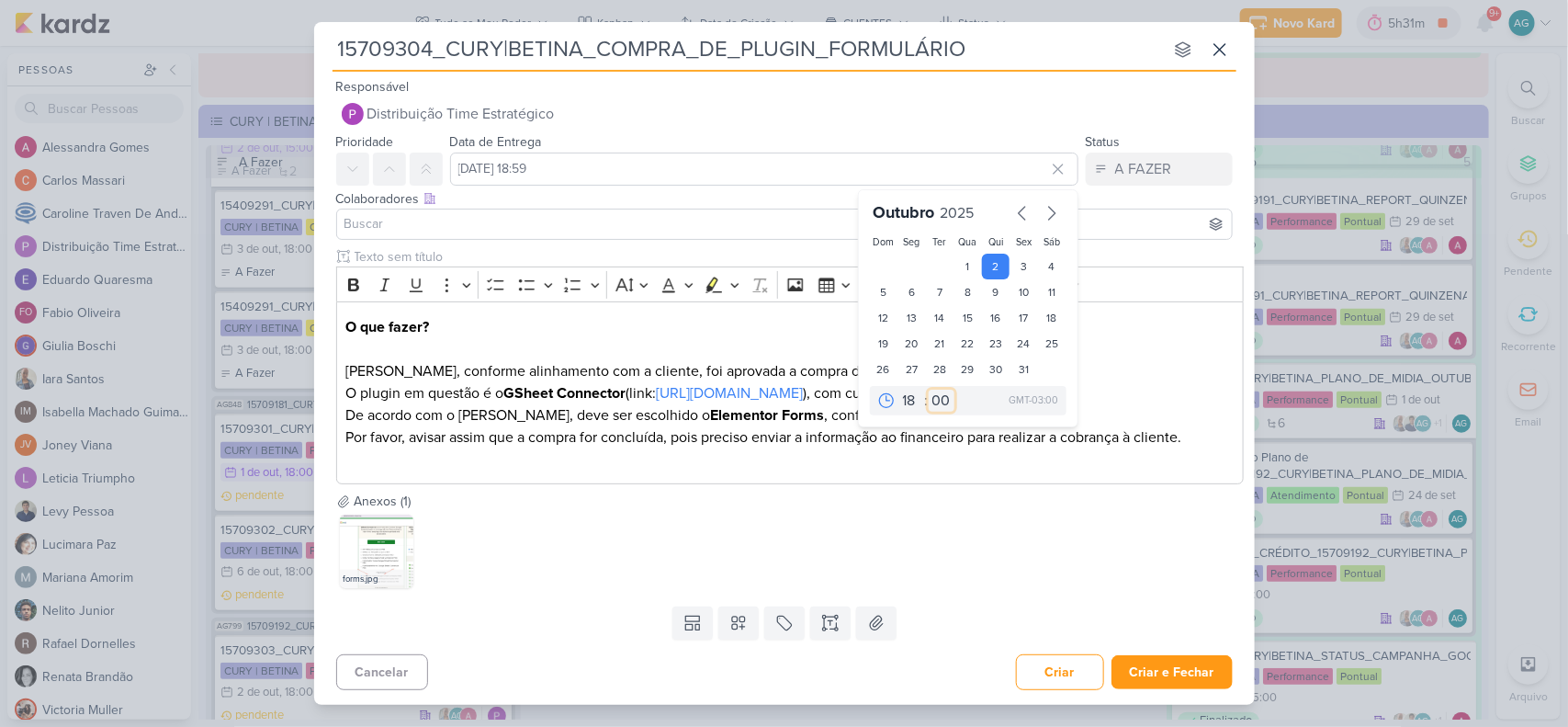
type input "2 de outubro de 2025 às 18:00"
click at [617, 218] on input at bounding box center [784, 224] width 888 height 22
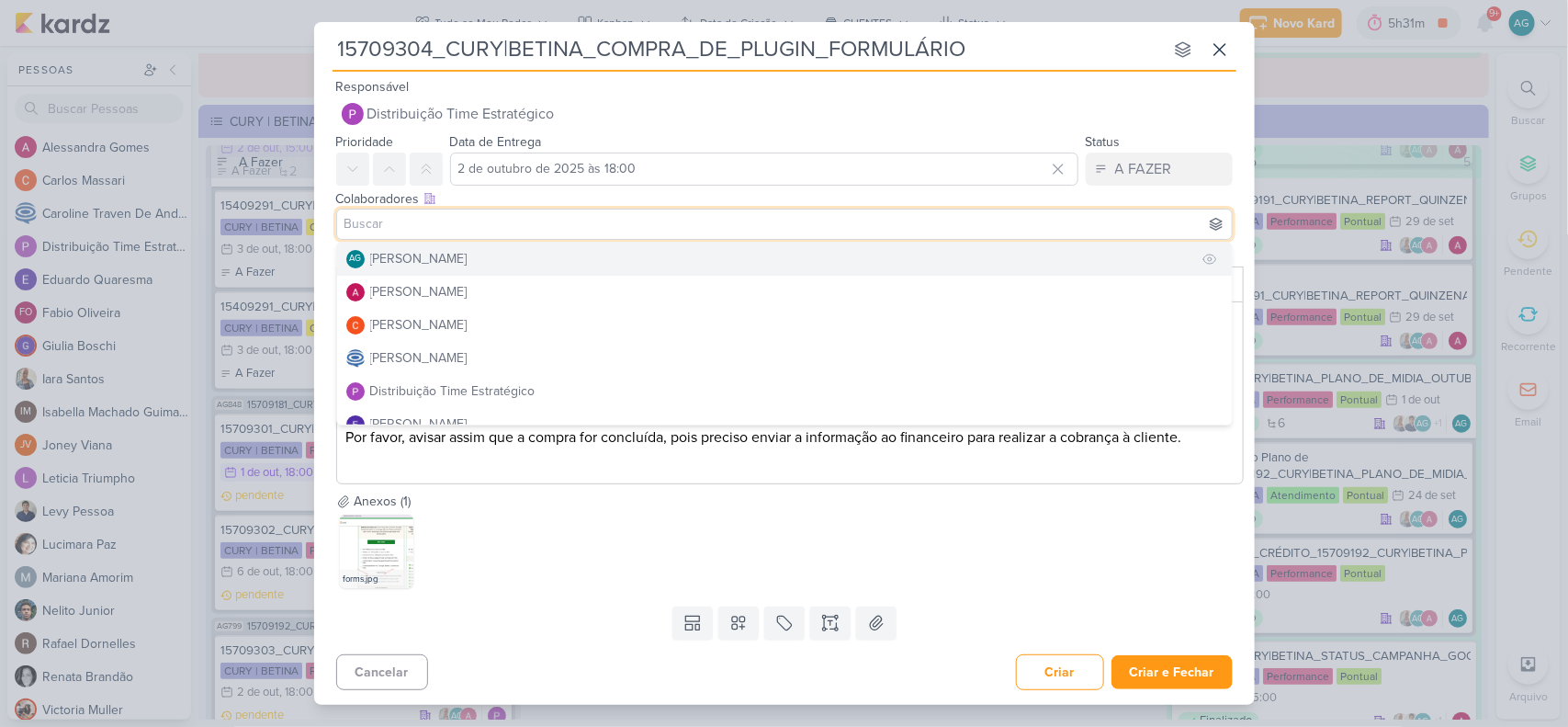
click at [580, 254] on button "AG Aline Gimenez Graciano" at bounding box center [784, 259] width 894 height 33
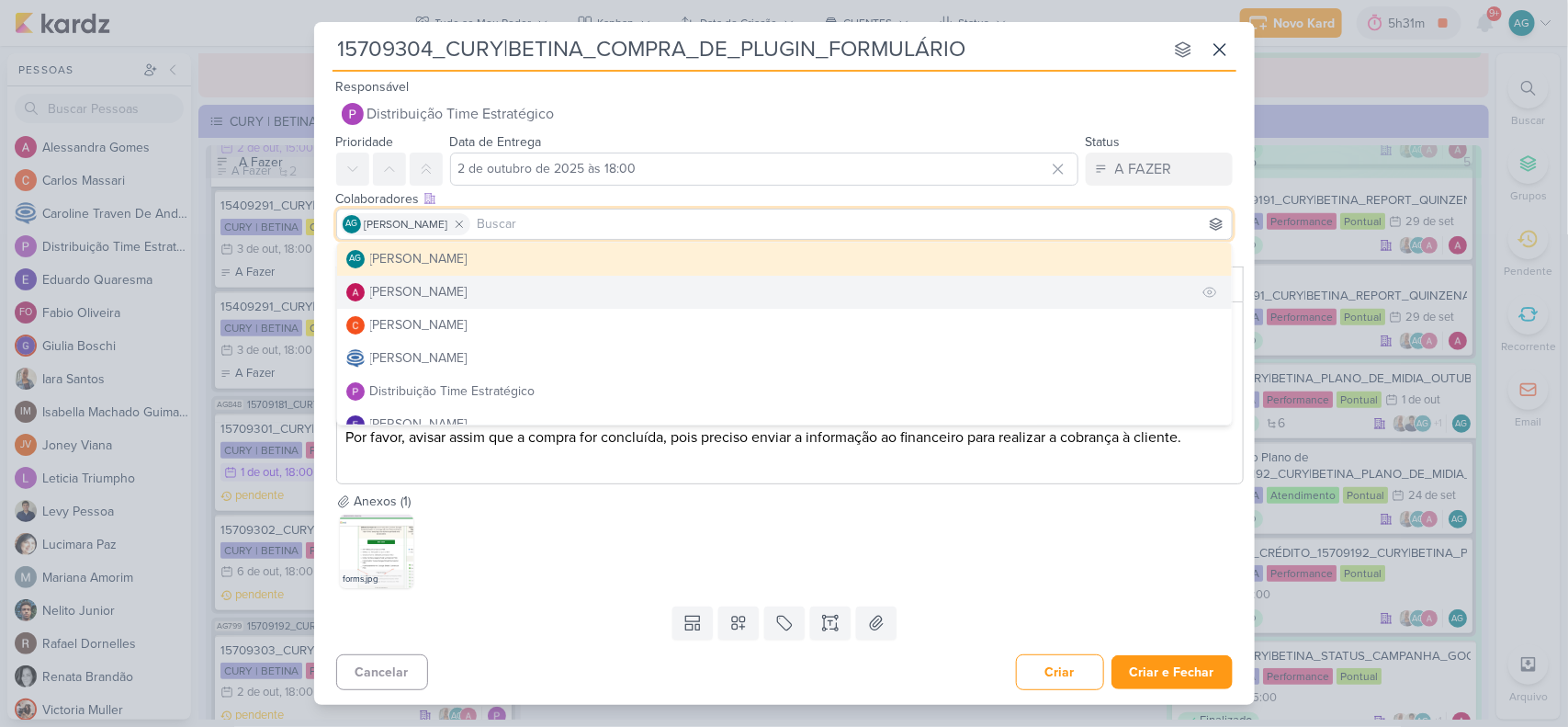
click at [542, 287] on button "Alessandra Gomes" at bounding box center [784, 293] width 894 height 33
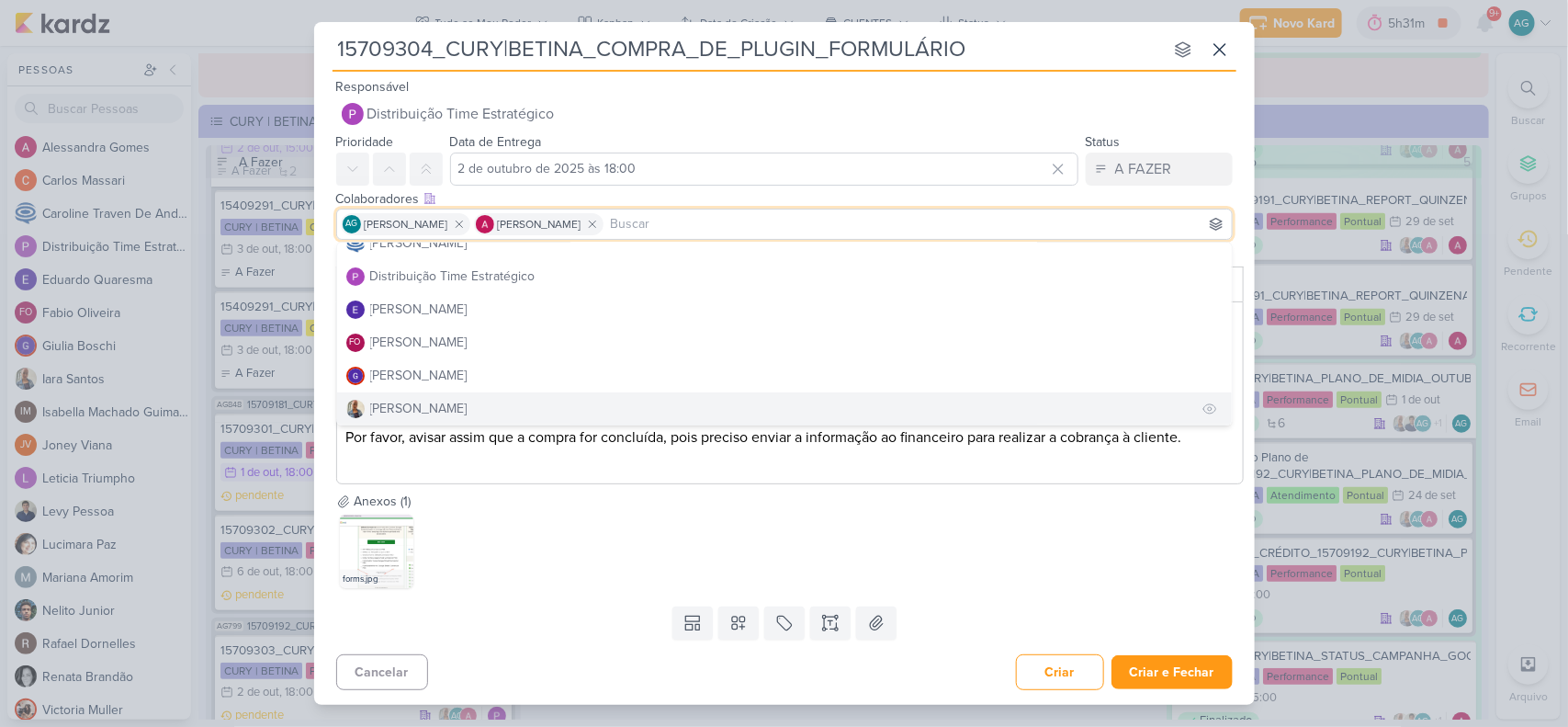
click at [473, 401] on button "Iara Santos" at bounding box center [784, 410] width 894 height 33
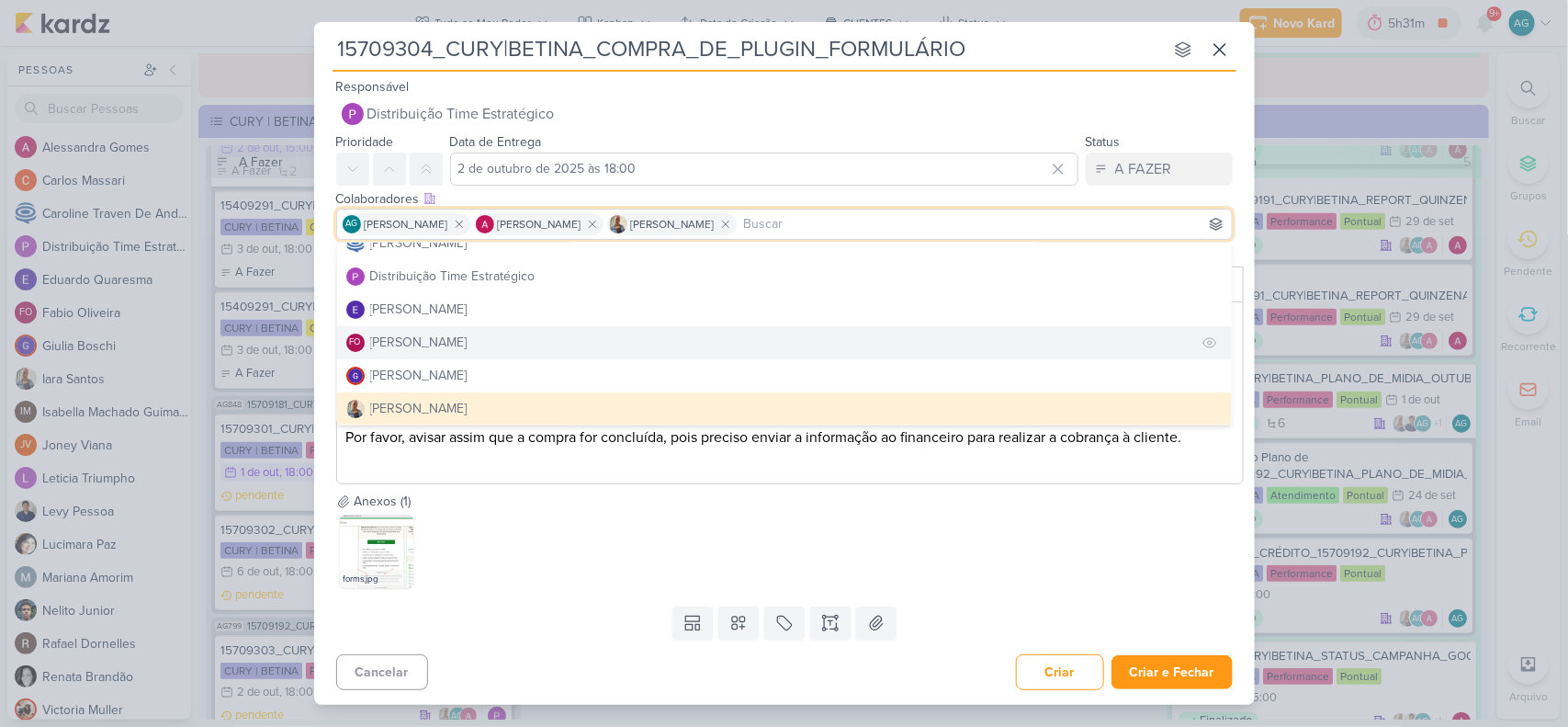
click at [490, 337] on button "FO Fabio Oliveira" at bounding box center [784, 343] width 894 height 33
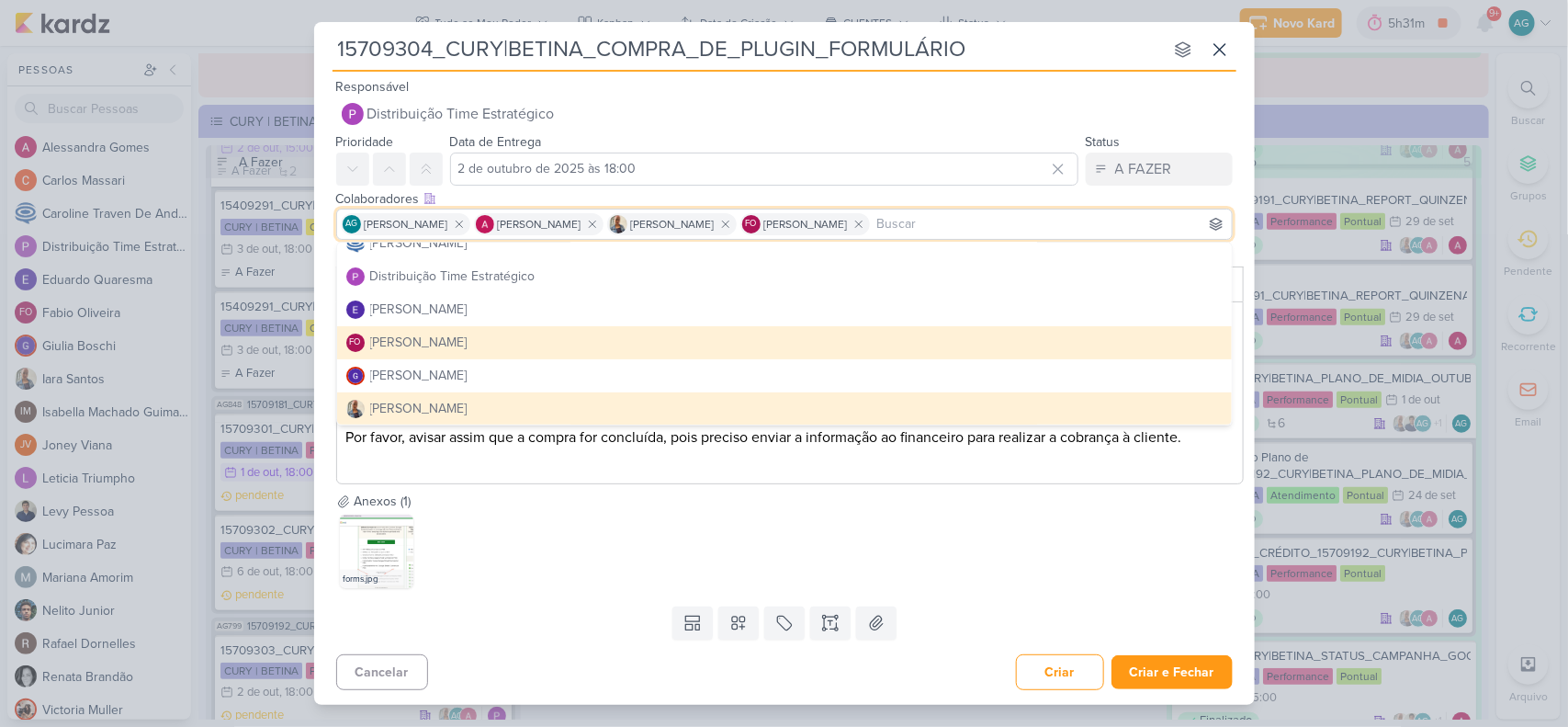
click at [677, 531] on div "forms.jpg" at bounding box center [790, 551] width 908 height 81
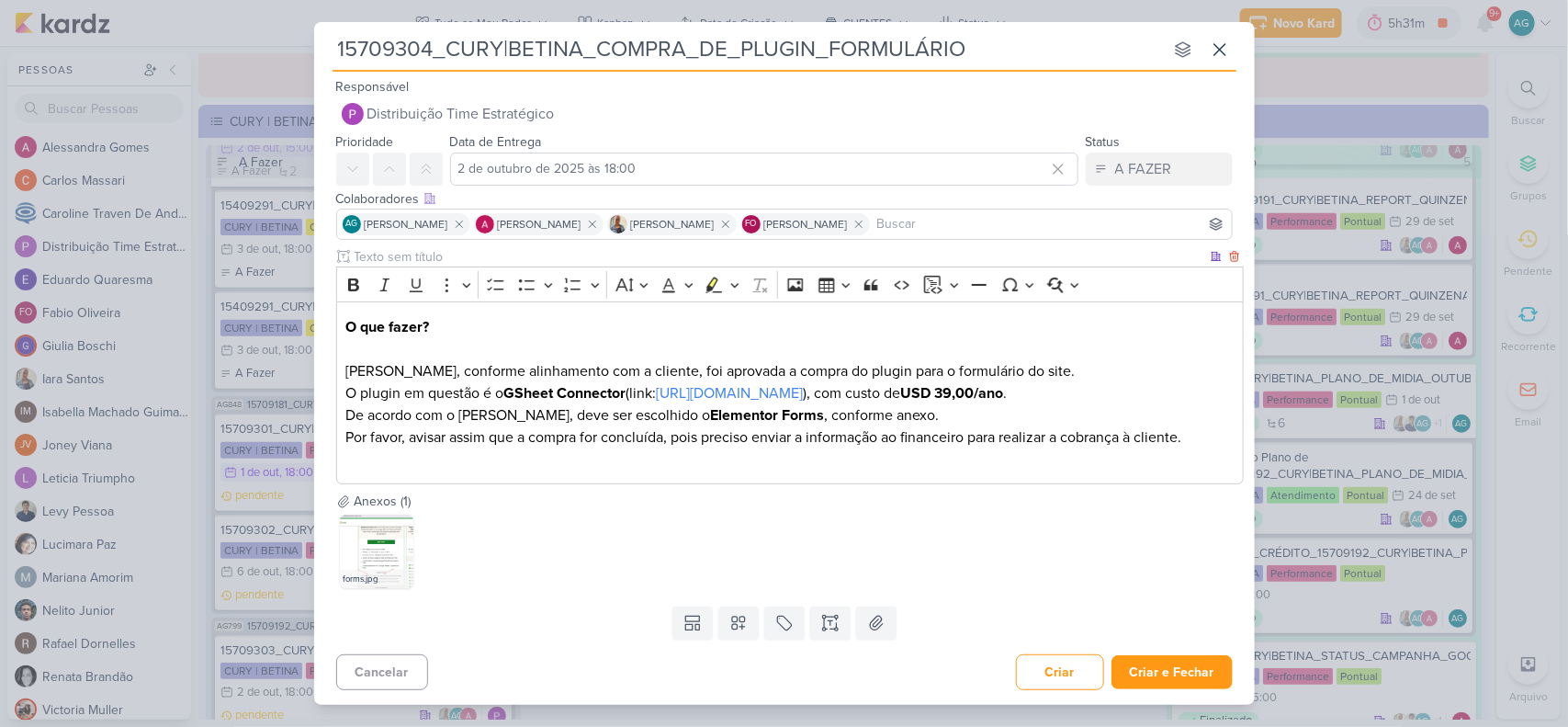
click at [497, 333] on p "O que fazer? Levy, conforme alinhamento com a cliente, foi aprovada a compra do…" at bounding box center [789, 349] width 889 height 66
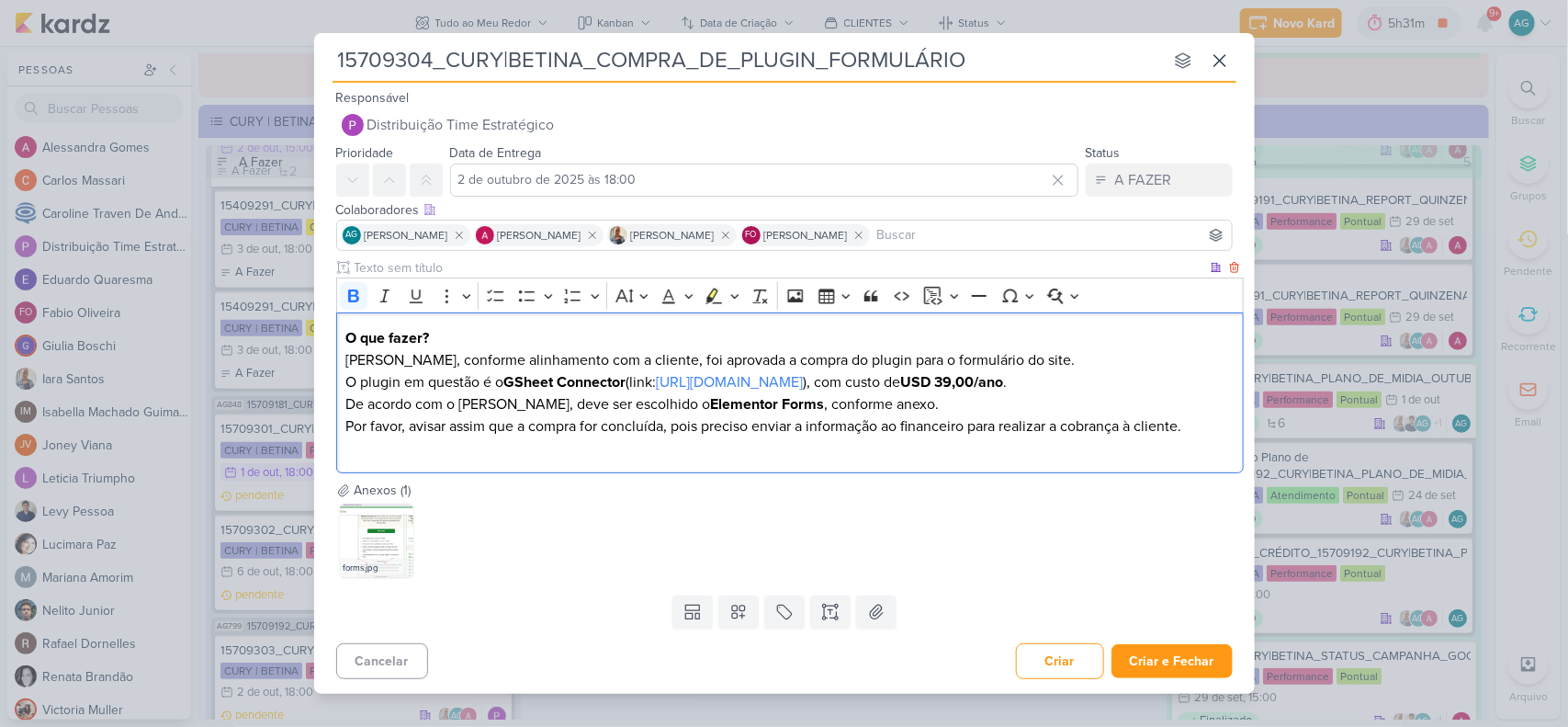
click at [694, 456] on p "Por favor, avisar assim que a compra for concluída, pois preciso enviar a infor…" at bounding box center [789, 437] width 889 height 44
click at [741, 611] on icon at bounding box center [738, 612] width 13 height 13
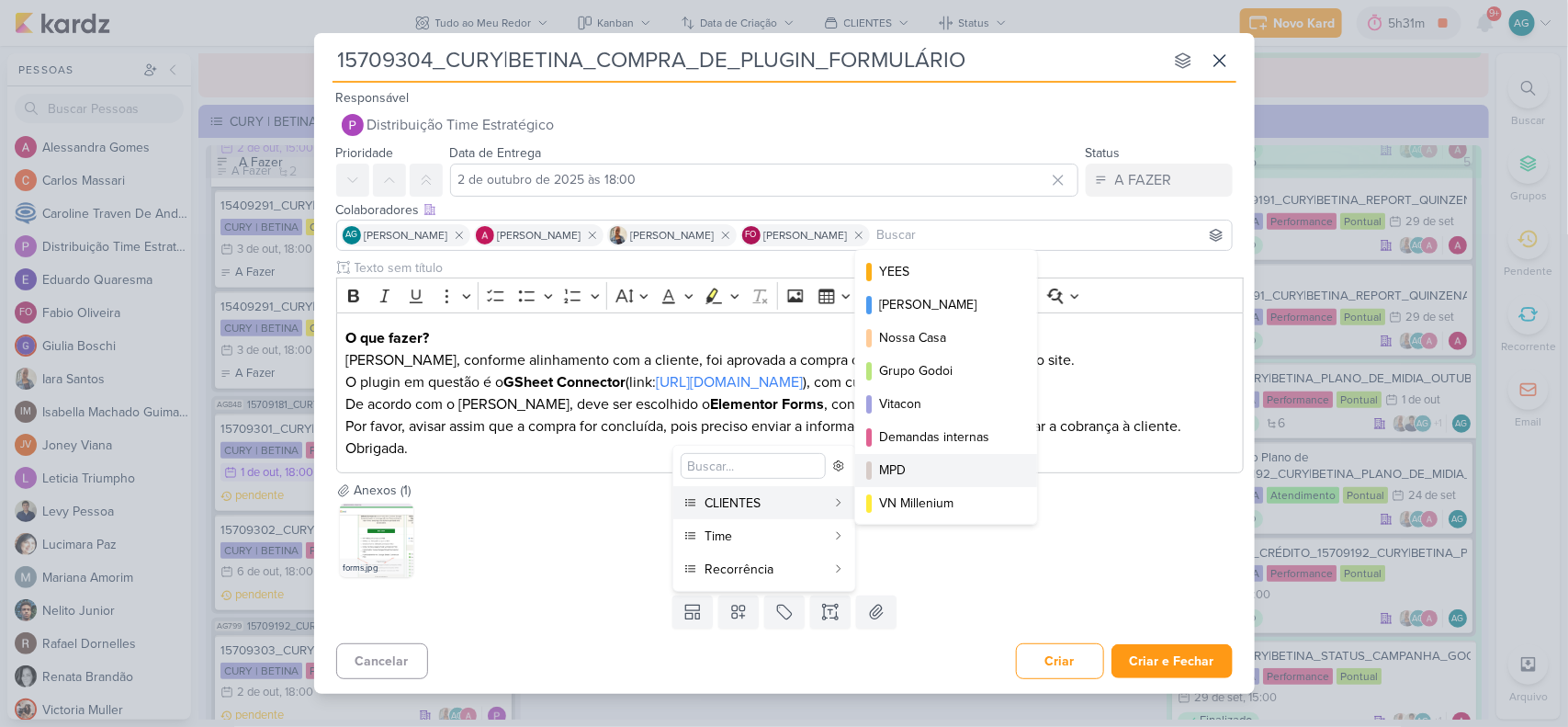
scroll to position [300, 0]
click at [971, 467] on div "CURY | BETINA" at bounding box center [947, 469] width 136 height 20
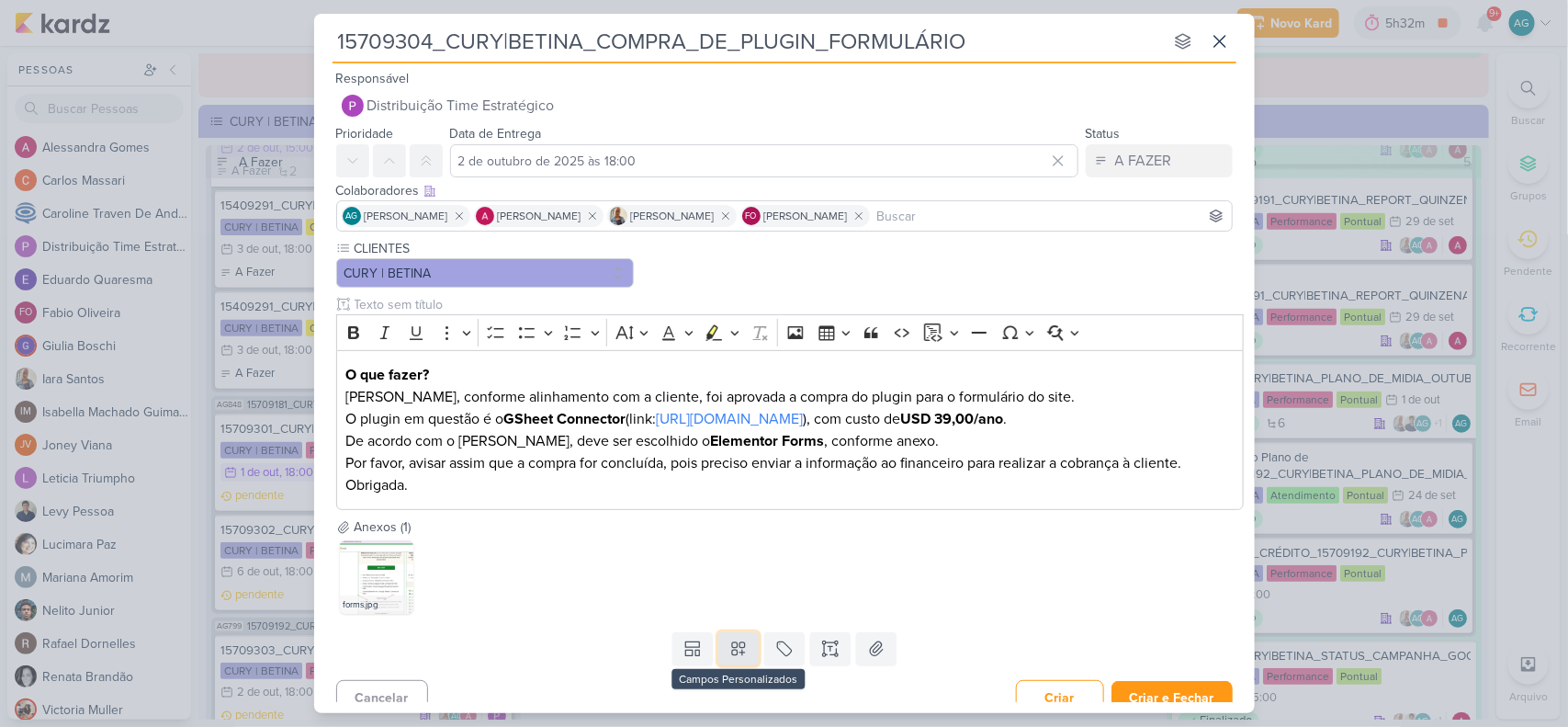
click at [737, 645] on icon at bounding box center [738, 648] width 19 height 19
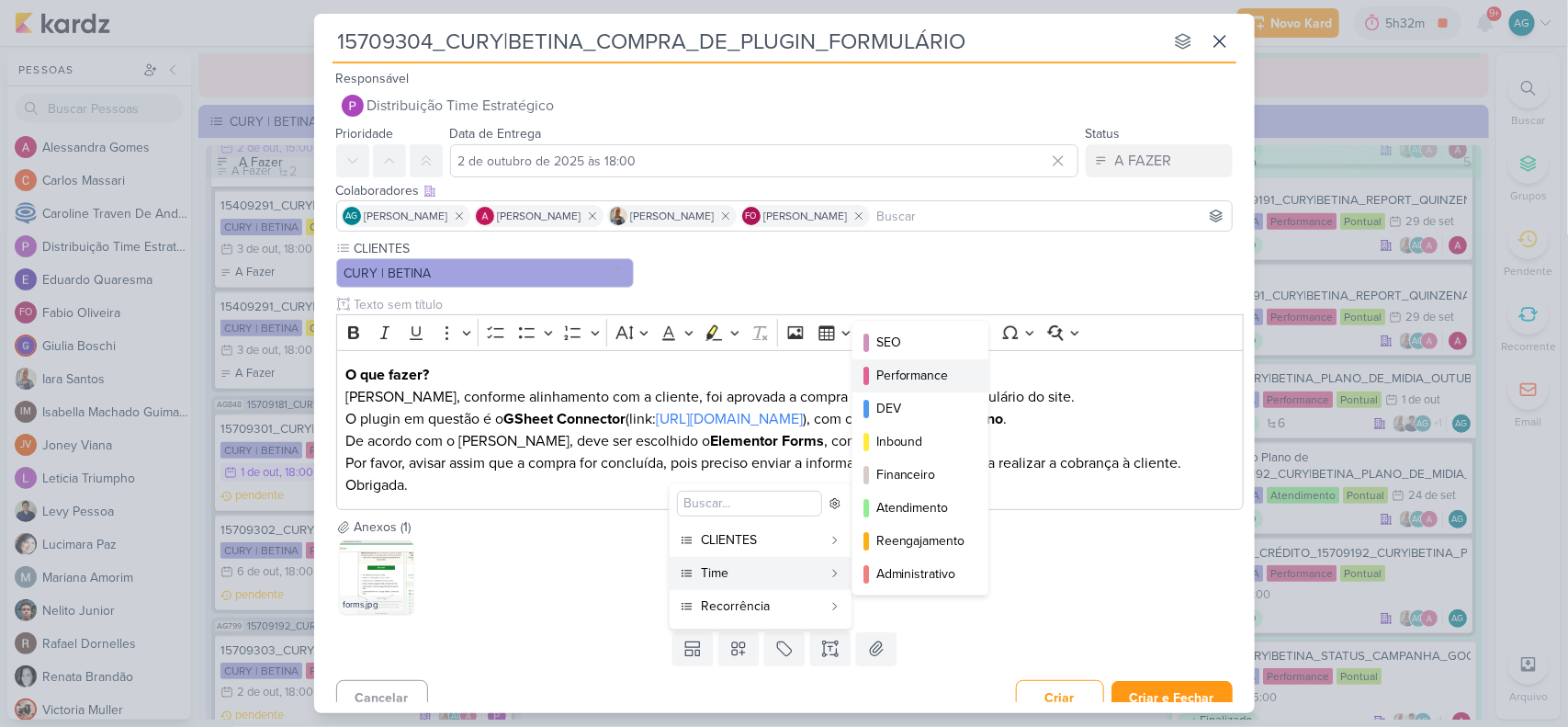
click at [928, 379] on div "Performance" at bounding box center [922, 375] width 90 height 20
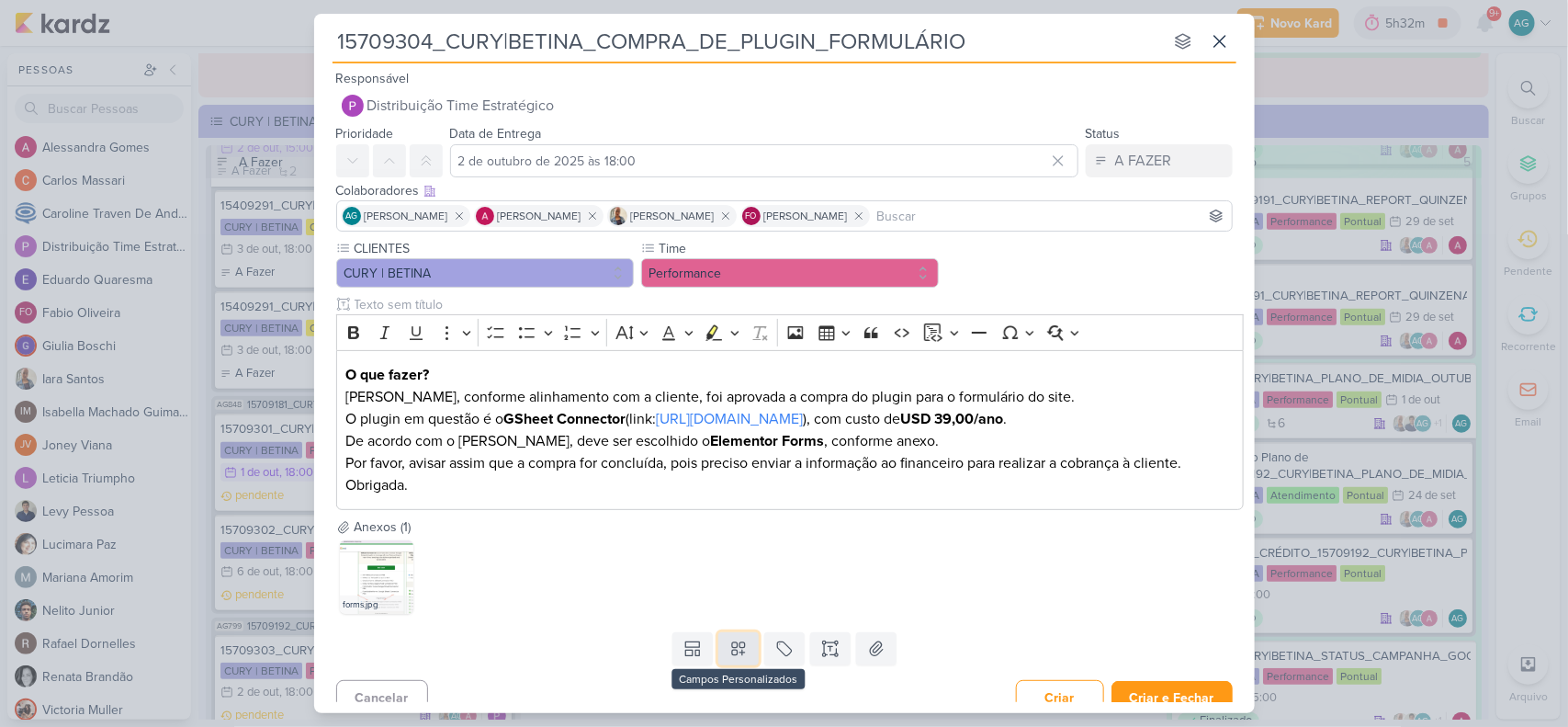
click at [741, 645] on icon at bounding box center [738, 648] width 19 height 19
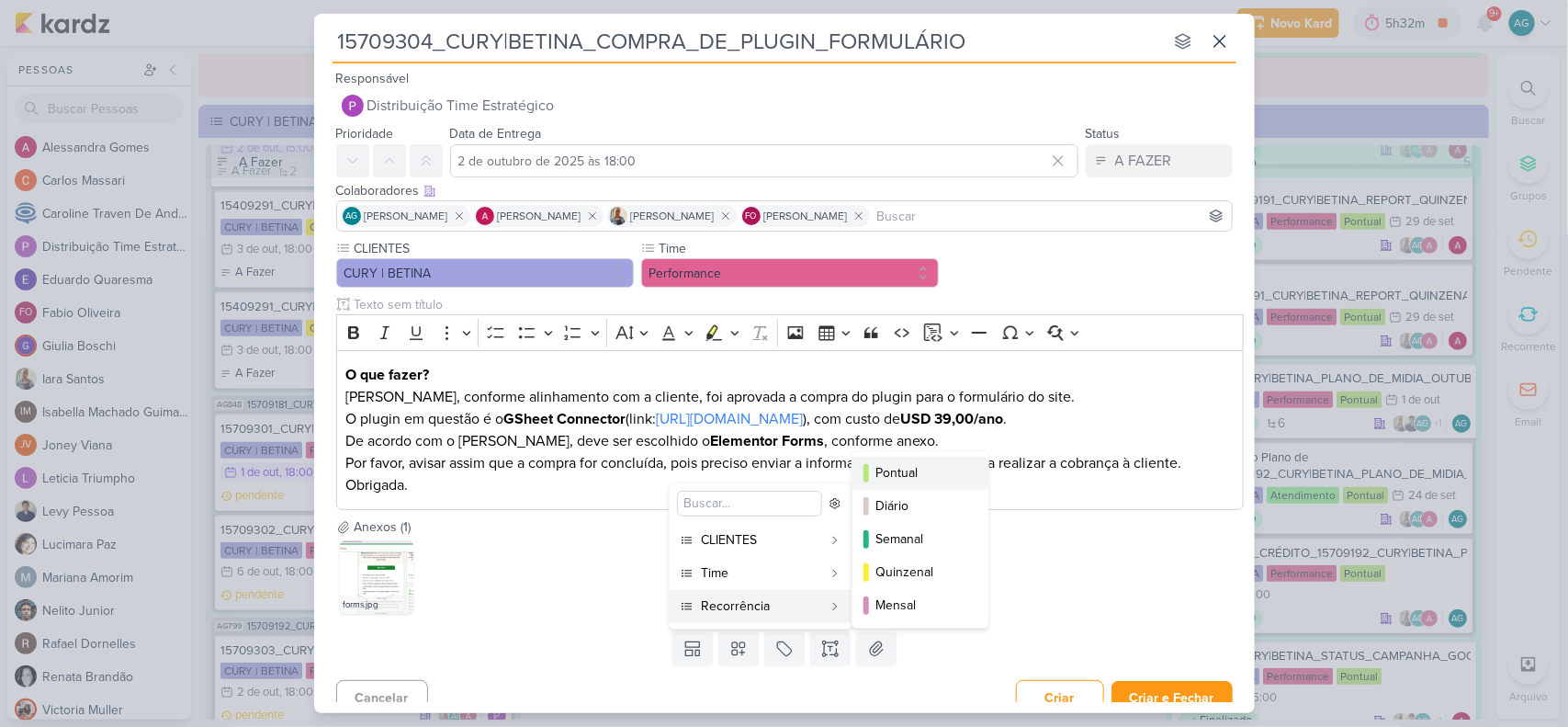
click at [907, 472] on div "Pontual" at bounding box center [922, 474] width 90 height 20
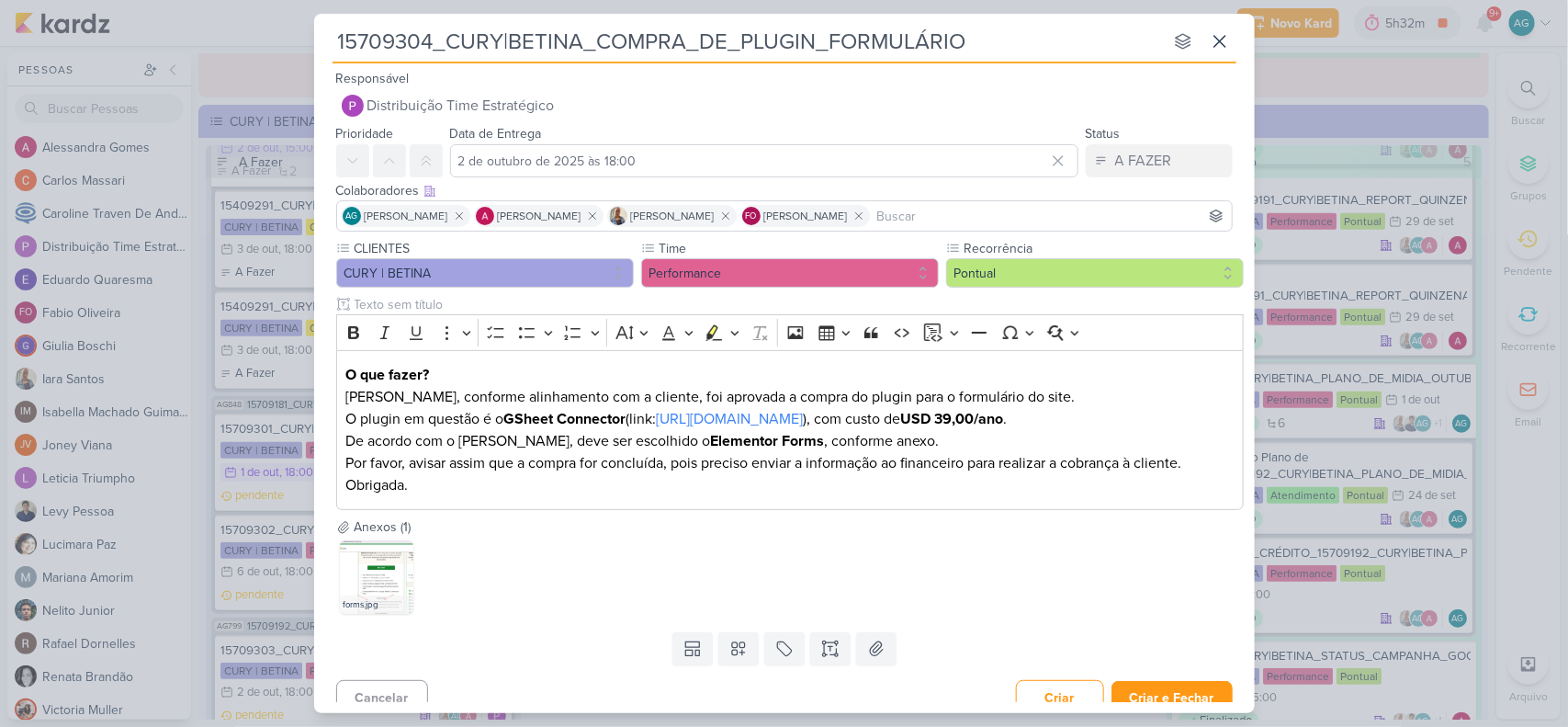
scroll to position [19, 0]
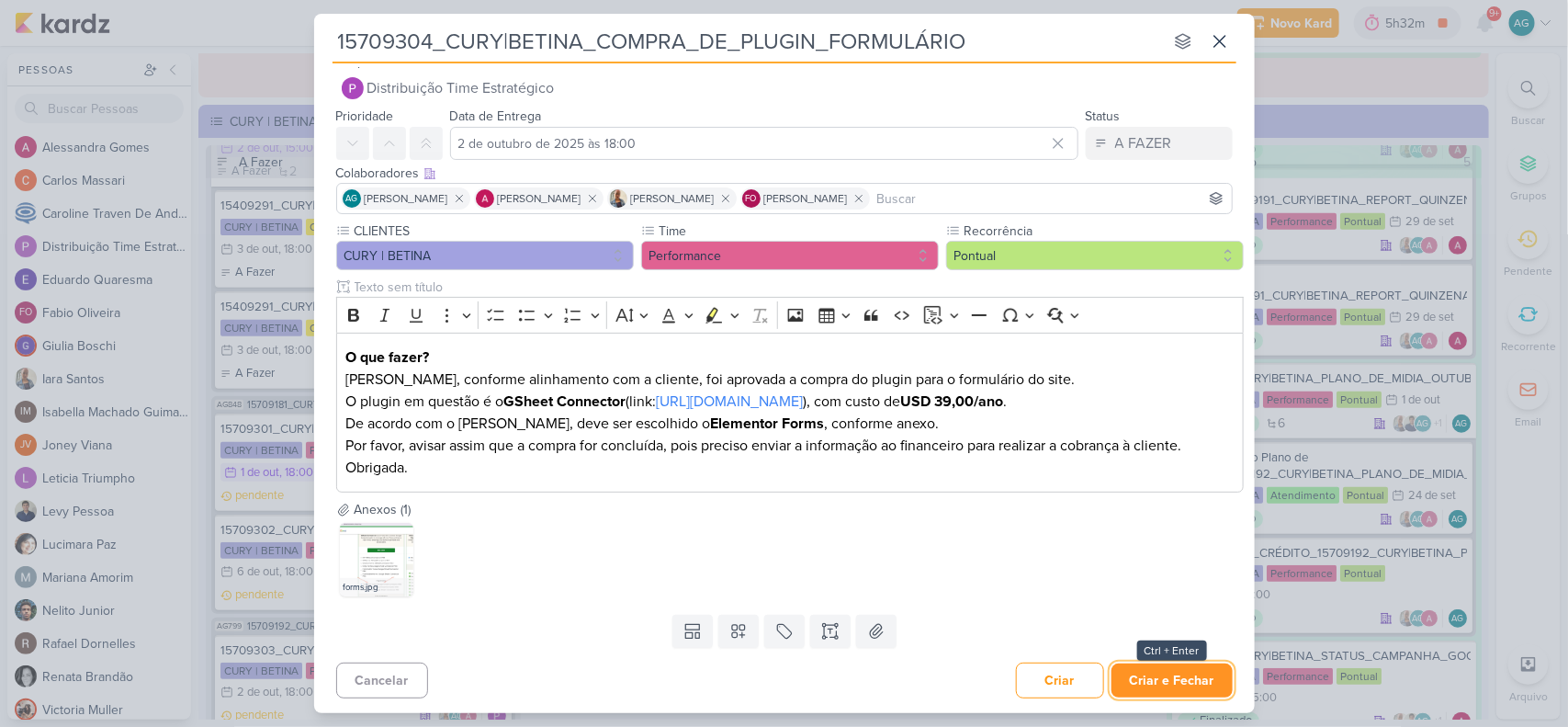
click at [1179, 645] on button "Criar e Fechar" at bounding box center [1172, 681] width 122 height 34
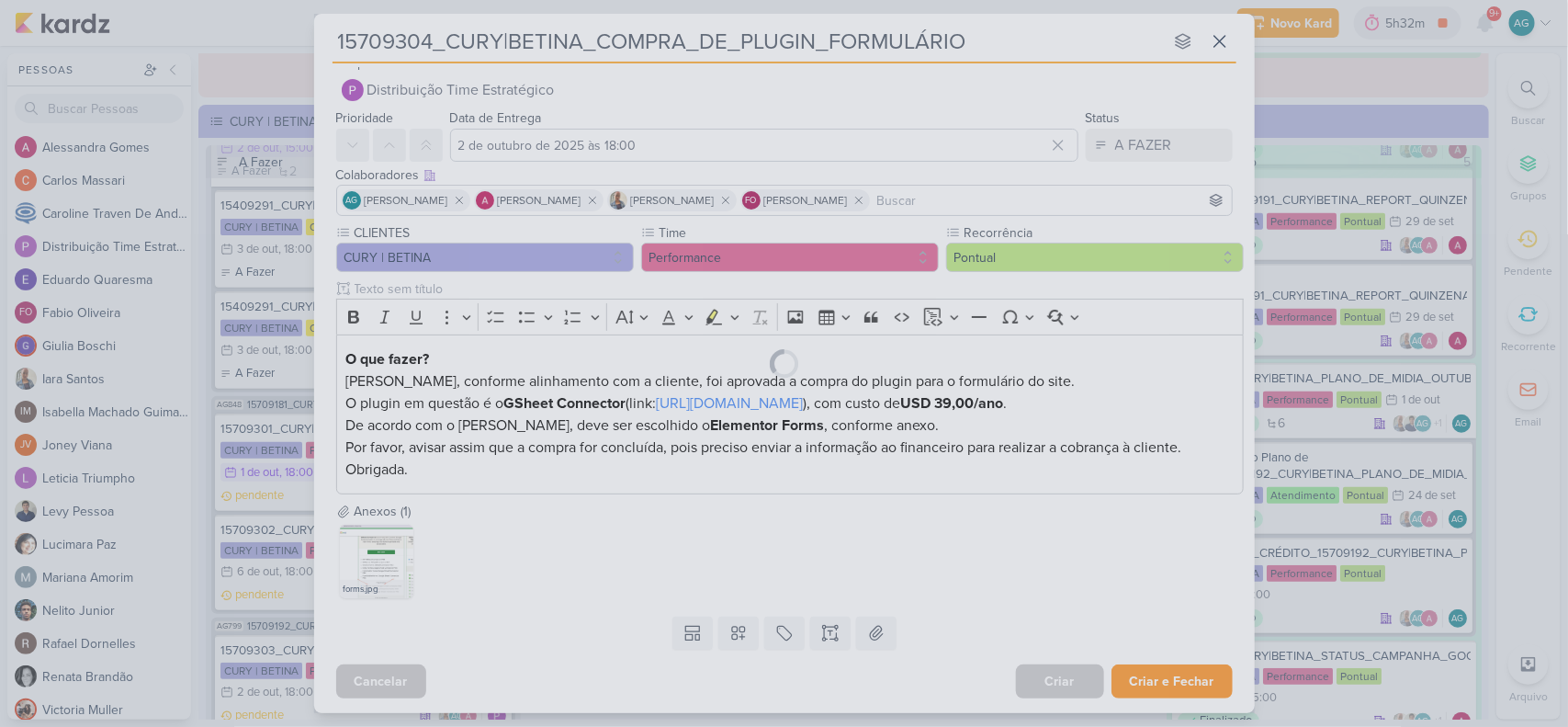
scroll to position [16, 0]
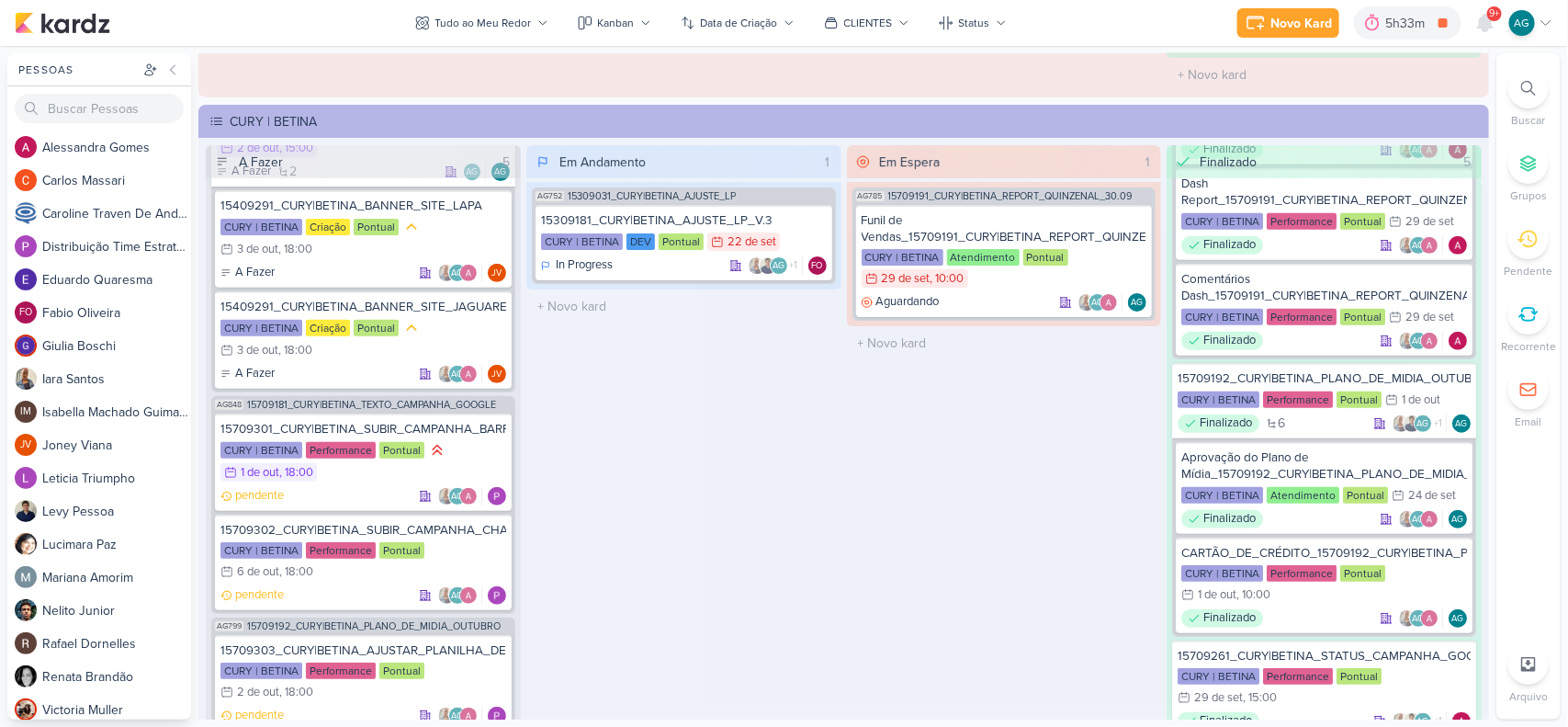
click at [1393, 93] on div at bounding box center [1529, 87] width 40 height 40
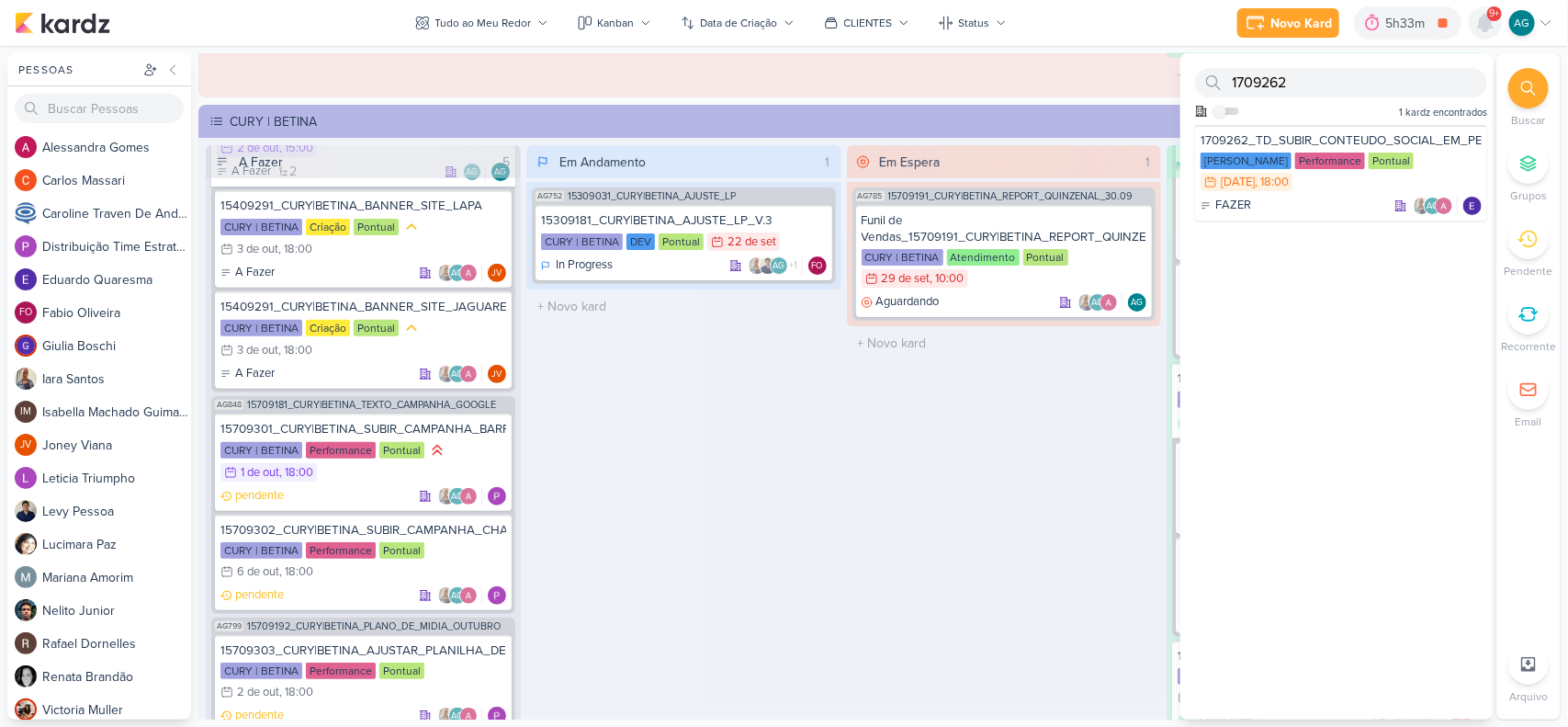
click at [1393, 25] on icon at bounding box center [1486, 23] width 22 height 22
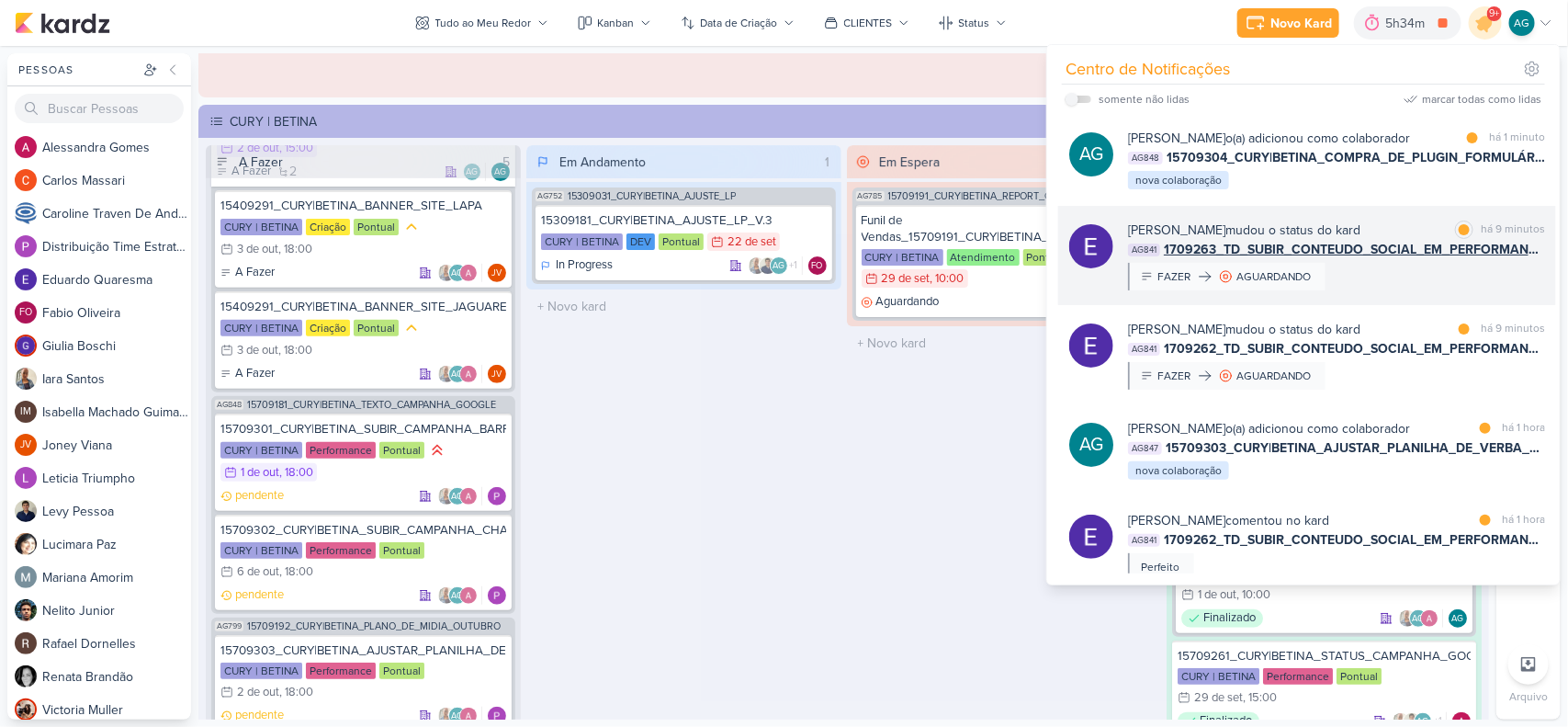
click at [1393, 306] on div "Eduardo Quaresma mudou o status do kard marcar como lida há 9 minutos AG841 170…" at bounding box center [1307, 255] width 498 height 99
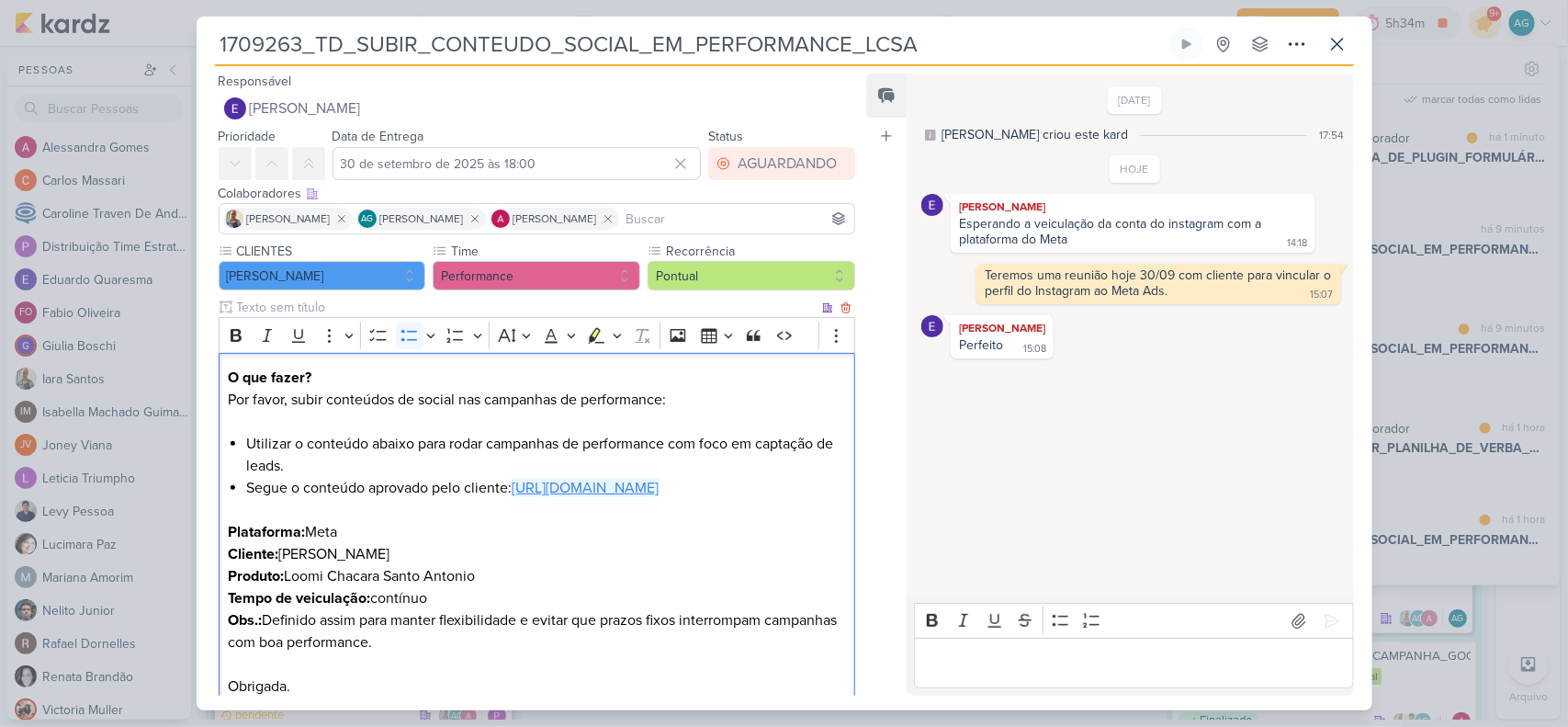
click at [608, 489] on link "https://www.instagram.com/reel/DOwKPIGjTZV/?igsh=MXV6dWsyemoxdzFjcA%3D%3D" at bounding box center [585, 488] width 147 height 19
click at [1121, 645] on p "Editor editing area: main" at bounding box center [1134, 663] width 420 height 22
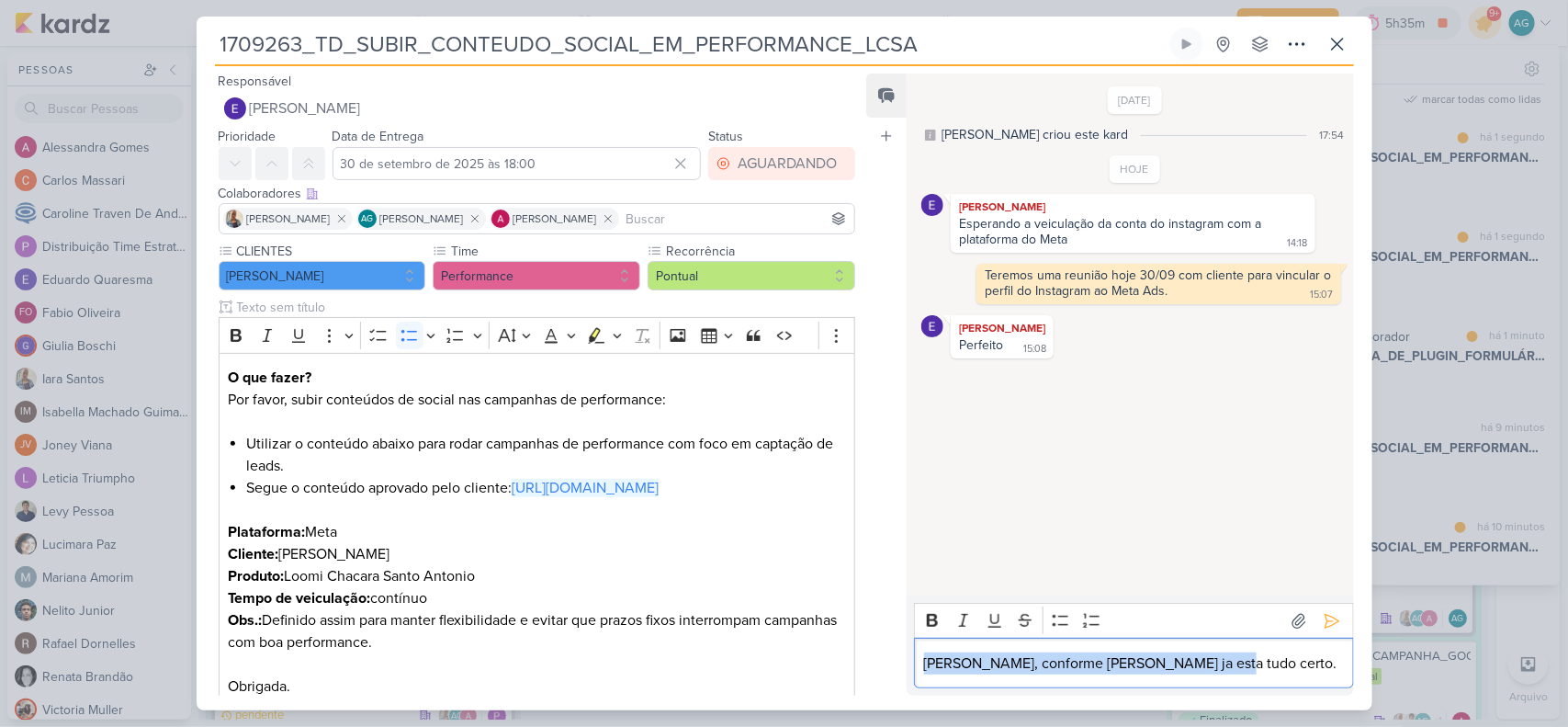
drag, startPoint x: 1224, startPoint y: 660, endPoint x: 919, endPoint y: 660, distance: 305.0
click at [919, 645] on div "Eduardo, conforme Nelito ja esta tudo certo." at bounding box center [1133, 662] width 439 height 50
copy p "Eduardo, conforme Nelito ja esta tudo certo."
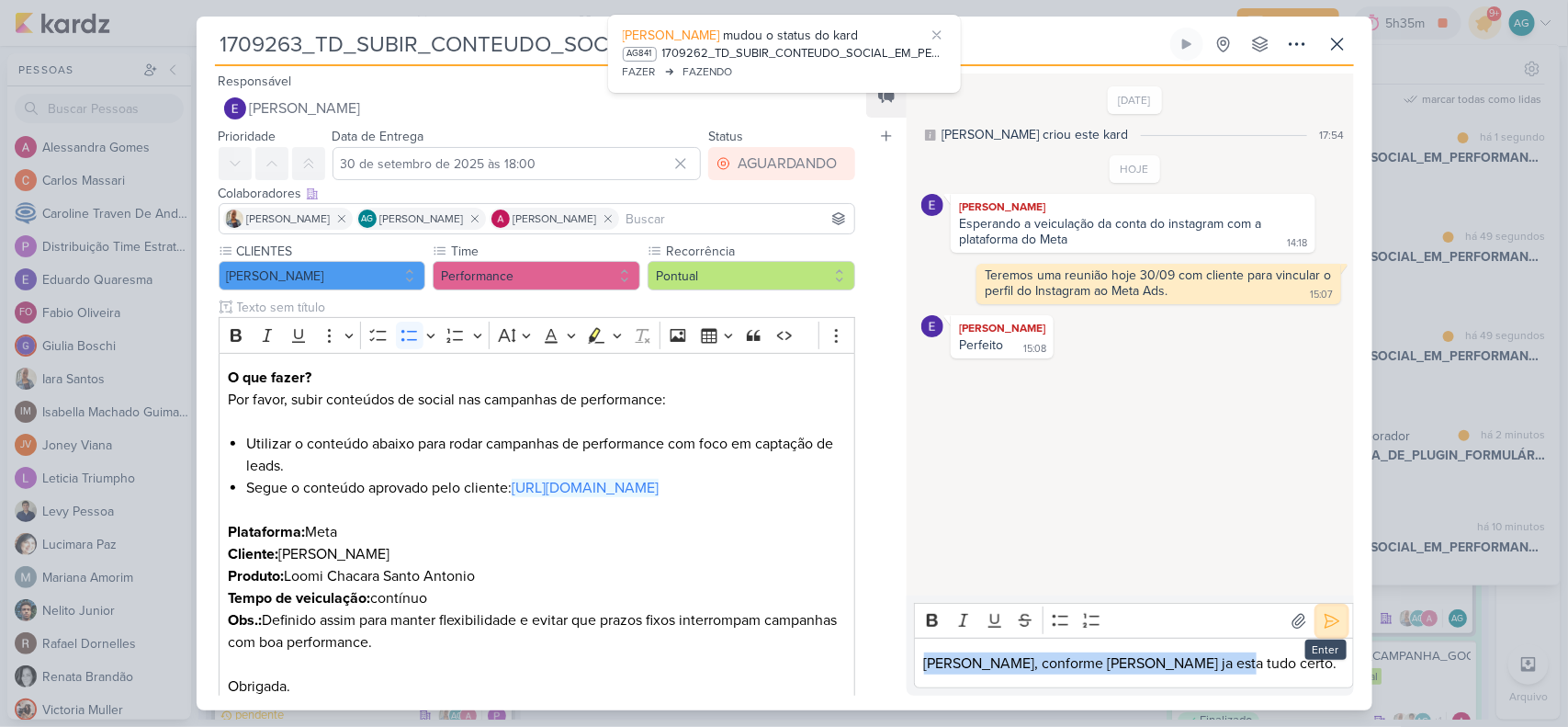
click at [1328, 623] on icon at bounding box center [1332, 621] width 19 height 19
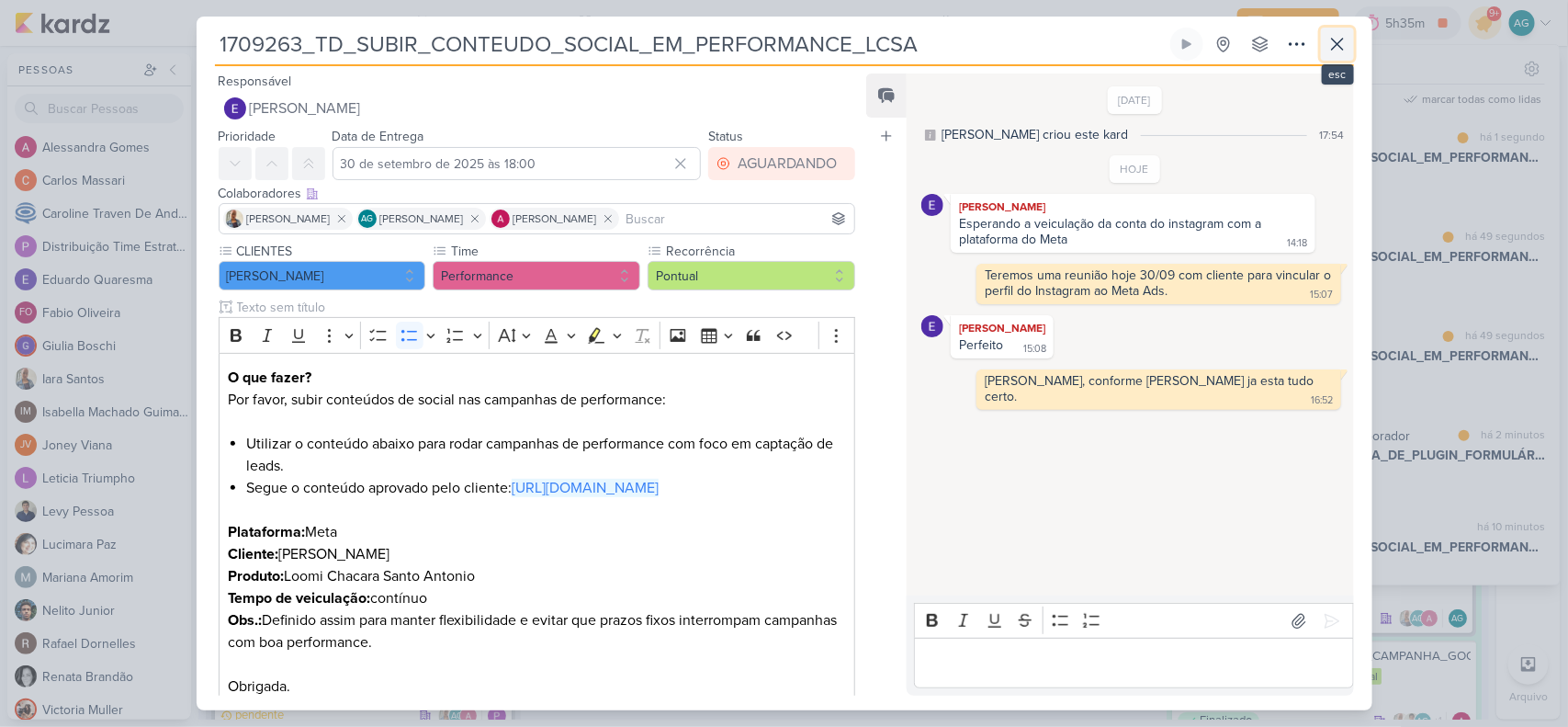
click at [1338, 51] on icon at bounding box center [1337, 44] width 22 height 22
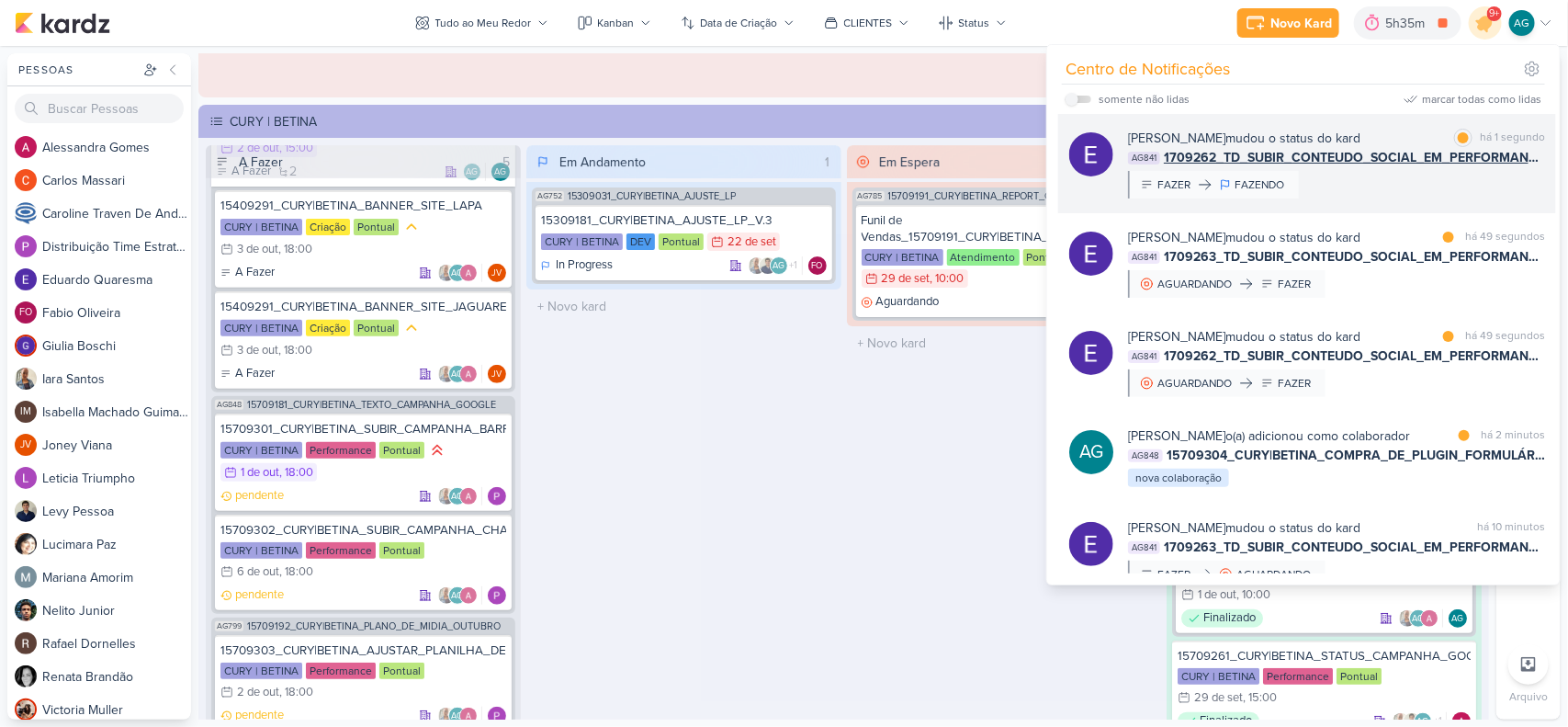
click at [1393, 196] on div "Eduardo Quaresma mudou o status do kard marcar como lida há 1 segundo AG841 170…" at bounding box center [1336, 163] width 417 height 70
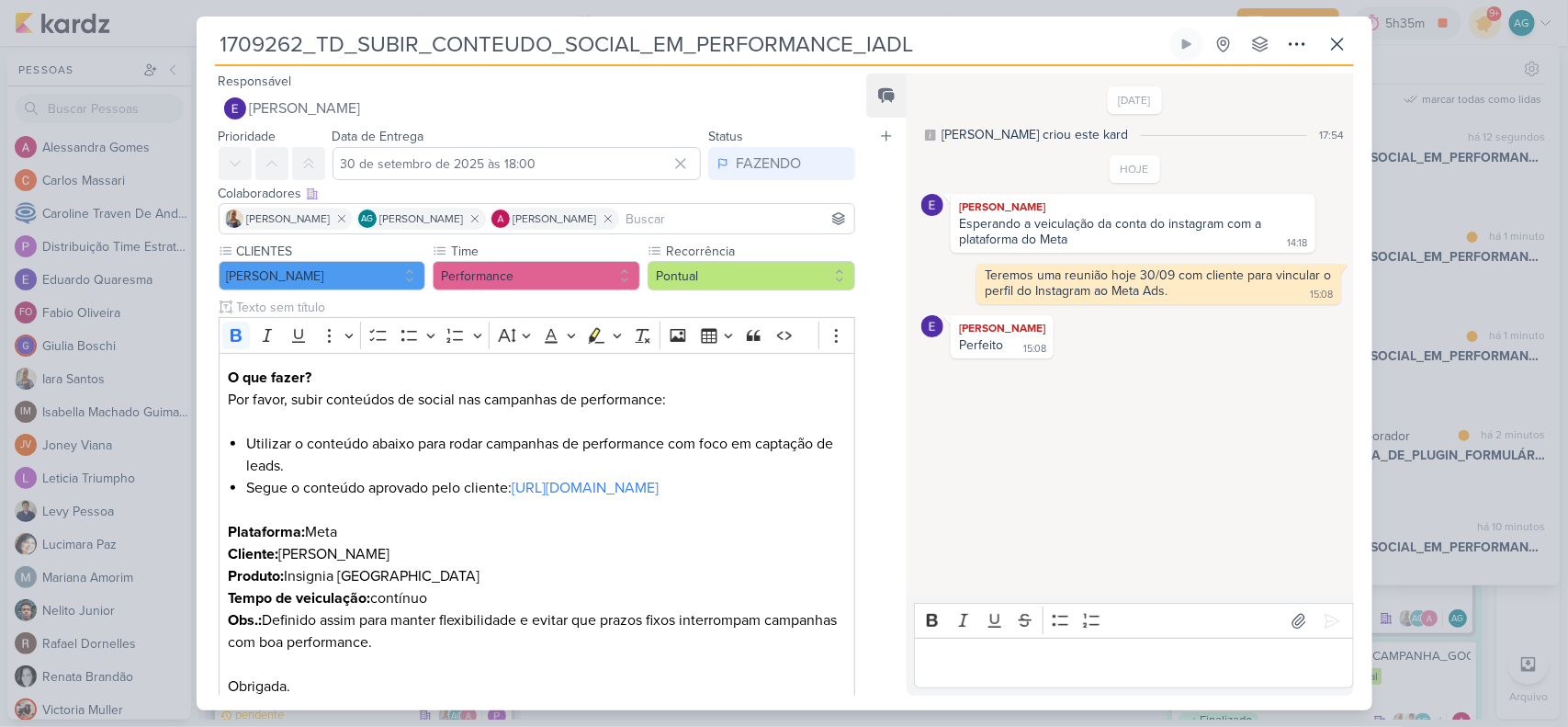
click at [1031, 645] on p "Editor editing area: main" at bounding box center [1134, 663] width 420 height 22
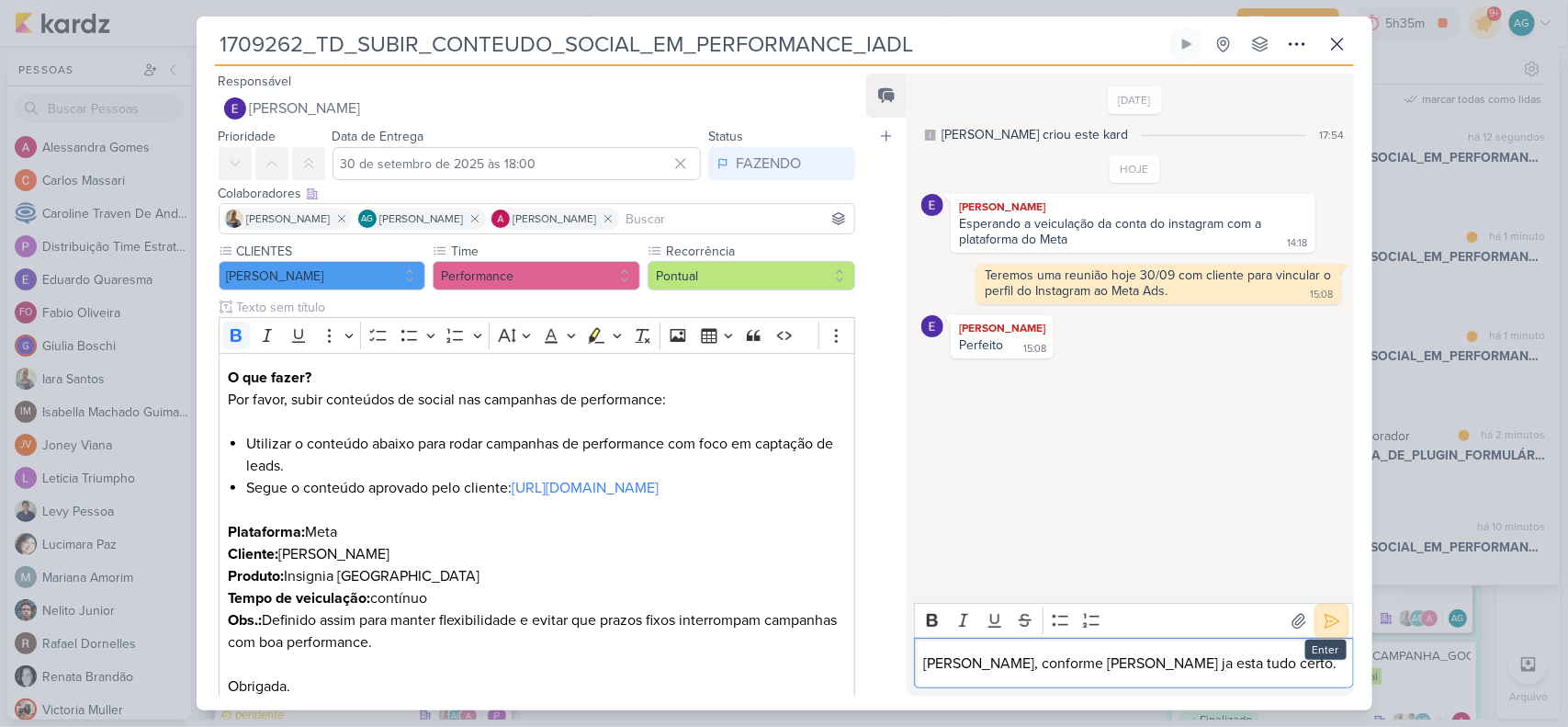
click at [1325, 621] on icon at bounding box center [1331, 621] width 14 height 14
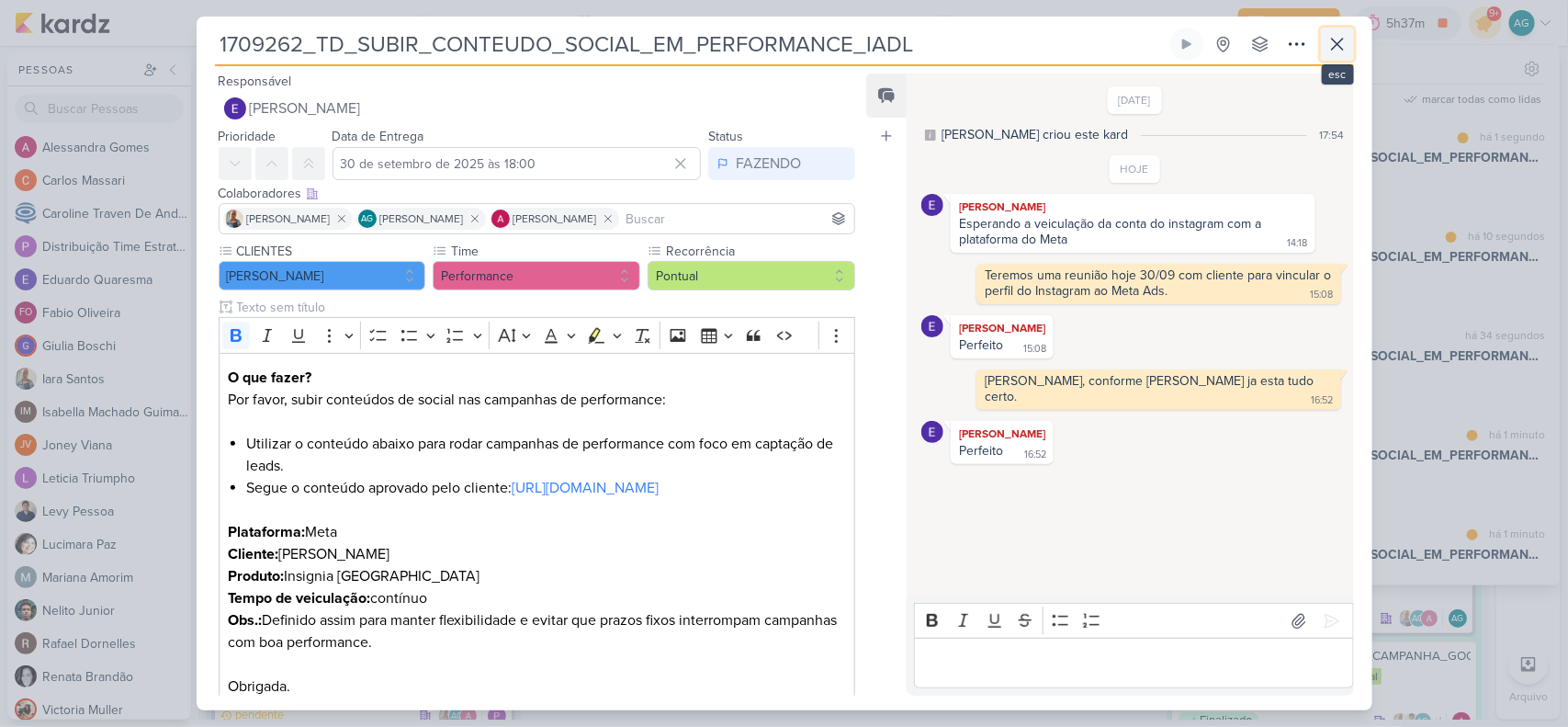
click at [1342, 38] on icon at bounding box center [1337, 43] width 11 height 11
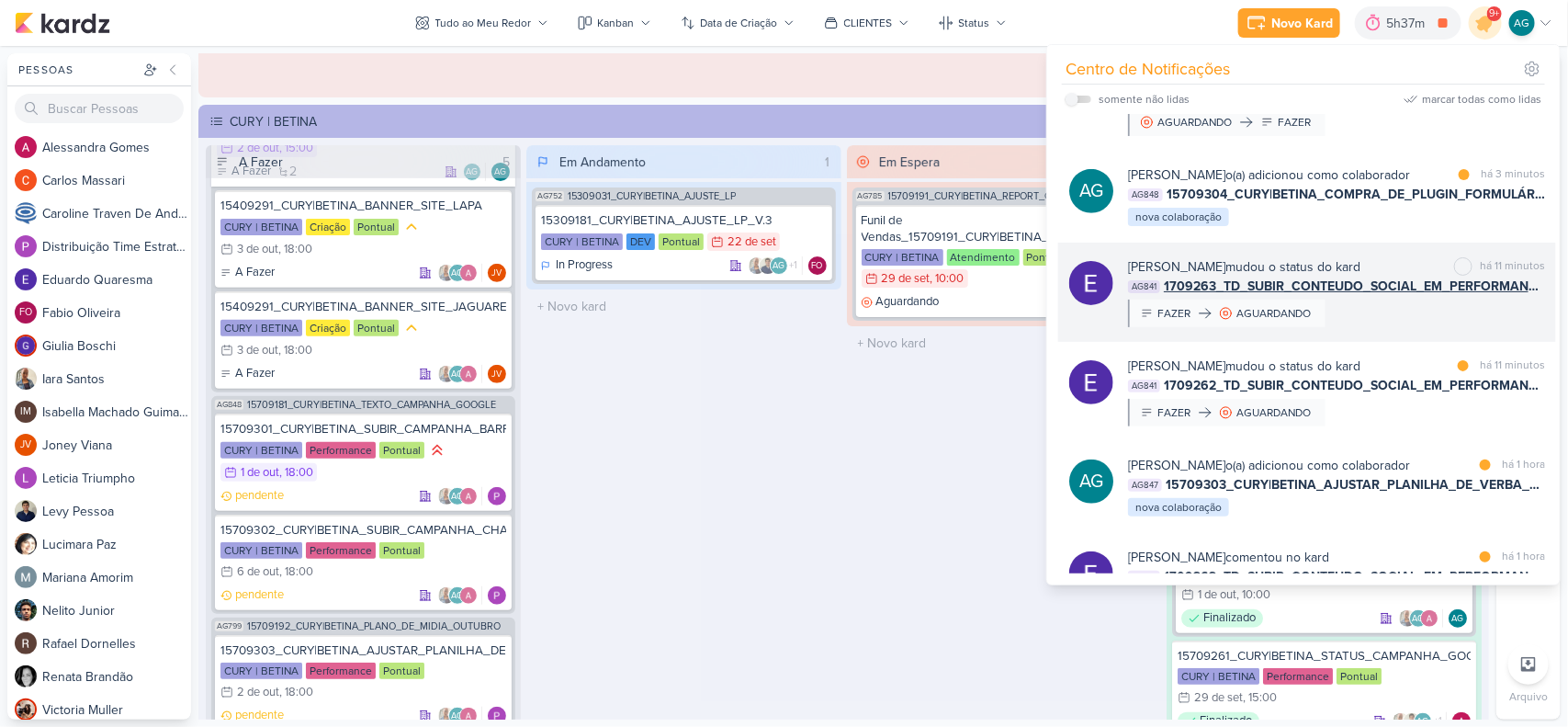
scroll to position [575, 0]
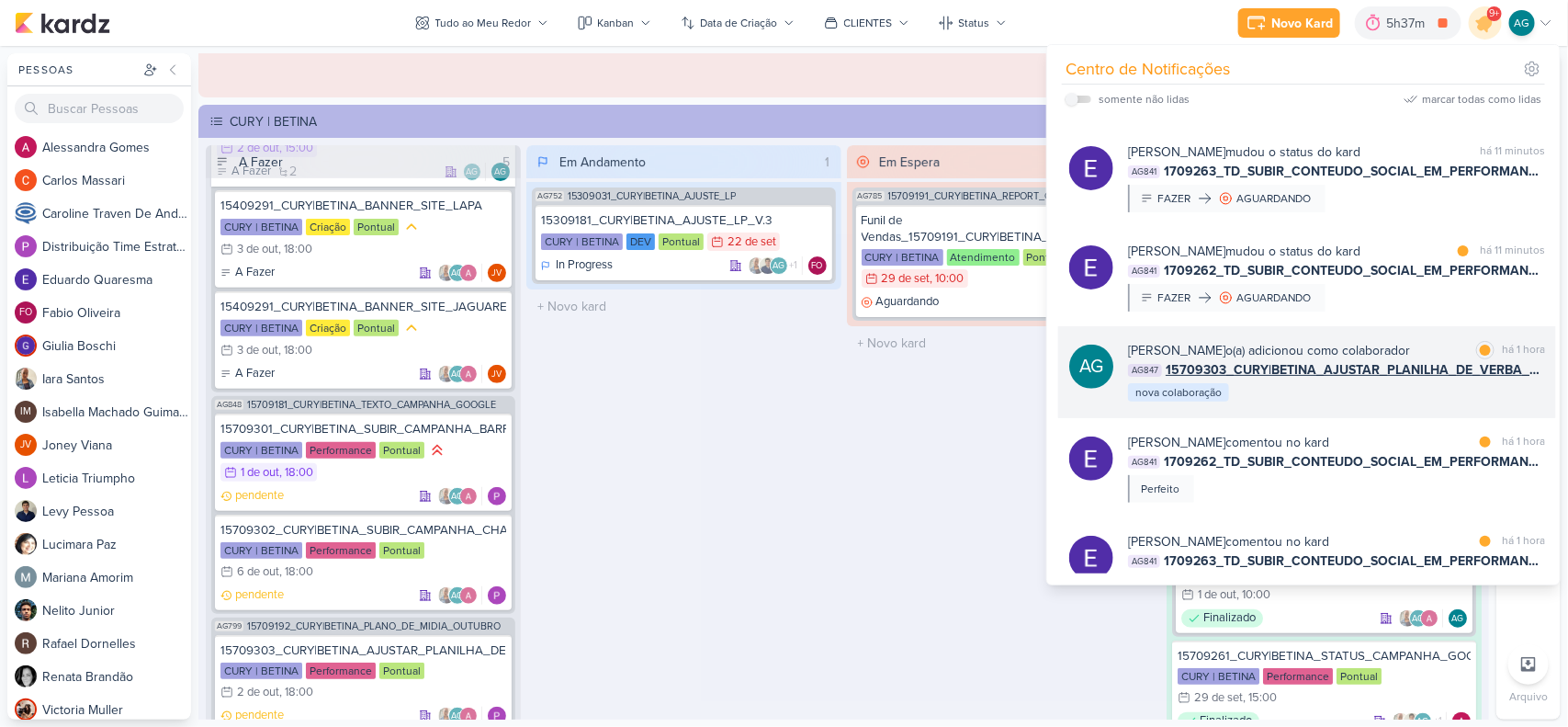
click at [1366, 404] on div "Aline Gimenez Graciano o(a) adicionou como colaborador marcar como lida há 1 ho…" at bounding box center [1336, 372] width 417 height 63
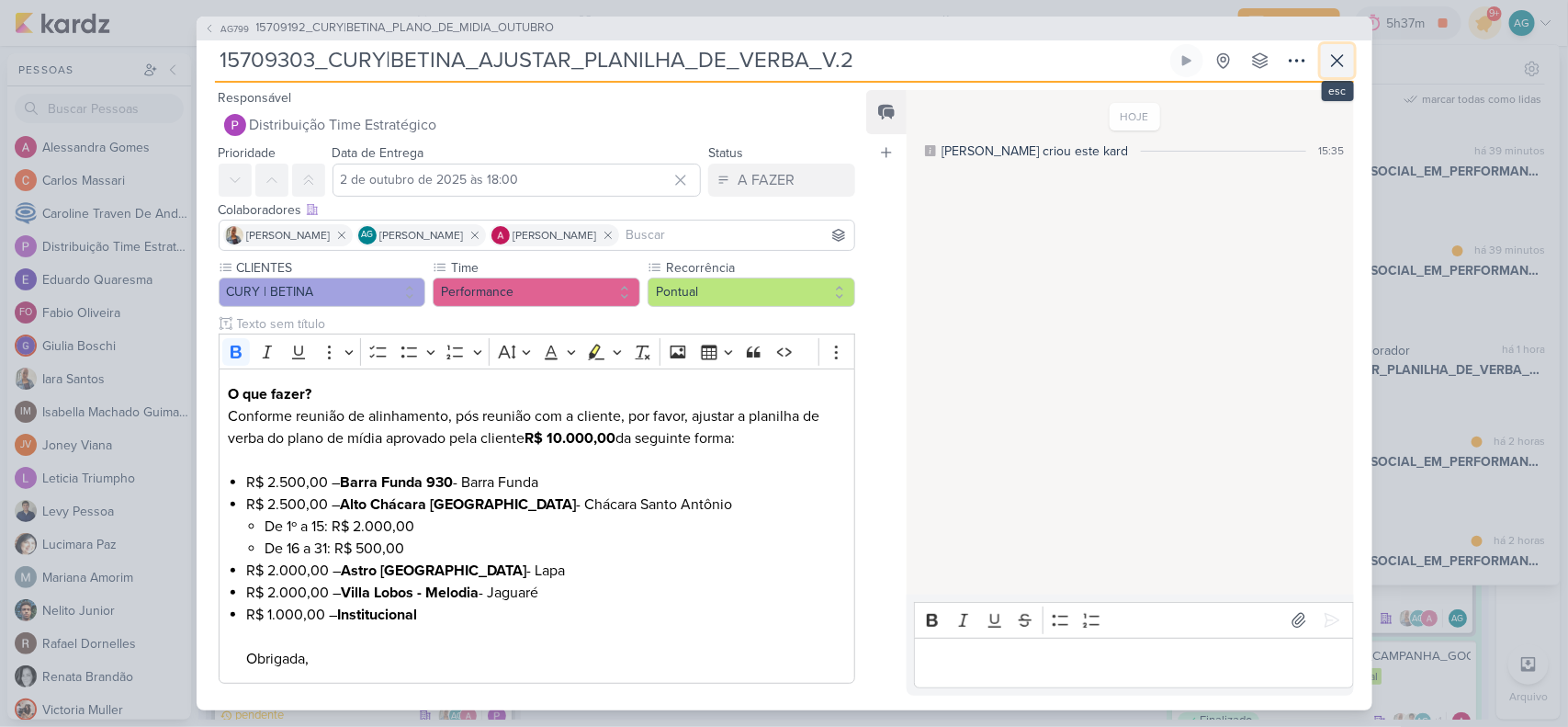
click at [1352, 60] on button at bounding box center [1338, 61] width 33 height 33
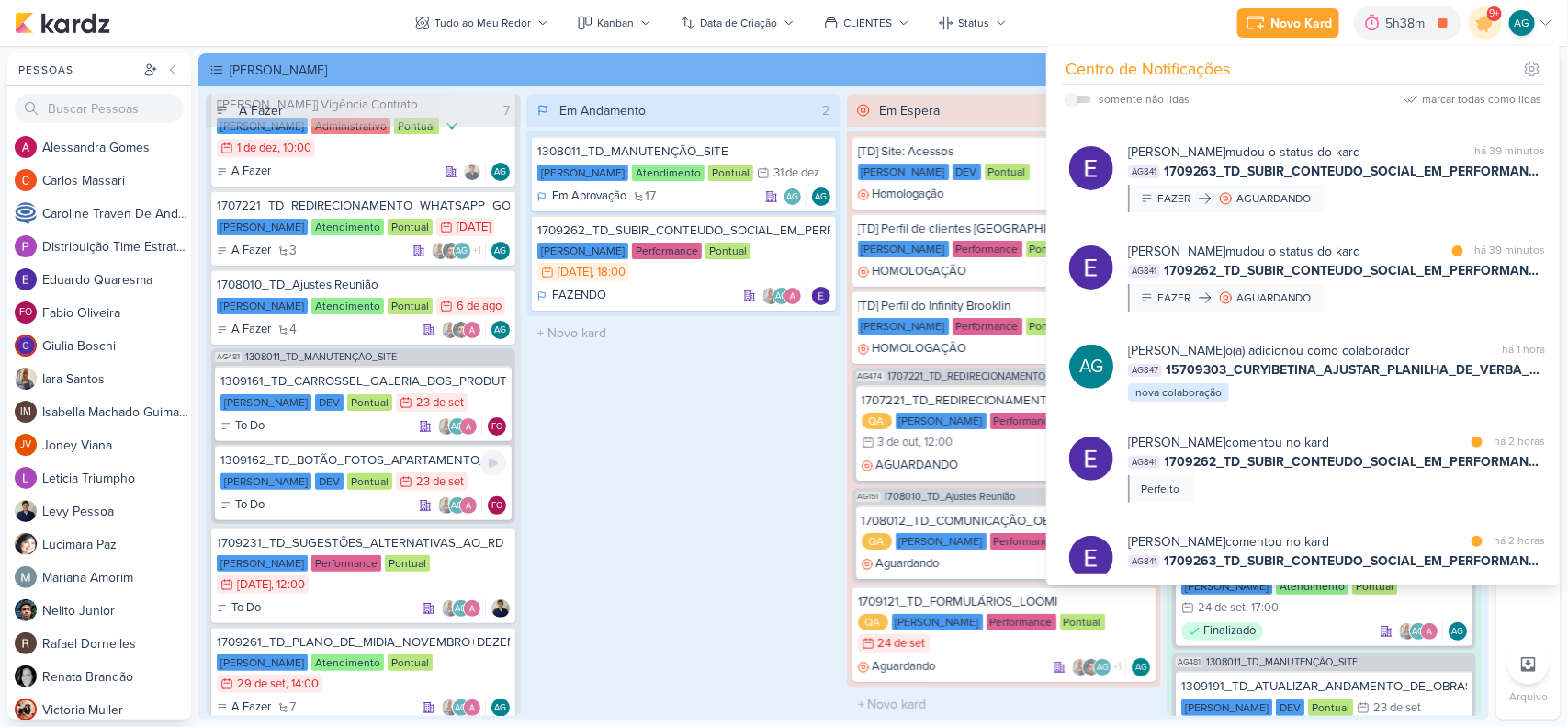
scroll to position [0, 0]
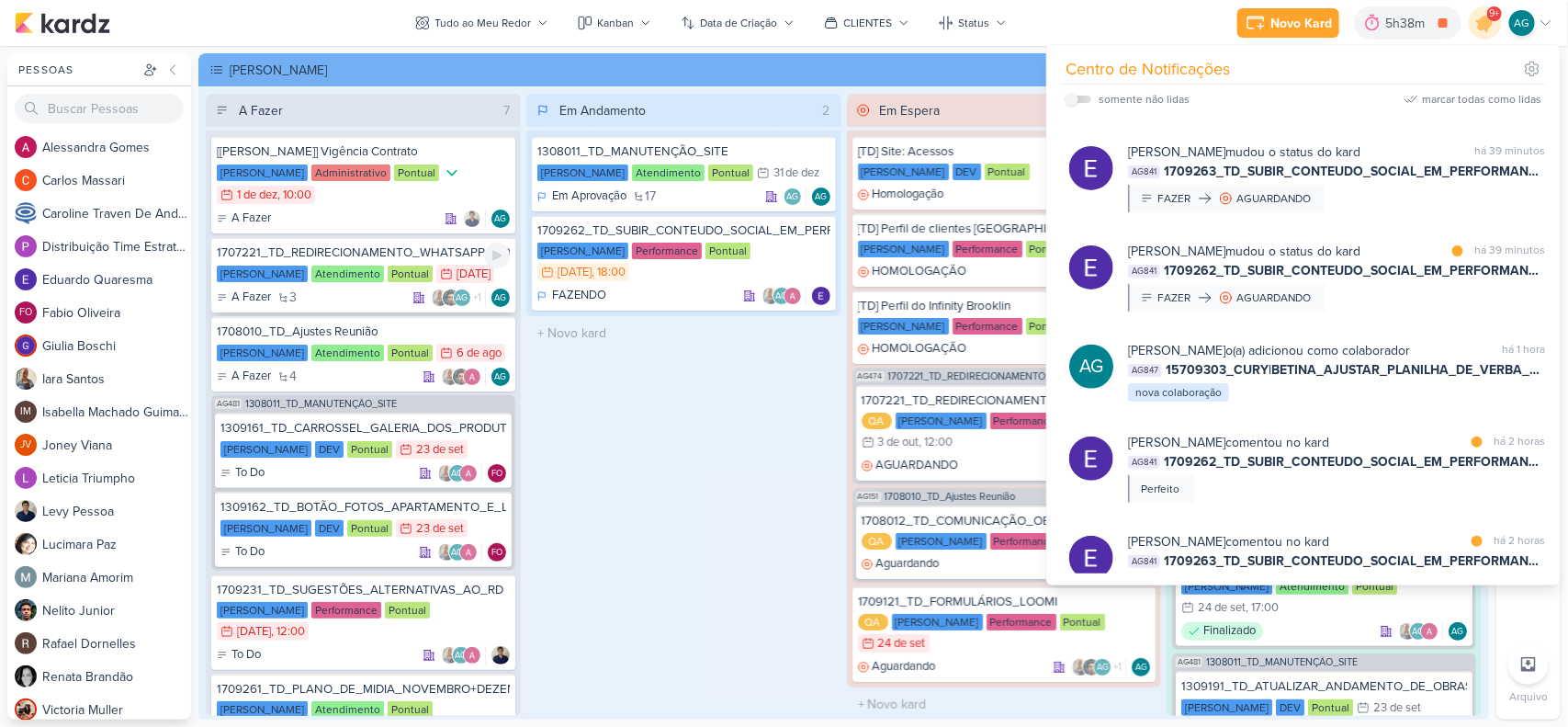
click at [337, 251] on div "1707221_TD_REDIRECIONAMENTO_WHATSAPP_GOOGLE_E_META" at bounding box center [363, 252] width 294 height 17
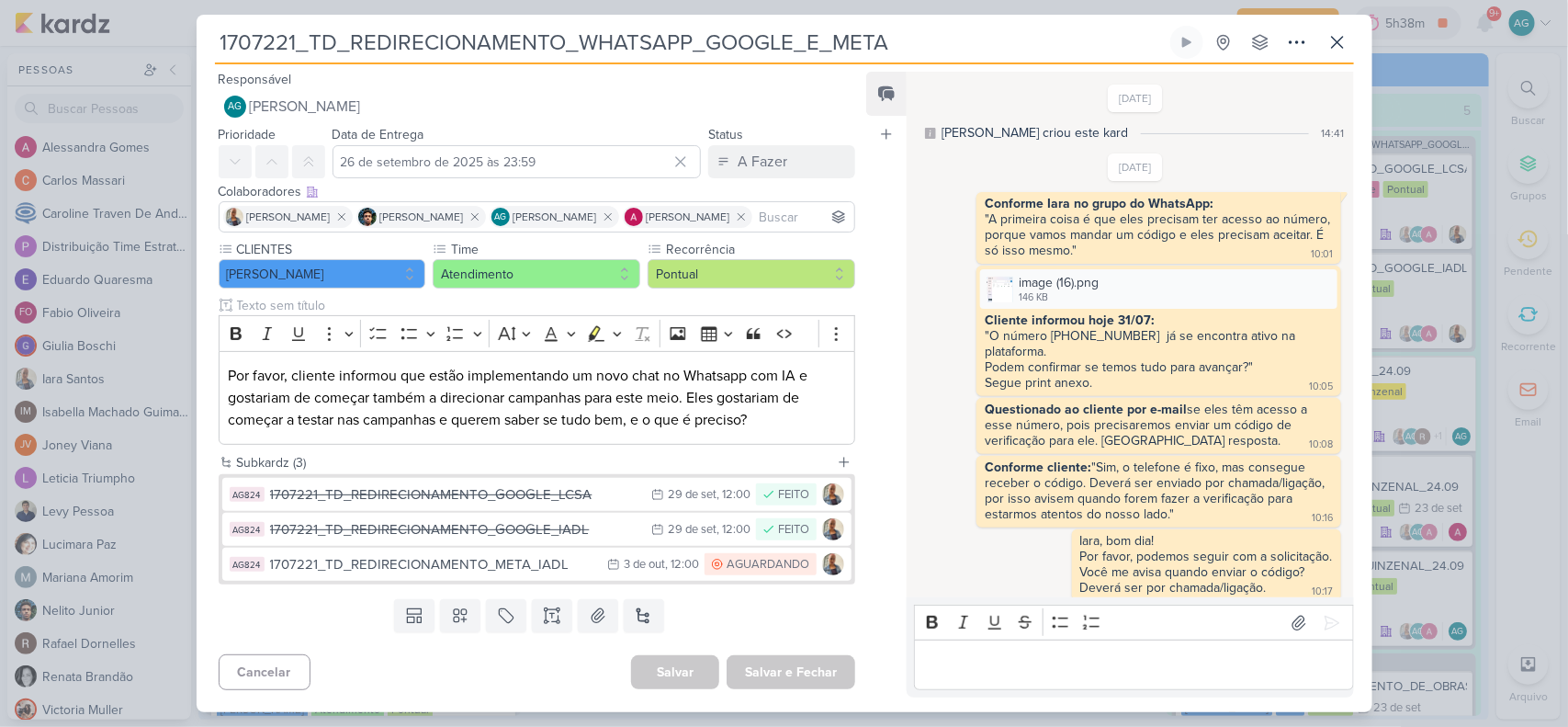
scroll to position [871, 0]
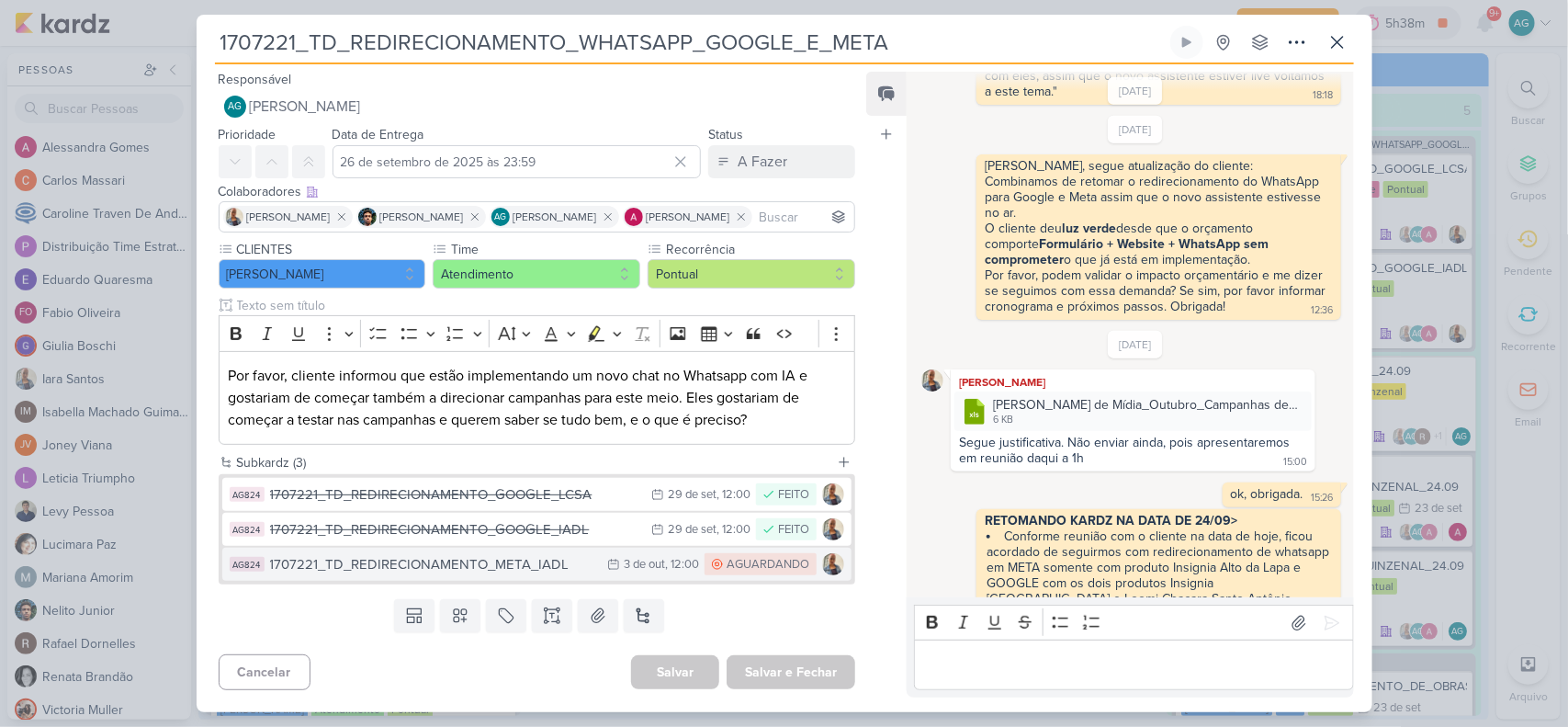
click at [482, 572] on div "1707221_TD_REDIRECIONAMENTO_META_IADL" at bounding box center [434, 565] width 329 height 22
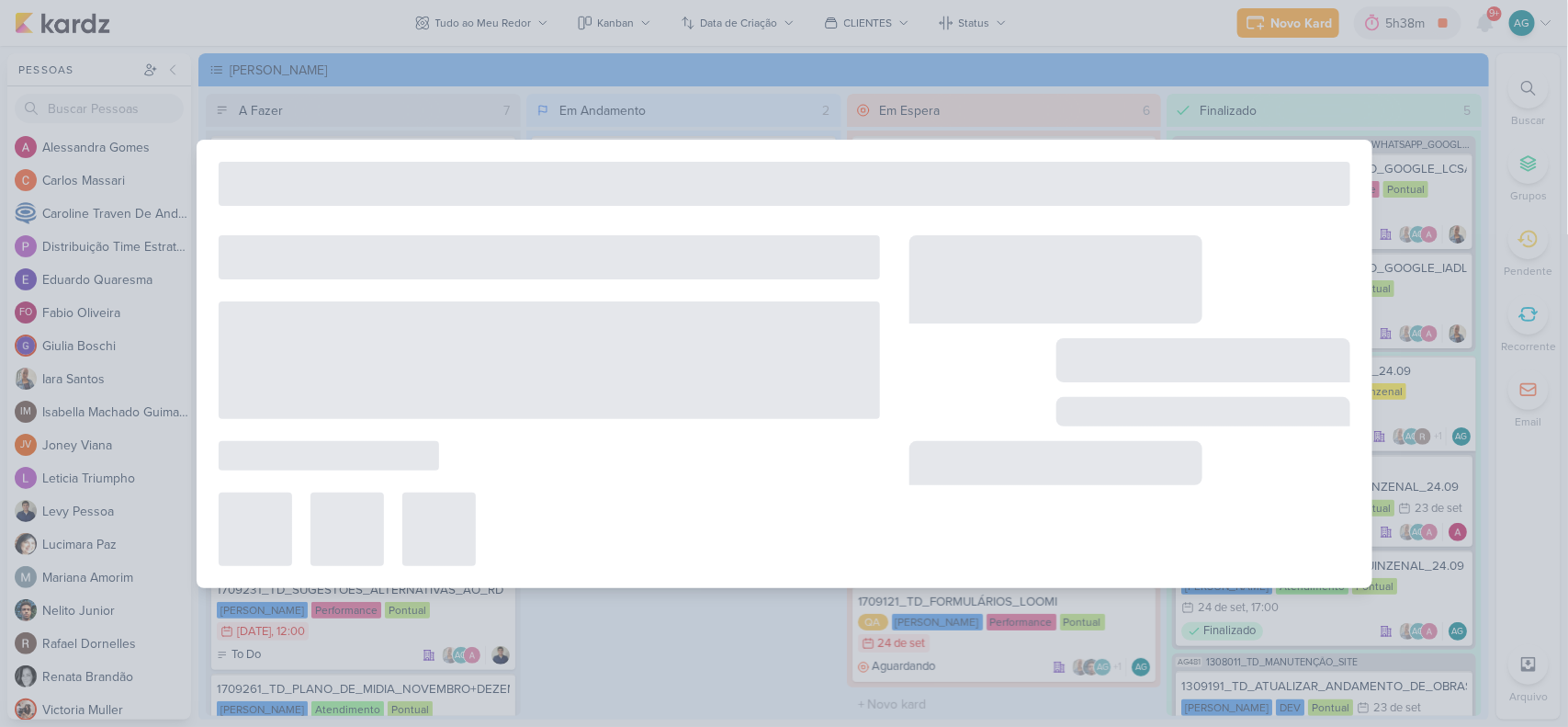
type input "1707221_TD_REDIRECIONAMENTO_META_IADL"
type input "3 de outubro de 2025 às 12:00"
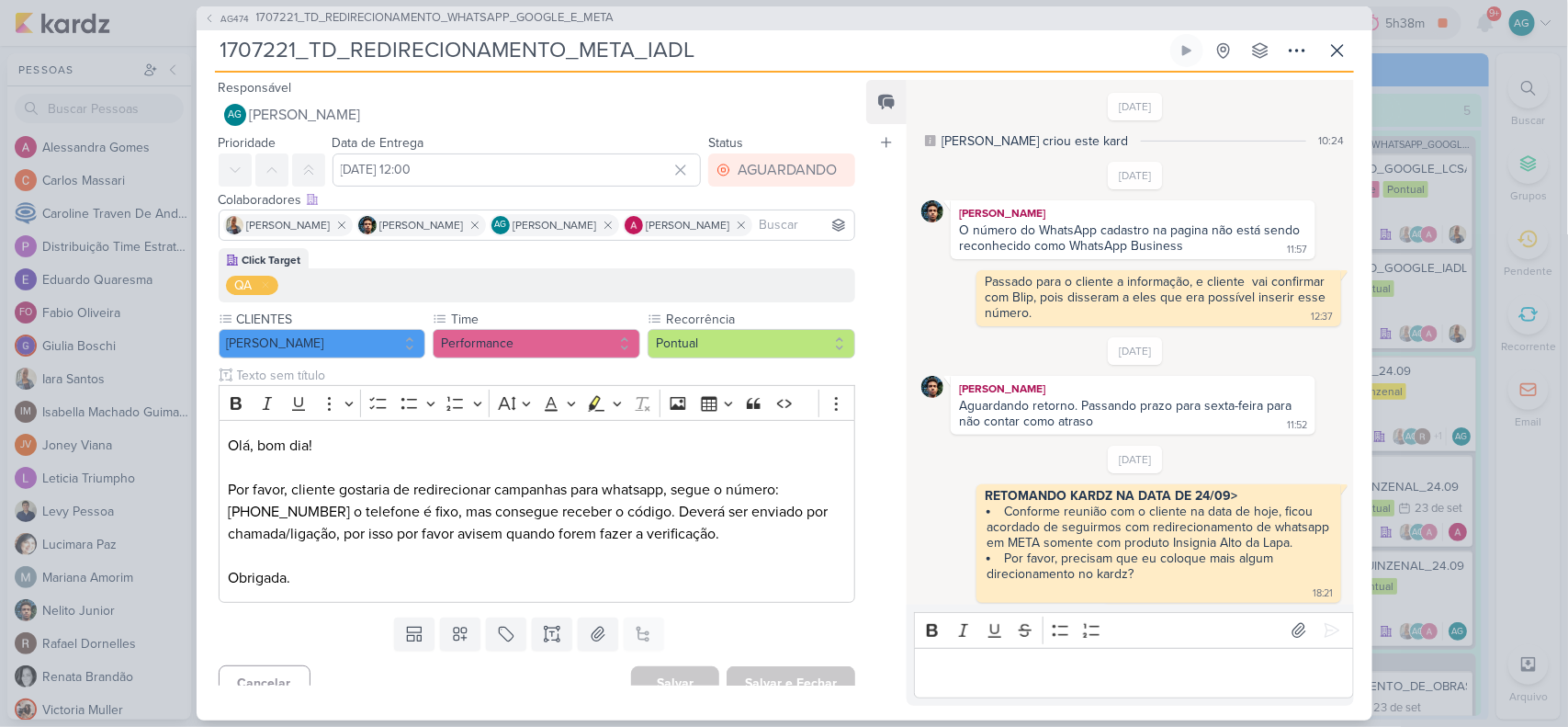
scroll to position [452, 0]
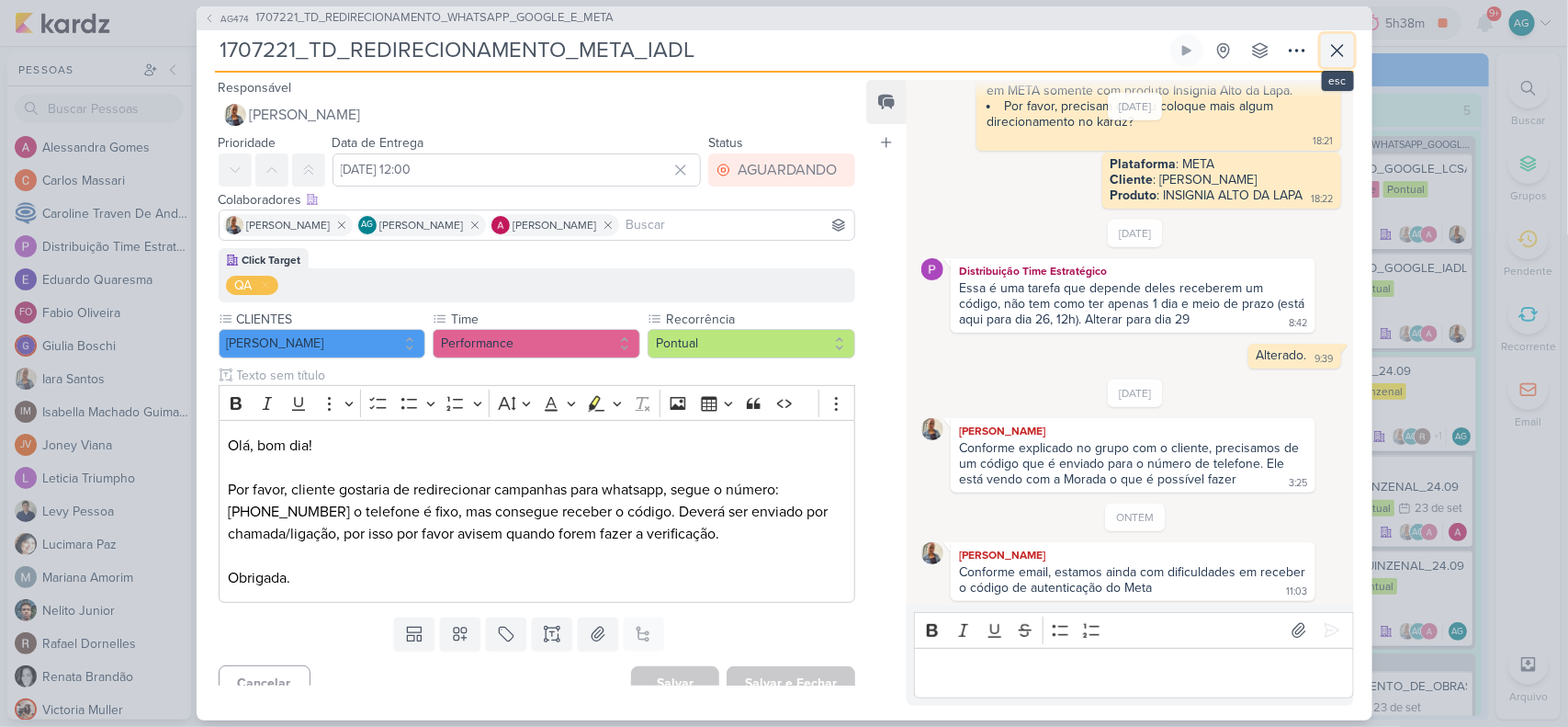
click at [1343, 57] on icon at bounding box center [1337, 50] width 22 height 22
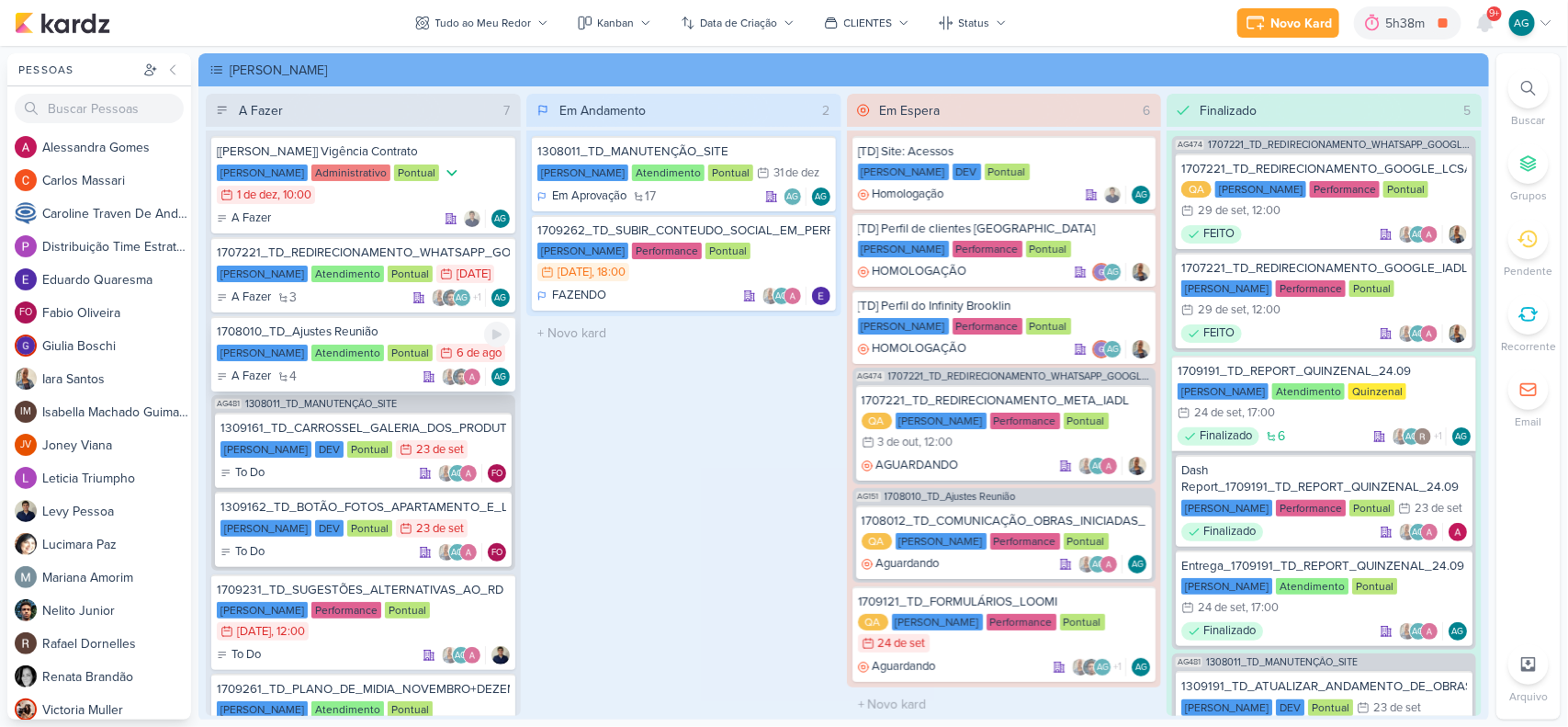
click at [379, 332] on div "1708010_TD_Ajustes Reunião" at bounding box center [363, 331] width 294 height 17
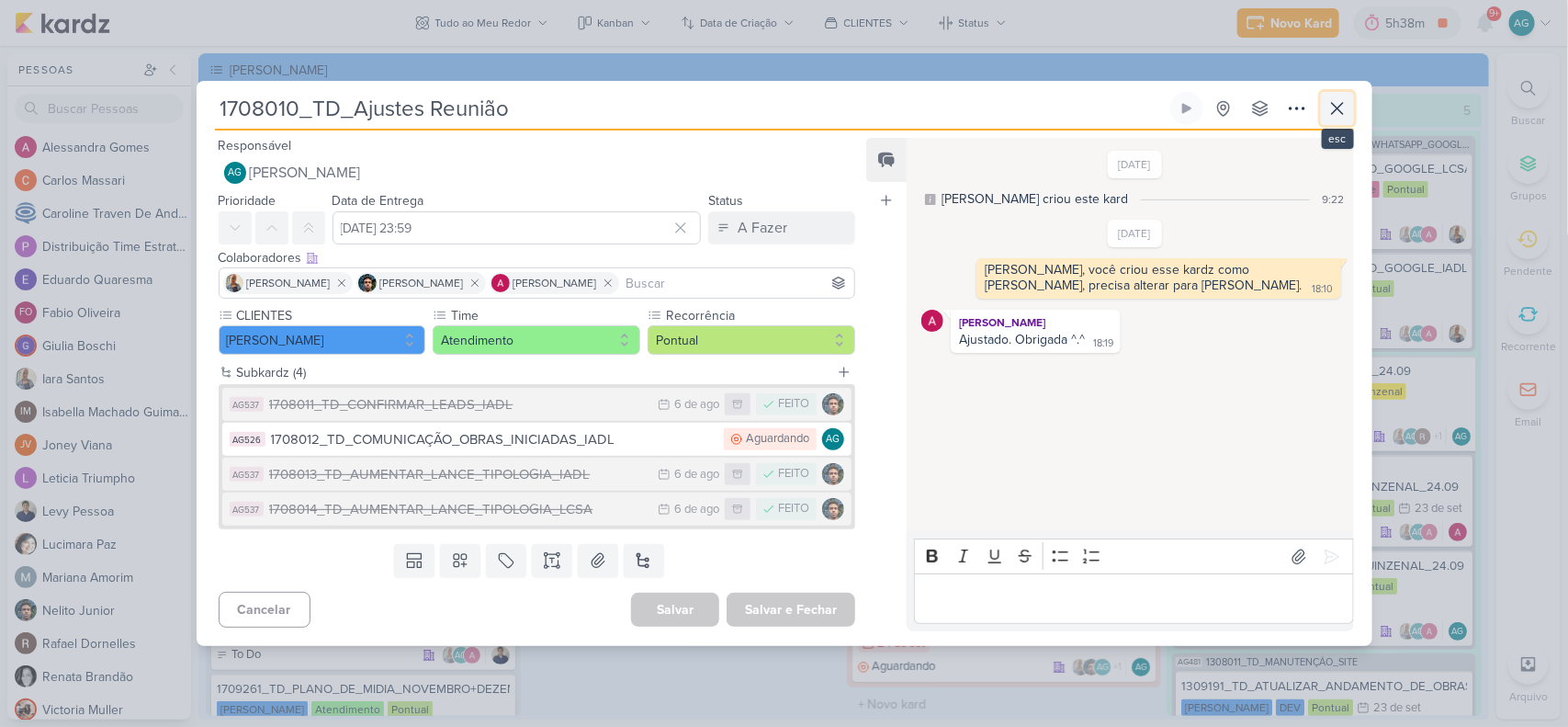
click at [1334, 113] on icon at bounding box center [1337, 108] width 22 height 22
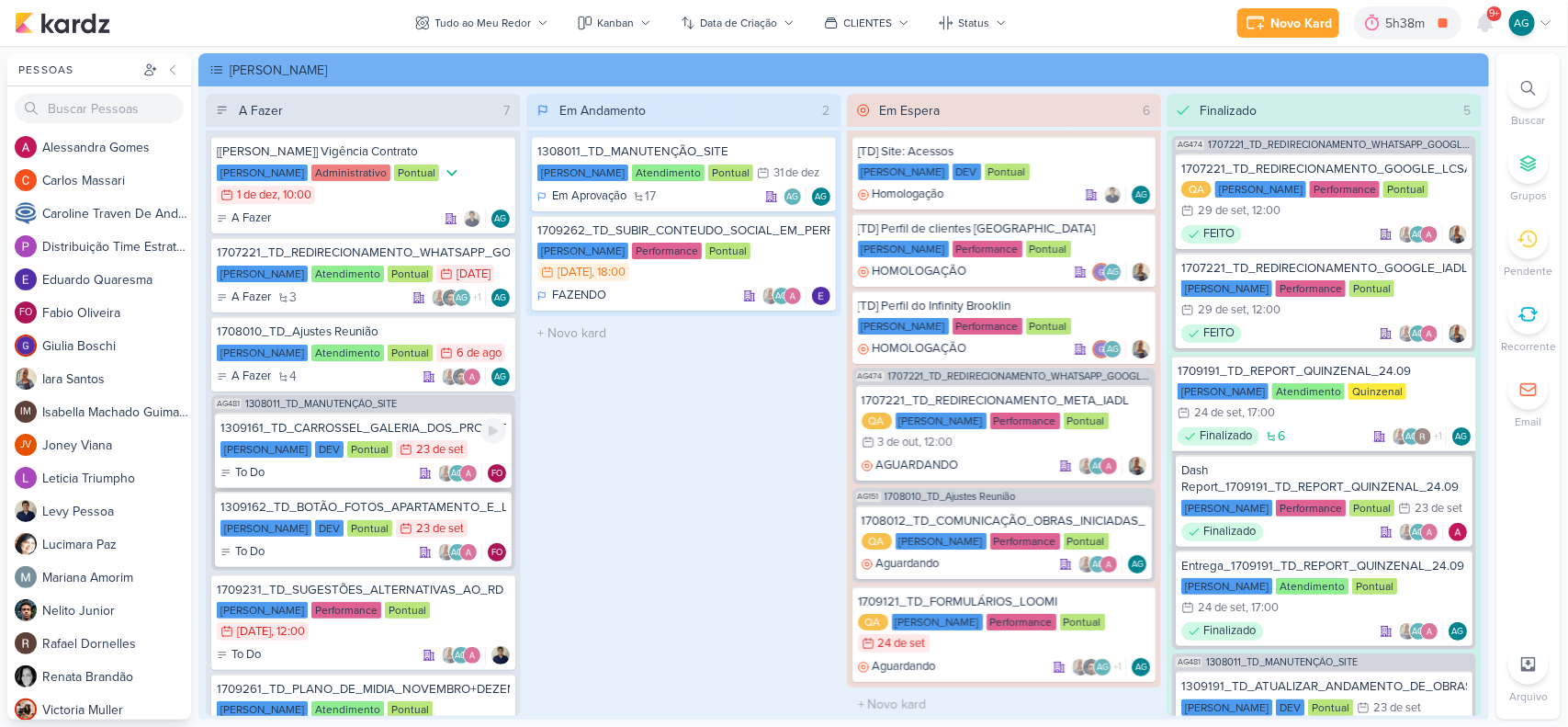
scroll to position [115, 0]
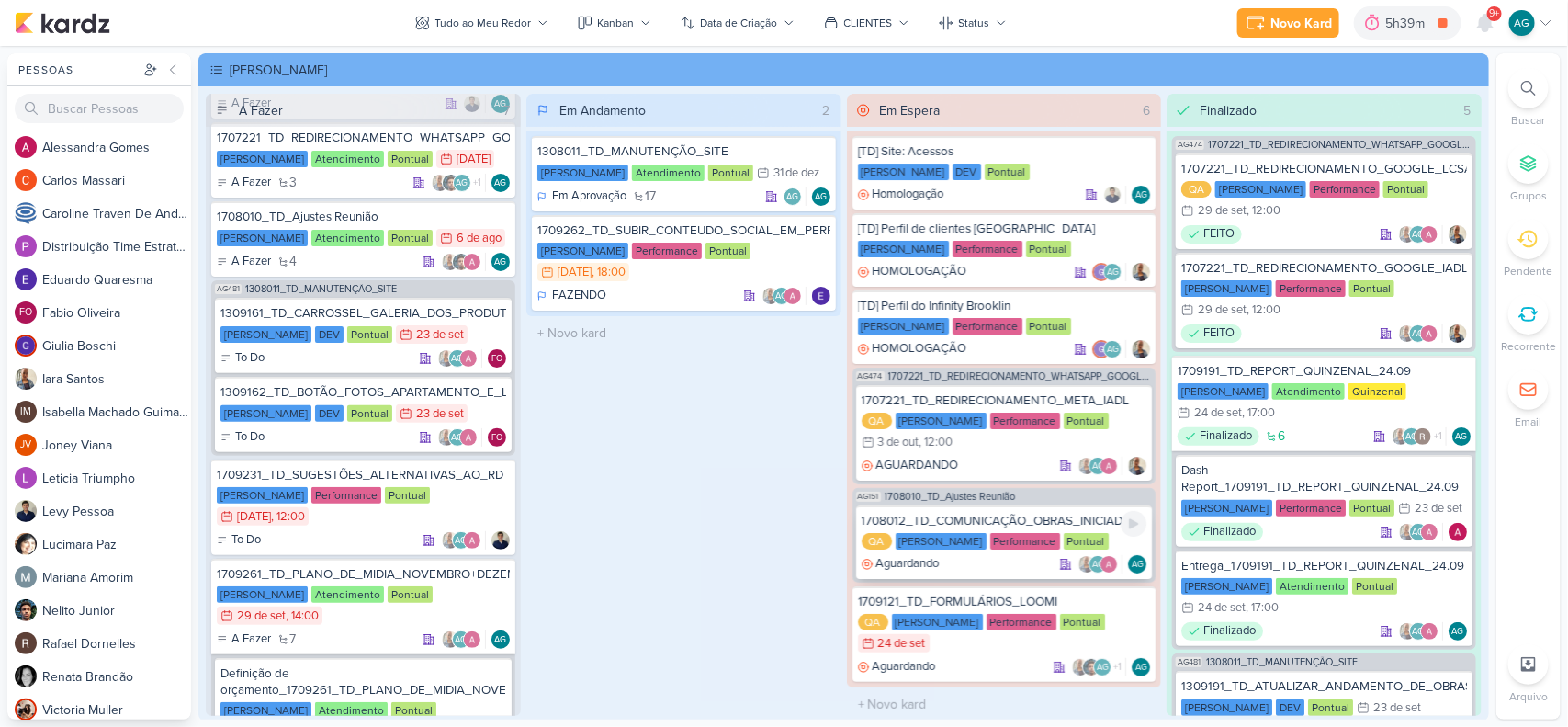
click at [970, 524] on div "1708012_TD_COMUNICAÇÃO_OBRAS_INICIADAS_IADL" at bounding box center [1004, 521] width 286 height 17
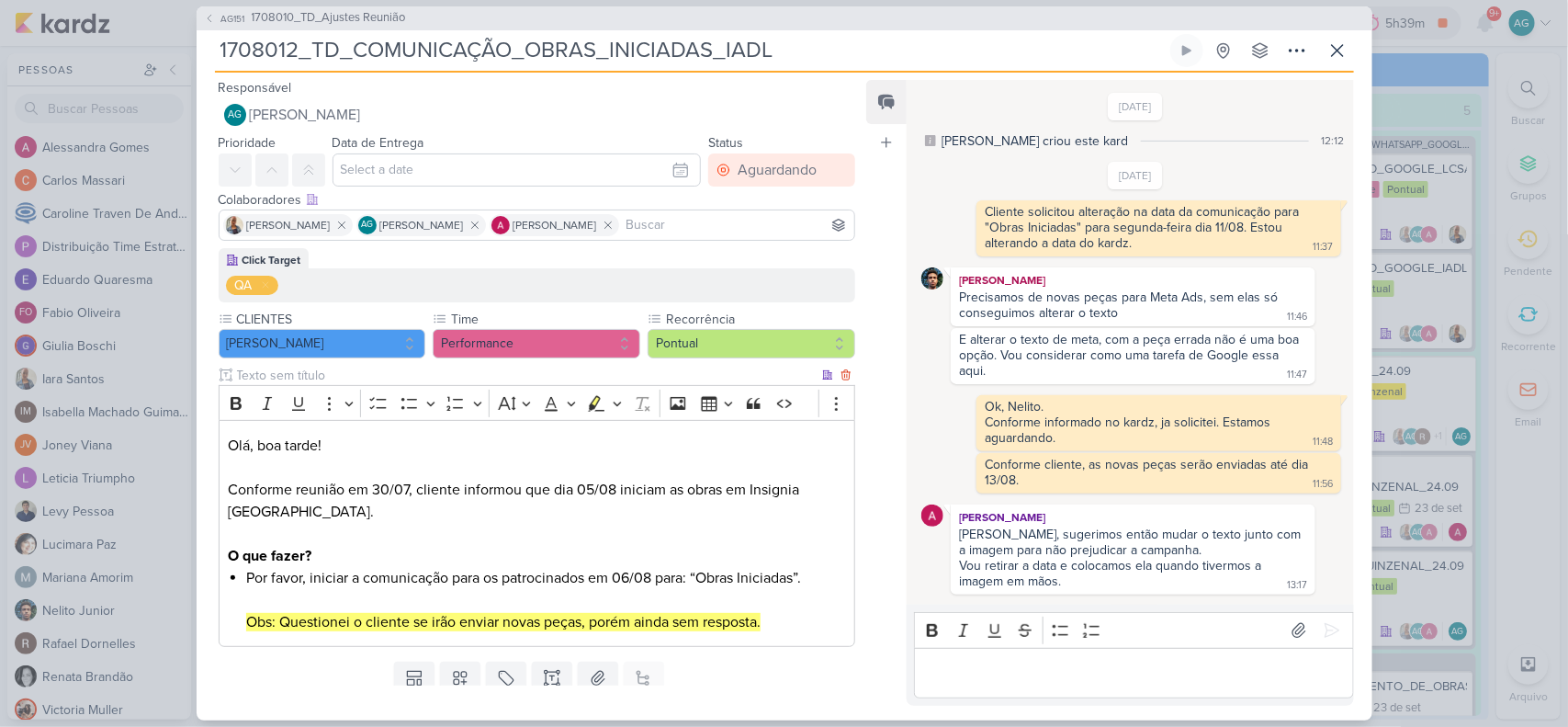
scroll to position [489, 0]
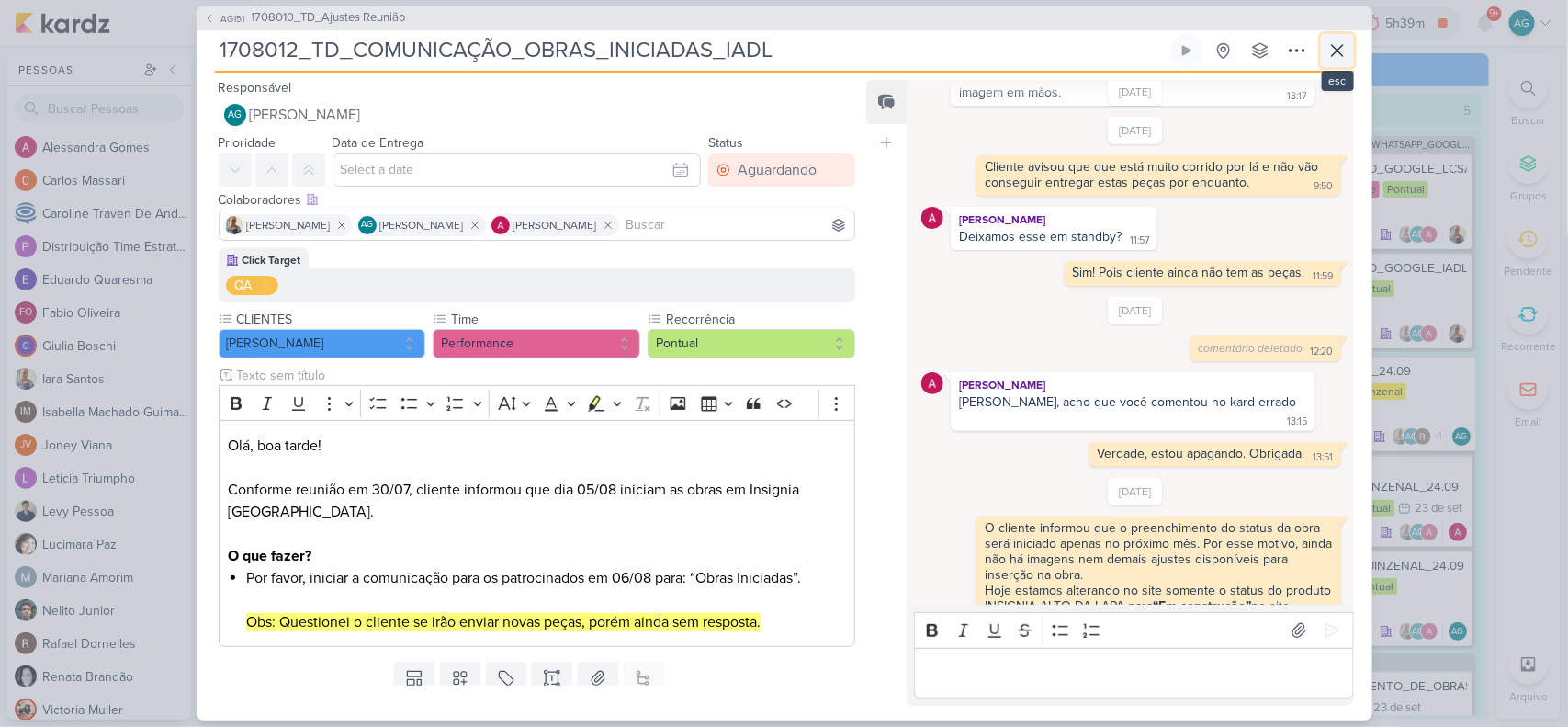
click at [1337, 53] on icon at bounding box center [1337, 50] width 22 height 22
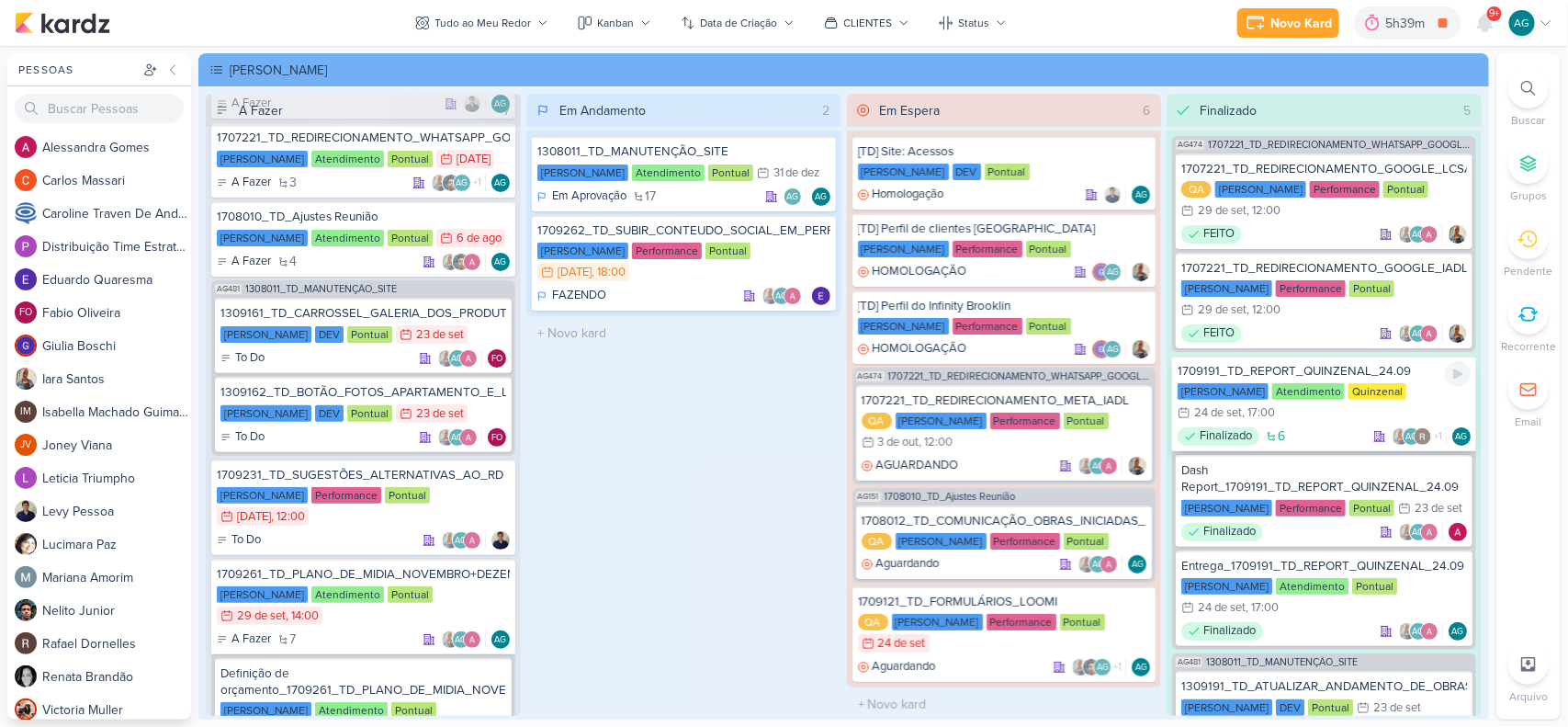
scroll to position [115, 0]
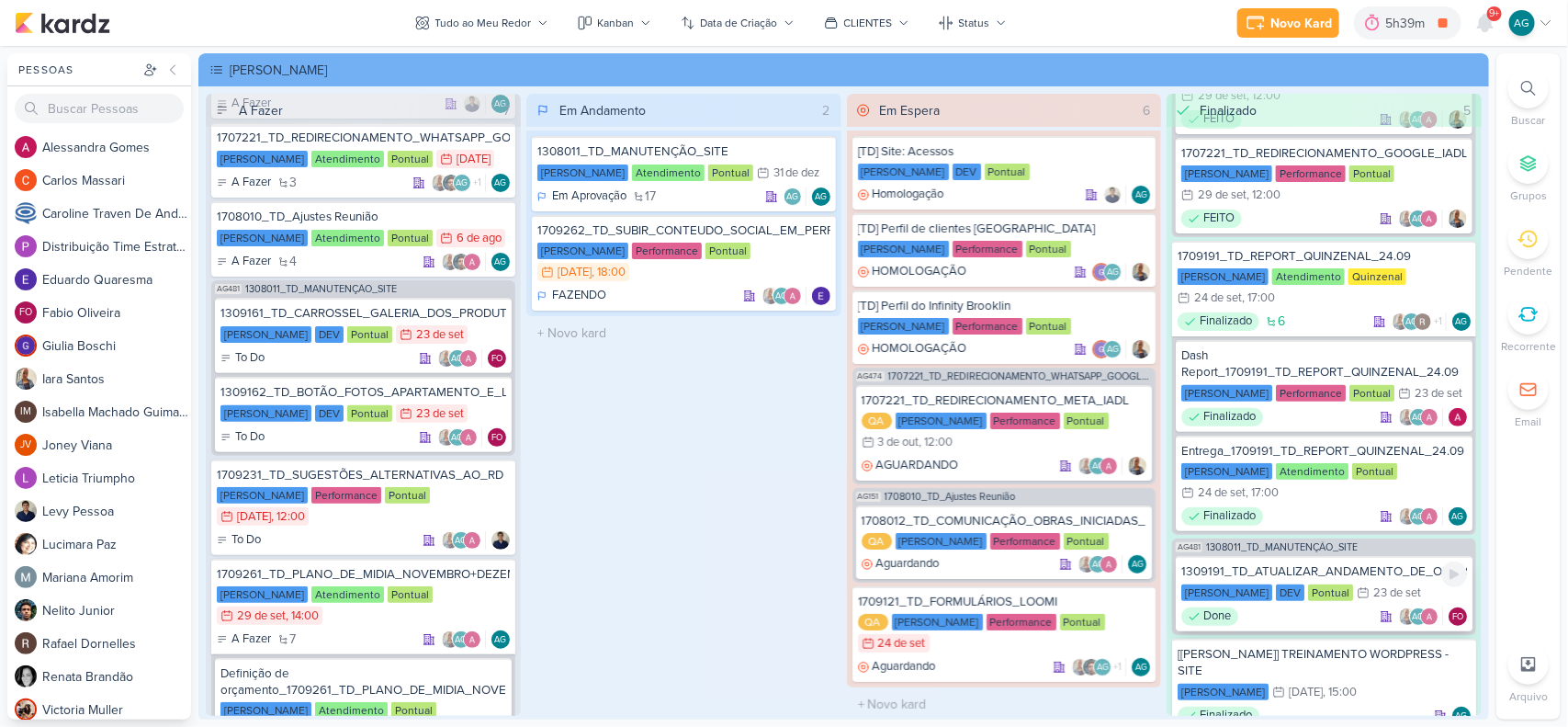
click at [1322, 566] on div "1309191_TD_ATUALIZAR_ANDAMENTO_DE_OBRAS_LCSA" at bounding box center [1324, 572] width 286 height 17
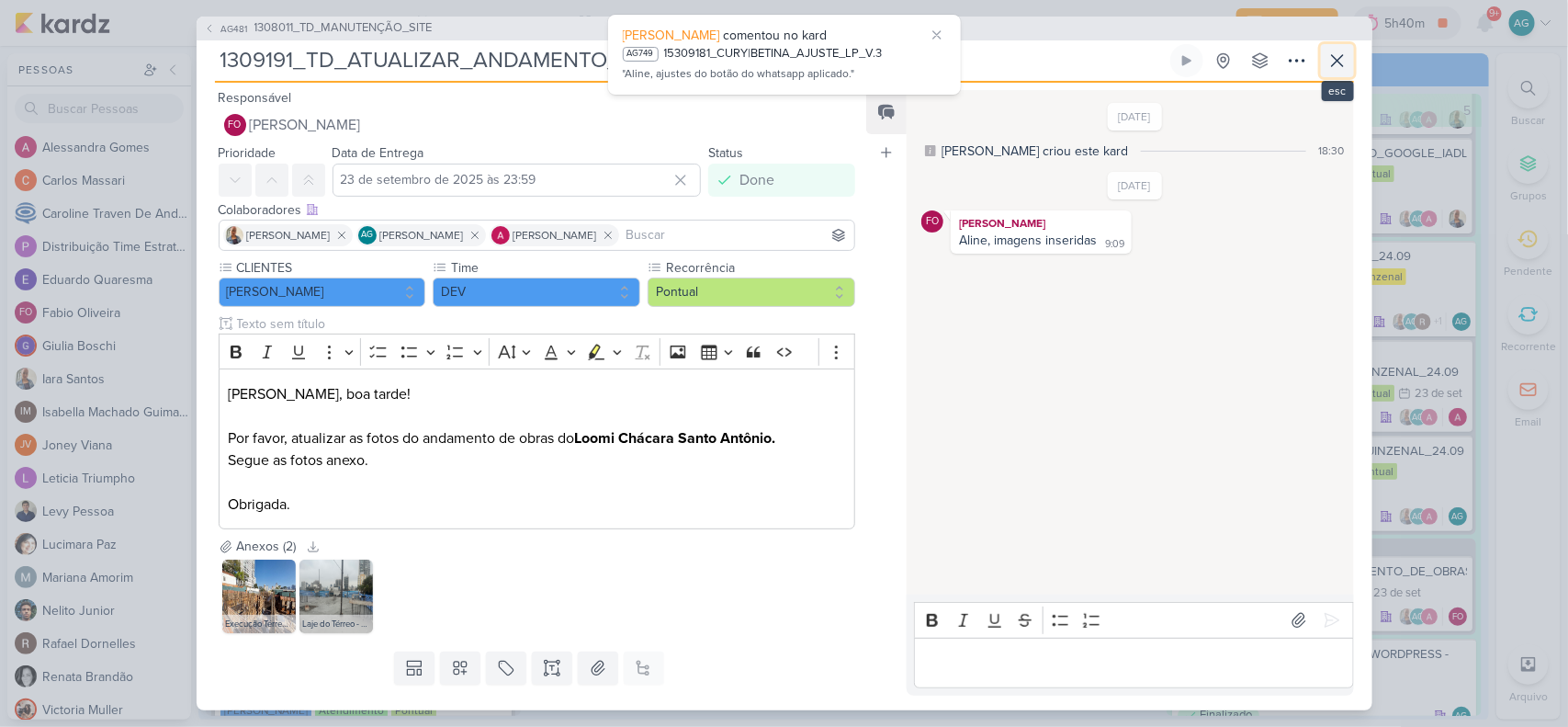
click at [1343, 60] on icon at bounding box center [1337, 61] width 22 height 22
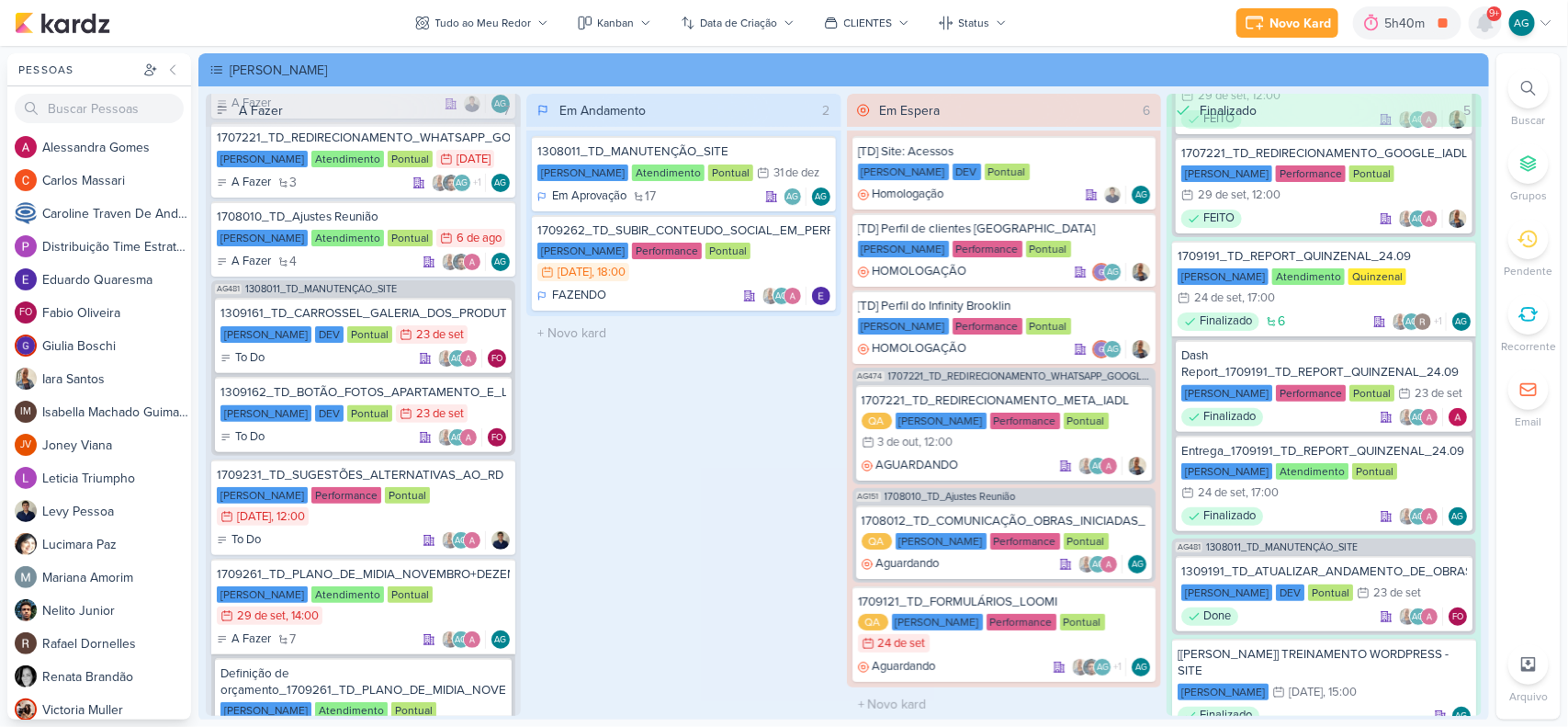
click at [1393, 12] on icon at bounding box center [1486, 23] width 22 height 22
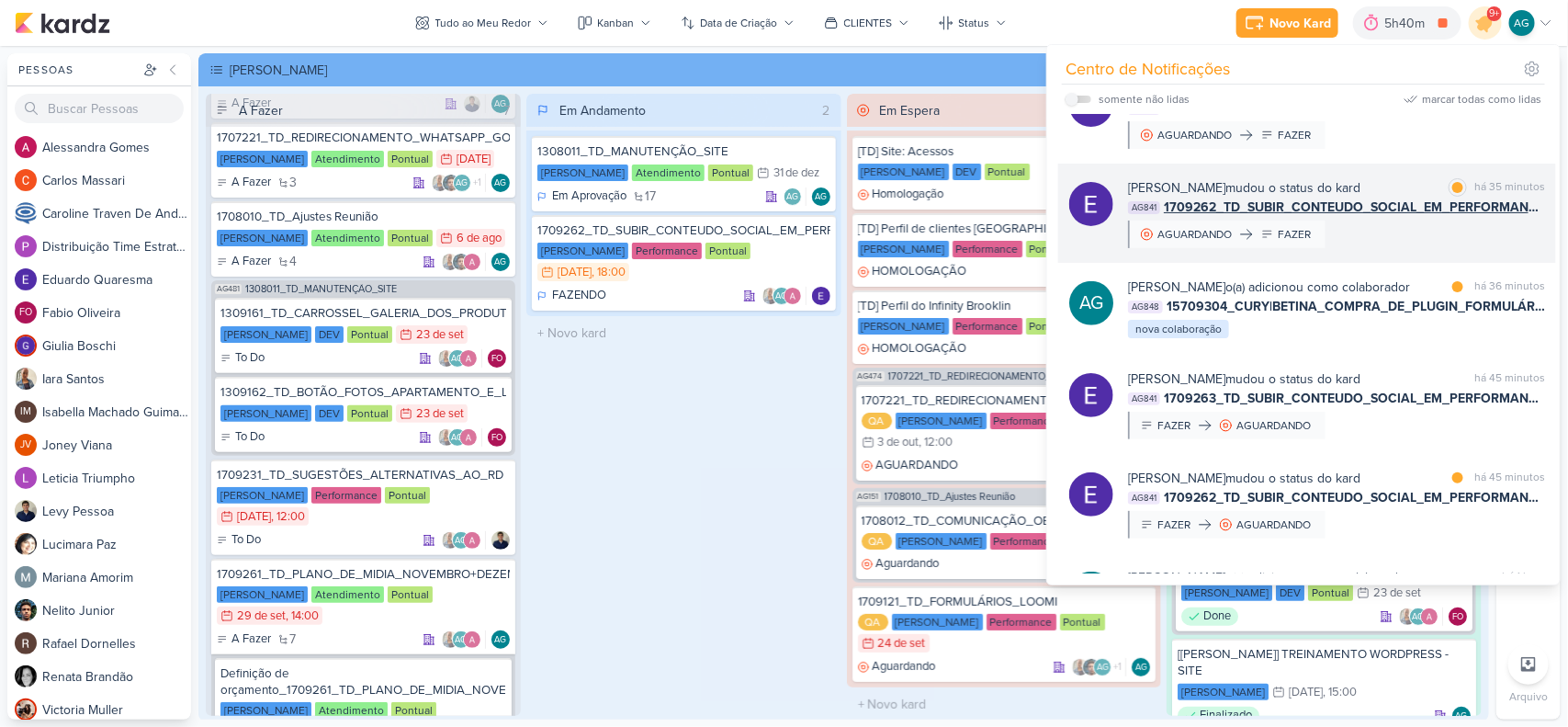
scroll to position [0, 0]
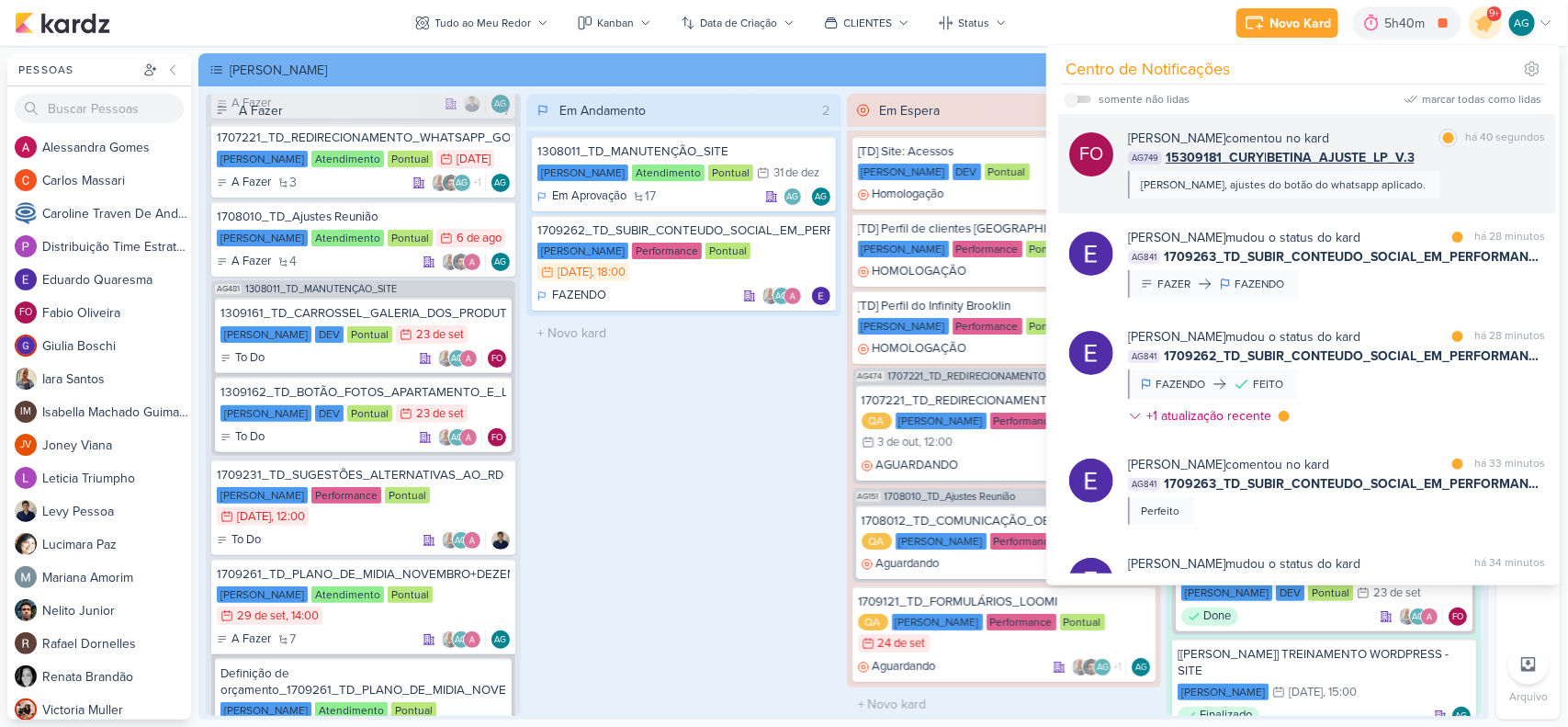
click at [1393, 182] on div "Fabio Oliveira comentou no kard marcar como lida há 40 segundos AG749 15309181_…" at bounding box center [1336, 163] width 417 height 70
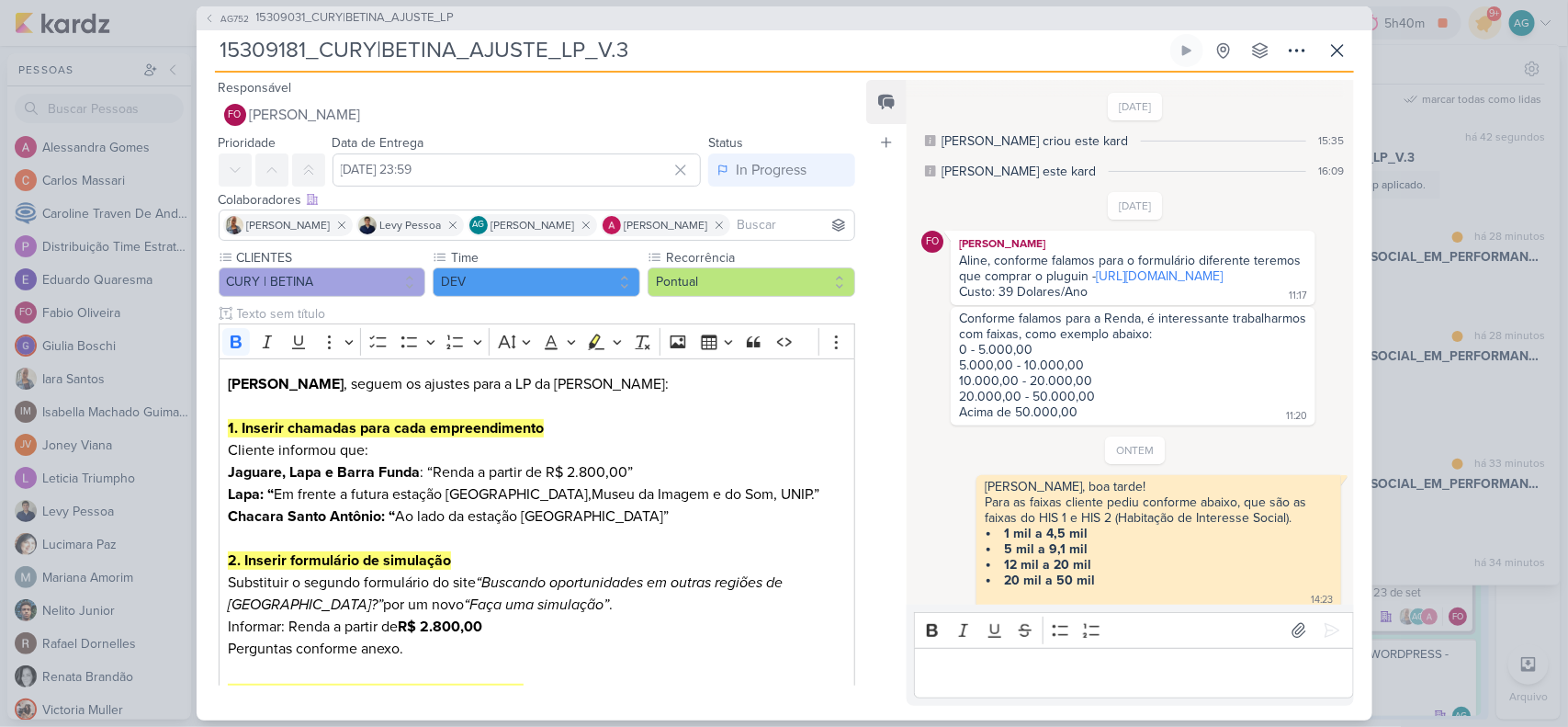
scroll to position [722, 0]
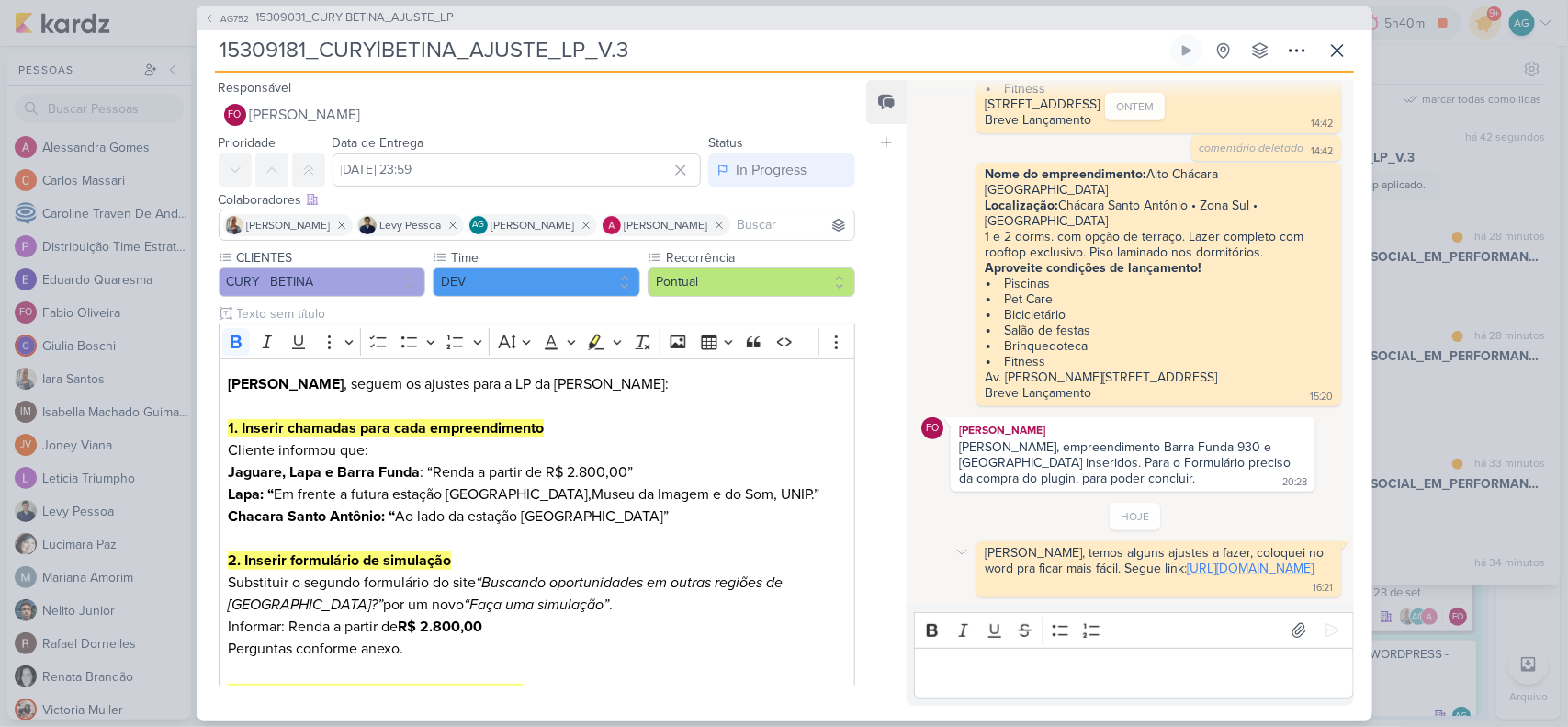
click at [1187, 561] on link "https://docs.google.com/document/d/1rA81dHCpE3-qxKI84IXoa3RPt_yjLfUU/edit" at bounding box center [1250, 569] width 127 height 16
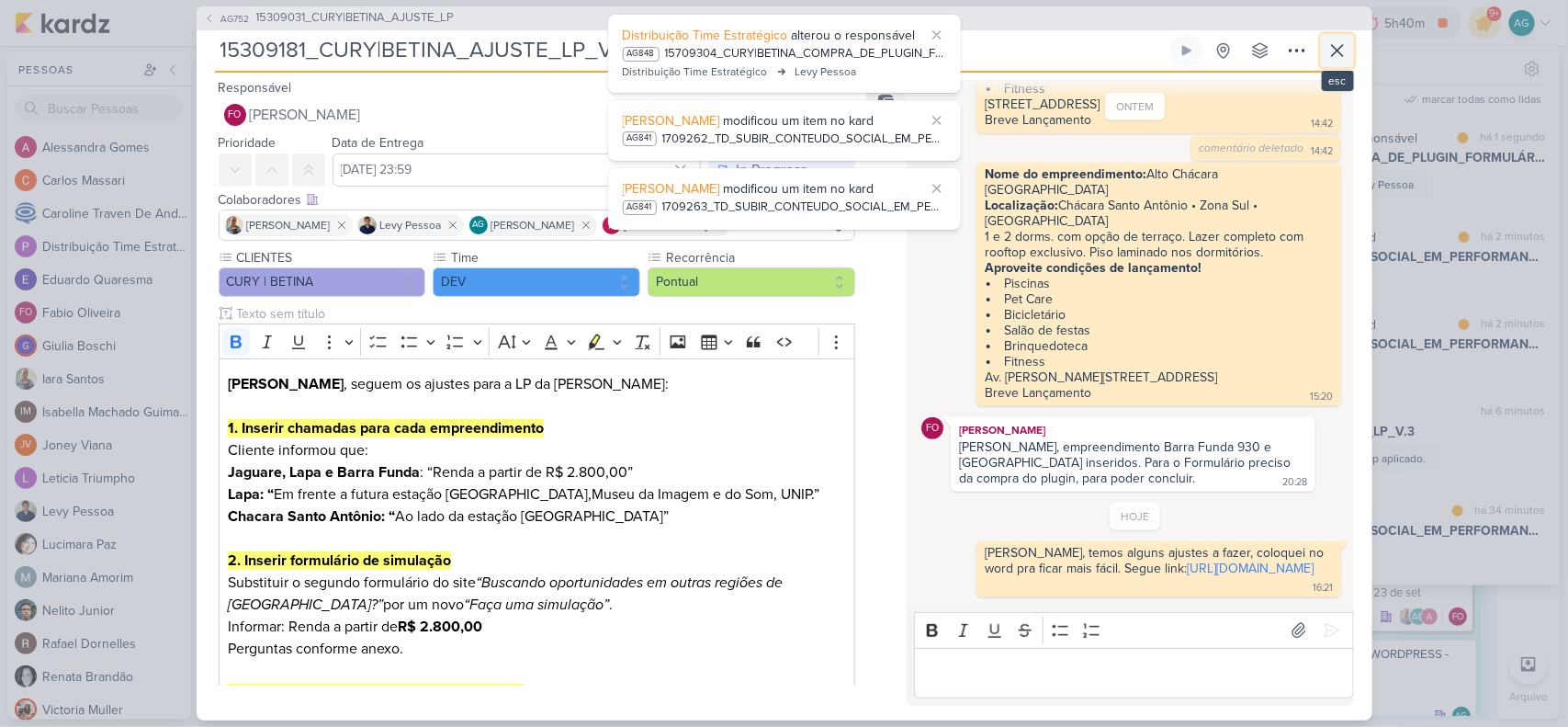
click at [1338, 50] on icon at bounding box center [1337, 50] width 11 height 11
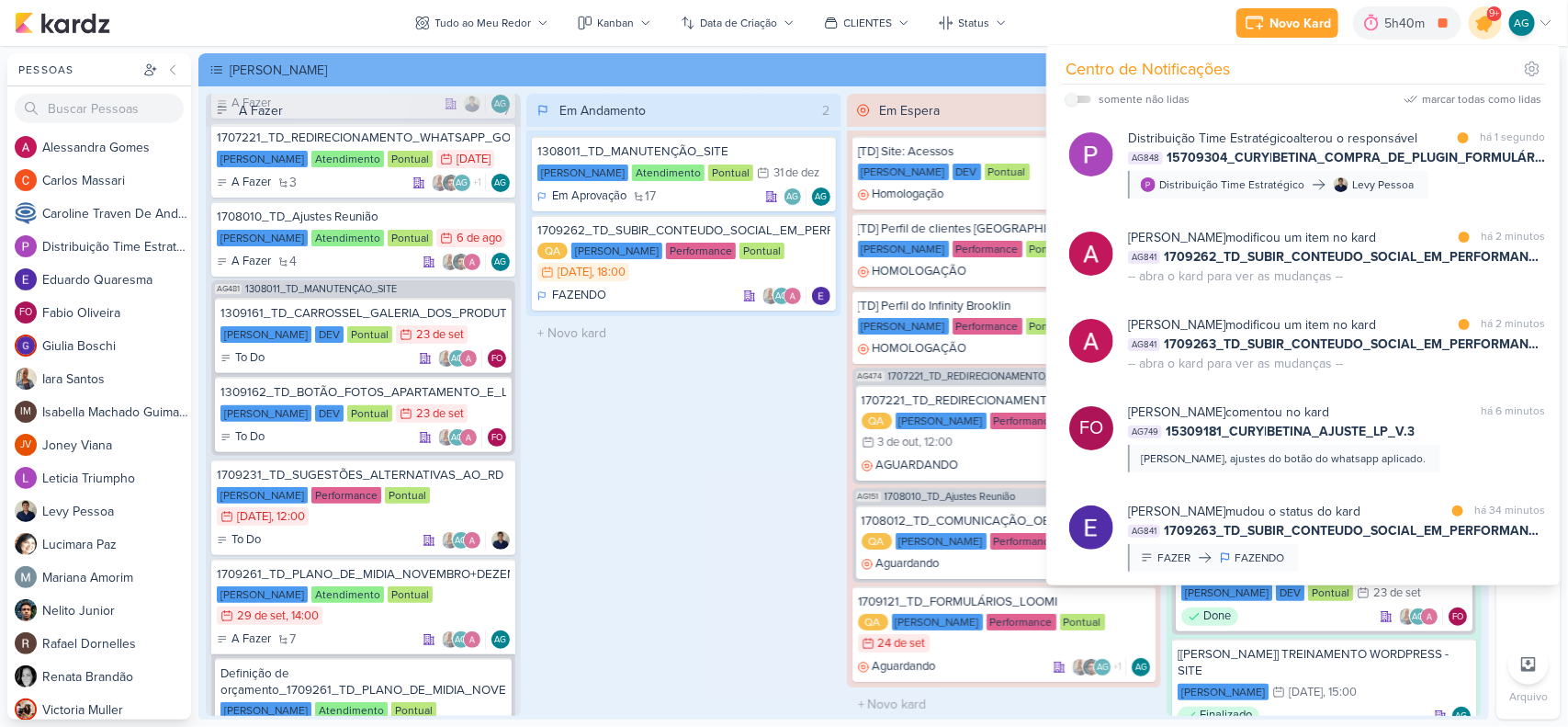
click at [1393, 22] on icon at bounding box center [1486, 23] width 22 height 22
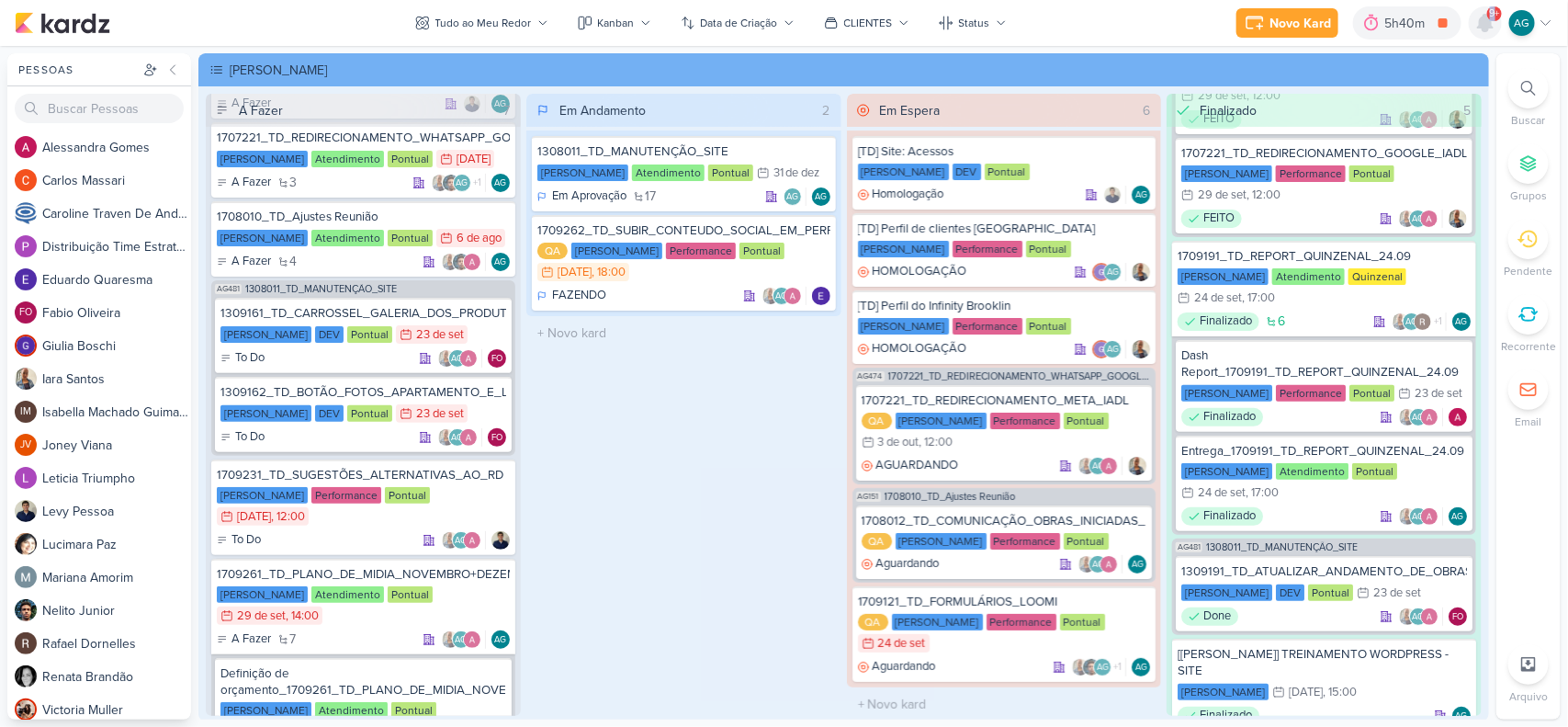
click at [1393, 22] on icon at bounding box center [1486, 23] width 15 height 17
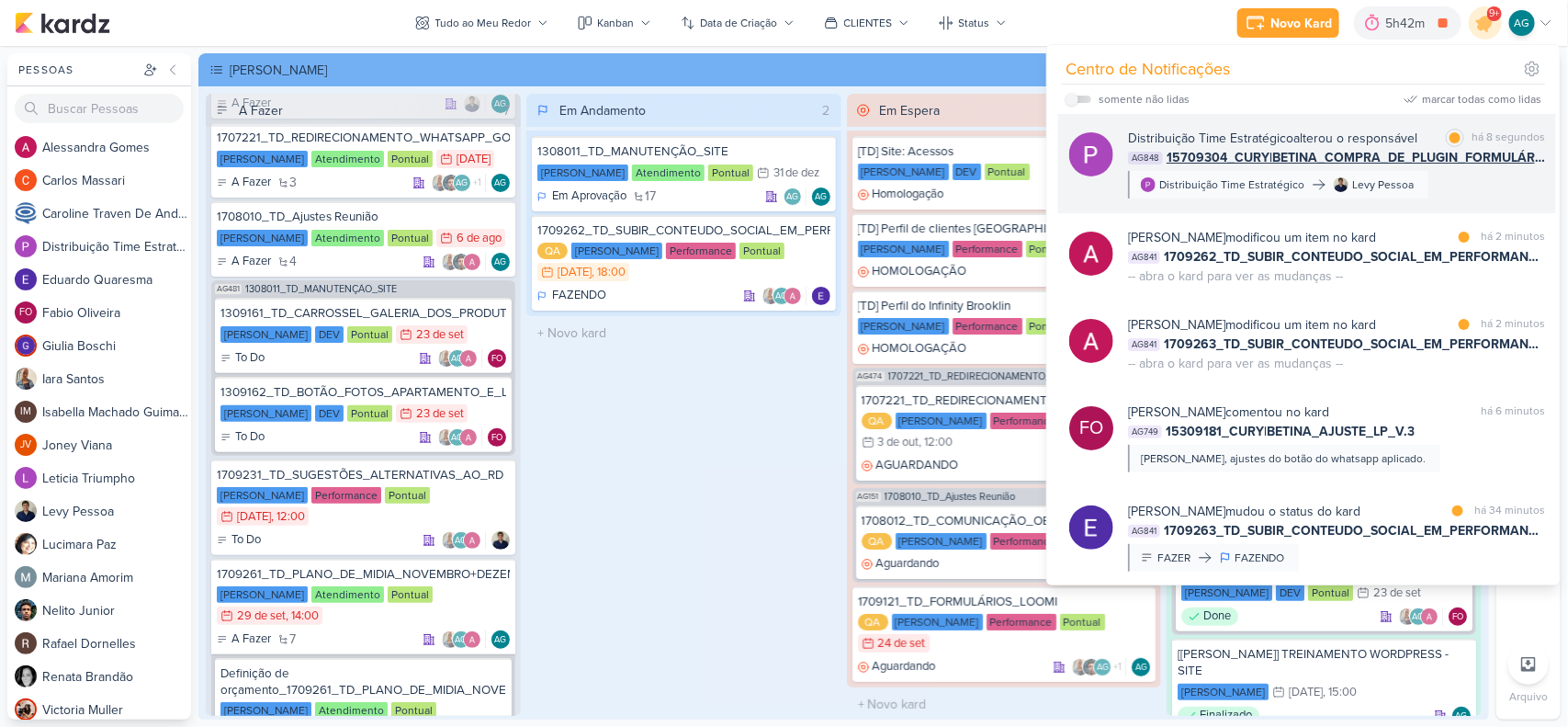
click at [1374, 134] on div "Distribuição Time Estratégico alterou o responsável" at bounding box center [1272, 139] width 290 height 20
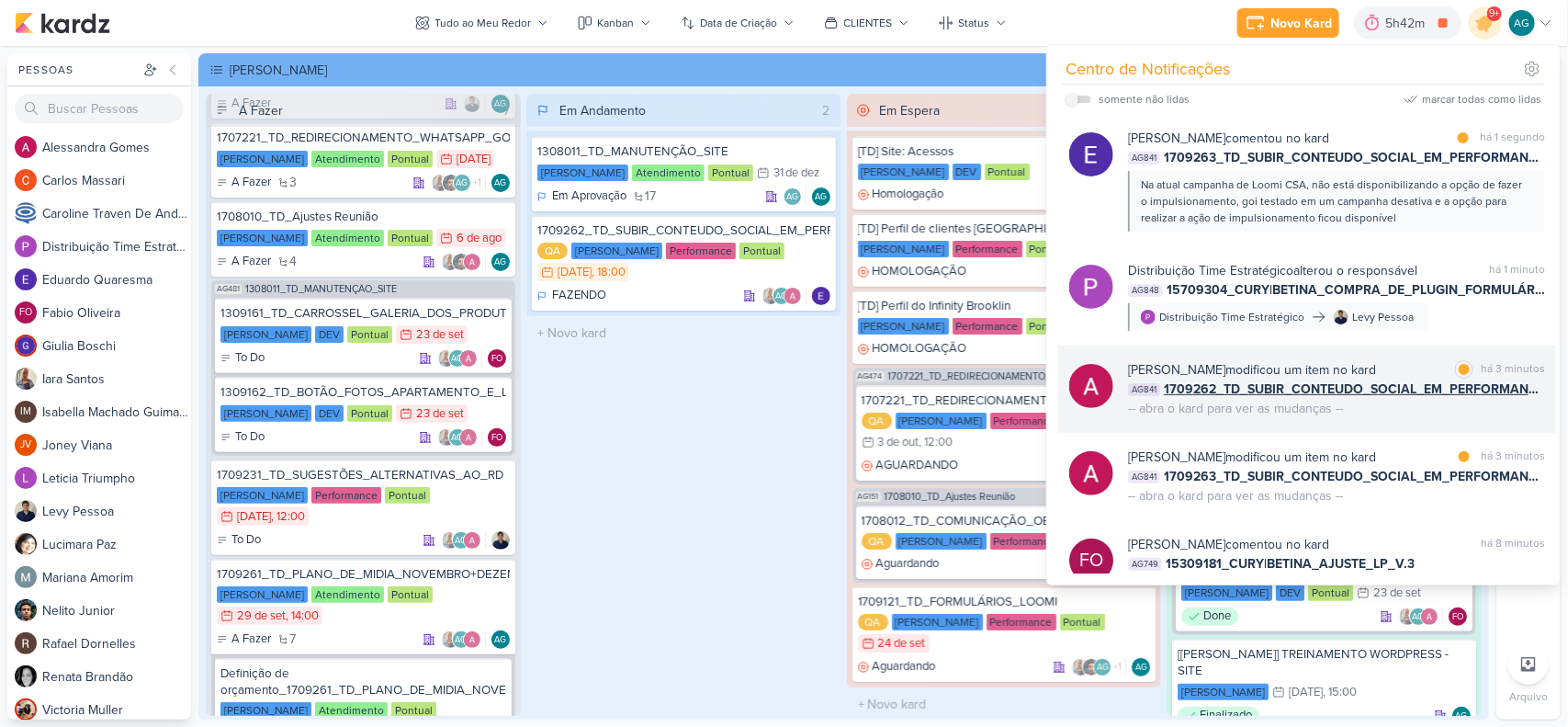
click at [1393, 417] on div "Alessandra Gomes modificou um item no kard marcar como lida há 3 minutos AG841 …" at bounding box center [1336, 389] width 417 height 58
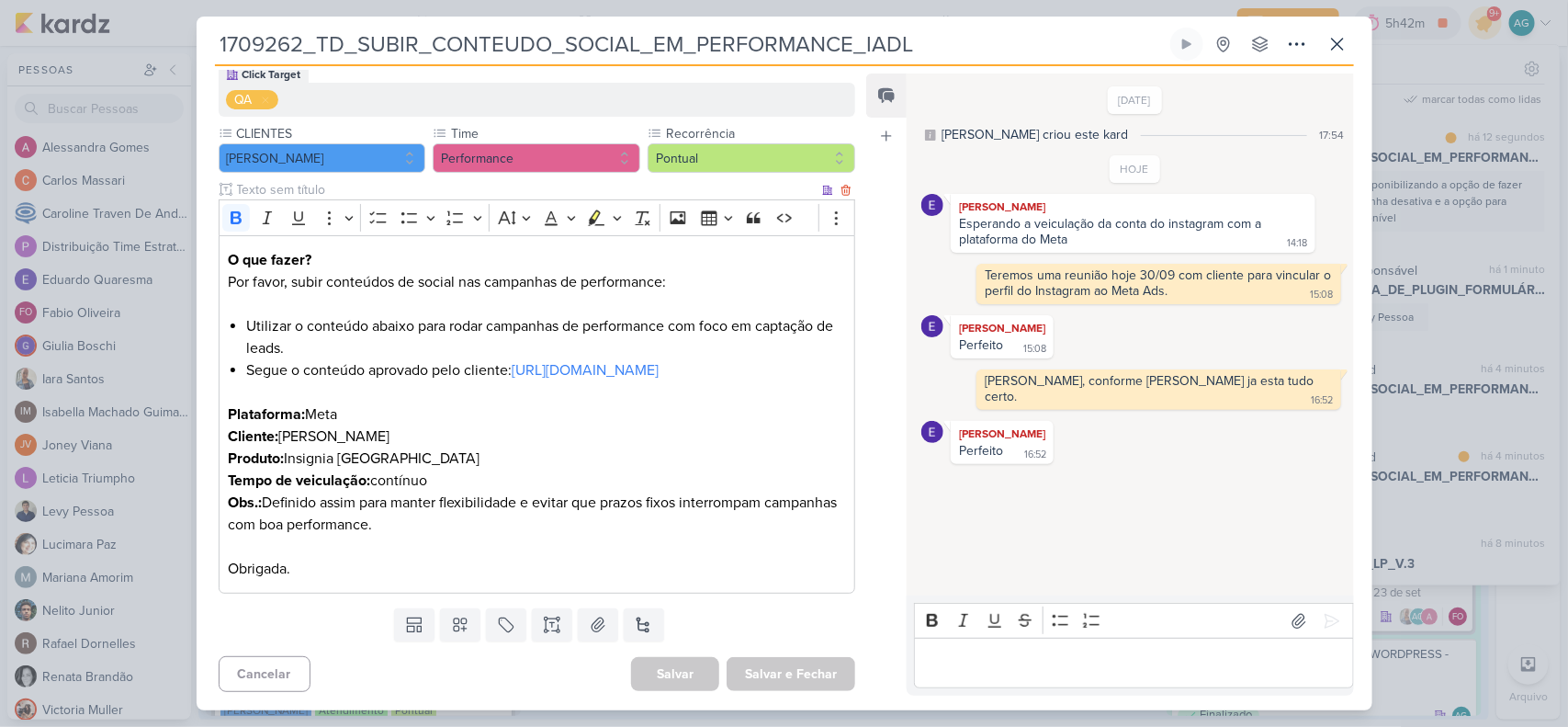
scroll to position [0, 0]
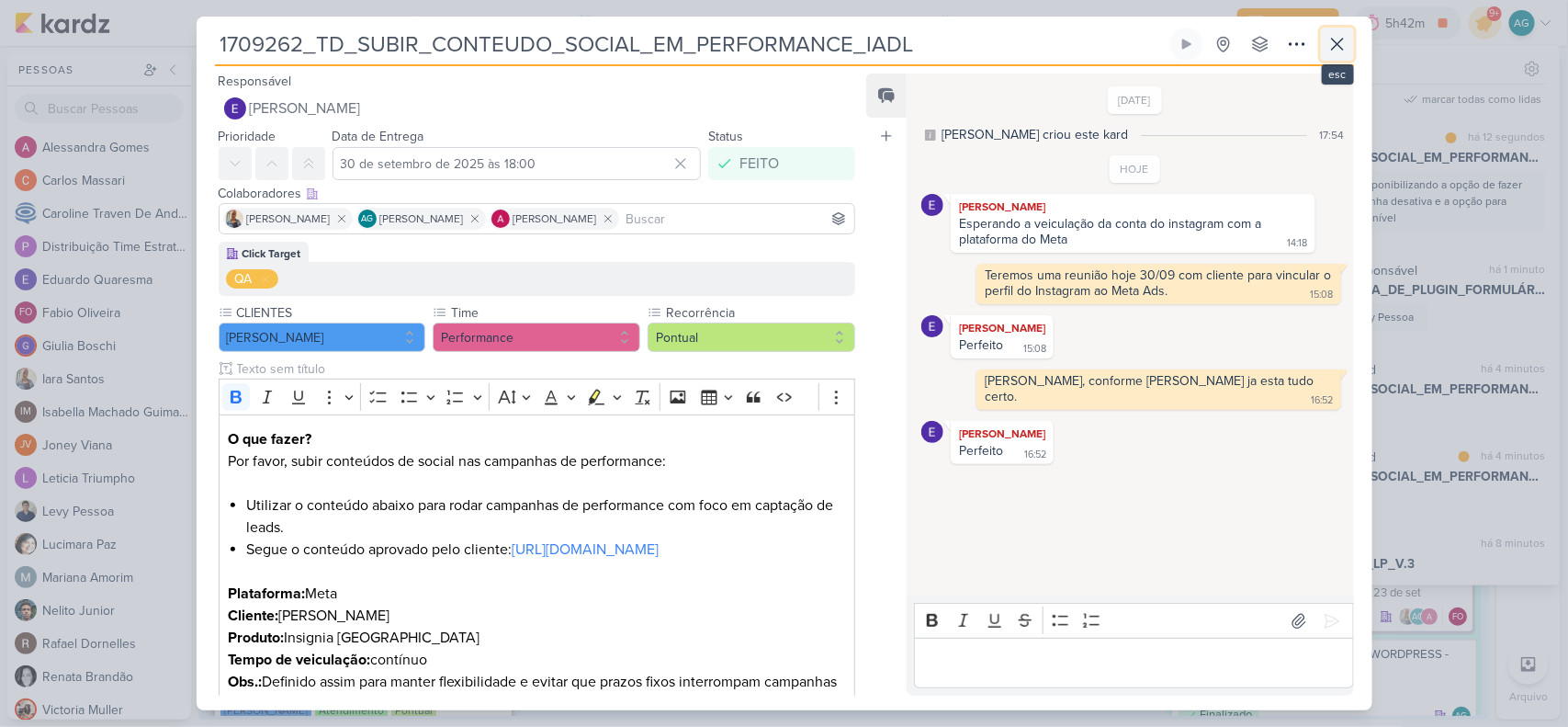
click at [1339, 47] on icon at bounding box center [1337, 43] width 11 height 11
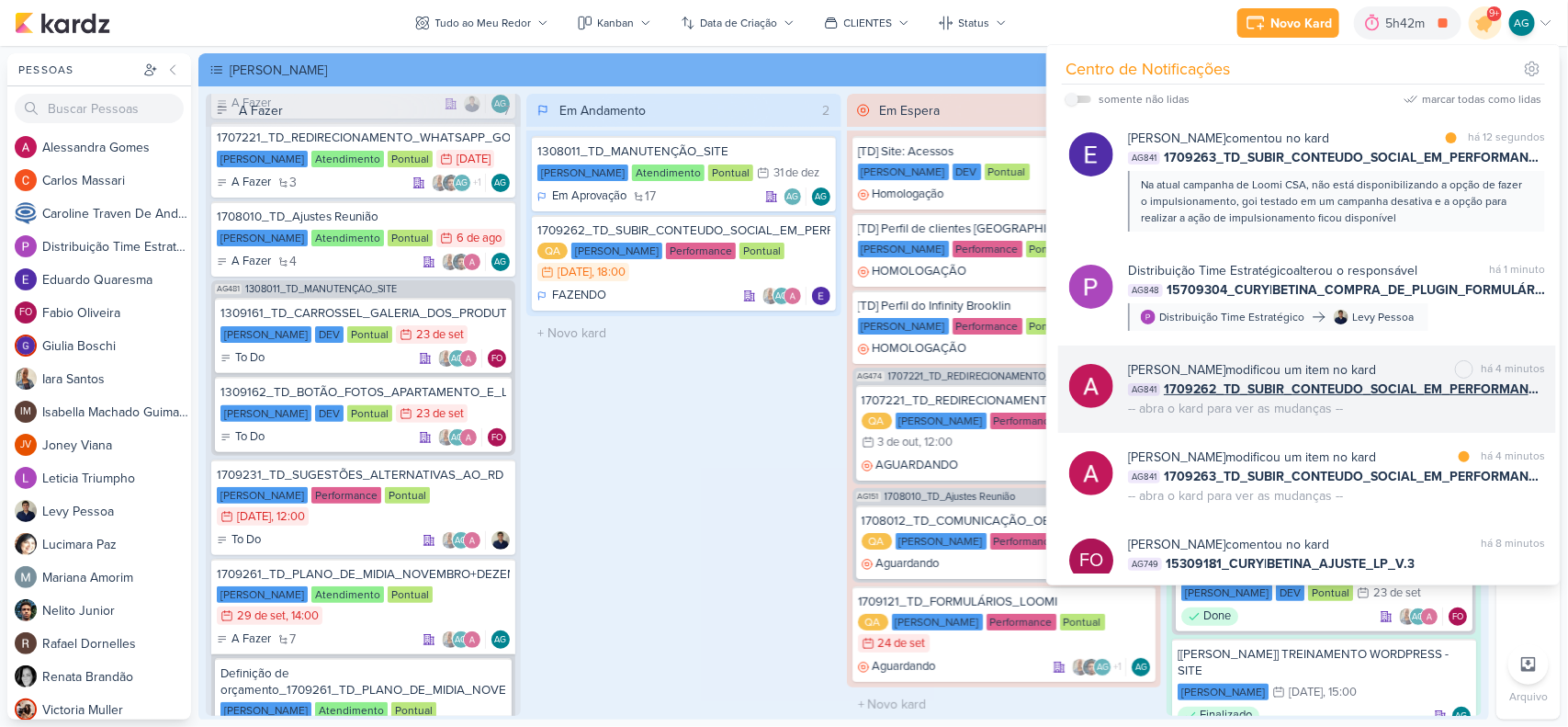
click at [1316, 414] on div "-- abra o kard para ver as mudanças --" at bounding box center [1235, 409] width 215 height 20
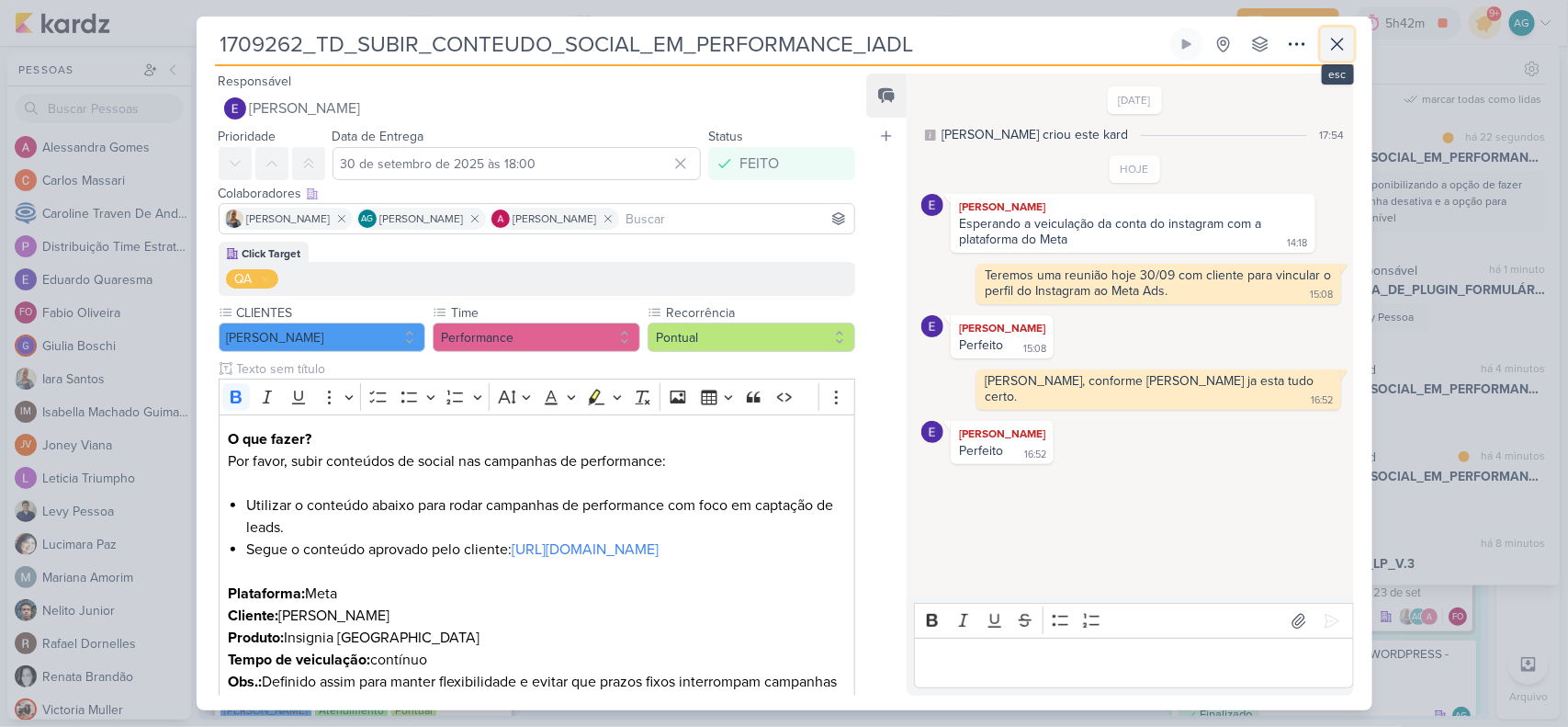
click at [1335, 46] on icon at bounding box center [1337, 43] width 11 height 11
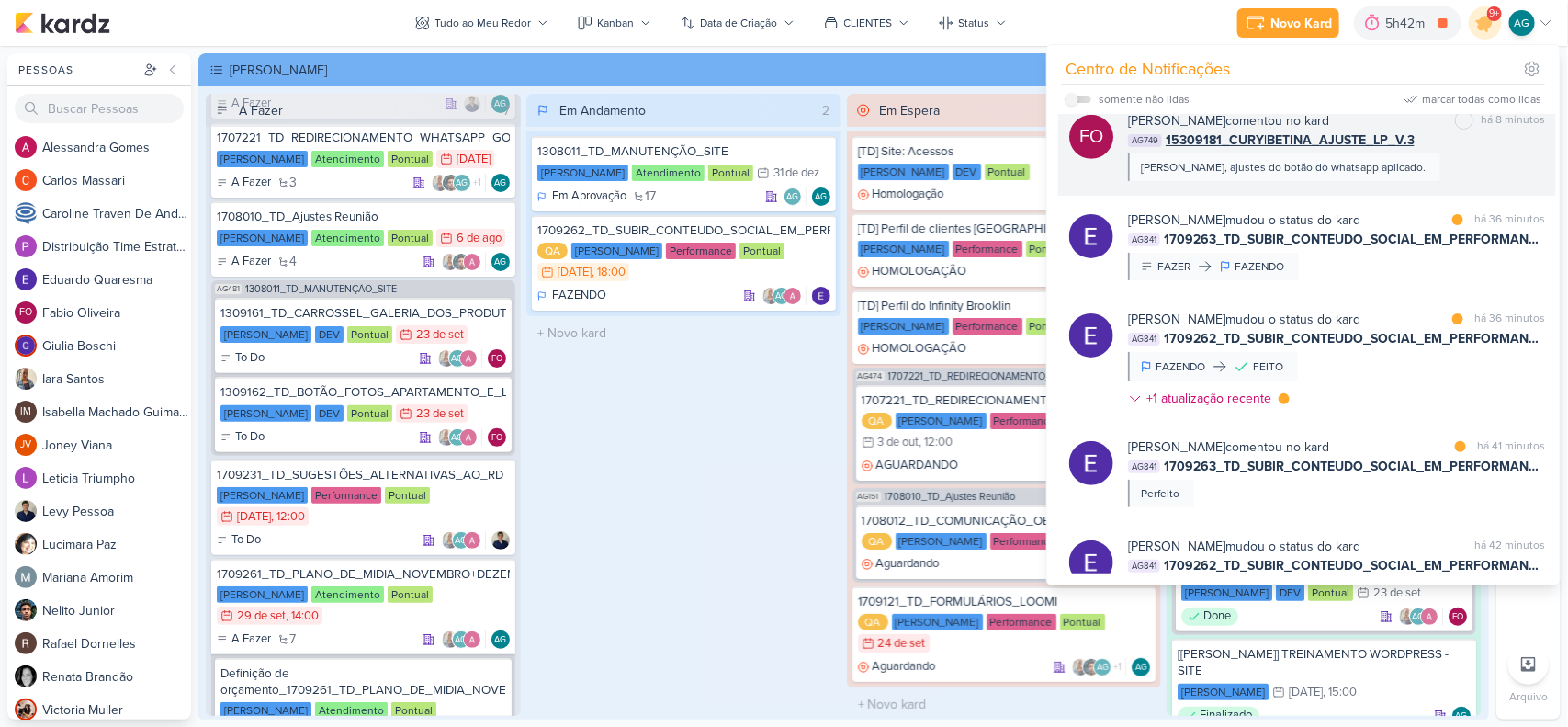
scroll to position [460, 0]
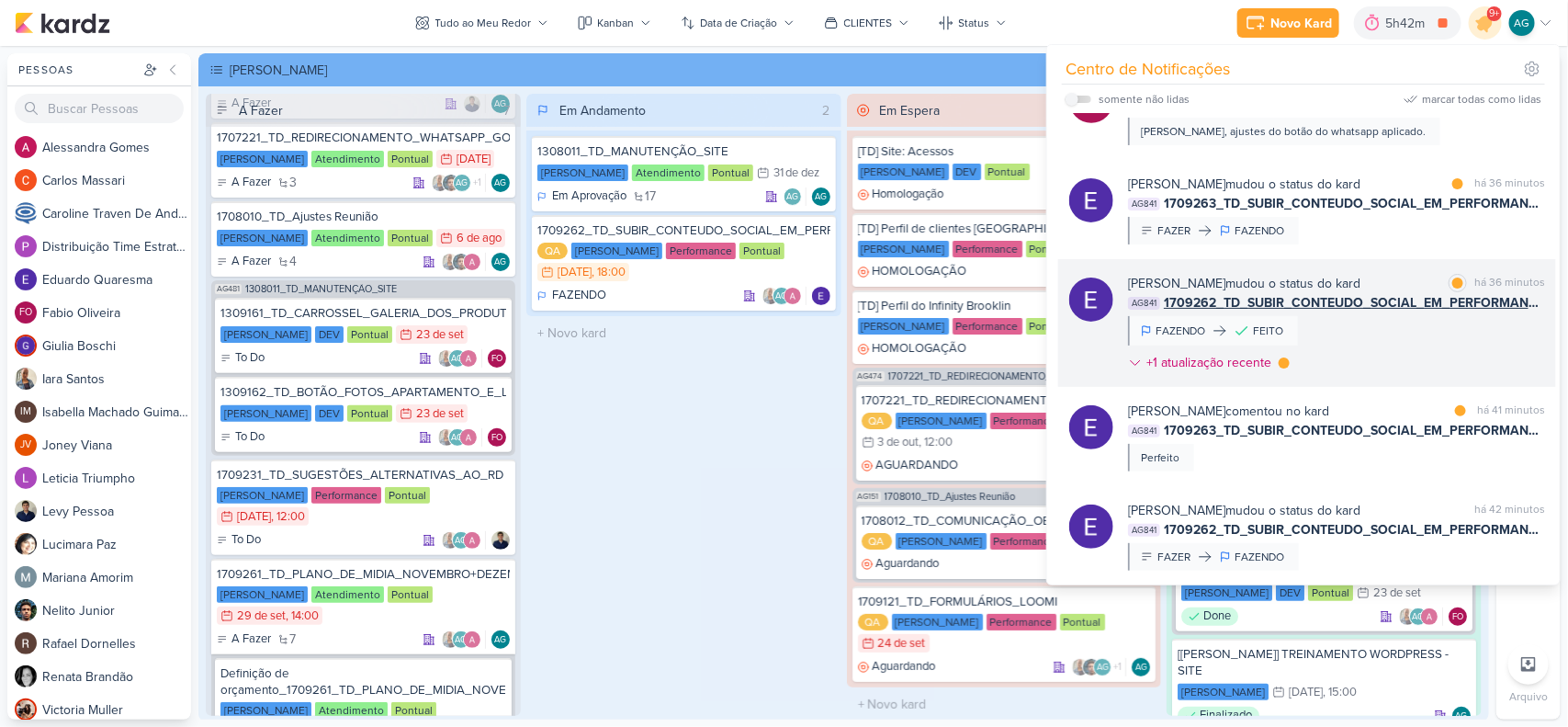
click at [1393, 346] on div "Eduardo Quaresma mudou o status do kard marcar como lida há 36 minutos AG841 17…" at bounding box center [1336, 327] width 417 height 106
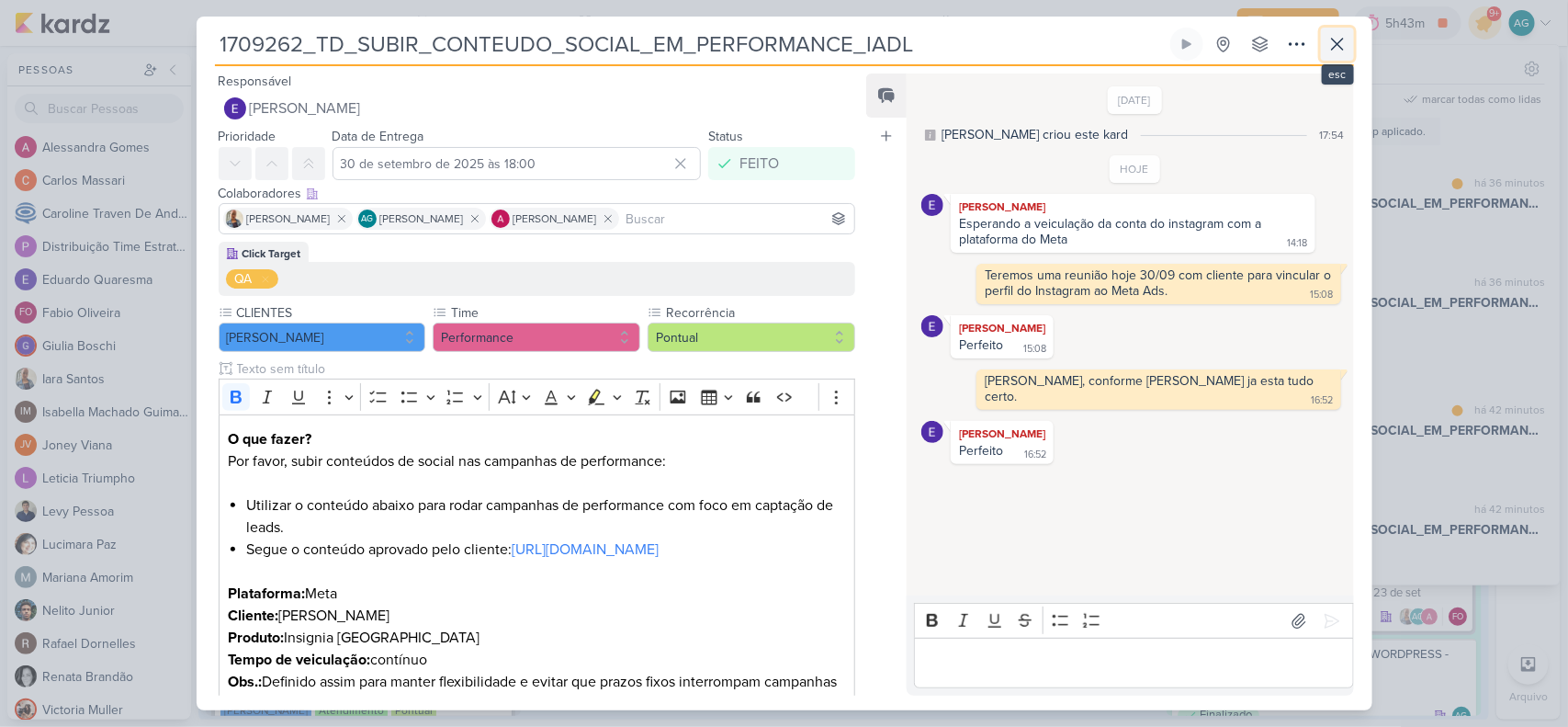
click at [1335, 46] on icon at bounding box center [1337, 43] width 11 height 11
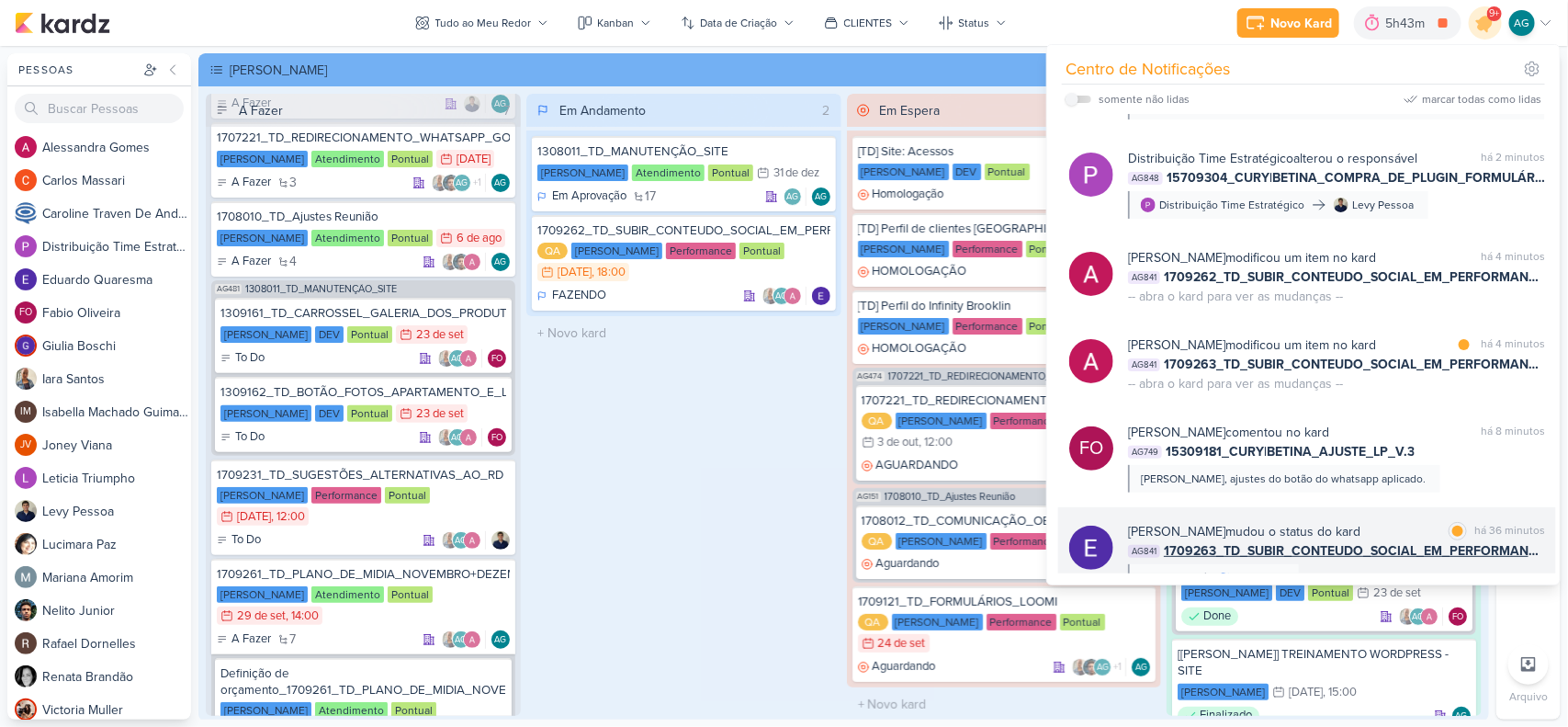
scroll to position [0, 0]
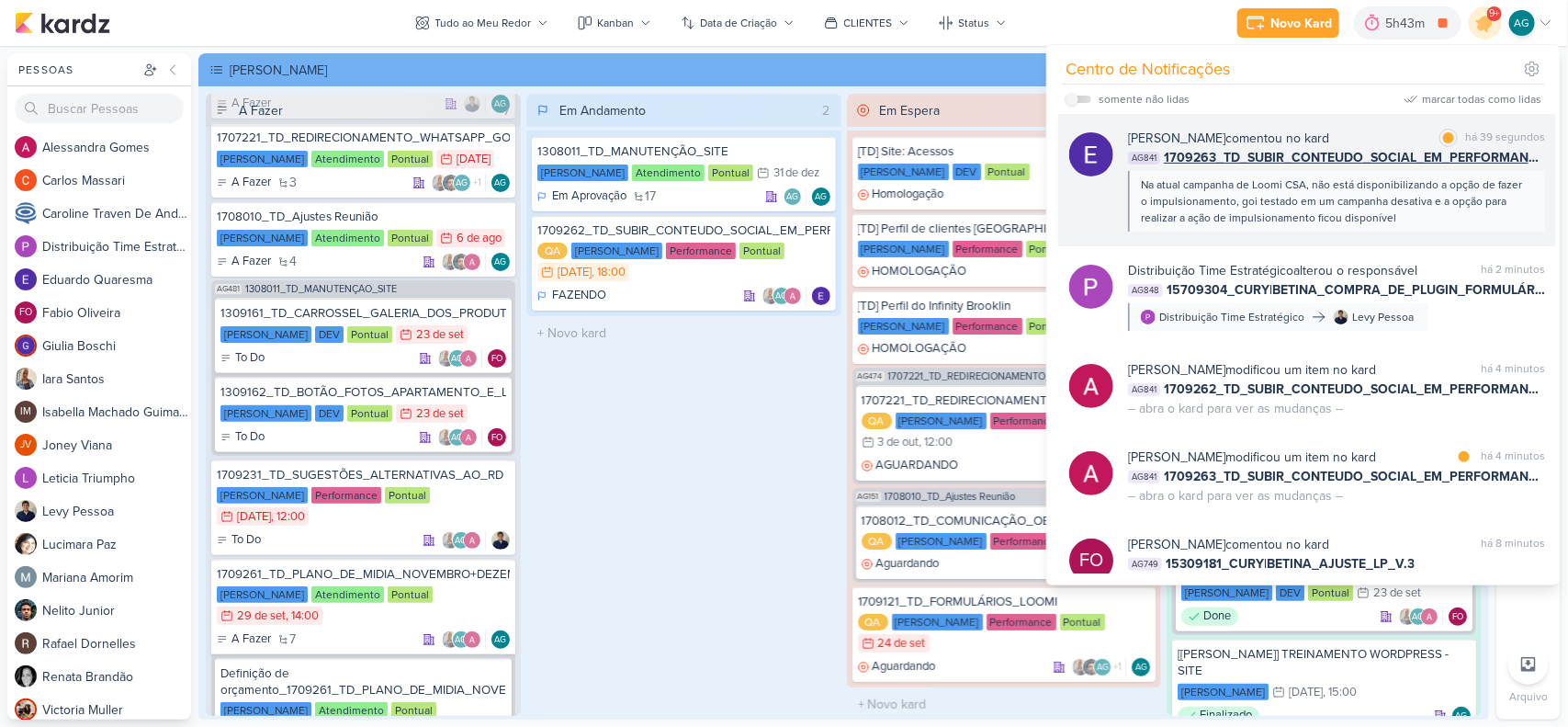
click at [1332, 216] on div "Na atual campanha de Loomi CSA, não está disponibilizando a opção de fazer o im…" at bounding box center [1335, 201] width 390 height 50
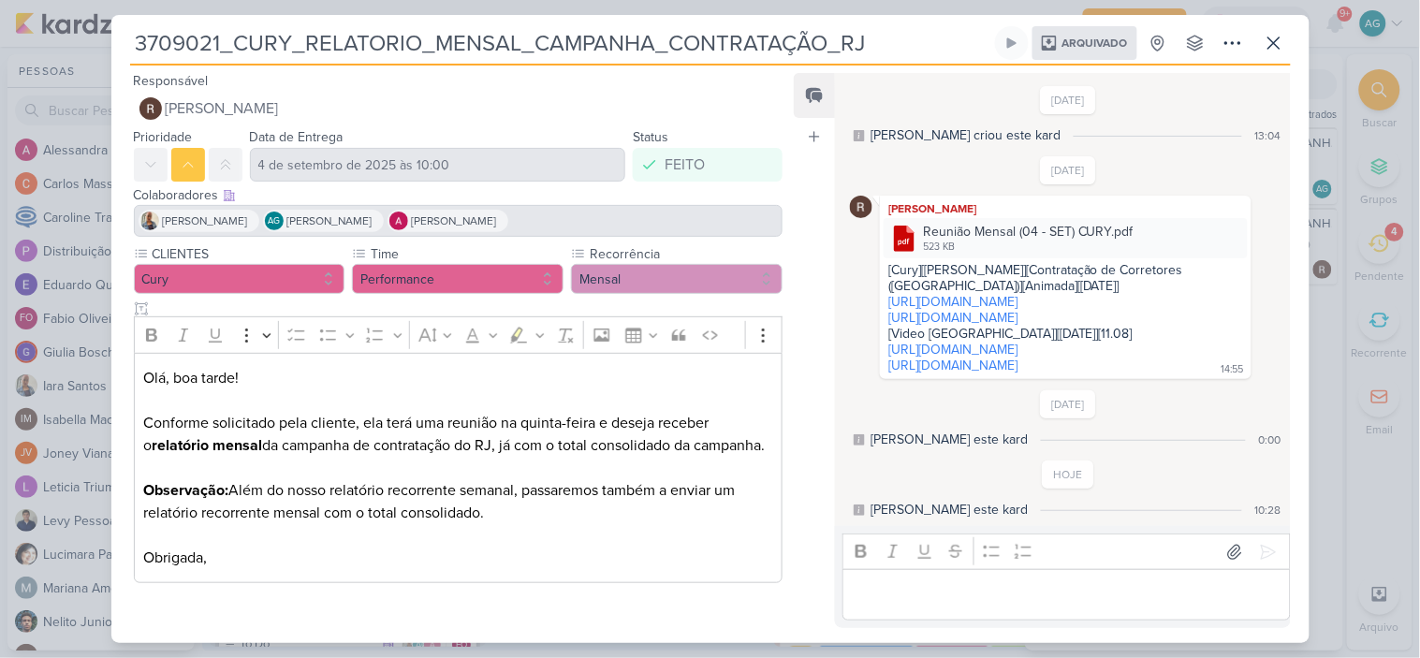
scroll to position [257, 0]
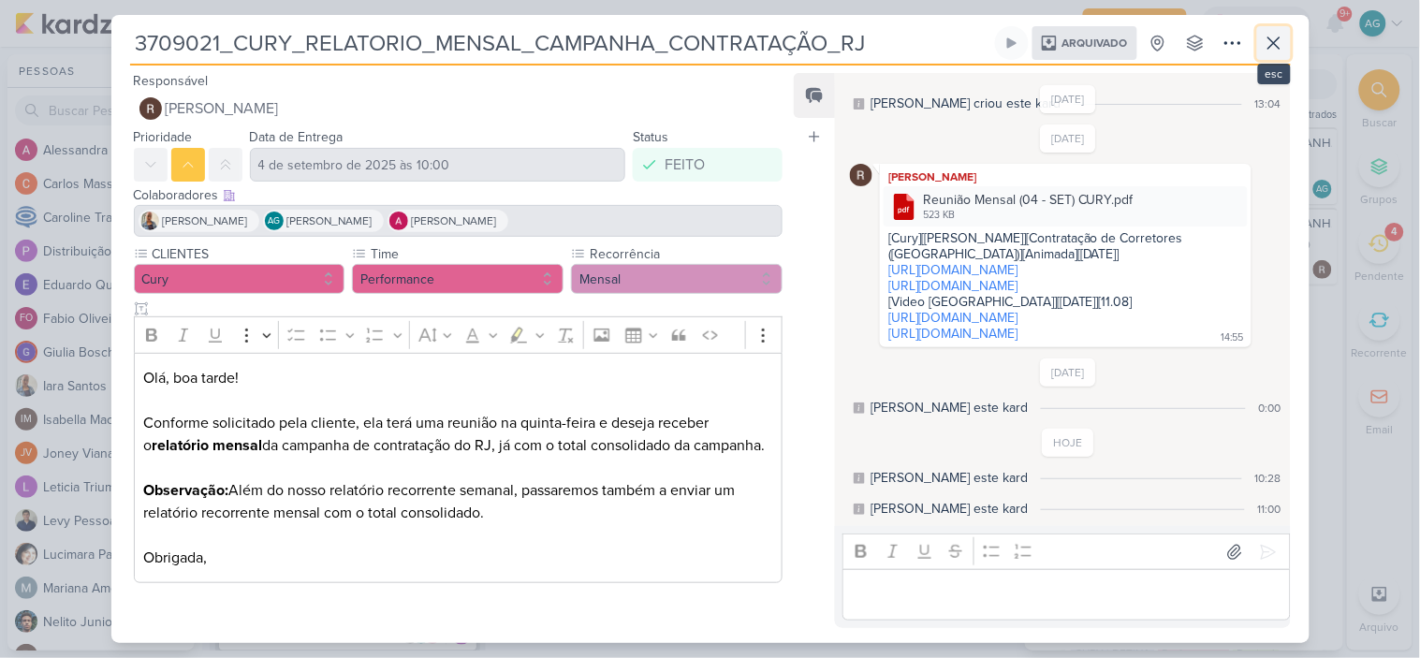
click at [1269, 41] on icon at bounding box center [1273, 43] width 22 height 22
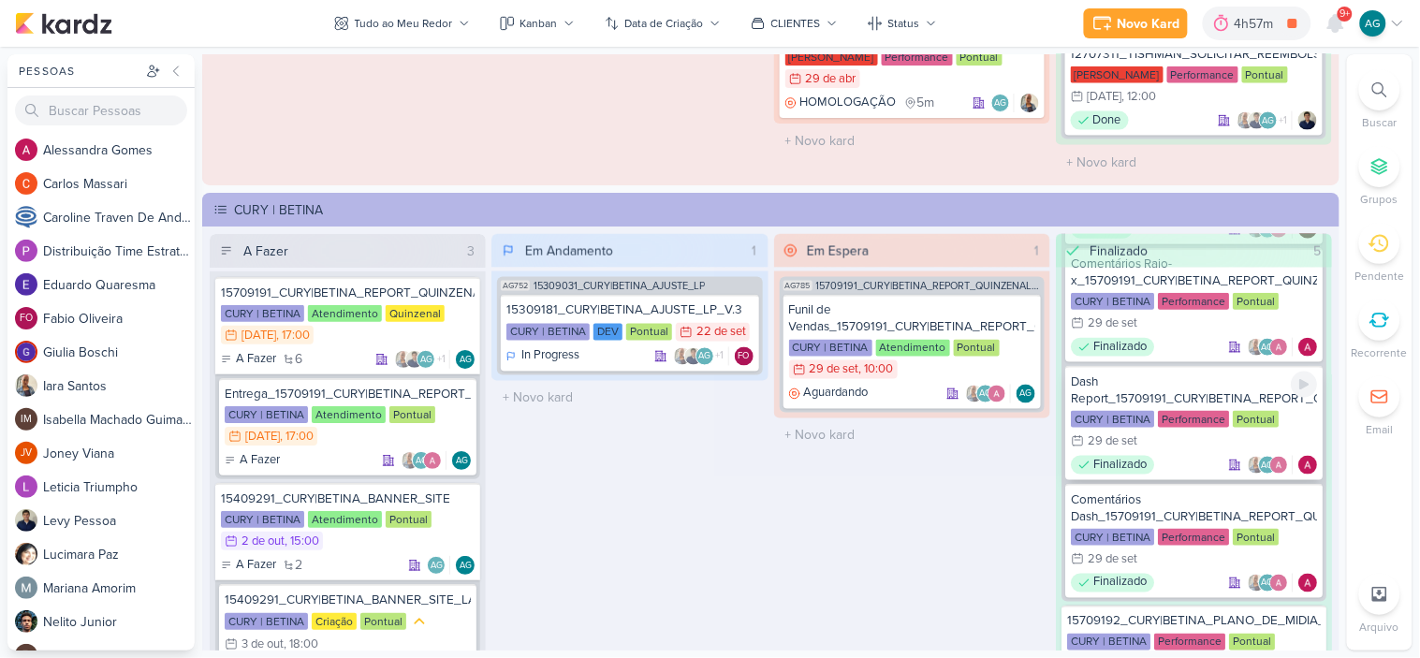
scroll to position [623, 0]
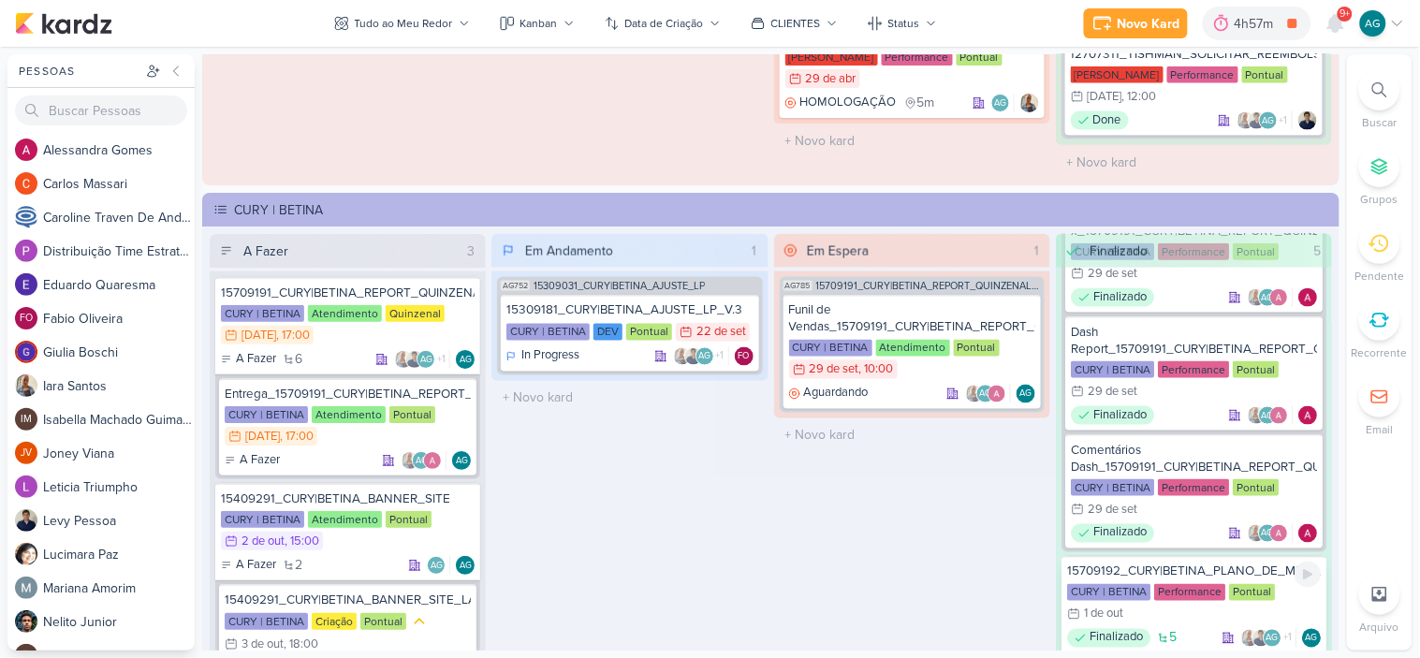
click at [1238, 563] on div "15709192_CURY|BETINA_PLANO_DE_MIDIA_OUTUBRO" at bounding box center [1194, 571] width 254 height 17
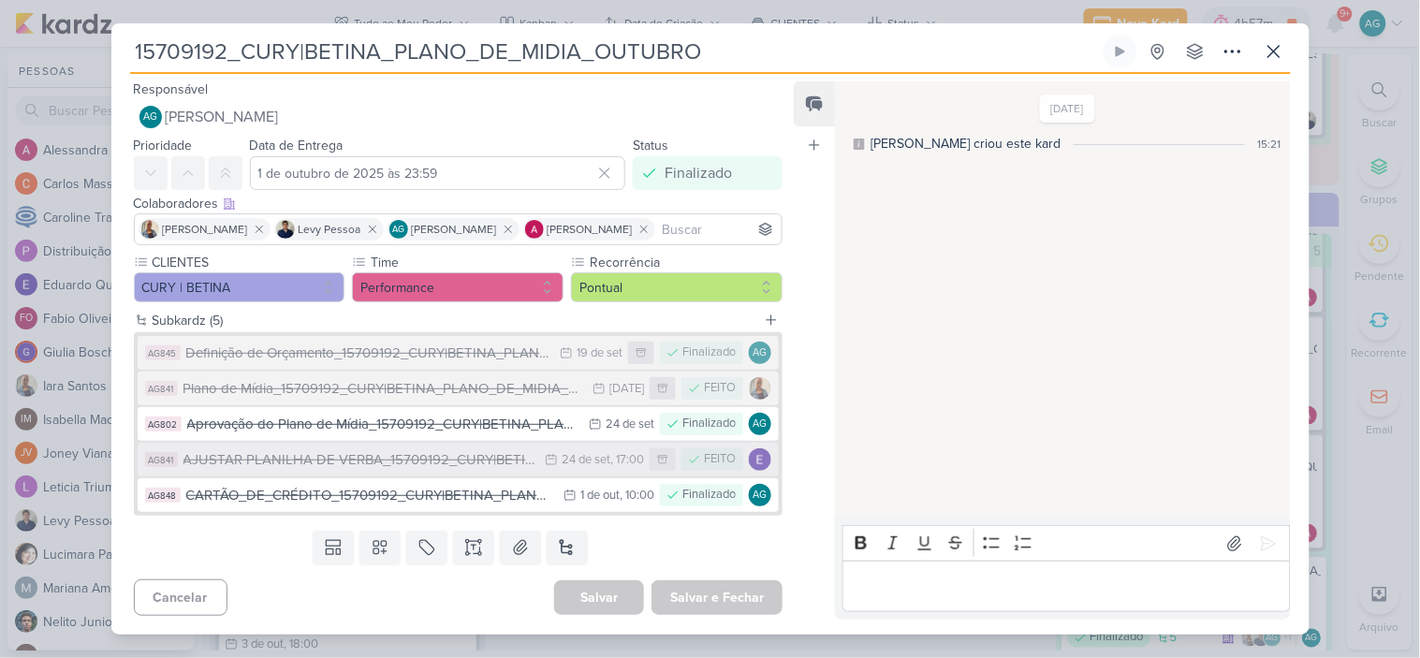
click at [453, 466] on div "AJUSTAR PLANILHA DE VERBA_15709192_CURY|BETINA_PLANO_DE_MIDIA_OUTUBRO" at bounding box center [359, 460] width 353 height 22
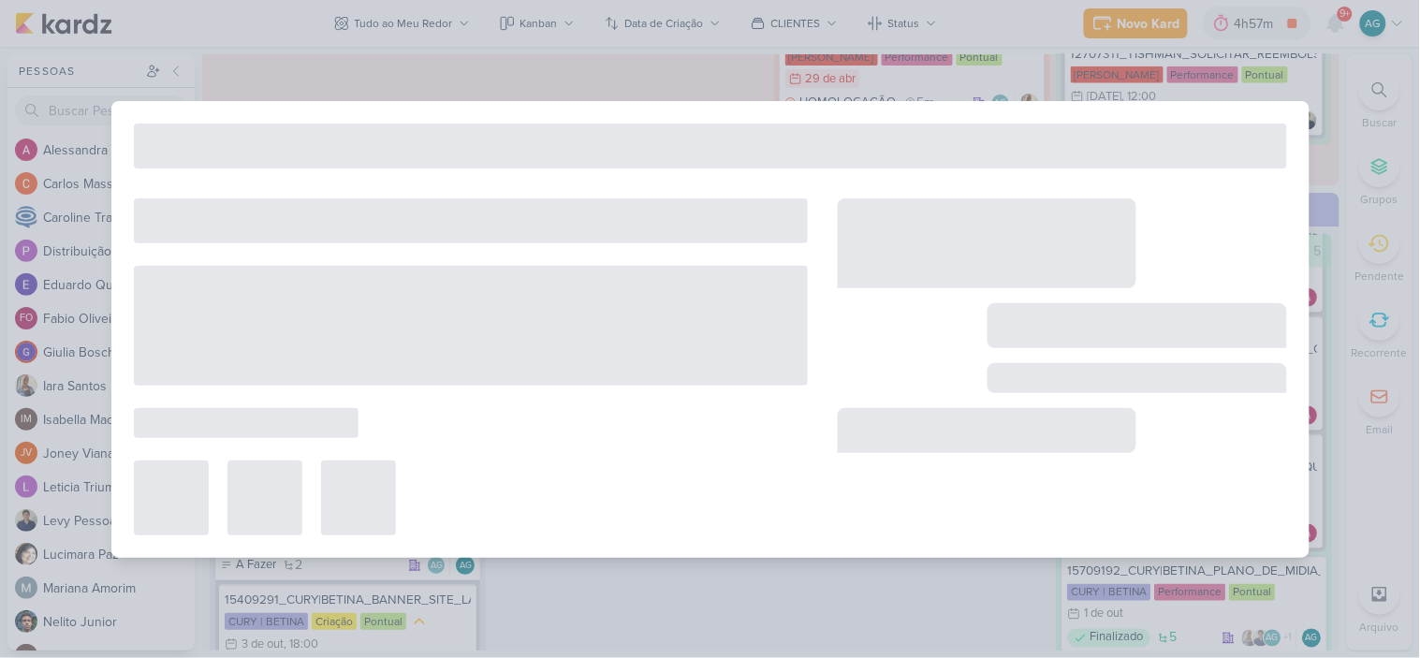
type input "AJUSTAR PLANILHA DE VERBA_15709192_CURY|BETINA_PLANO_DE_MIDIA_OUTUBRO"
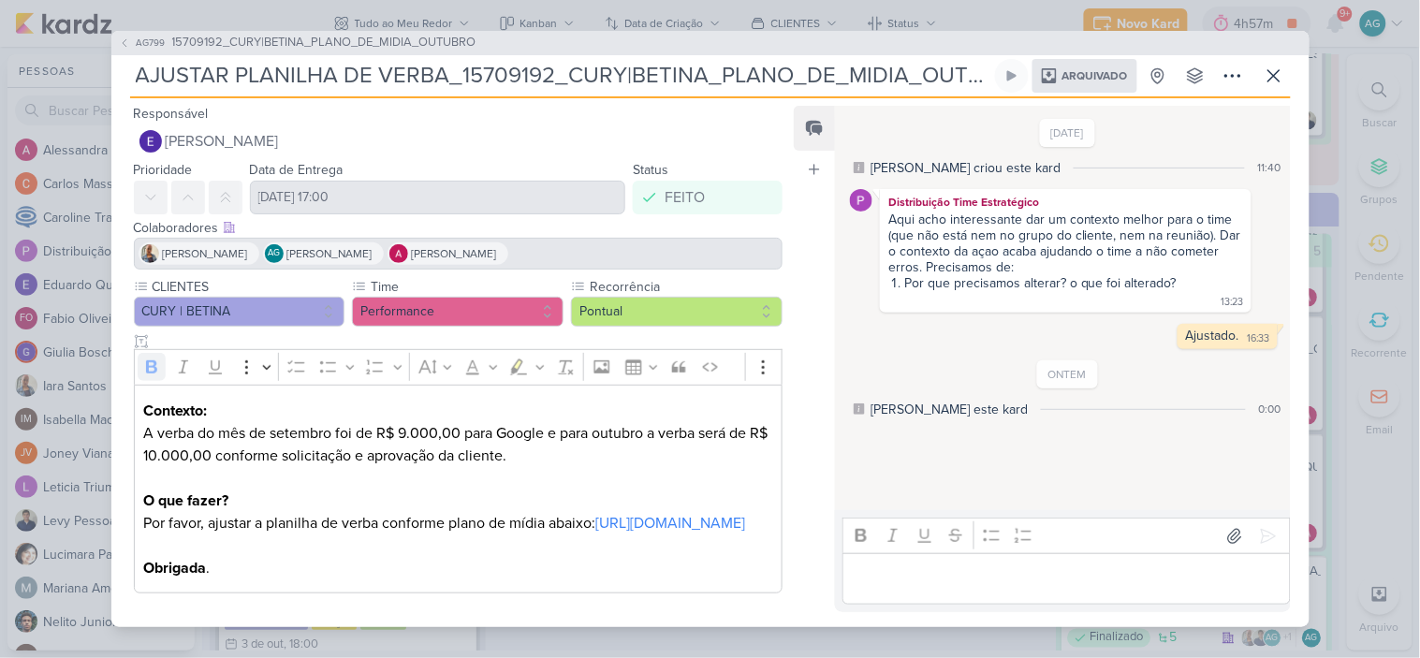
scroll to position [17, 0]
click at [595, 514] on link "[URL][DOMAIN_NAME]" at bounding box center [670, 523] width 150 height 19
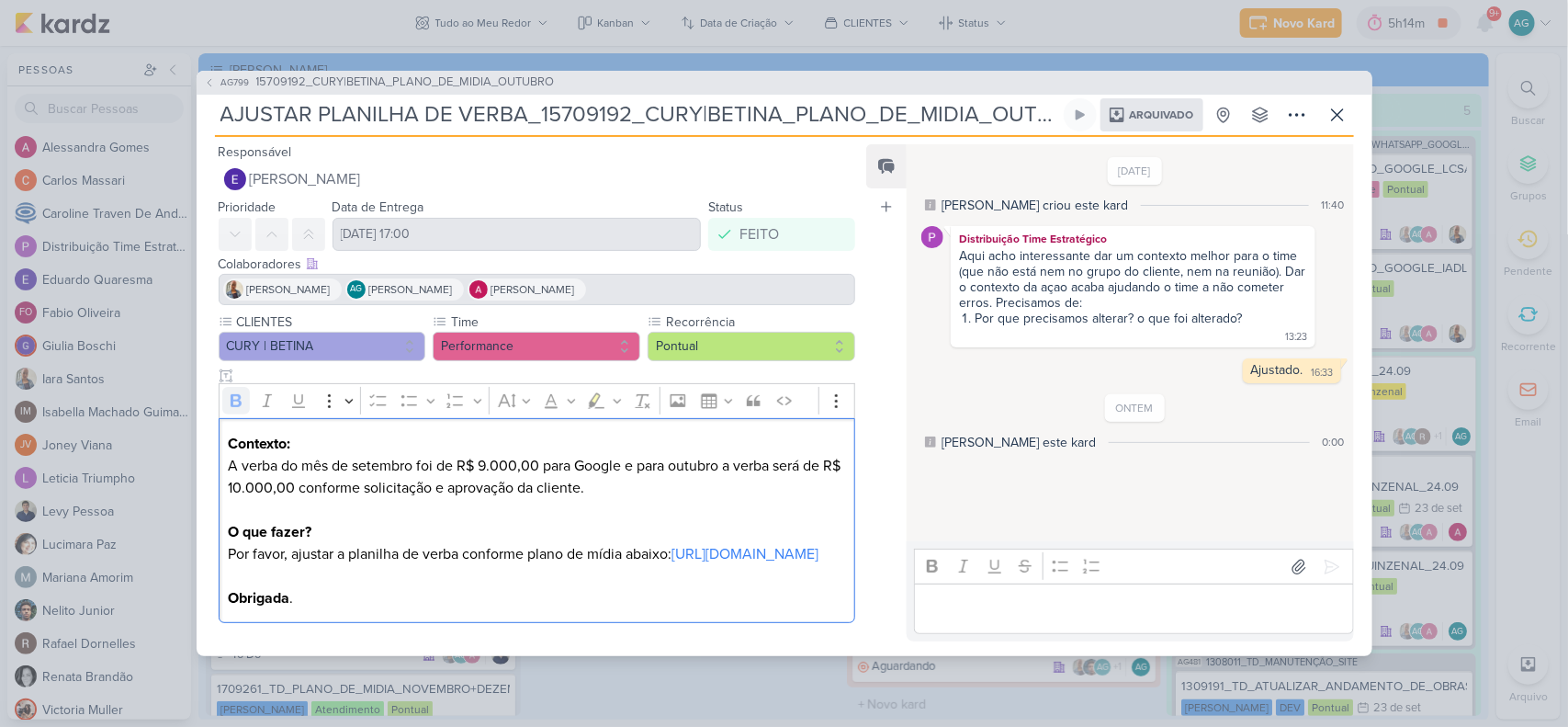
scroll to position [2451, 0]
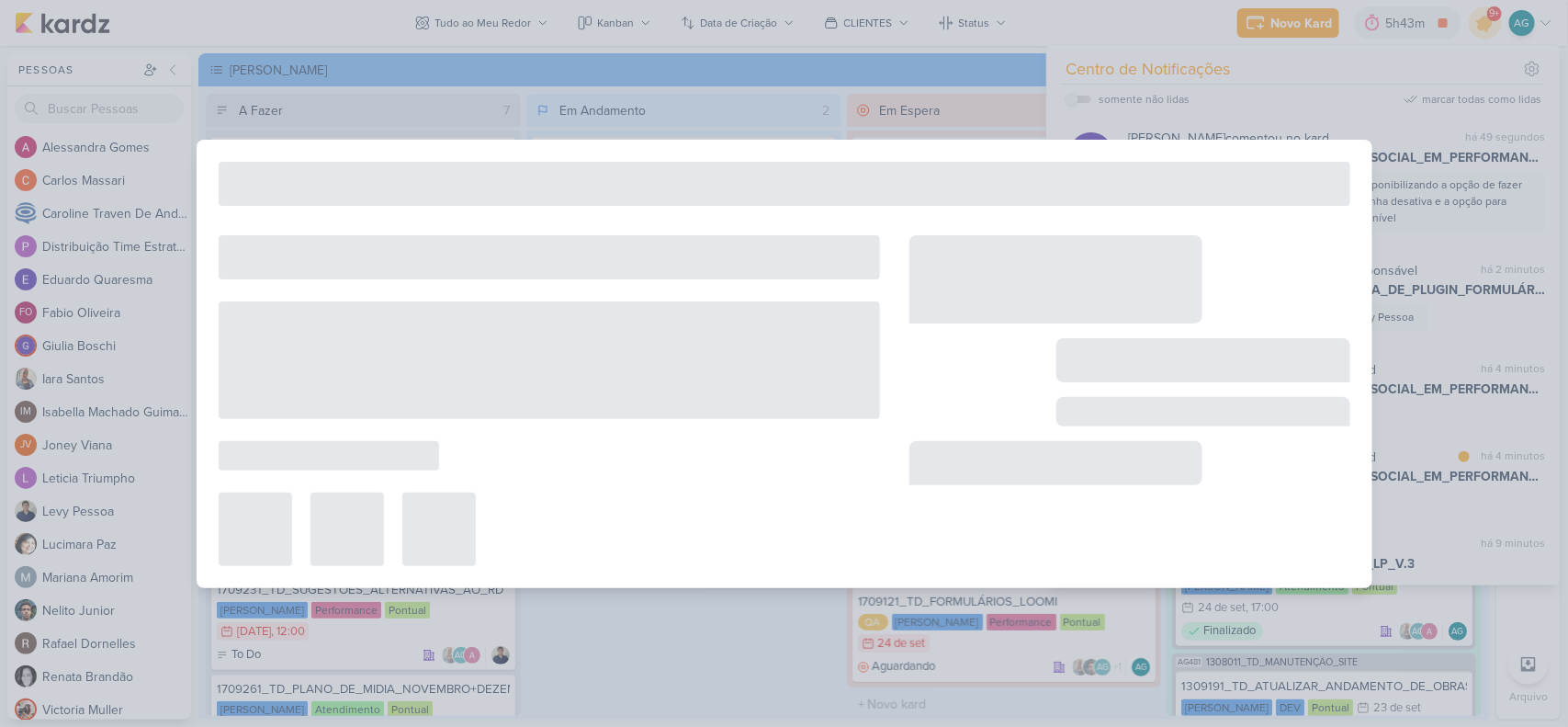
scroll to position [428, 0]
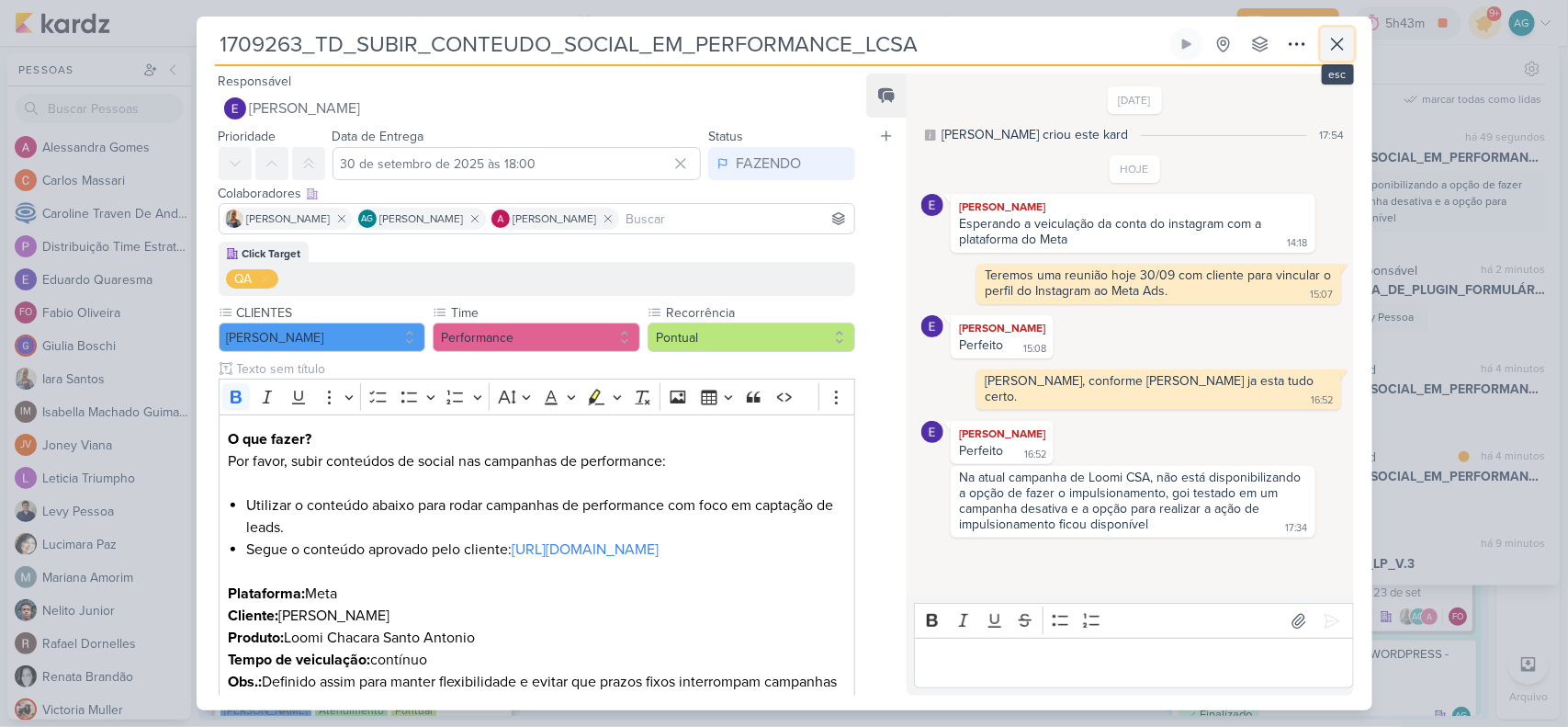
click at [1344, 46] on icon at bounding box center [1337, 44] width 22 height 22
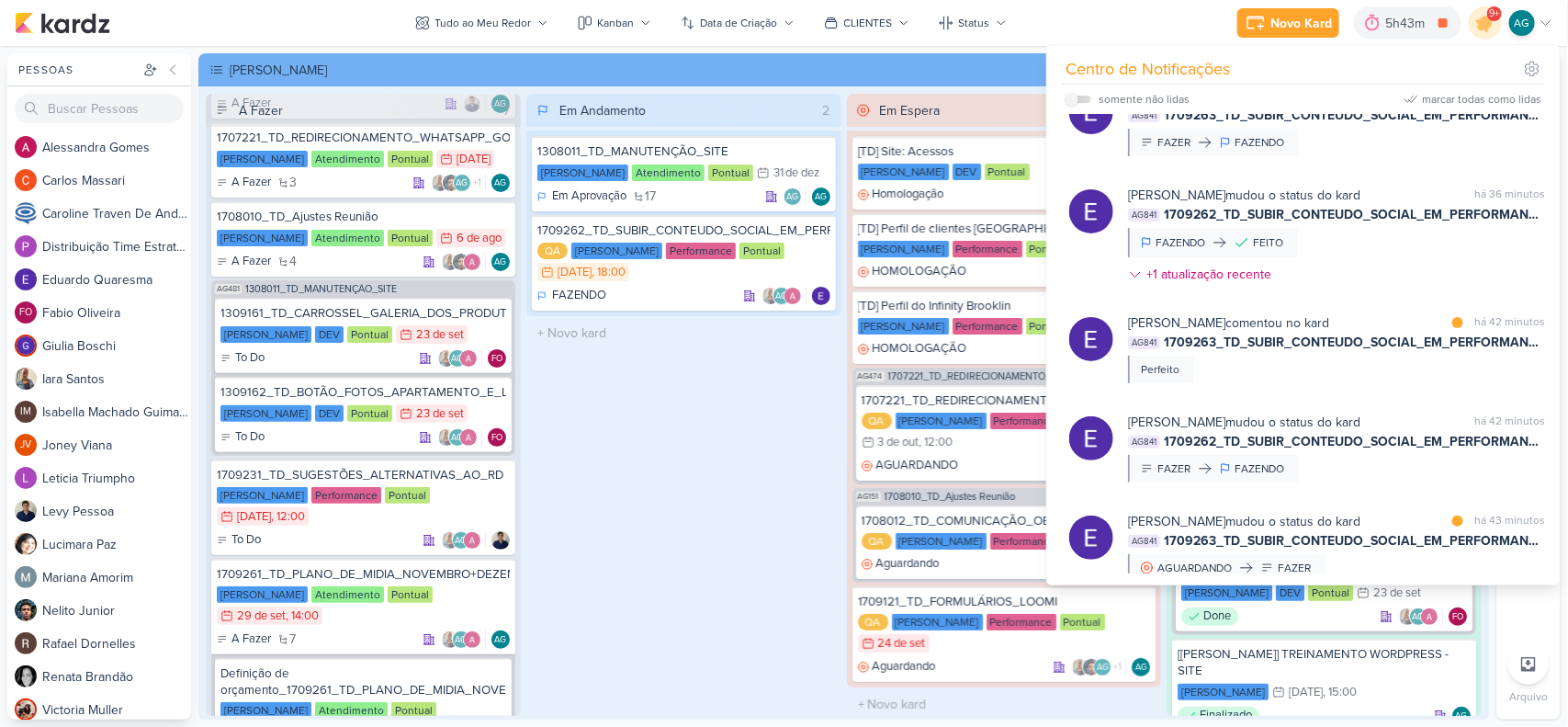
scroll to position [575, 0]
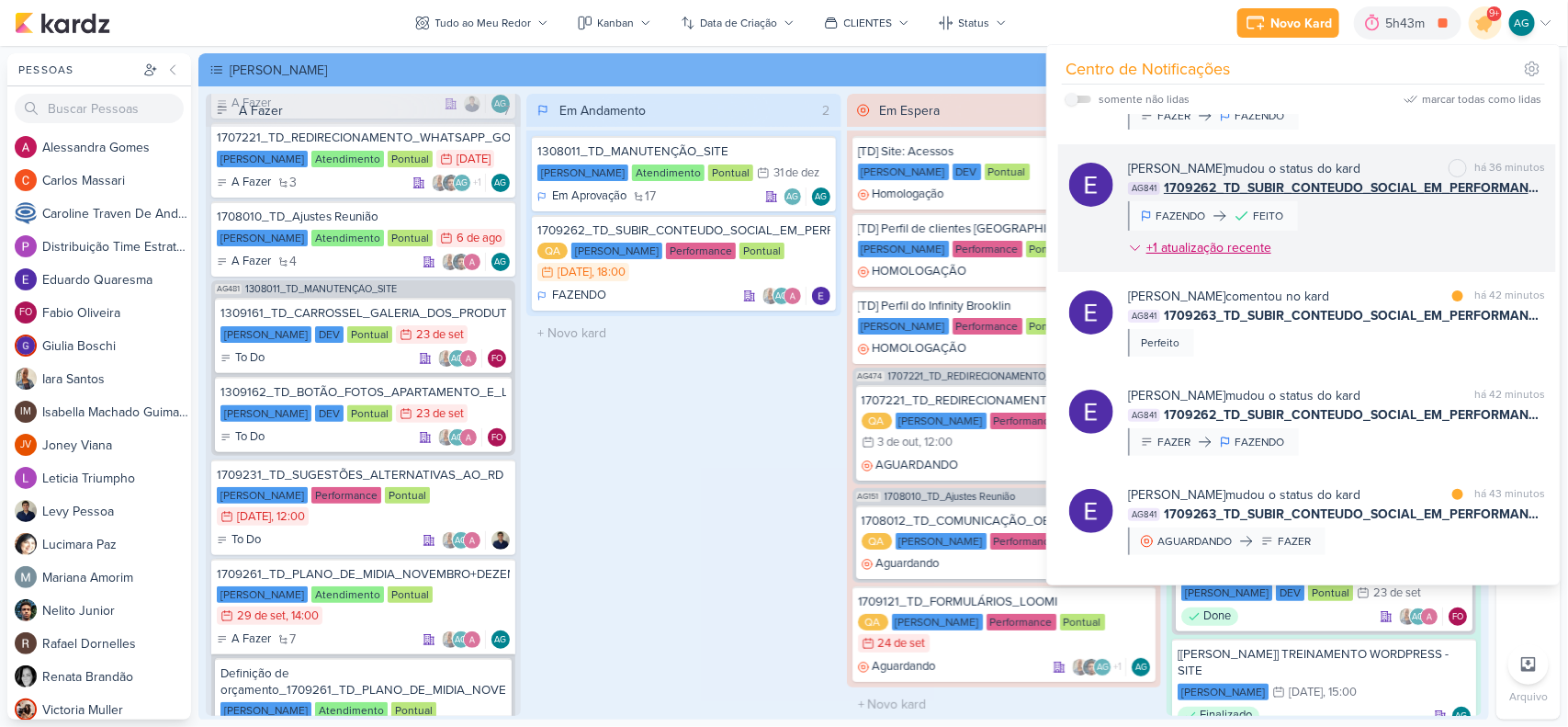
click at [1232, 251] on div "+1 atualização recente" at bounding box center [1211, 248] width 129 height 20
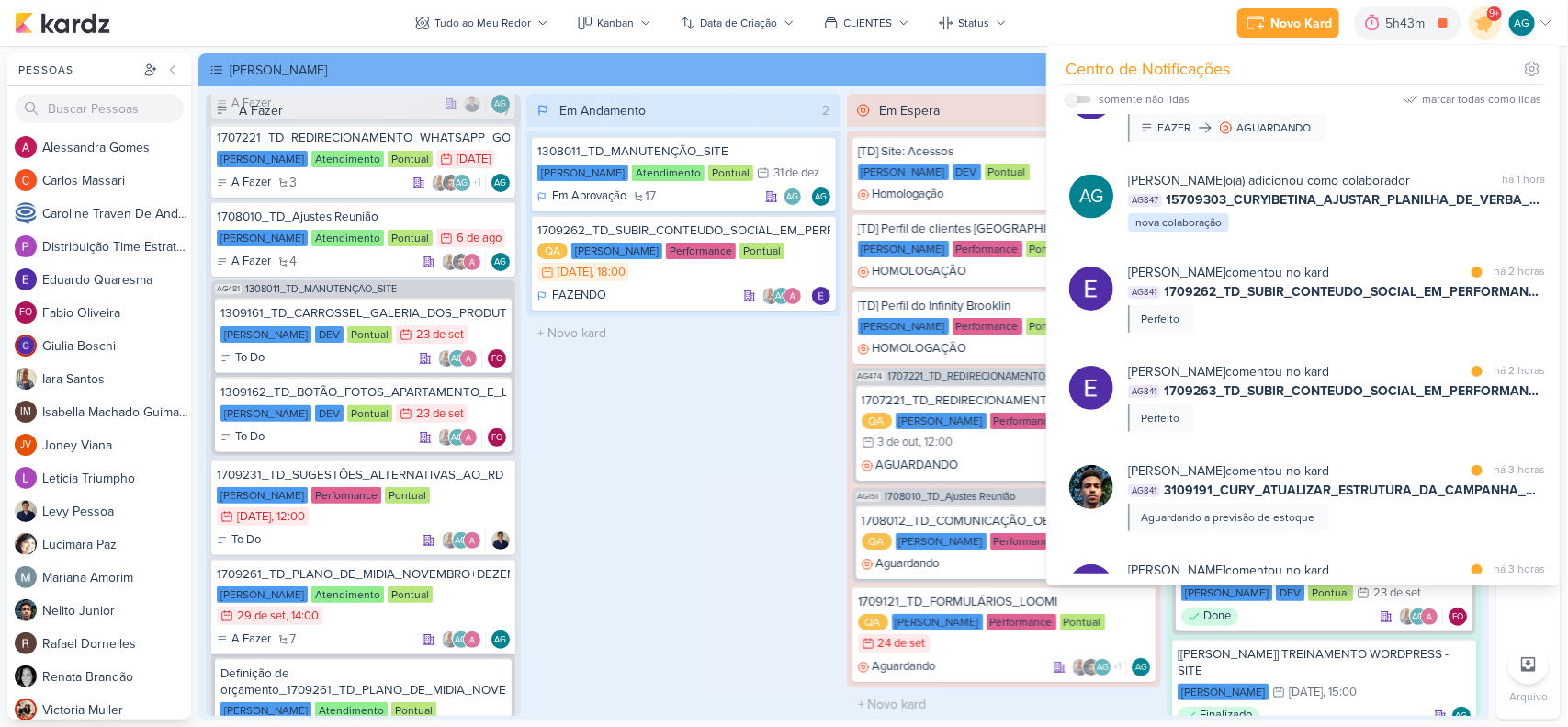
scroll to position [1494, 0]
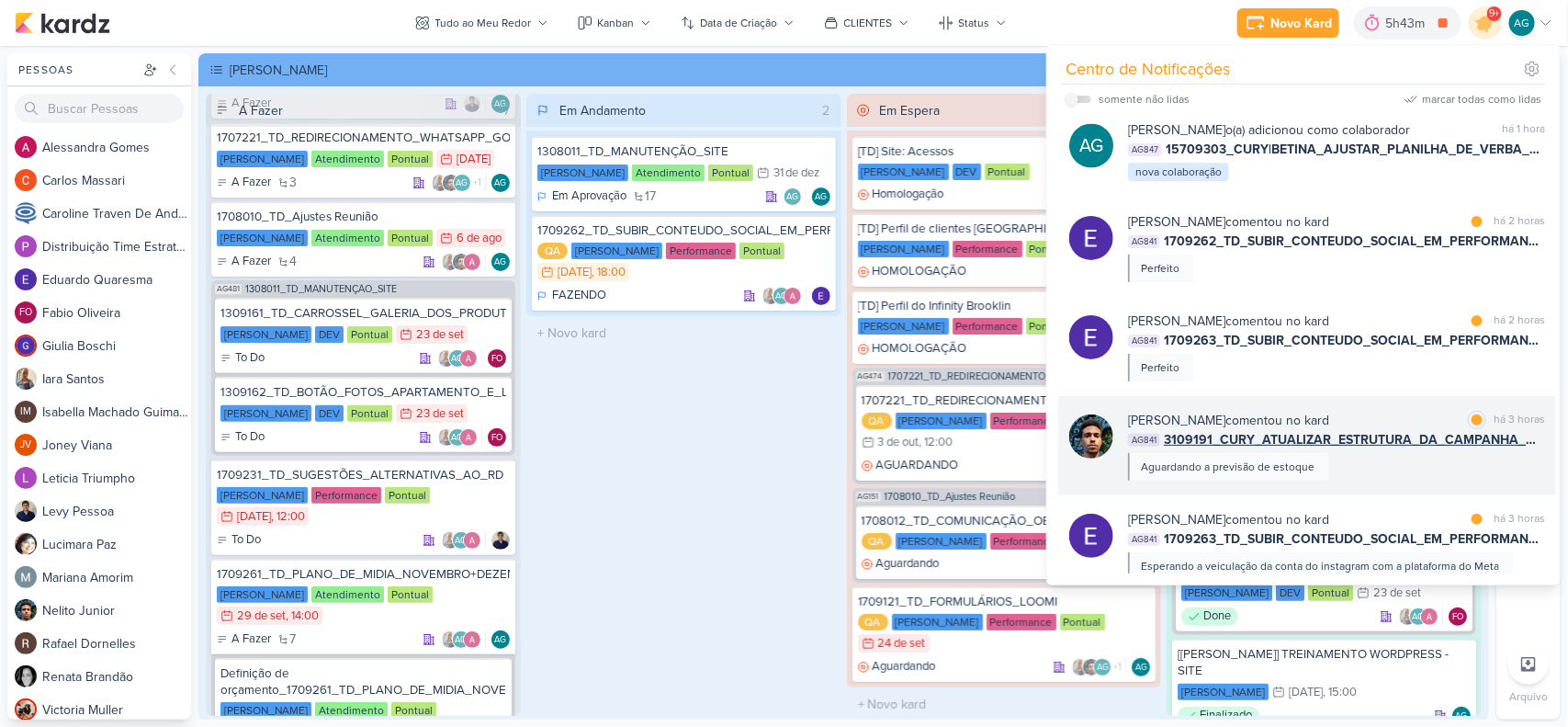
click at [1420, 480] on div "Nelito Junior comentou no kard marcar como lida há 3 horas AG841 3109191_CURY_A…" at bounding box center [1336, 445] width 417 height 70
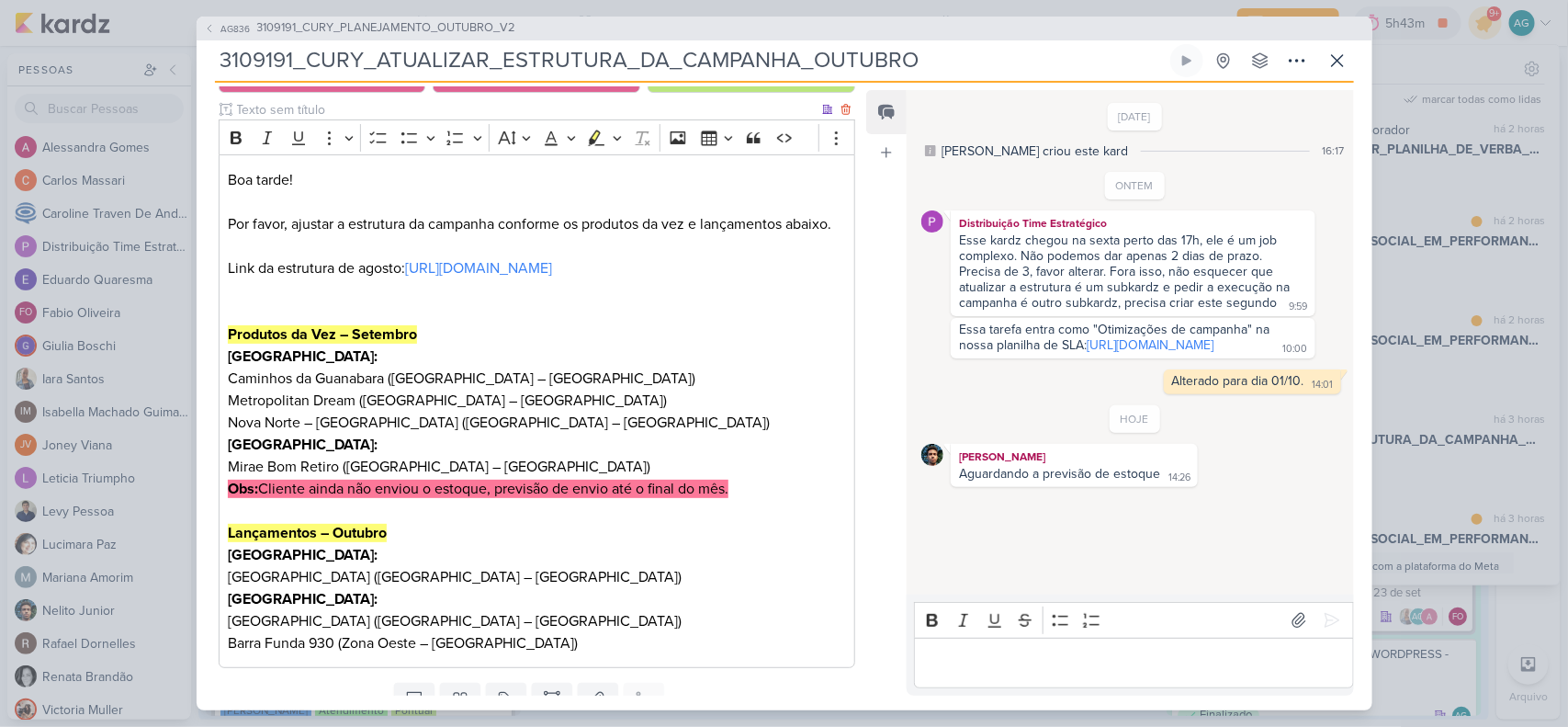
scroll to position [333, 0]
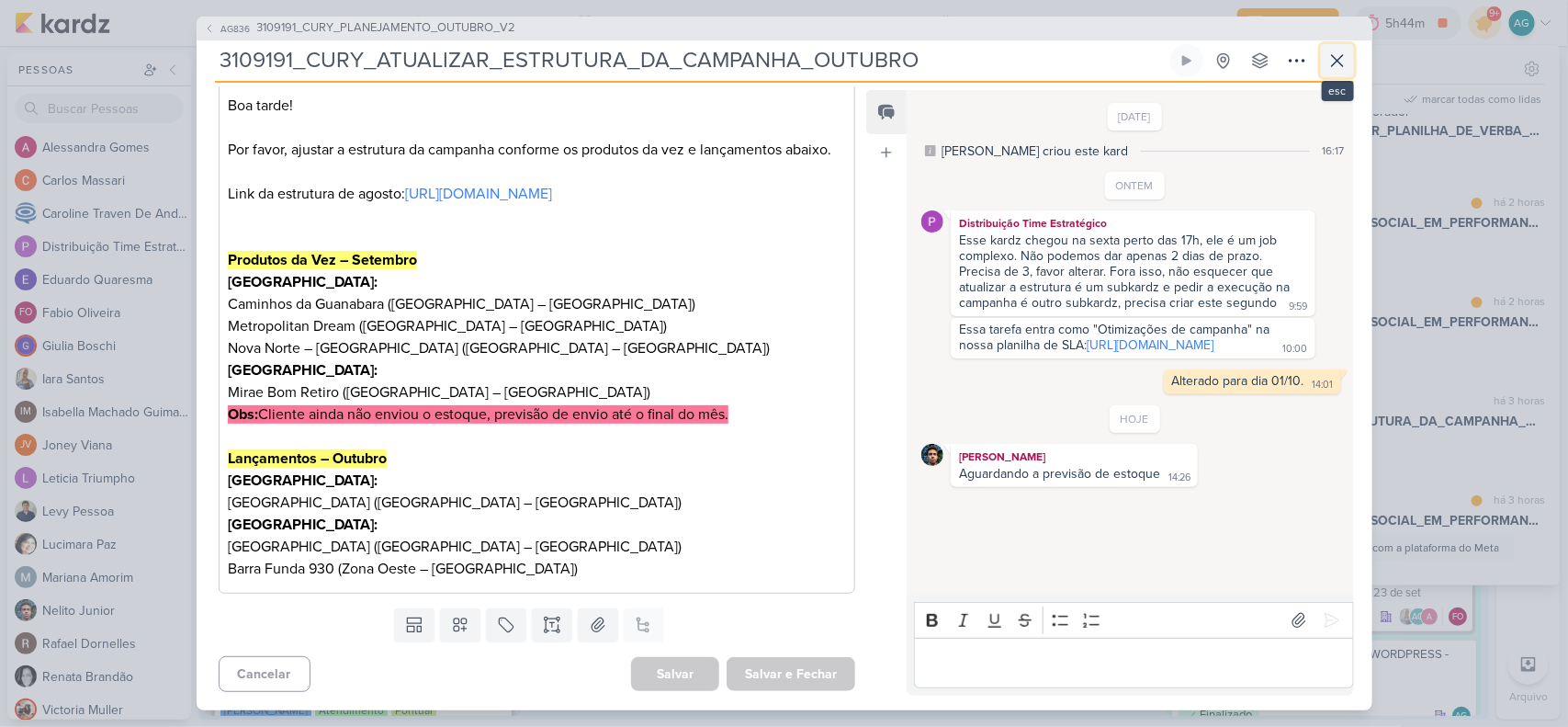
click at [1341, 58] on icon at bounding box center [1337, 61] width 22 height 22
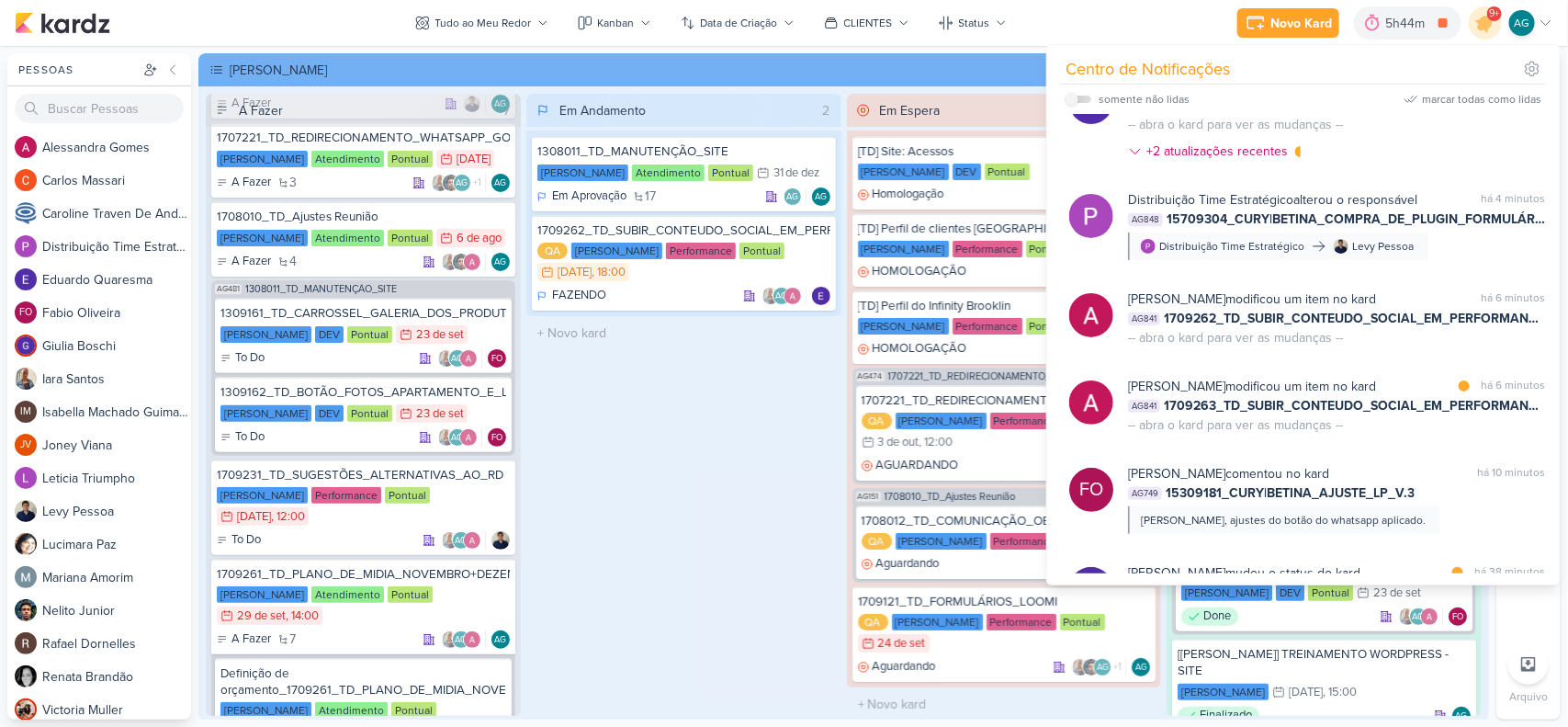
scroll to position [0, 0]
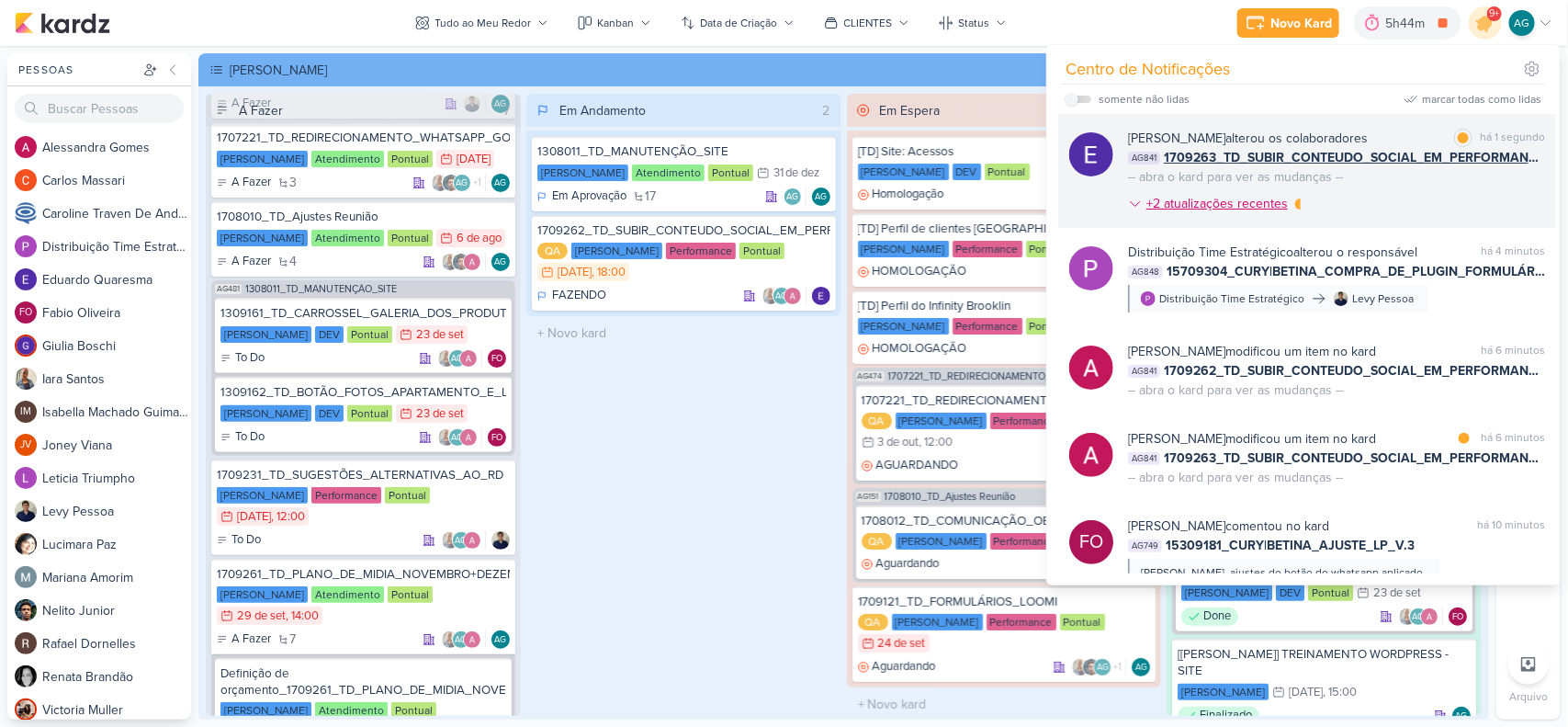
click at [1242, 197] on div "+2 atualizações recentes" at bounding box center [1219, 203] width 145 height 20
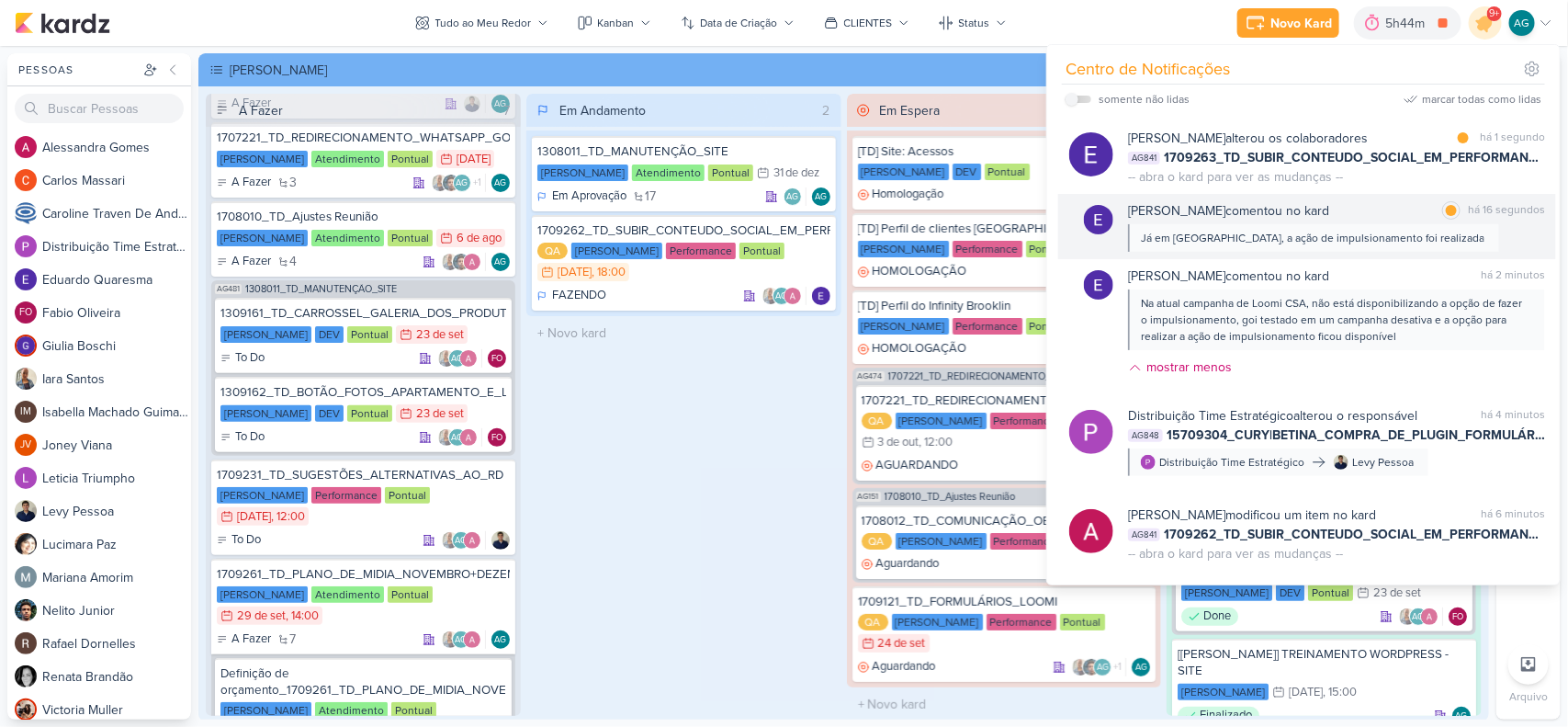
click at [1287, 240] on div "Já em Alto da Lapa, a ação de impulsionamento foi realizada" at bounding box center [1313, 238] width 344 height 17
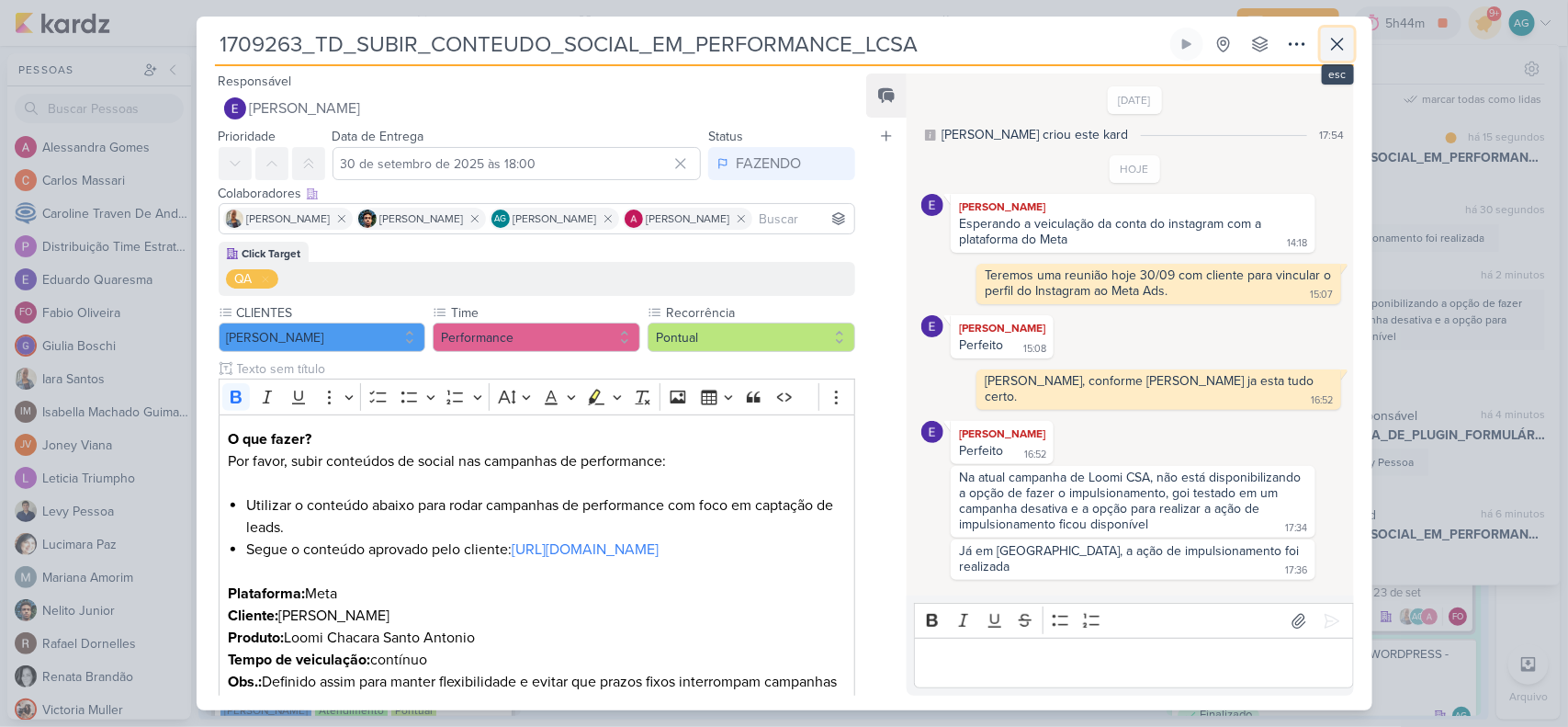
click at [1333, 39] on icon at bounding box center [1337, 44] width 22 height 22
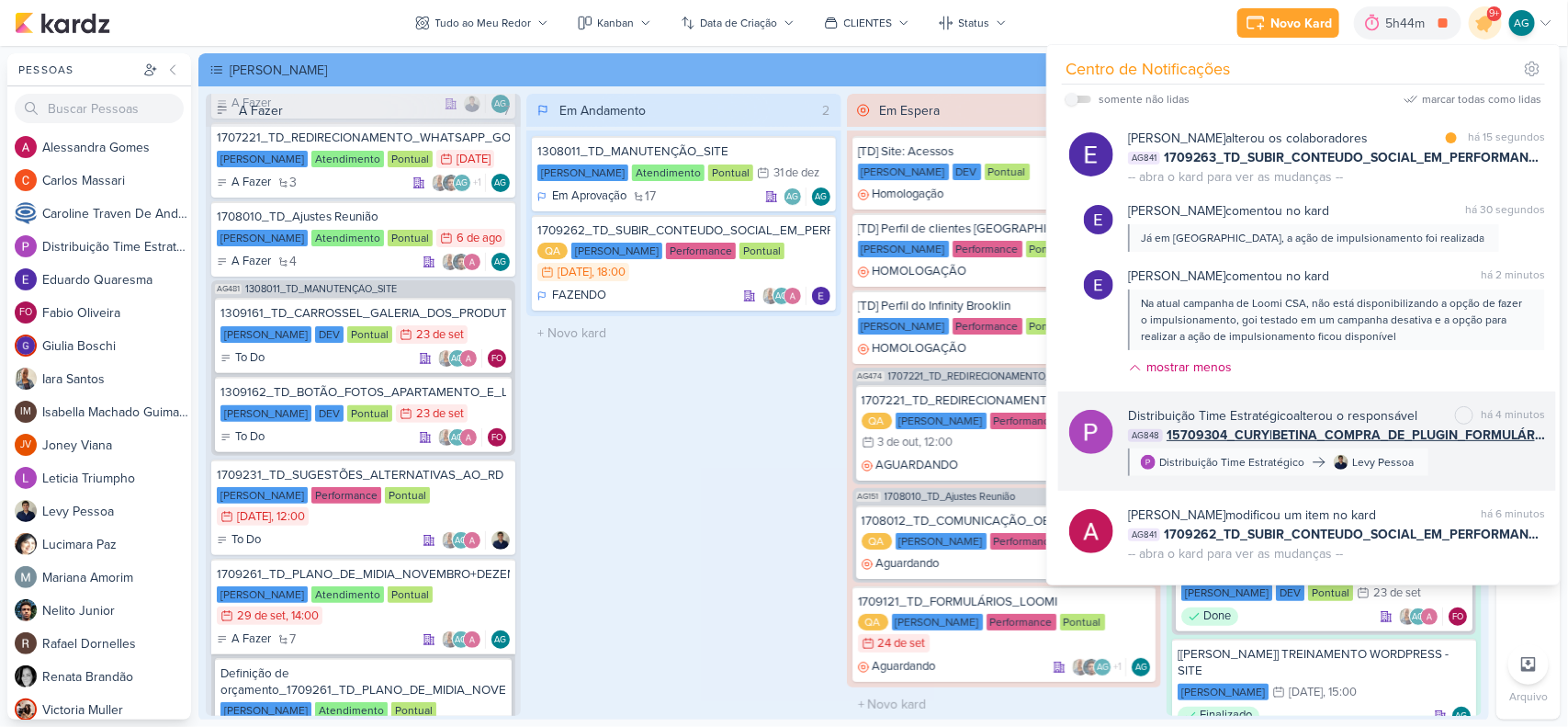
scroll to position [115, 0]
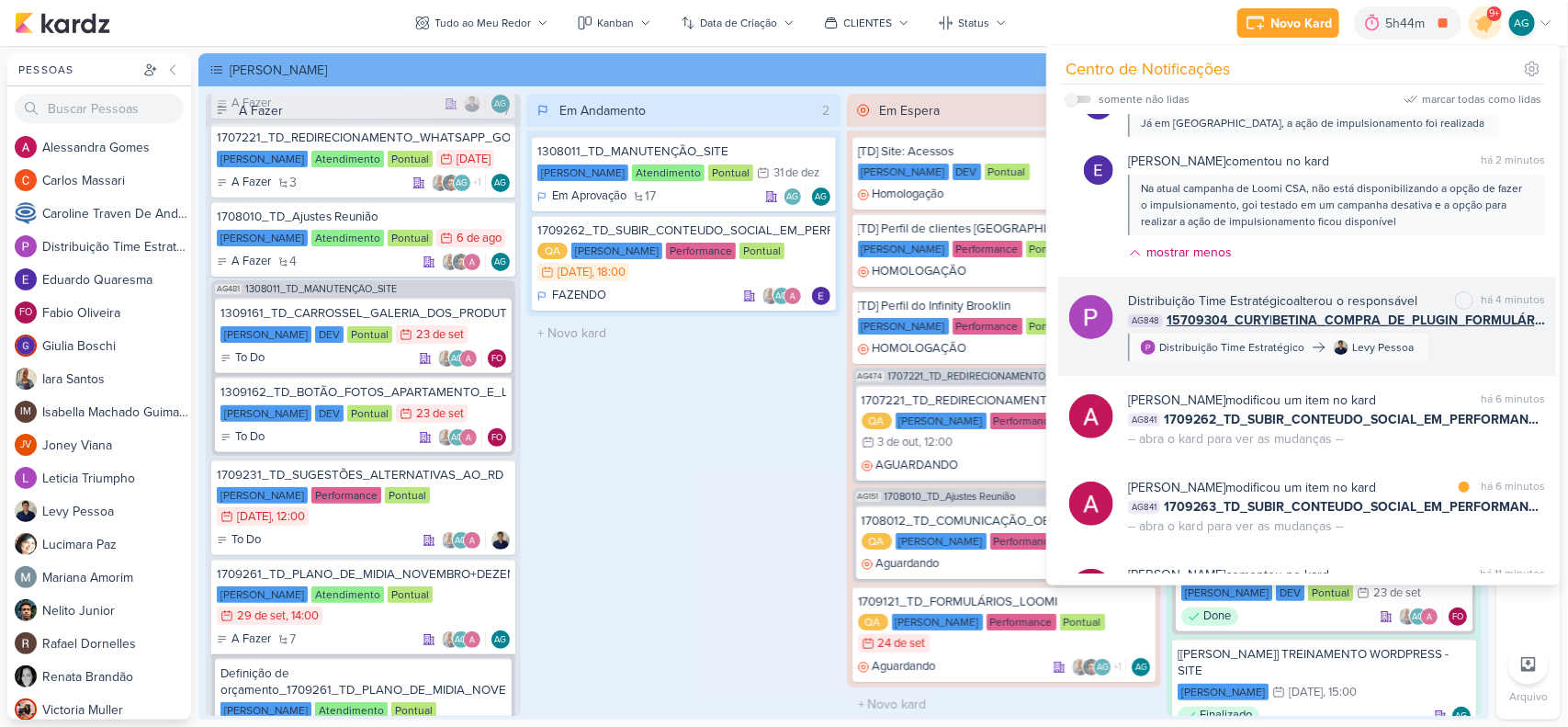
click at [1317, 296] on div "Distribuição Time Estratégico alterou o responsável" at bounding box center [1272, 302] width 290 height 20
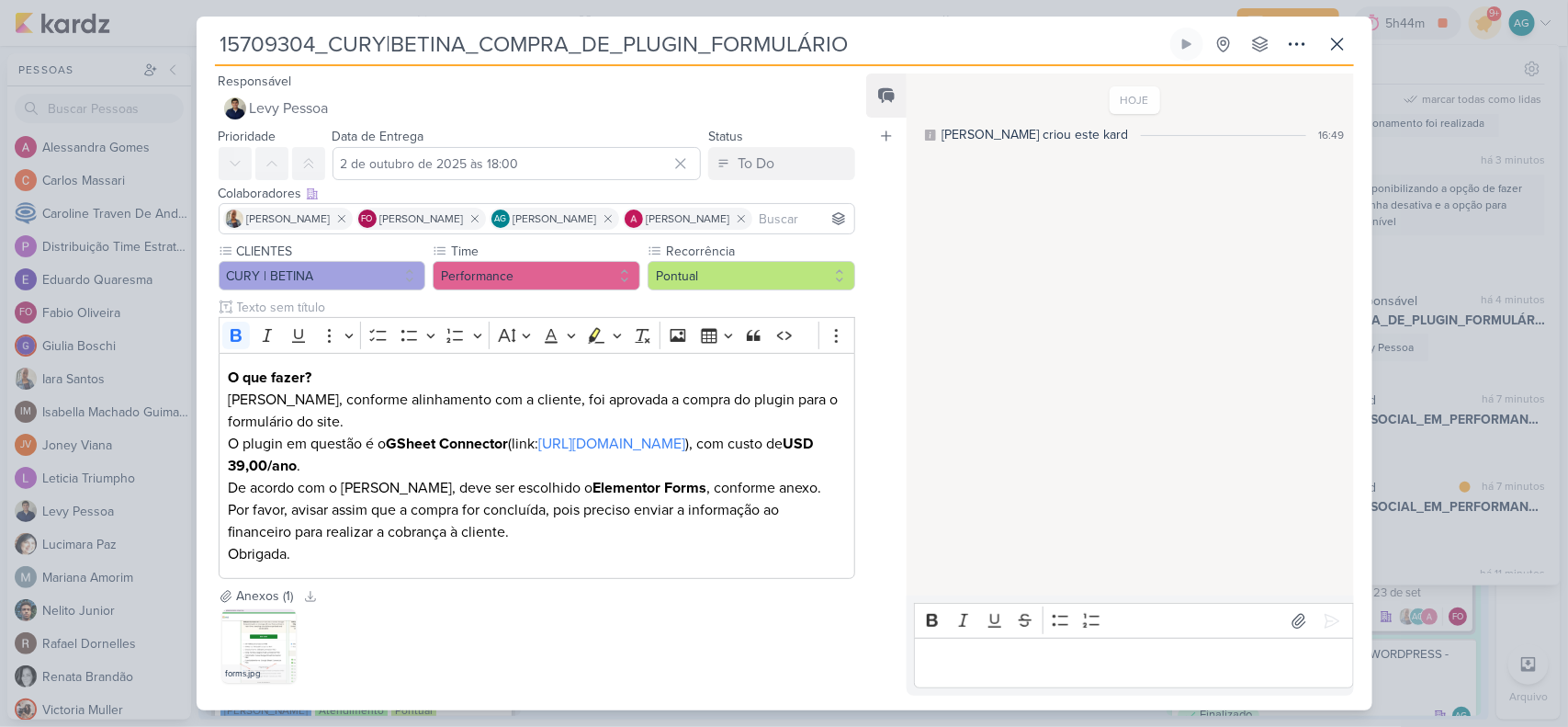
drag, startPoint x: 866, startPoint y: 36, endPoint x: 193, endPoint y: 48, distance: 673.1
click at [193, 48] on div "15709304_CURY|BETINA_COMPRA_DE_PLUGIN_FORMULÁRIO" at bounding box center [784, 364] width 1568 height 727
click at [1339, 51] on icon at bounding box center [1337, 44] width 22 height 22
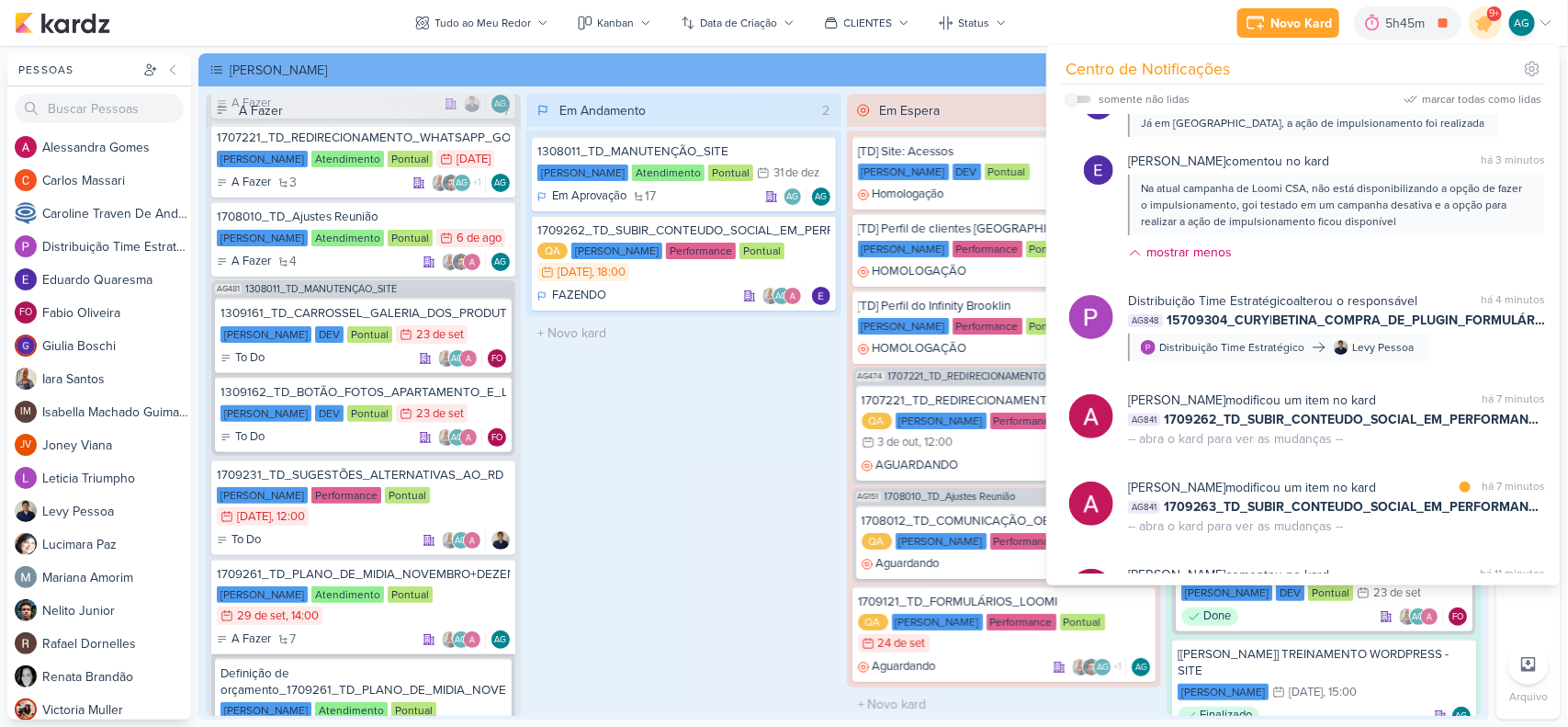
click at [739, 484] on div "Em Andamento 2 1308011_TD_MANUTENÇÃO_SITE Teixeira Duarte Atendimento Pontual 3…" at bounding box center [683, 405] width 315 height 623
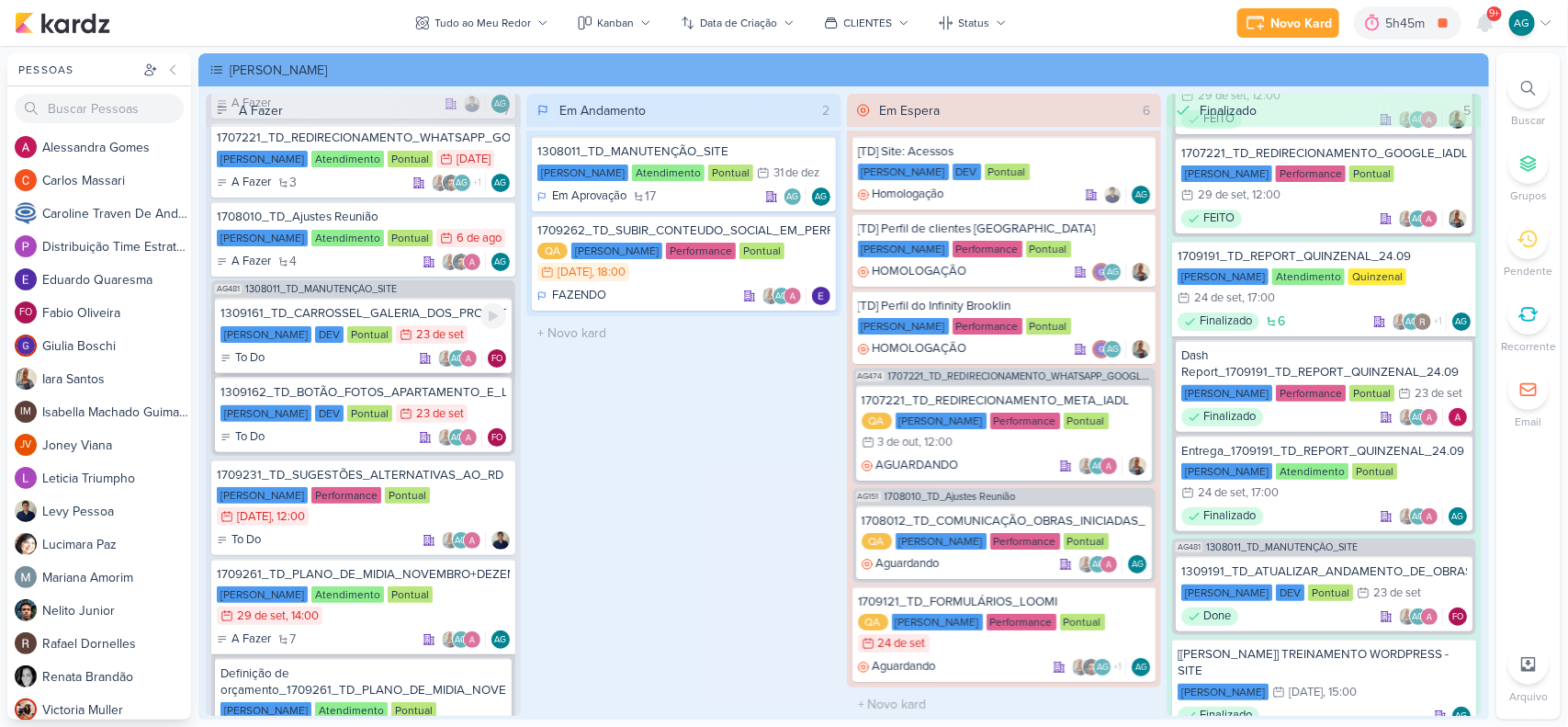
scroll to position [0, 0]
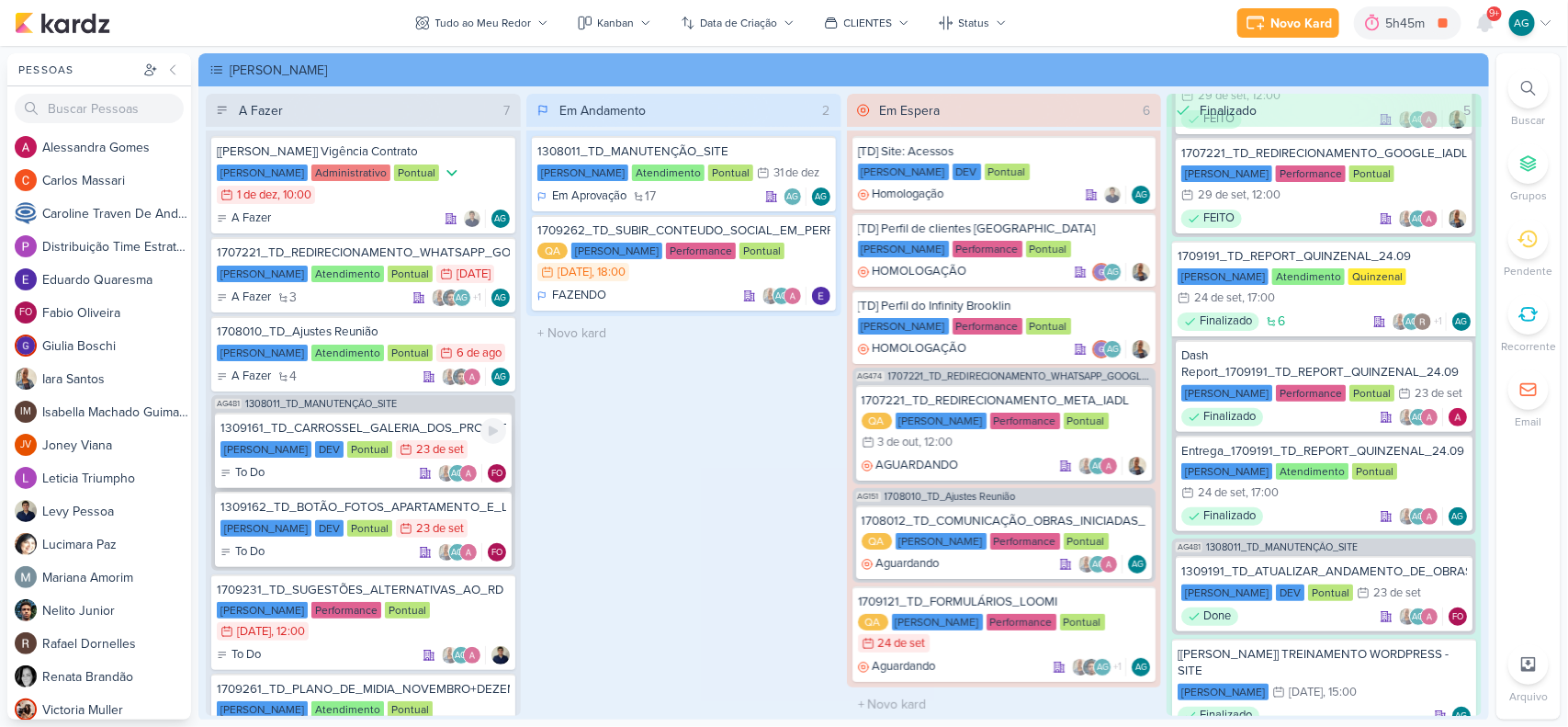
click at [374, 427] on div "1309161_TD_CARROSSEL_GALERIA_DOS_PRODUTOS" at bounding box center [363, 428] width 286 height 17
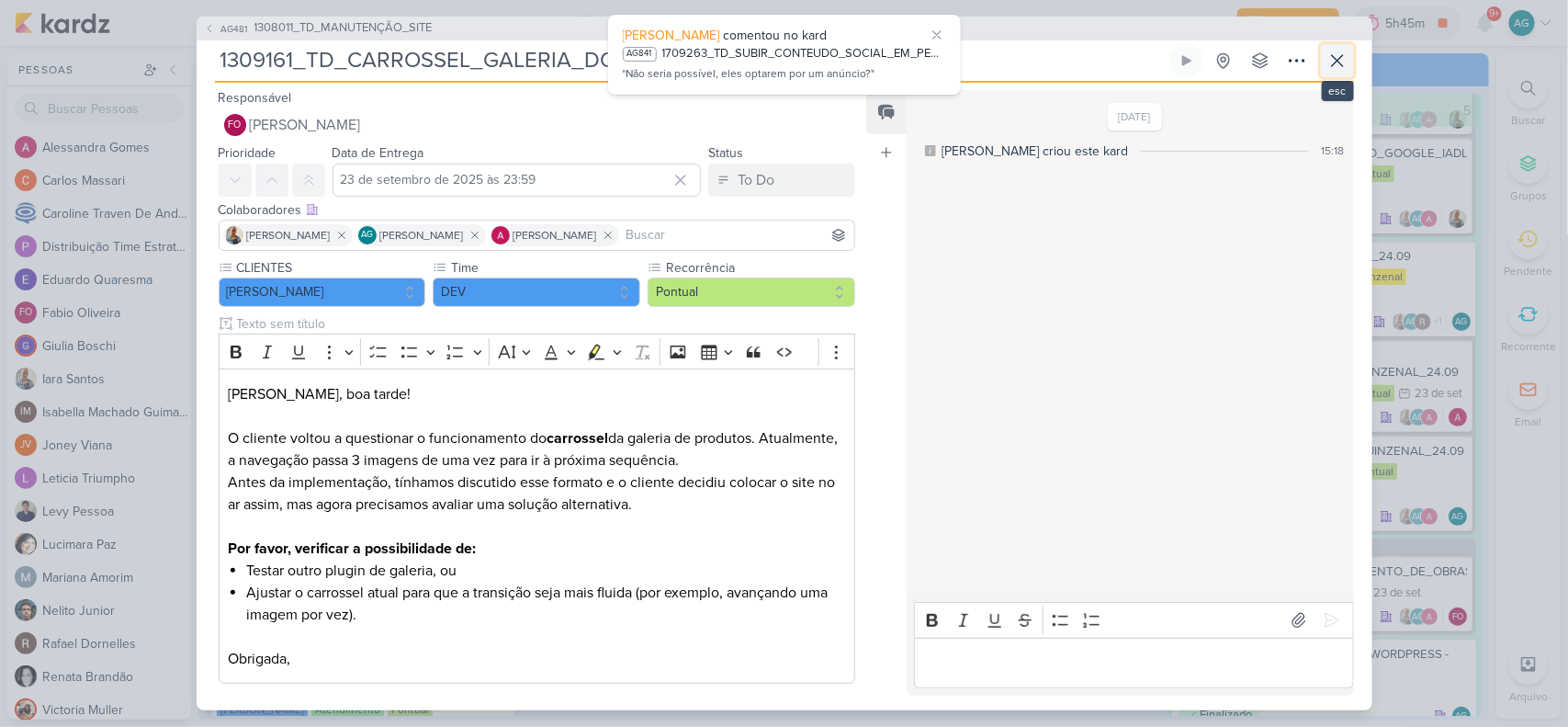
click at [1344, 50] on icon at bounding box center [1337, 61] width 22 height 22
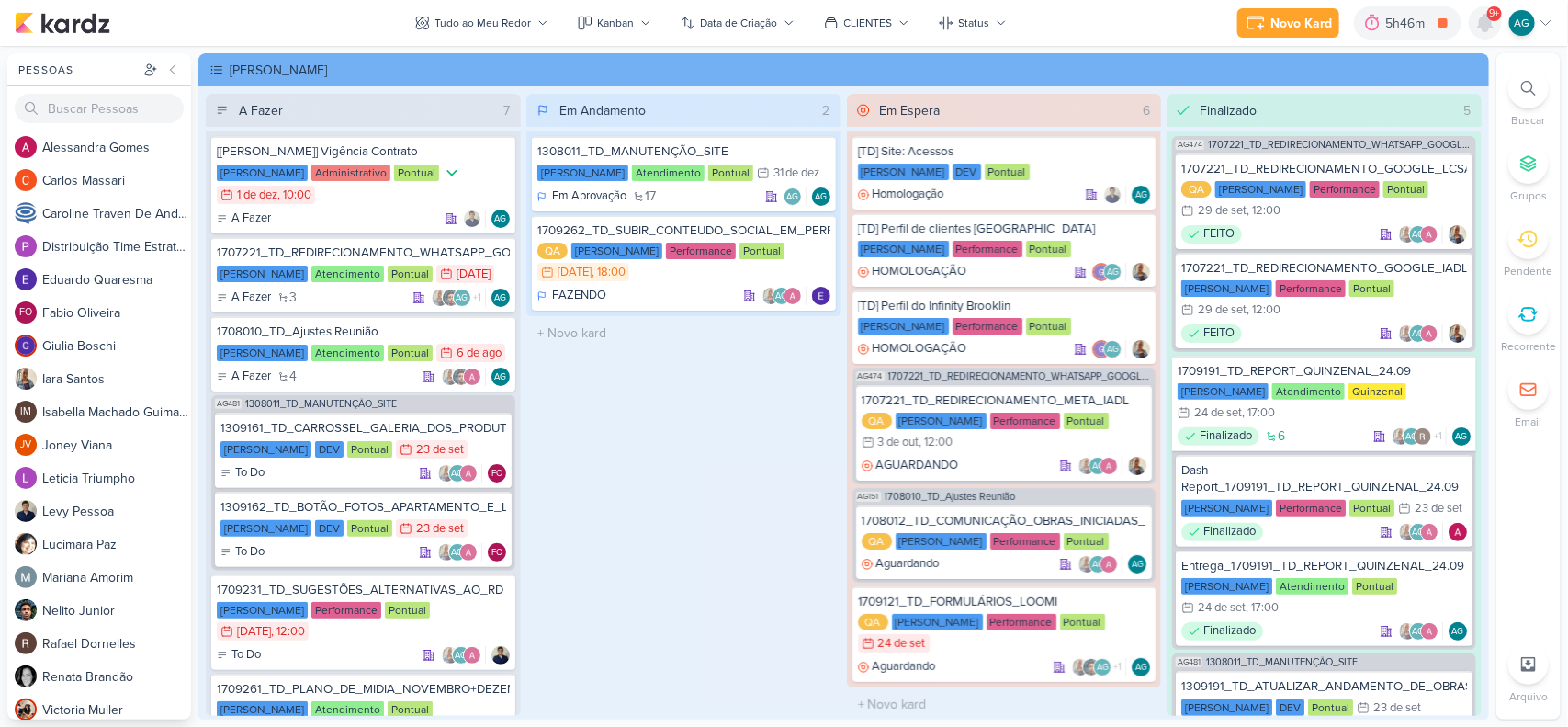
click at [1484, 12] on icon at bounding box center [1486, 23] width 22 height 22
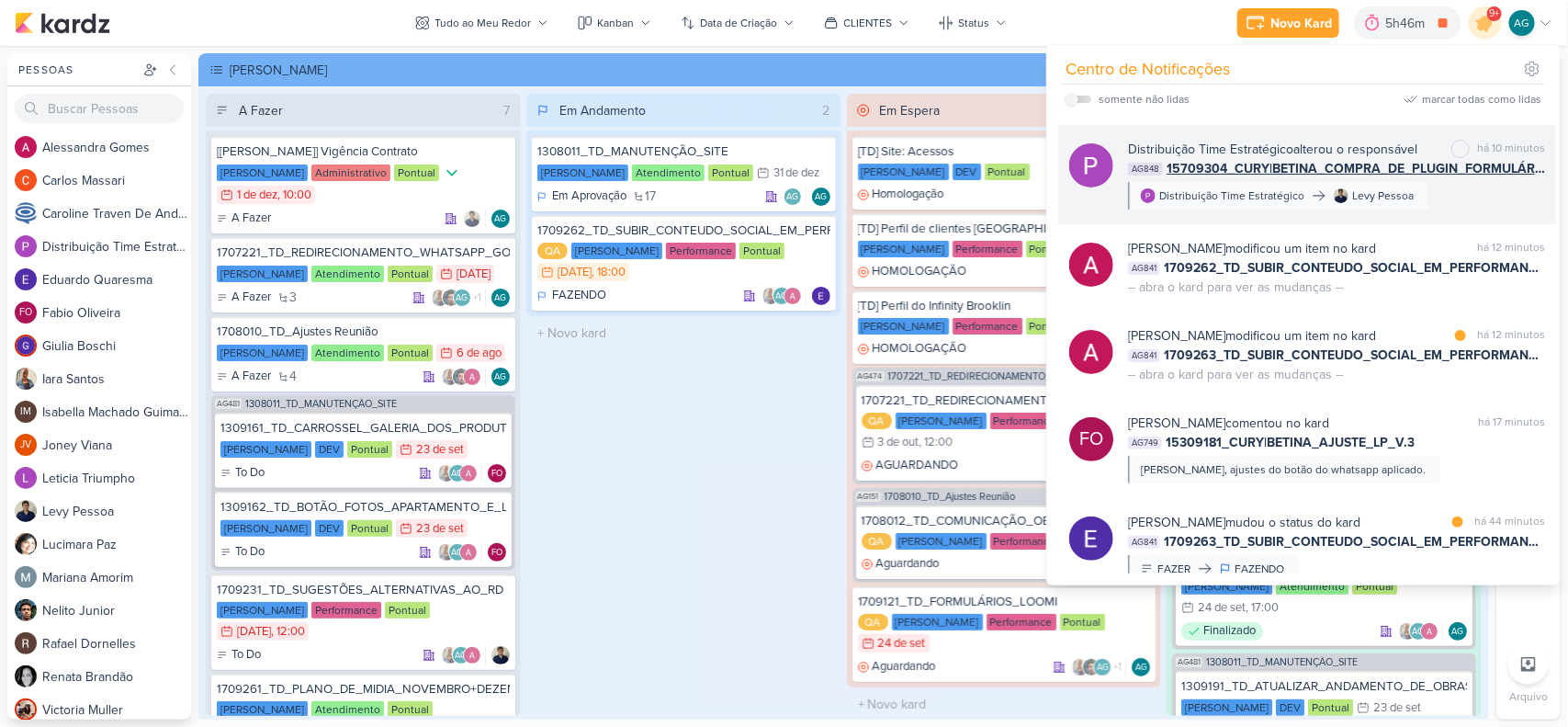
click at [1300, 149] on div "Distribuição Time Estratégico alterou o responsável" at bounding box center [1272, 149] width 290 height 20
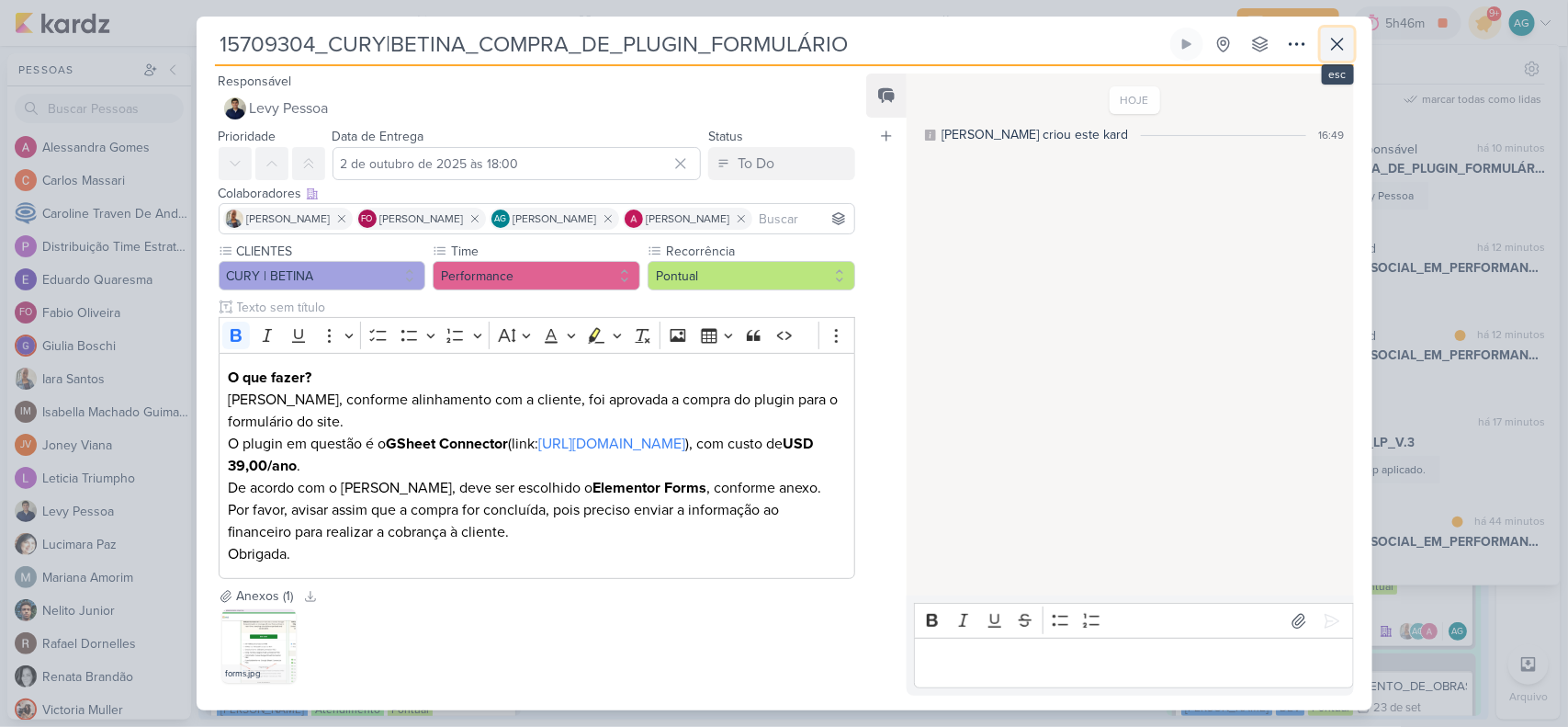
click at [1341, 44] on icon at bounding box center [1337, 44] width 22 height 22
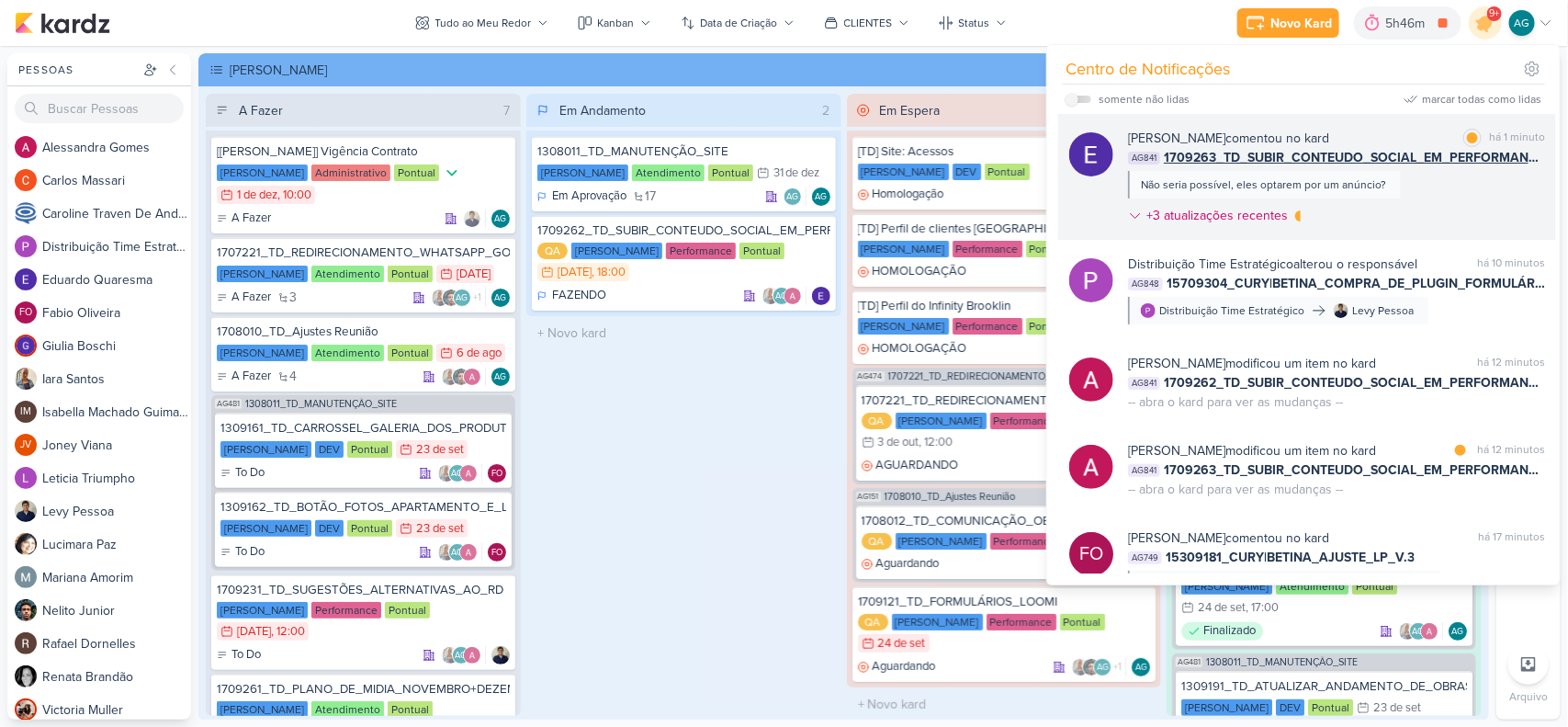
click at [1397, 194] on div "Eduardo Quaresma comentou no kard marcar como lida há 1 minuto AG841 1709263_TD…" at bounding box center [1336, 181] width 417 height 104
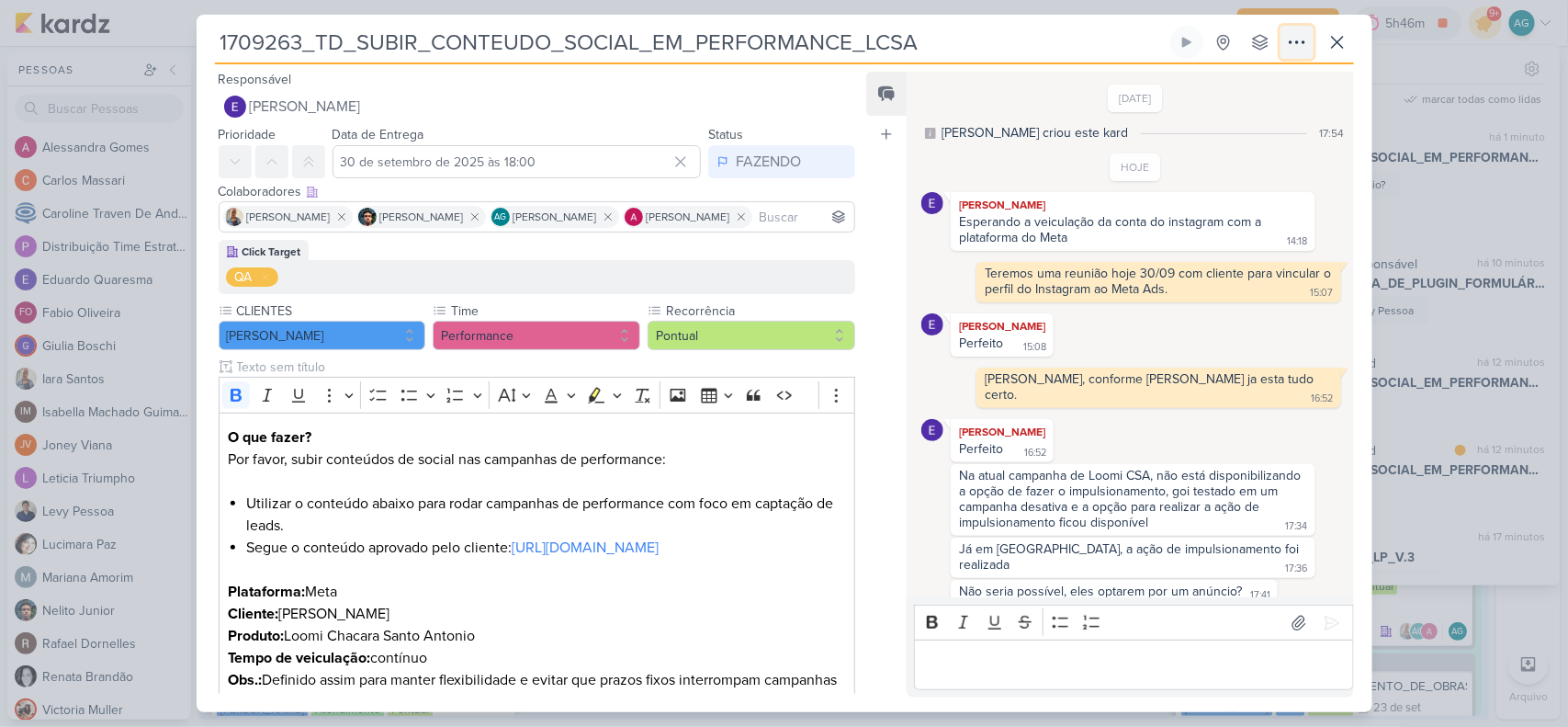
click at [1297, 47] on icon at bounding box center [1297, 42] width 22 height 22
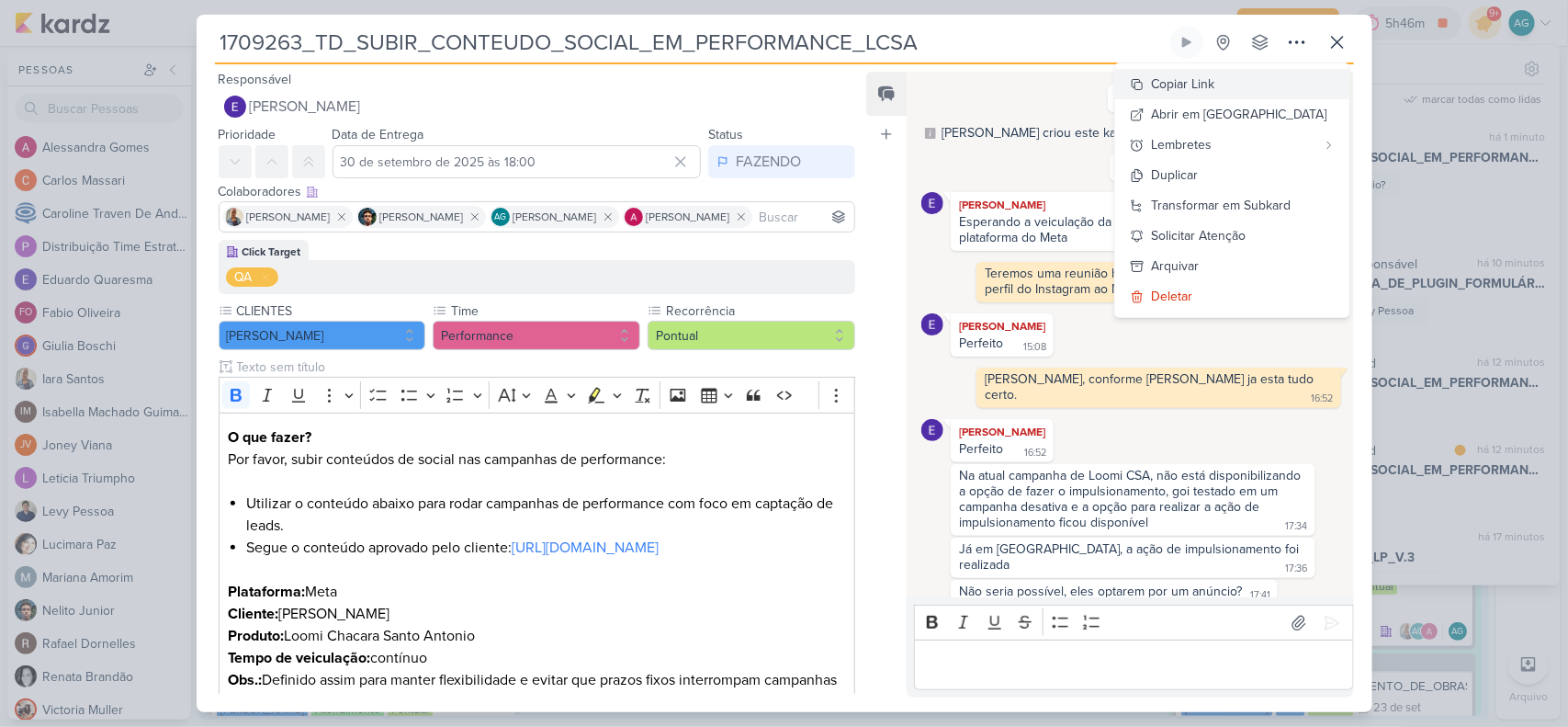
click at [1265, 84] on button "Copiar Link" at bounding box center [1232, 84] width 235 height 30
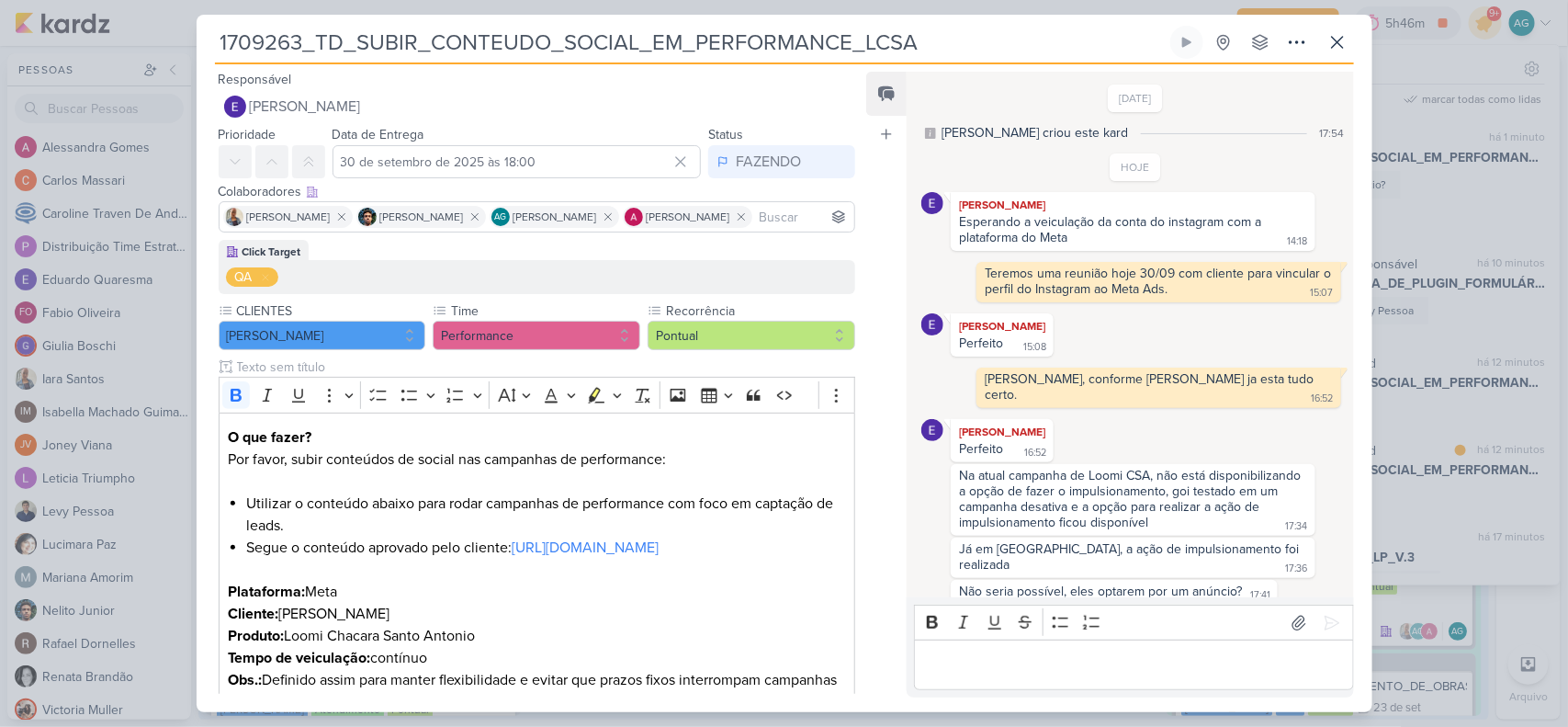
drag, startPoint x: 966, startPoint y: 55, endPoint x: 211, endPoint y: 62, distance: 755.0
click at [211, 62] on div "1709263_TD_SUBIR_CONTEUDO_SOCIAL_EM_PERFORMANCE_LCSA Criado por mim nenhum grup…" at bounding box center [784, 368] width 1176 height 687
click at [1344, 38] on icon at bounding box center [1337, 42] width 22 height 22
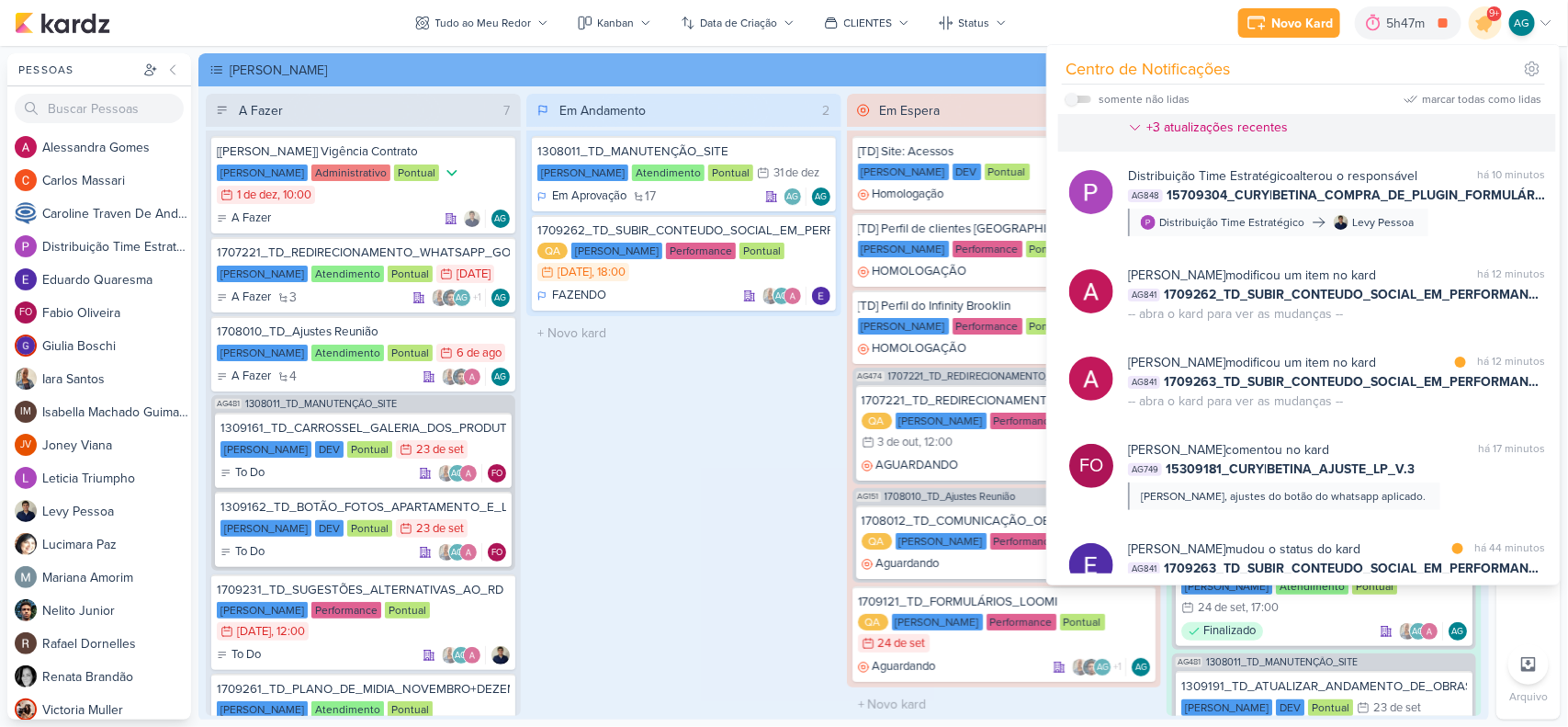
scroll to position [115, 0]
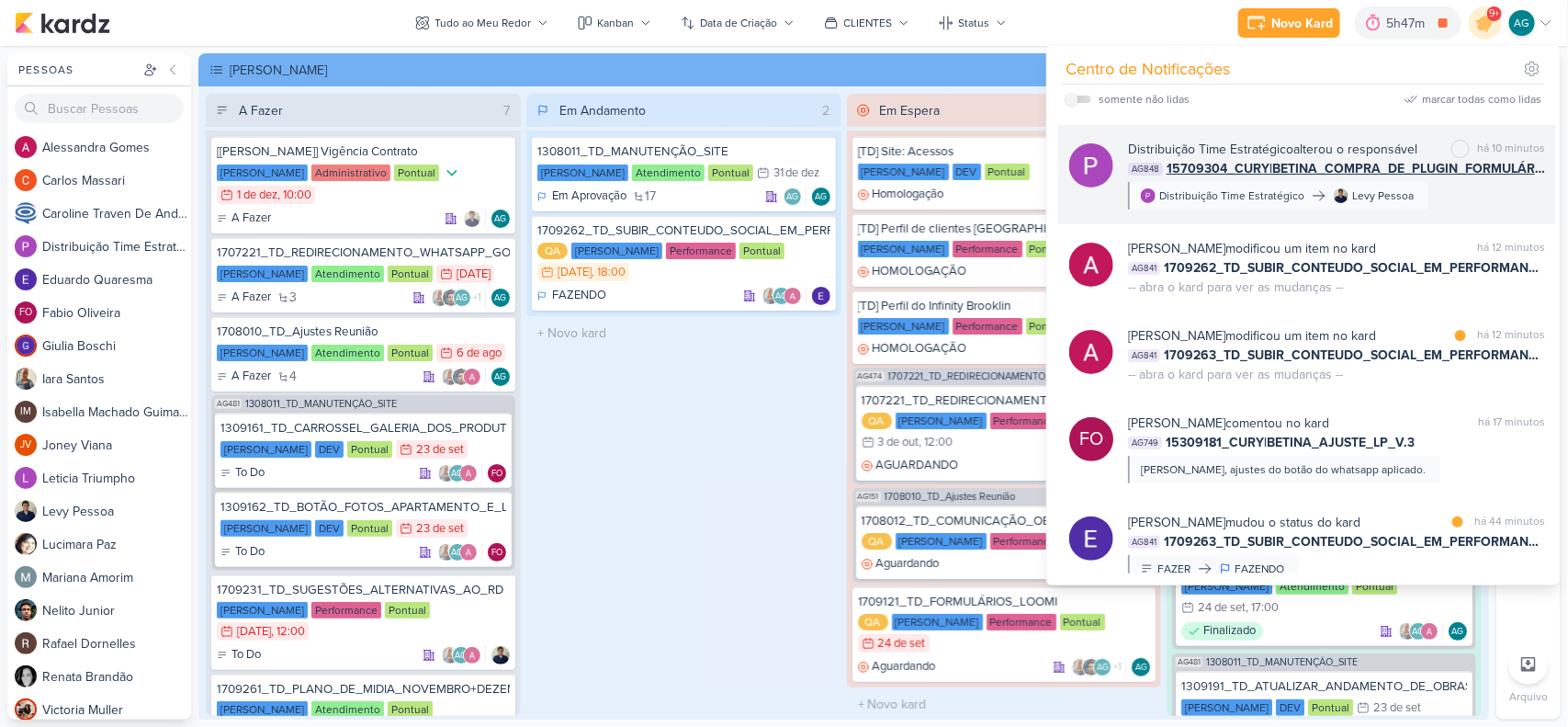
click at [1453, 203] on div "Distribuição Time Estratégico alterou o responsável marcar como não lida há 10 …" at bounding box center [1336, 174] width 417 height 70
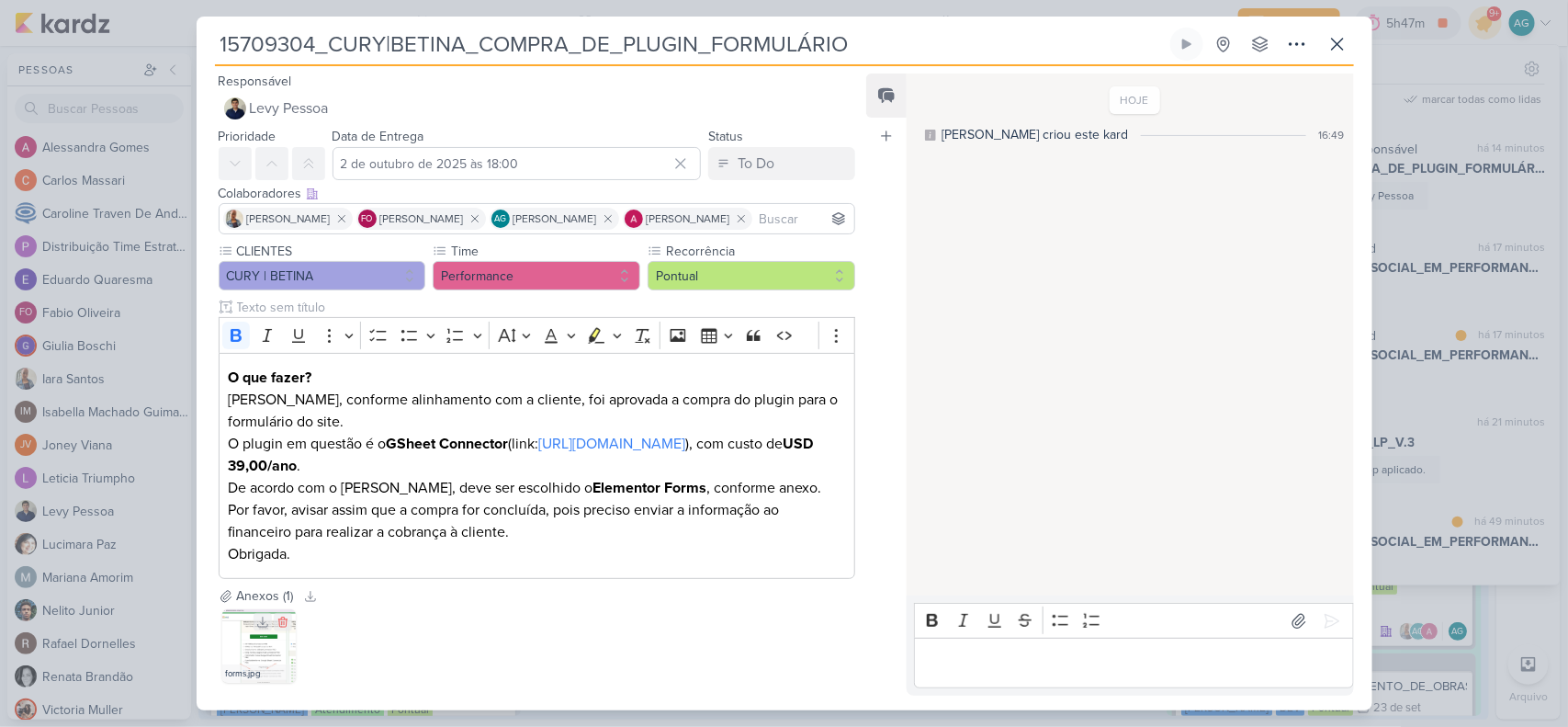
click at [266, 642] on img at bounding box center [258, 645] width 74 height 74
click at [1338, 50] on icon at bounding box center [1337, 44] width 22 height 22
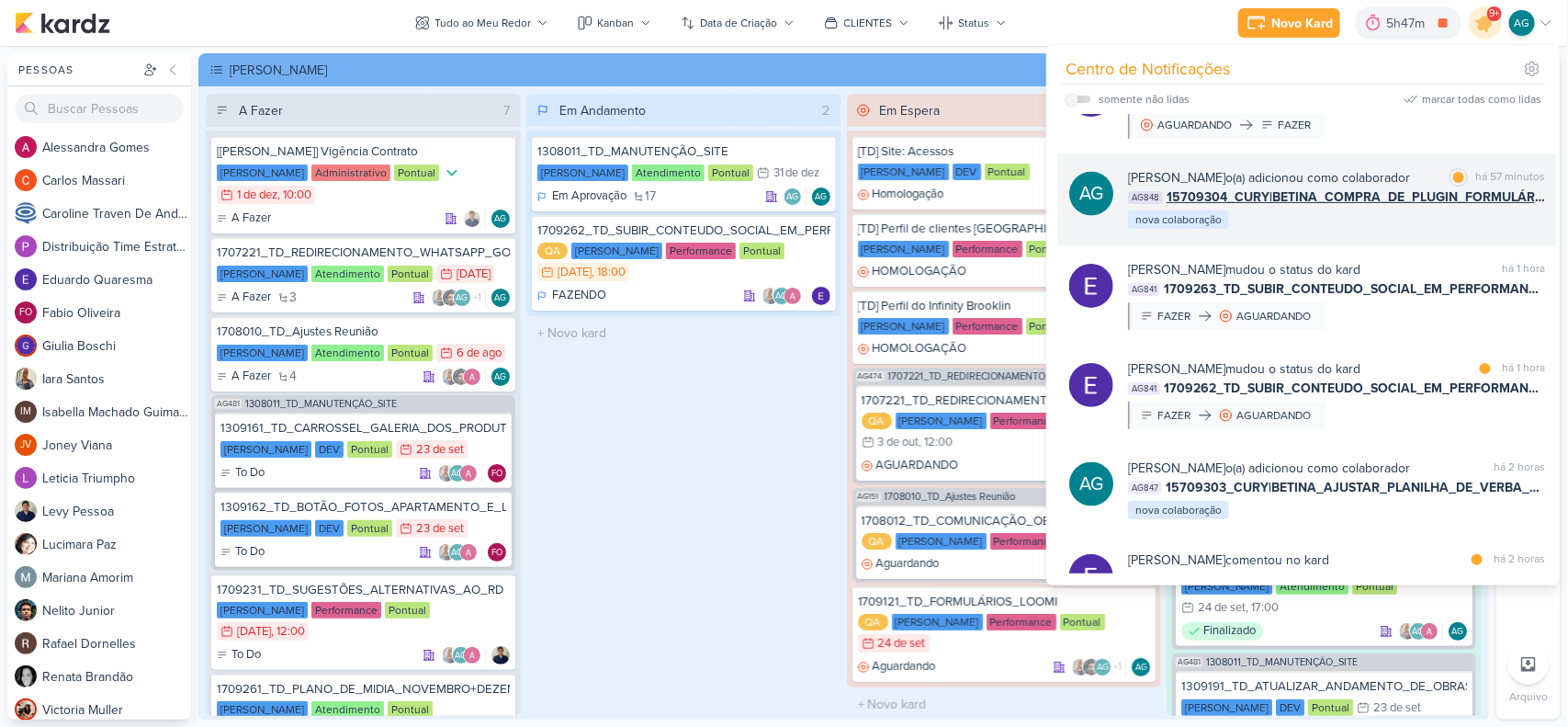
scroll to position [1228, 0]
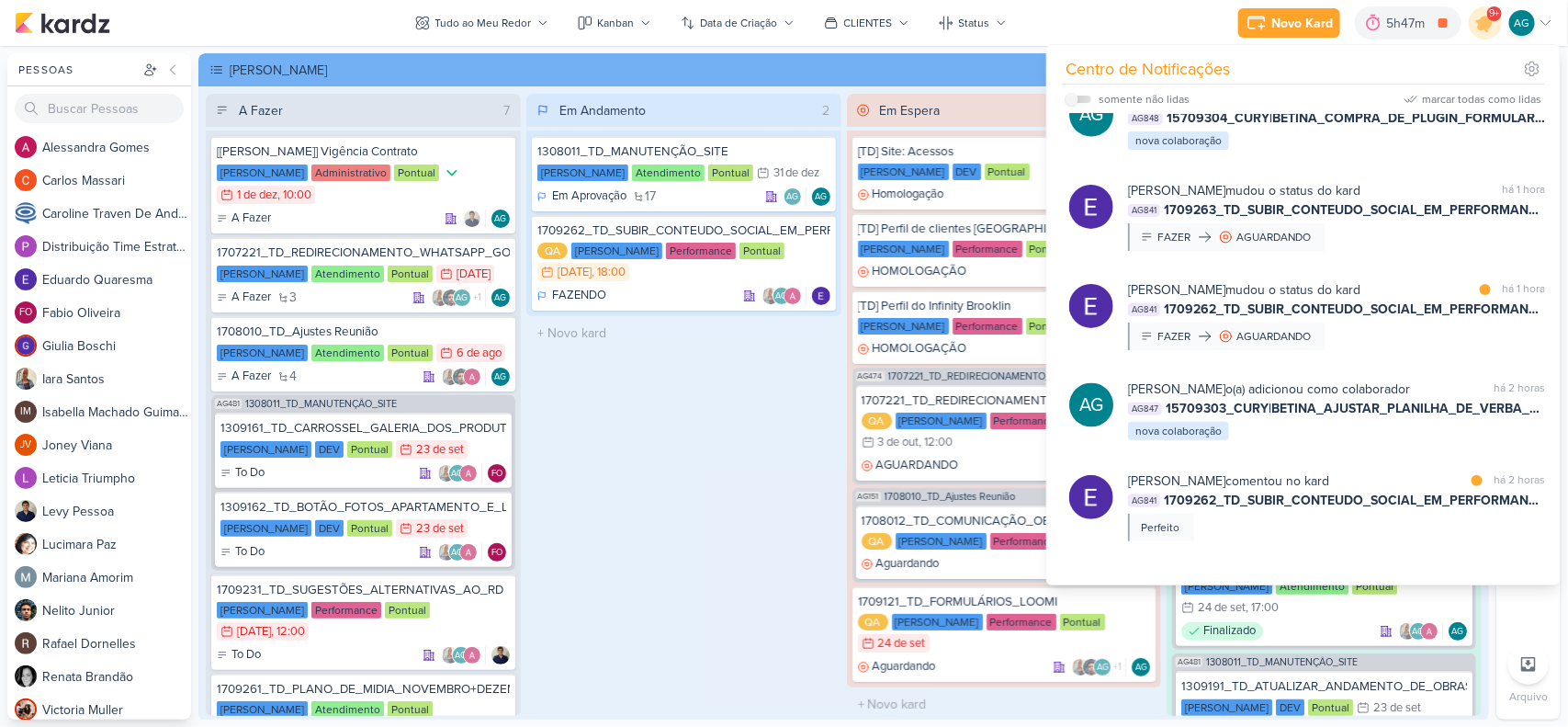
click at [705, 480] on div "Em Andamento 2 1308011_TD_MANUTENÇÃO_SITE Teixeira Duarte Atendimento Pontual 3…" at bounding box center [683, 405] width 315 height 623
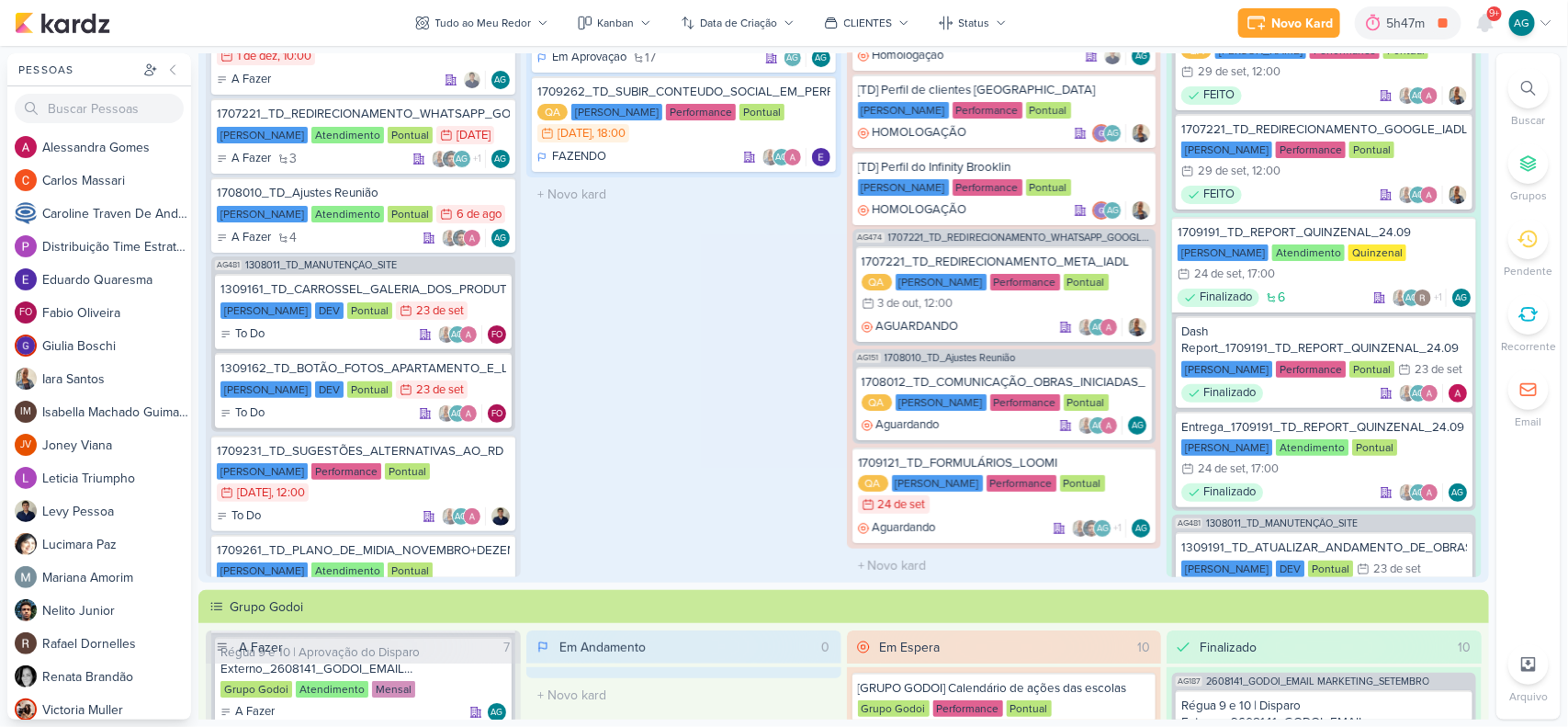
scroll to position [345, 0]
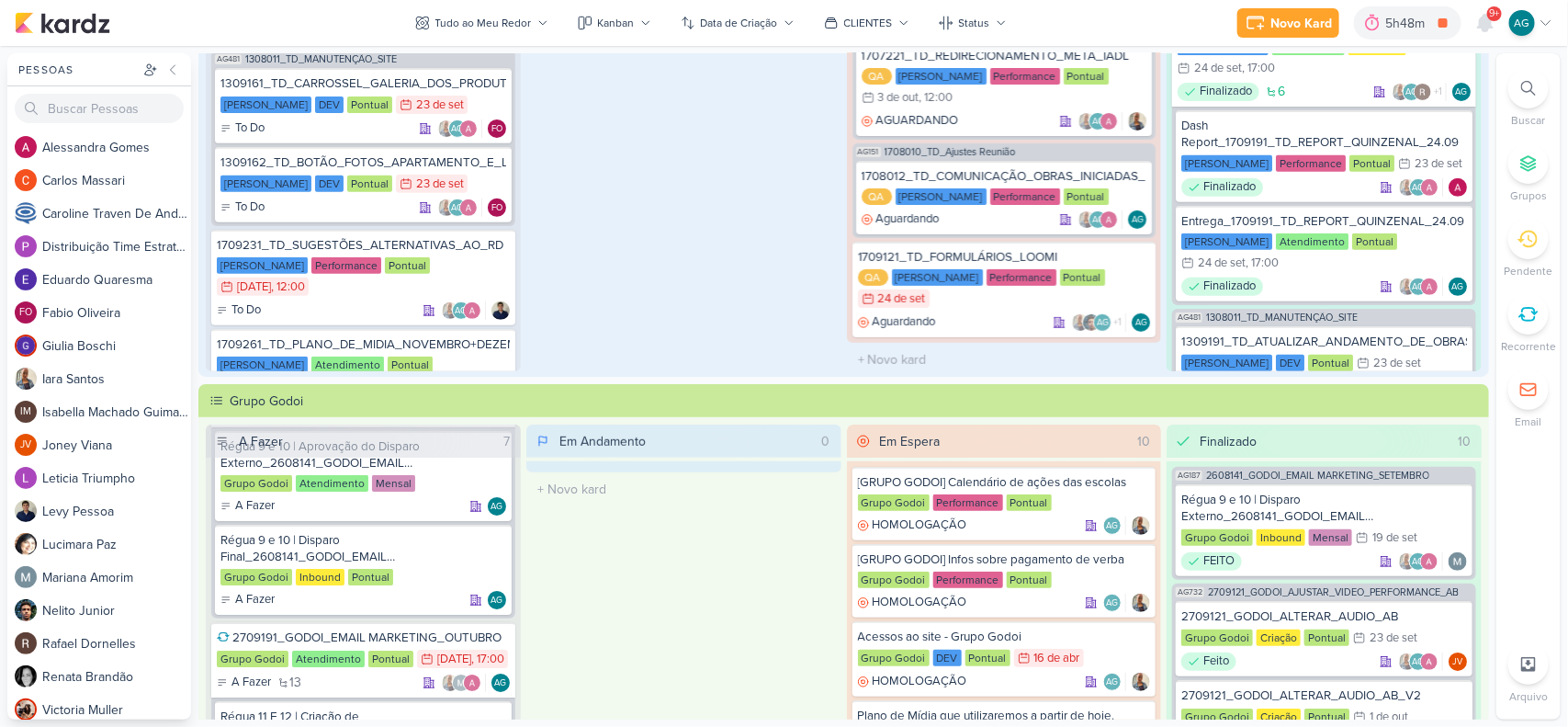
click at [786, 515] on div "Em Andamento 0 O título do kard deve ter menos que 100 caracteres" at bounding box center [683, 736] width 315 height 623
click at [1493, 28] on icon at bounding box center [1486, 23] width 22 height 22
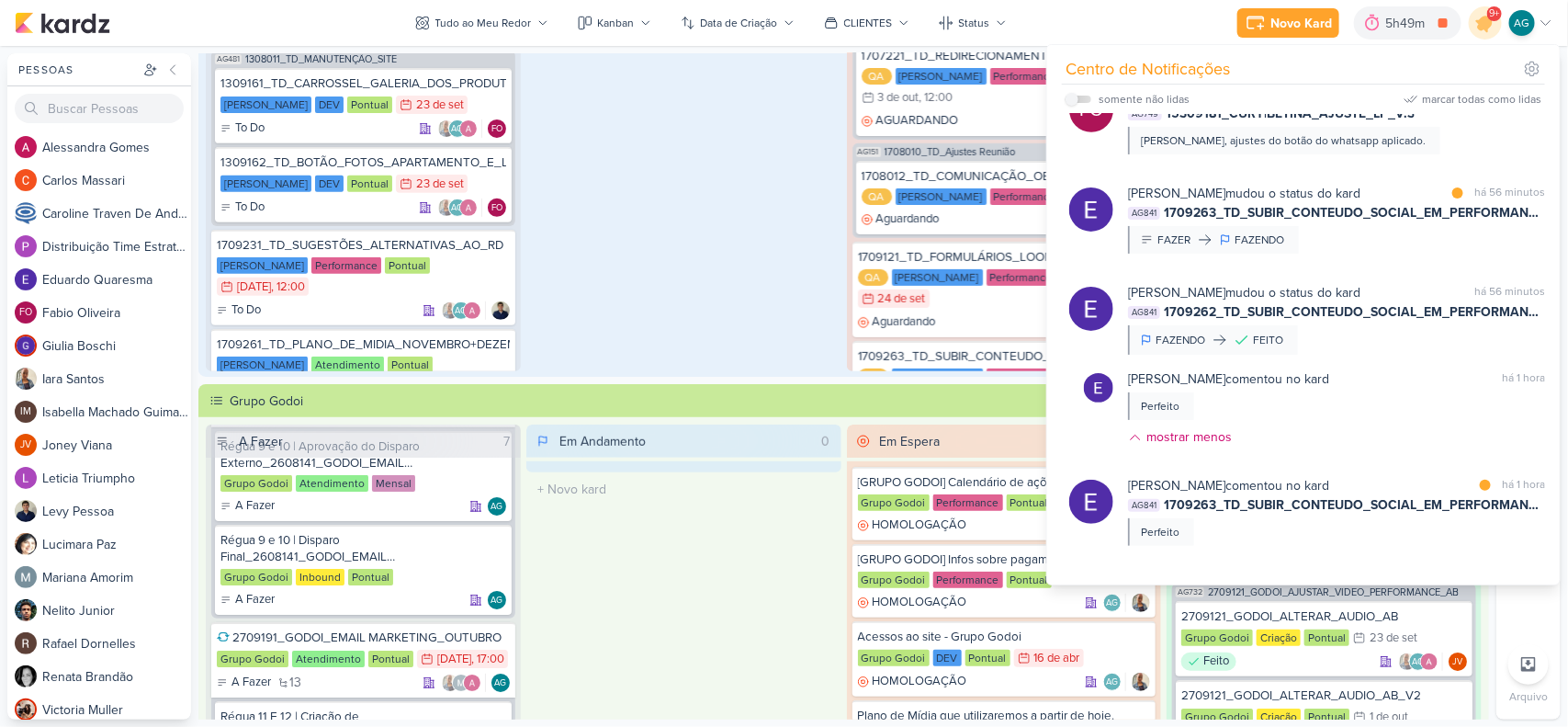
scroll to position [0, 0]
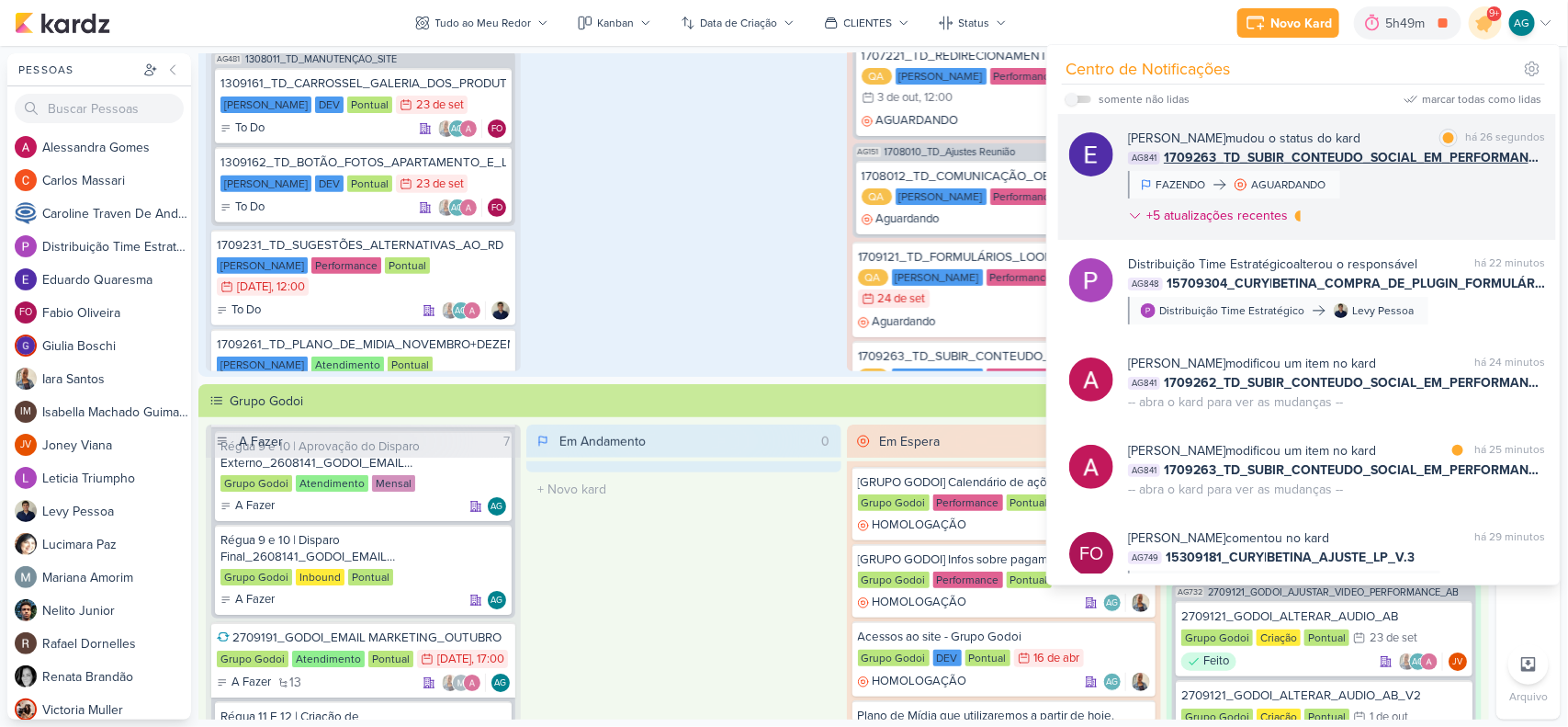
click at [1439, 196] on div "Eduardo Quaresma mudou o status do kard marcar como lida há 26 segundos AG841 1…" at bounding box center [1336, 181] width 417 height 104
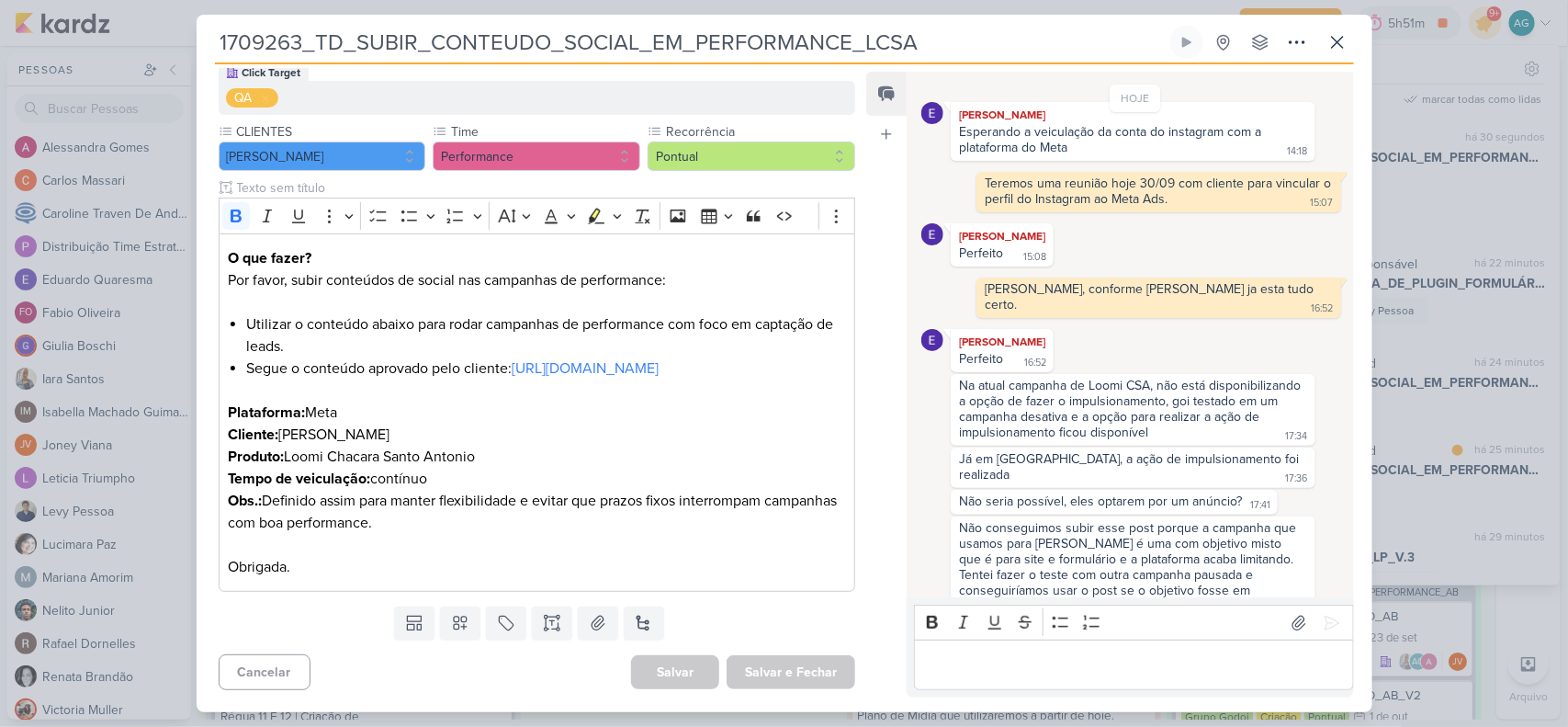
scroll to position [202, 0]
click at [1344, 44] on icon at bounding box center [1337, 42] width 22 height 22
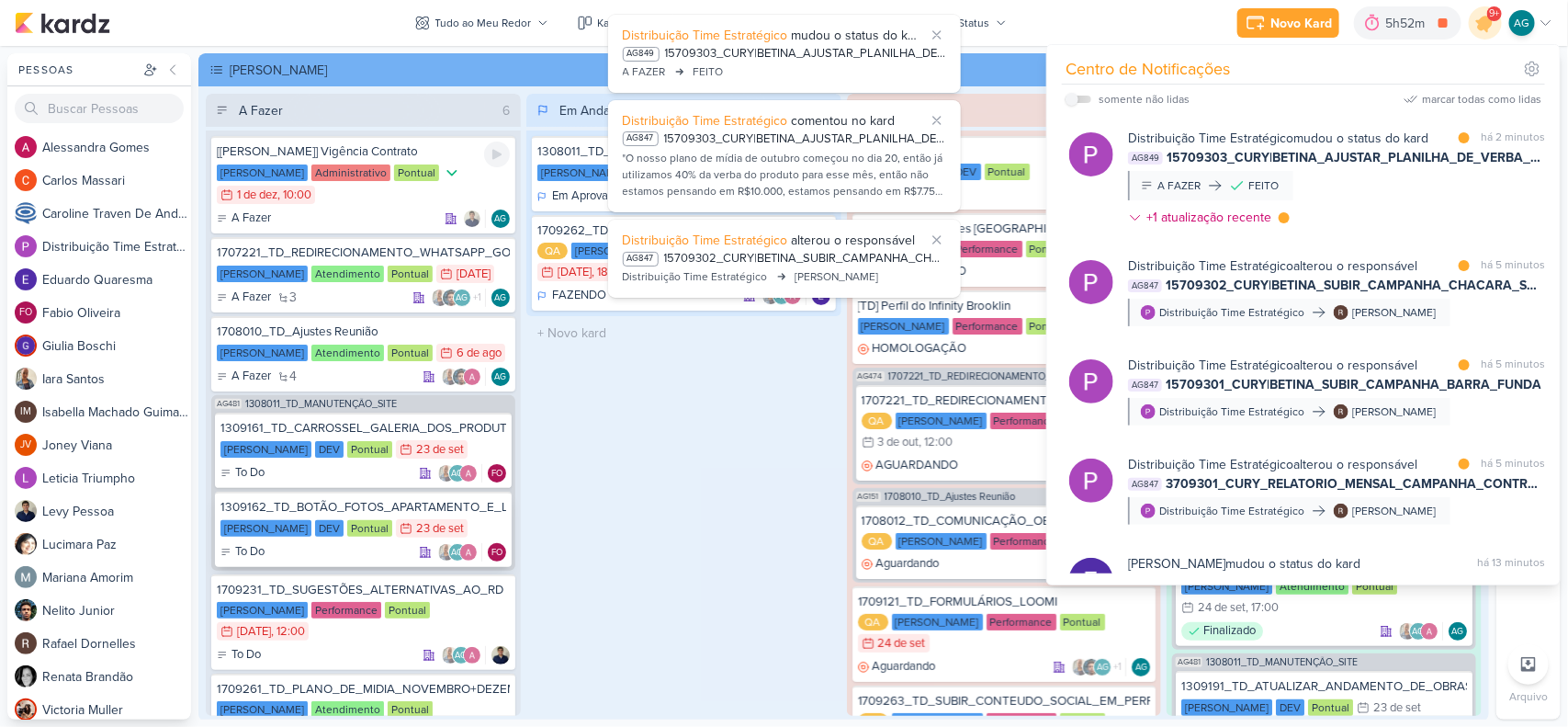
scroll to position [429, 0]
click at [717, 508] on div "Em Andamento 2 1308011_TD_MANUTENÇÃO_SITE Teixeira Duarte Atendimento Pontual 3…" at bounding box center [683, 405] width 315 height 623
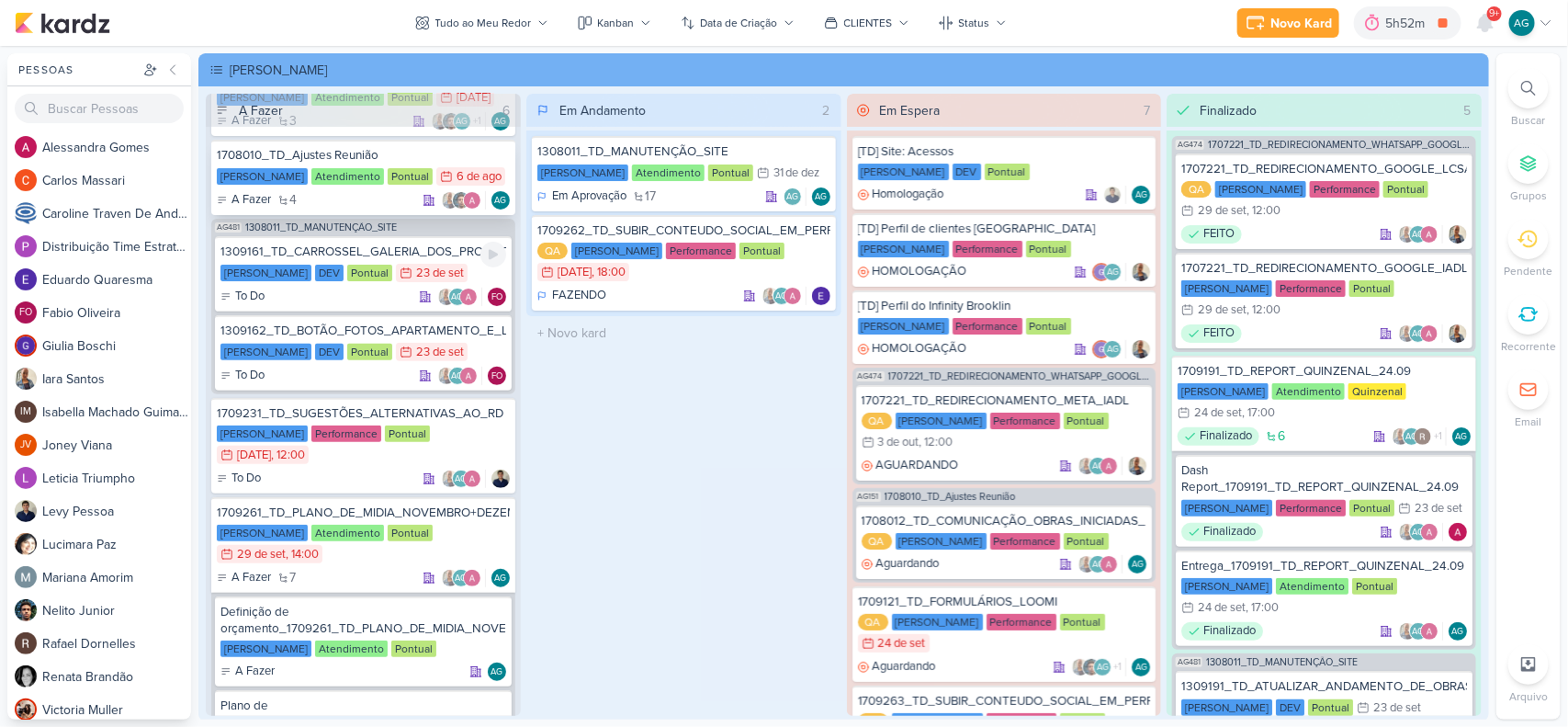
scroll to position [230, 0]
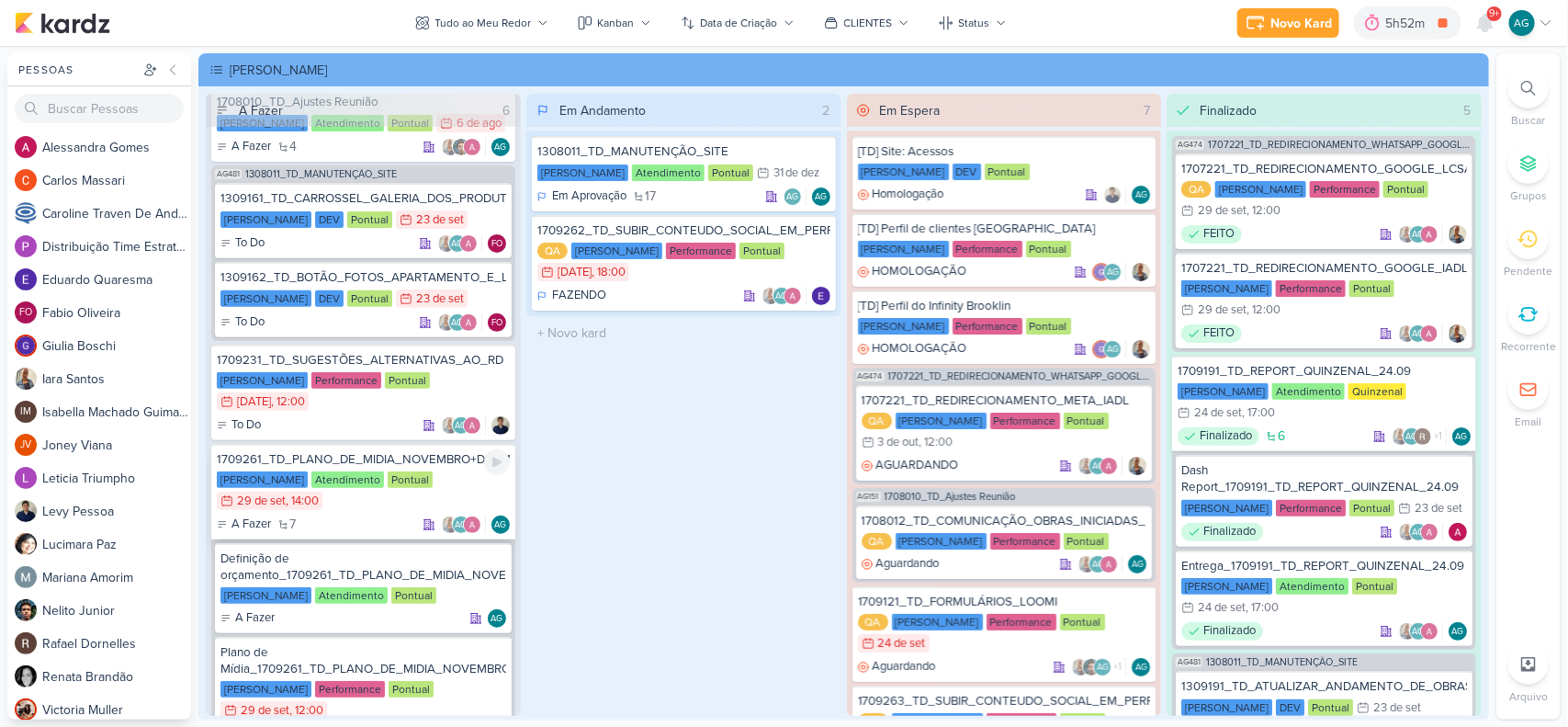
click at [395, 457] on div "1709261_TD_PLANO_DE_MIDIA_NOVEMBRO+DEZEMBRO" at bounding box center [363, 459] width 294 height 17
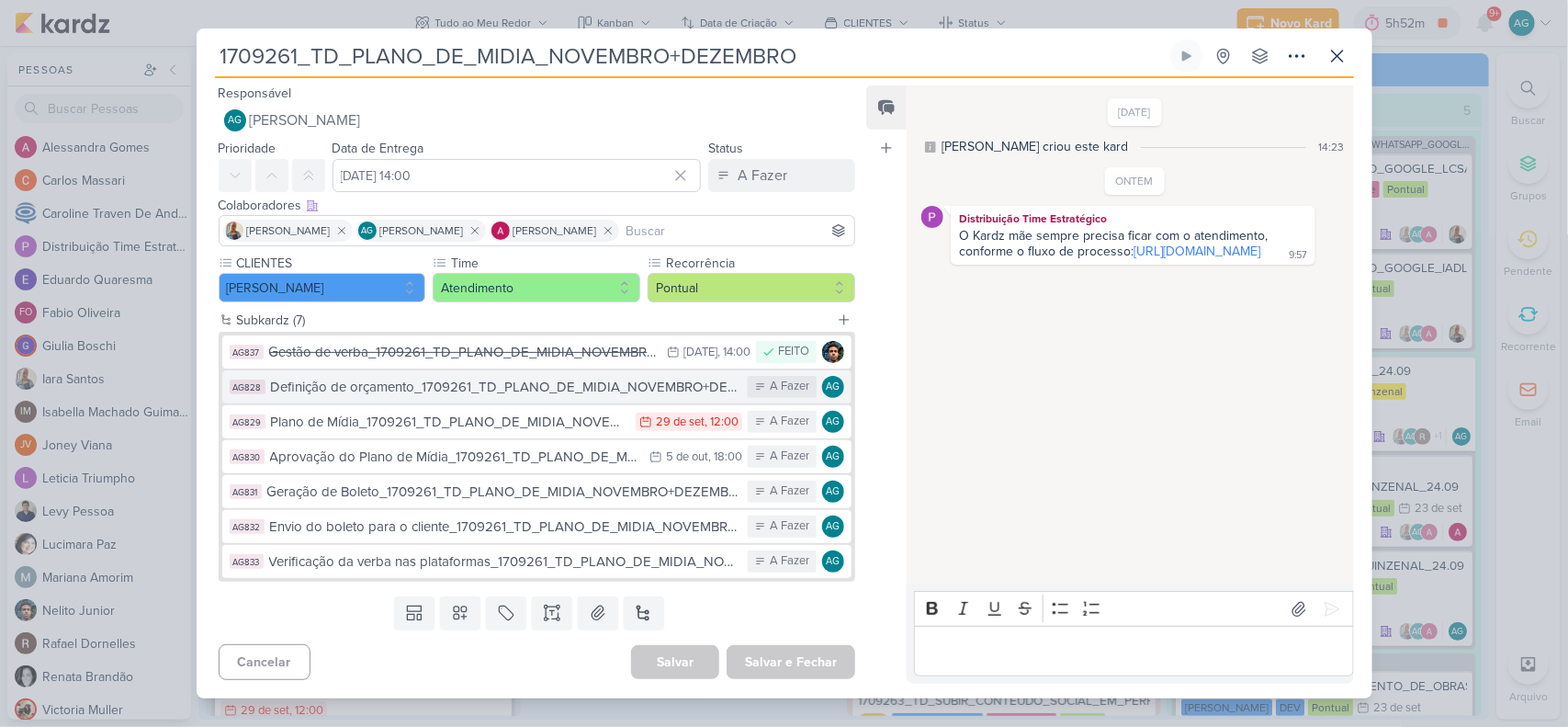
click at [396, 394] on div "Definição de orçamento_1709261_TD_PLANO_DE_MIDIA_NOVEMBRO+DEZEMBRO" at bounding box center [505, 388] width 468 height 22
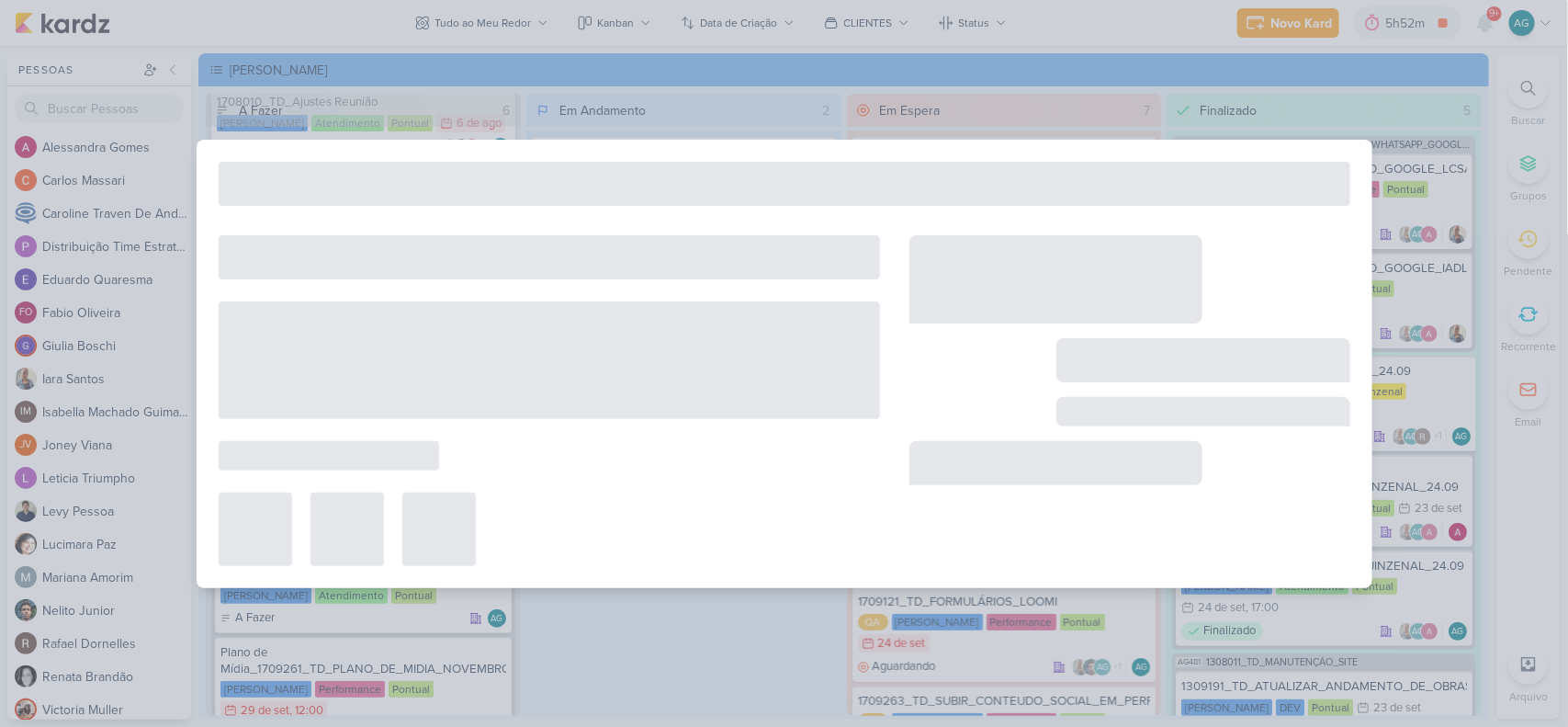
type input "Definição de orçamento_1709261_TD_PLANO_DE_MIDIA_NOVEMBRO+DEZEMBRO"
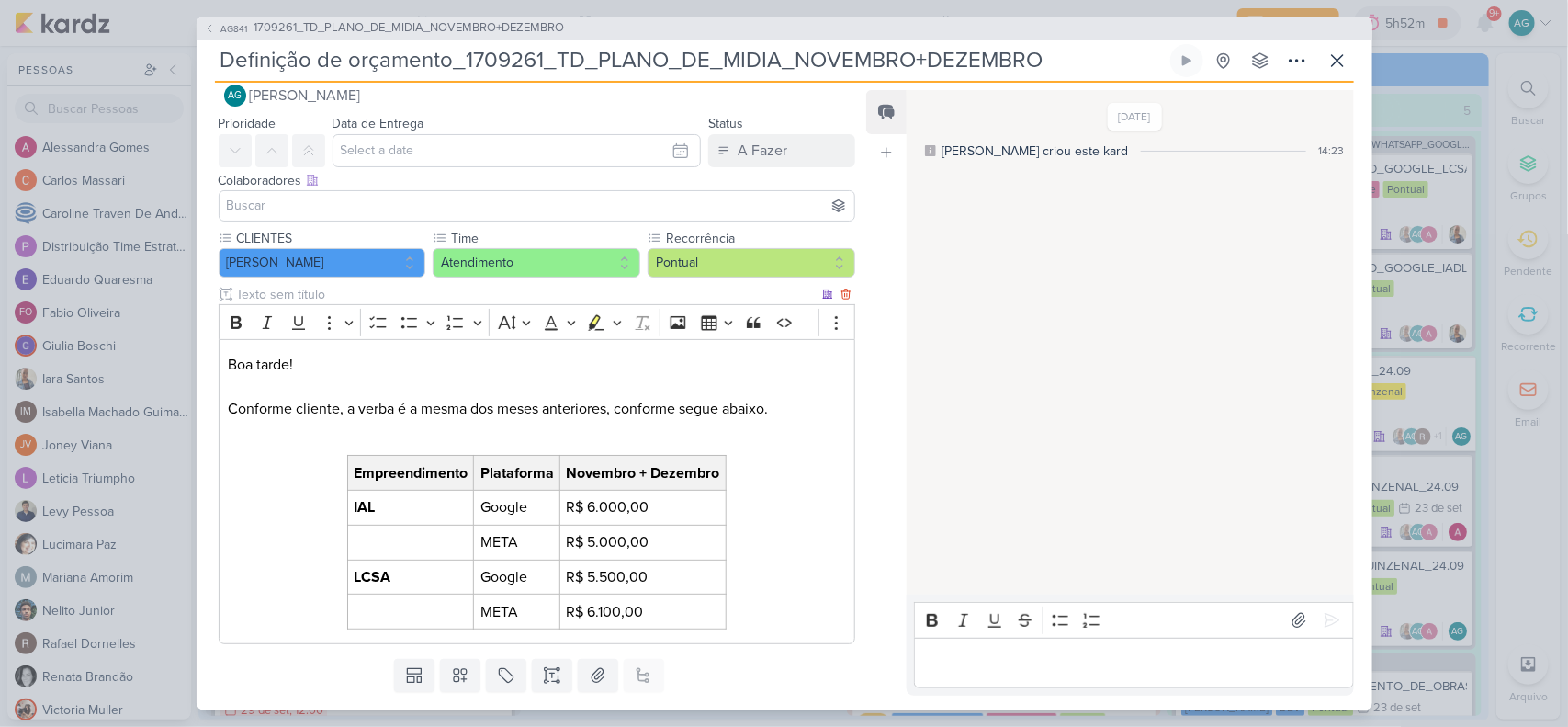
scroll to position [0, 0]
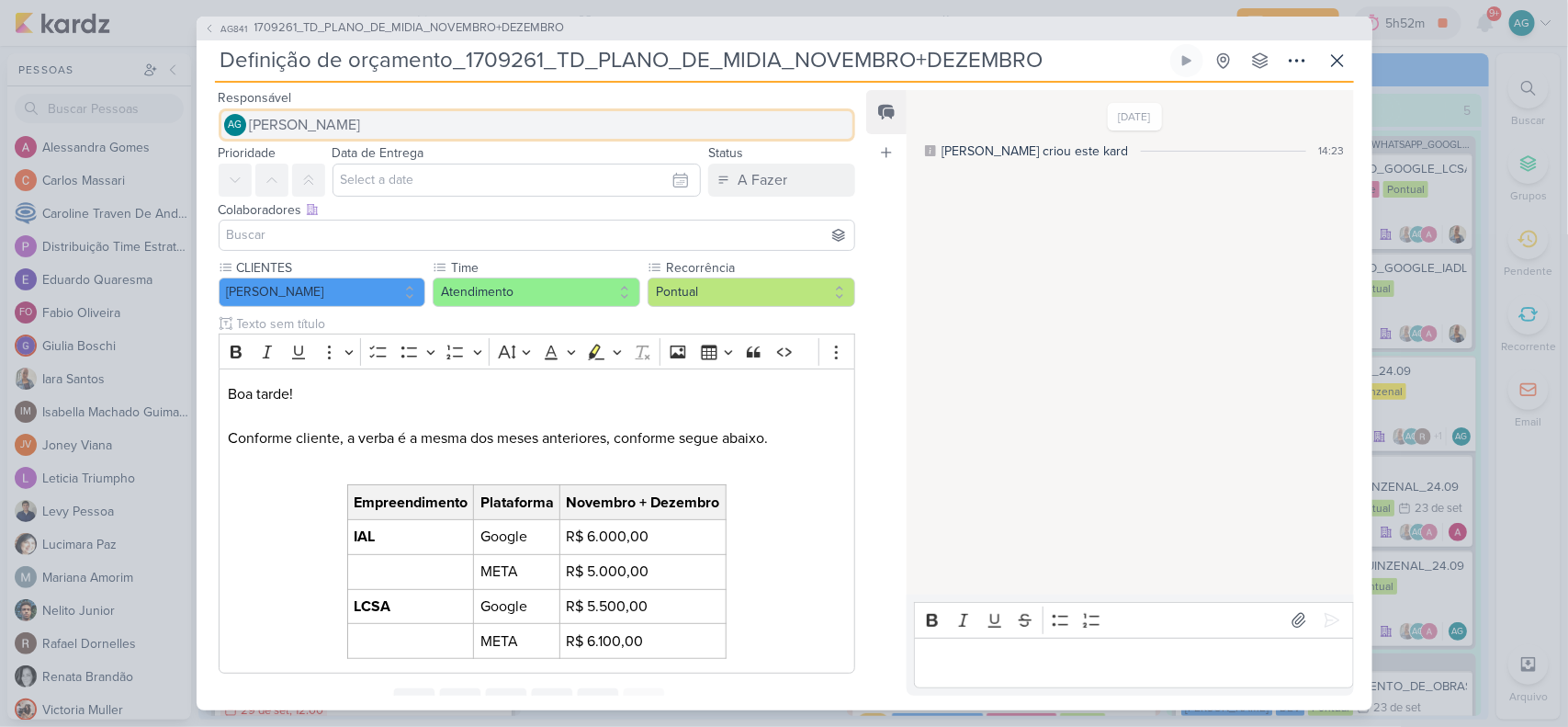
click at [361, 121] on span "[PERSON_NAME]" at bounding box center [305, 125] width 111 height 22
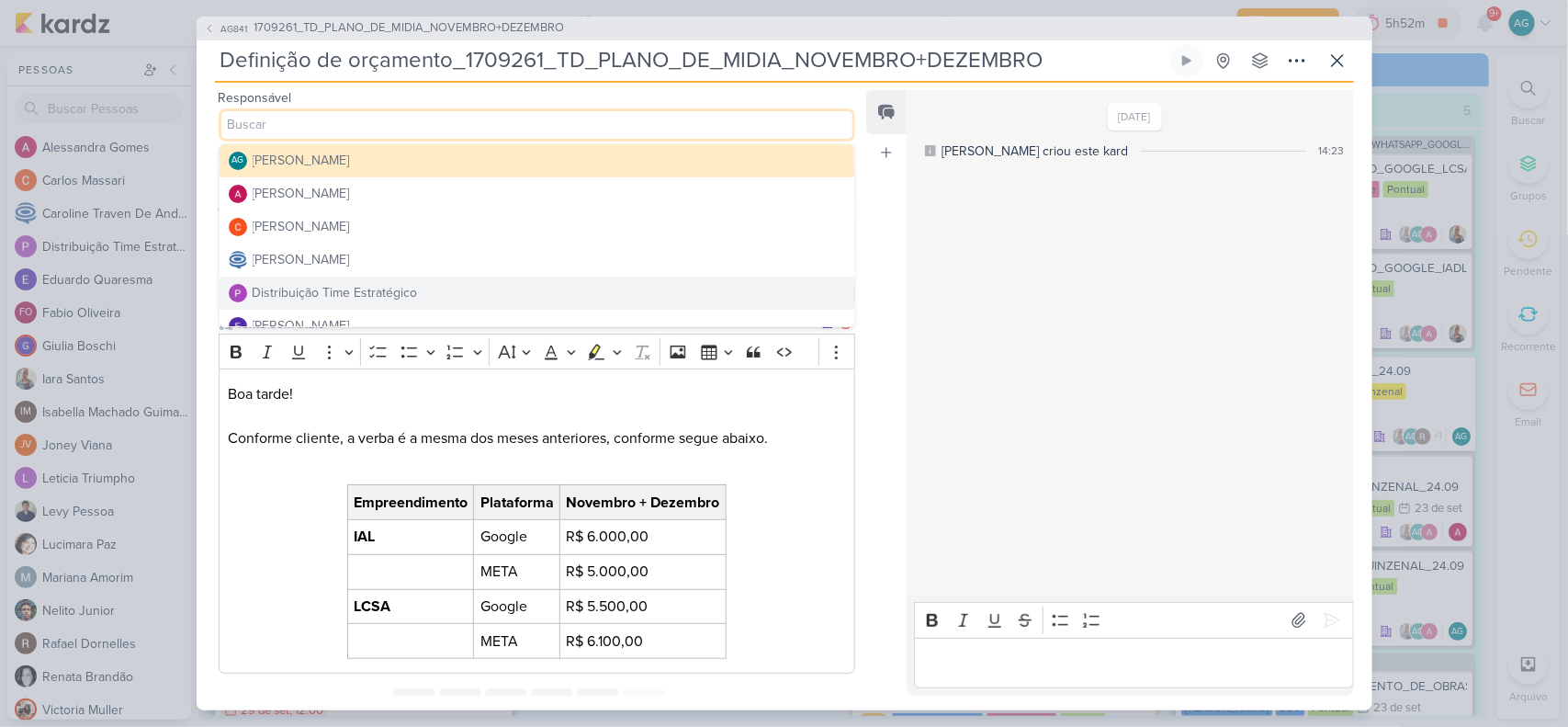
click at [825, 472] on div "Boa tarde! Conforme cliente, a verba é a mesma dos meses anteriores, conforme s…" at bounding box center [537, 521] width 637 height 305
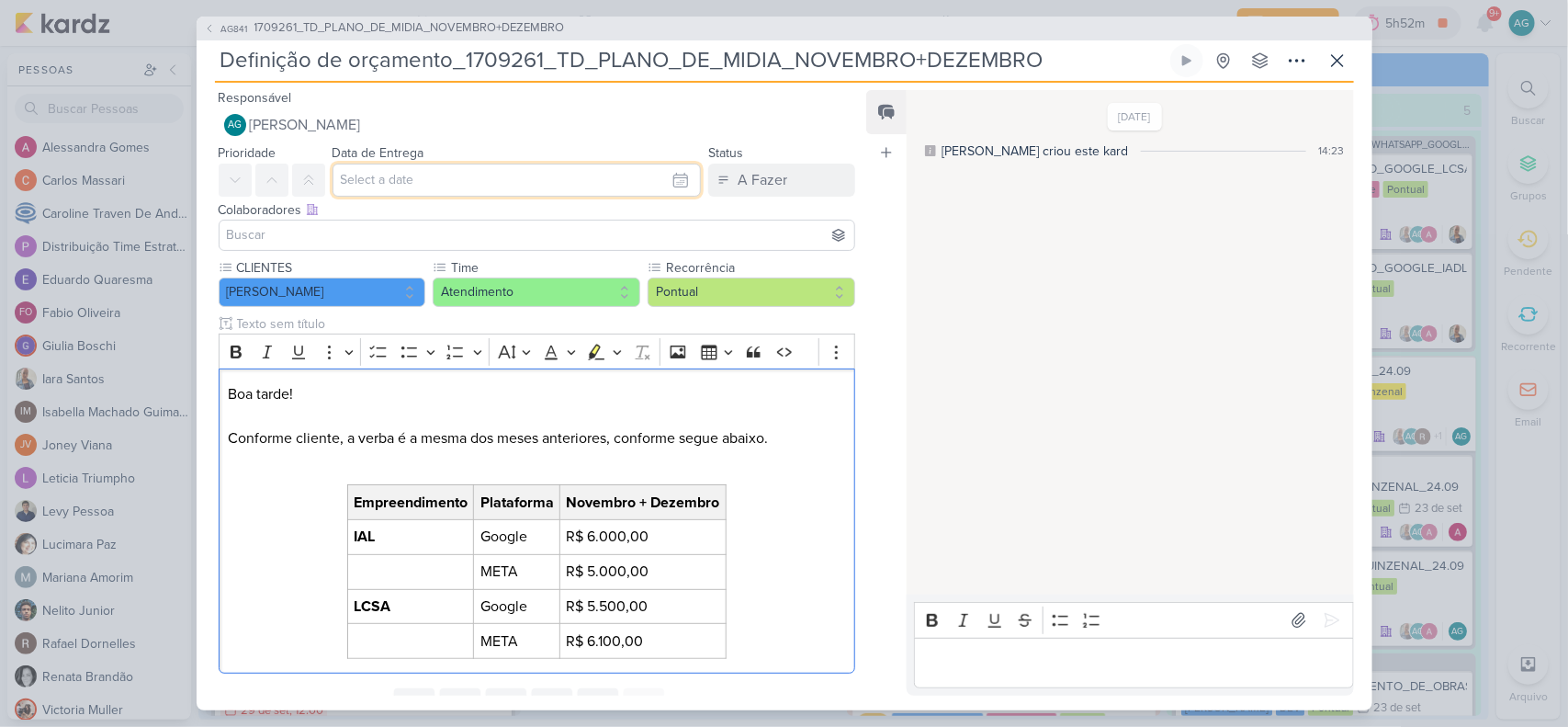
click at [460, 178] on input "text" at bounding box center [517, 181] width 369 height 33
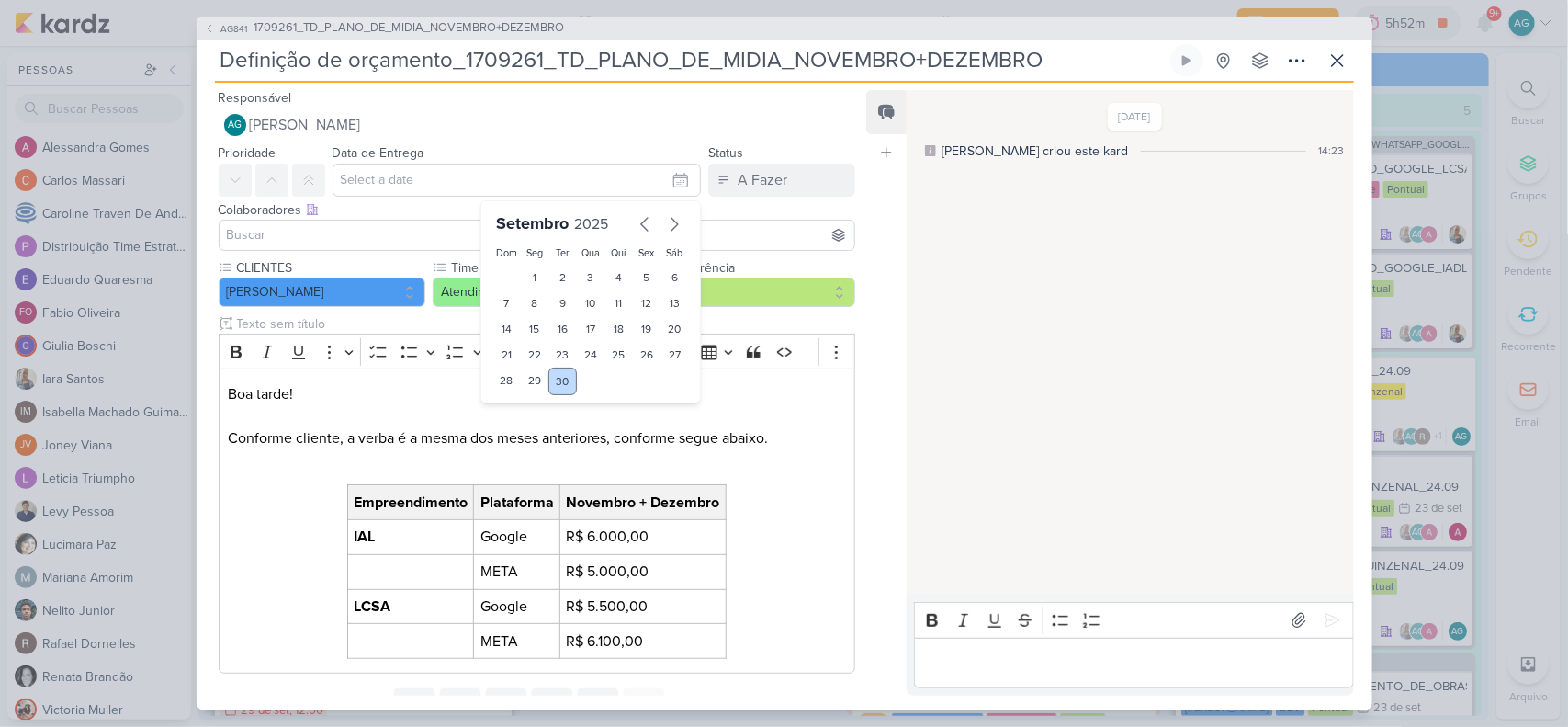
click at [556, 387] on div "30" at bounding box center [563, 381] width 28 height 28
type input "30 de setembro de 2025 às 23:59"
click at [391, 235] on input at bounding box center [537, 235] width 628 height 22
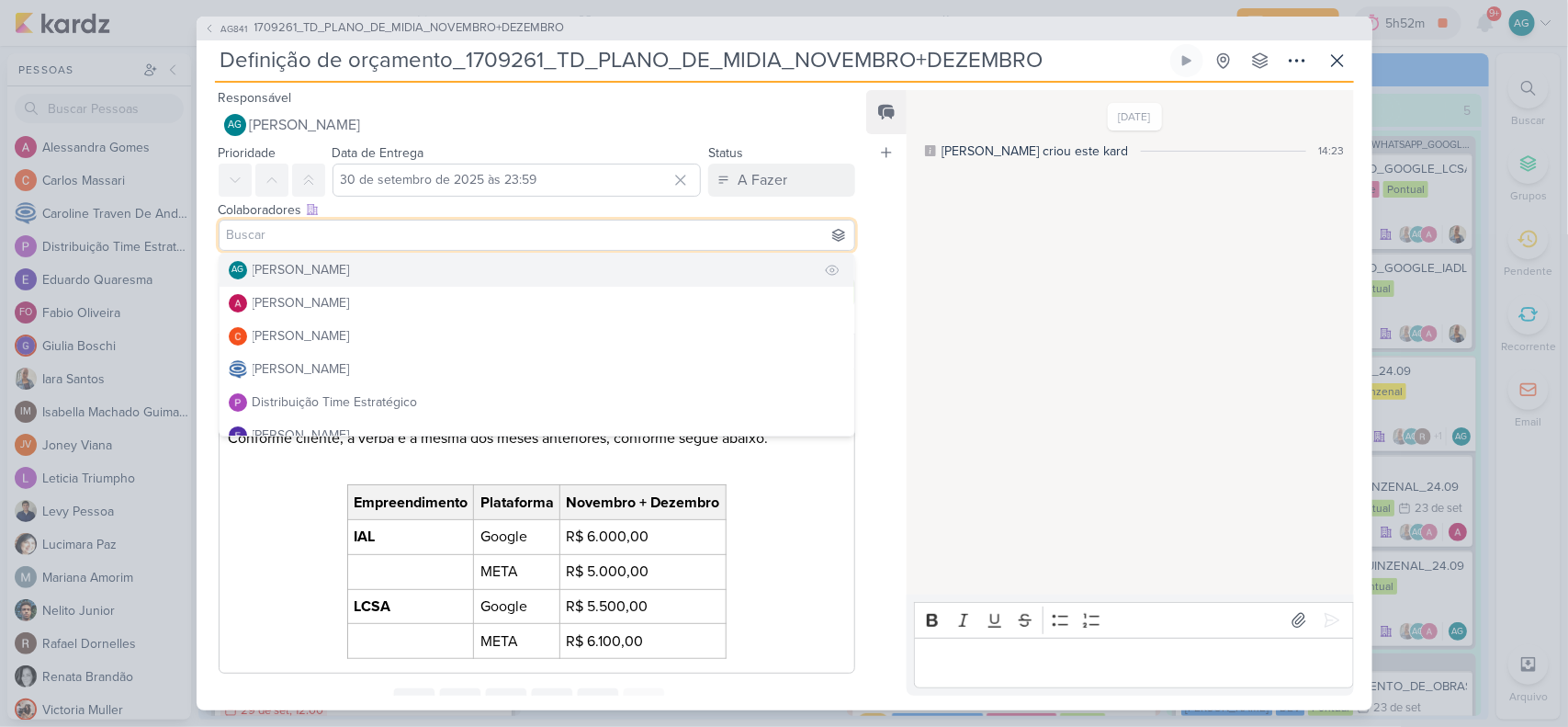
click at [317, 274] on div "[PERSON_NAME]" at bounding box center [300, 270] width 97 height 20
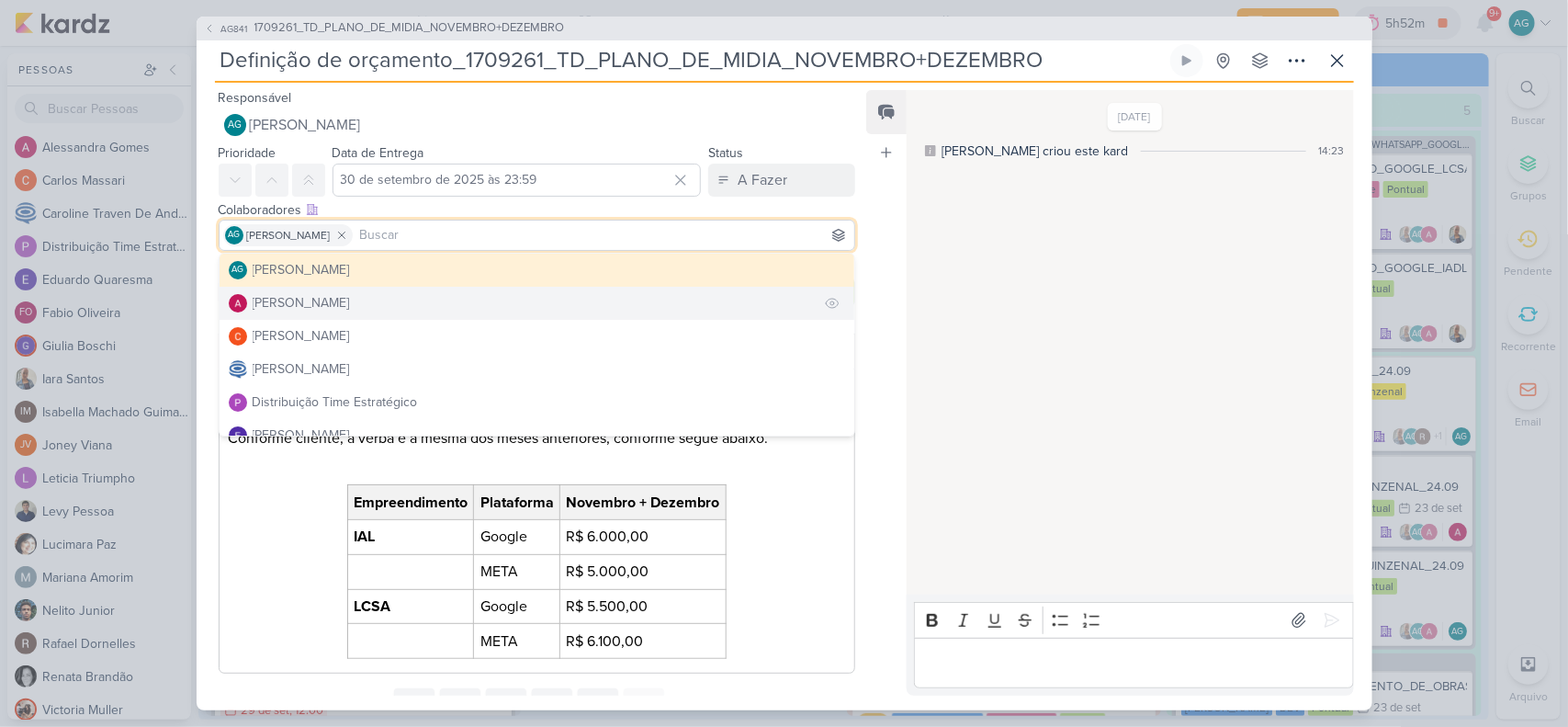
click at [322, 300] on div "Alessandra Gomes" at bounding box center [300, 304] width 97 height 20
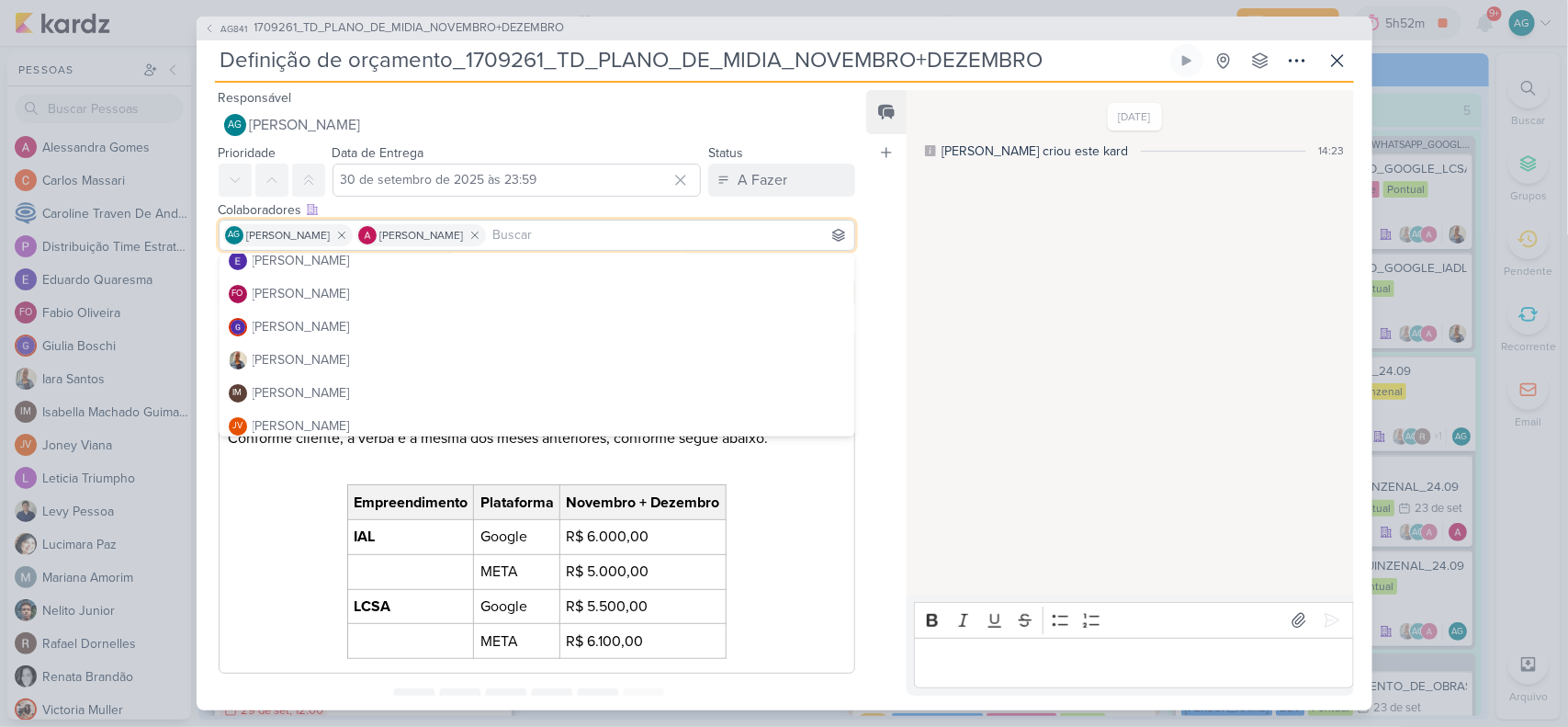
scroll to position [230, 0]
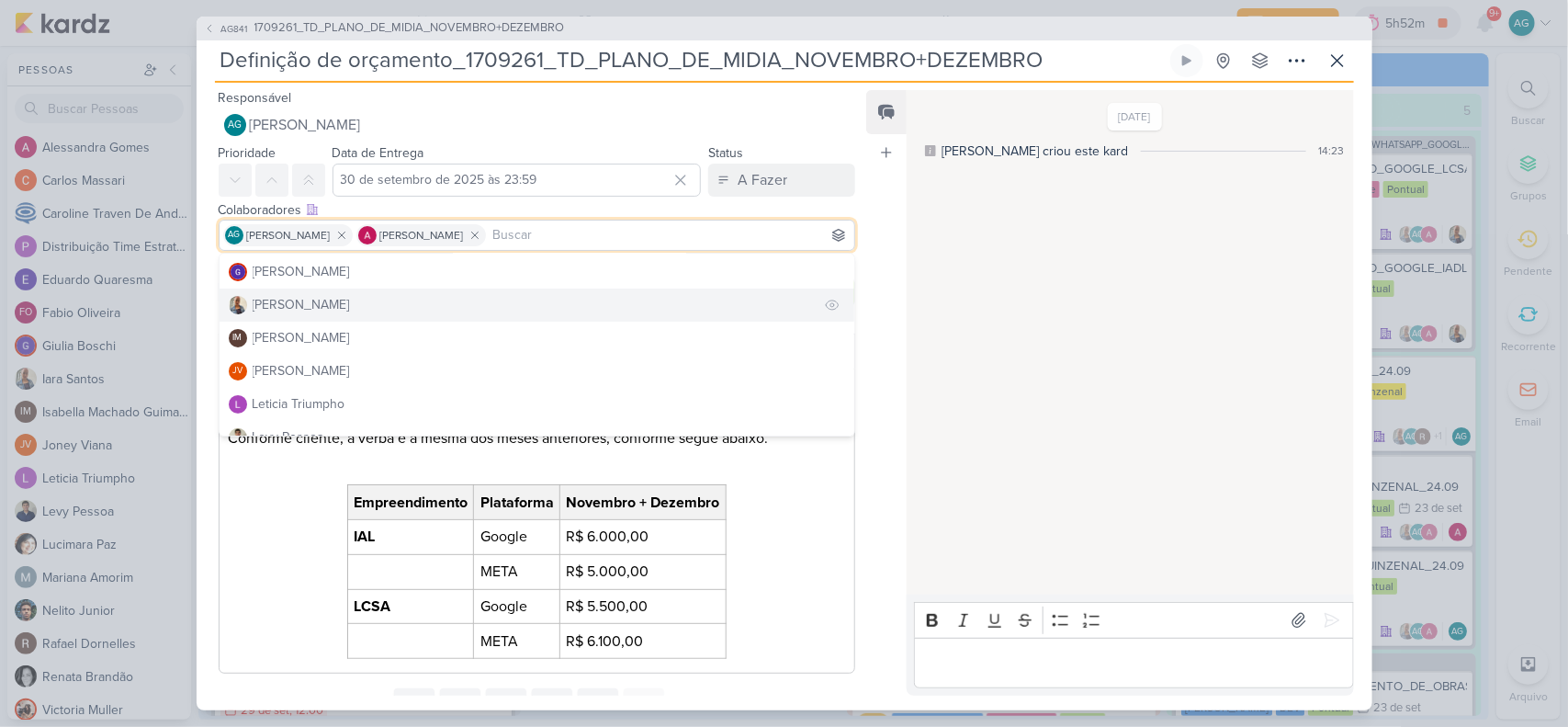
click at [320, 305] on button "Iara Santos" at bounding box center [538, 306] width 636 height 33
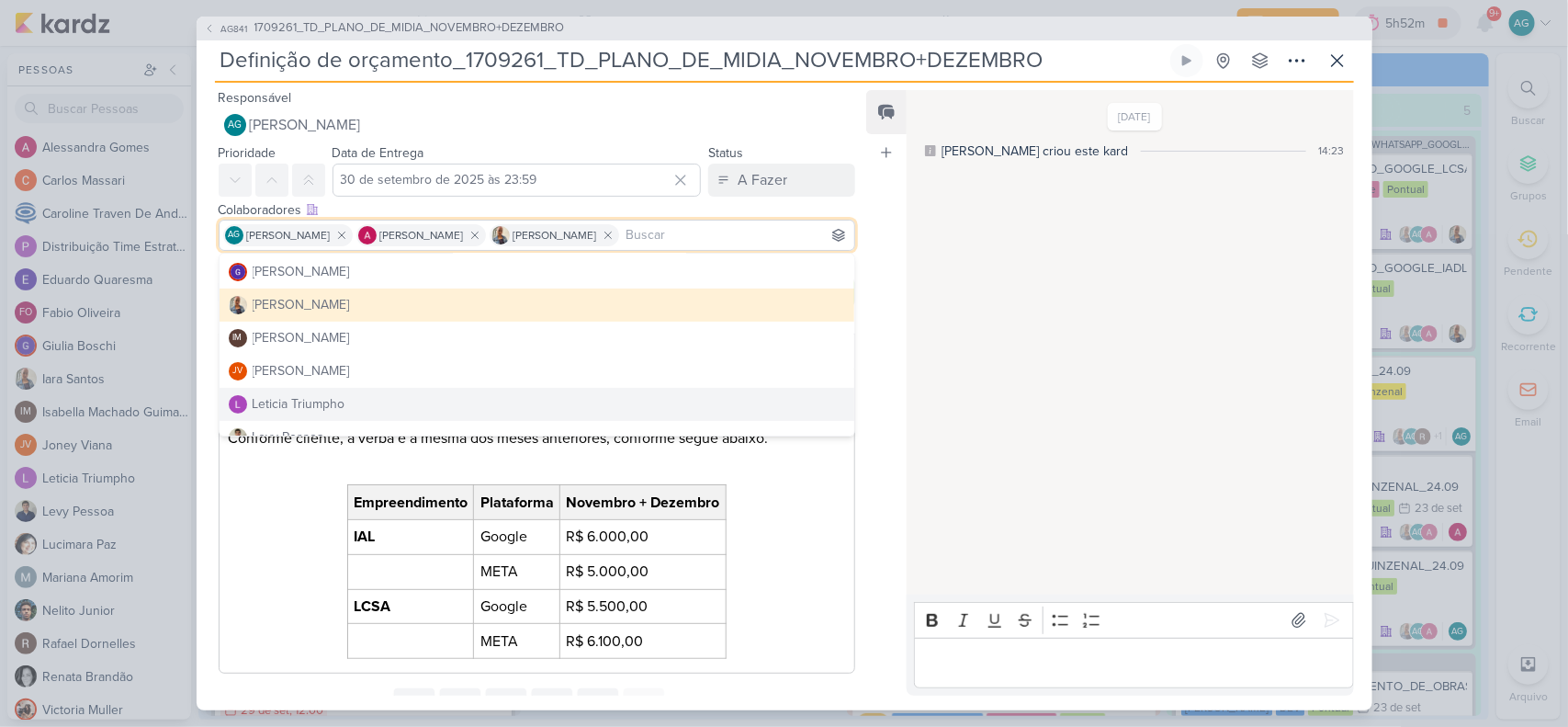
click at [779, 549] on div "Boa tarde! Conforme cliente, a verba é a mesma dos meses anteriores, conforme s…" at bounding box center [537, 521] width 637 height 305
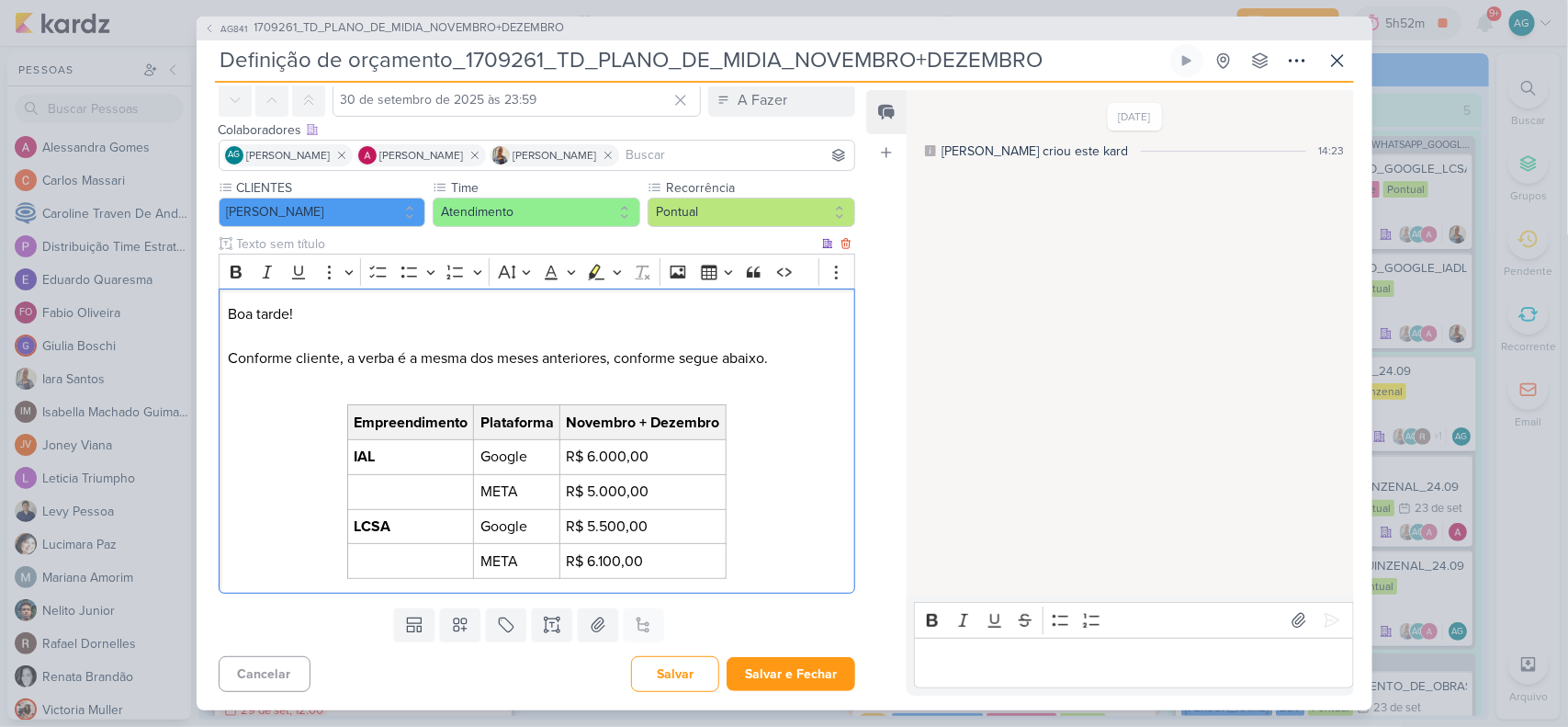
scroll to position [0, 0]
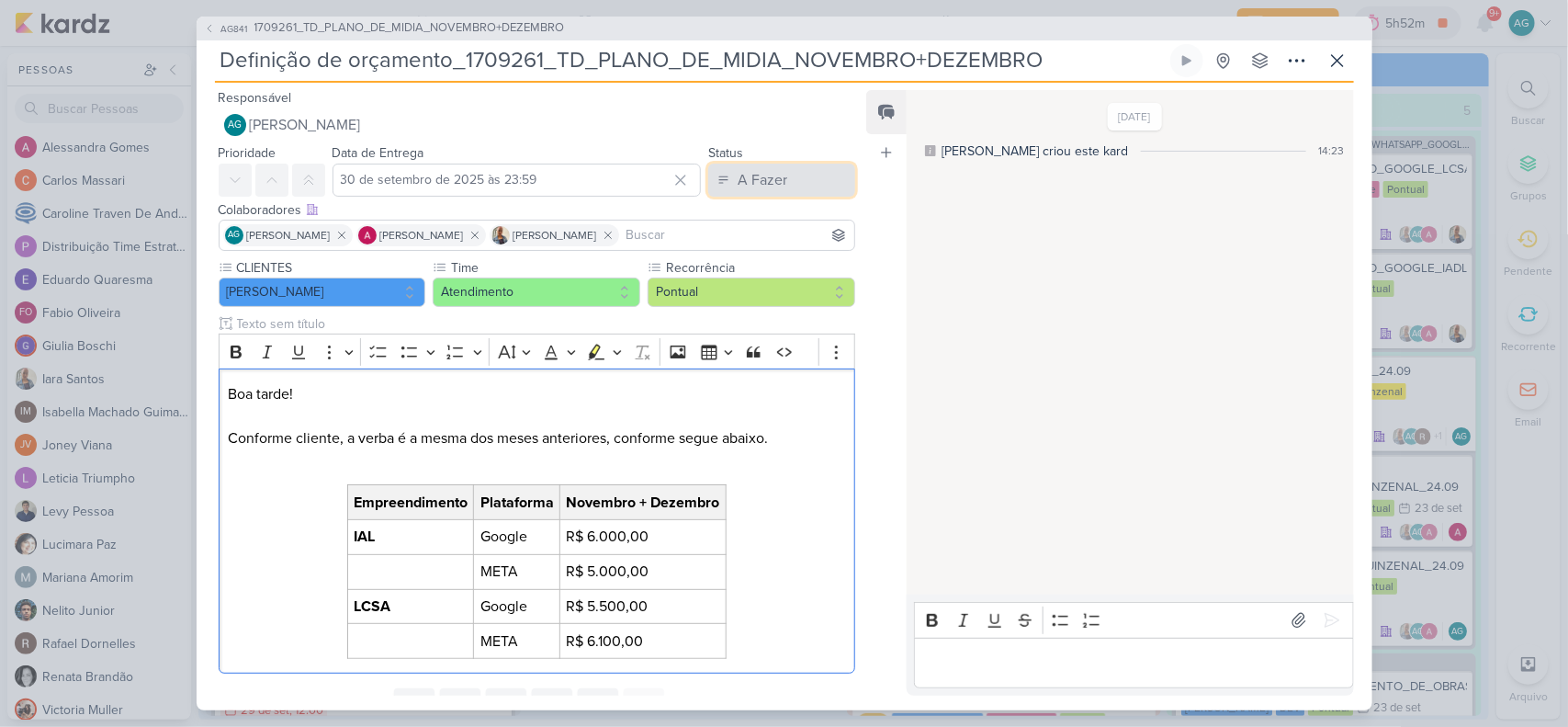
click at [785, 172] on button "A Fazer" at bounding box center [783, 181] width 147 height 33
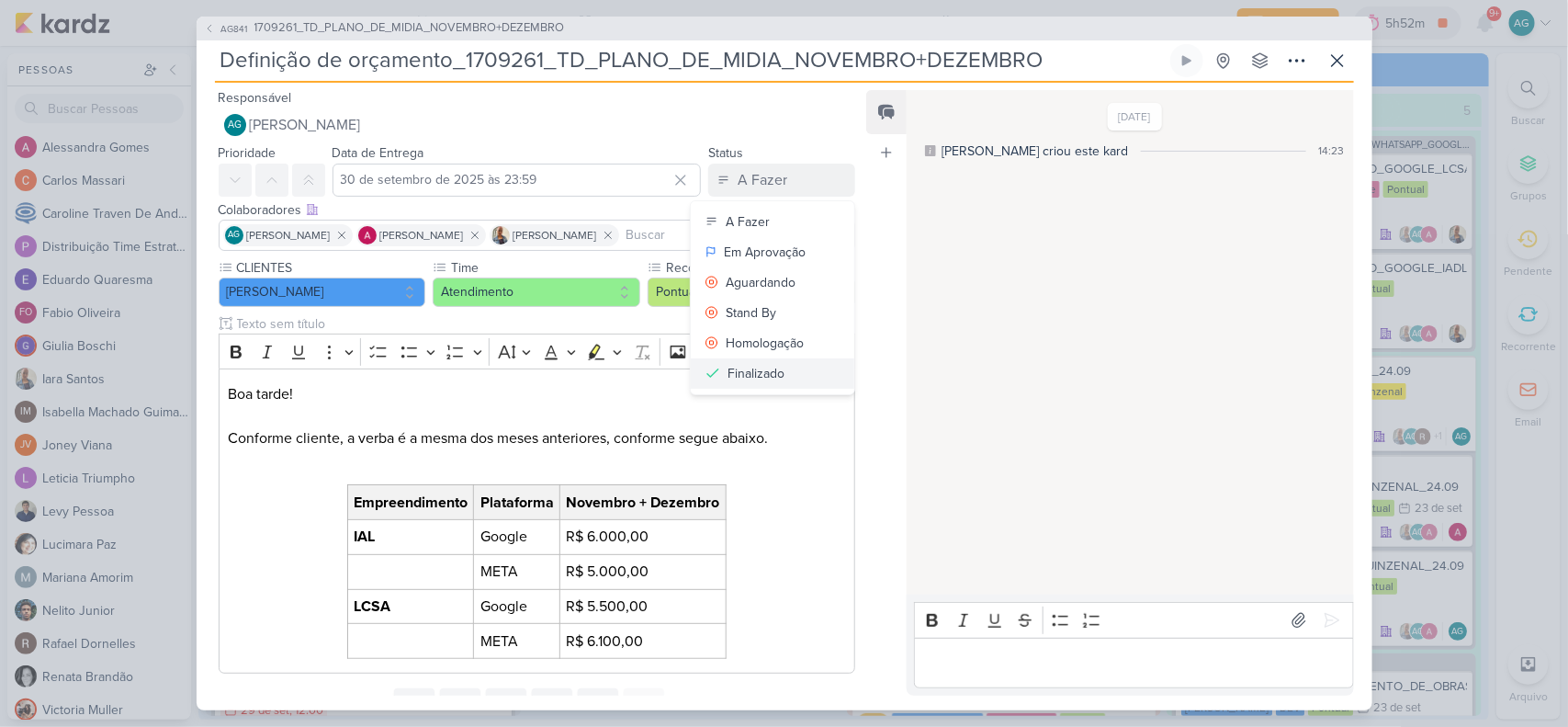
click at [785, 374] on button "Finalizado" at bounding box center [773, 373] width 164 height 30
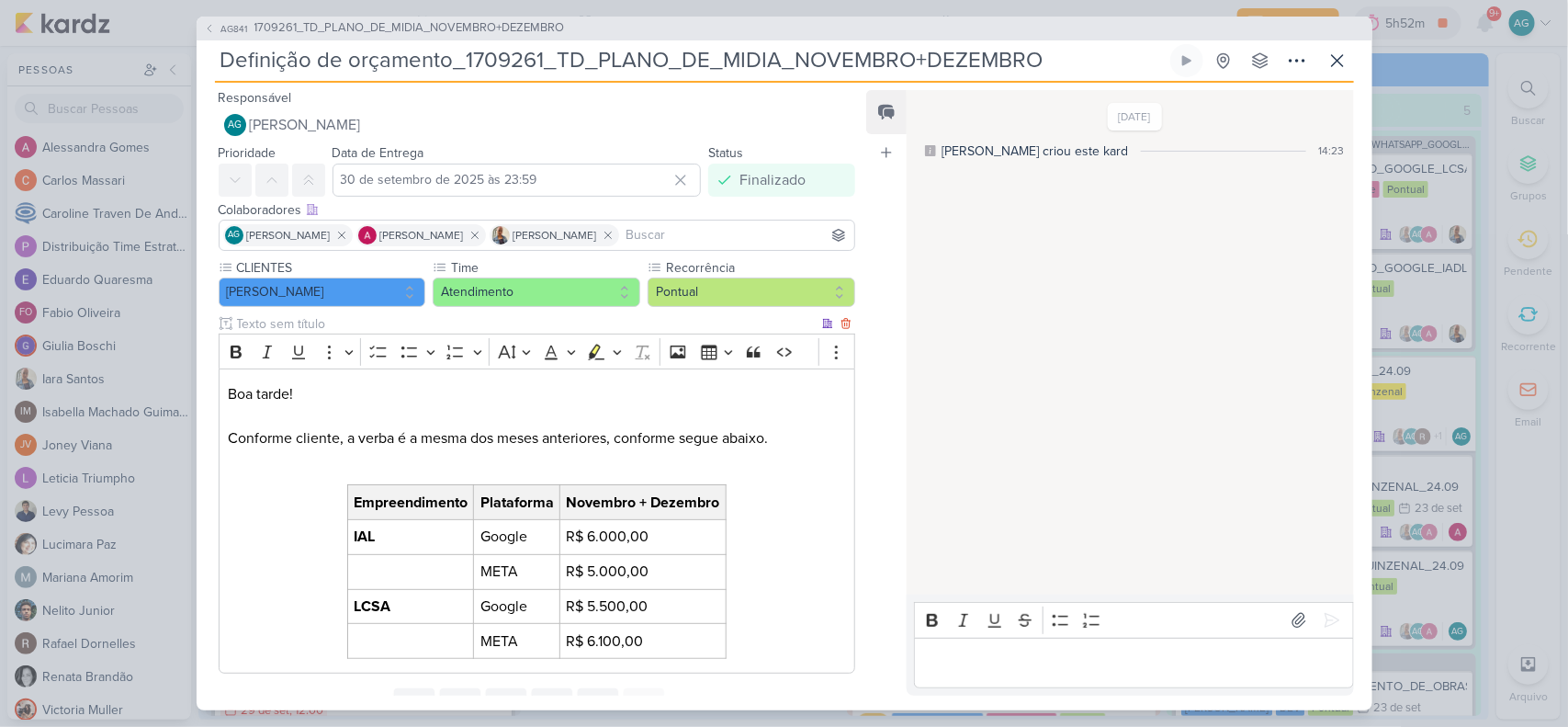
scroll to position [81, 0]
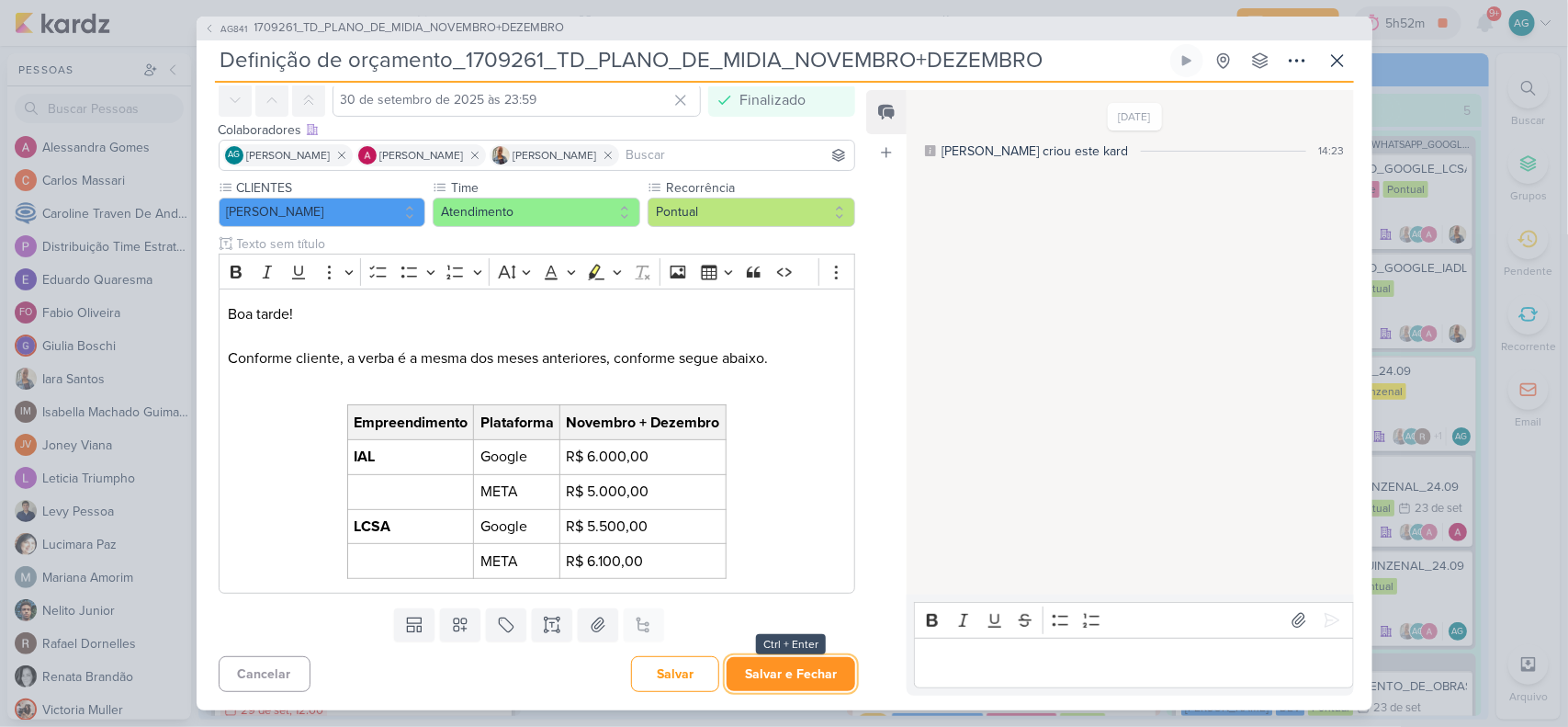
click at [825, 673] on button "Salvar e Fechar" at bounding box center [790, 674] width 129 height 34
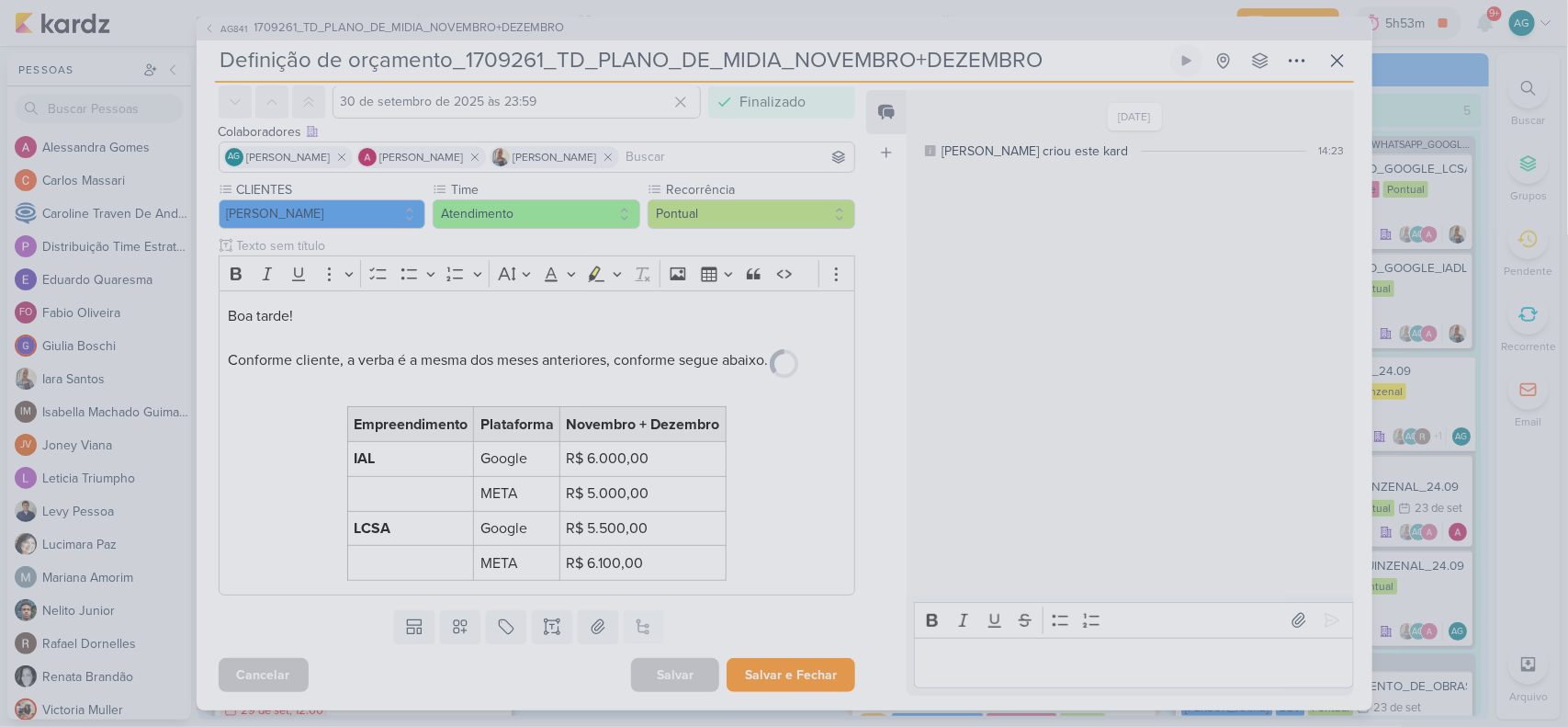
scroll to position [79, 0]
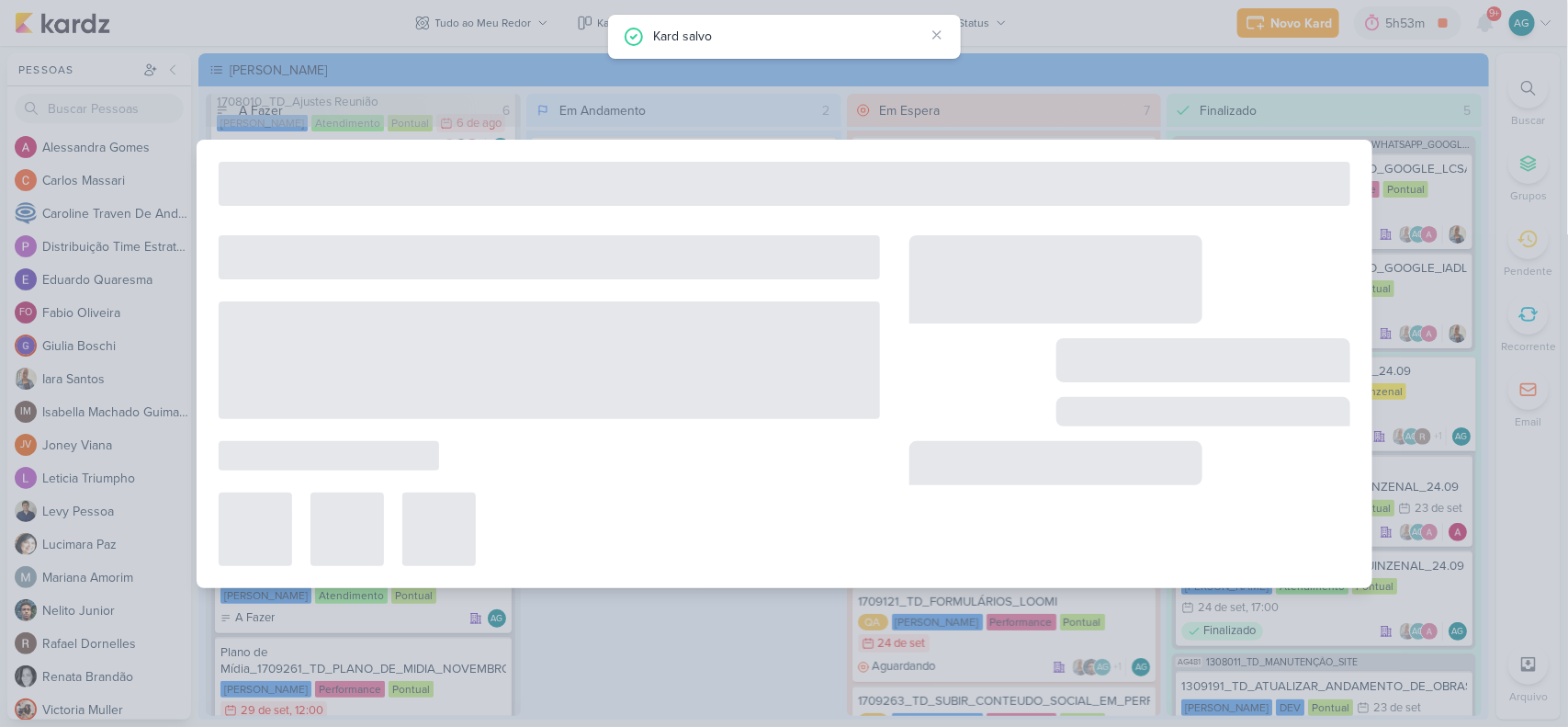
type input "1709261_TD_PLANO_DE_MIDIA_NOVEMBRO+DEZEMBRO"
type input "29 de setembro de 2025 às 14:00"
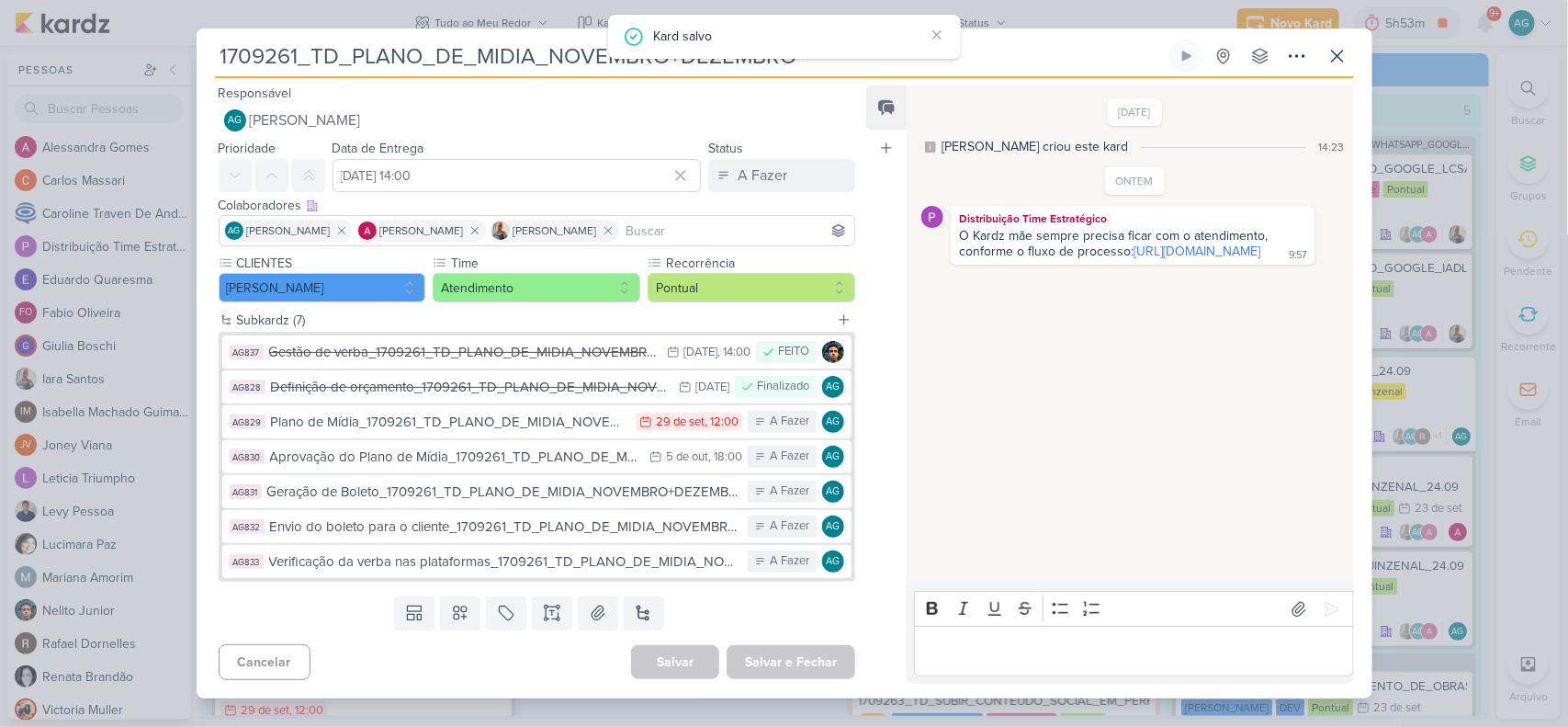
scroll to position [0, 0]
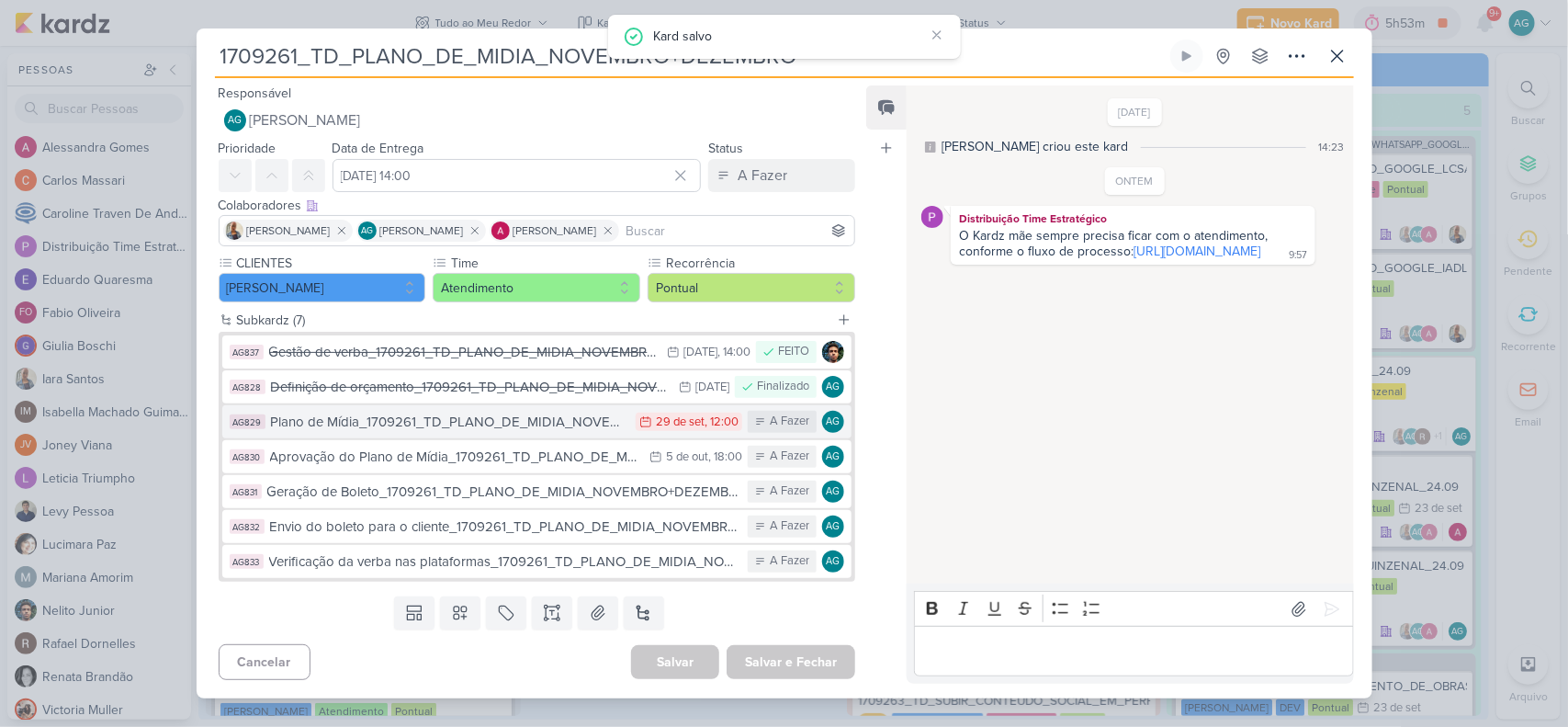
click at [512, 433] on button "AG829 Plano de Mídia_1709261_TD_PLANO_DE_MIDIA_NOVEMBRO+DEZEMBRO 29/9 29 de set…" at bounding box center [537, 422] width 630 height 33
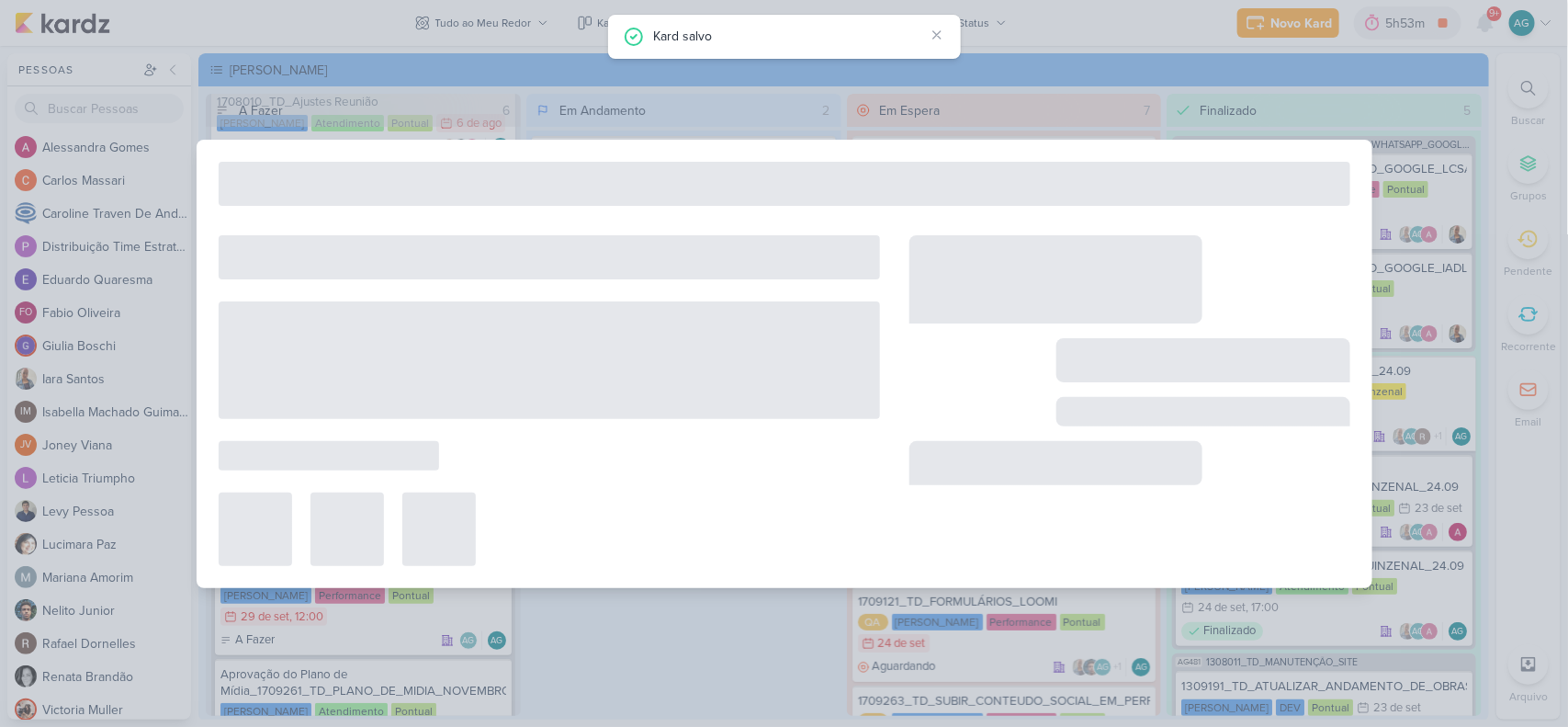
type input "Plano de Mídia_1709261_TD_PLANO_DE_MIDIA_NOVEMBRO+DEZEMBRO"
type input "29 de setembro de 2025 às 12:00"
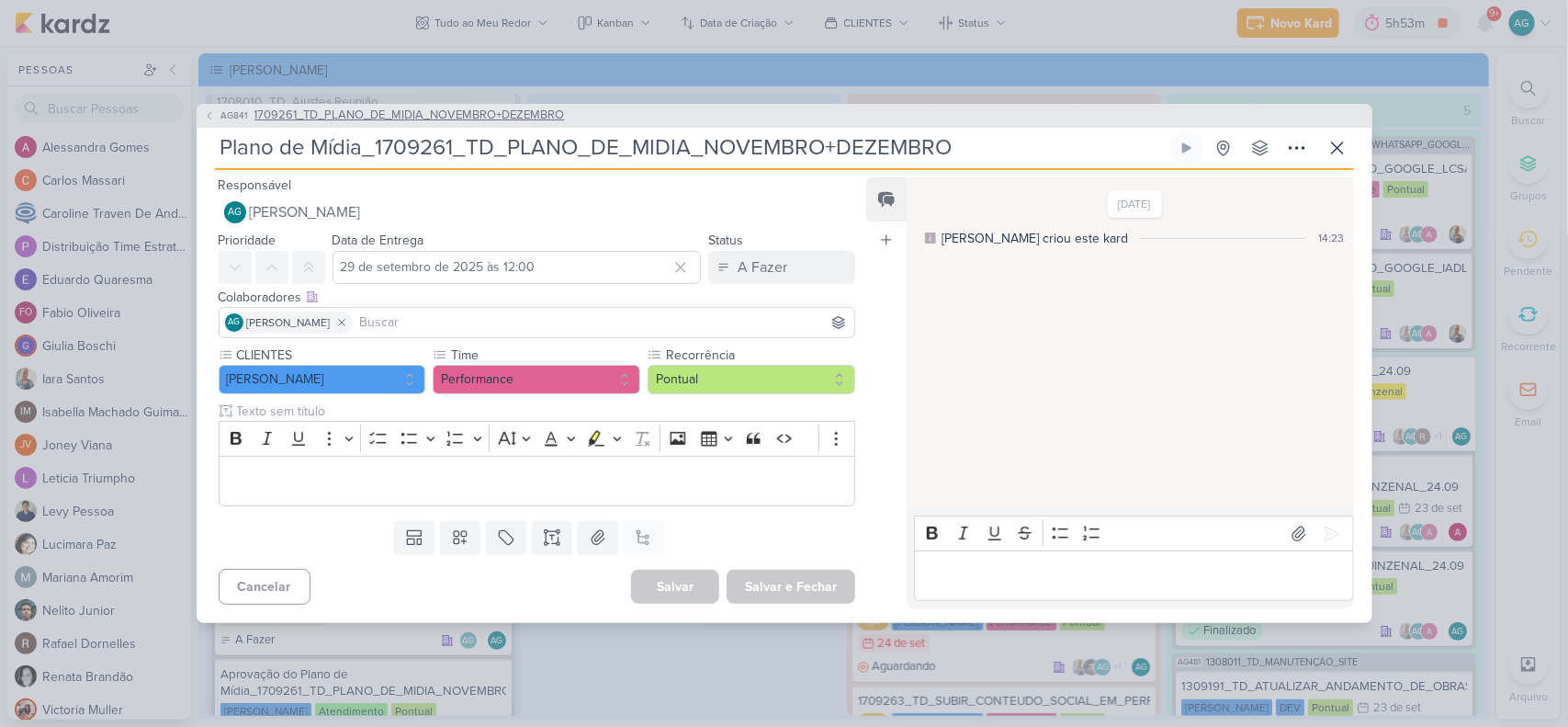
click at [471, 115] on span "1709261_TD_PLANO_DE_MIDIA_NOVEMBRO+DEZEMBRO" at bounding box center [409, 116] width 310 height 19
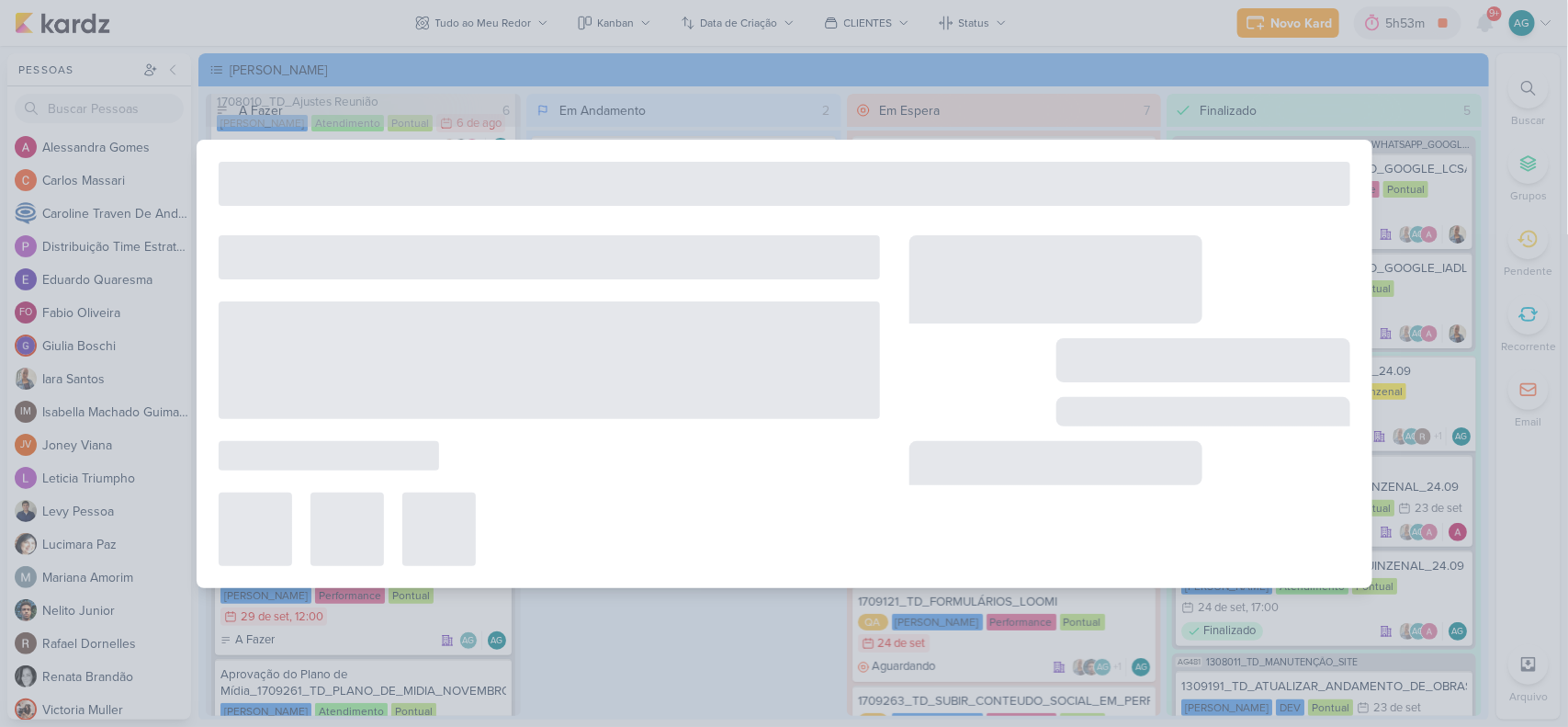
type input "1709261_TD_PLANO_DE_MIDIA_NOVEMBRO+DEZEMBRO"
type input "29 de setembro de 2025 às 14:00"
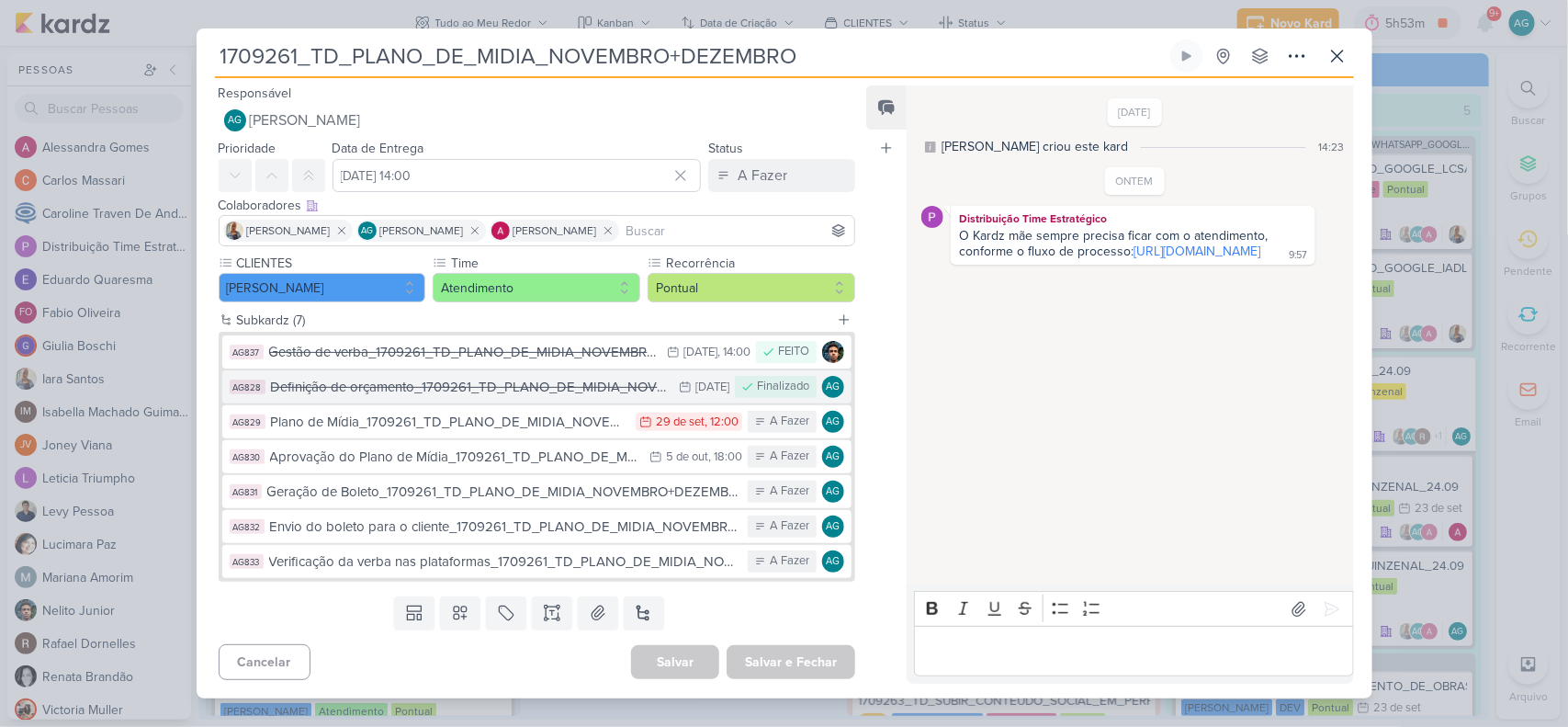
click at [501, 387] on div "Definição de orçamento_1709261_TD_PLANO_DE_MIDIA_NOVEMBRO+DEZEMBRO" at bounding box center [470, 388] width 400 height 22
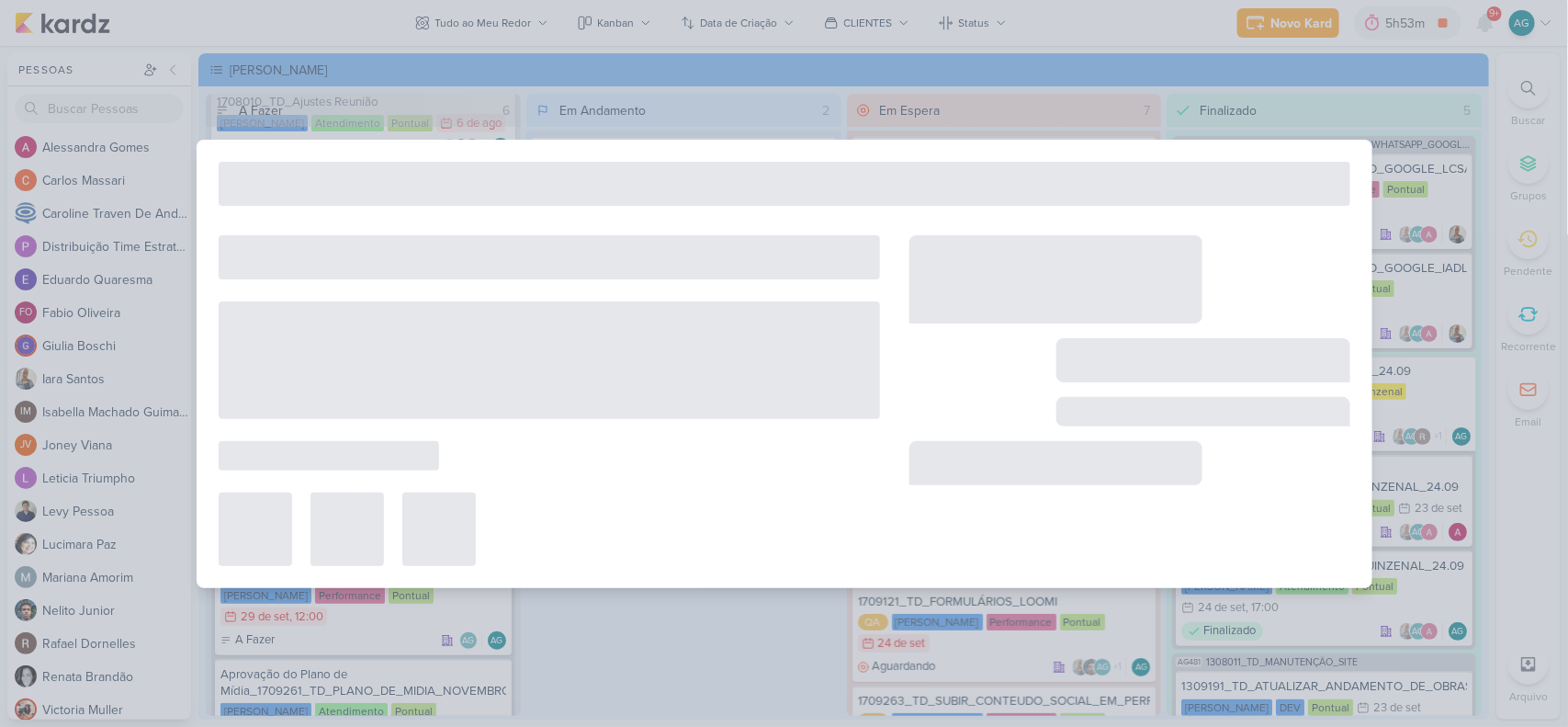
type input "Definição de orçamento_1709261_TD_PLANO_DE_MIDIA_NOVEMBRO+DEZEMBRO"
type input "30 de setembro de 2025 às 23:59"
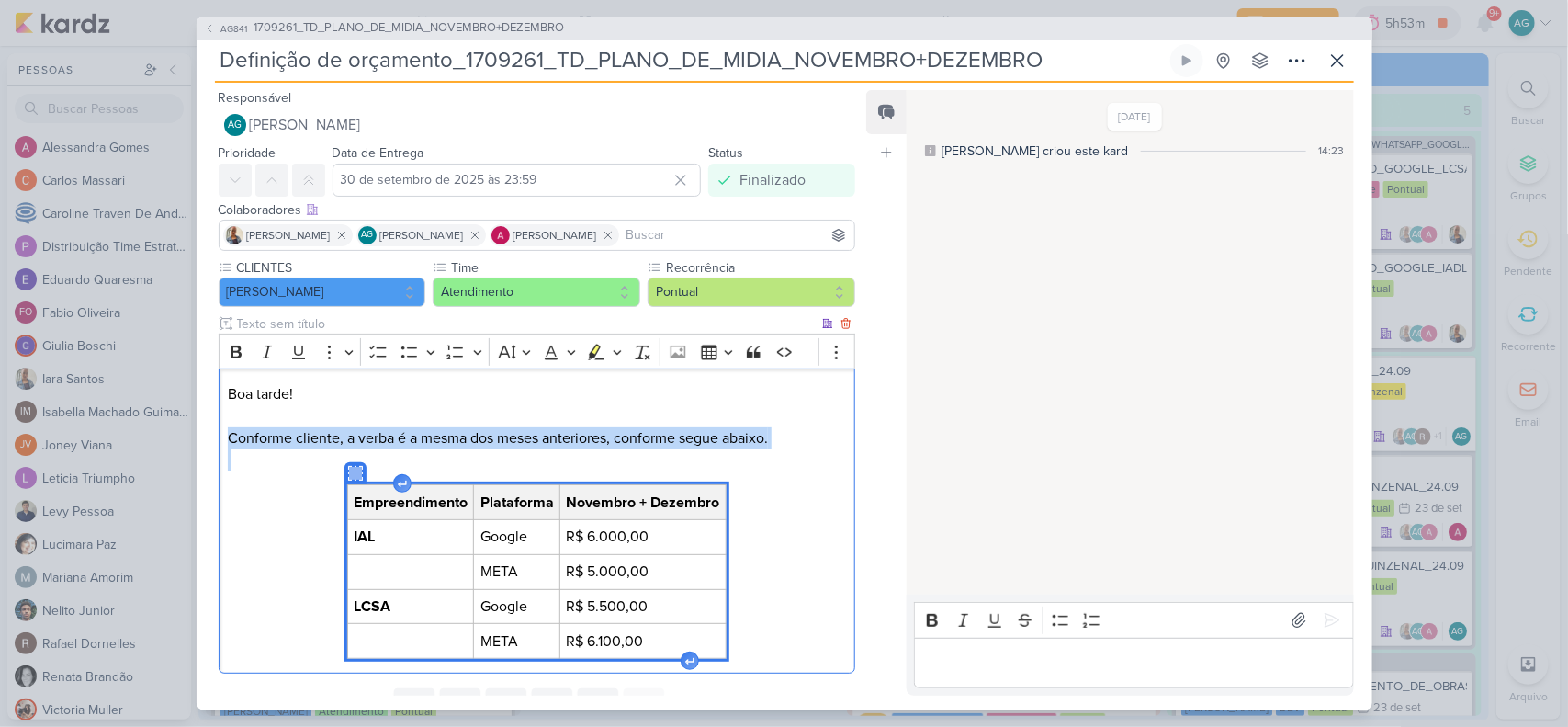
drag, startPoint x: 226, startPoint y: 434, endPoint x: 763, endPoint y: 671, distance: 587.0
click at [763, 671] on div "Boa tarde! Conforme cliente, a verba é a mesma dos meses anteriores, conforme s…" at bounding box center [537, 521] width 637 height 305
copy p "Conforme cliente, a verba é a mesma dos meses anteriores, conforme segue abaixo."
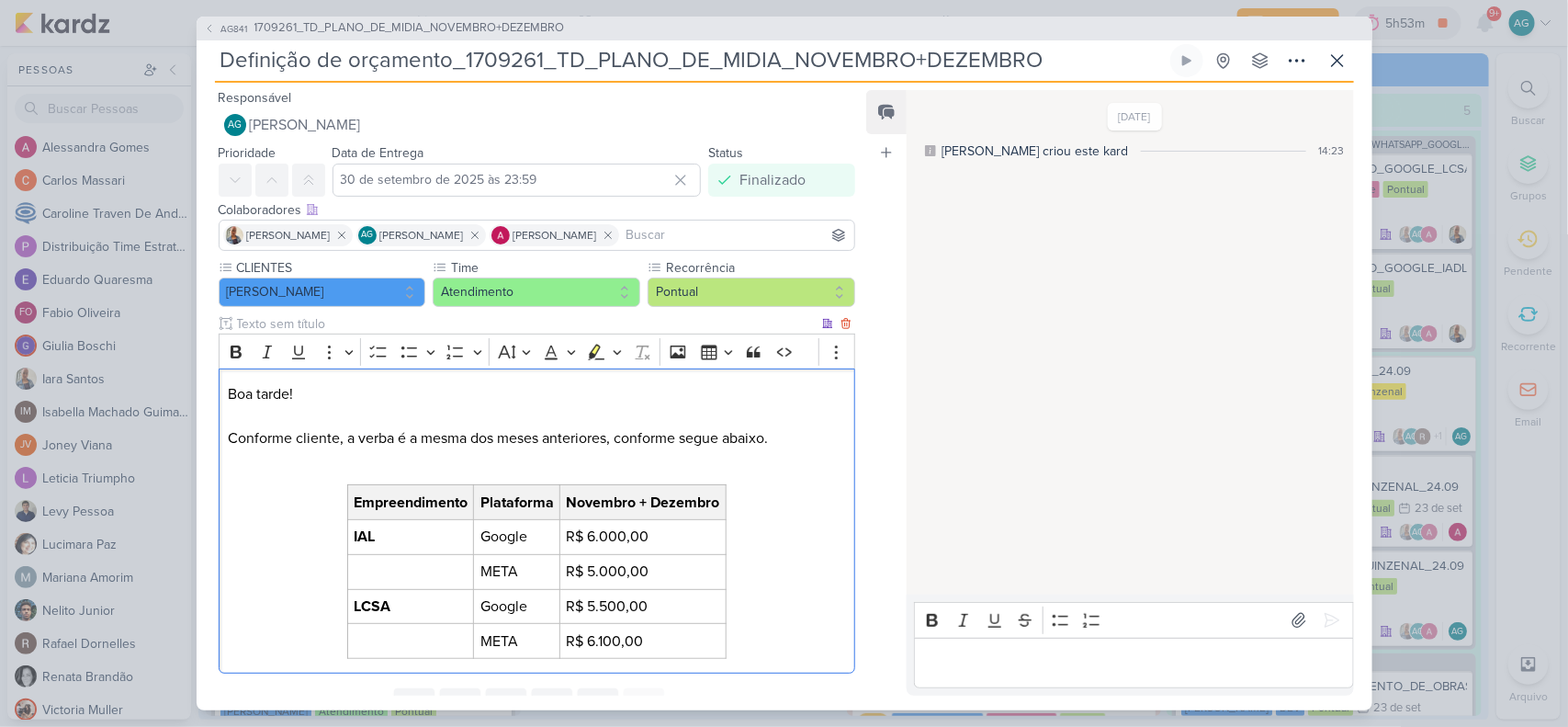
click at [824, 631] on div "Boa tarde! Conforme cliente, a verba é a mesma dos meses anteriores, conforme s…" at bounding box center [537, 521] width 637 height 305
click at [272, 29] on span "1709261_TD_PLANO_DE_MIDIA_NOVEMBRO+DEZEMBRO" at bounding box center [409, 28] width 310 height 19
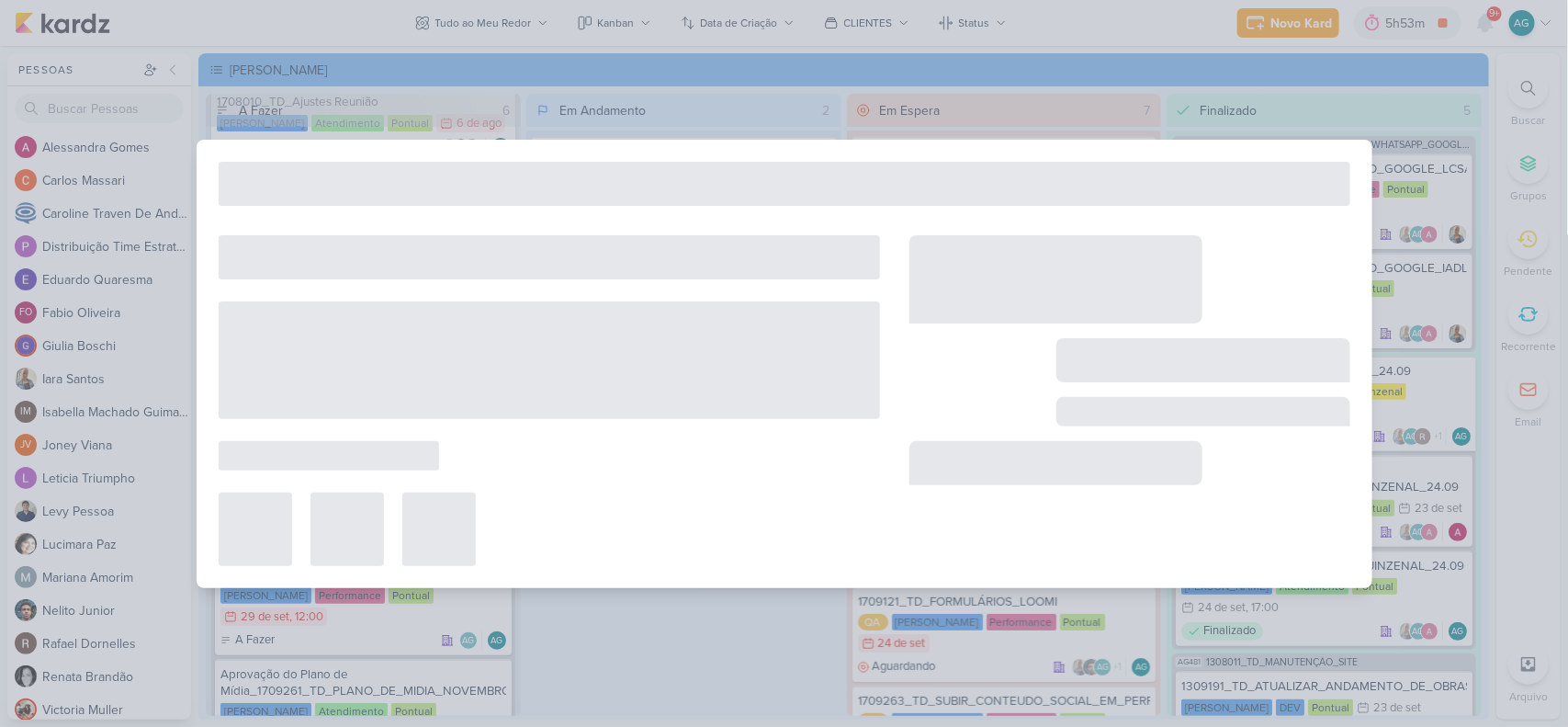
type input "1709261_TD_PLANO_DE_MIDIA_NOVEMBRO+DEZEMBRO"
type input "29 de setembro de 2025 às 14:00"
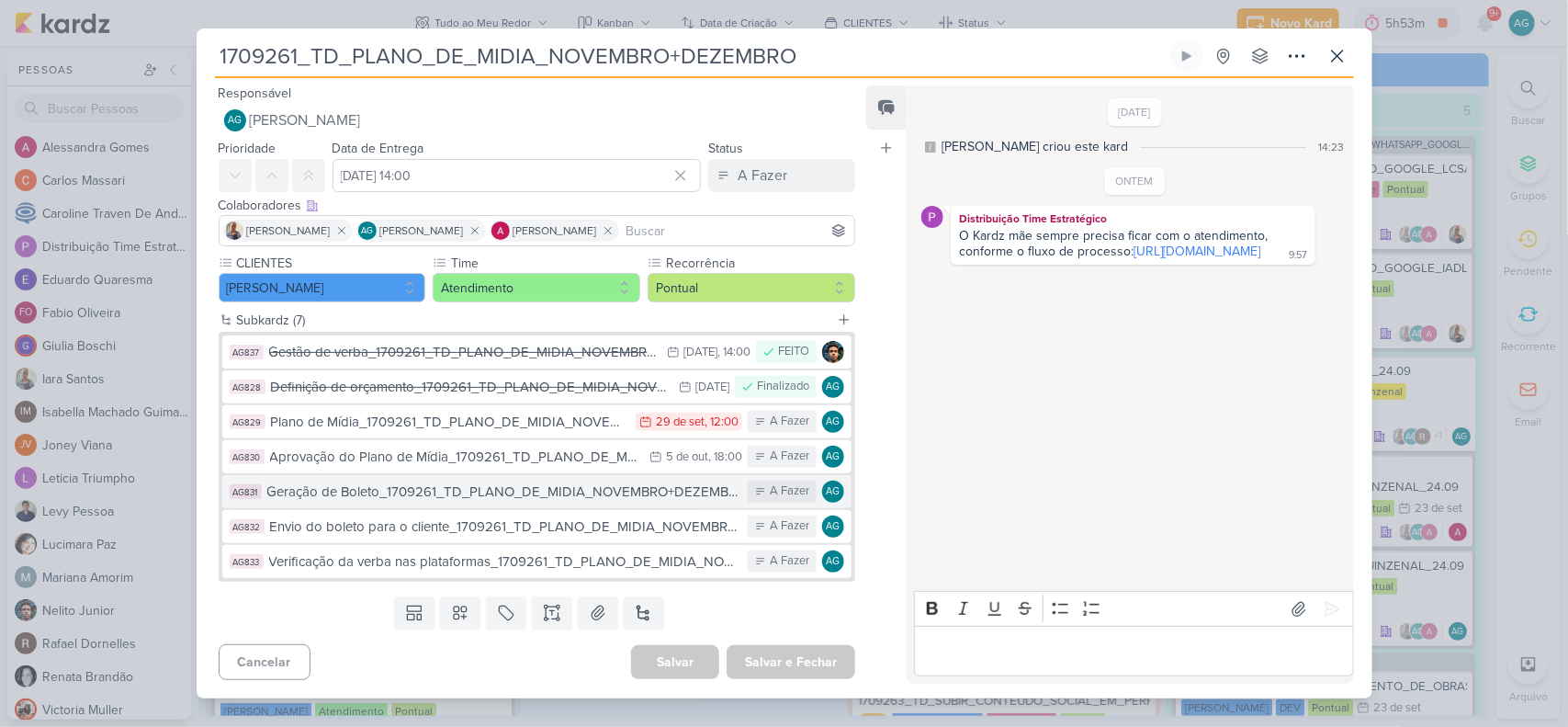
click at [487, 496] on div "Geração de Boleto_1709261_TD_PLANO_DE_MIDIA_NOVEMBRO+DEZEMBRO" at bounding box center [503, 492] width 472 height 22
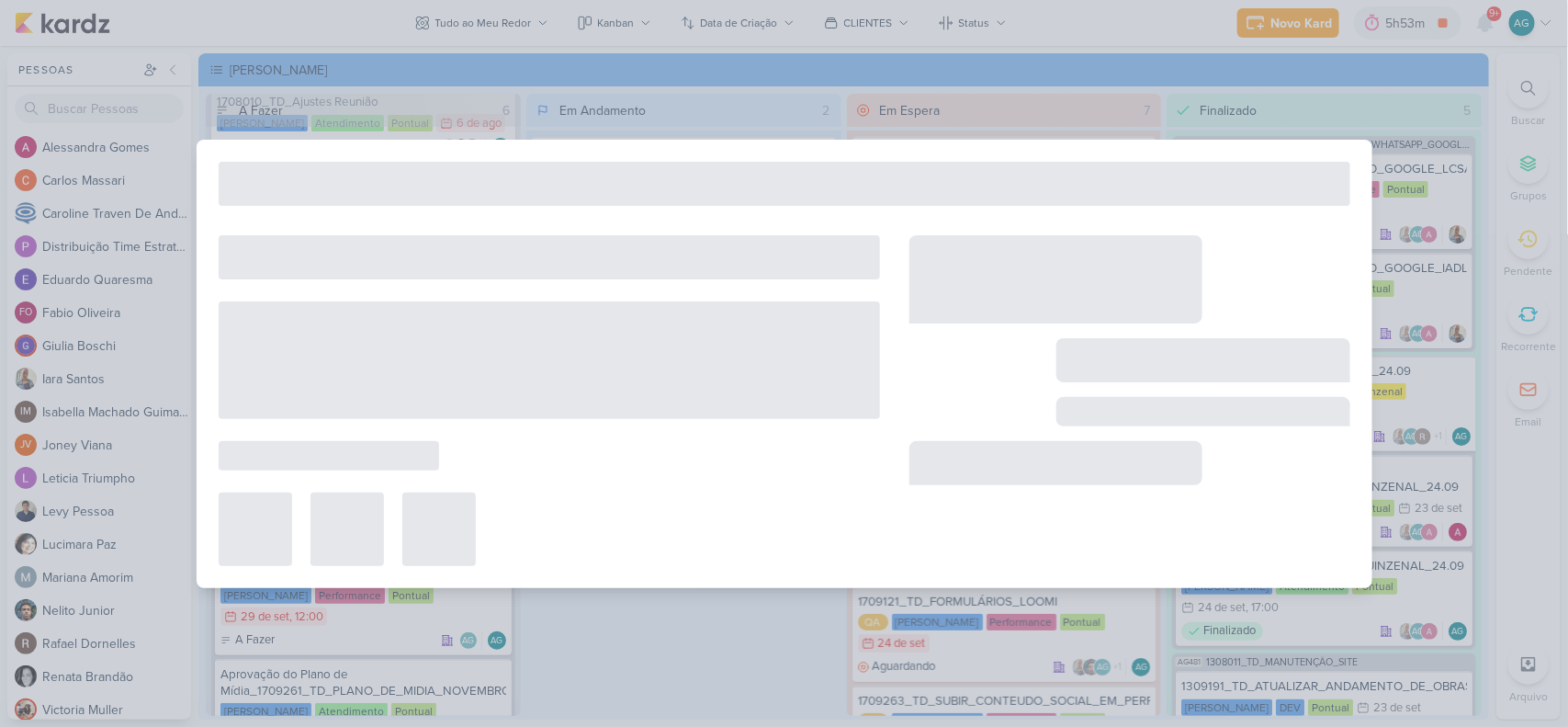
type input "Geração de Boleto_1709261_TD_PLANO_DE_MIDIA_NOVEMBRO+DEZEMBRO"
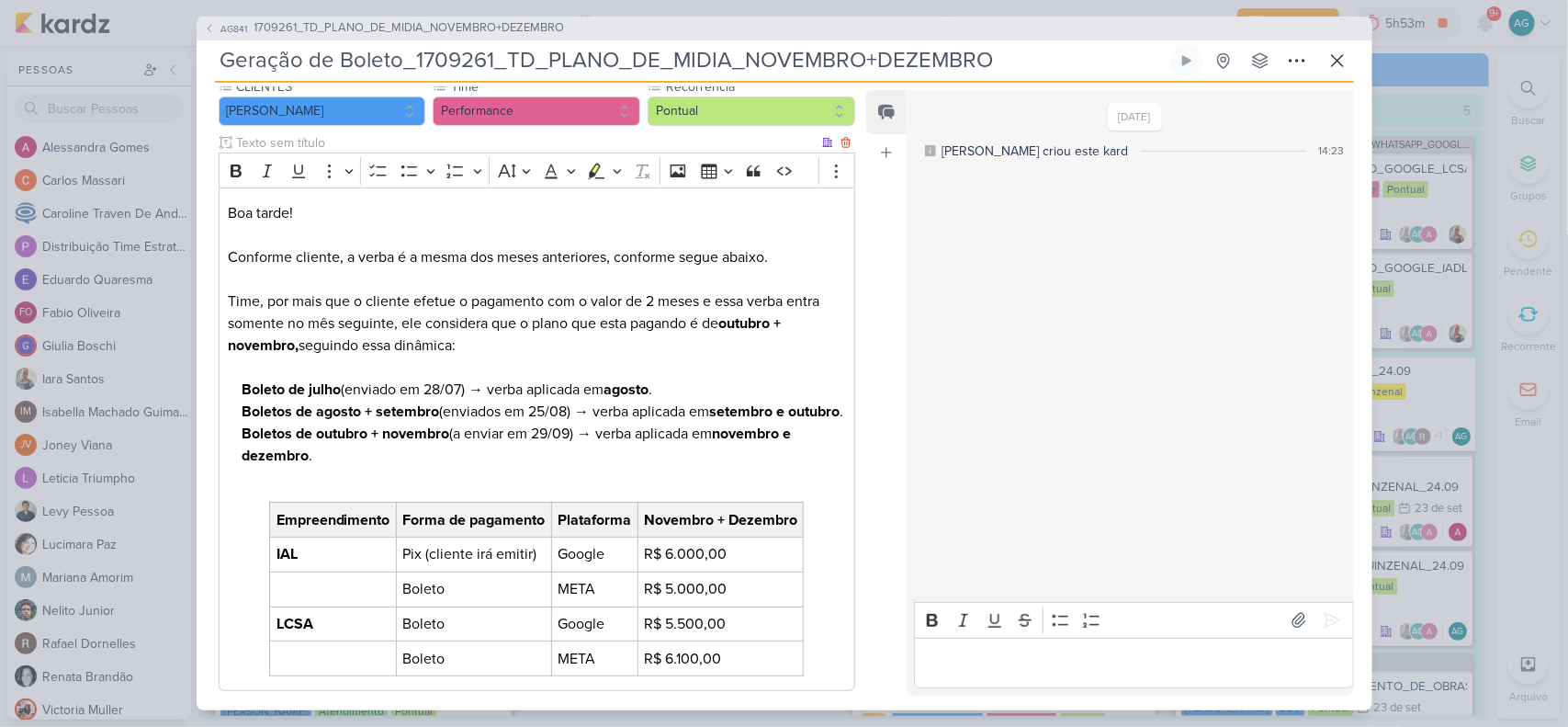
scroll to position [72, 0]
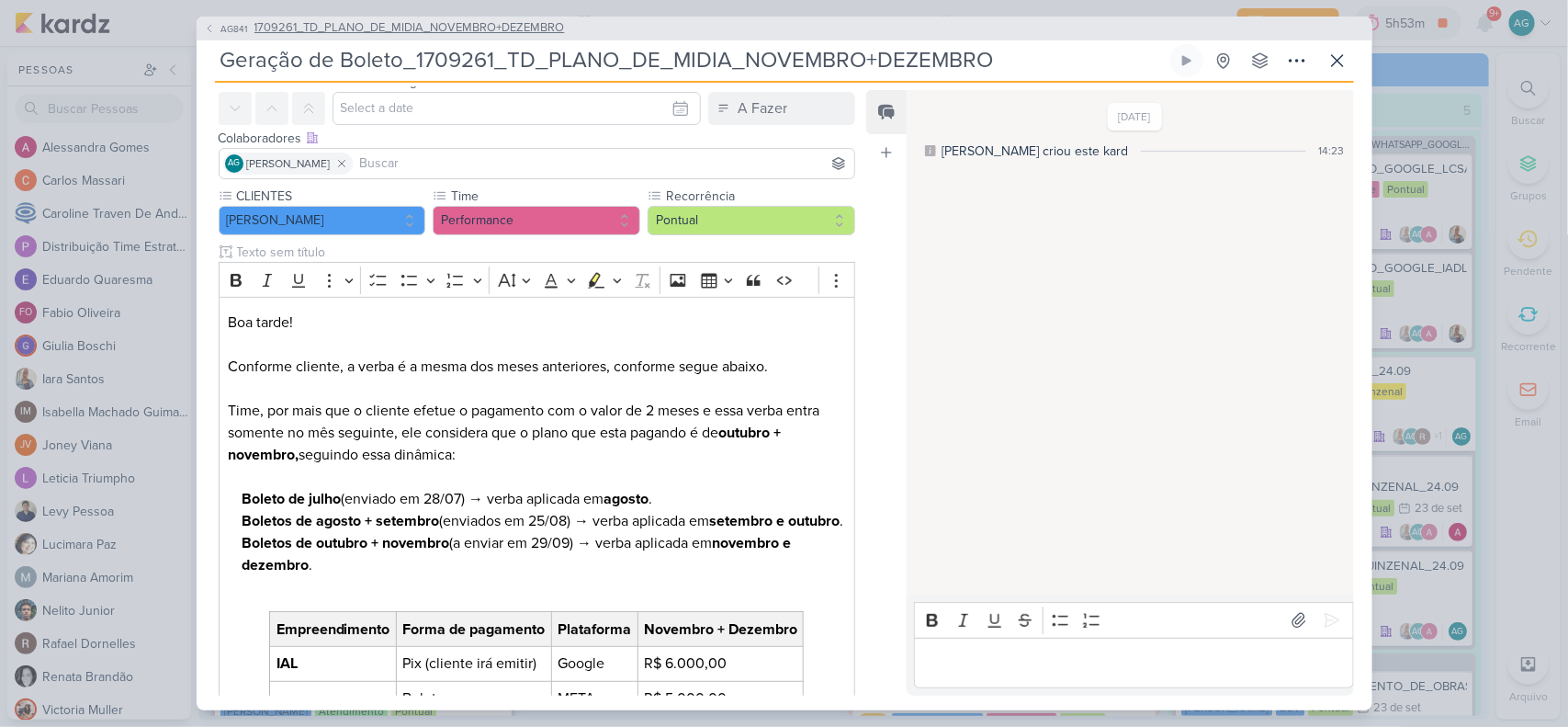
click at [406, 33] on span "1709261_TD_PLANO_DE_MIDIA_NOVEMBRO+DEZEMBRO" at bounding box center [409, 28] width 310 height 19
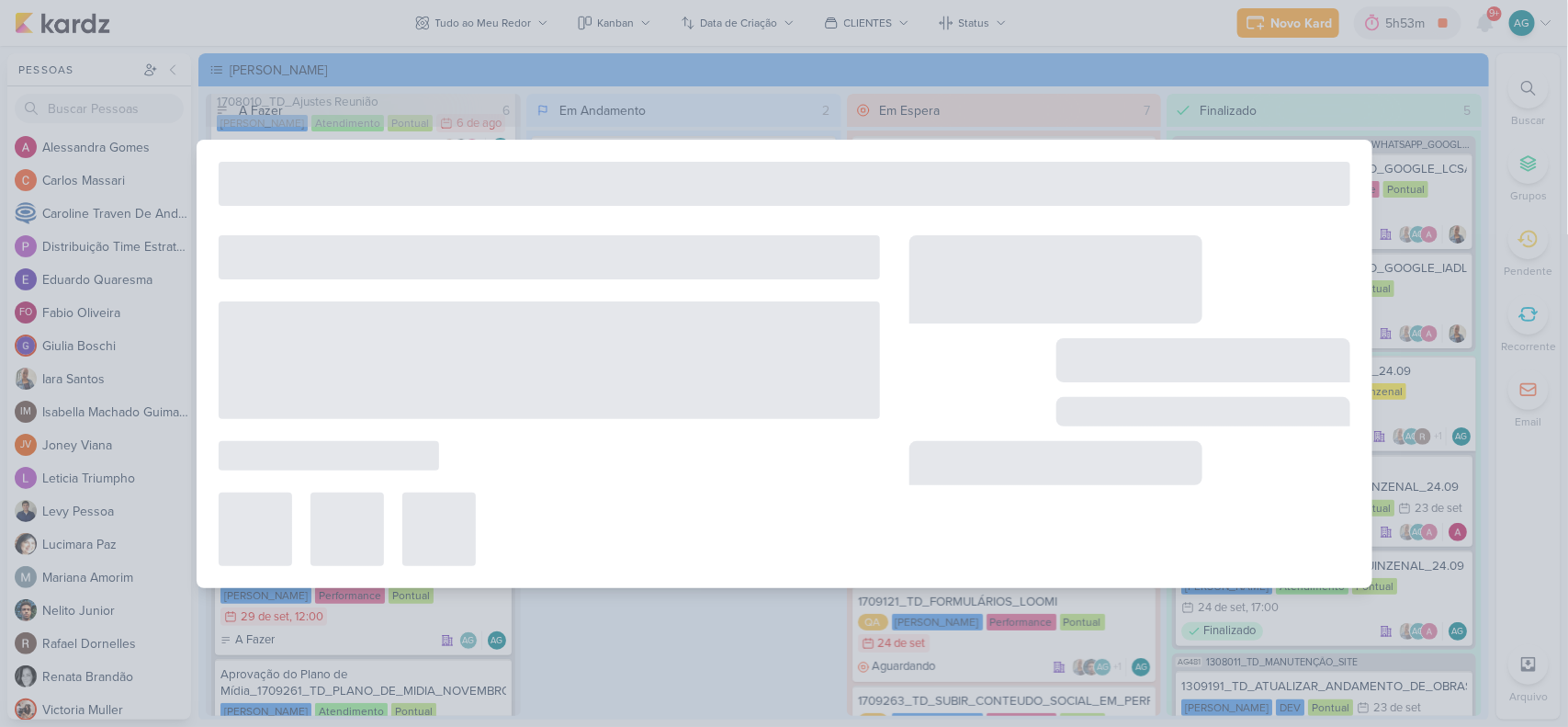
type input "1709261_TD_PLANO_DE_MIDIA_NOVEMBRO+DEZEMBRO"
type input "29 de setembro de 2025 às 14:00"
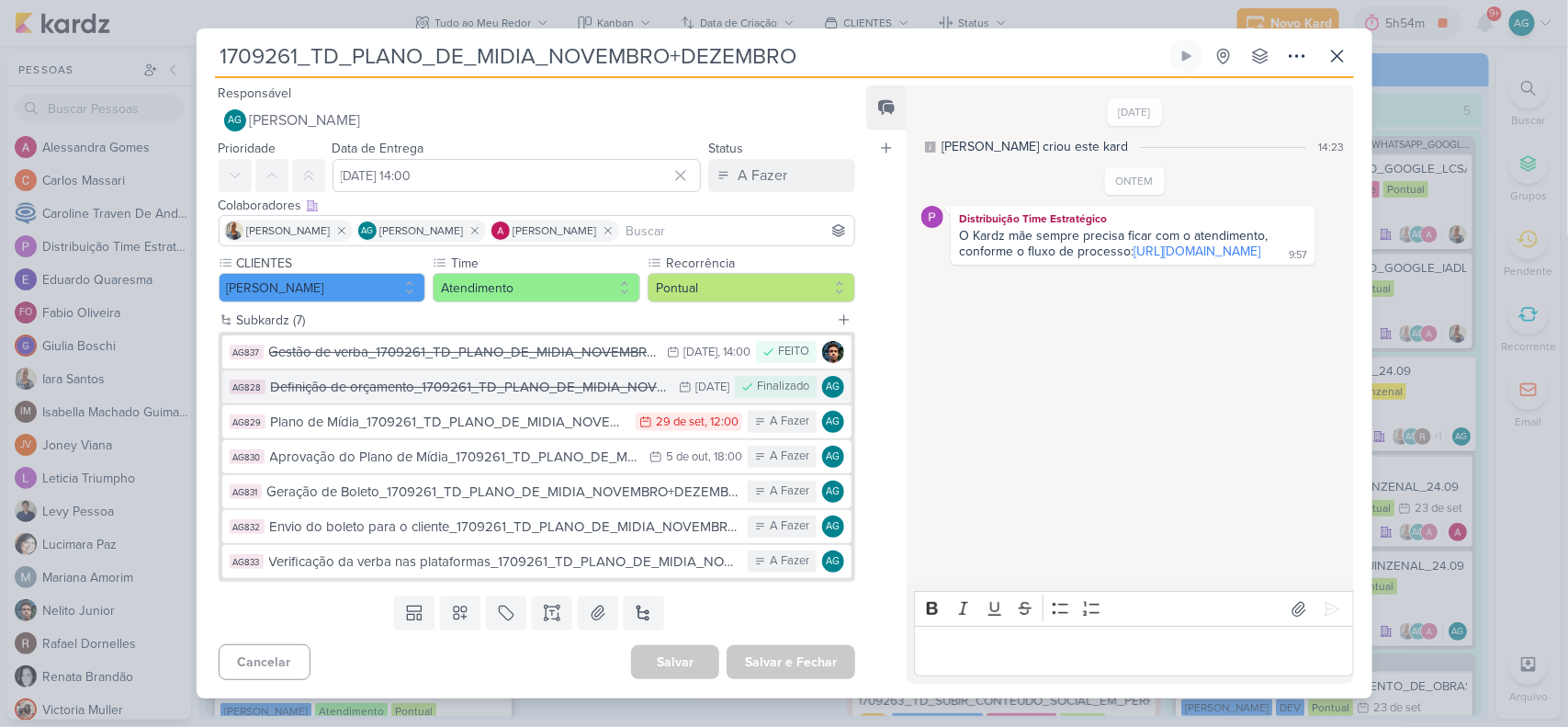
click at [448, 393] on div "Definição de orçamento_1709261_TD_PLANO_DE_MIDIA_NOVEMBRO+DEZEMBRO" at bounding box center [470, 388] width 400 height 22
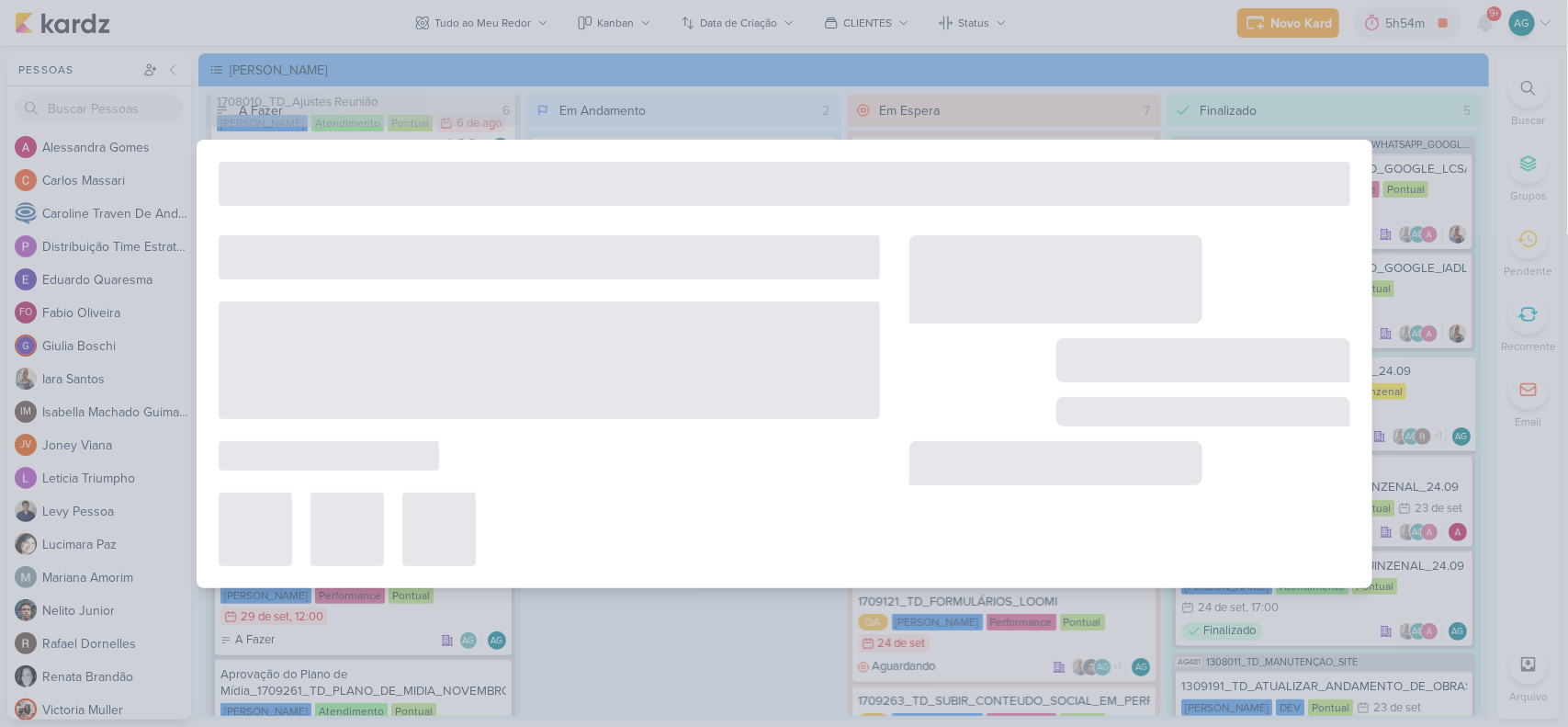
type input "Definição de orçamento_1709261_TD_PLANO_DE_MIDIA_NOVEMBRO+DEZEMBRO"
type input "30 de setembro de 2025 às 23:59"
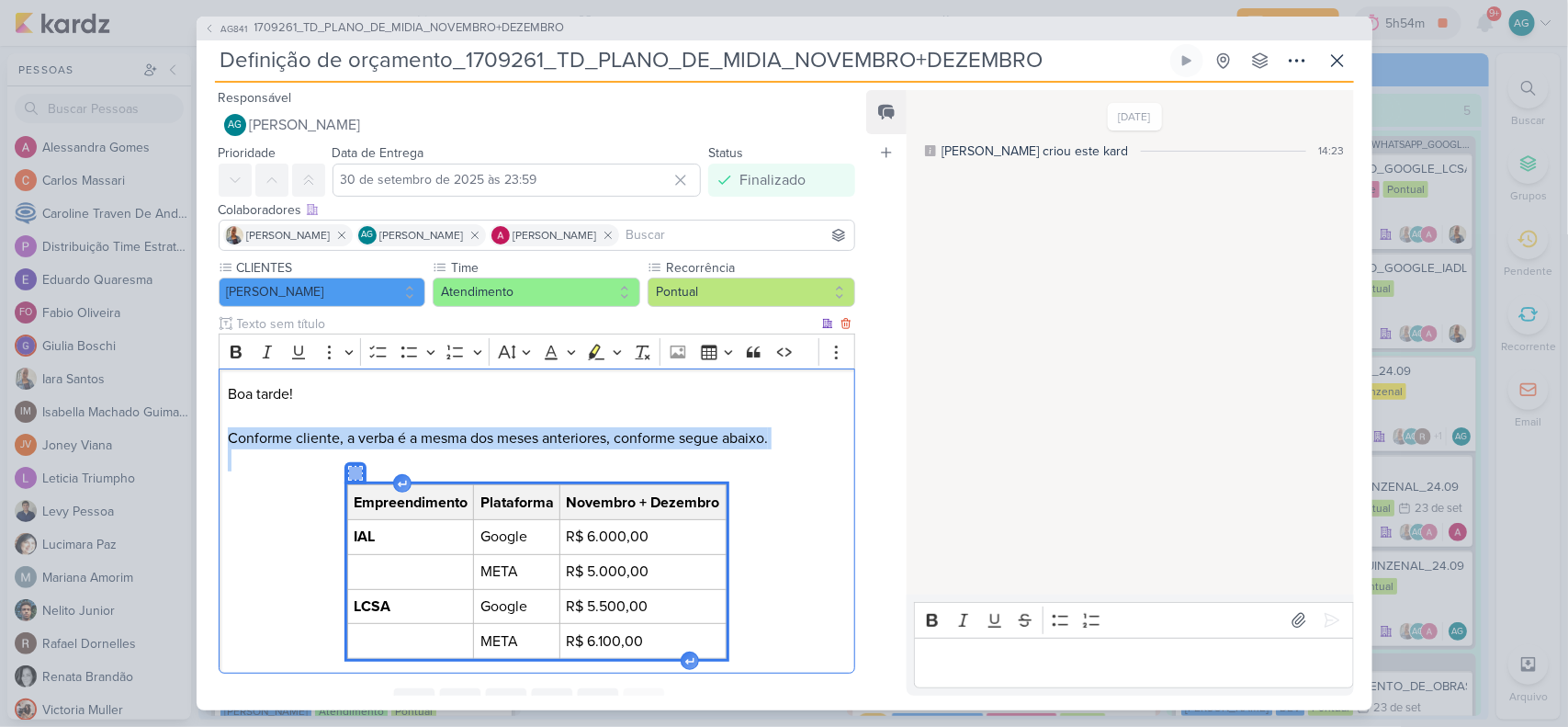
drag, startPoint x: 230, startPoint y: 437, endPoint x: 785, endPoint y: 653, distance: 595.6
click at [785, 653] on div "Boa tarde! Conforme cliente, a verba é a mesma dos meses anteriores, conforme s…" at bounding box center [537, 521] width 637 height 305
copy p "Conforme cliente, a verba é a mesma dos meses anteriores, conforme segue abaixo."
click at [437, 30] on span "1709261_TD_PLANO_DE_MIDIA_NOVEMBRO+DEZEMBRO" at bounding box center [409, 28] width 310 height 19
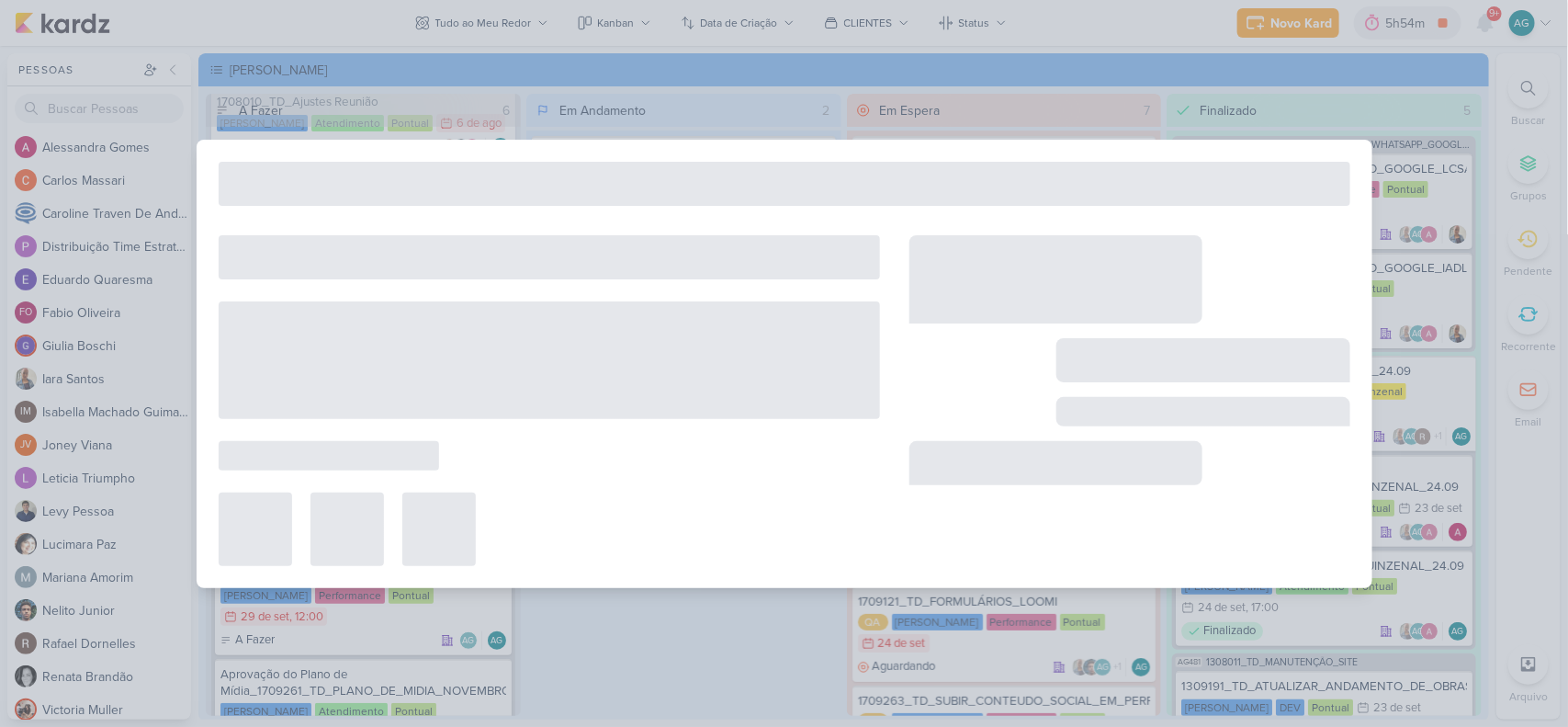
type input "1709261_TD_PLANO_DE_MIDIA_NOVEMBRO+DEZEMBRO"
type input "29 de setembro de 2025 às 14:00"
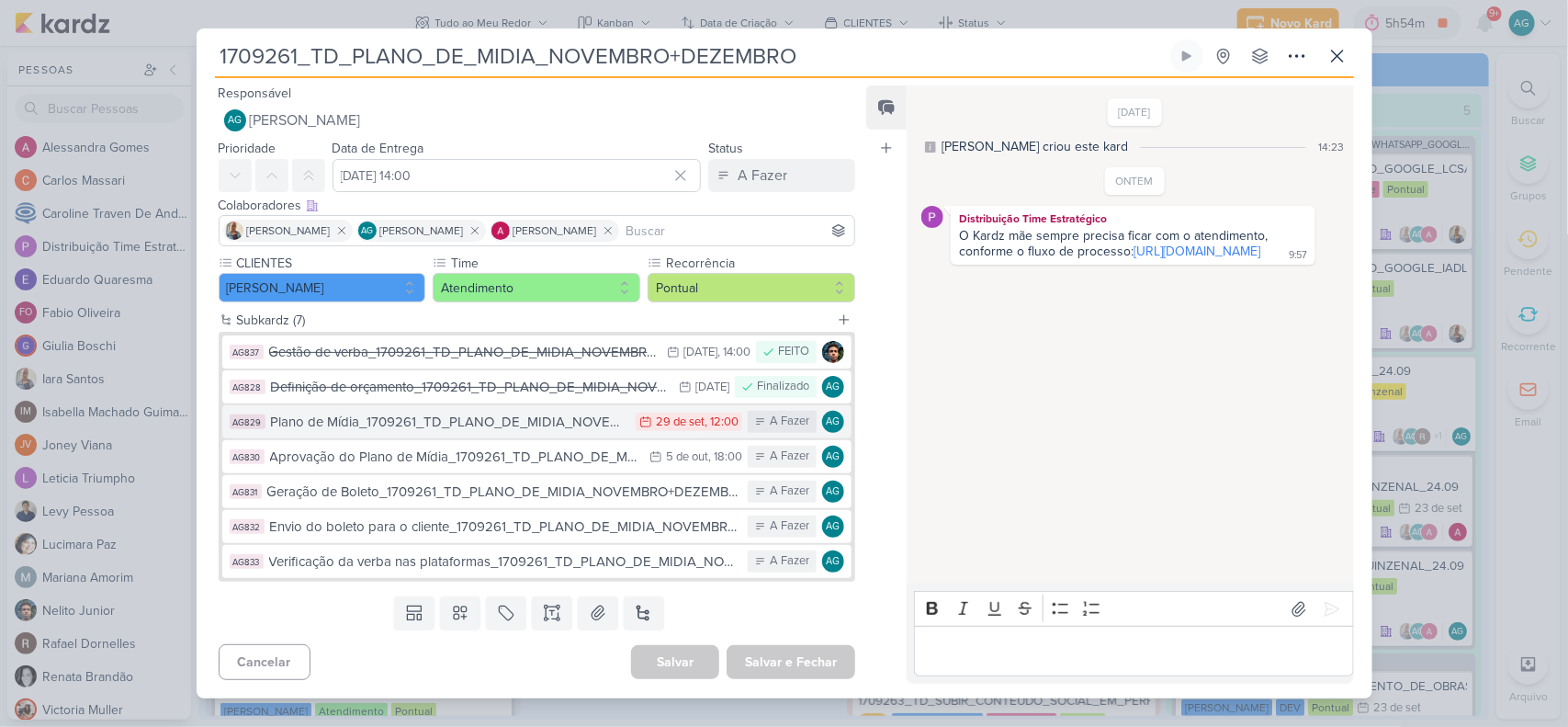
click at [473, 425] on div "Plano de Mídia_1709261_TD_PLANO_DE_MIDIA_NOVEMBRO+DEZEMBRO" at bounding box center [449, 422] width 356 height 22
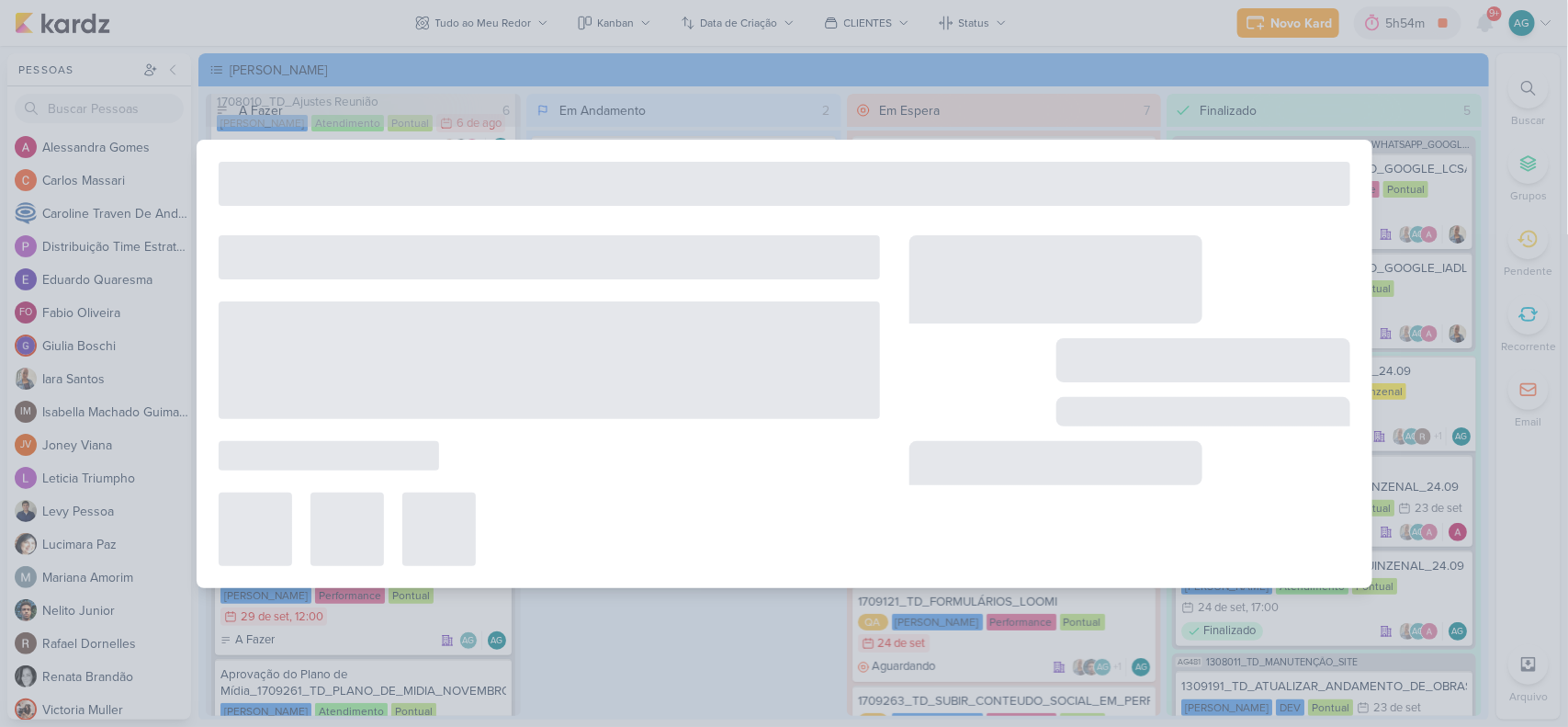
type input "Plano de Mídia_1709261_TD_PLANO_DE_MIDIA_NOVEMBRO+DEZEMBRO"
type input "29 de setembro de 2025 às 12:00"
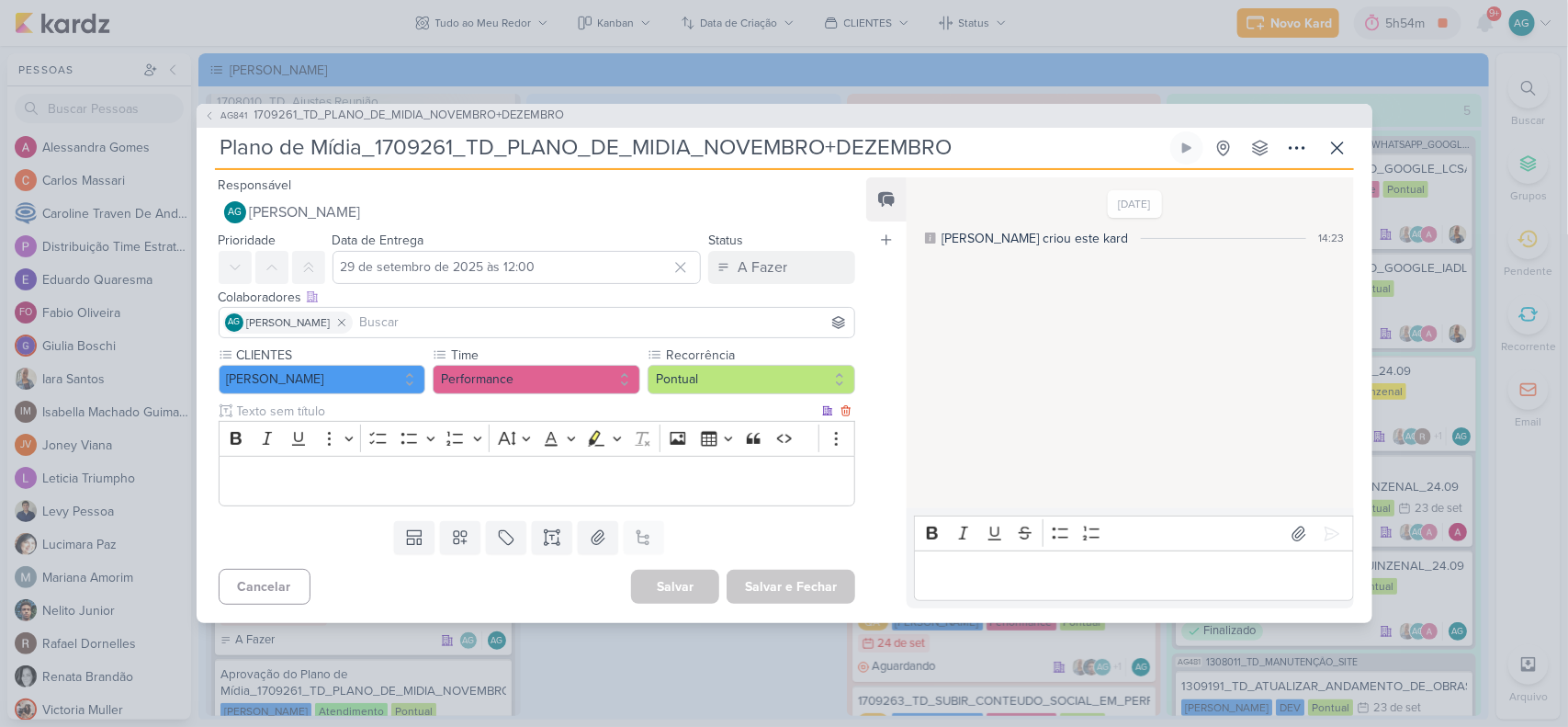
click at [465, 476] on p "Editor editing area: main" at bounding box center [536, 481] width 618 height 22
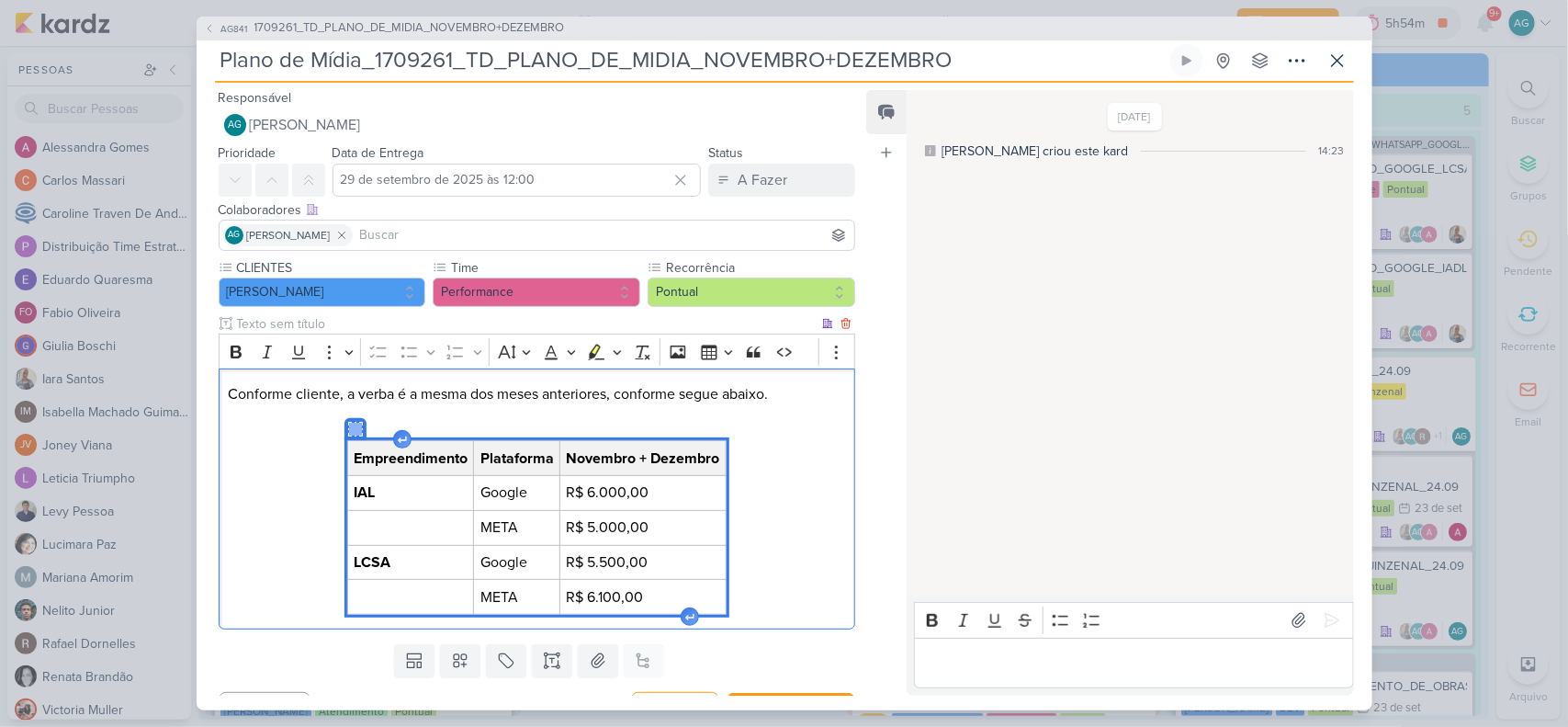
click at [775, 422] on p "Conforme cliente, a verba é a mesma dos meses anteriores, conforme segue abaixo." at bounding box center [536, 405] width 618 height 44
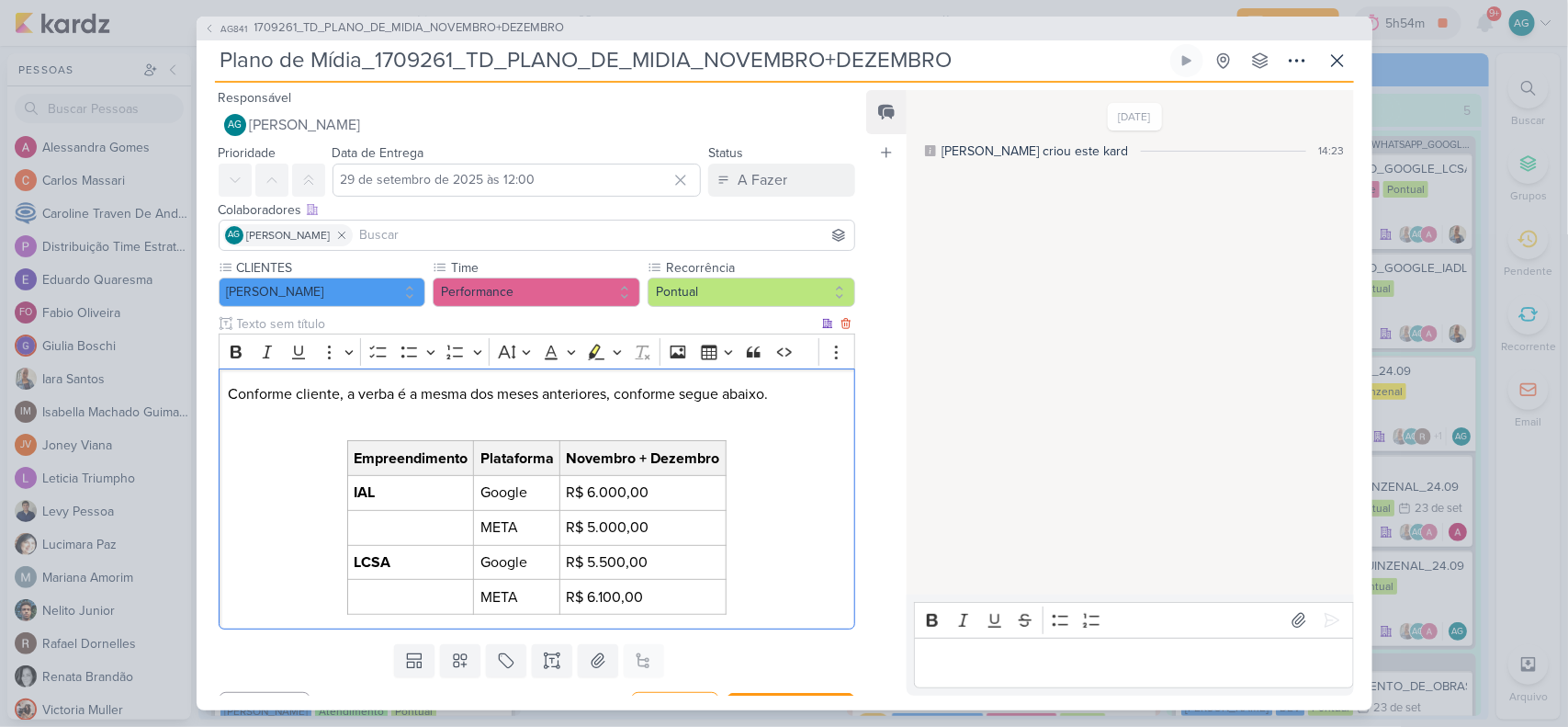
click at [222, 383] on div "Conforme cliente, a verba é a mesma dos meses anteriores, conforme segue abaixo…" at bounding box center [537, 498] width 637 height 260
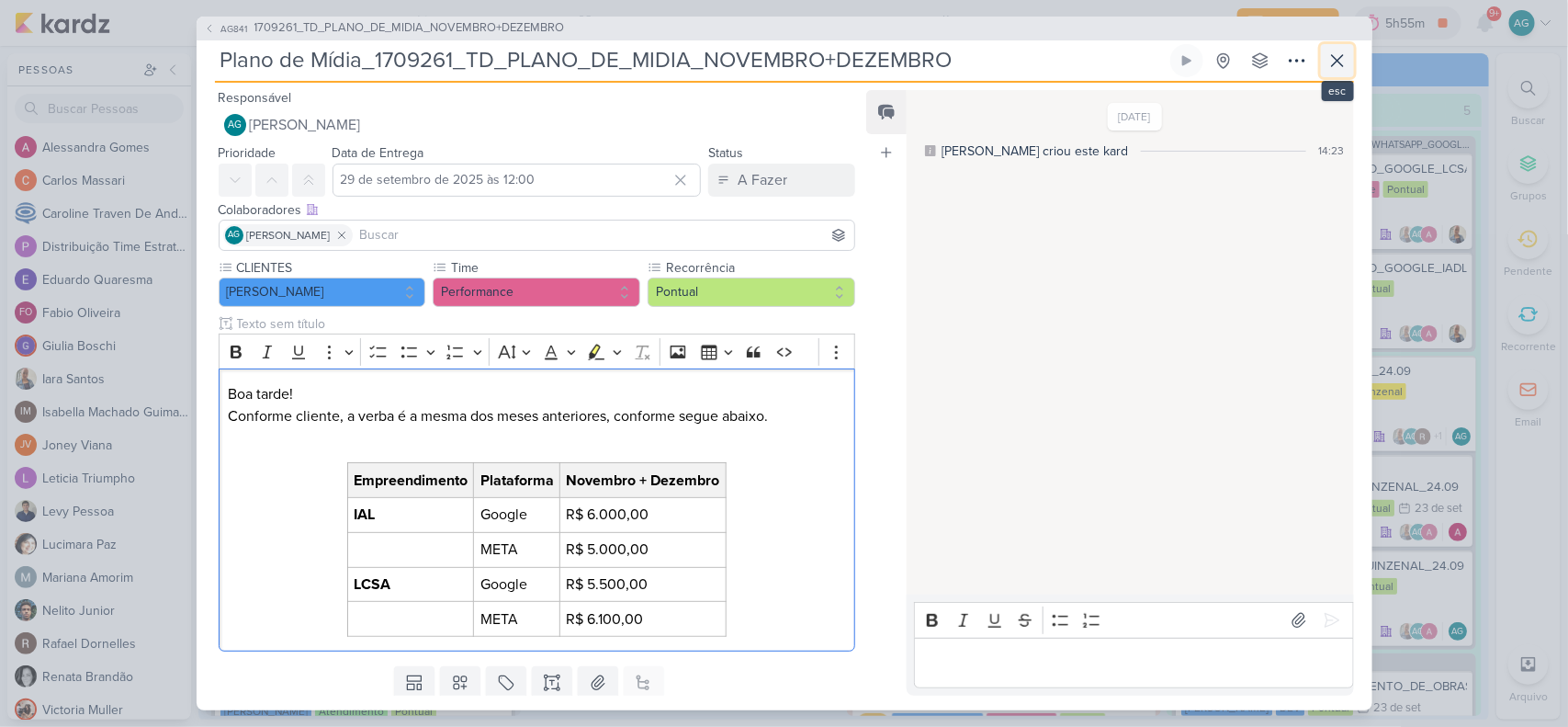
click at [1333, 66] on icon at bounding box center [1337, 61] width 22 height 22
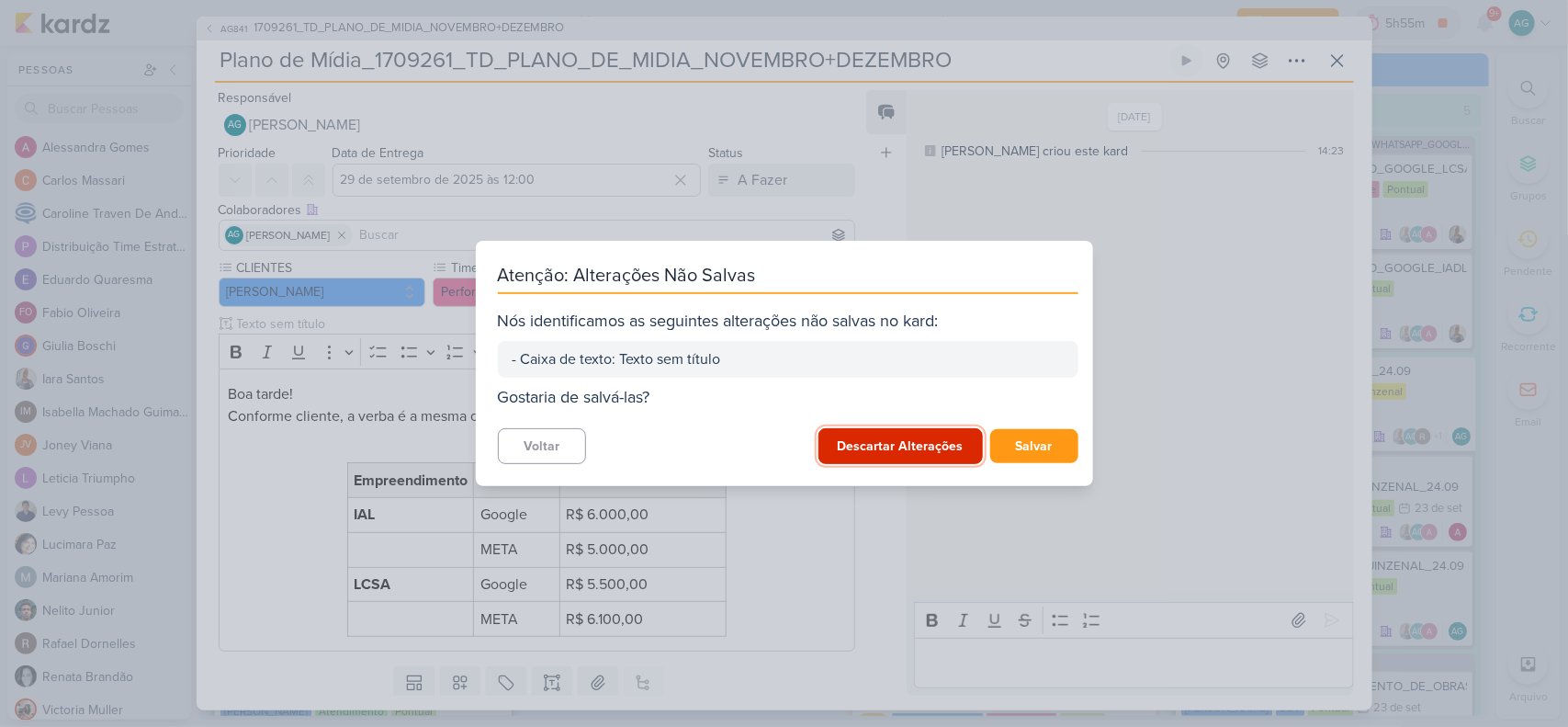
click at [879, 453] on button "Descartar Alterações" at bounding box center [901, 446] width 165 height 35
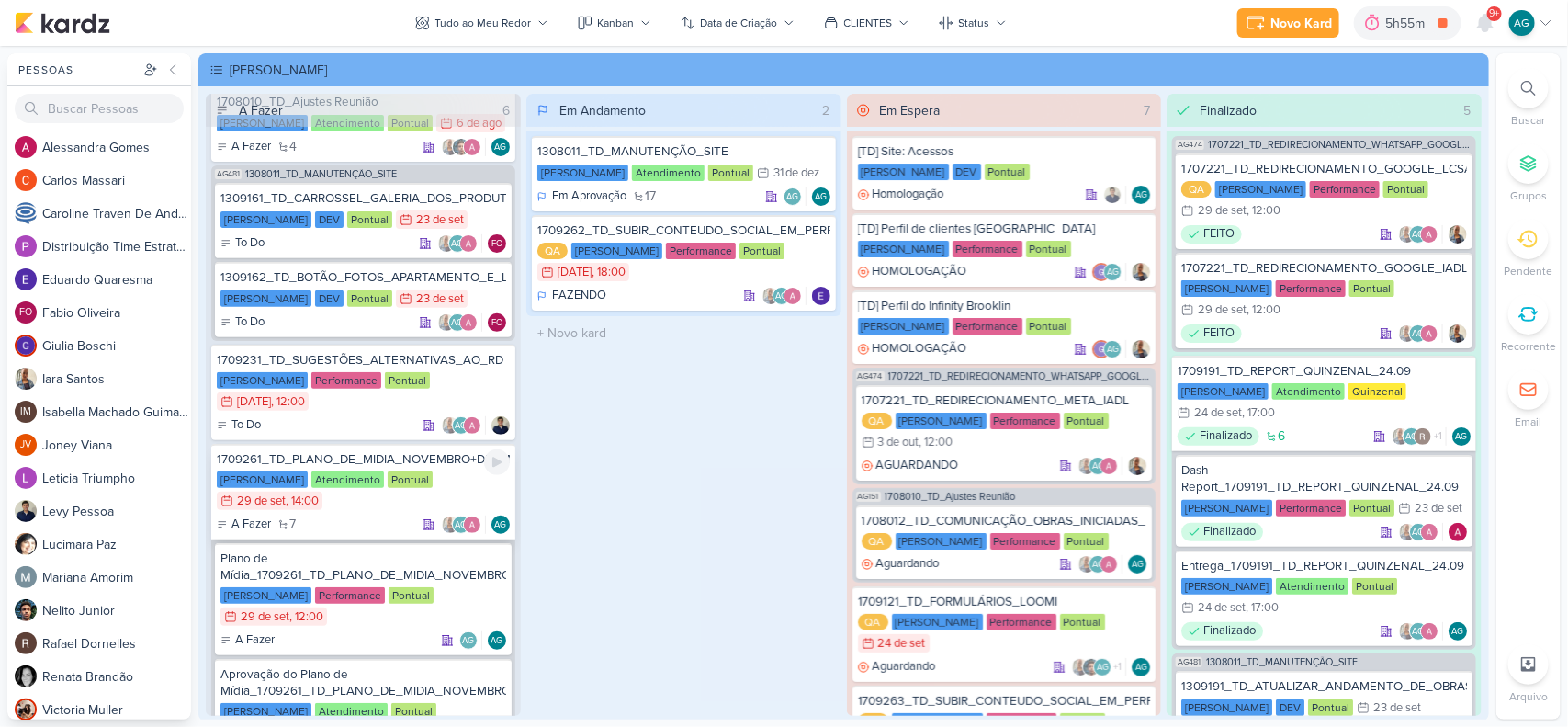
click at [403, 455] on div "1709261_TD_PLANO_DE_MIDIA_NOVEMBRO+DEZEMBRO" at bounding box center [363, 459] width 294 height 17
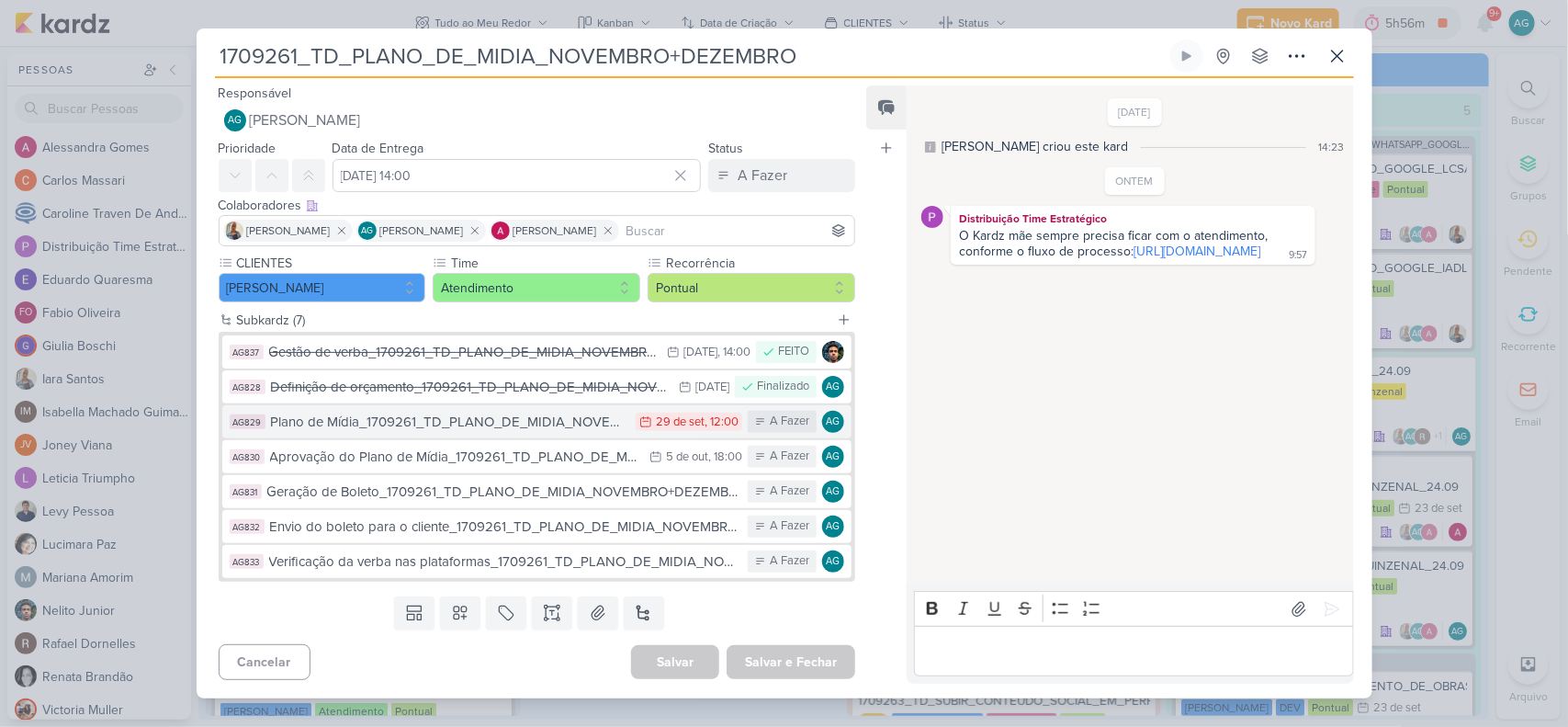
click at [552, 419] on div "Plano de Mídia_1709261_TD_PLANO_DE_MIDIA_NOVEMBRO+DEZEMBRO" at bounding box center [449, 422] width 356 height 22
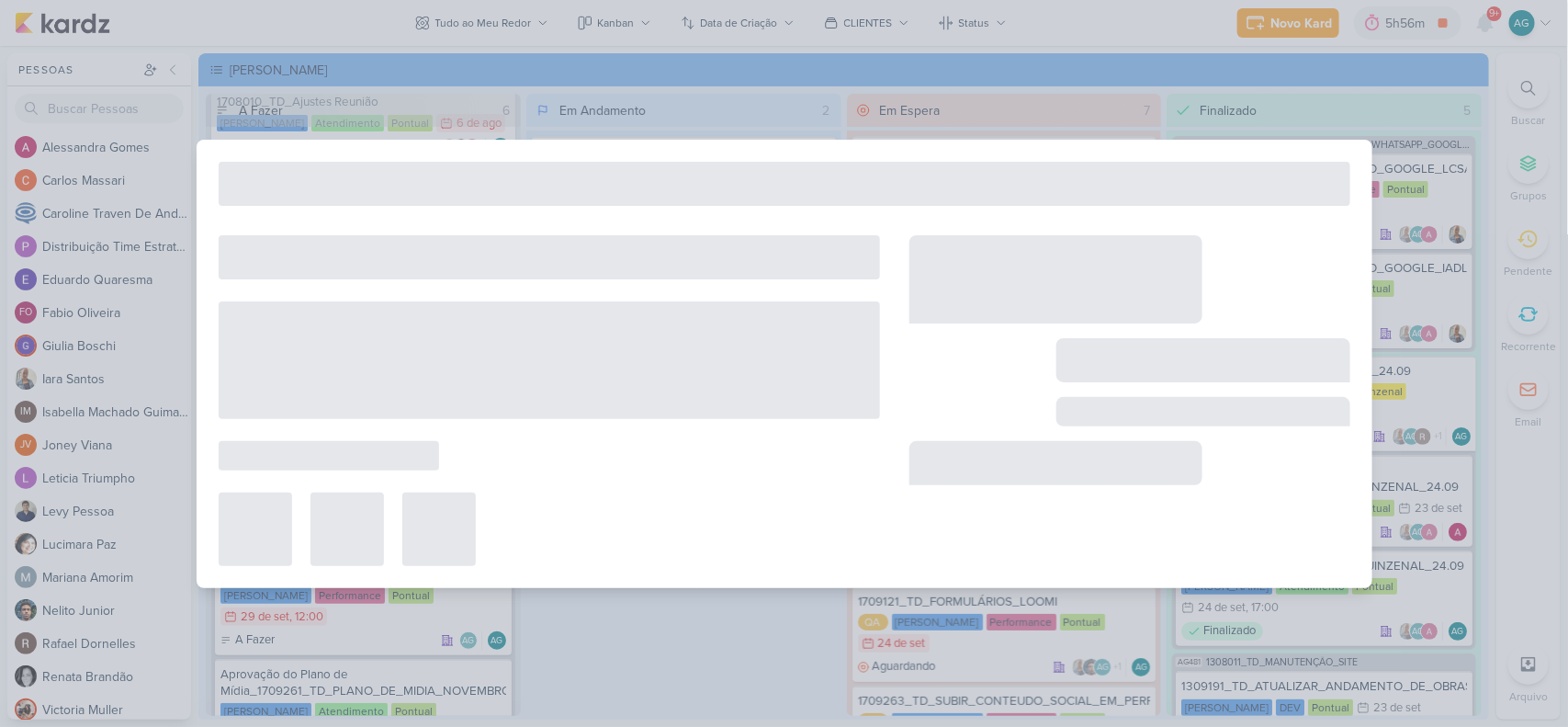
type input "Plano de Mídia_1709261_TD_PLANO_DE_MIDIA_NOVEMBRO+DEZEMBRO"
type input "29 de setembro de 2025 às 12:00"
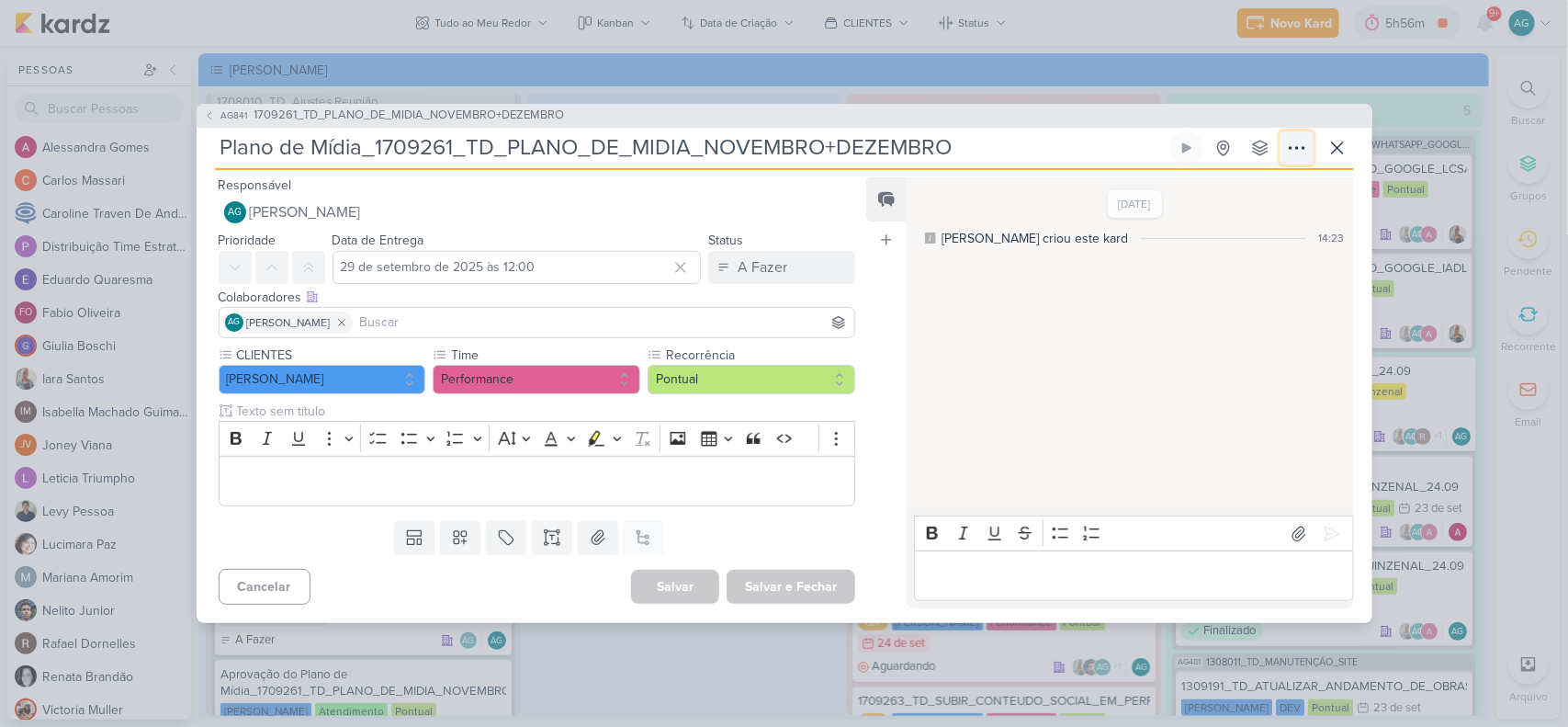
click at [1300, 145] on icon at bounding box center [1297, 147] width 22 height 22
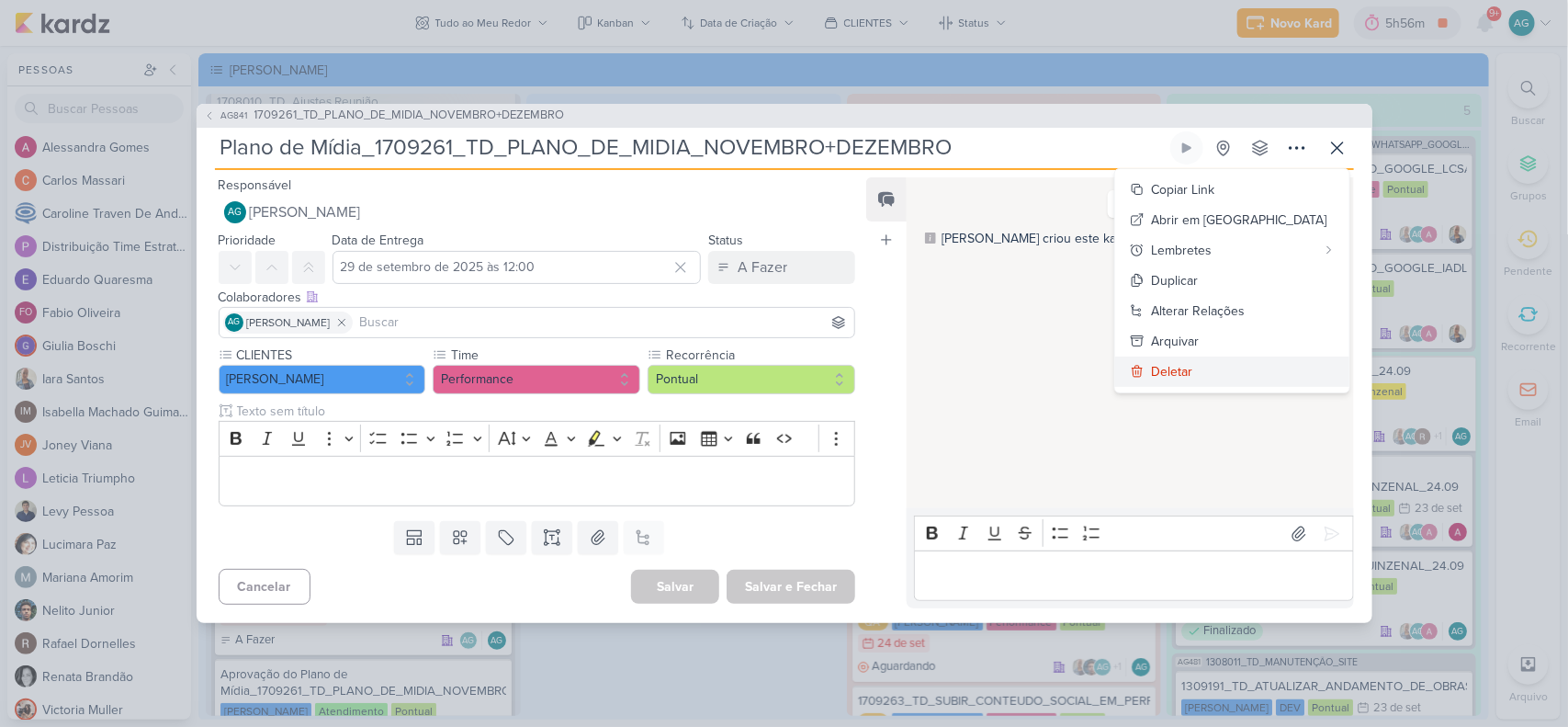
click at [1275, 368] on button "Deletar" at bounding box center [1232, 371] width 235 height 30
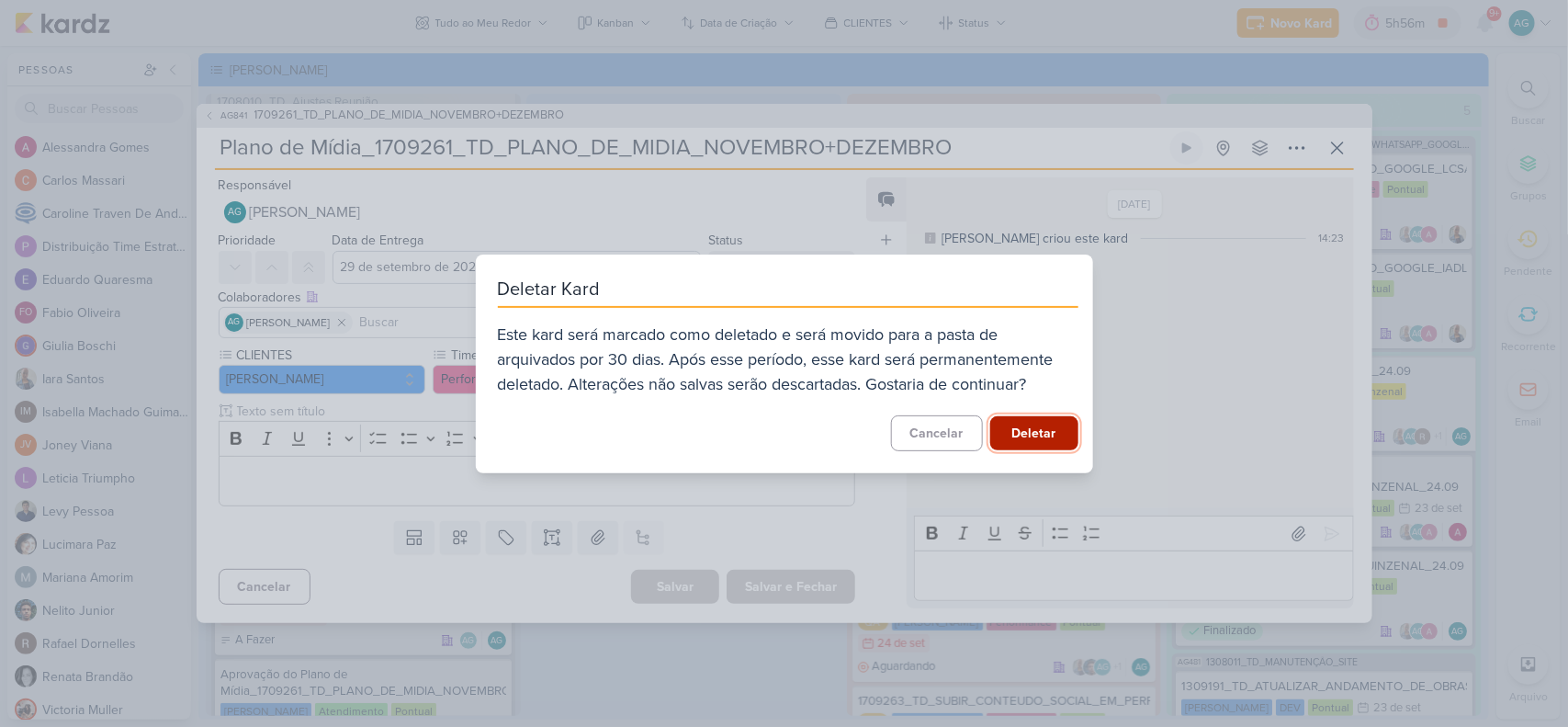
click at [1039, 421] on button "Deletar" at bounding box center [1035, 433] width 88 height 34
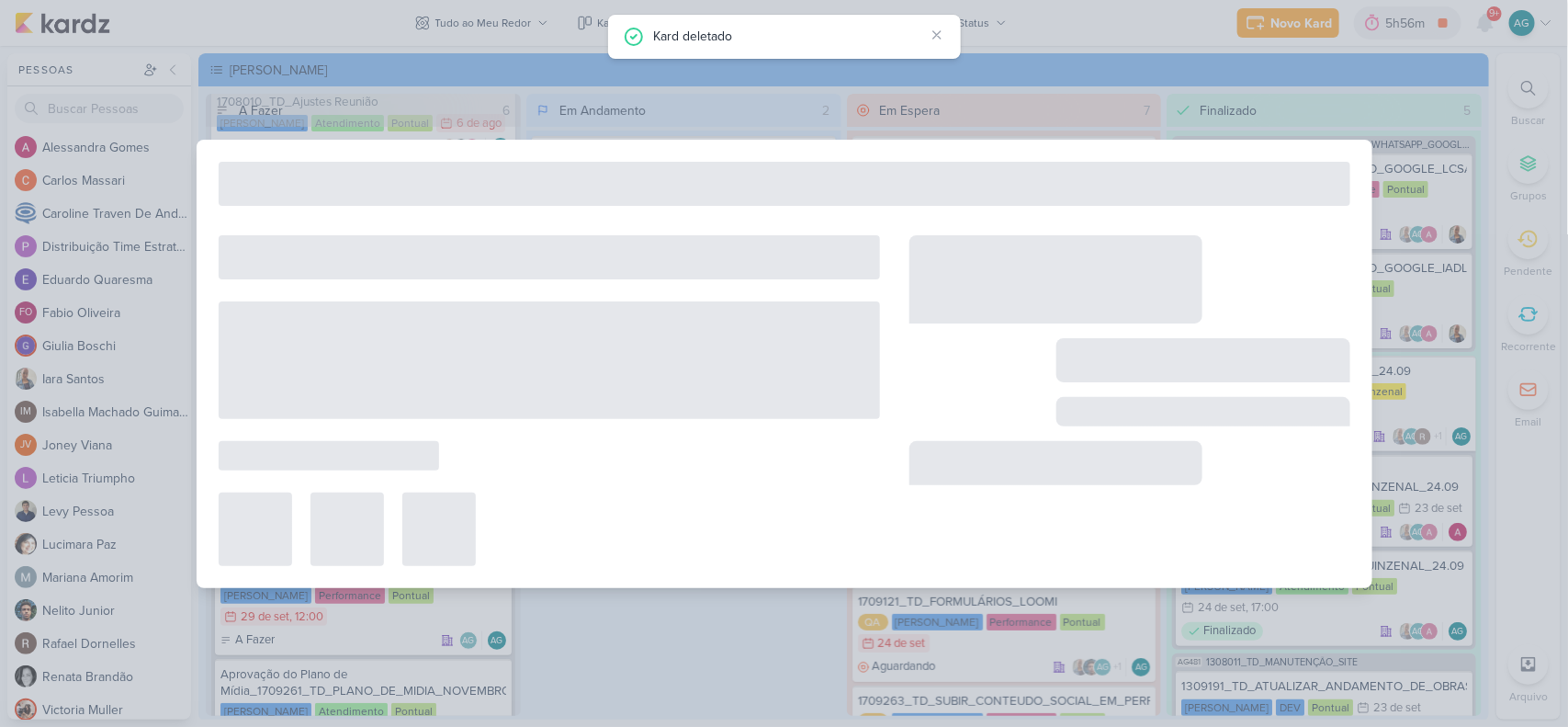
type input "1709261_TD_PLANO_DE_MIDIA_NOVEMBRO+DEZEMBRO"
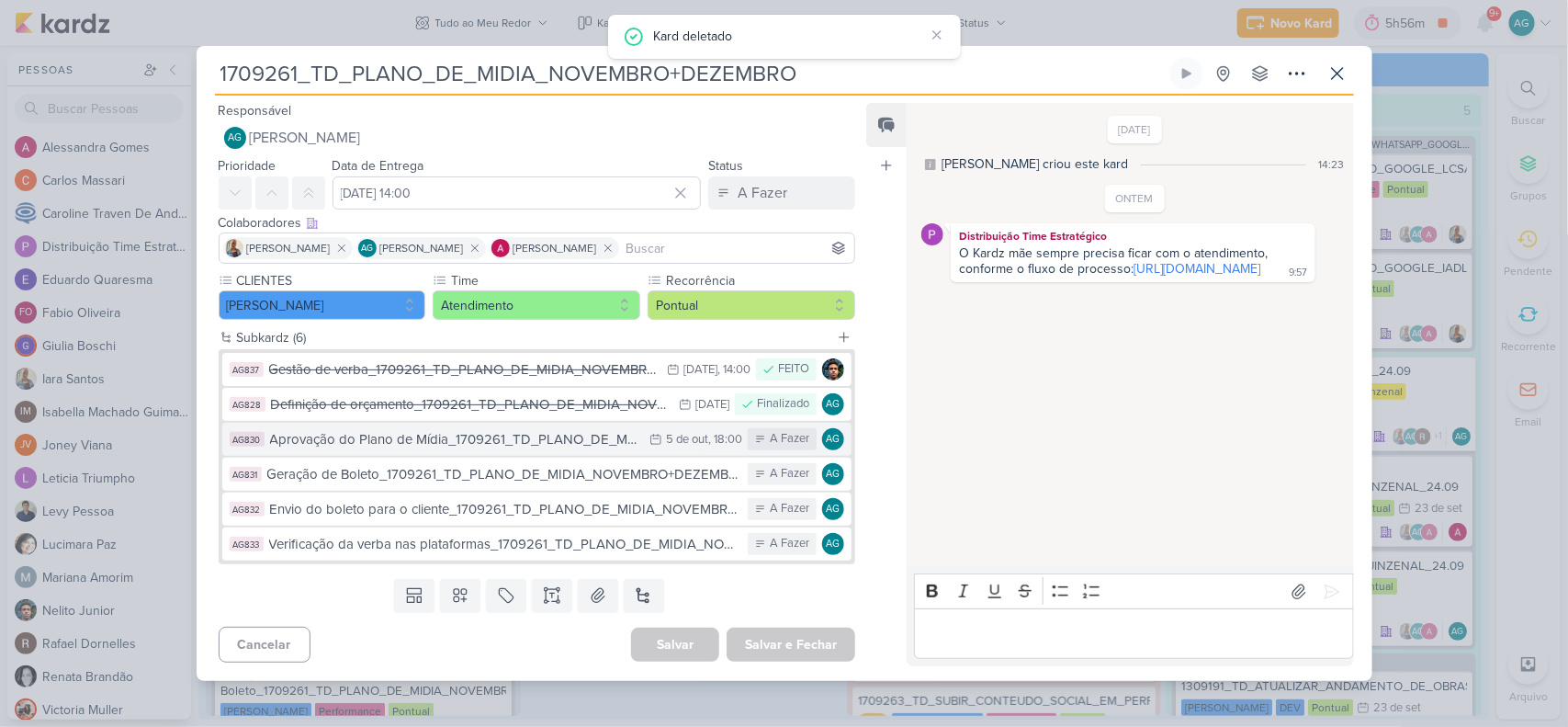
click at [580, 441] on div "Aprovação do Plano de Mídia_1709261_TD_PLANO_DE_MIDIA_NOVEMBRO+DEZEMBRO" at bounding box center [456, 440] width 371 height 22
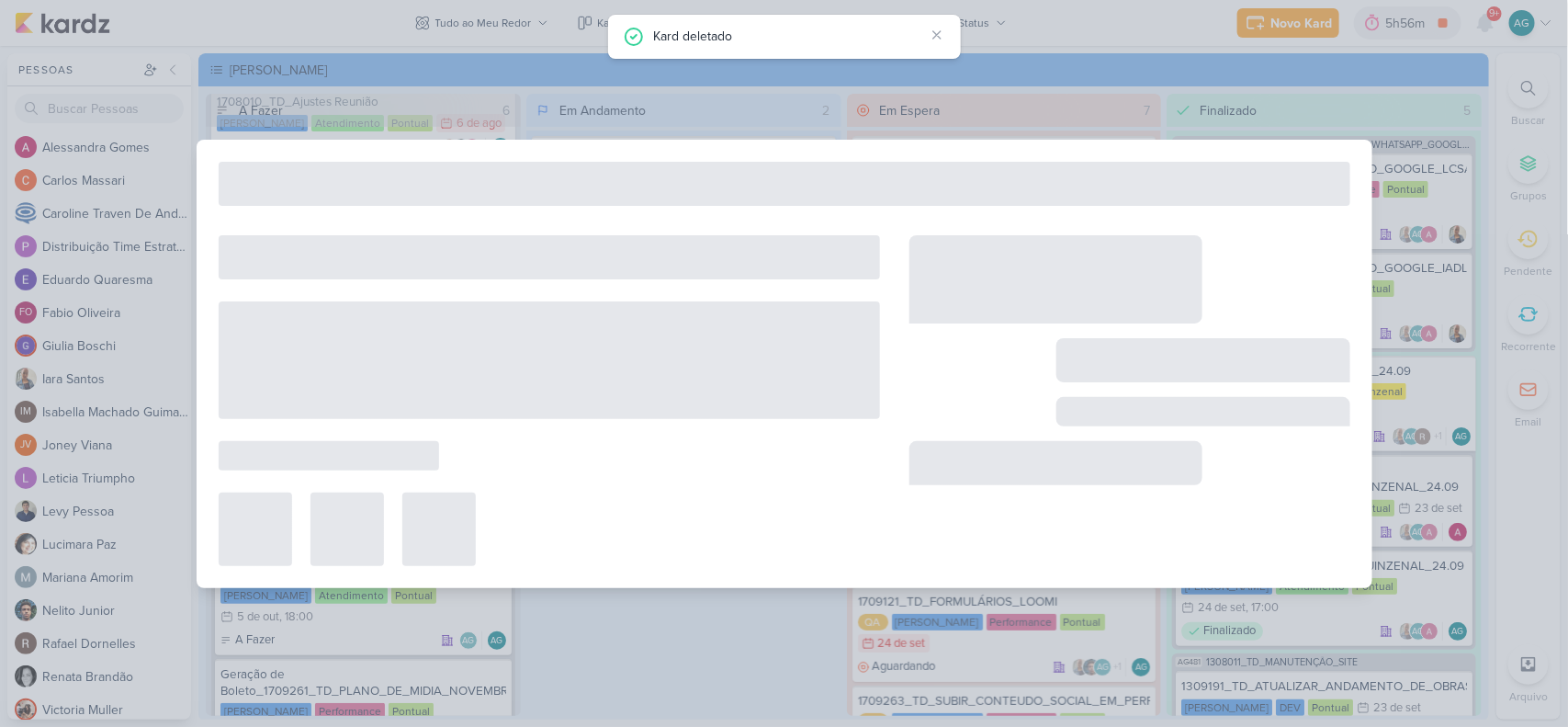
type input "Aprovação do Plano de Mídia_1709261_TD_PLANO_DE_MIDIA_NOVEMBRO+DEZEMBRO"
type input "5 de outubro de 2025 às 18:00"
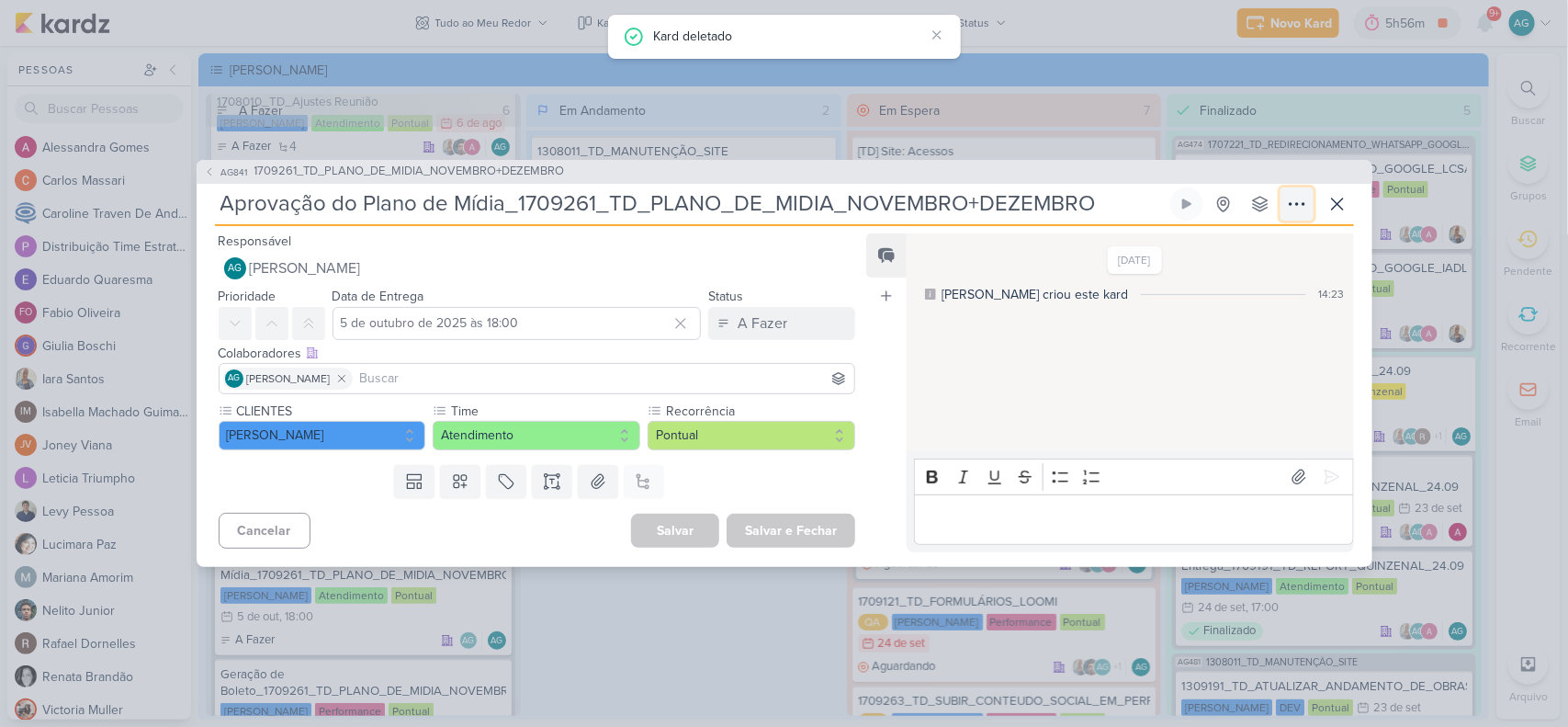
click at [1301, 211] on icon at bounding box center [1297, 204] width 22 height 22
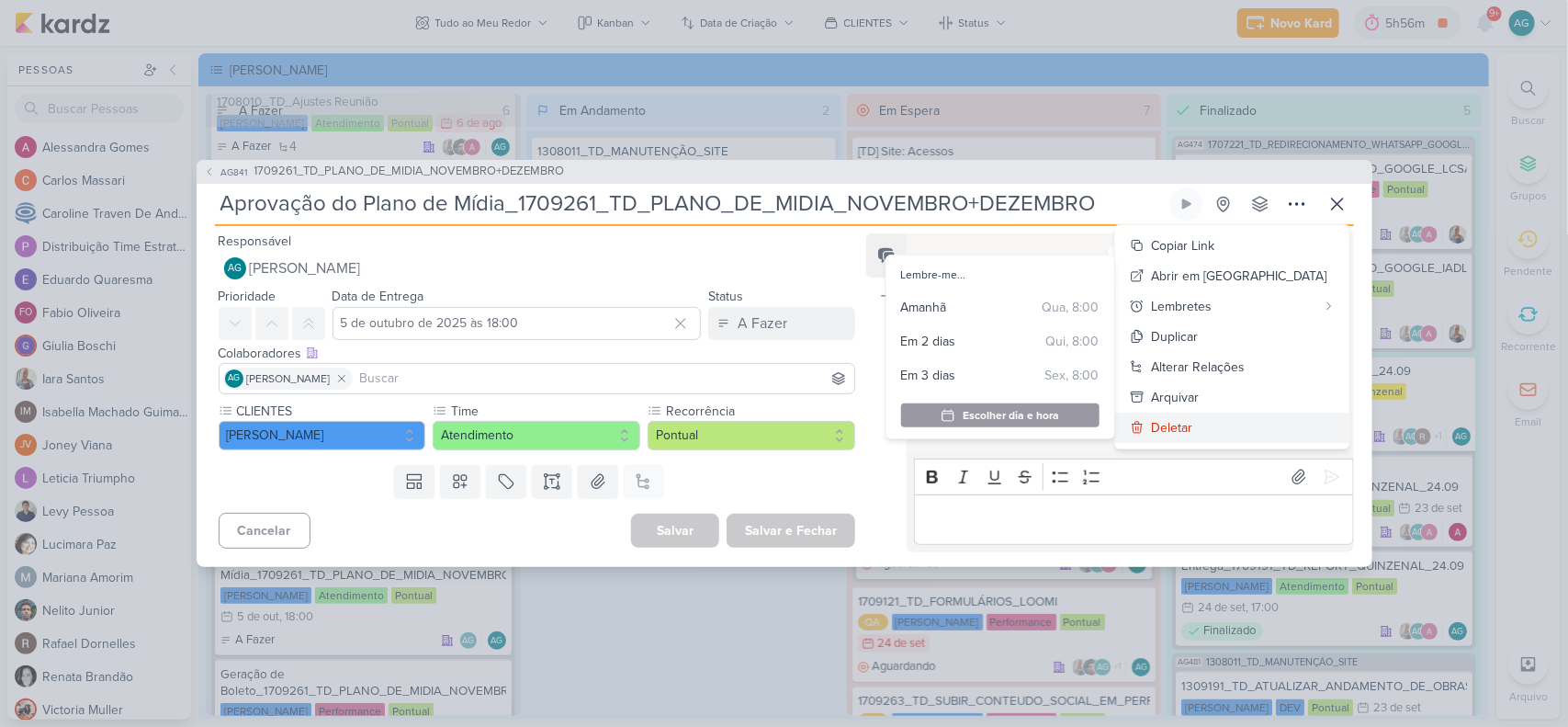
click at [1265, 433] on button "Deletar" at bounding box center [1232, 427] width 235 height 30
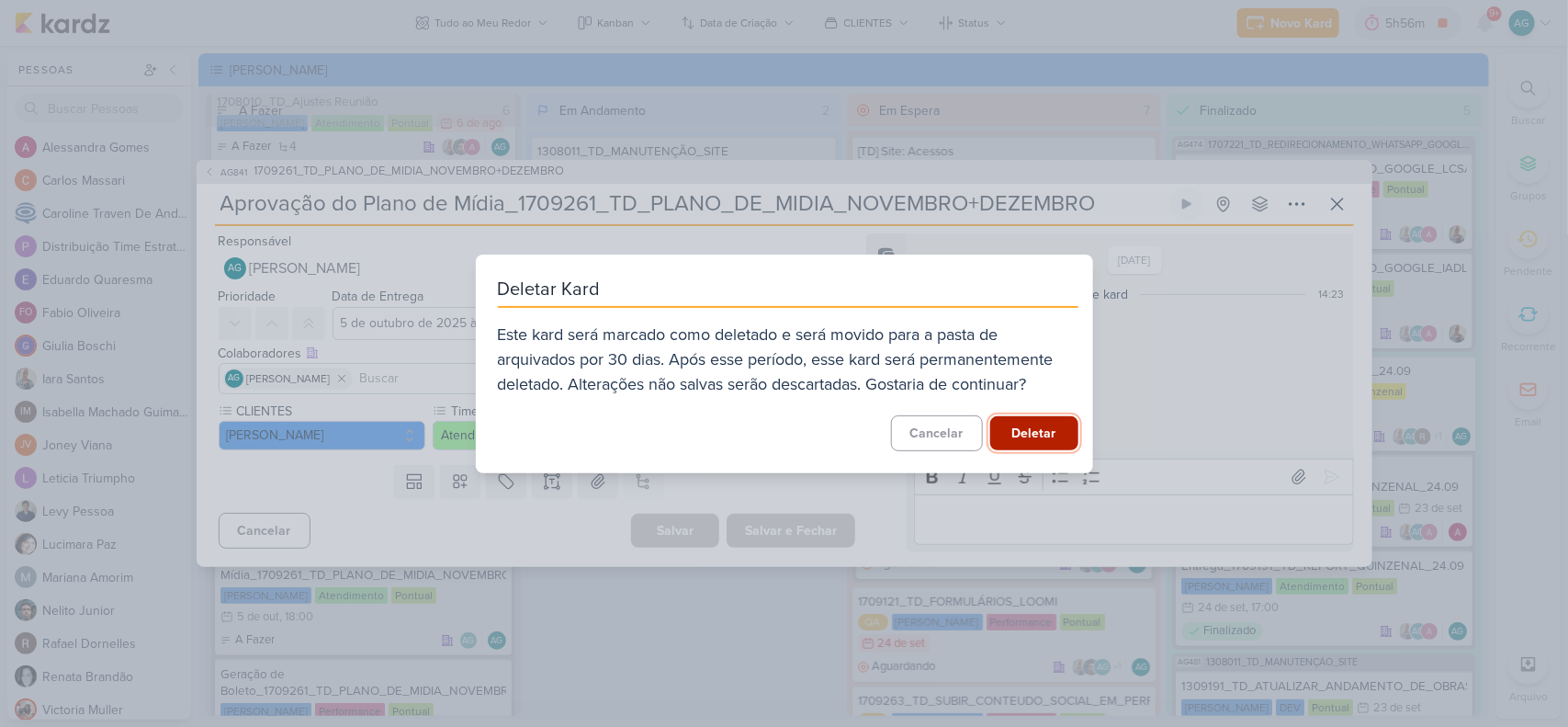
click at [1022, 417] on button "Deletar" at bounding box center [1035, 433] width 88 height 34
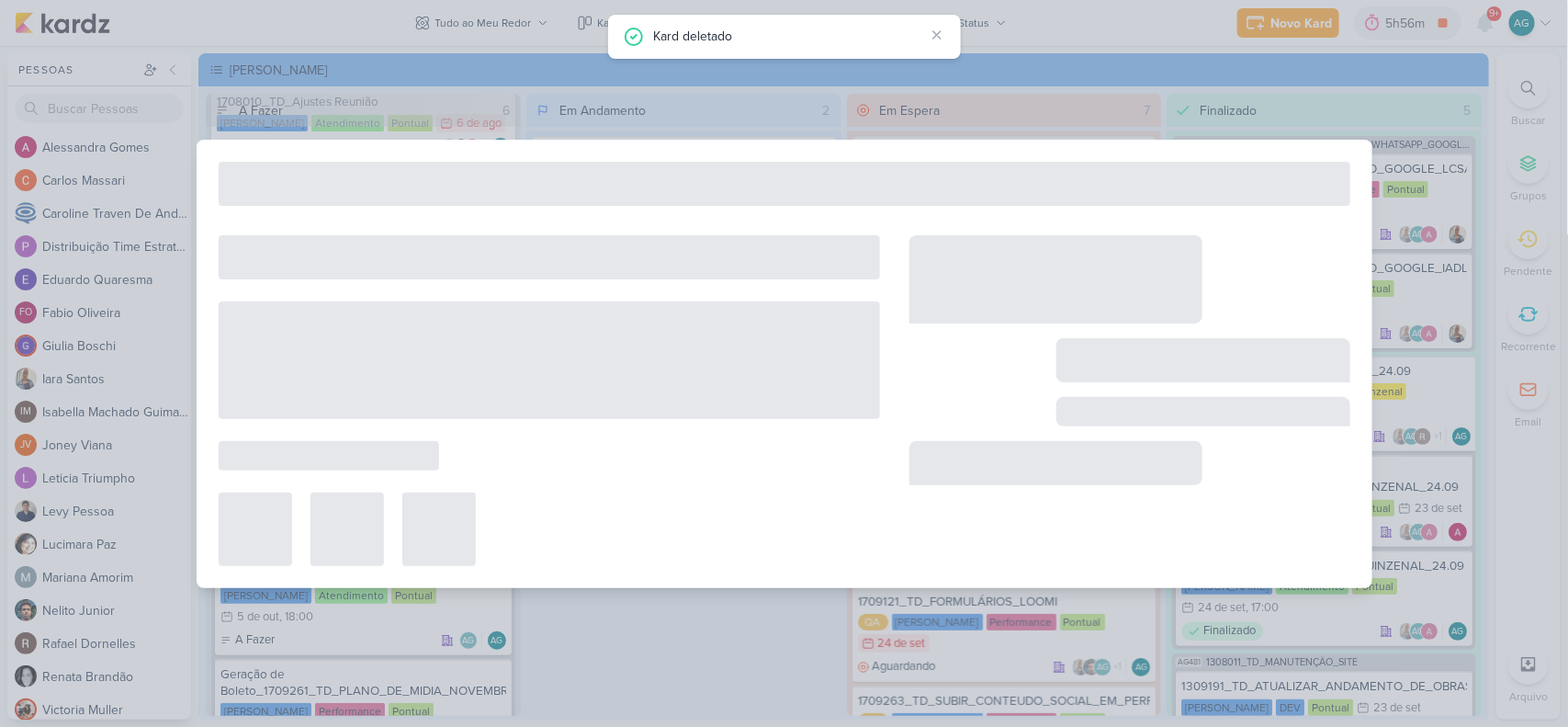
type input "1709261_TD_PLANO_DE_MIDIA_NOVEMBRO+DEZEMBRO"
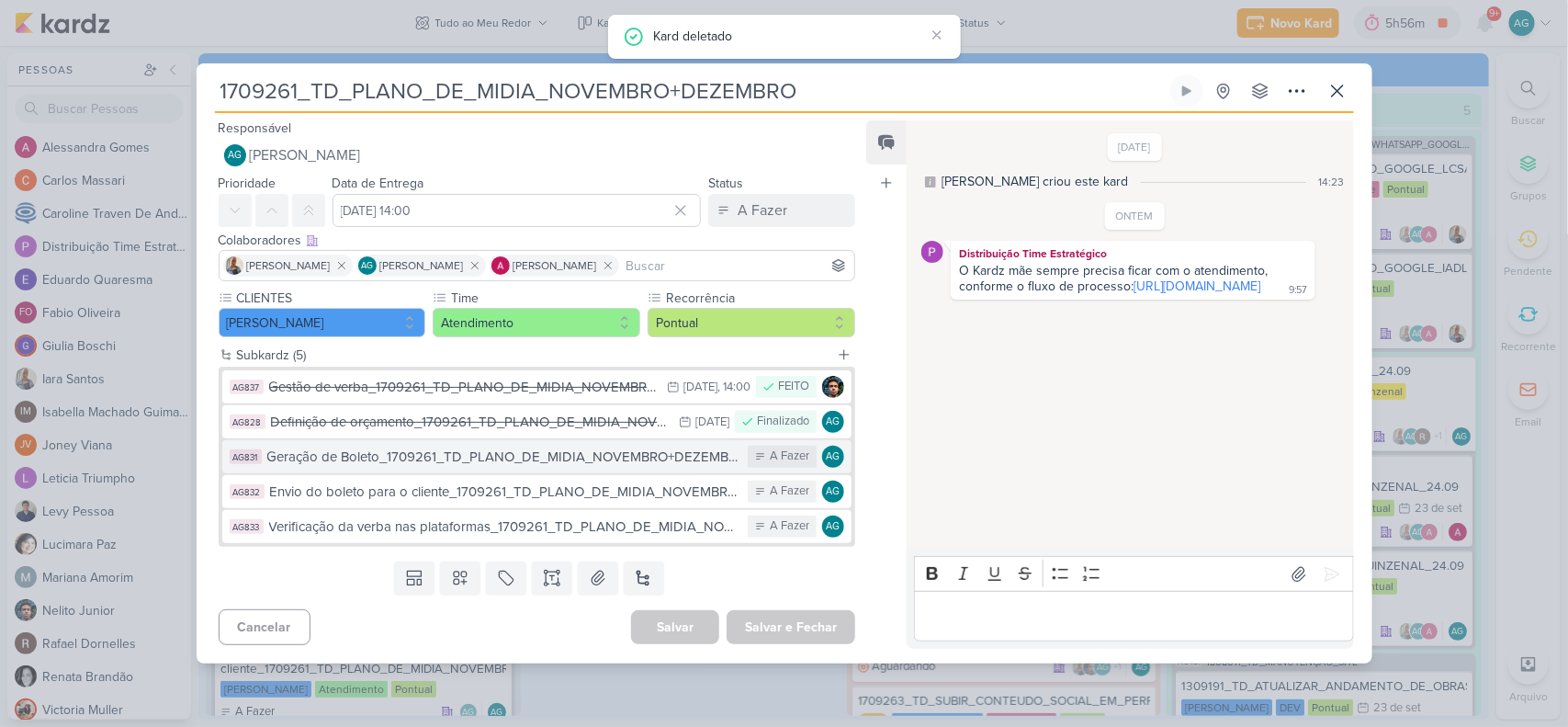
click at [478, 463] on div "Geração de Boleto_1709261_TD_PLANO_DE_MIDIA_NOVEMBRO+DEZEMBRO" at bounding box center [503, 458] width 472 height 22
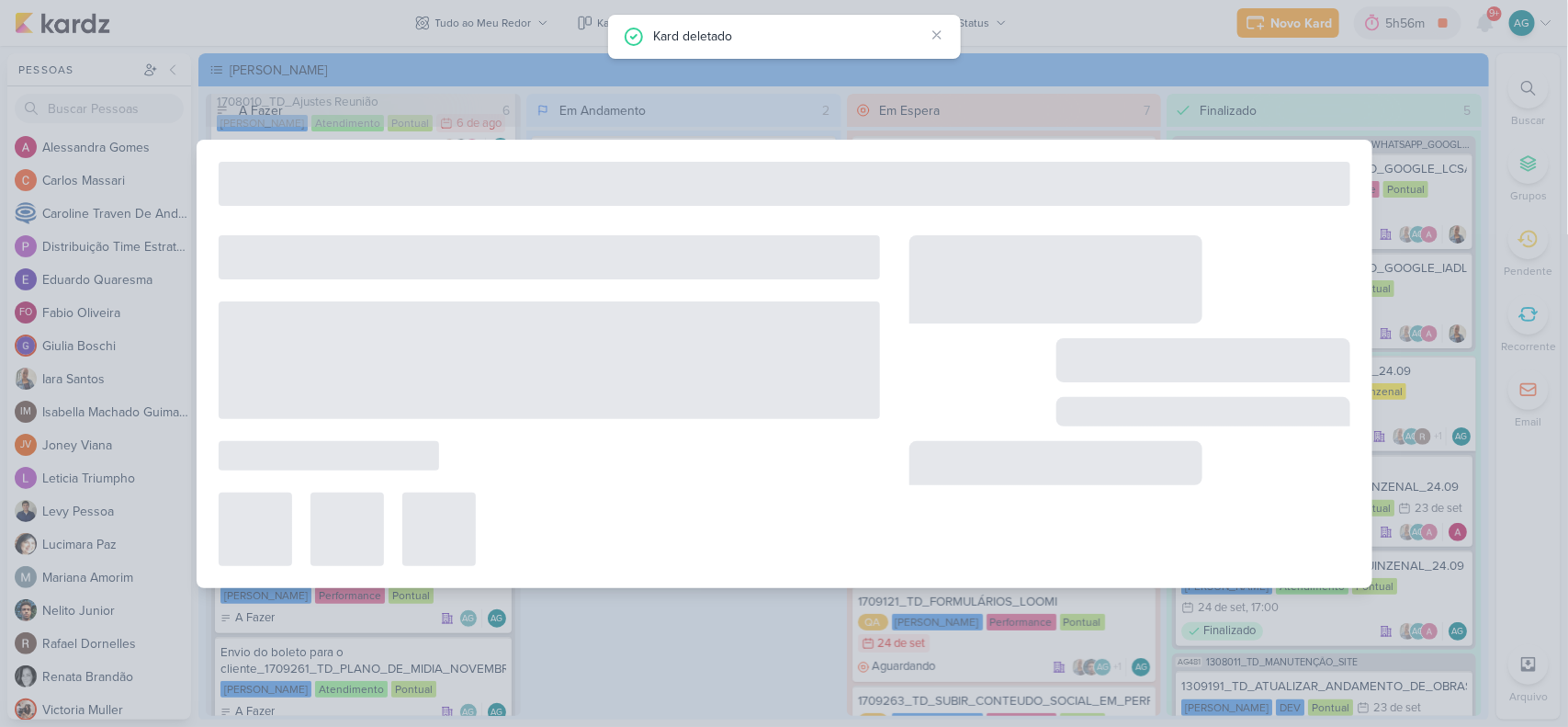
type input "Geração de Boleto_1709261_TD_PLANO_DE_MIDIA_NOVEMBRO+DEZEMBRO"
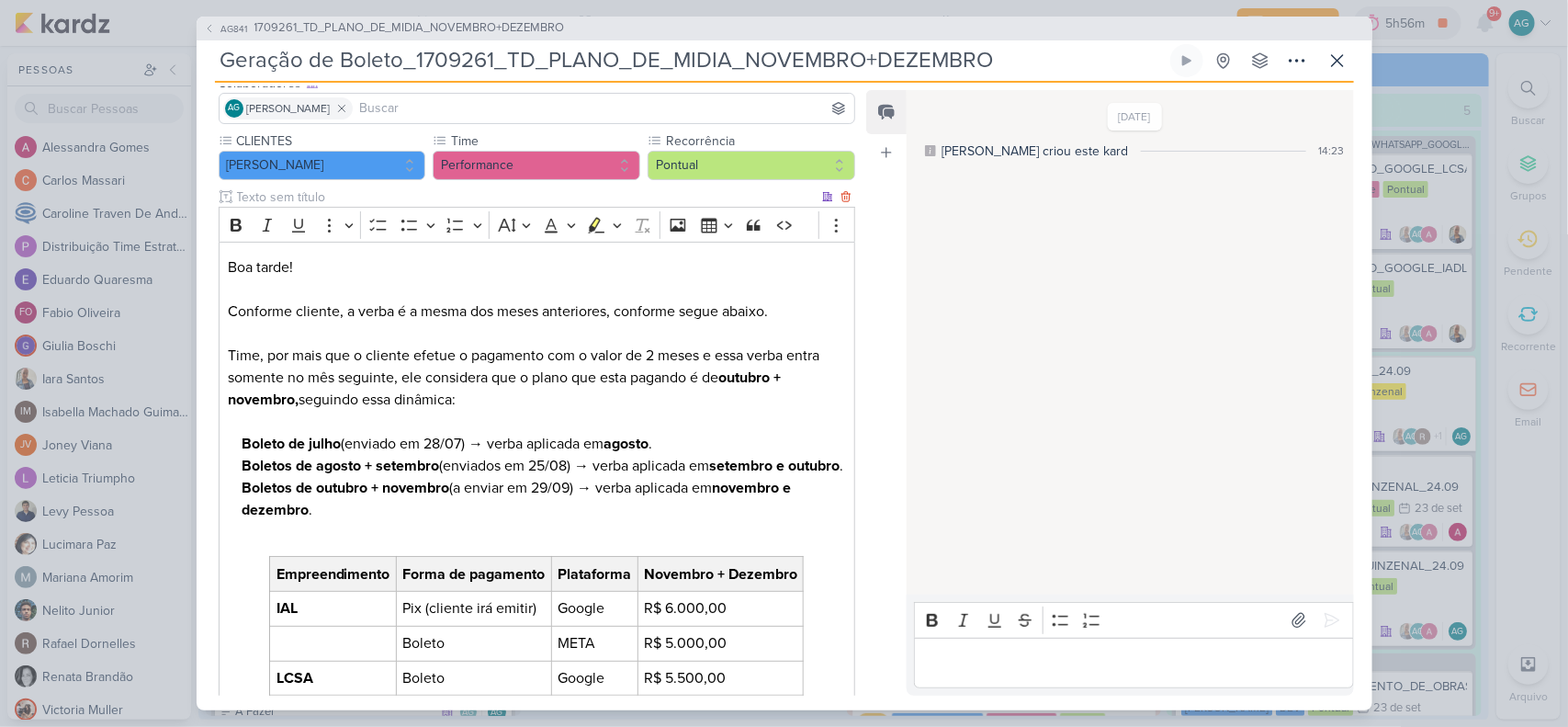
scroll to position [230, 0]
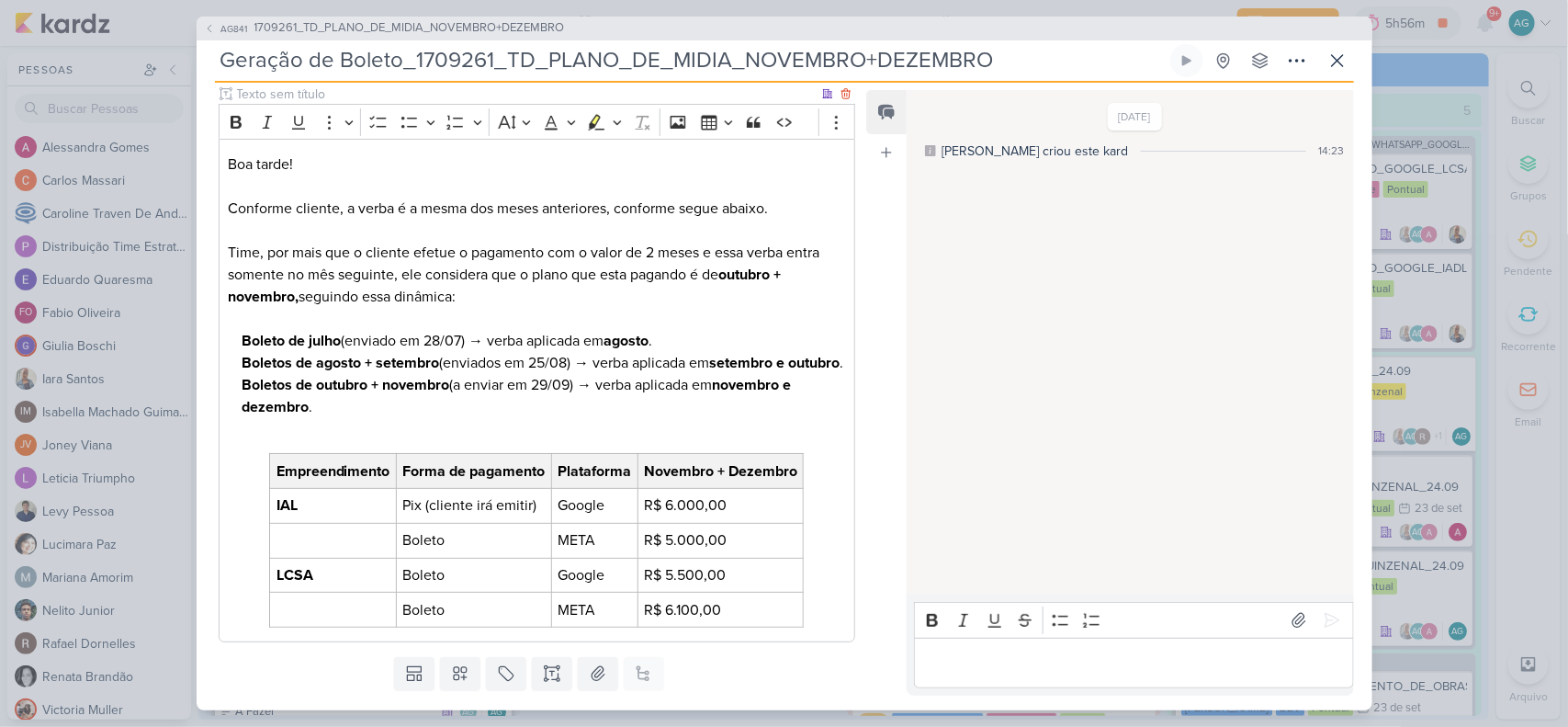
click at [514, 411] on p "Boletos de outubro + novembro (a enviar em 29/09) → verba aplicada em novembro …" at bounding box center [543, 407] width 604 height 66
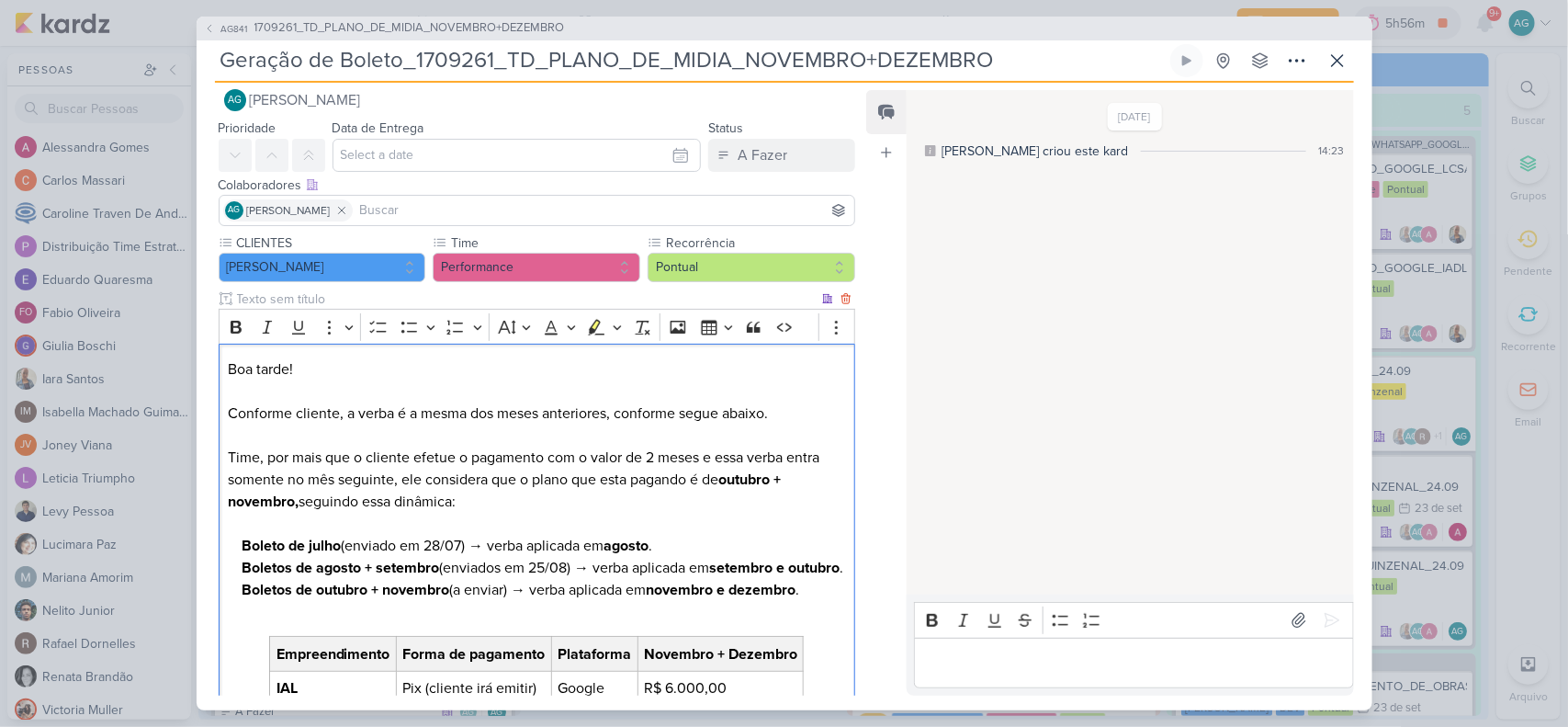
scroll to position [0, 0]
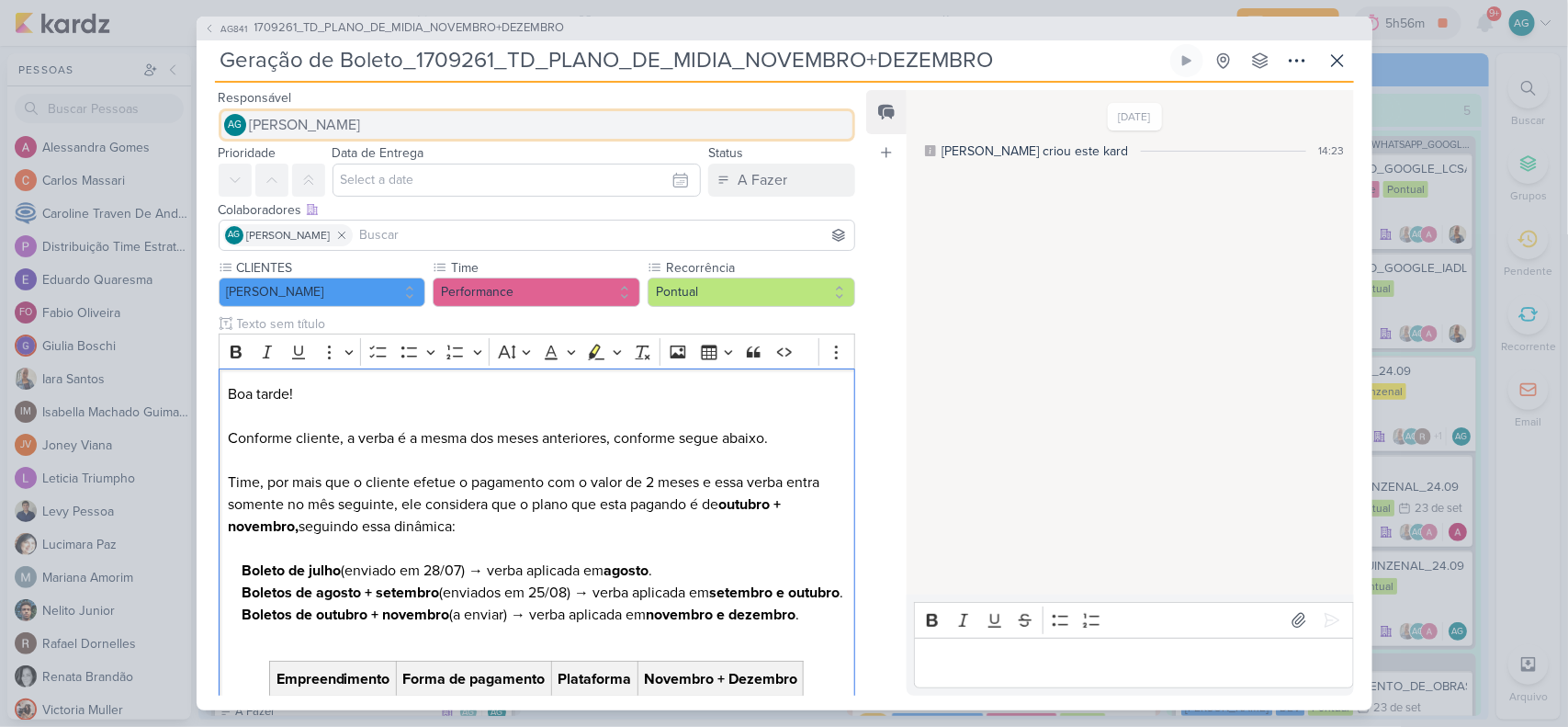
click at [361, 120] on span "[PERSON_NAME]" at bounding box center [305, 125] width 111 height 22
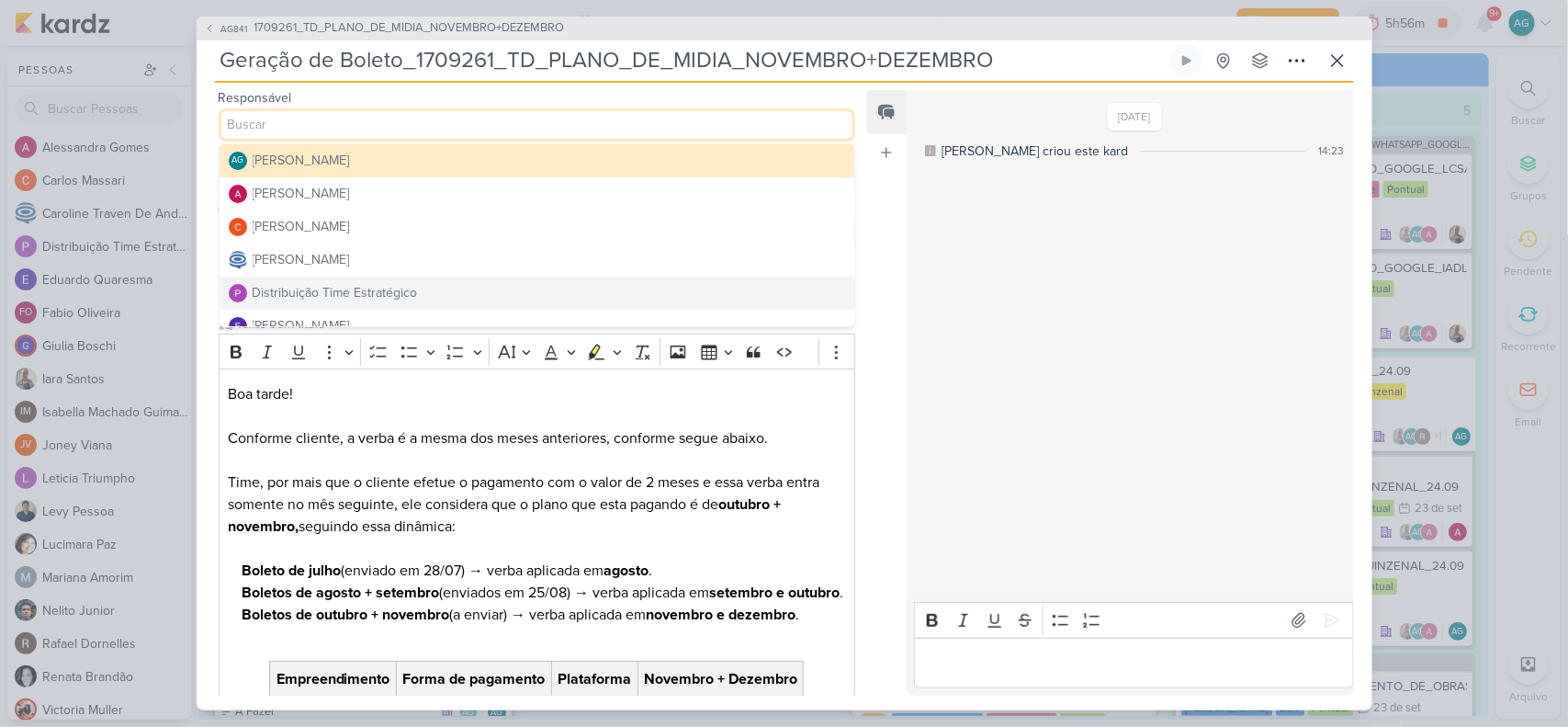
click at [378, 288] on div "Distribuição Time Estratégico" at bounding box center [335, 293] width 165 height 20
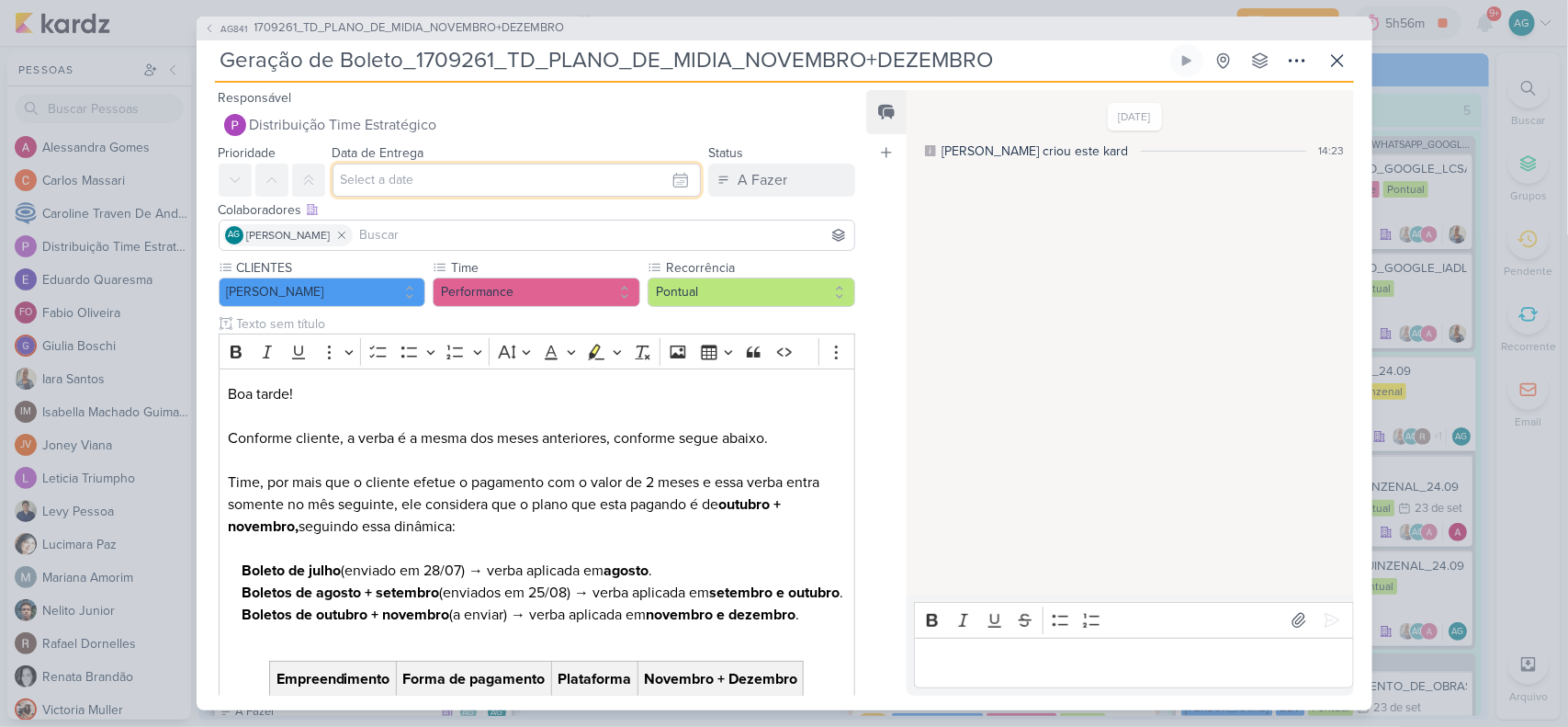
click at [424, 179] on input "text" at bounding box center [517, 181] width 369 height 33
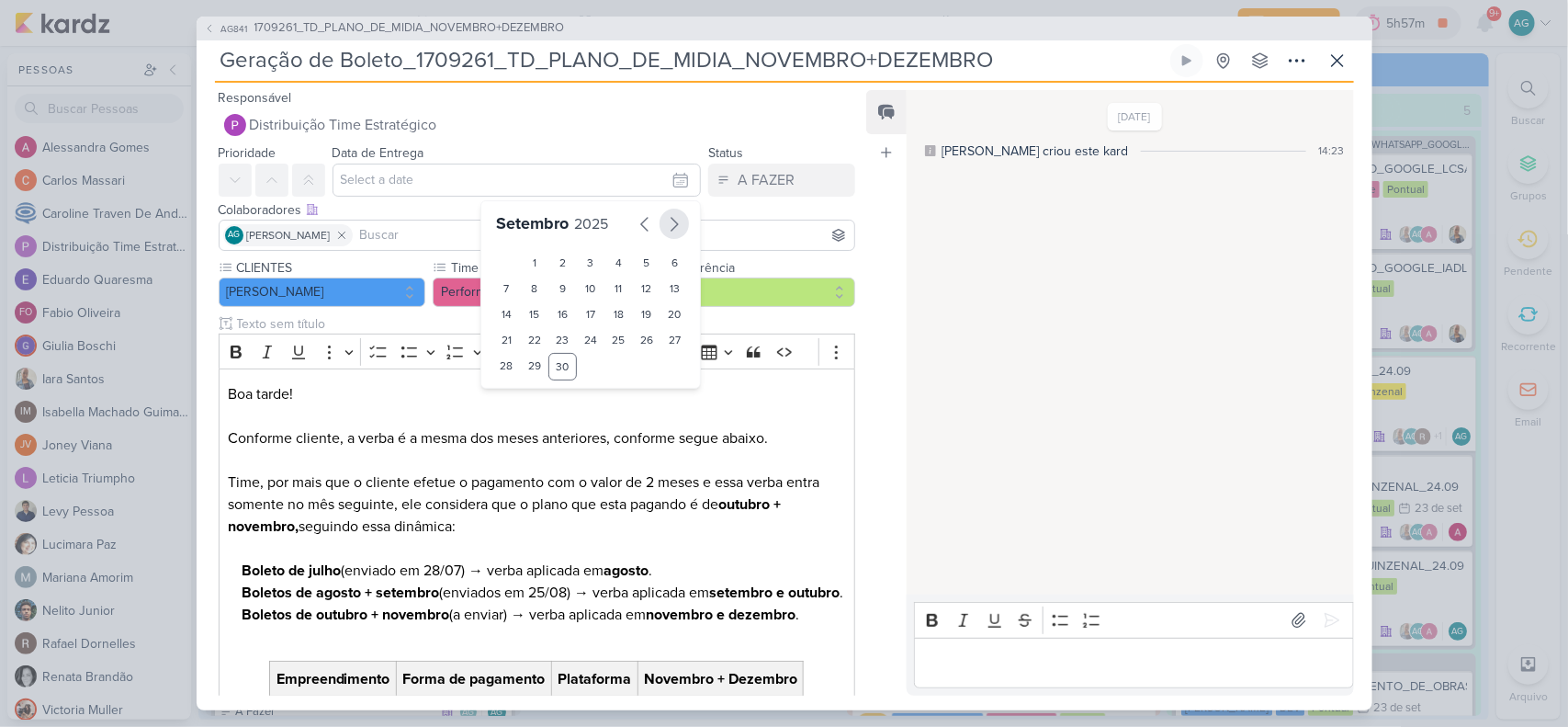
click at [665, 228] on icon "button" at bounding box center [675, 224] width 22 height 22
click at [613, 259] on div "2" at bounding box center [619, 263] width 28 height 26
type input "2 de outubro de 2025 às 23:59"
click at [530, 394] on select "00 01 02 03 04 05 06 07 08 09 10 11 12 13 14 15 16 17 18 19 20 21 22 23" at bounding box center [535, 397] width 26 height 22
select select "10"
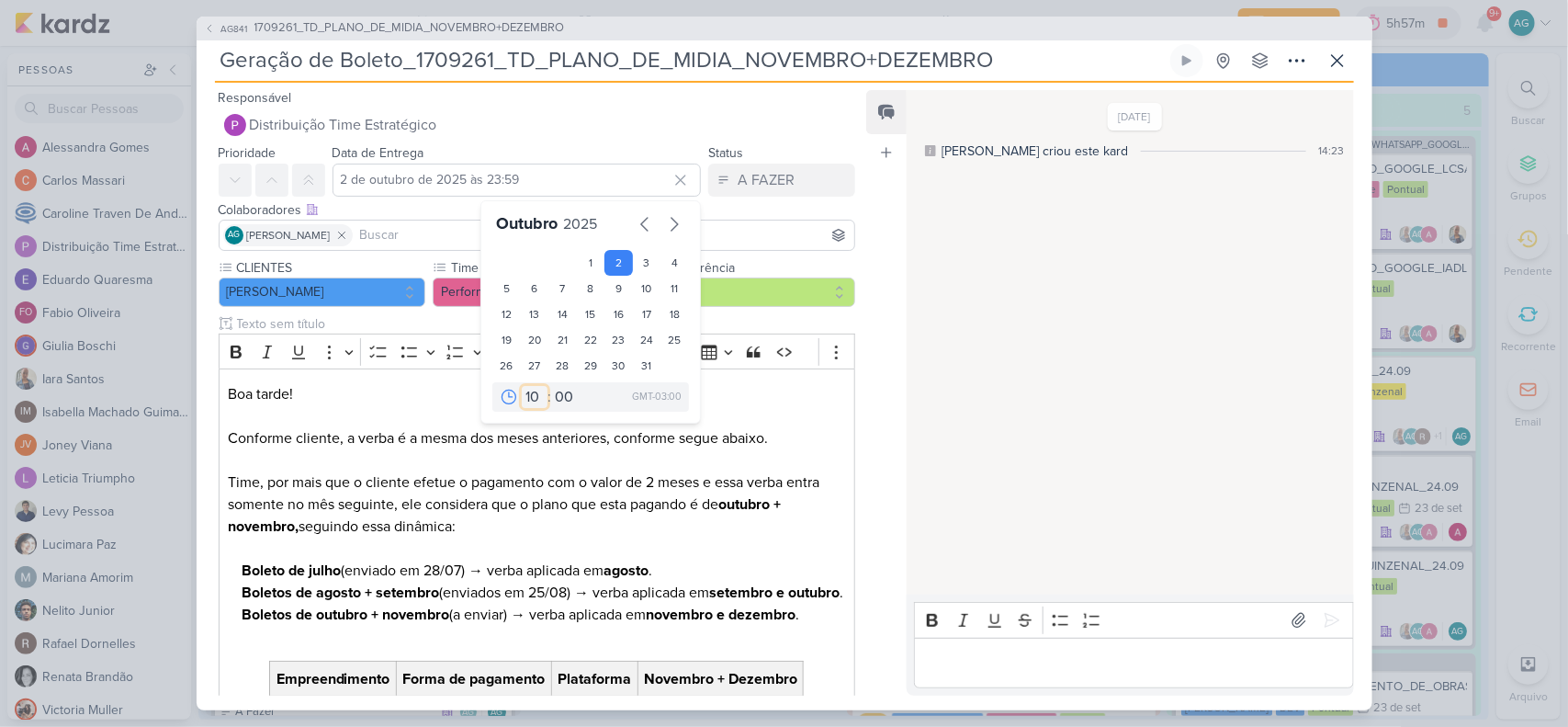
click at [522, 386] on select "00 01 02 03 04 05 06 07 08 09 10 11 12 13 14 15 16 17 18 19 20 21 22 23" at bounding box center [535, 397] width 26 height 22
click at [779, 212] on div "Colaboradores Este kard pode ser visível a usuários da sua organização Este kar…" at bounding box center [537, 210] width 637 height 20
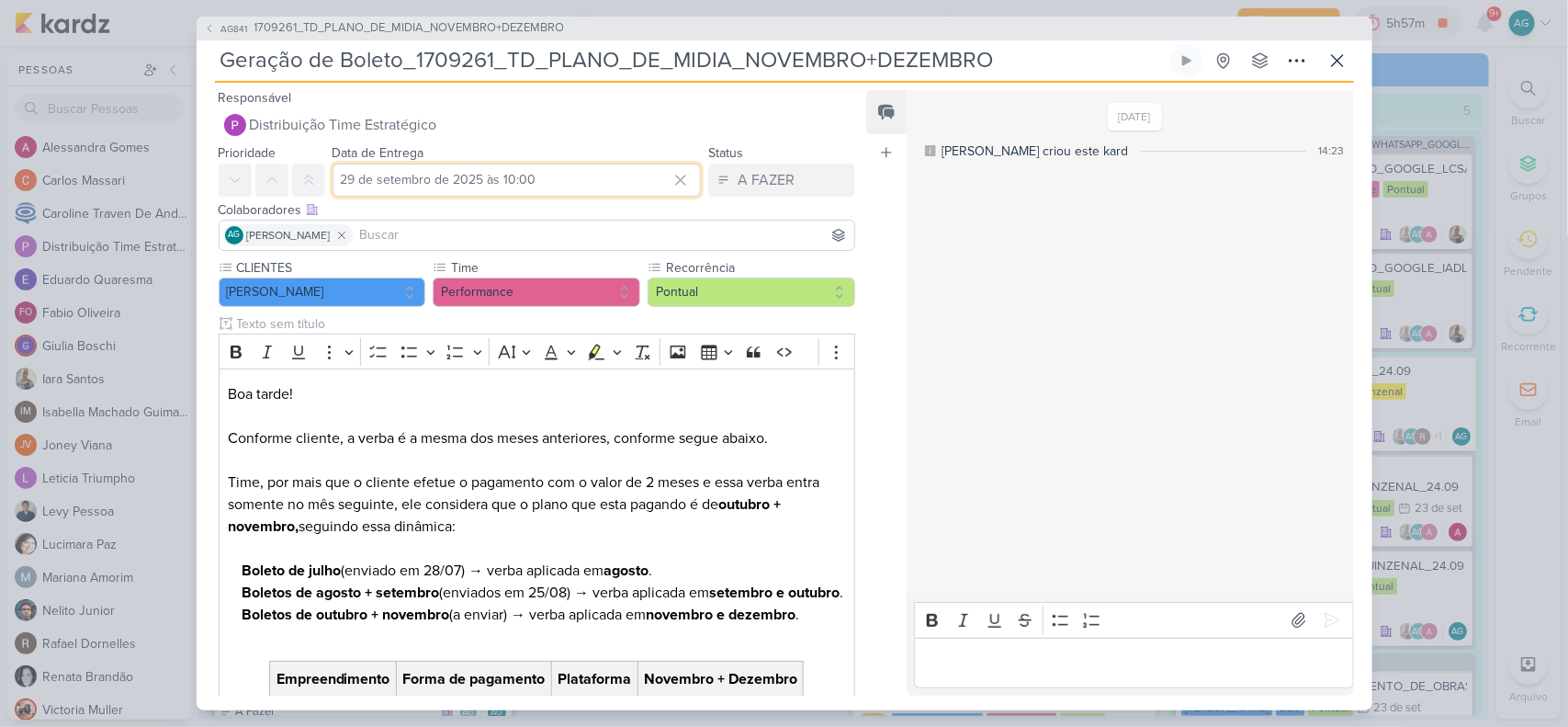
click at [574, 177] on input "29 de setembro de 2025 às 10:00" at bounding box center [517, 181] width 369 height 33
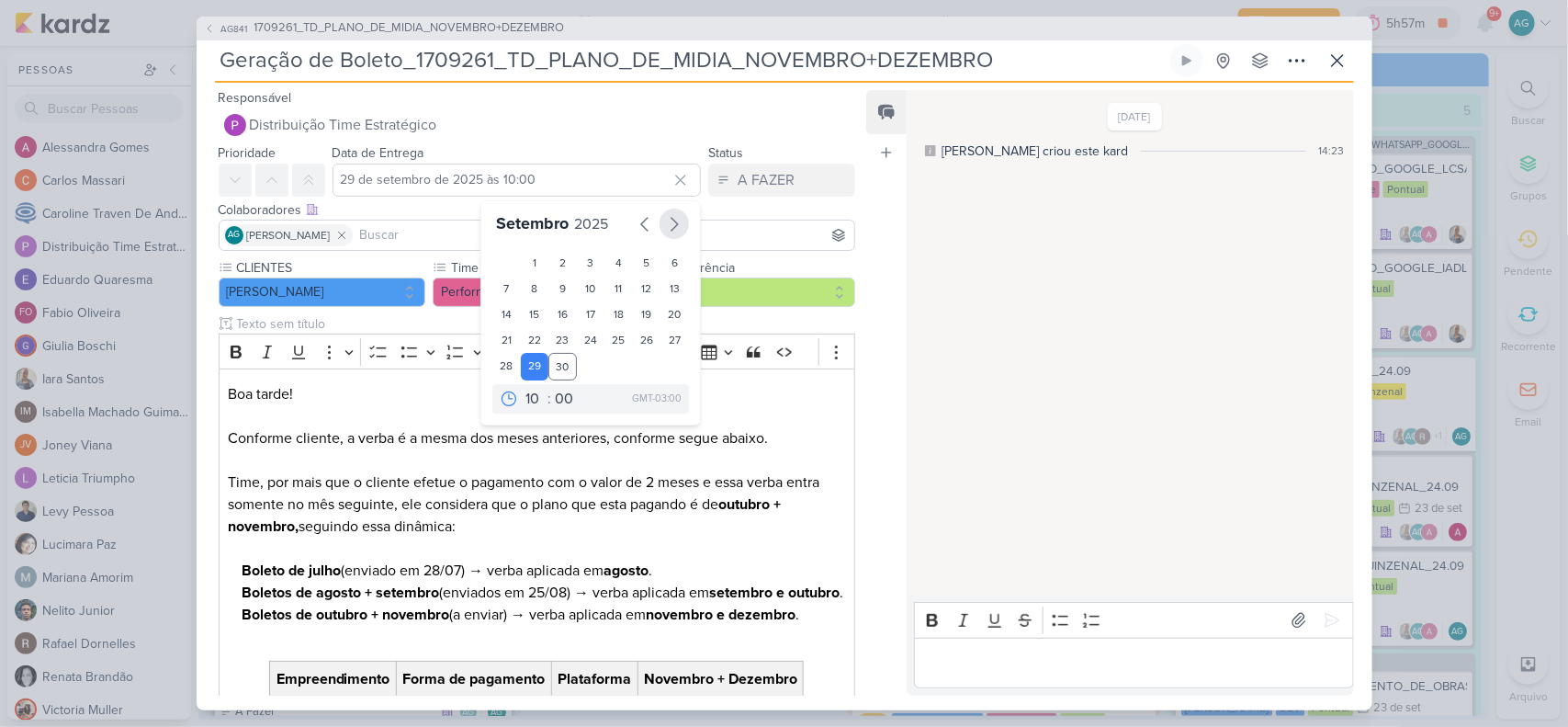
click at [666, 219] on icon "button" at bounding box center [675, 224] width 22 height 22
click at [584, 258] on div "1" at bounding box center [591, 263] width 28 height 26
click at [612, 257] on div "2" at bounding box center [619, 263] width 28 height 26
type input "2 de outubro de 2025 às 10:00"
click at [747, 208] on div "Colaboradores Este kard pode ser visível a usuários da sua organização Este kar…" at bounding box center [537, 210] width 637 height 20
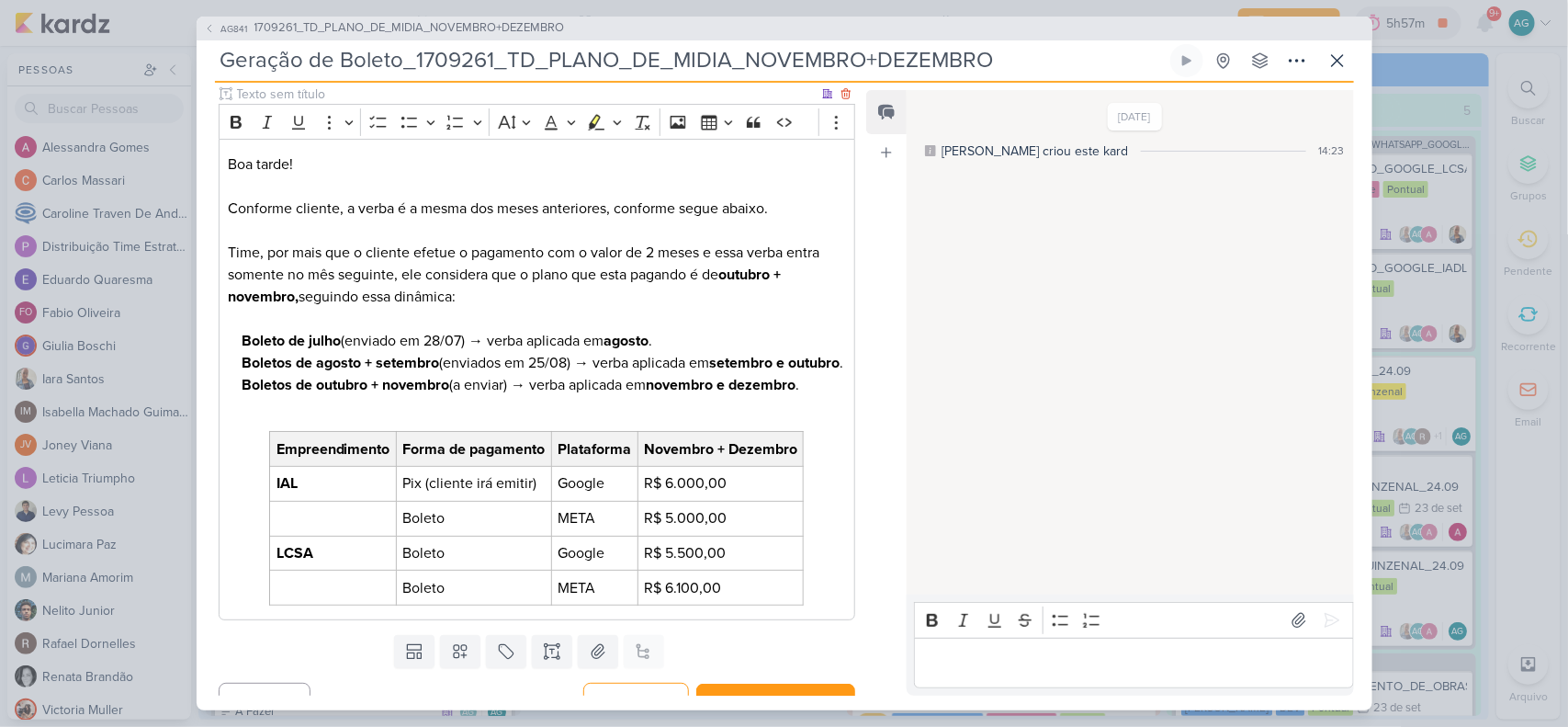
scroll to position [280, 0]
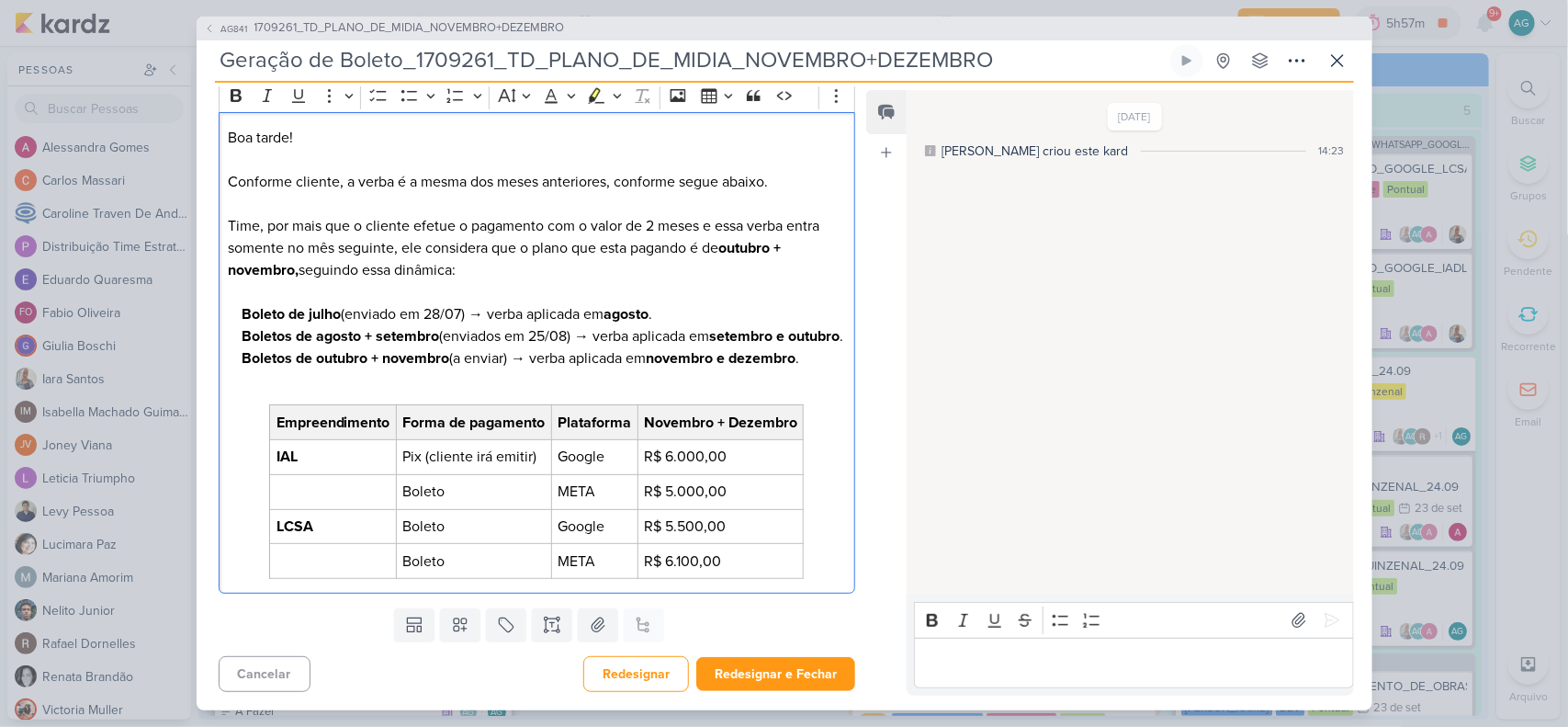
click at [838, 580] on div "Boa tarde! Conforme cliente, a verba é a mesma dos meses anteriores, conforme s…" at bounding box center [537, 352] width 637 height 480
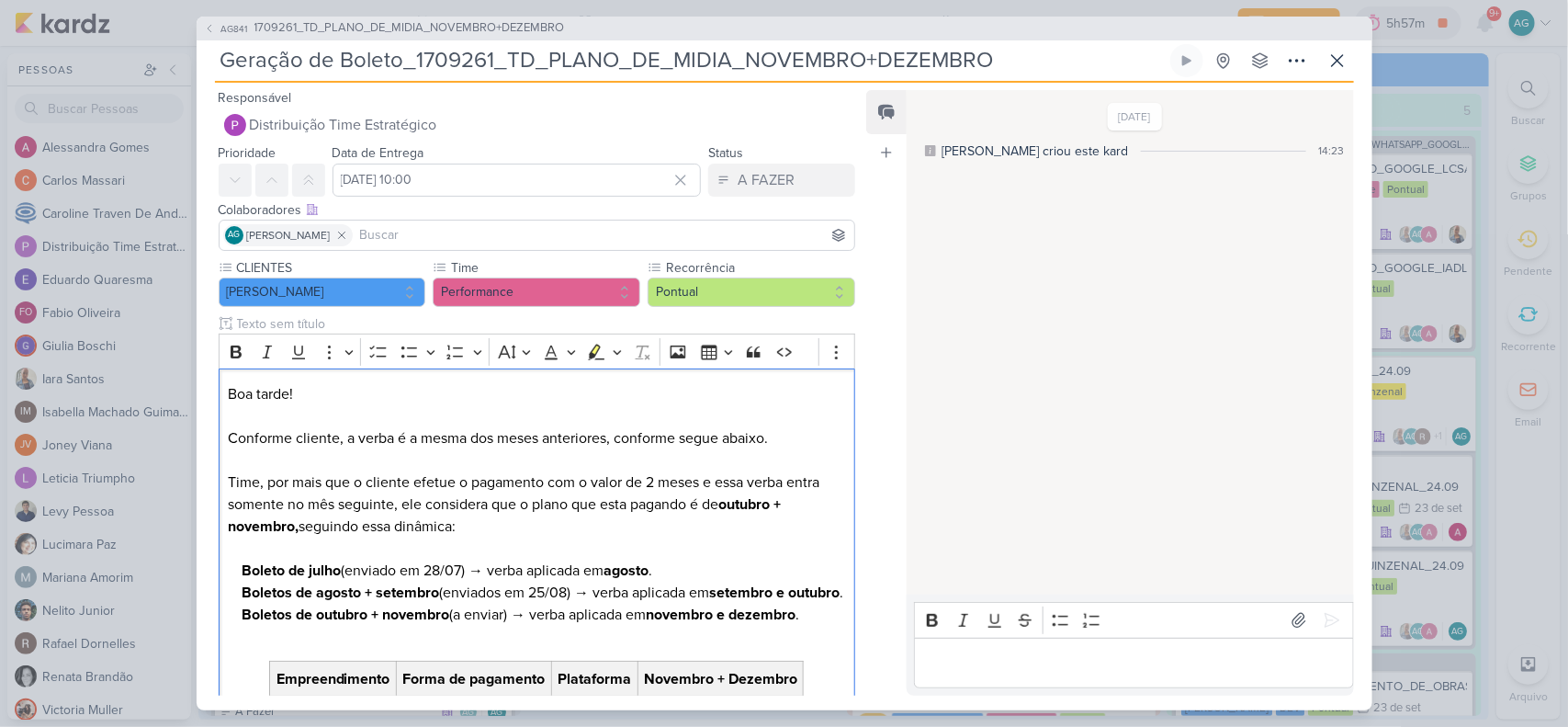
click at [462, 224] on input at bounding box center [604, 235] width 495 height 22
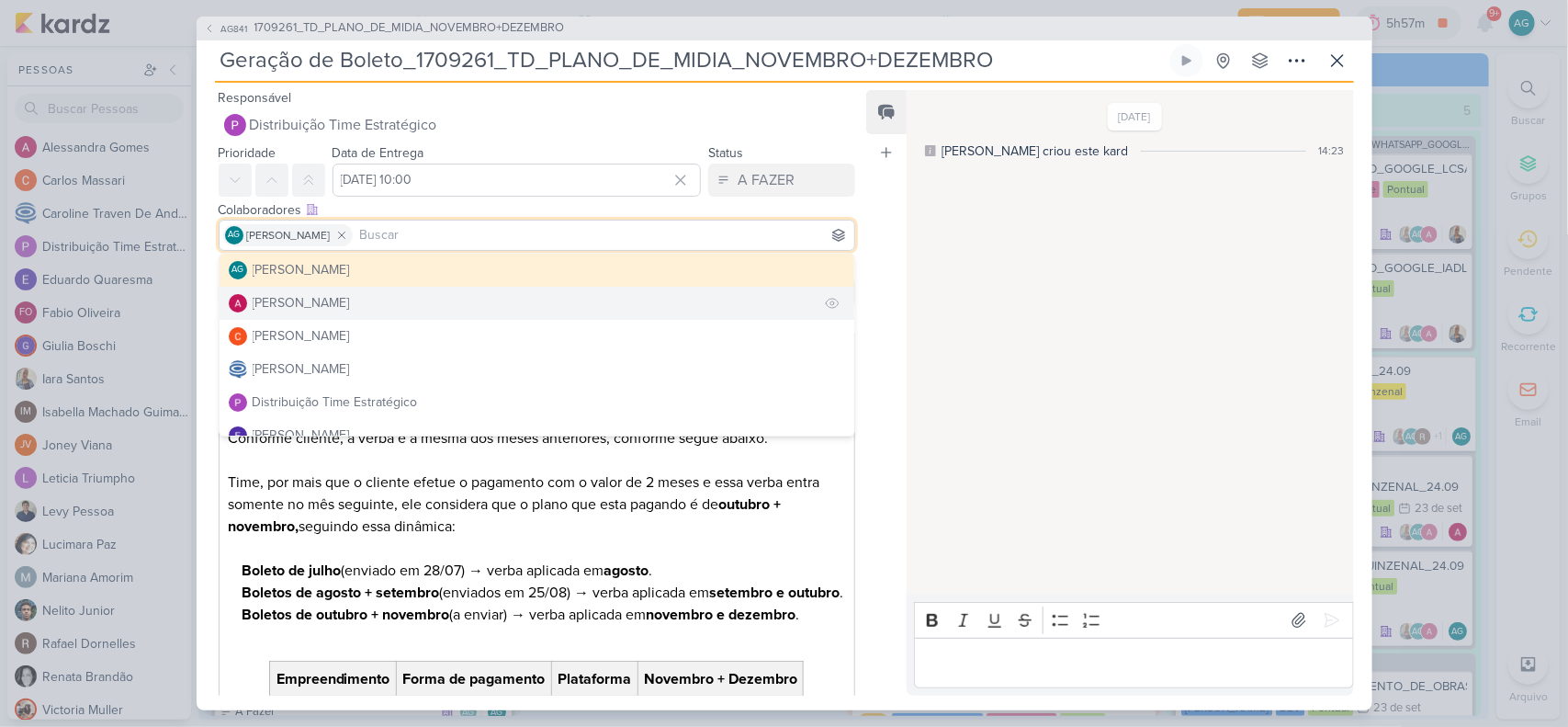
click at [368, 300] on button "Alessandra Gomes" at bounding box center [538, 304] width 636 height 33
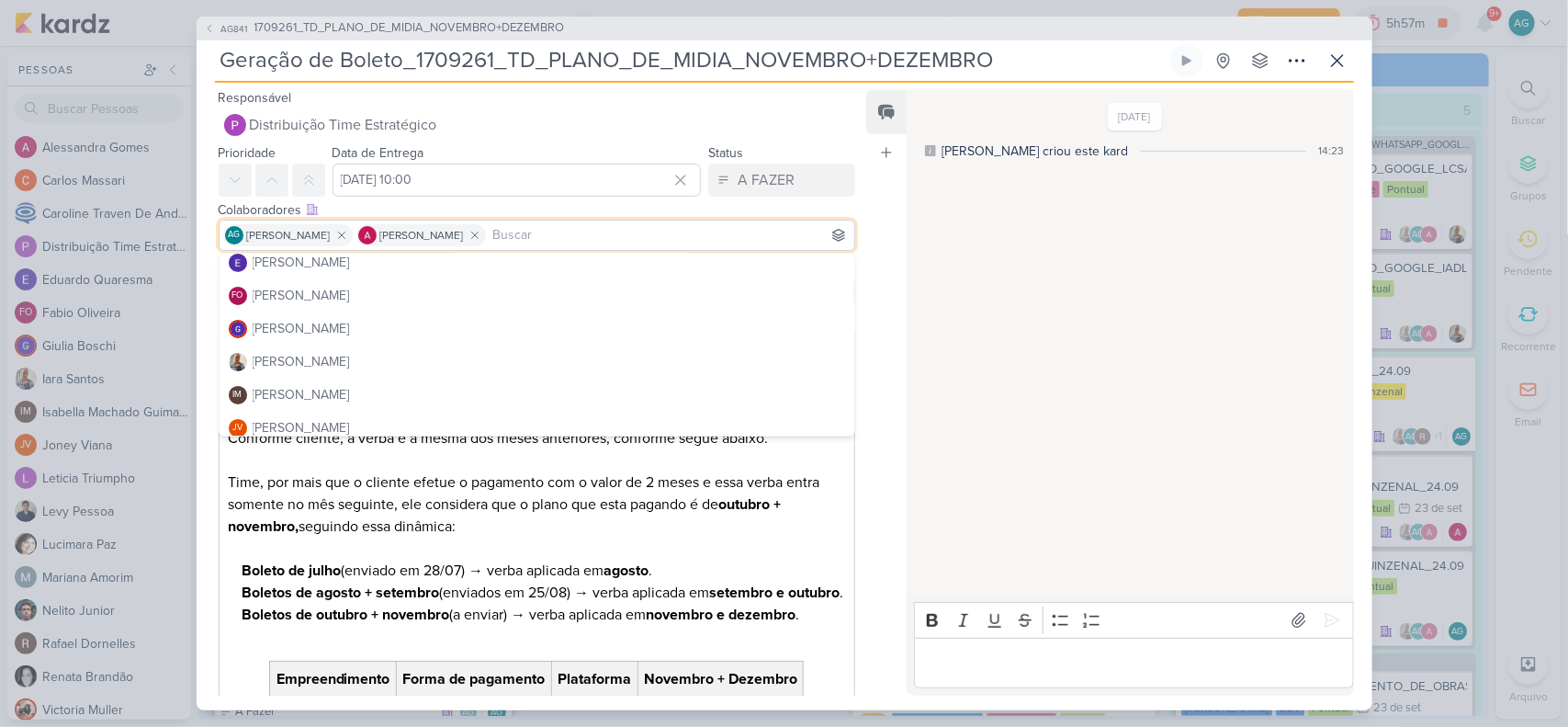
scroll to position [230, 0]
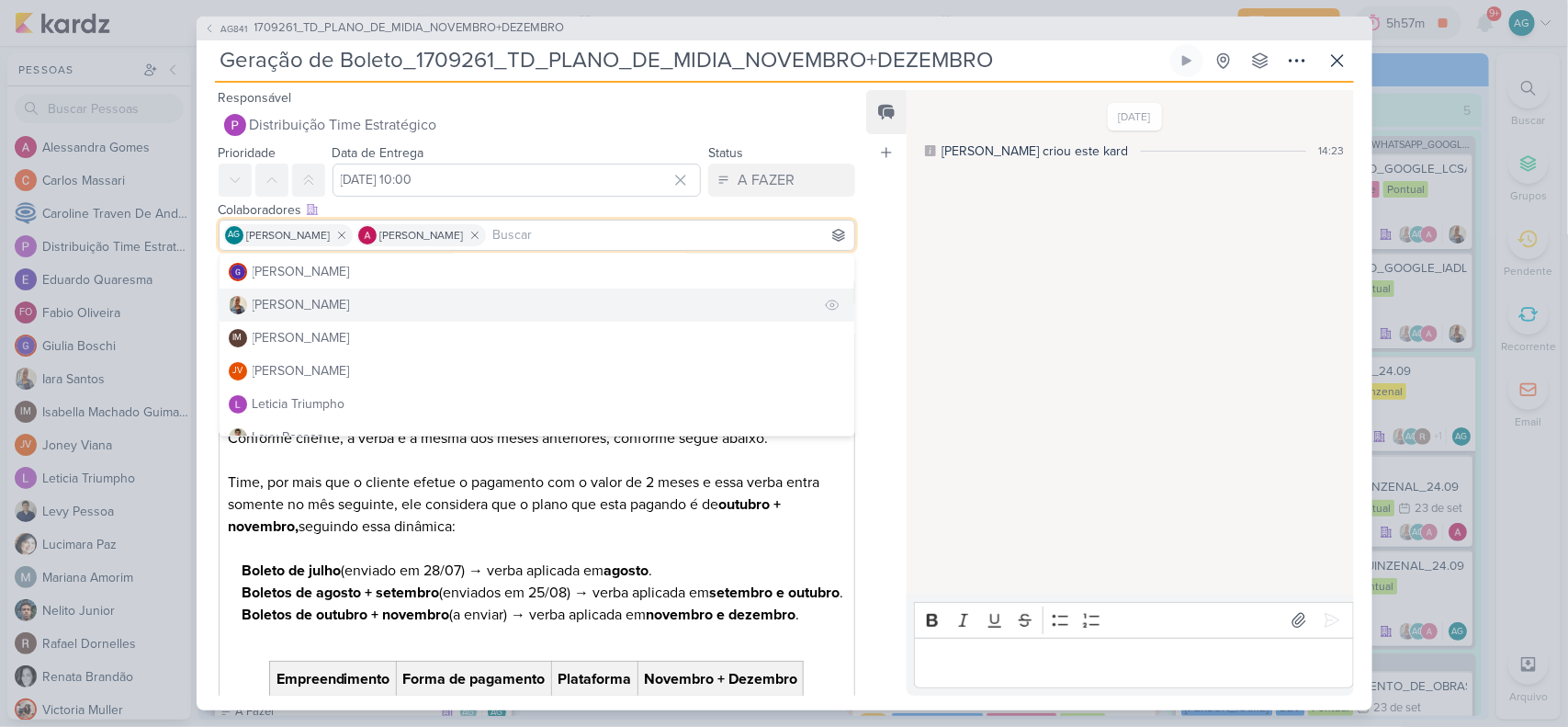
click at [323, 306] on button "Iara Santos" at bounding box center [538, 306] width 636 height 33
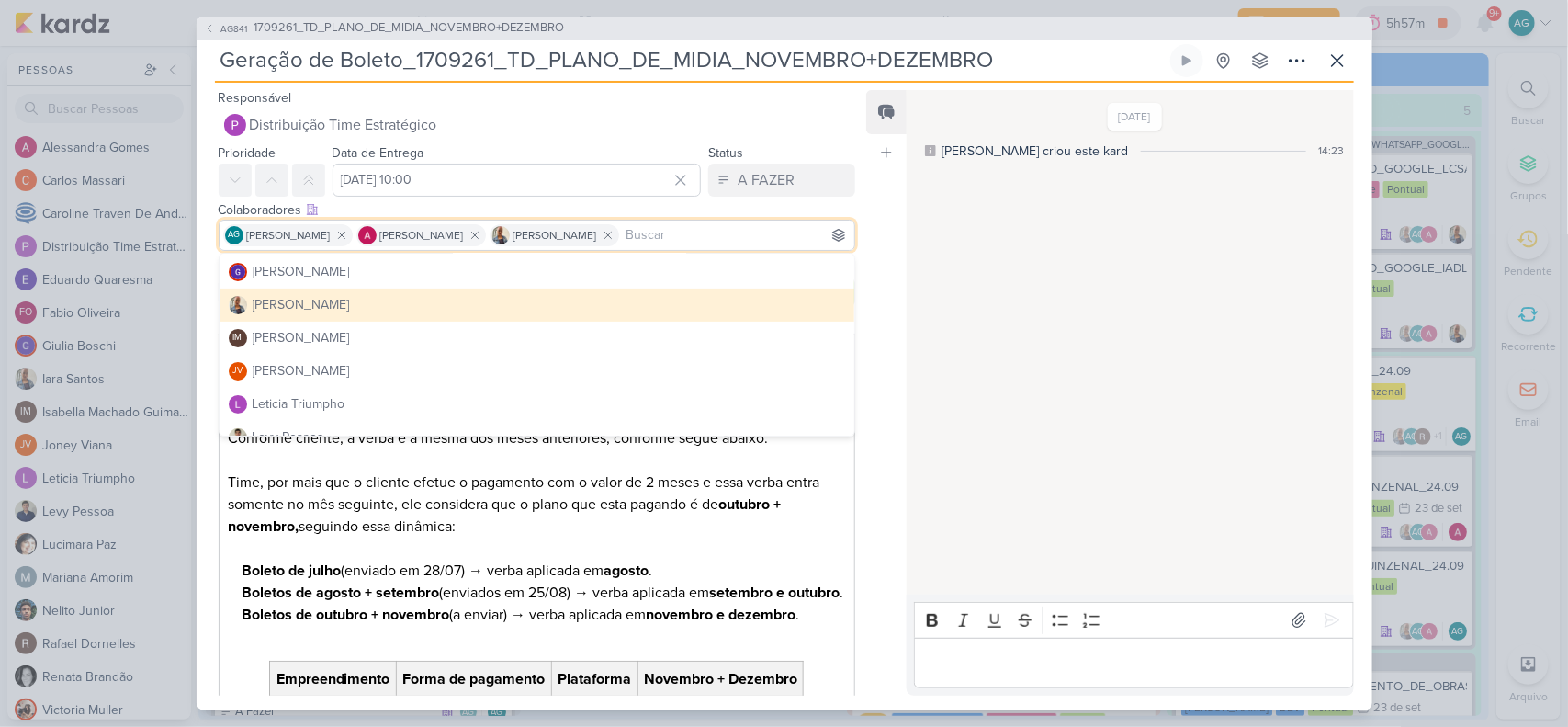
click at [876, 272] on div "Feed Atrelar email Solte o email para atrelar ao kard" at bounding box center [886, 393] width 40 height 606
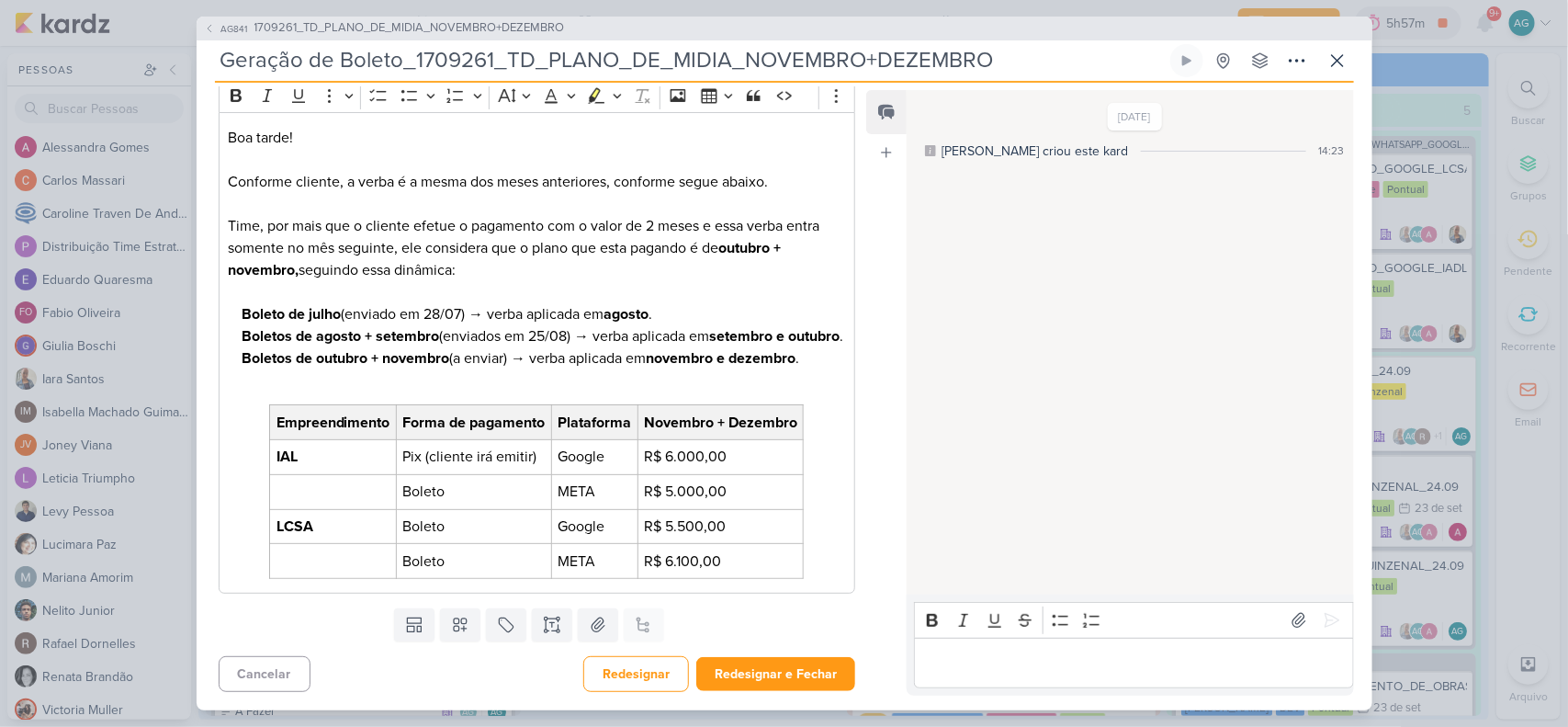
scroll to position [280, 0]
click at [793, 673] on button "Redesignar e Fechar" at bounding box center [776, 674] width 159 height 34
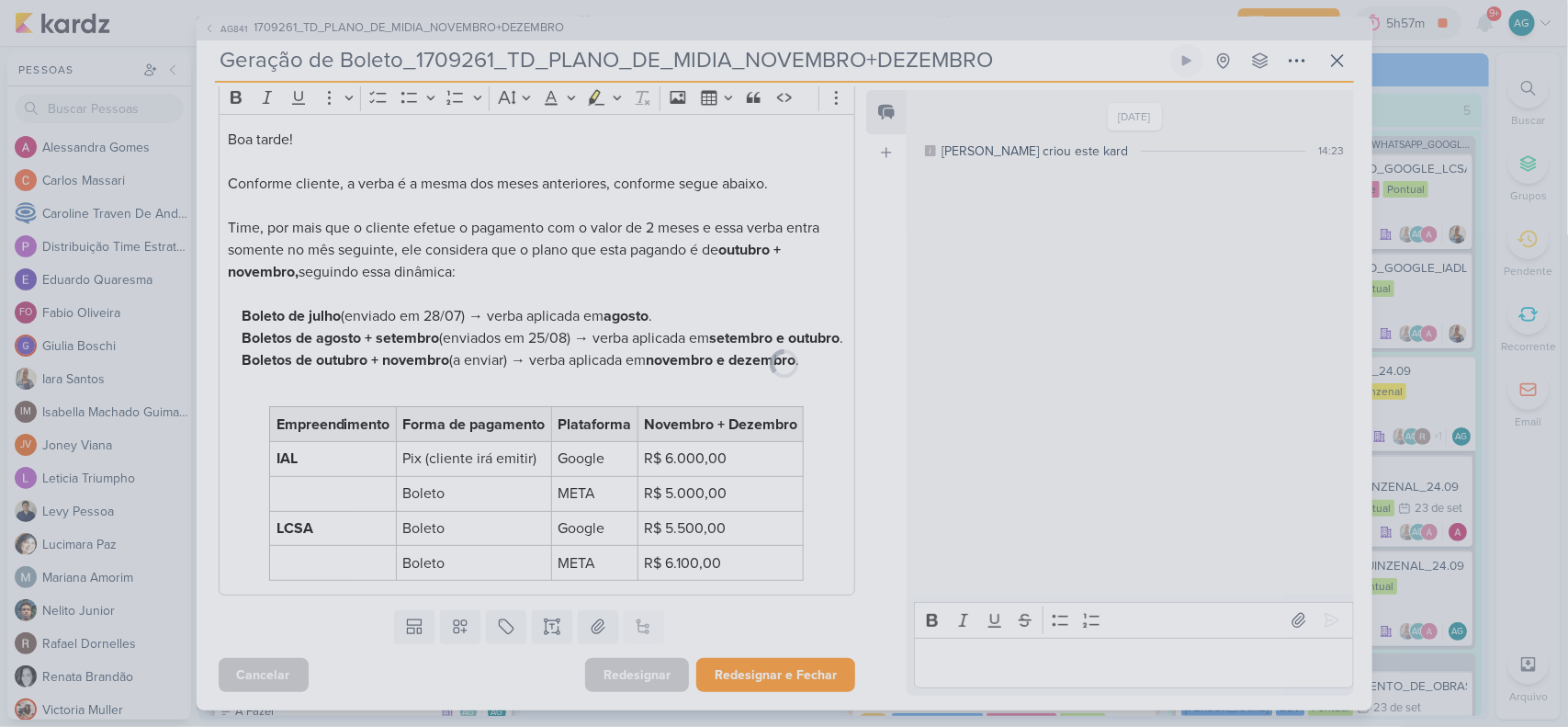
scroll to position [278, 0]
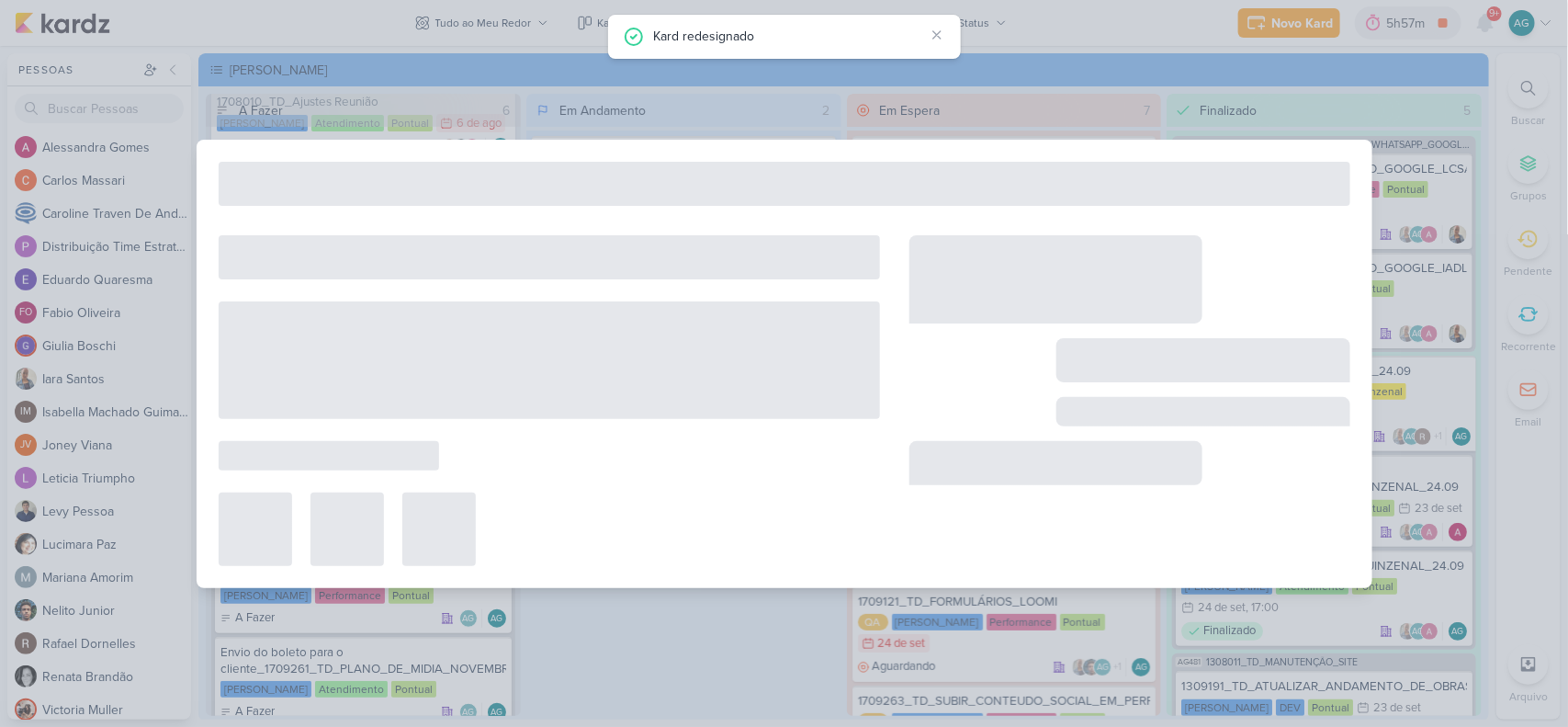
type input "1709261_TD_PLANO_DE_MIDIA_NOVEMBRO+DEZEMBRO"
type input "29 de setembro de 2025 às 14:00"
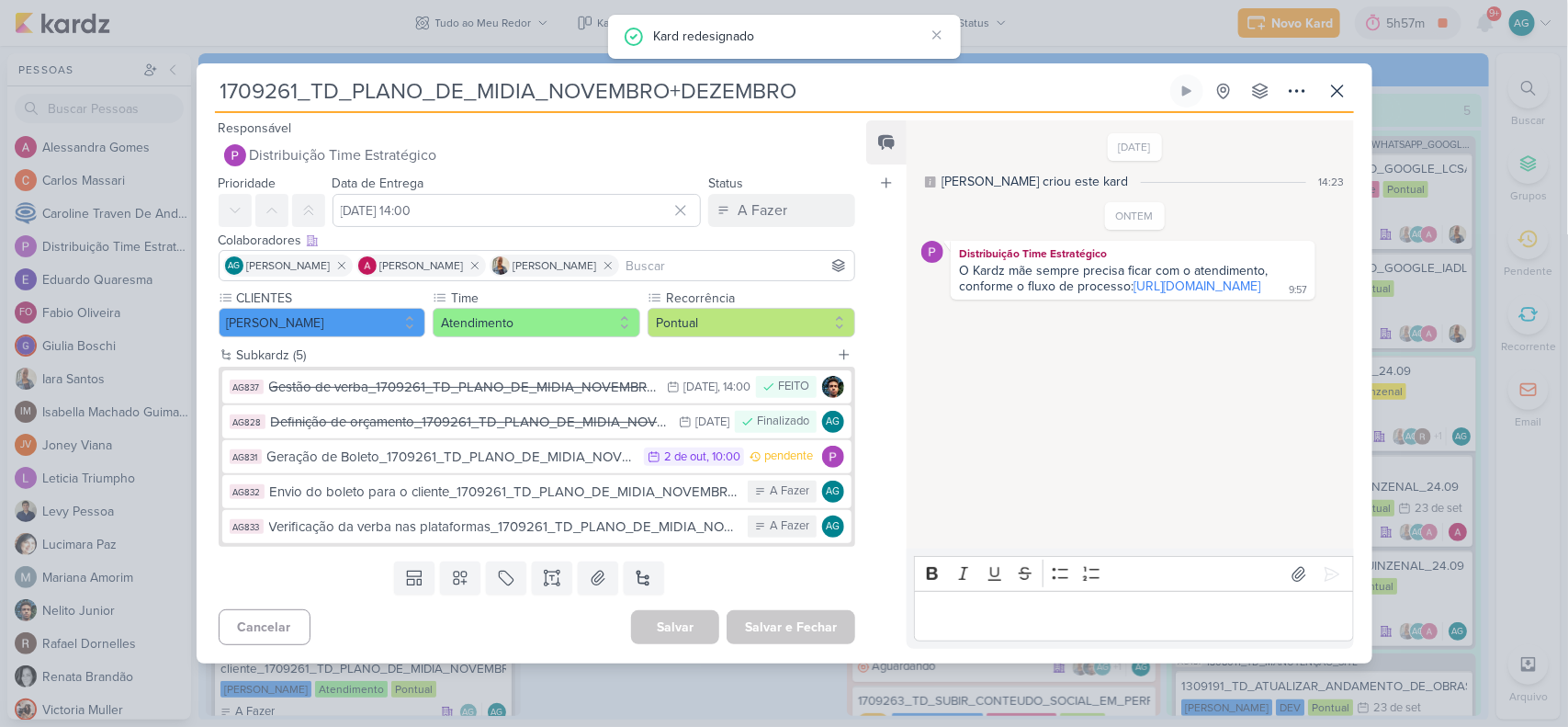
scroll to position [0, 0]
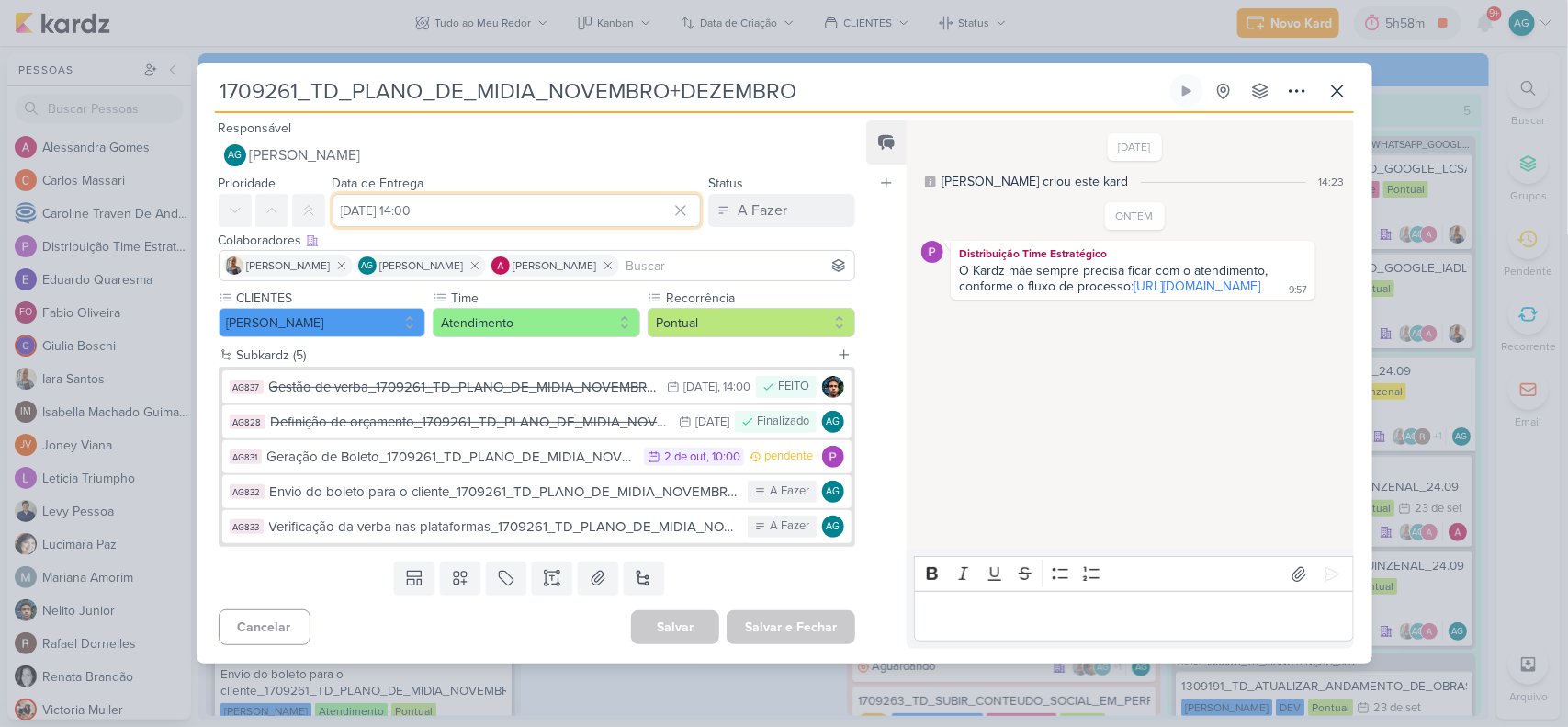
click at [567, 203] on input "29 de setembro de 2025 às 14:00" at bounding box center [517, 210] width 369 height 33
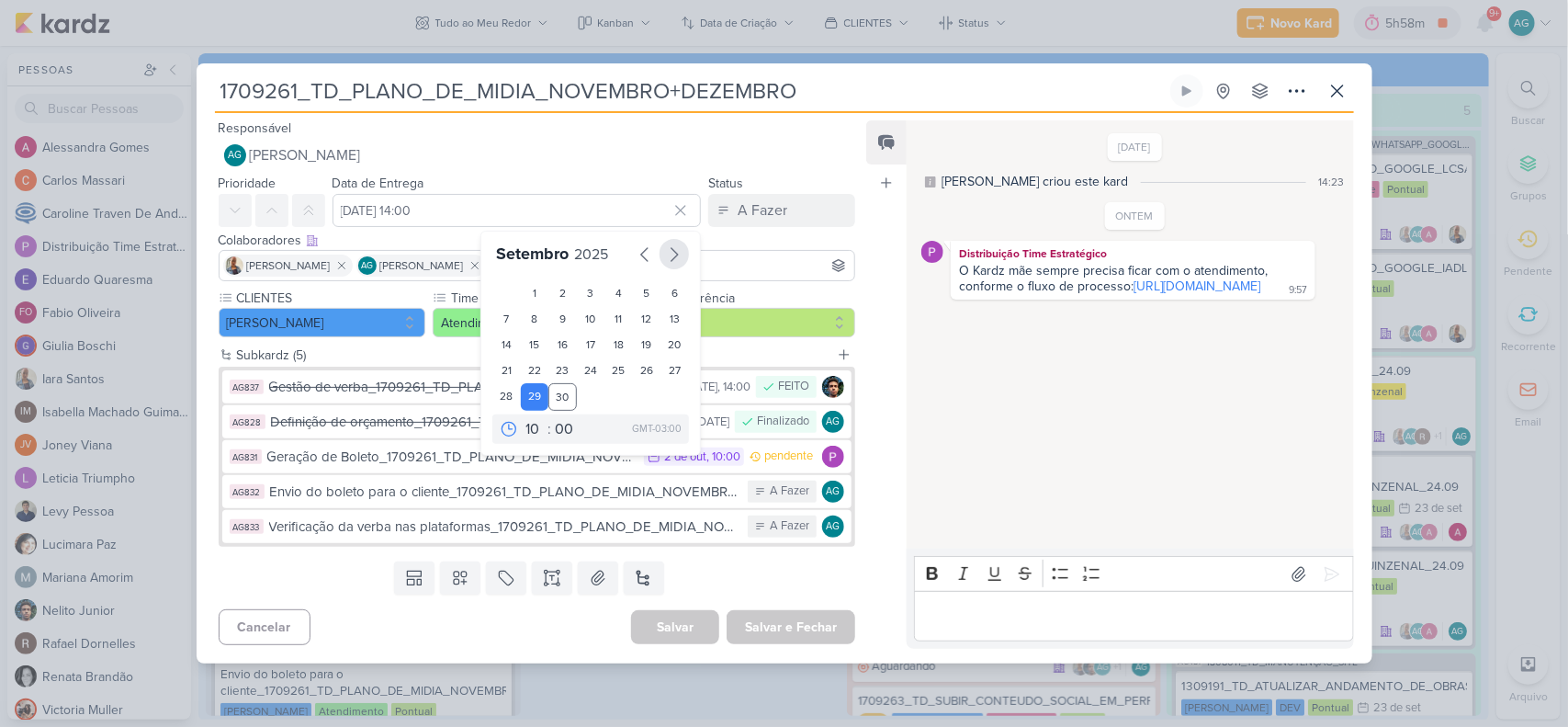
click at [672, 251] on icon "button" at bounding box center [675, 254] width 7 height 13
click at [533, 323] on div "6" at bounding box center [535, 319] width 28 height 26
type input "6 de outubro de 2025 às 14:00"
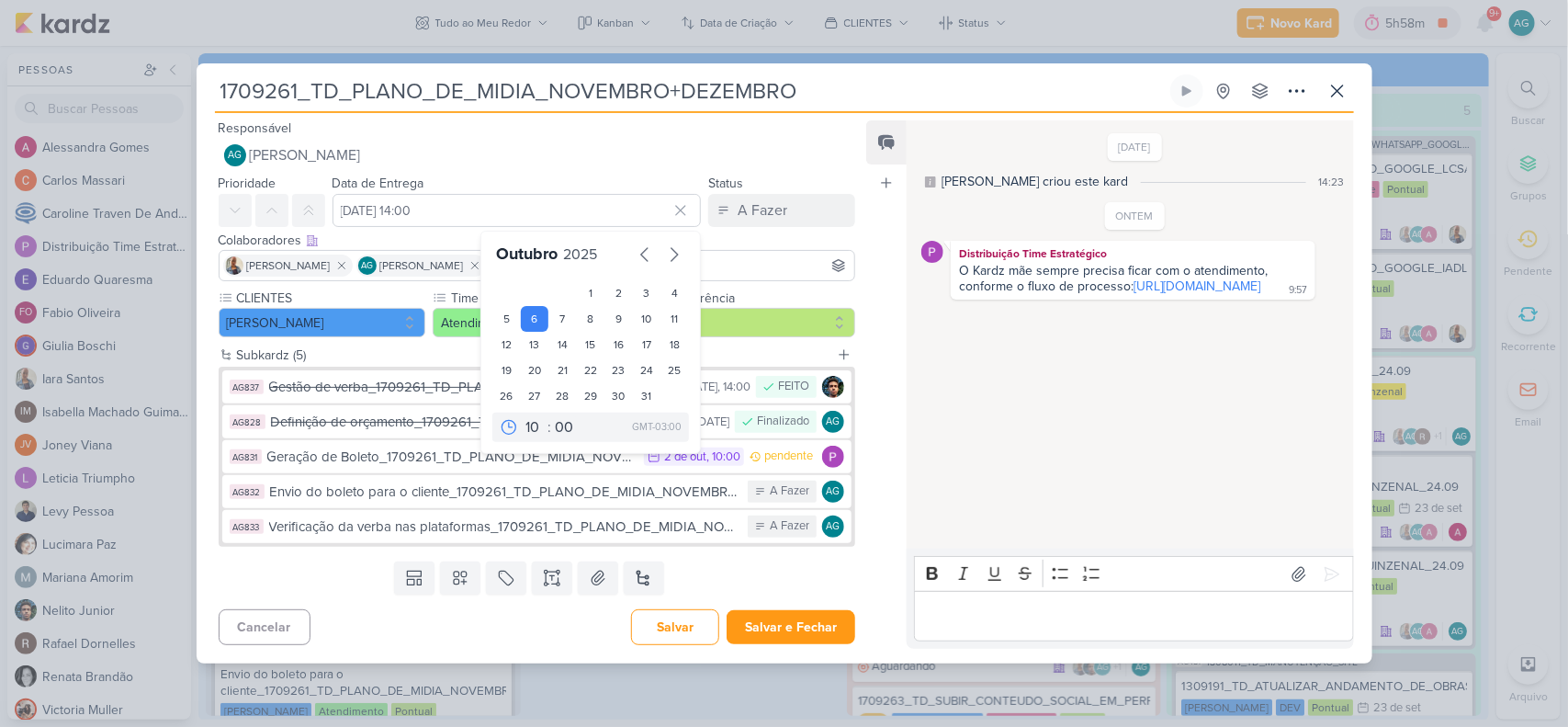
click at [802, 173] on div "Status A Fazer A Fazer Em Aprovação Aguardando Stand By Homologação" at bounding box center [783, 199] width 147 height 55
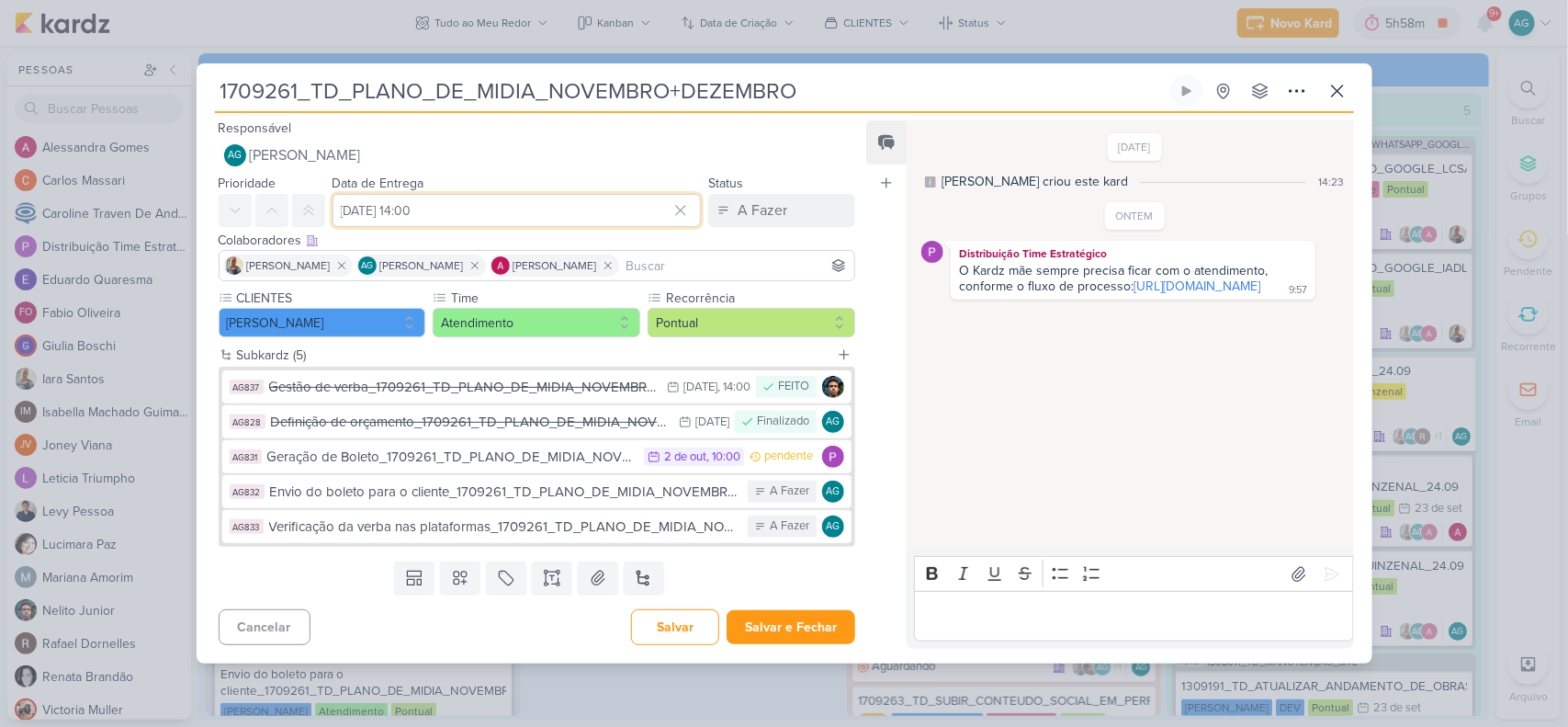
click at [605, 205] on input "6 de outubro de 2025 às 14:00" at bounding box center [517, 210] width 369 height 33
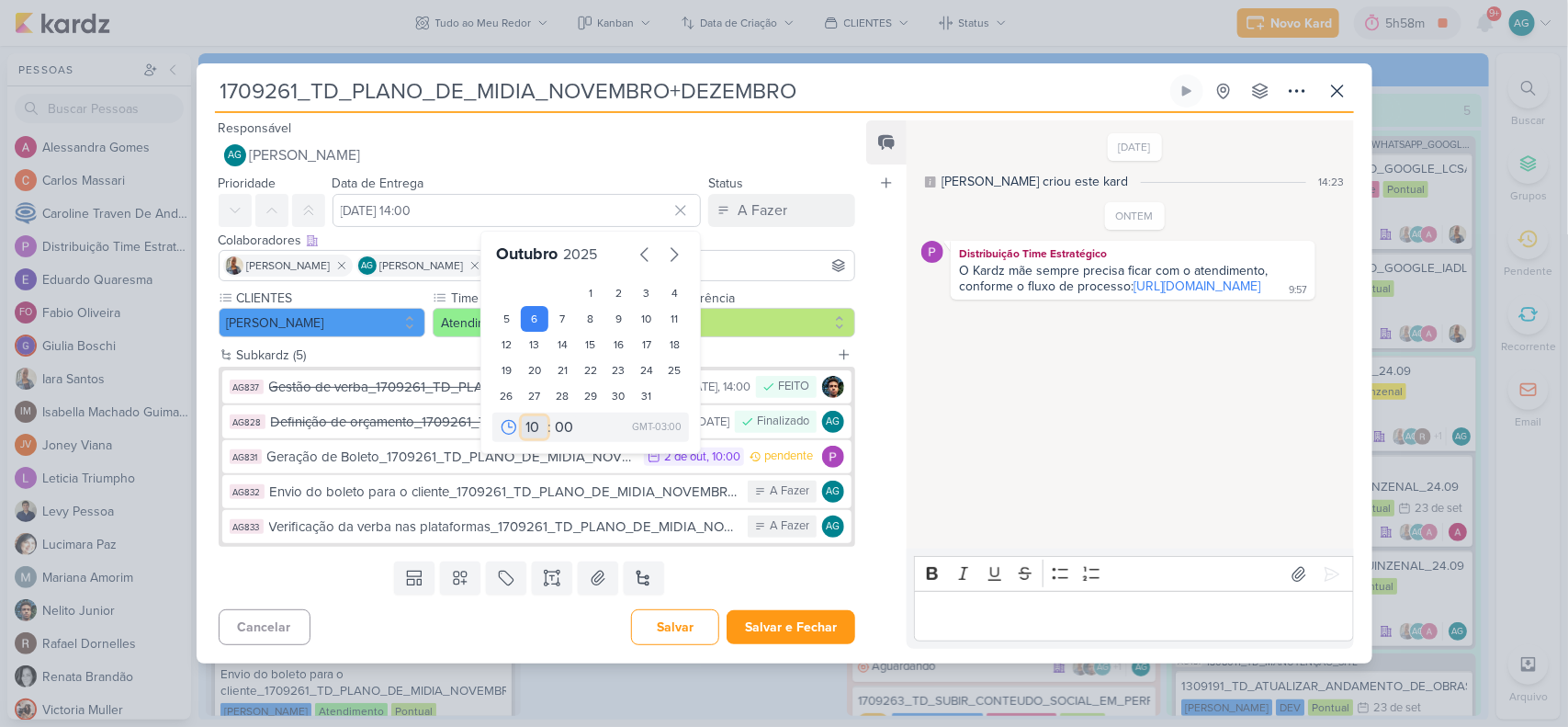
click at [528, 427] on select "00 01 02 03 04 05 06 07 08 09 10 11 12 13 14 15 16 17 18 19 20 21 22 23" at bounding box center [535, 427] width 26 height 22
select select "18"
click at [522, 417] on select "00 01 02 03 04 05 06 07 08 09 10 11 12 13 14 15 16 17 18 19 20 21 22 23" at bounding box center [535, 427] width 26 height 22
click at [664, 247] on icon "button" at bounding box center [675, 254] width 22 height 22
click at [529, 322] on div "6" at bounding box center [535, 319] width 28 height 26
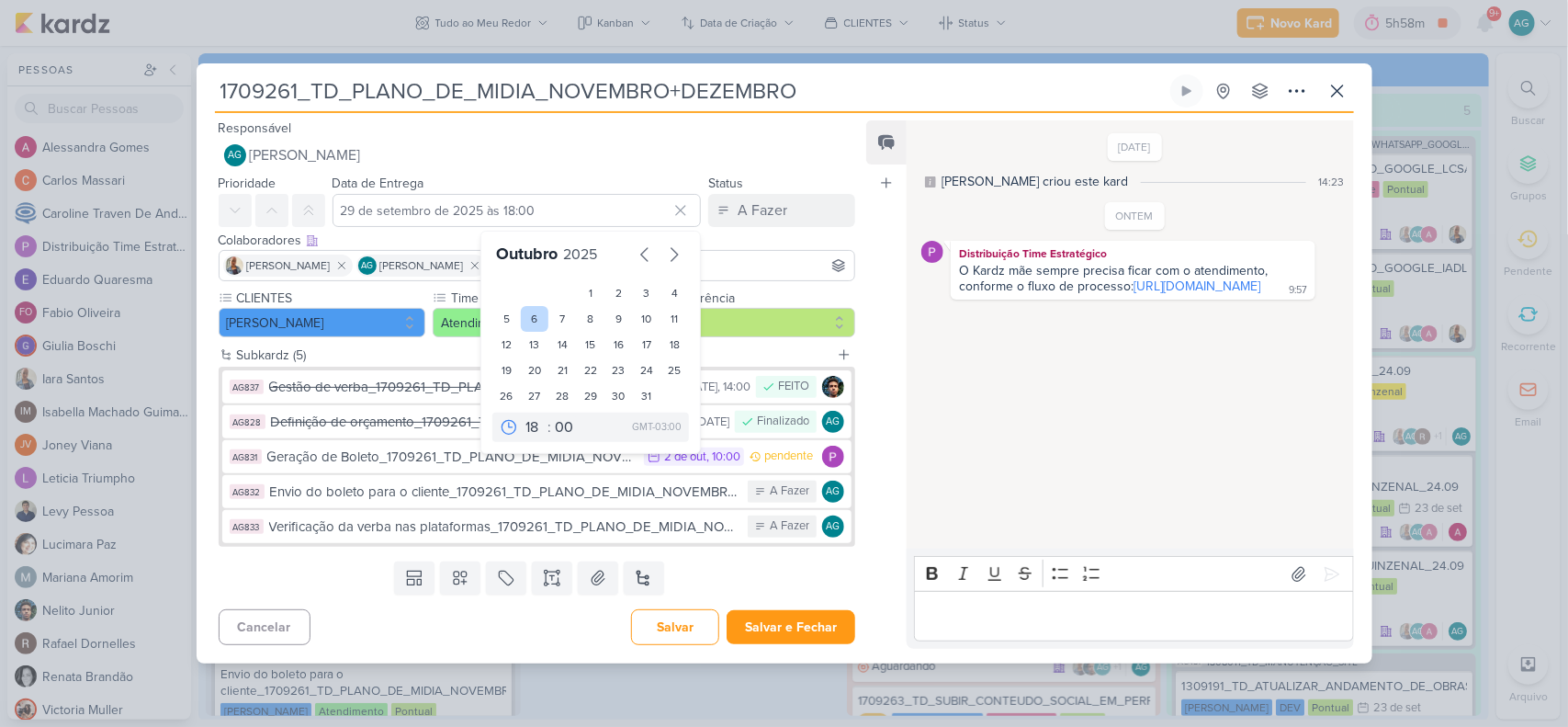
type input "6 de outubro de 2025 às 18:00"
click at [788, 134] on div "Responsável AG Aline Gimenez Graciano AG Aline Gimenez Graciano Alessandra Gome…" at bounding box center [529, 144] width 667 height 55
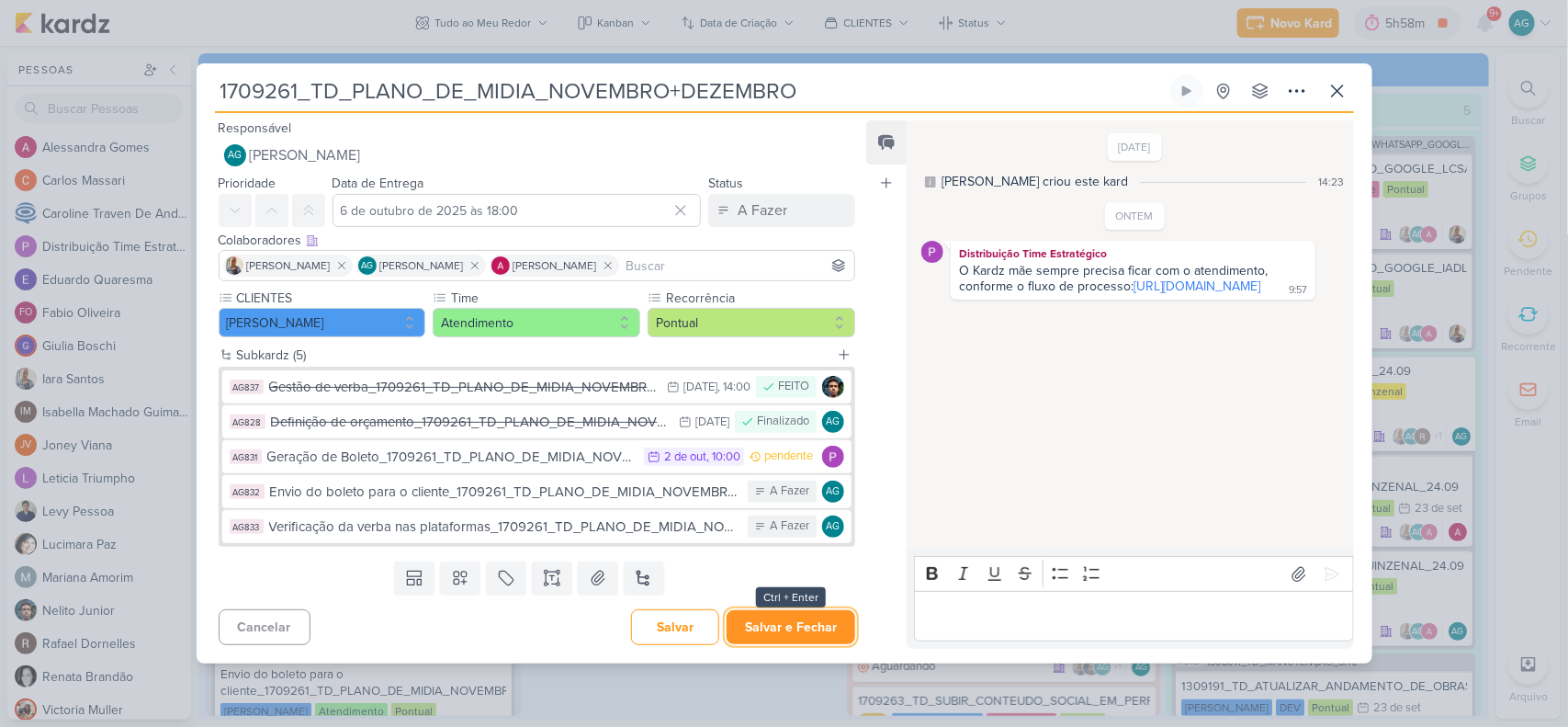
click at [770, 627] on button "Salvar e Fechar" at bounding box center [790, 627] width 129 height 34
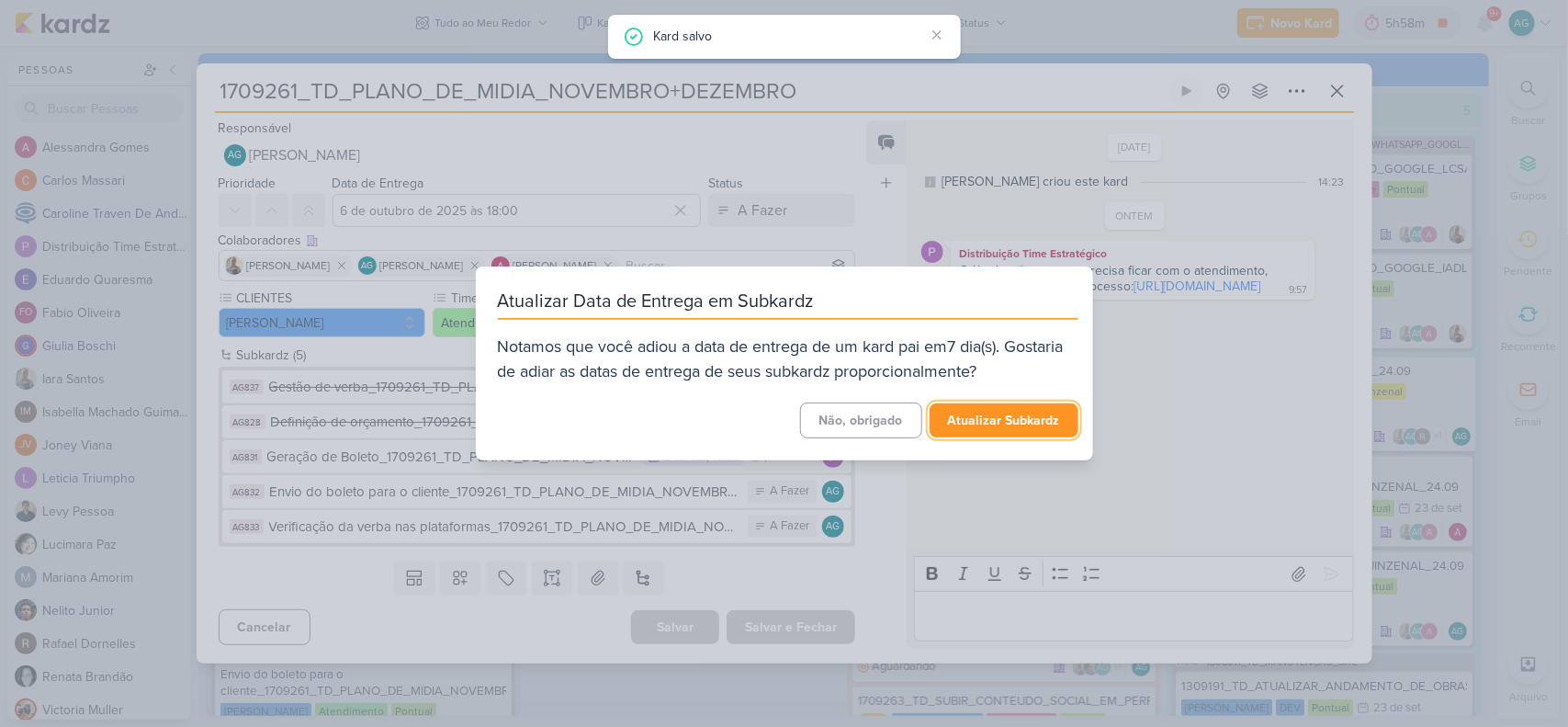
click at [995, 420] on button "Atualizar Subkardz" at bounding box center [1004, 420] width 149 height 34
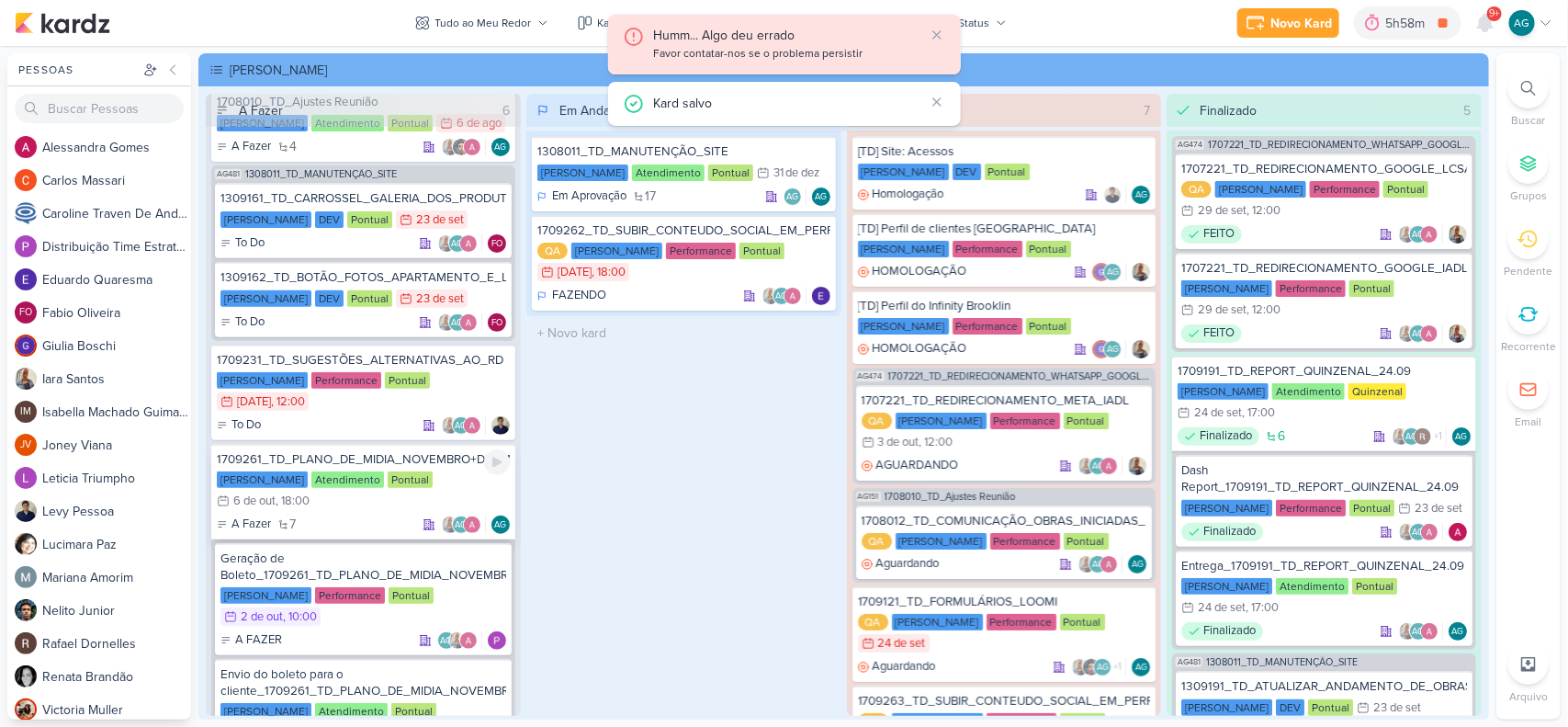
click at [411, 458] on div "1709261_TD_PLANO_DE_MIDIA_NOVEMBRO+DEZEMBRO" at bounding box center [363, 459] width 294 height 17
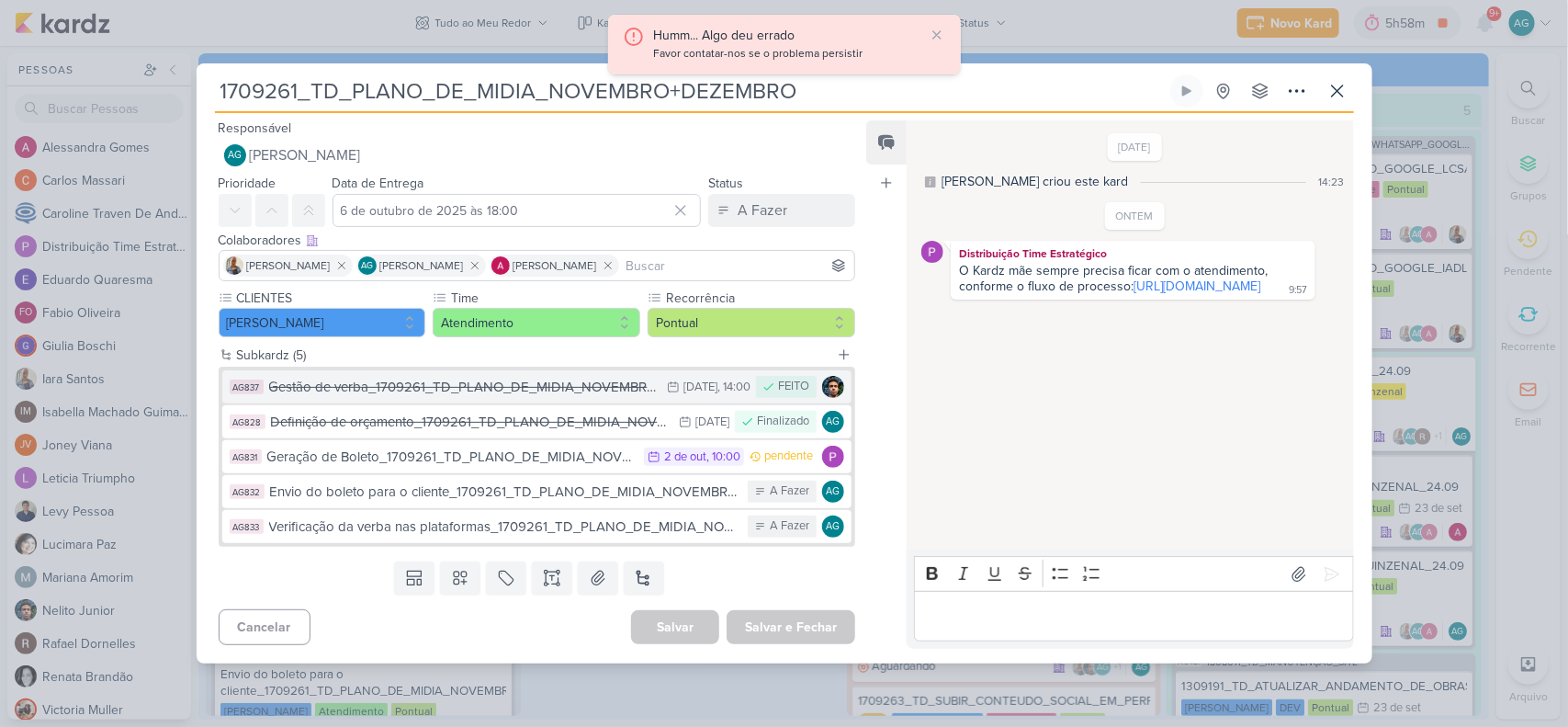
click at [545, 396] on div "Gestão de verba_1709261_TD_PLANO_DE_MIDIA_NOVEMBRO+DEZEMBRO" at bounding box center [463, 388] width 390 height 22
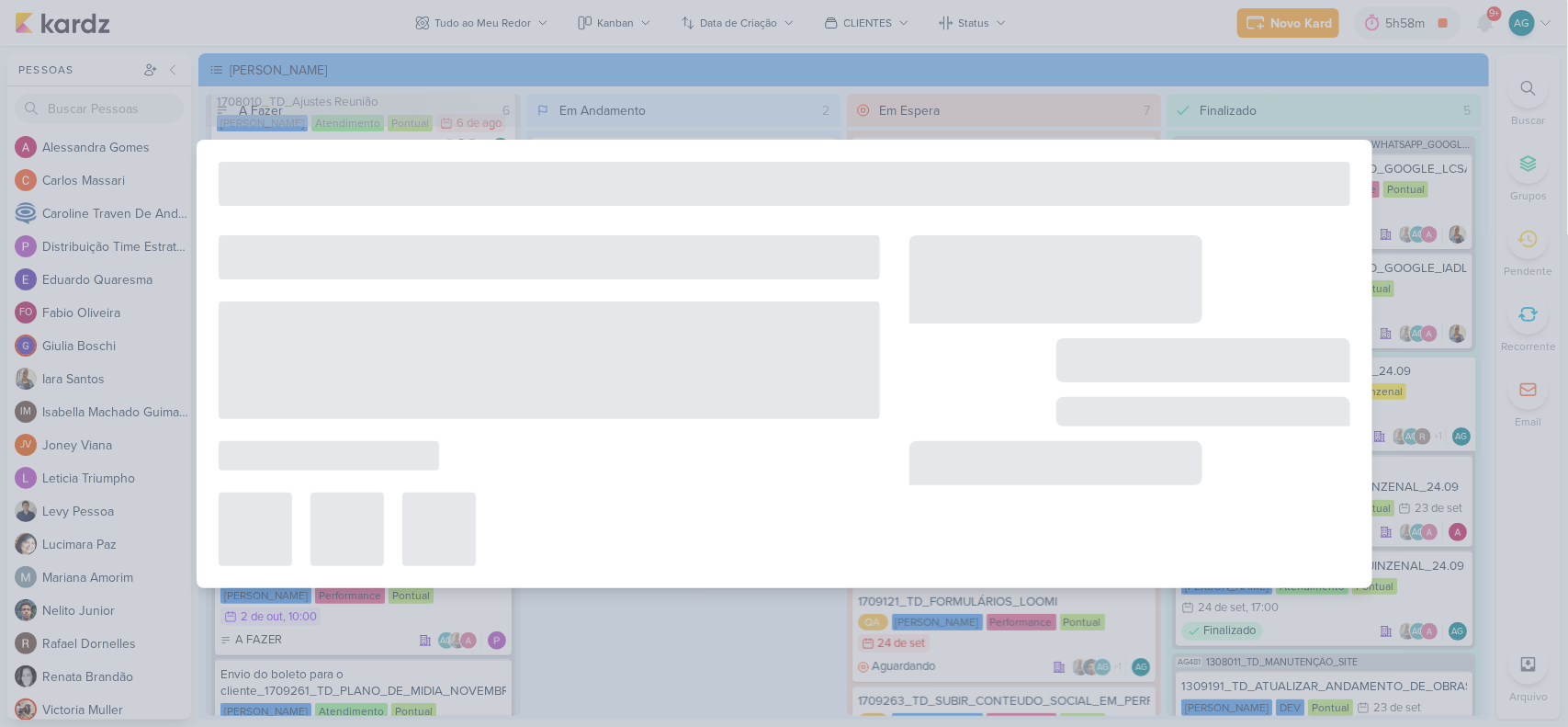
type input "Gestão de verba_1709261_TD_PLANO_DE_MIDIA_NOVEMBRO+DEZEMBRO"
type input "30 de setembro de 2025 às 14:00"
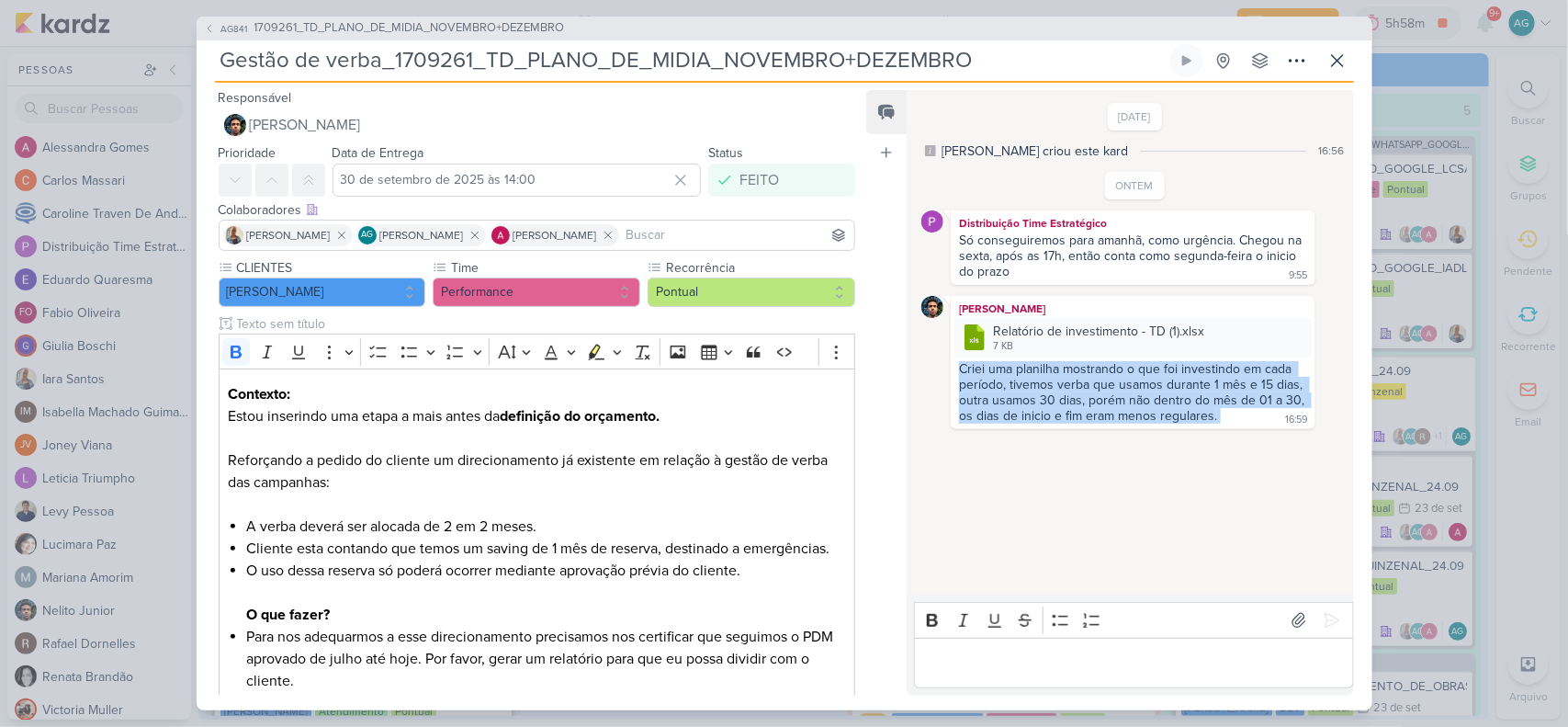
drag, startPoint x: 963, startPoint y: 365, endPoint x: 1250, endPoint y: 430, distance: 294.3
click at [1250, 430] on div "26/9/25 Aline criou este kard 16:56 ONTEM 9:55" at bounding box center [1129, 344] width 445 height 504
copy div "Criei uma planilha mostrando o que foi investindo em cada período, tivemos verb…"
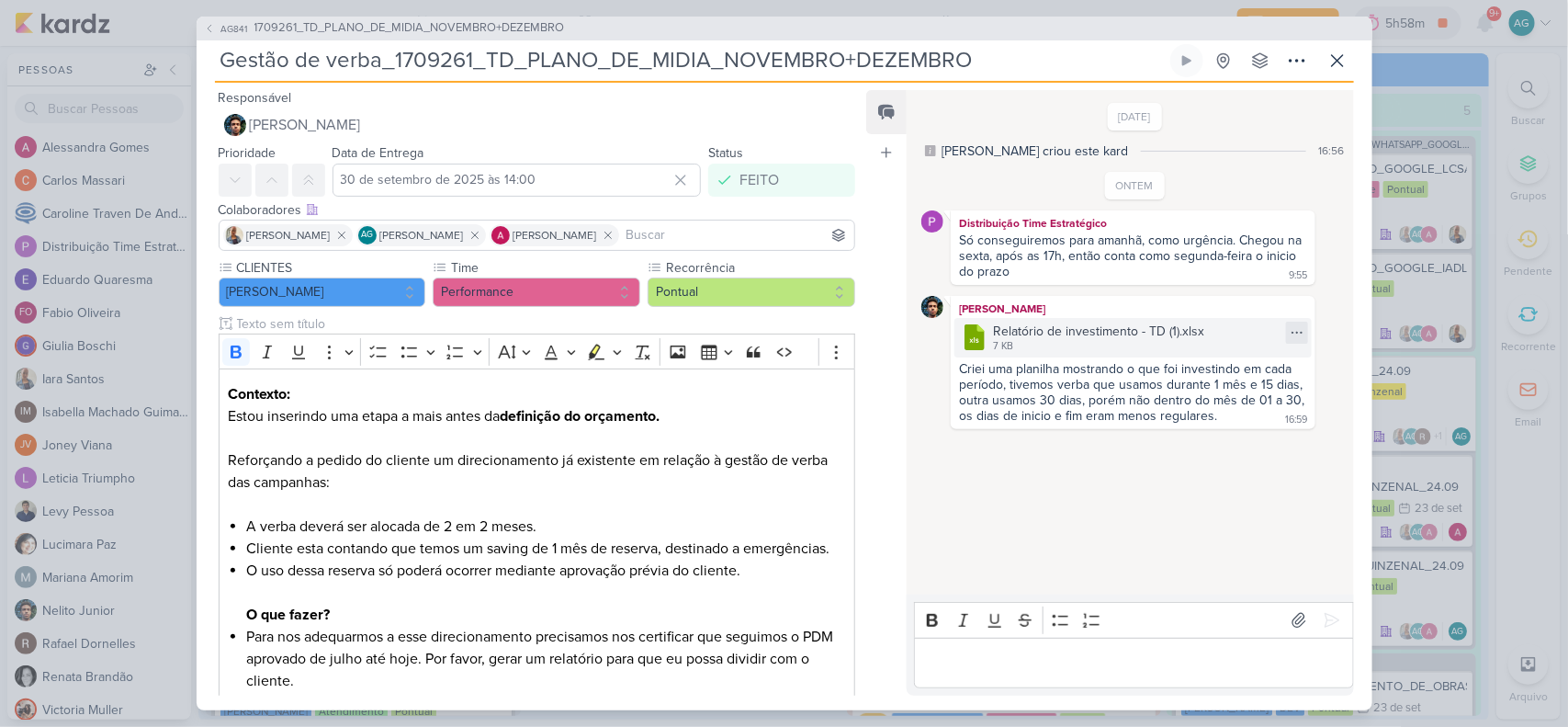
click at [1290, 327] on icon at bounding box center [1297, 332] width 15 height 15
click at [1241, 386] on button "Baixar" at bounding box center [1226, 391] width 148 height 27
click at [401, 32] on span "1709261_TD_PLANO_DE_MIDIA_NOVEMBRO+DEZEMBRO" at bounding box center [409, 28] width 310 height 19
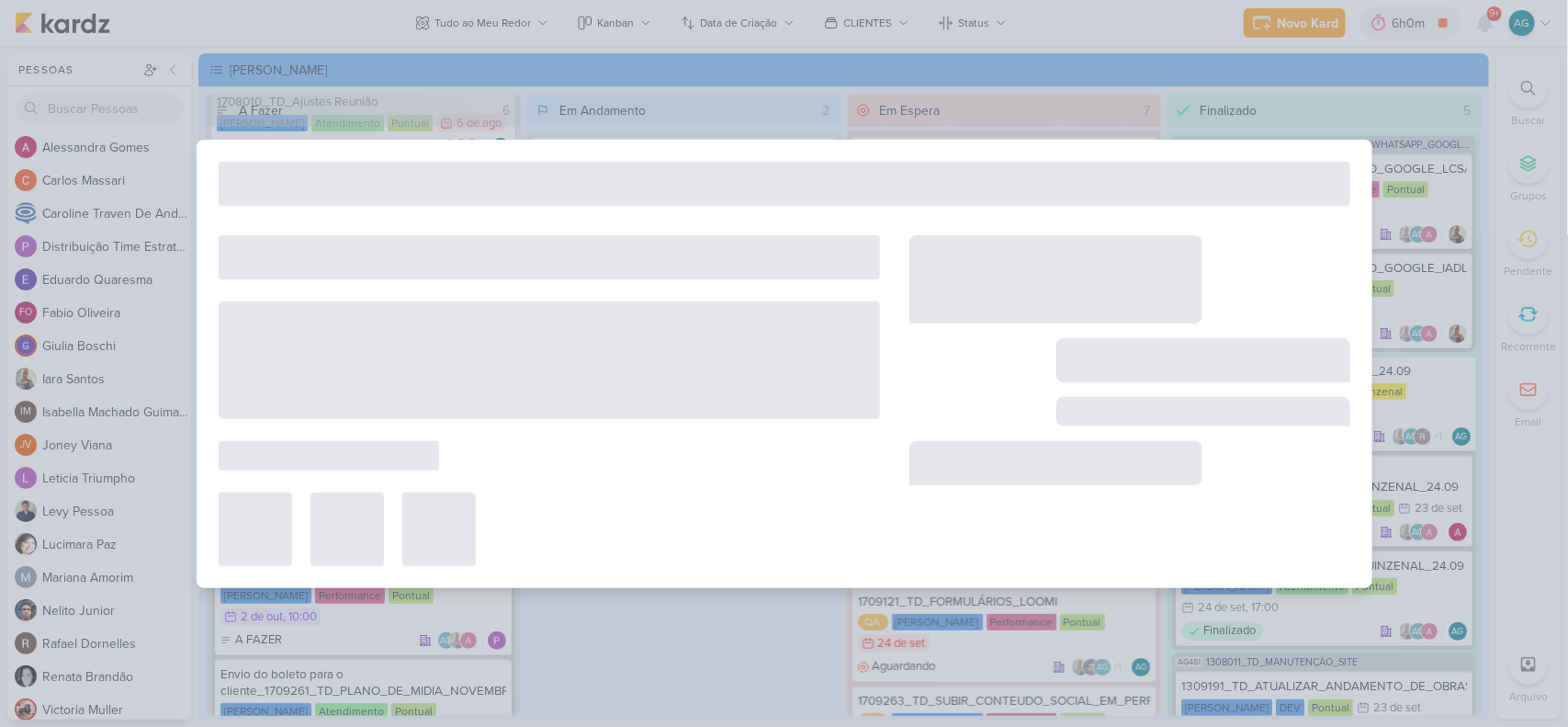
type input "1709261_TD_PLANO_DE_MIDIA_NOVEMBRO+DEZEMBRO"
type input "6 de outubro de 2025 às 18:00"
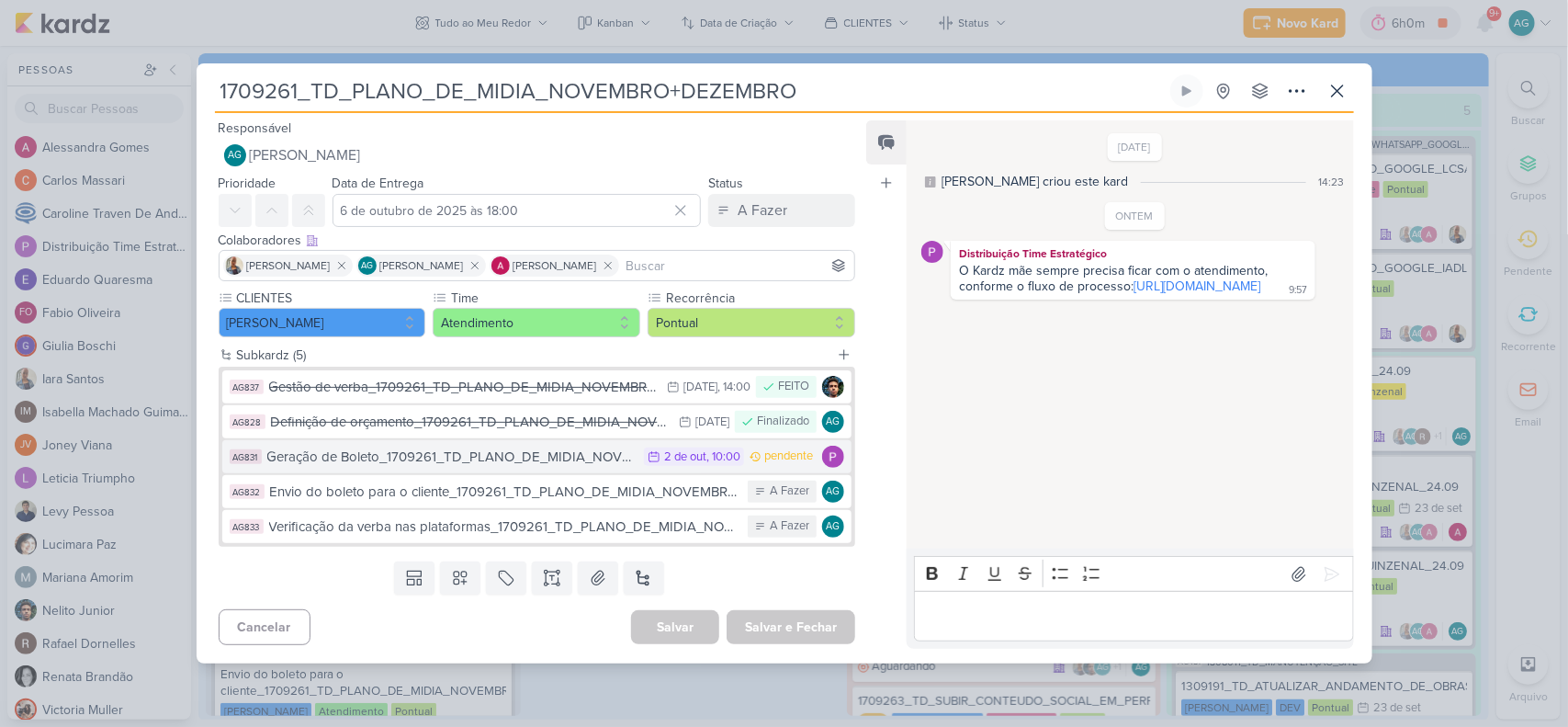
click at [429, 458] on div "Geração de Boleto_1709261_TD_PLANO_DE_MIDIA_NOVEMBRO+DEZEMBRO" at bounding box center [451, 458] width 368 height 22
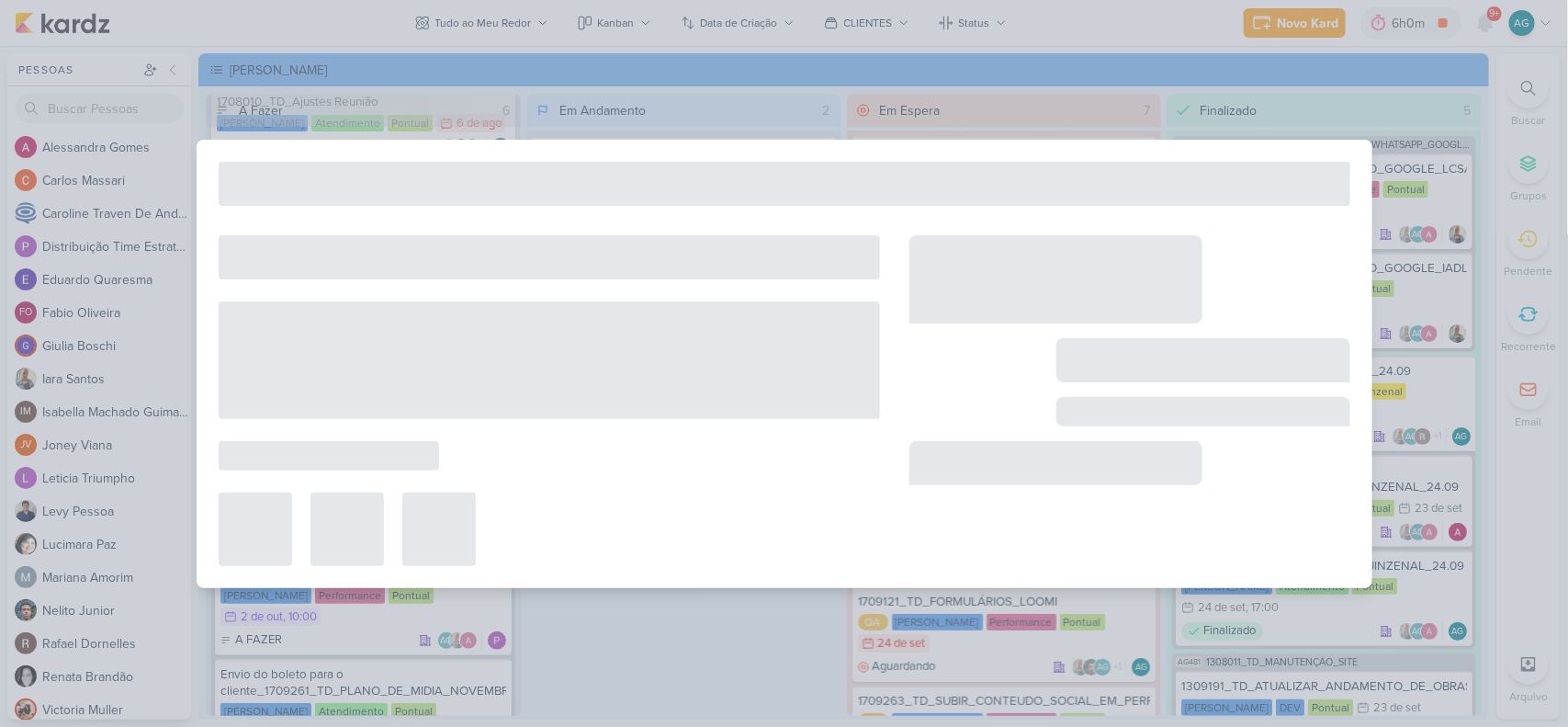
type input "Geração de Boleto_1709261_TD_PLANO_DE_MIDIA_NOVEMBRO+DEZEMBRO"
type input "2 de outubro de 2025 às 10:00"
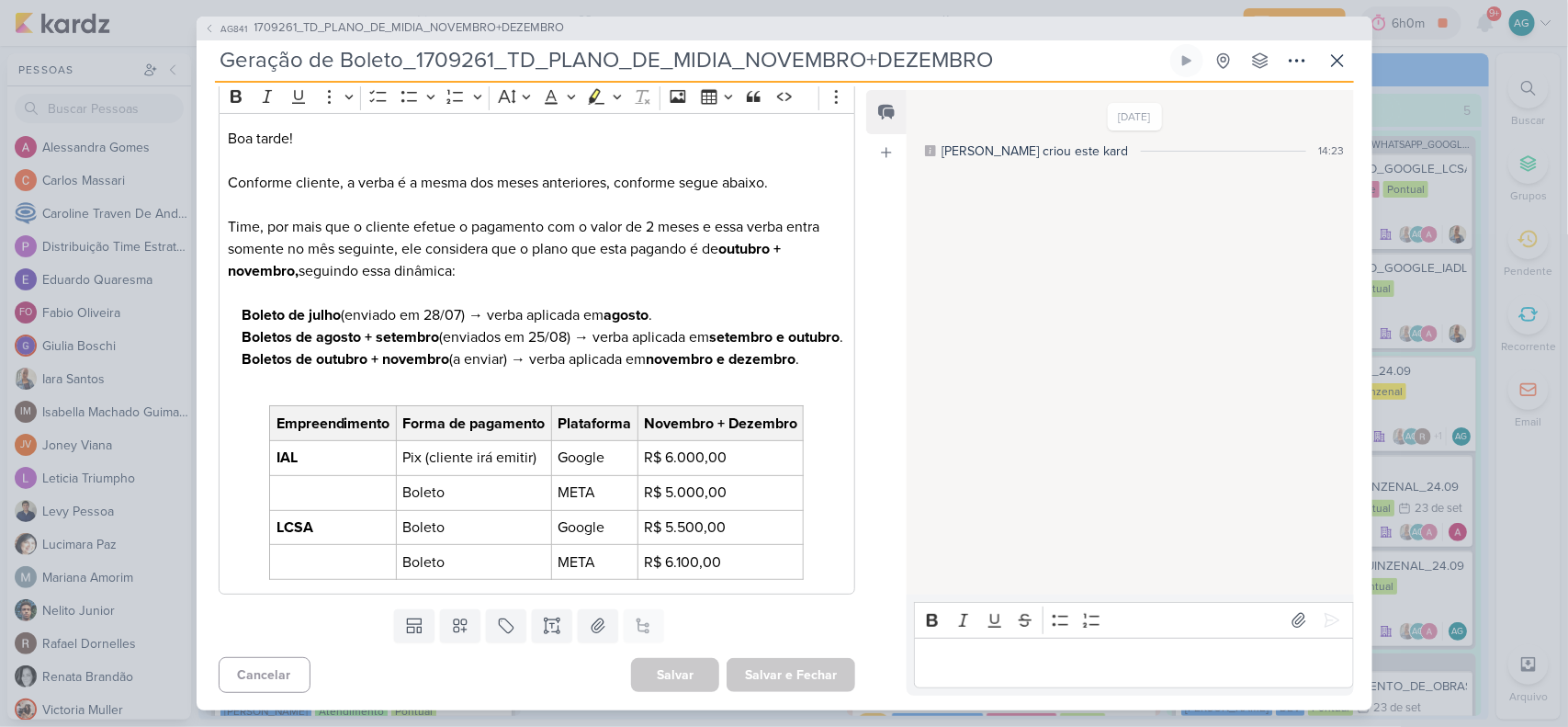
scroll to position [280, 0]
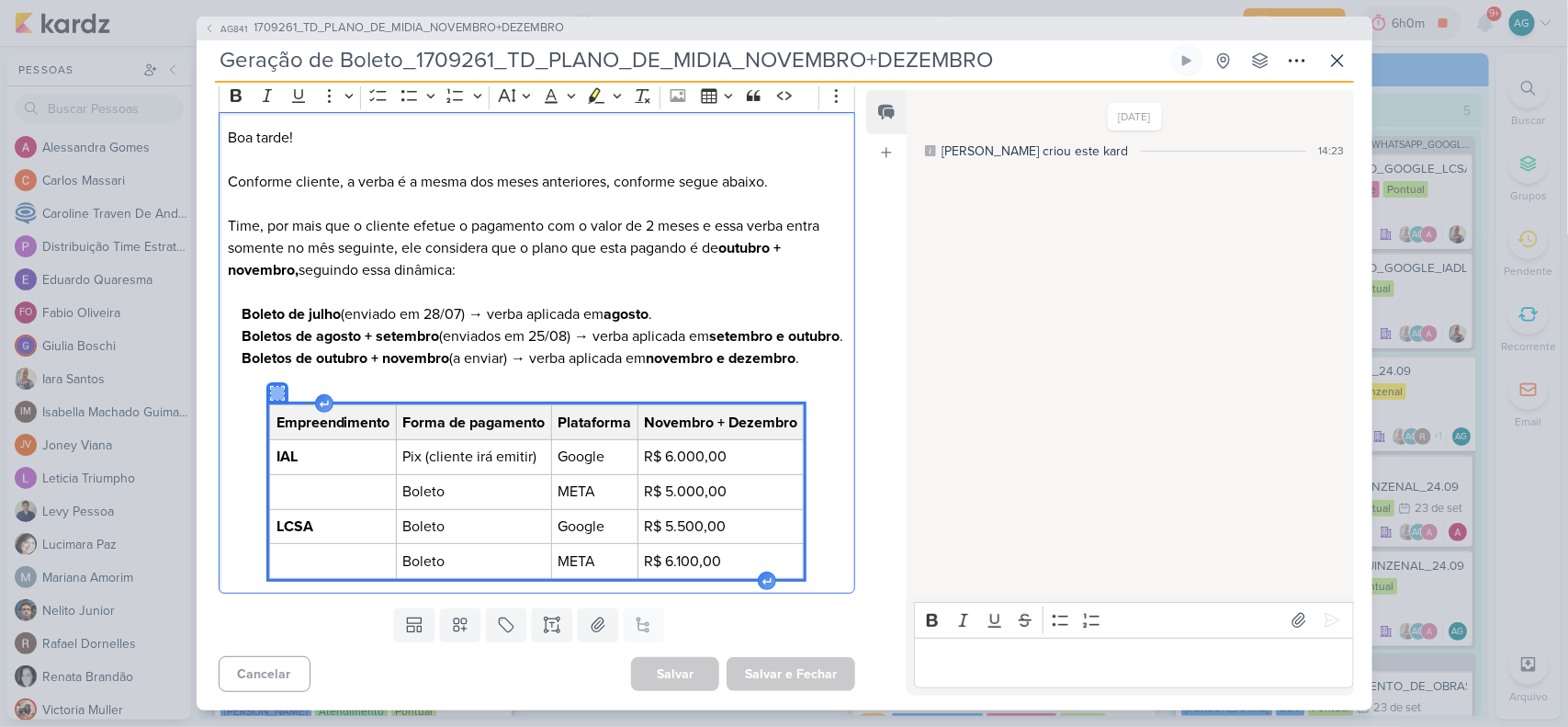
drag, startPoint x: 241, startPoint y: 397, endPoint x: 807, endPoint y: 577, distance: 593.9
click at [807, 577] on div "Boa tarde! Conforme cliente, a verba é a mesma dos meses anteriores, conforme s…" at bounding box center [537, 352] width 637 height 480
copy p "Editor editing area: main"
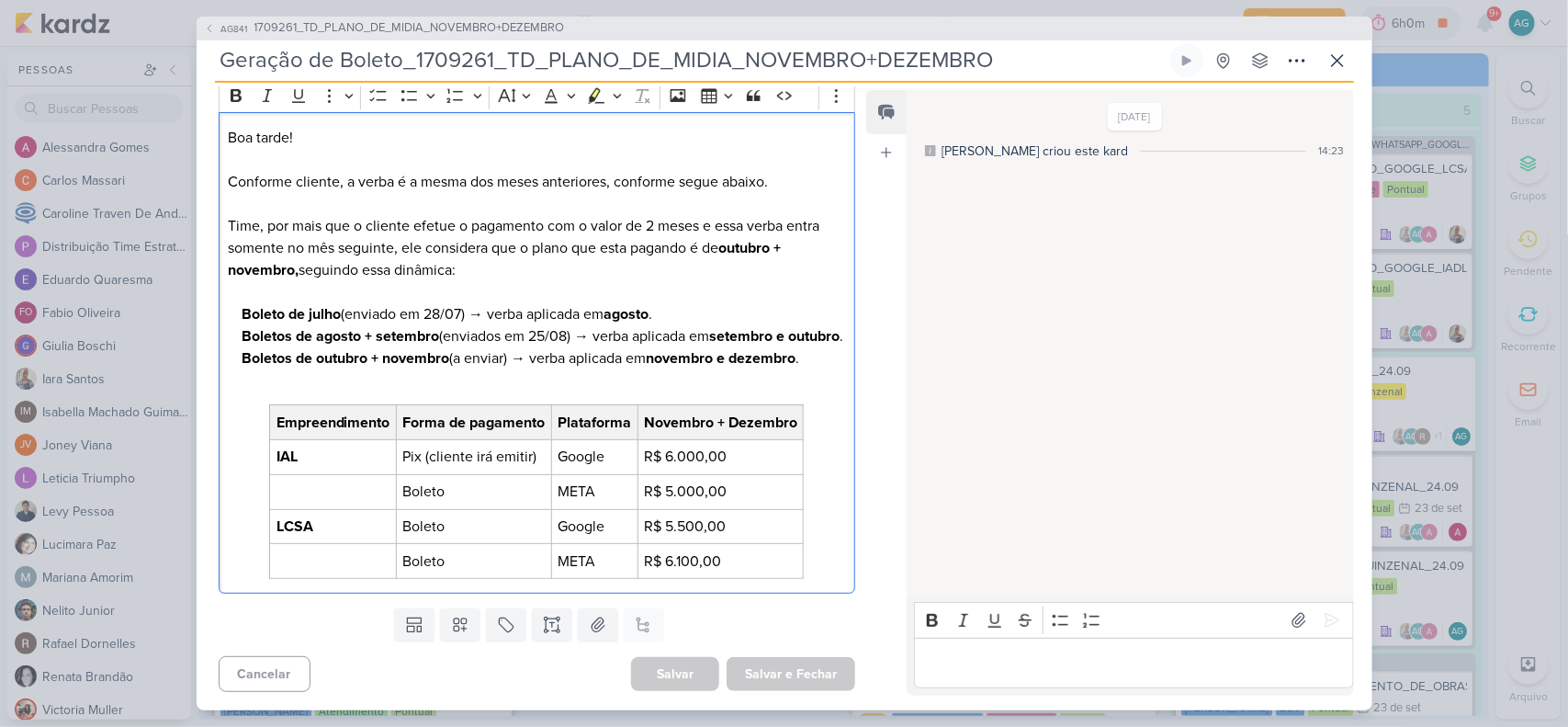
click at [655, 127] on p "Boa tarde! Conforme cliente, a verba é a mesma dos meses anteriores, conforme s…" at bounding box center [536, 215] width 618 height 177
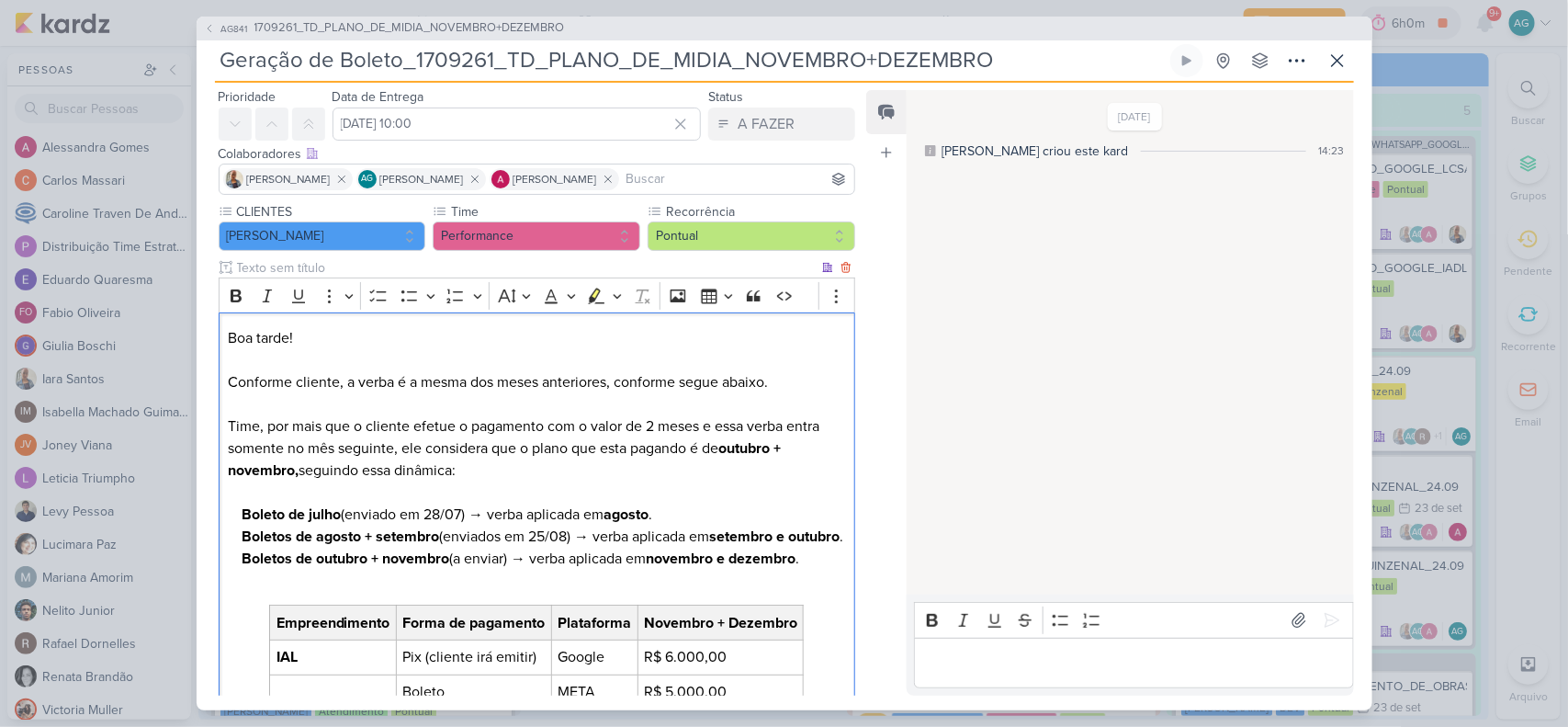
scroll to position [50, 0]
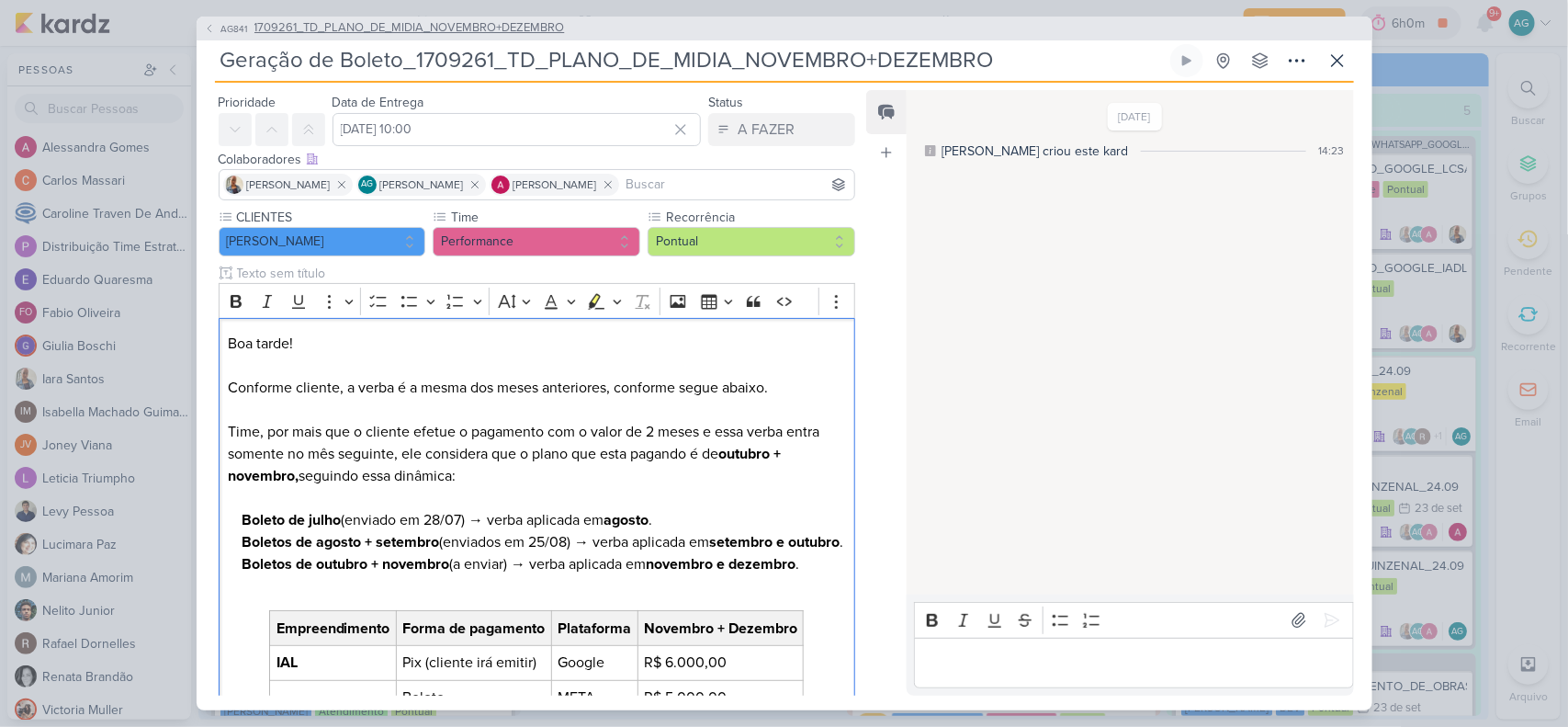
click at [506, 26] on span "1709261_TD_PLANO_DE_MIDIA_NOVEMBRO+DEZEMBRO" at bounding box center [409, 28] width 310 height 19
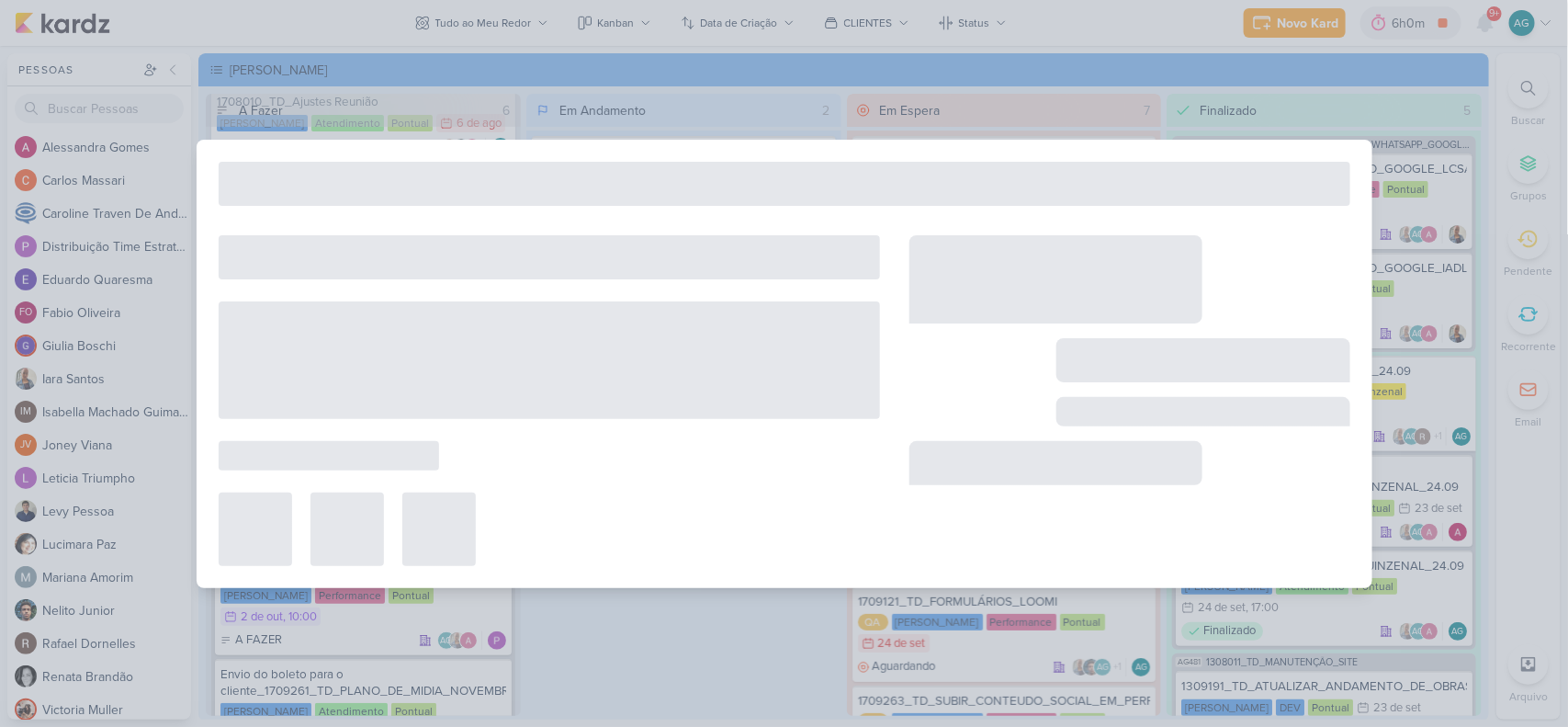
type input "1709261_TD_PLANO_DE_MIDIA_NOVEMBRO+DEZEMBRO"
type input "6 de outubro de 2025 às 18:00"
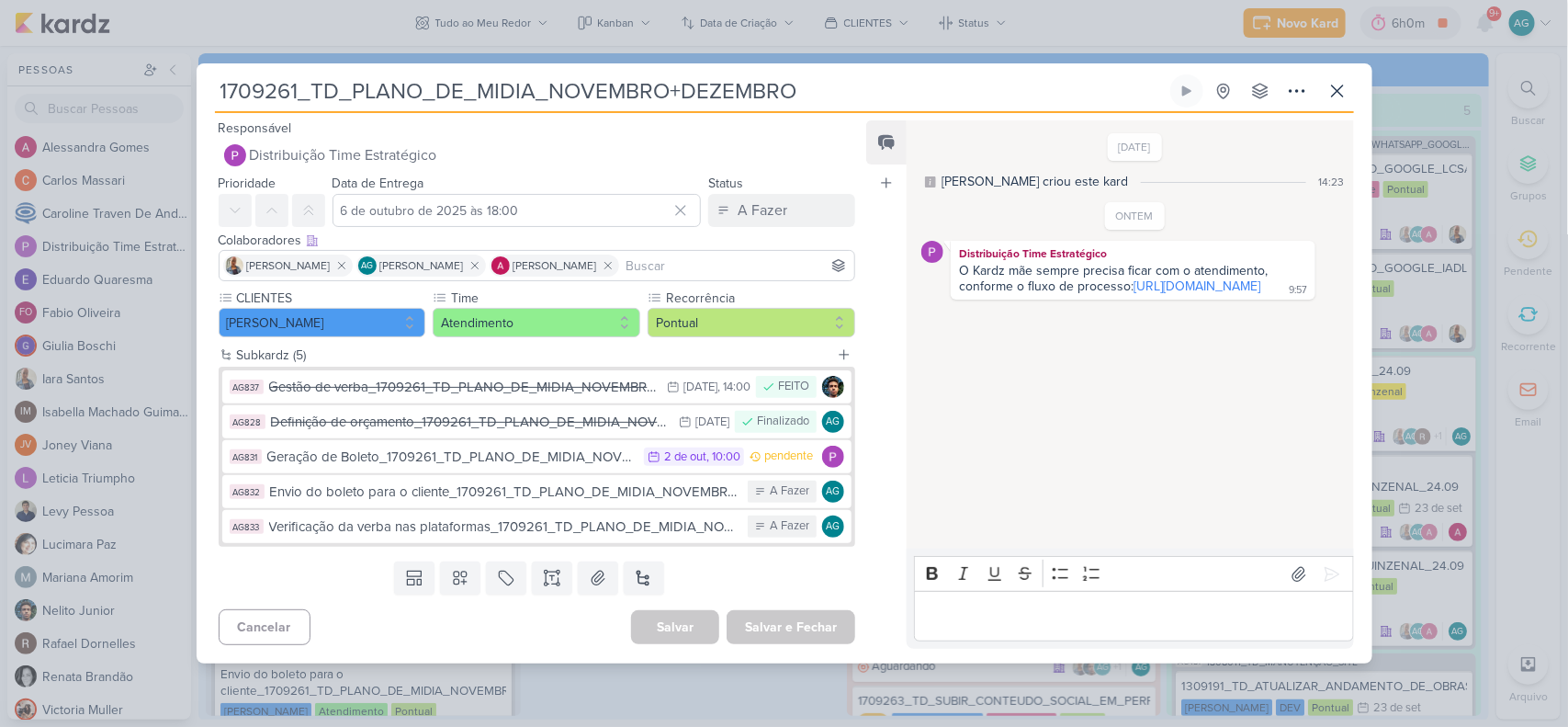
scroll to position [0, 0]
click at [1332, 93] on icon at bounding box center [1337, 90] width 22 height 22
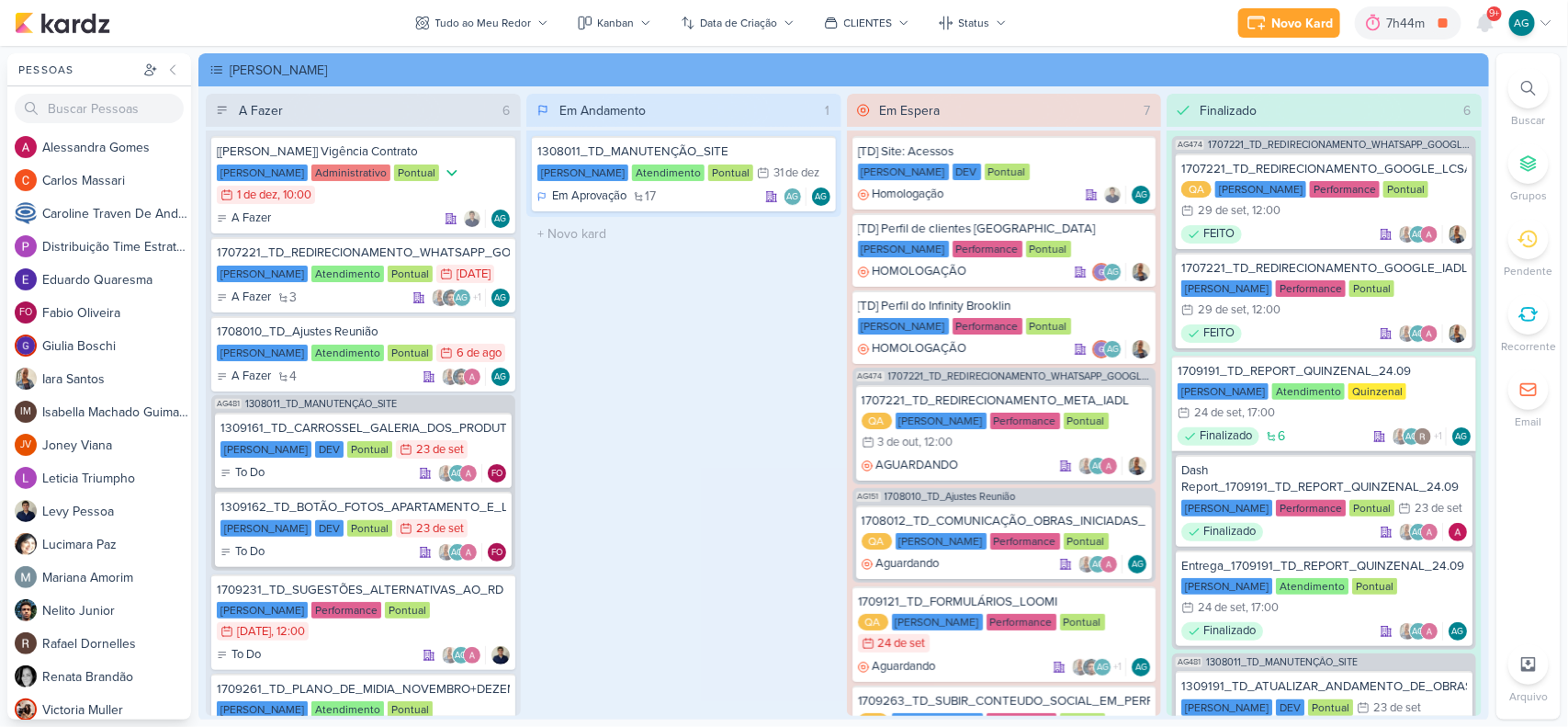
click at [1531, 89] on icon at bounding box center [1529, 87] width 15 height 15
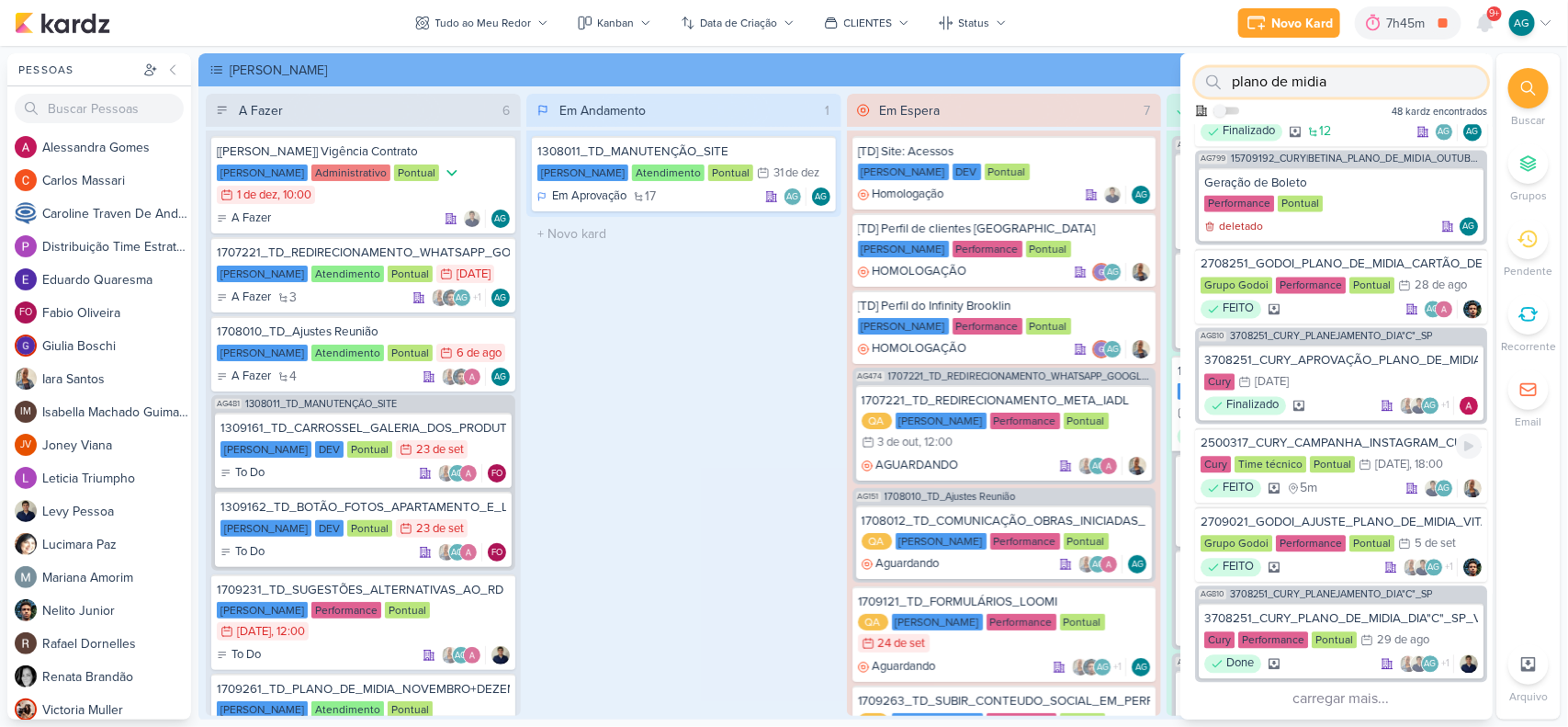
scroll to position [1566, 0]
click at [1355, 700] on button "carregar mais..." at bounding box center [1342, 699] width 293 height 26
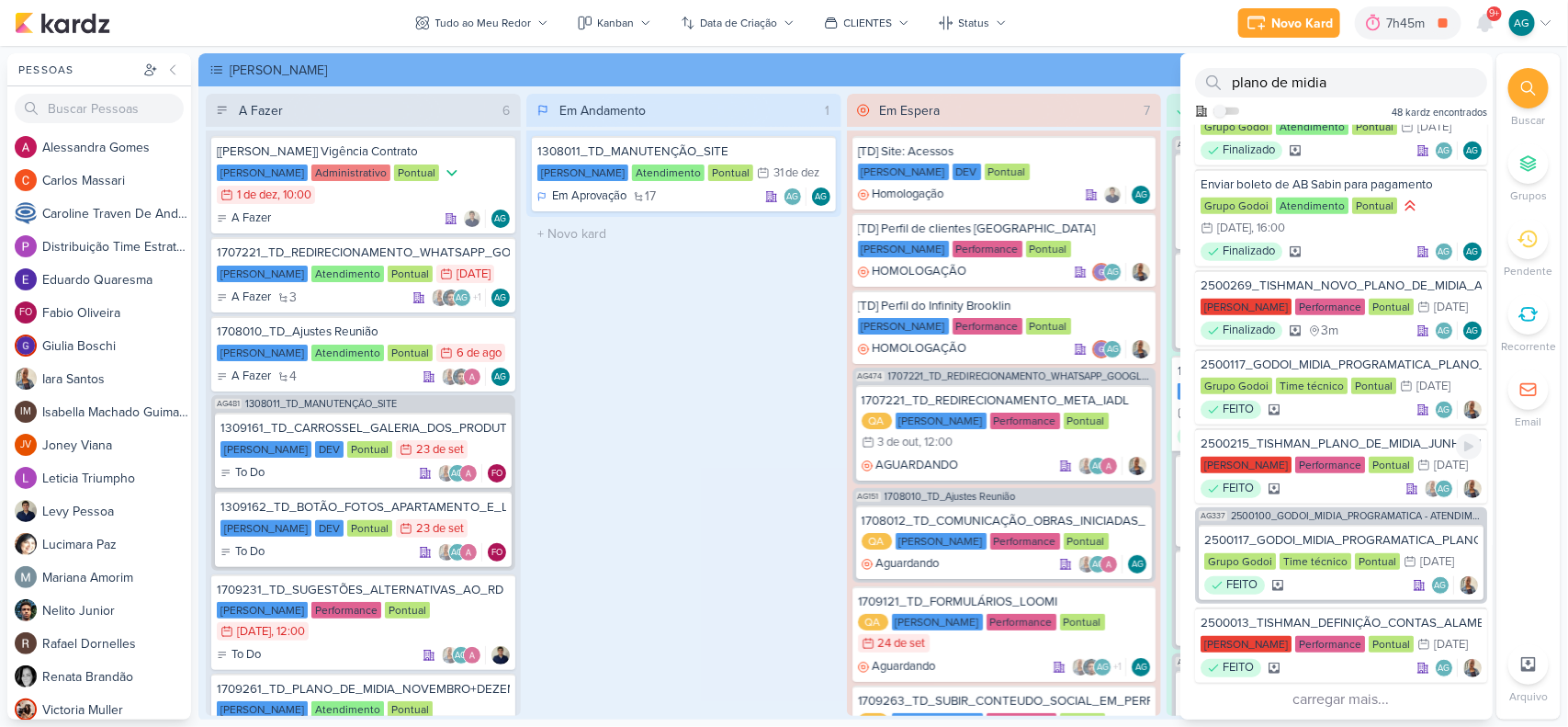
scroll to position [3546, 0]
click at [1347, 699] on button "carregar mais..." at bounding box center [1342, 699] width 293 height 26
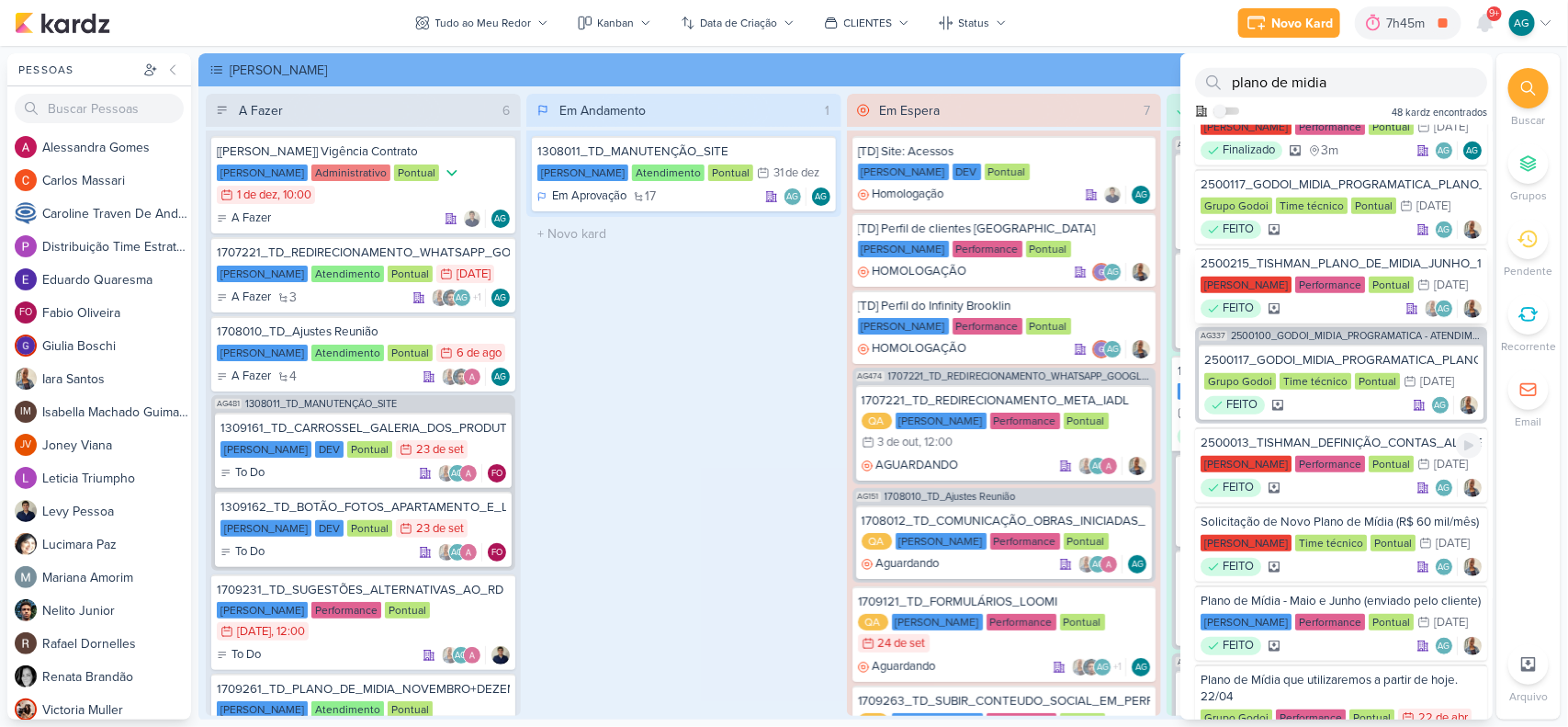
scroll to position [3775, 0]
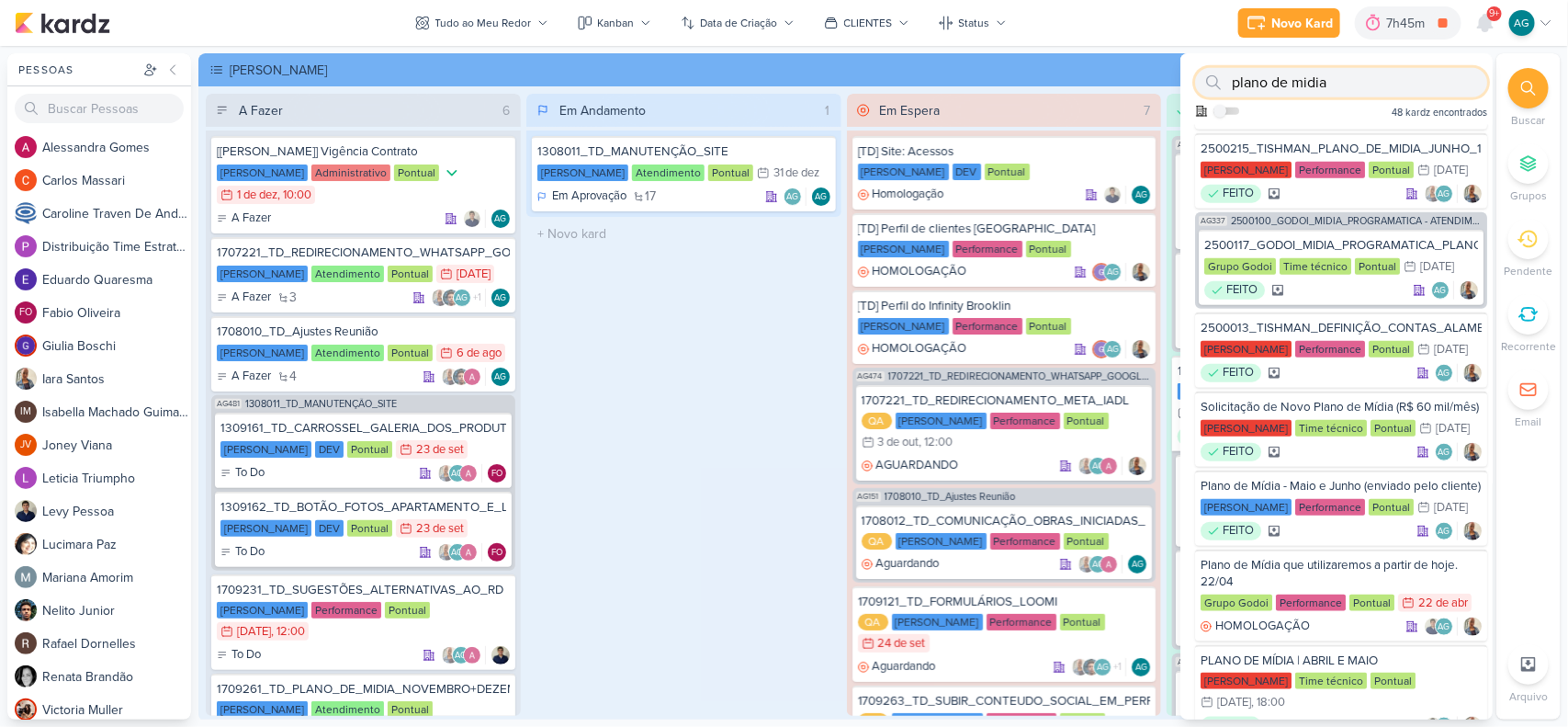
click at [1284, 79] on input "plano de midia" at bounding box center [1342, 83] width 293 height 29
click at [1278, 79] on input "plano de midia" at bounding box center [1342, 83] width 293 height 29
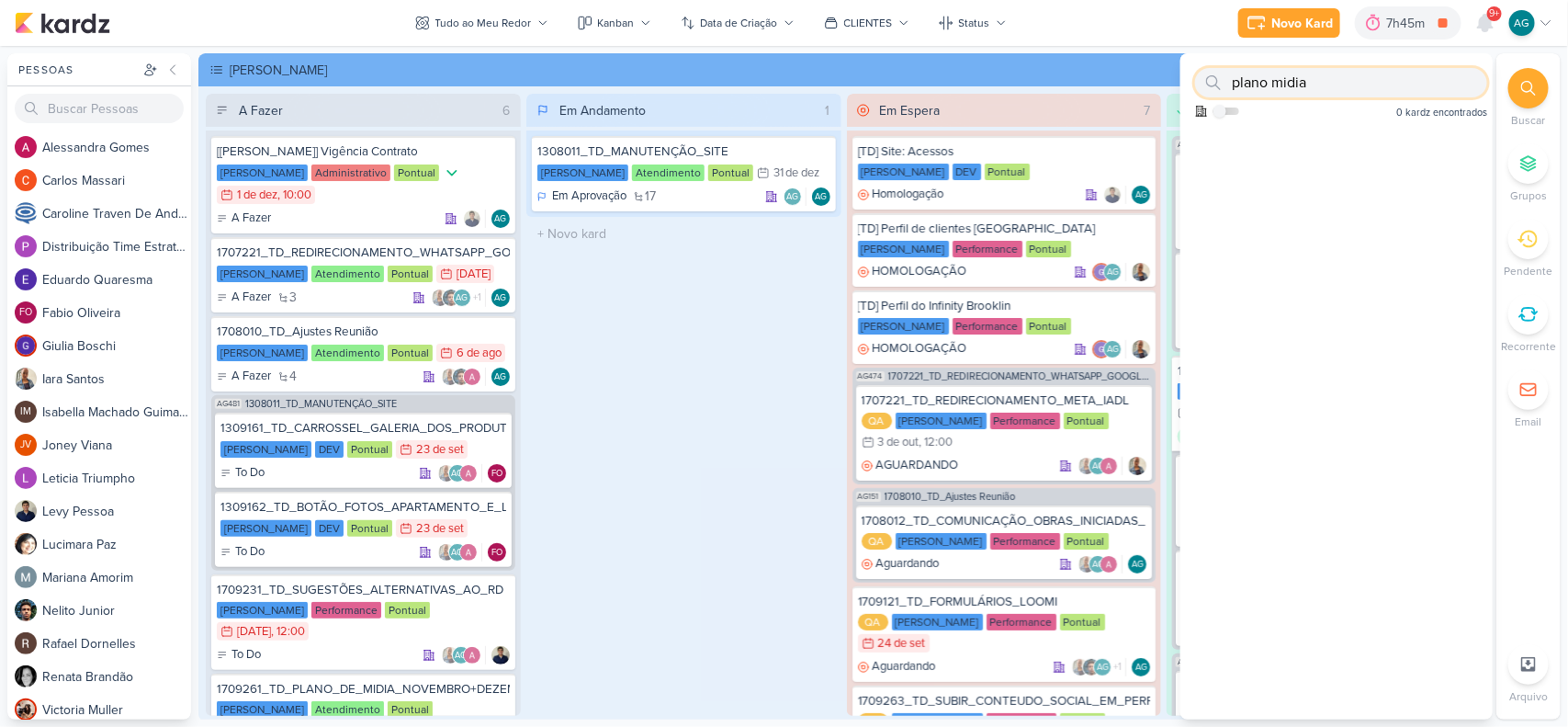
drag, startPoint x: 1314, startPoint y: 81, endPoint x: 1219, endPoint y: 79, distance: 95.0
click at [1219, 79] on div "plano midia" at bounding box center [1342, 83] width 293 height 29
type input "plano"
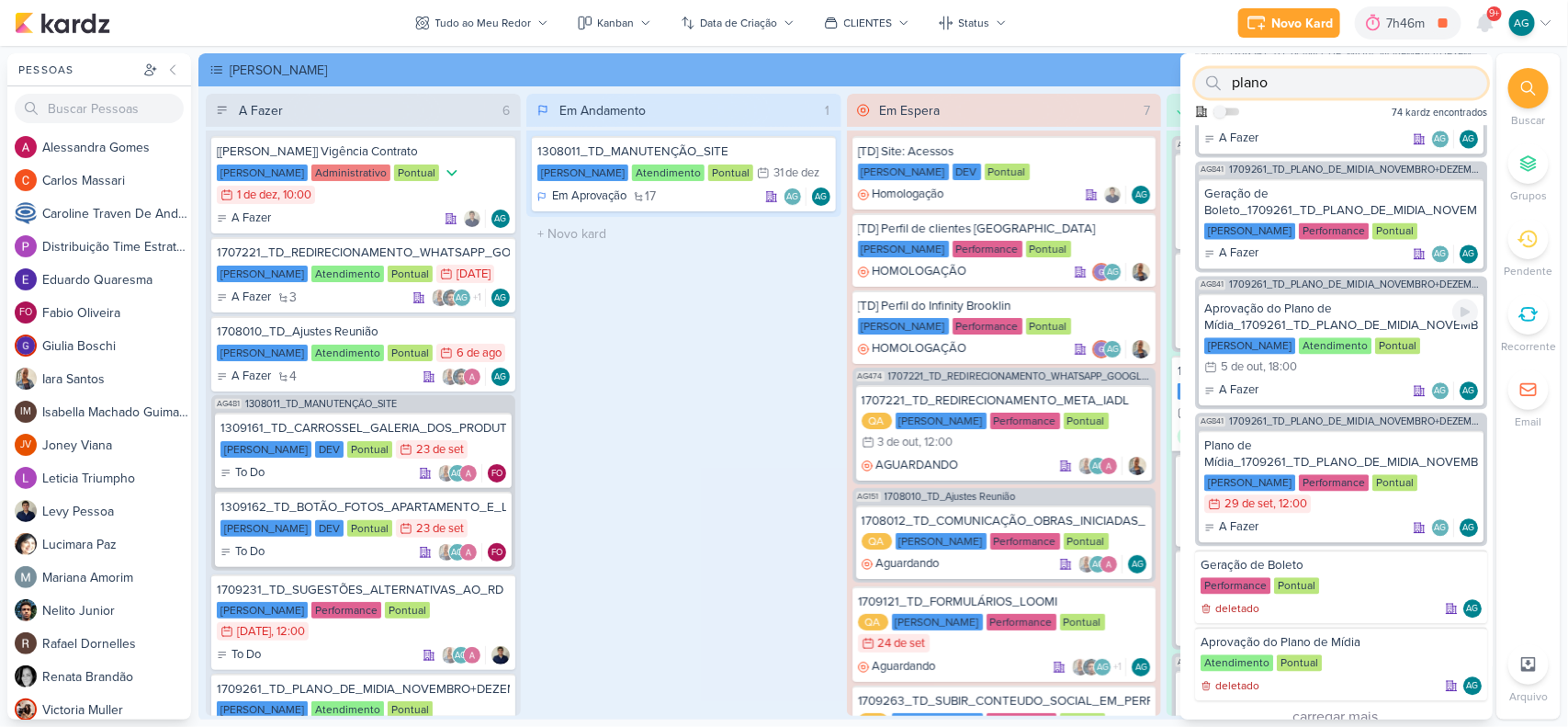
scroll to position [1785, 0]
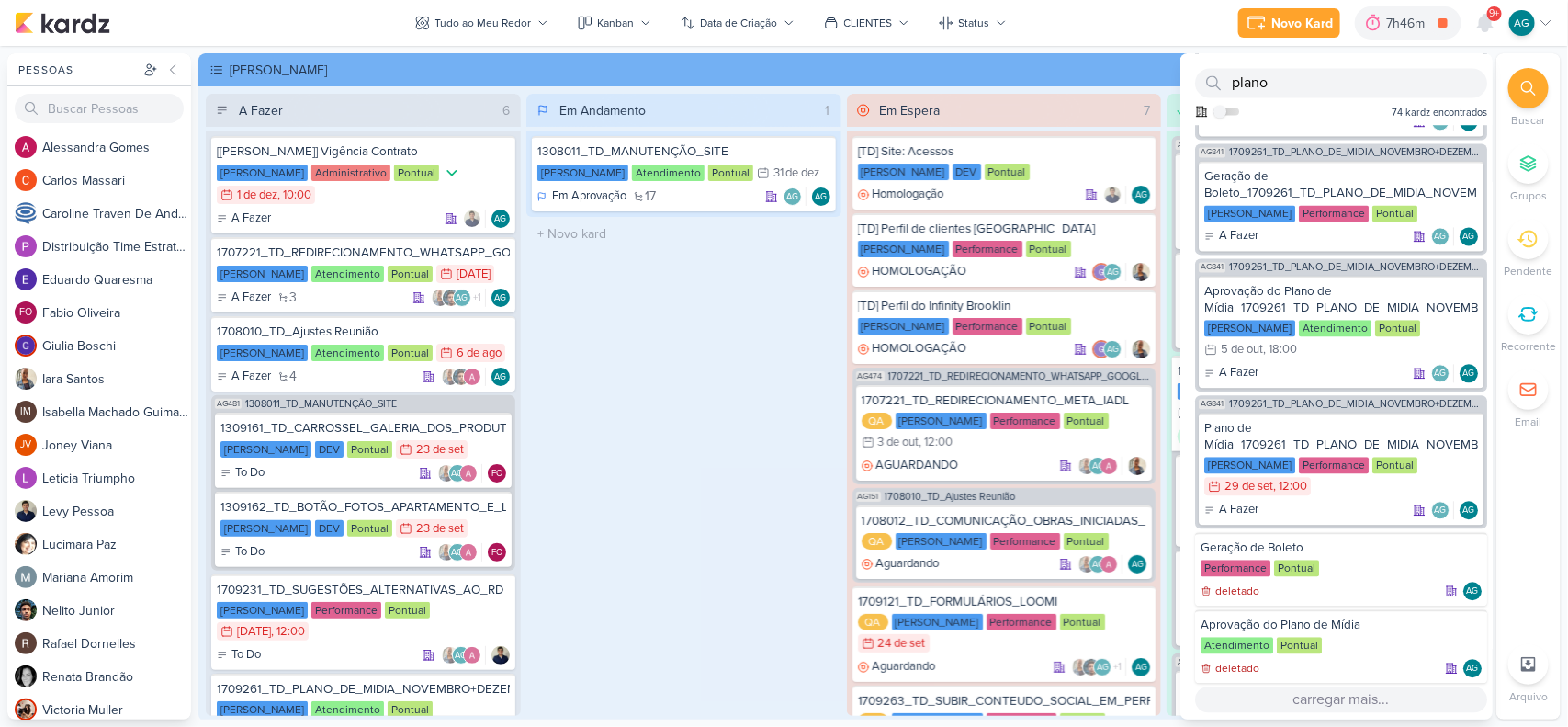
click at [1363, 692] on button "carregar mais..." at bounding box center [1342, 699] width 293 height 26
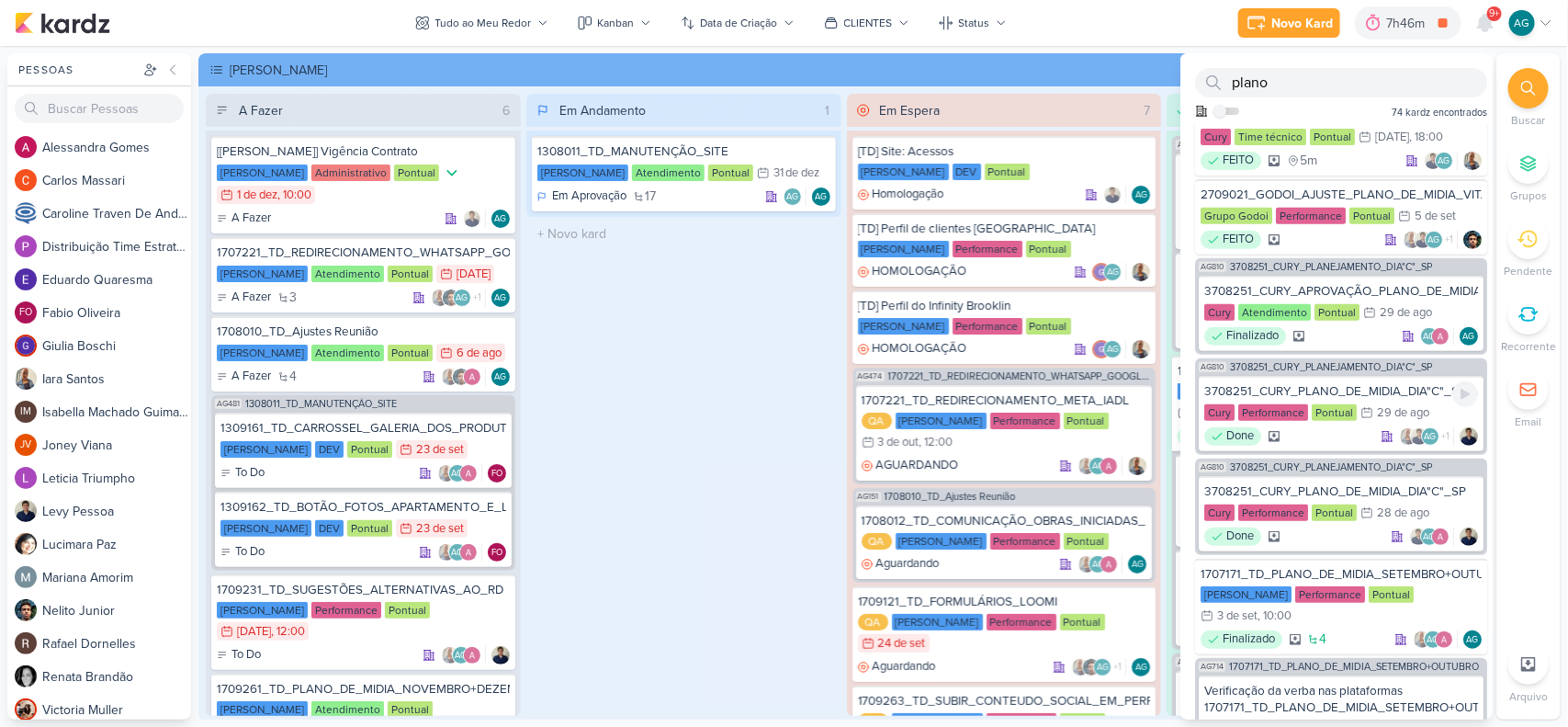
scroll to position [3509, 0]
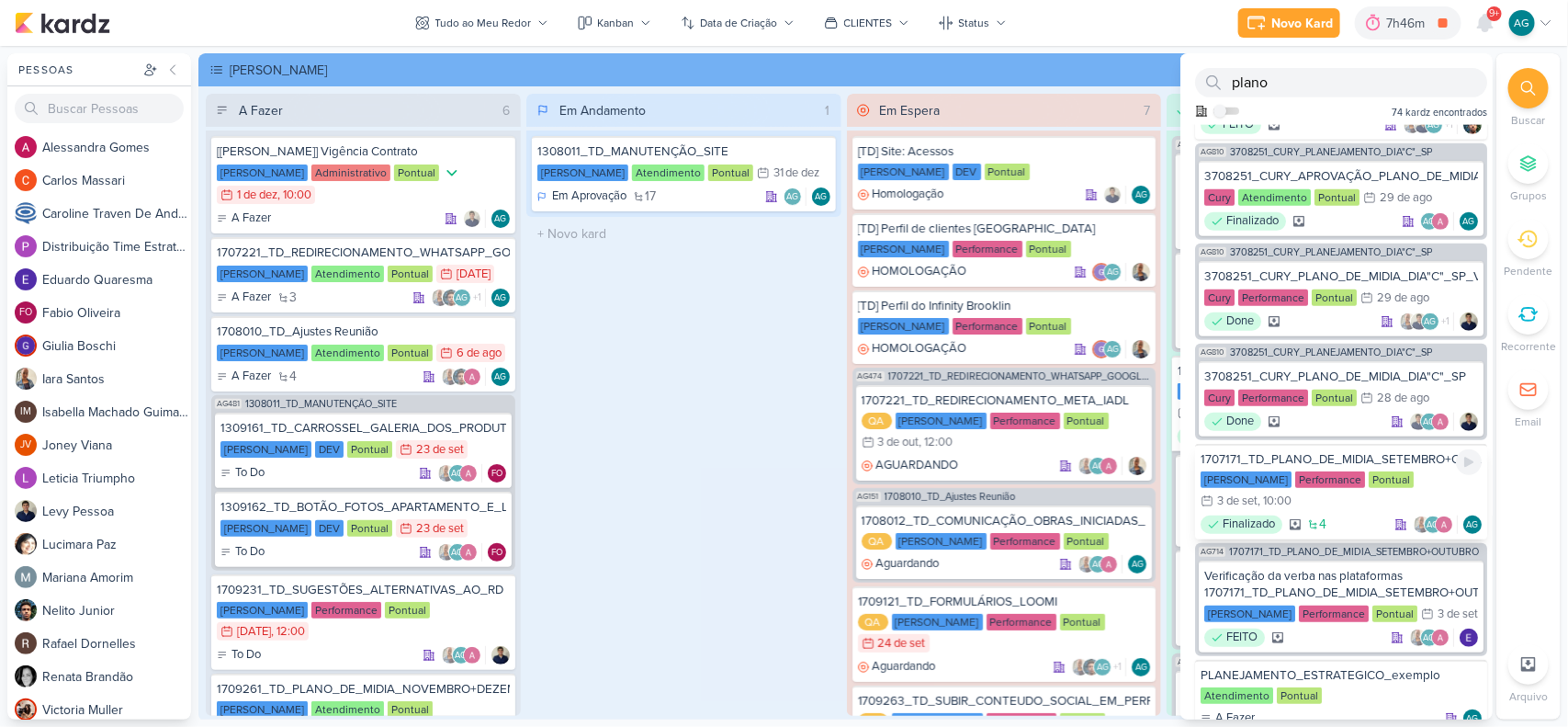
click at [1409, 468] on div "1707171_TD_PLANO_DE_MIDIA_SETEMBRO+OUTUBRO" at bounding box center [1341, 459] width 281 height 17
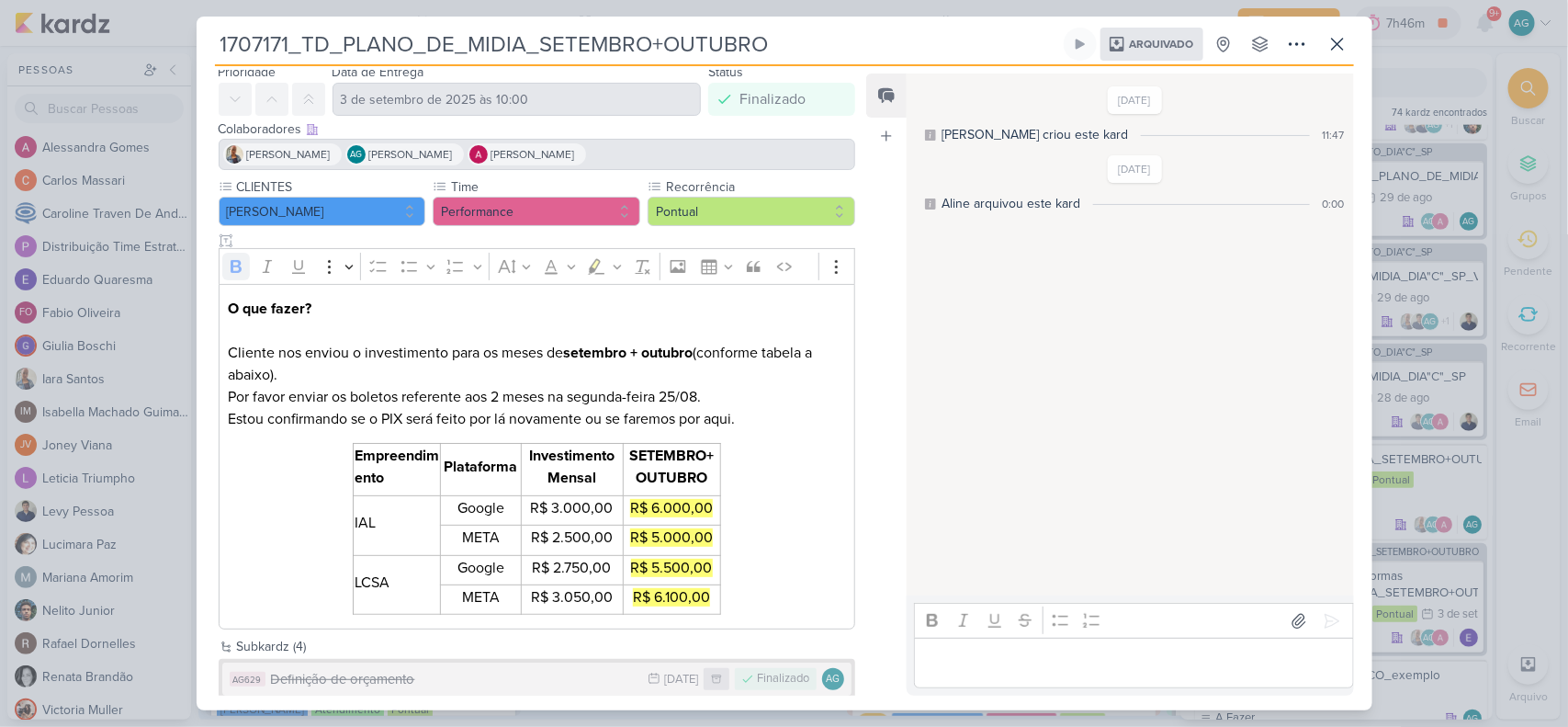
scroll to position [194, 0]
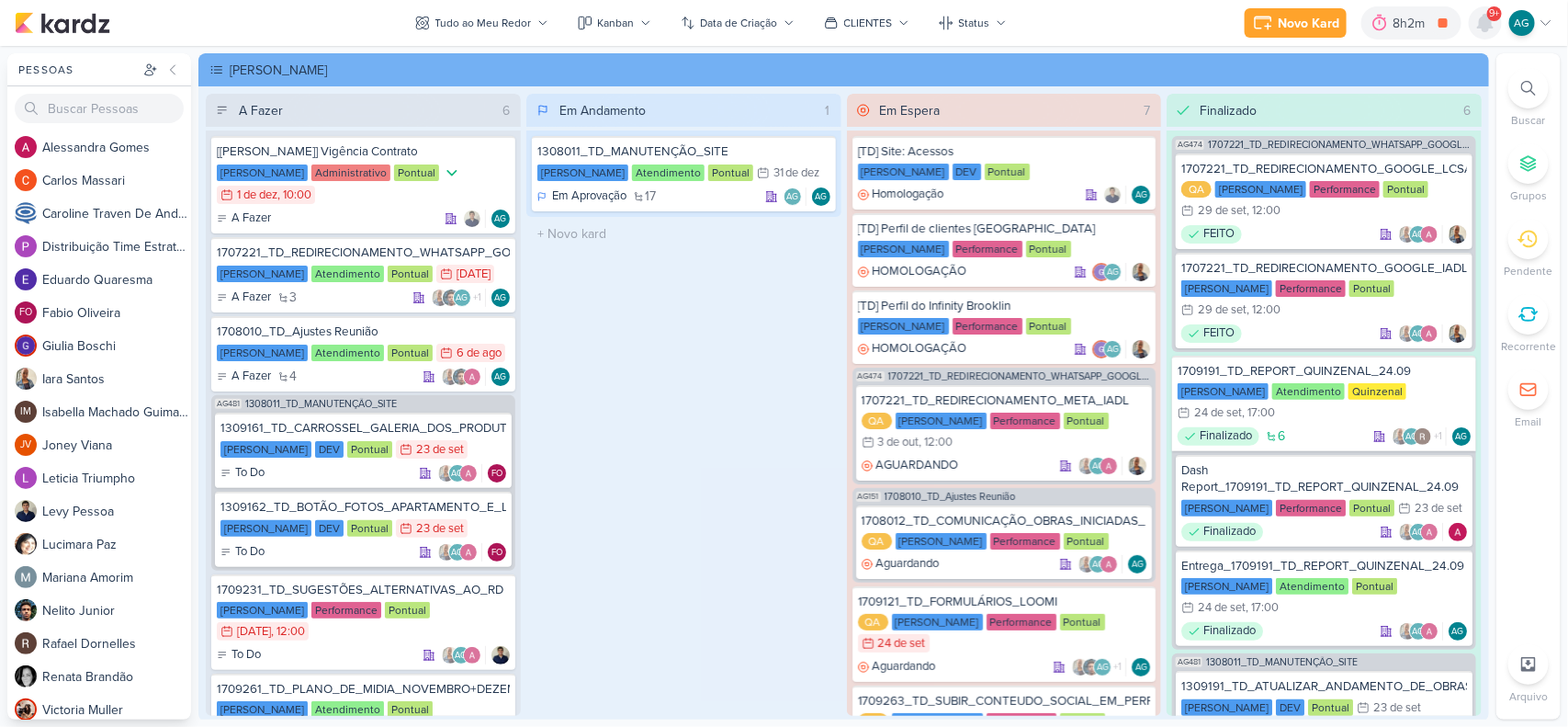
click at [1491, 25] on icon at bounding box center [1486, 23] width 15 height 17
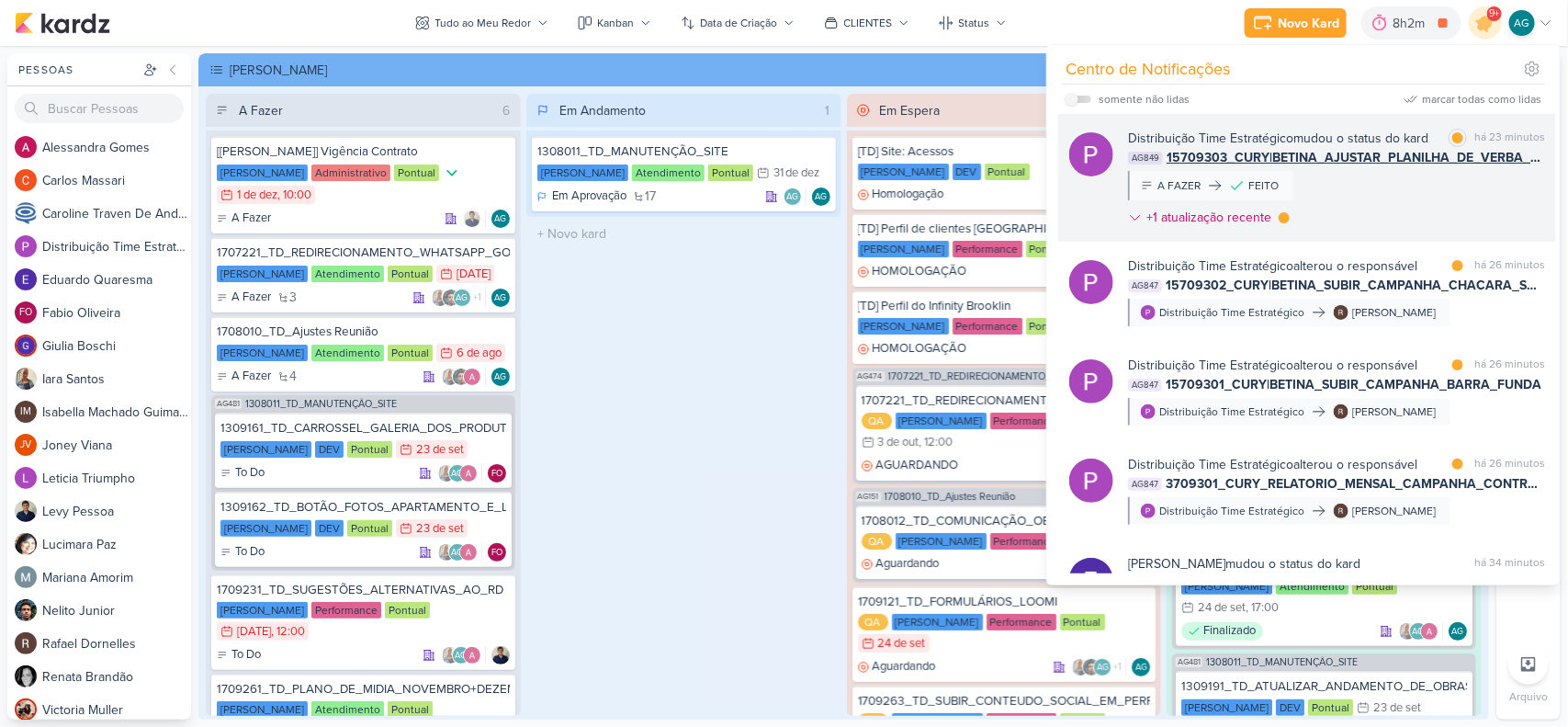
click at [1353, 200] on div "Distribuição Time Estratégico mudou o status do kard marcar como lida há 23 min…" at bounding box center [1336, 182] width 417 height 106
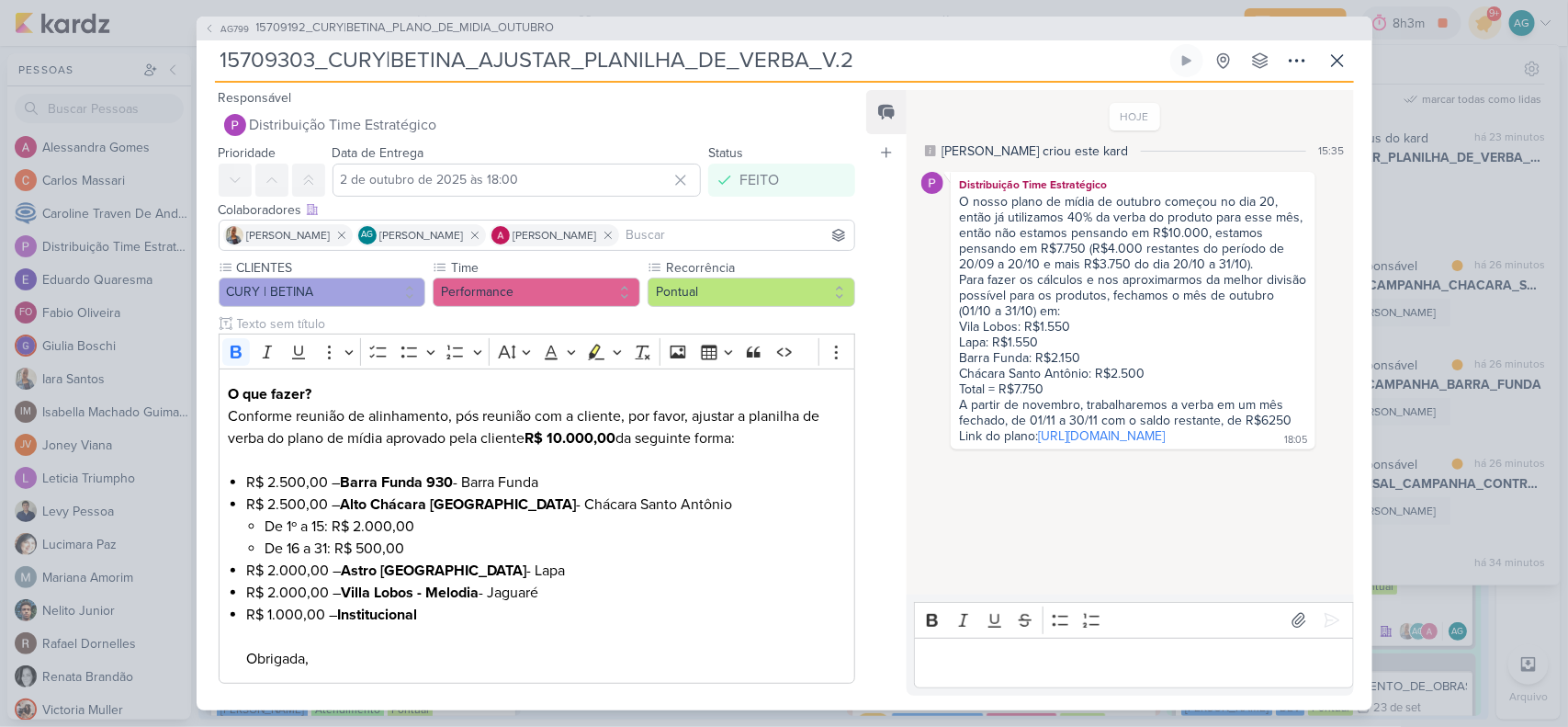
drag, startPoint x: 866, startPoint y: 65, endPoint x: 214, endPoint y: 79, distance: 652.2
click at [215, 79] on div "15709303_CURY|BETINA_AJUSTAR_PLANILHA_DE_VERBA_V.2 Criado por mim nenhum grupo …" at bounding box center [784, 63] width 1139 height 38
drag, startPoint x: 1105, startPoint y: 185, endPoint x: 962, endPoint y: 184, distance: 143.0
click at [962, 184] on div "Distribuição Time Estratégico" at bounding box center [1132, 185] width 356 height 19
copy div "Distribuição Time Estratégico"
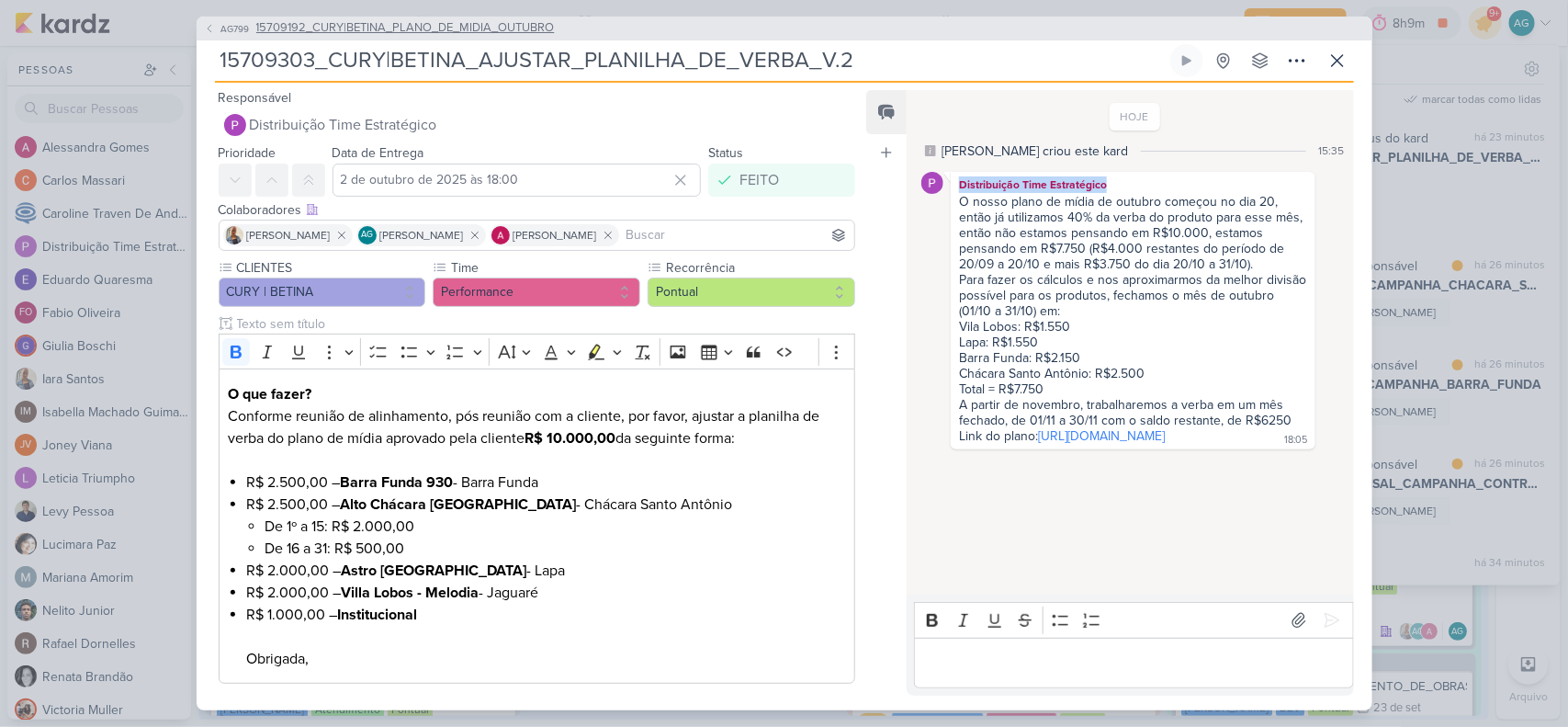
click at [542, 29] on span "15709192_CURY|BETINA_PLANO_DE_MIDIA_OUTUBRO" at bounding box center [406, 28] width 298 height 19
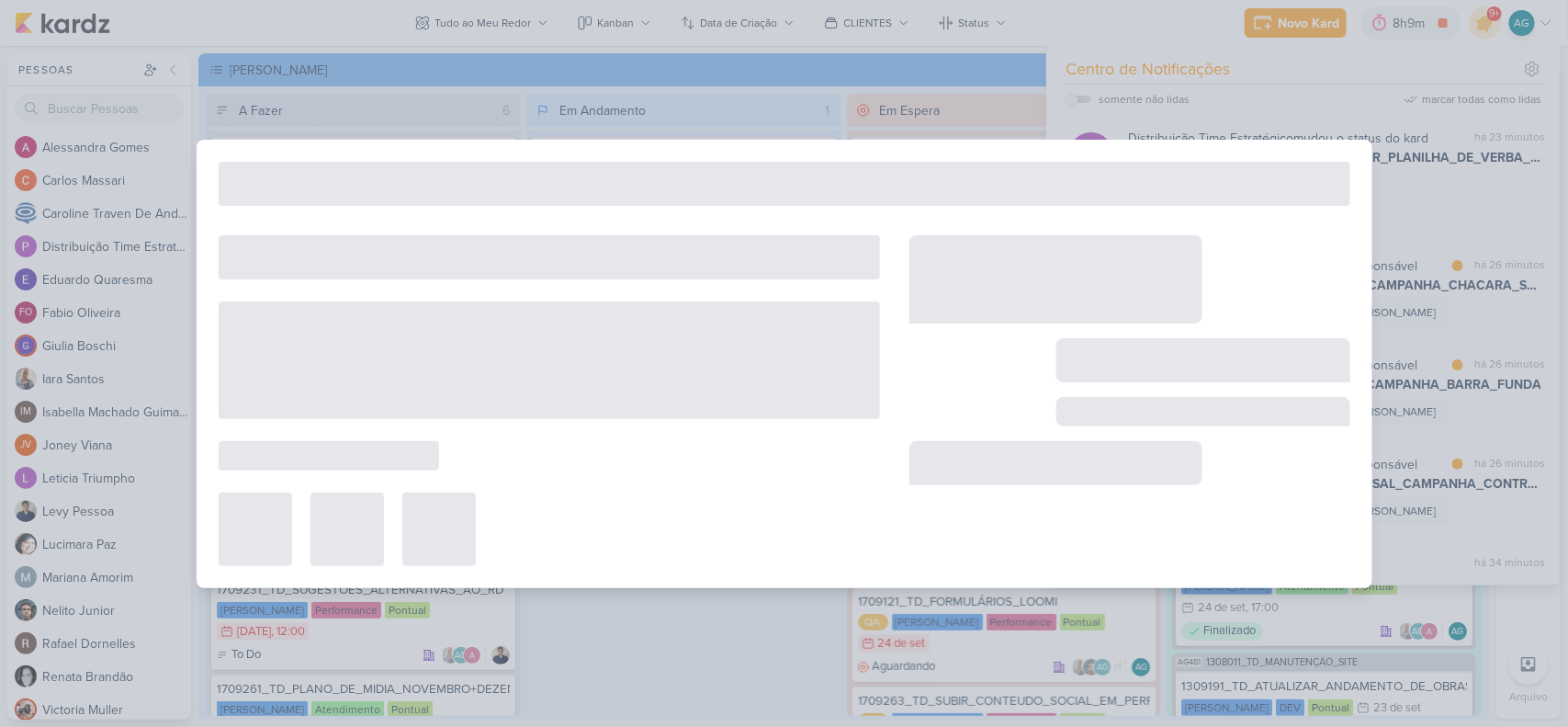
type input "15709192_CURY|BETINA_PLANO_DE_MIDIA_OUTUBRO"
type input "1 de outubro de 2025 às 23:59"
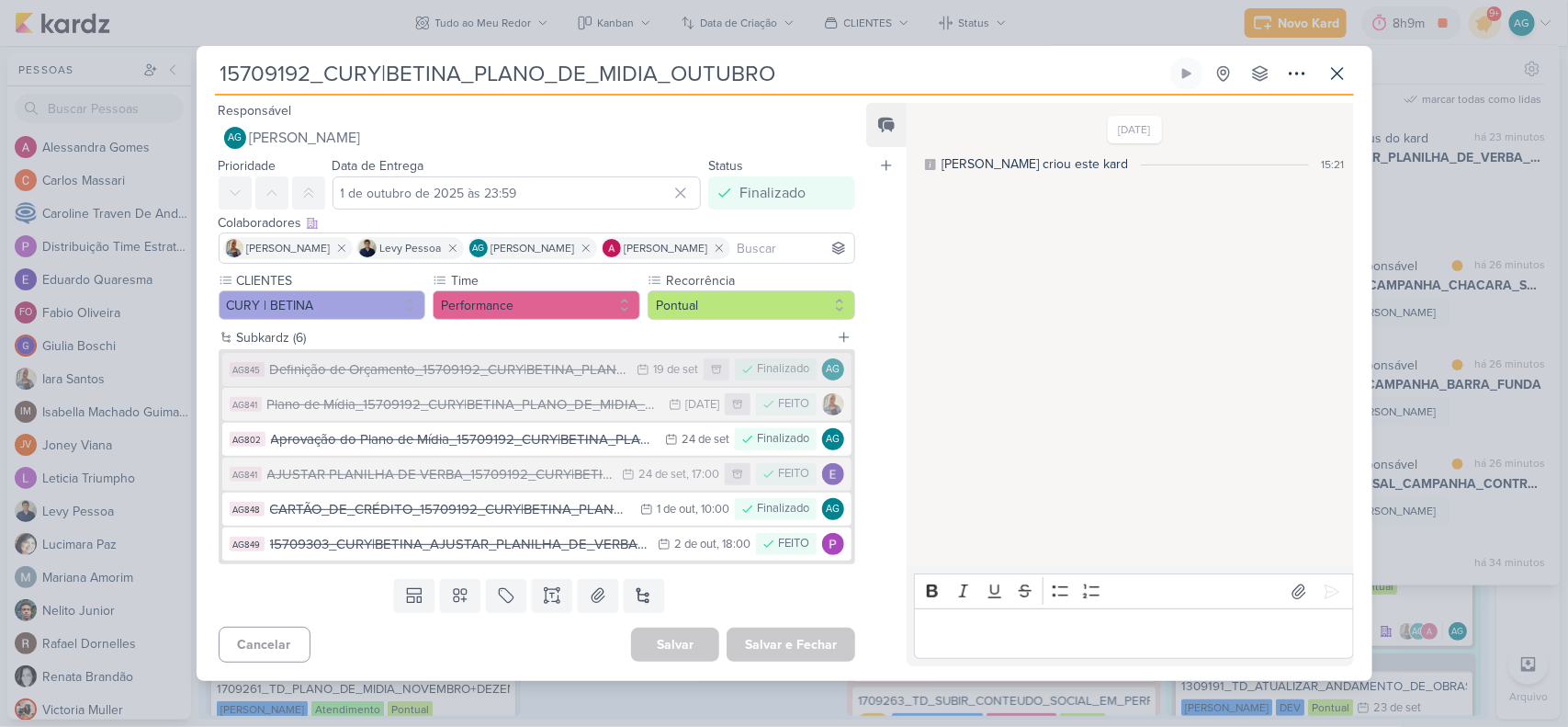
click at [515, 374] on div "Definição de Orçamento_15709192_CURY|BETINA_PLANO_DE_MIDIA_OUTUBRO" at bounding box center [449, 370] width 358 height 22
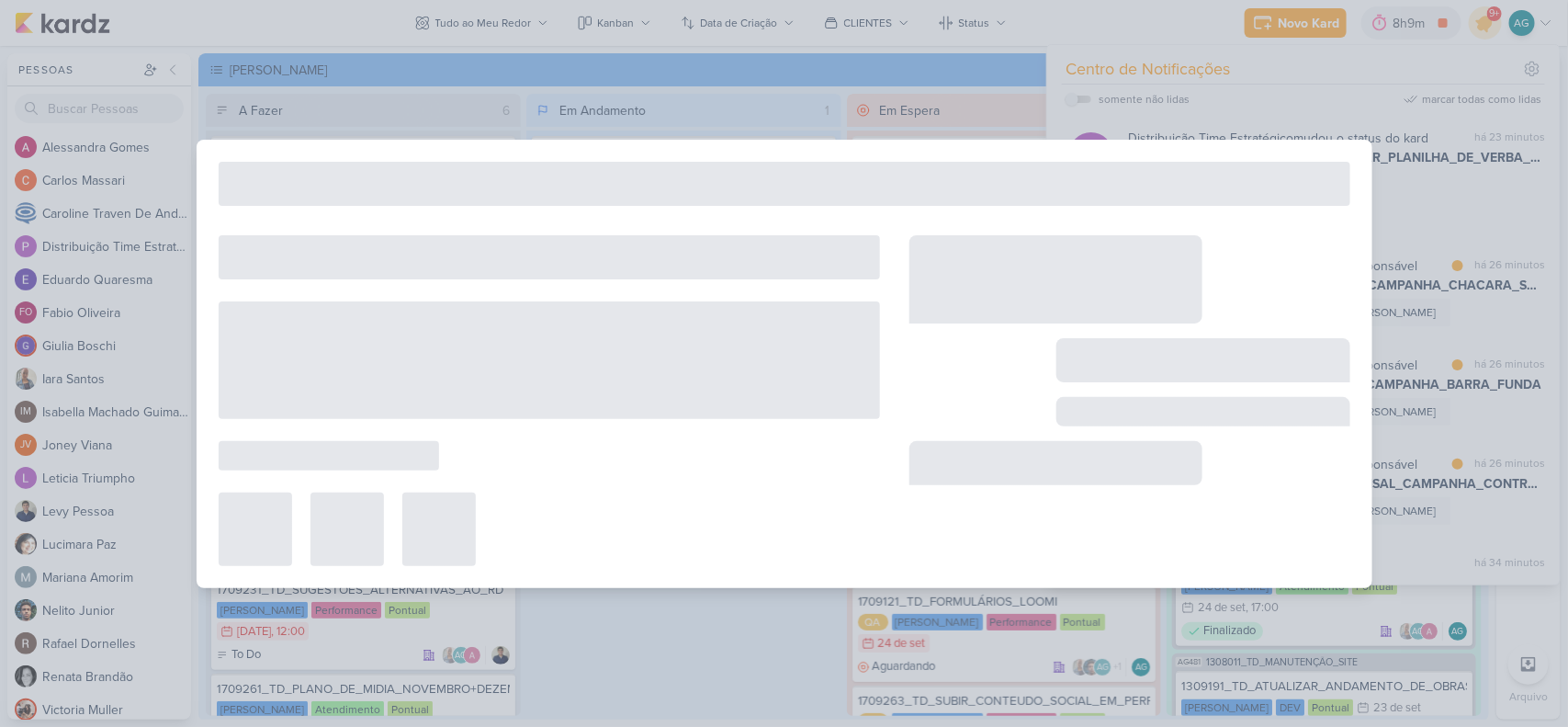
type input "Definição de Orçamento_15709192_CURY|BETINA_PLANO_DE_MIDIA_OUTUBRO"
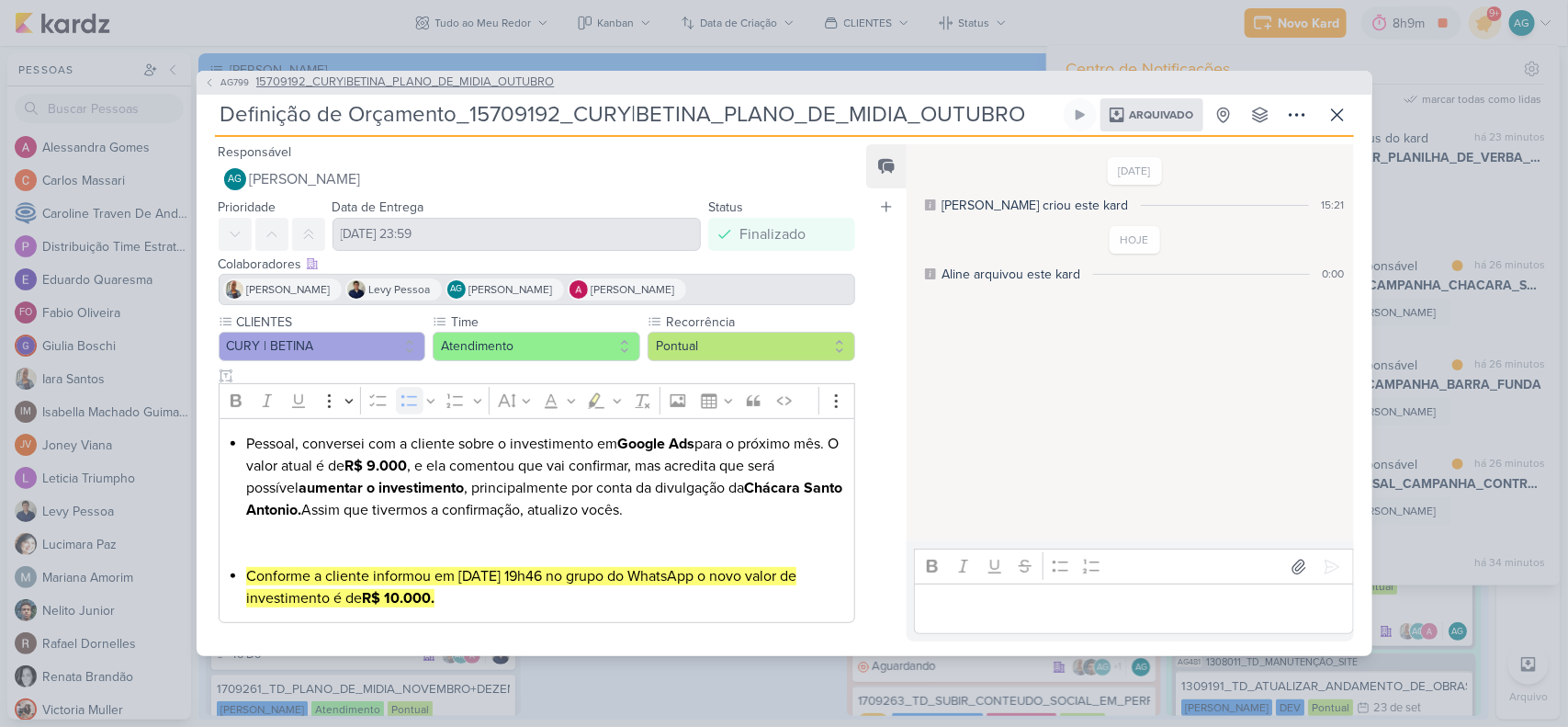
click at [522, 80] on span "15709192_CURY|BETINA_PLANO_DE_MIDIA_OUTUBRO" at bounding box center [406, 83] width 298 height 19
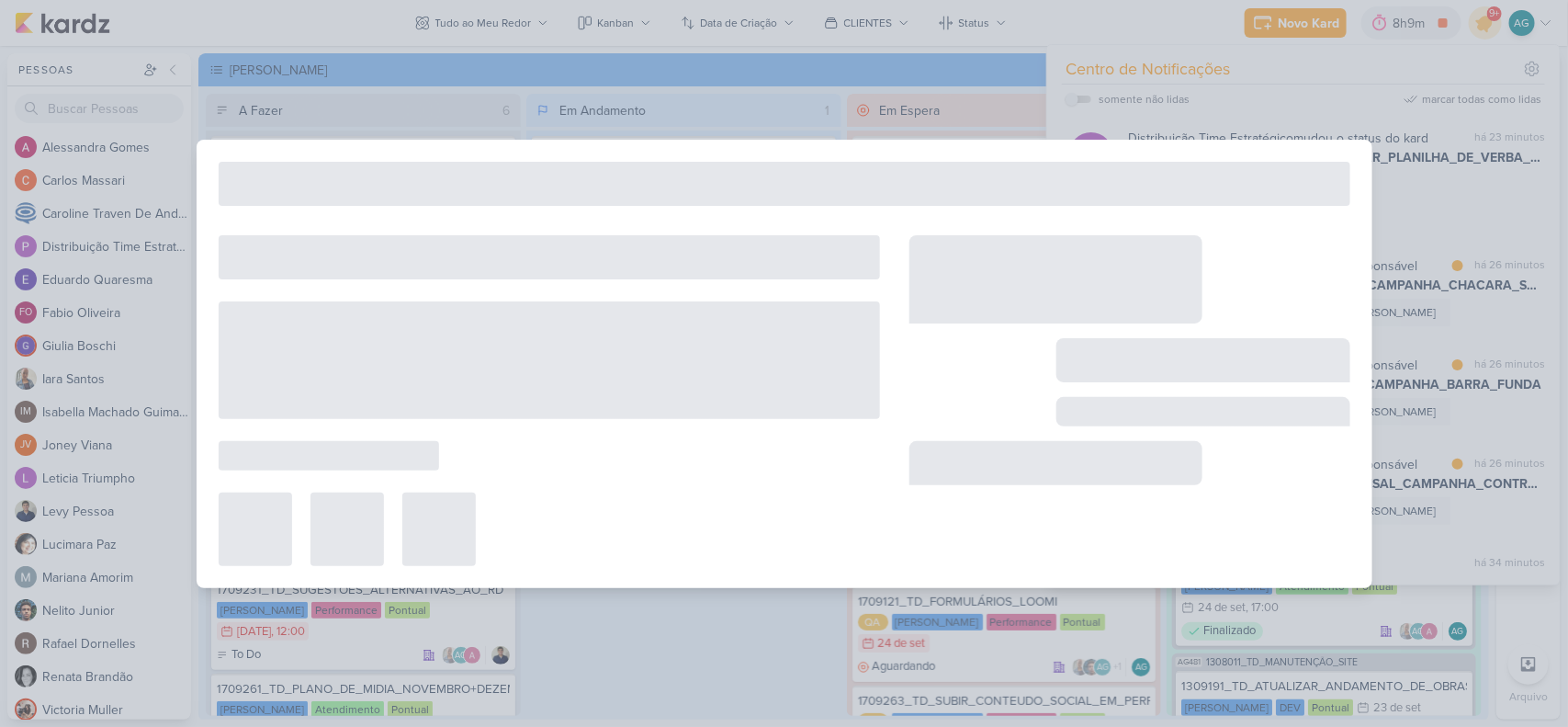
type input "15709192_CURY|BETINA_PLANO_DE_MIDIA_OUTUBRO"
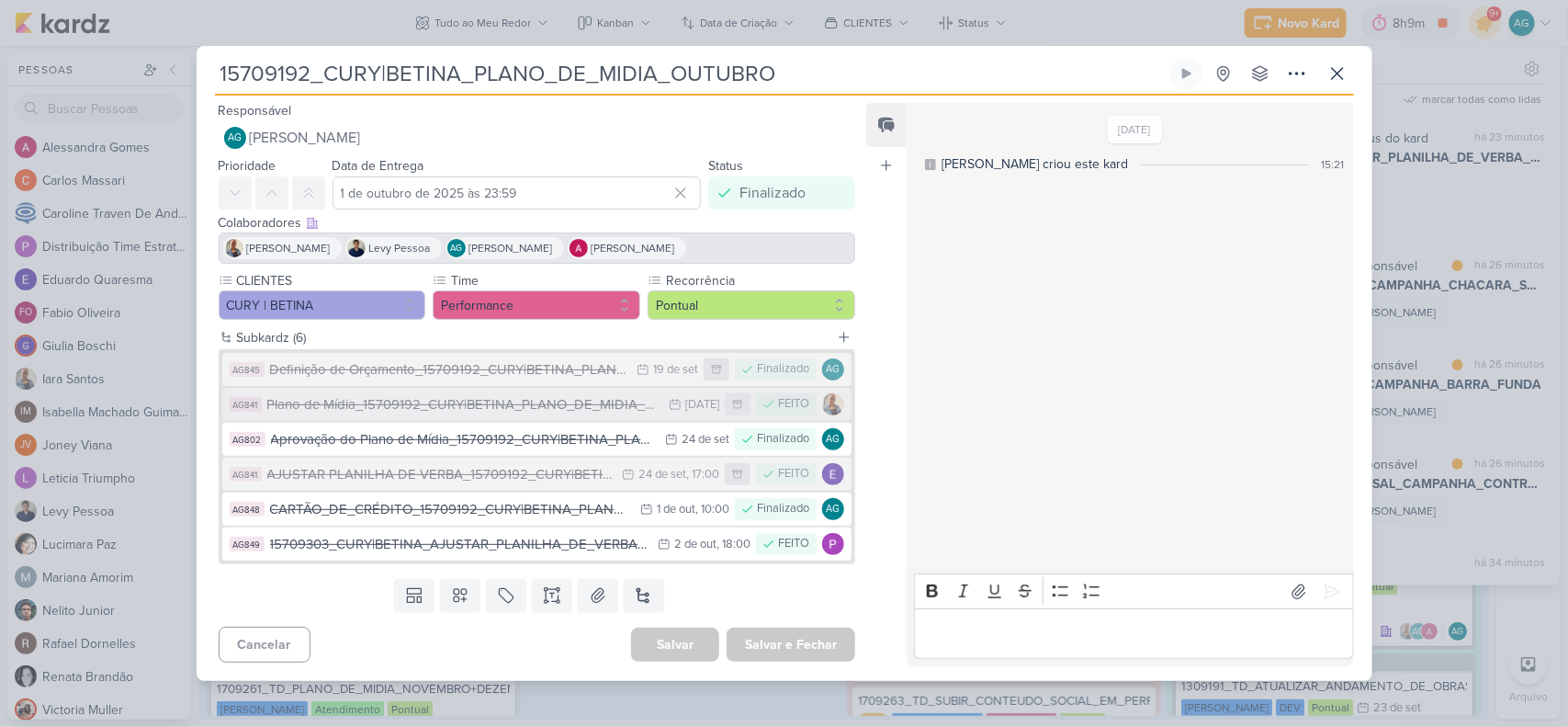
click at [494, 414] on div "Plano de Mídia_15709192_CURY|BETINA_PLANO_DE_MIDIA_OUTUBRO" at bounding box center [463, 405] width 394 height 22
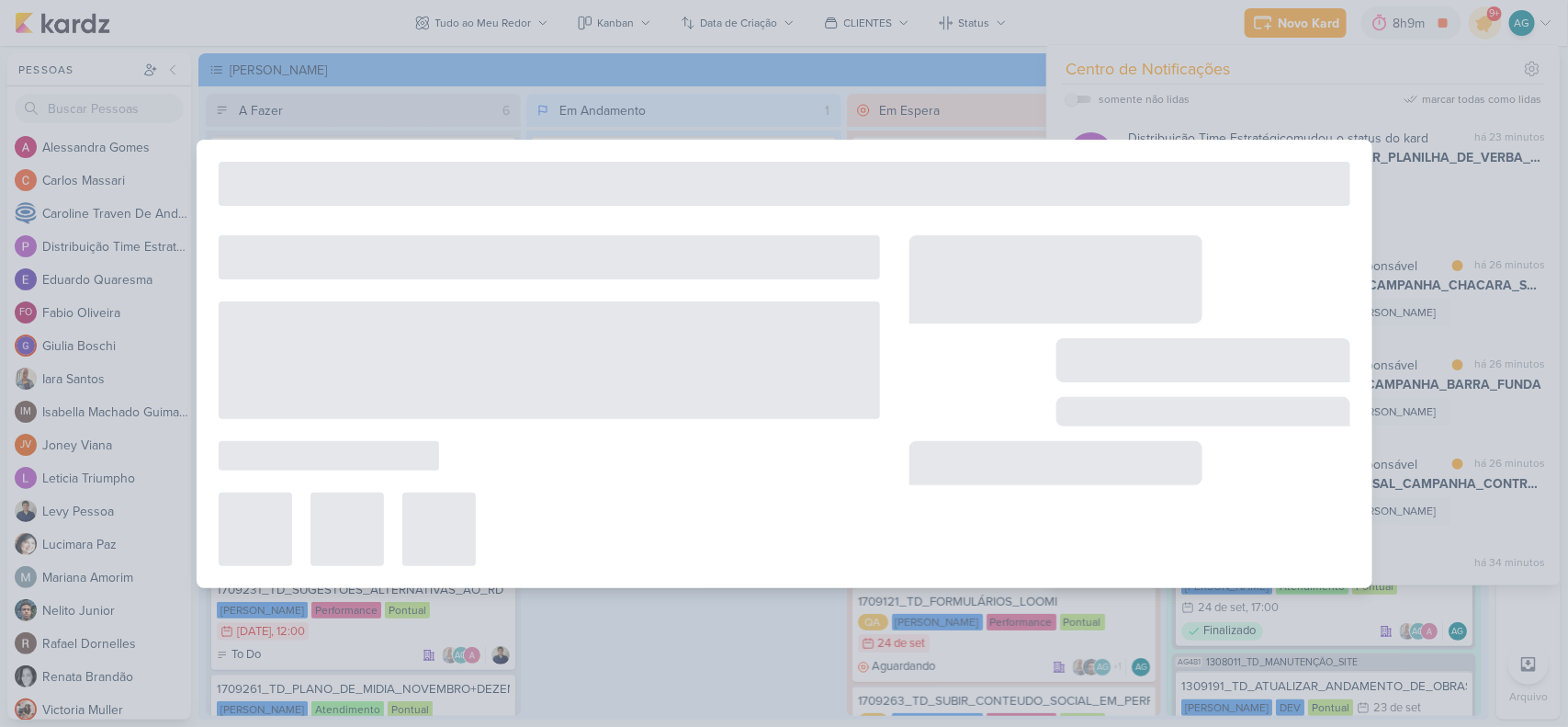
type input "Plano de Mídia_15709192_CURY|BETINA_PLANO_DE_MIDIA_OUTUBRO"
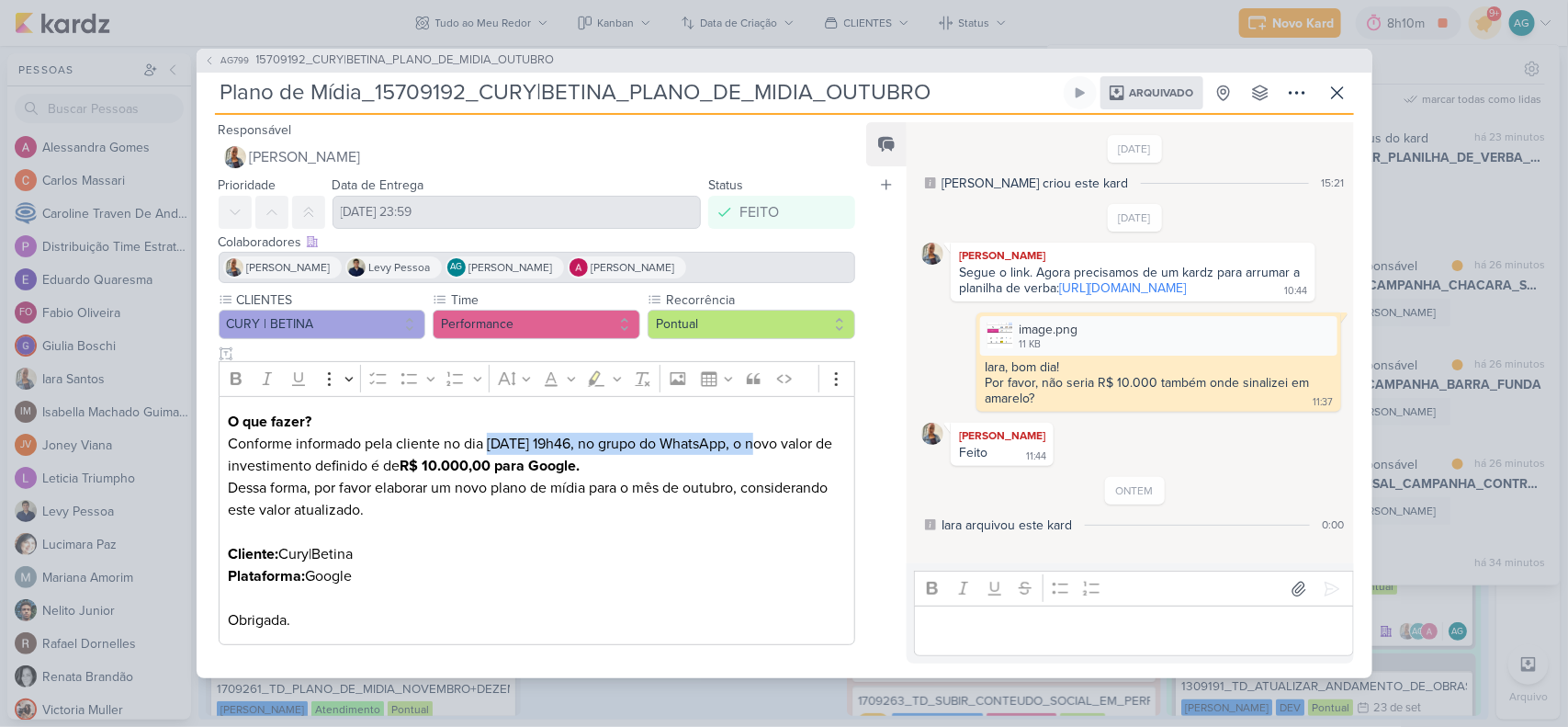
drag, startPoint x: 489, startPoint y: 425, endPoint x: 753, endPoint y: 424, distance: 264.0
click at [753, 424] on p "O que fazer? Conforme informado pela cliente no dia [DATE] 19h46, no grupo do W…" at bounding box center [536, 521] width 618 height 221
copy p "[DATE] 19h46, no grupo do WhatsApp,"
click at [1341, 87] on icon at bounding box center [1337, 92] width 11 height 11
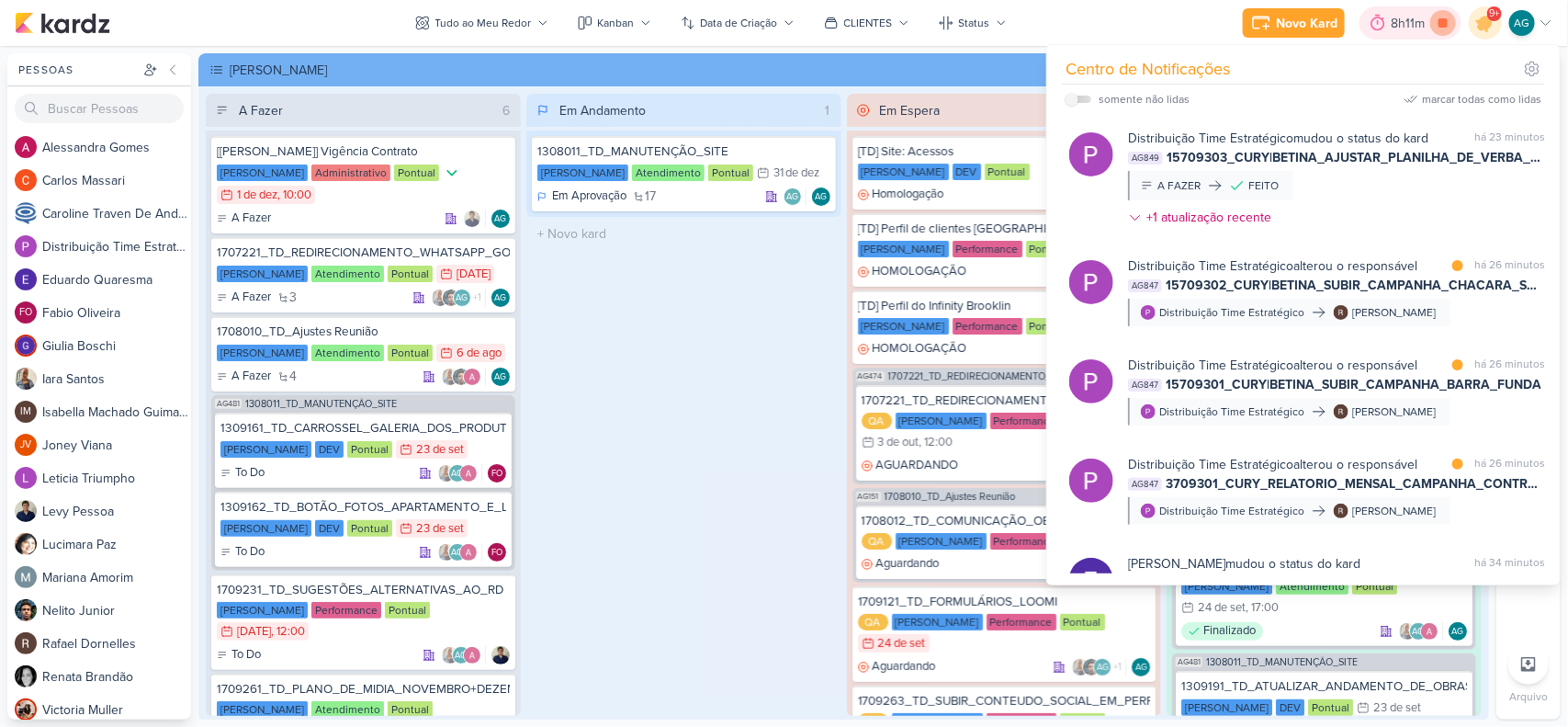
click at [1448, 25] on icon at bounding box center [1442, 23] width 9 height 9
